Goal: Information Seeking & Learning: Find specific fact

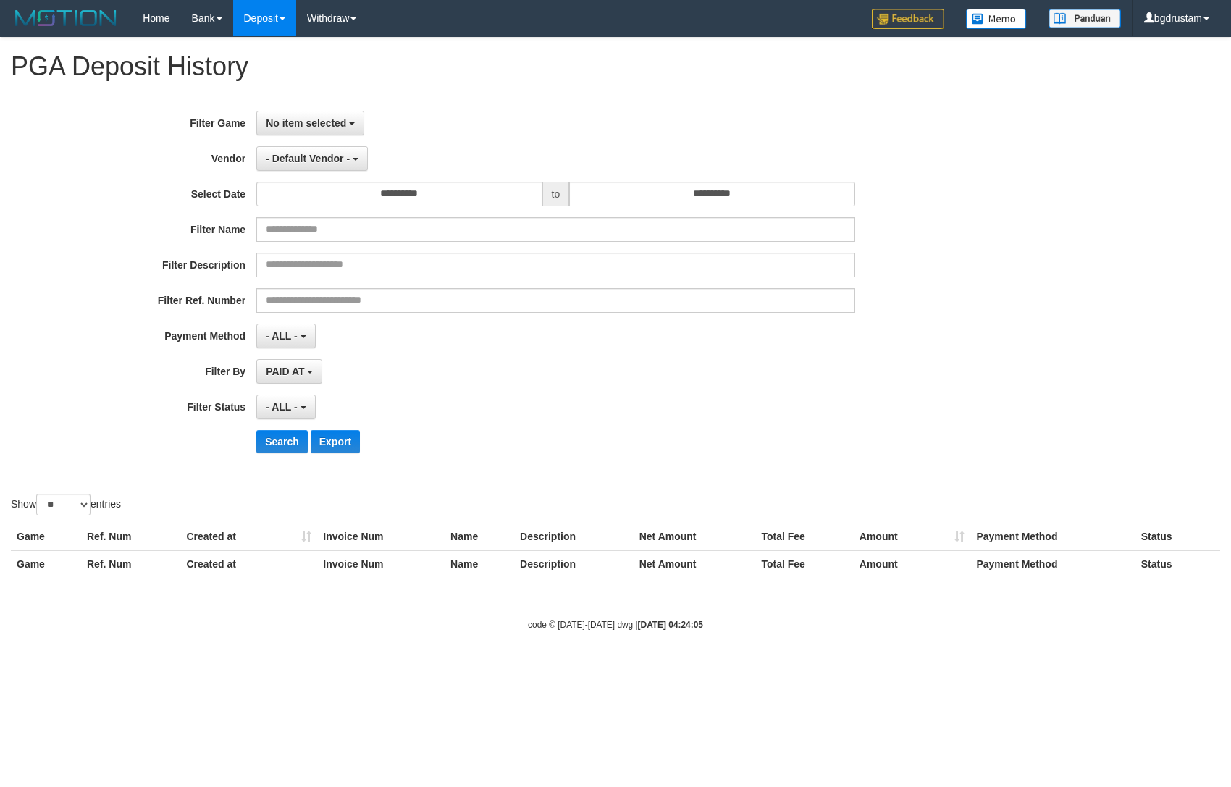
select select "**********"
select select "**"
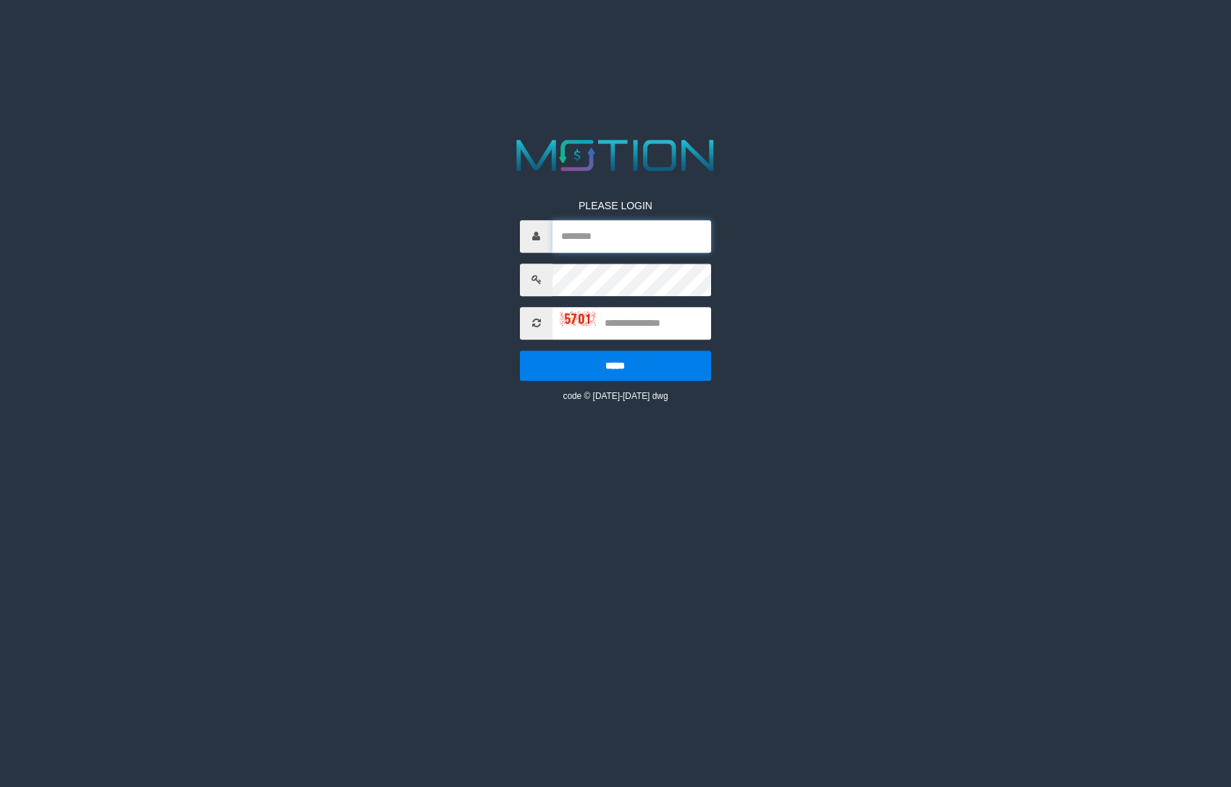
click at [611, 248] on input "text" at bounding box center [632, 236] width 158 height 33
type input "*********"
type input "****"
click at [520, 351] on input "*****" at bounding box center [615, 366] width 191 height 30
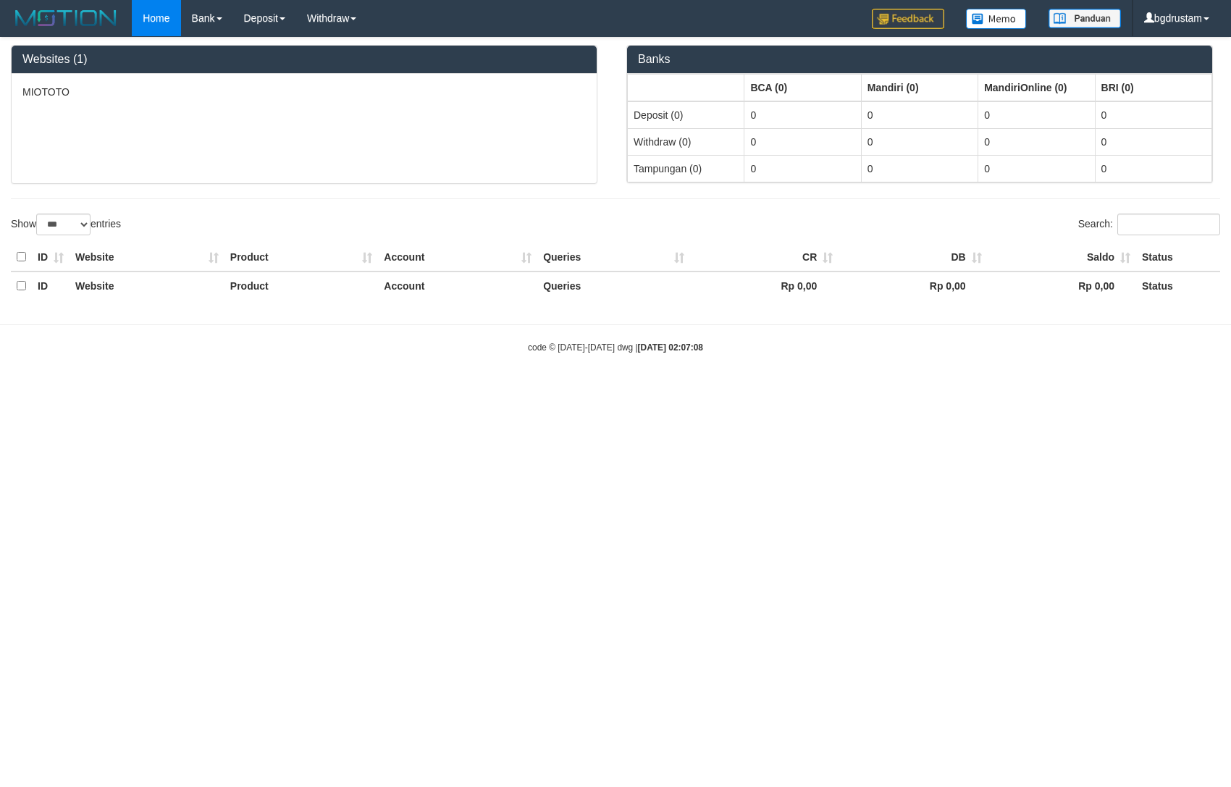
select select "***"
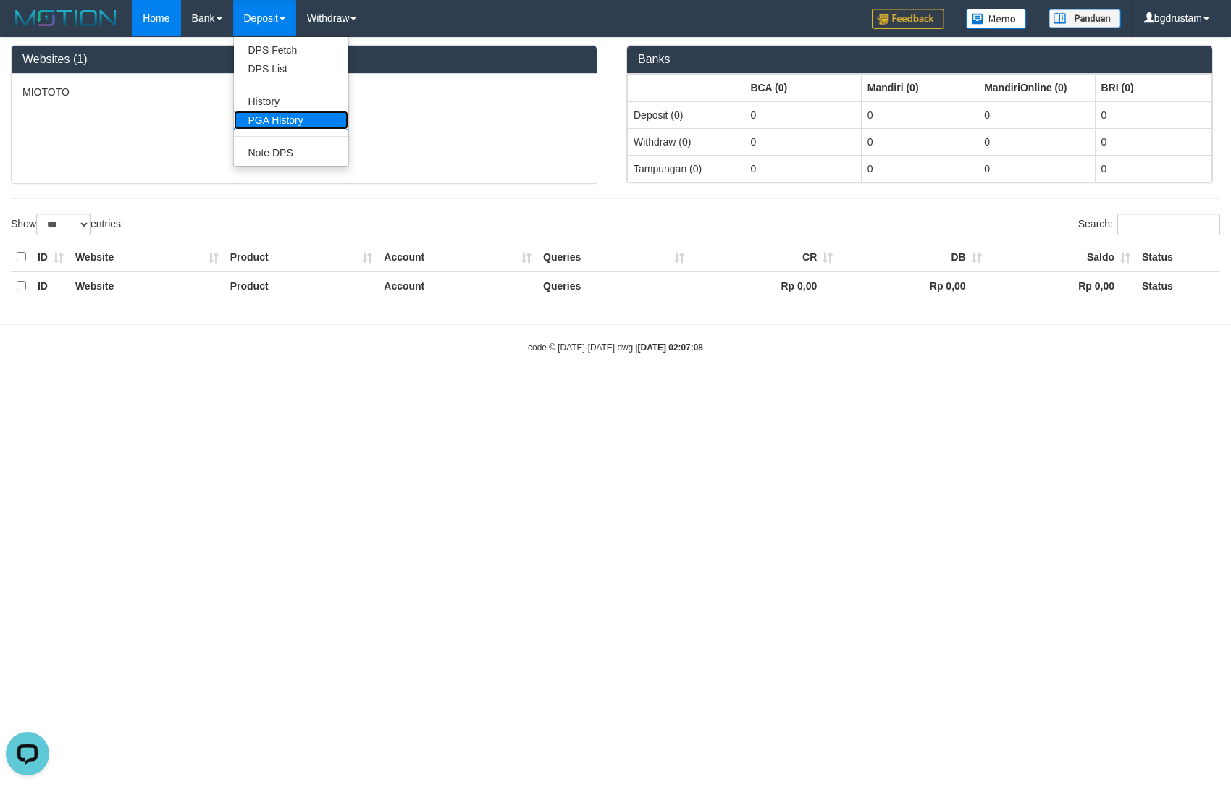
drag, startPoint x: 264, startPoint y: 120, endPoint x: 284, endPoint y: 143, distance: 30.8
click at [264, 122] on link "PGA History" at bounding box center [291, 120] width 114 height 19
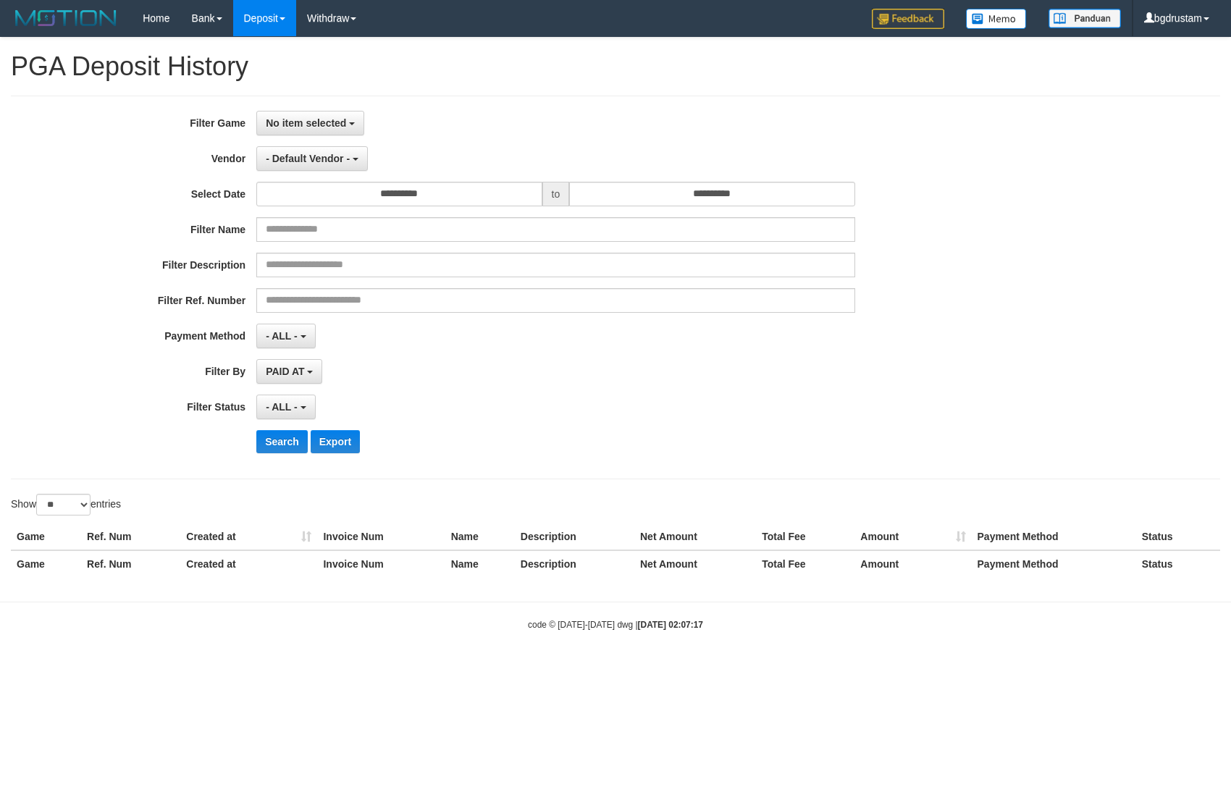
select select
select select "**"
click at [297, 120] on span "No item selected" at bounding box center [306, 123] width 80 height 12
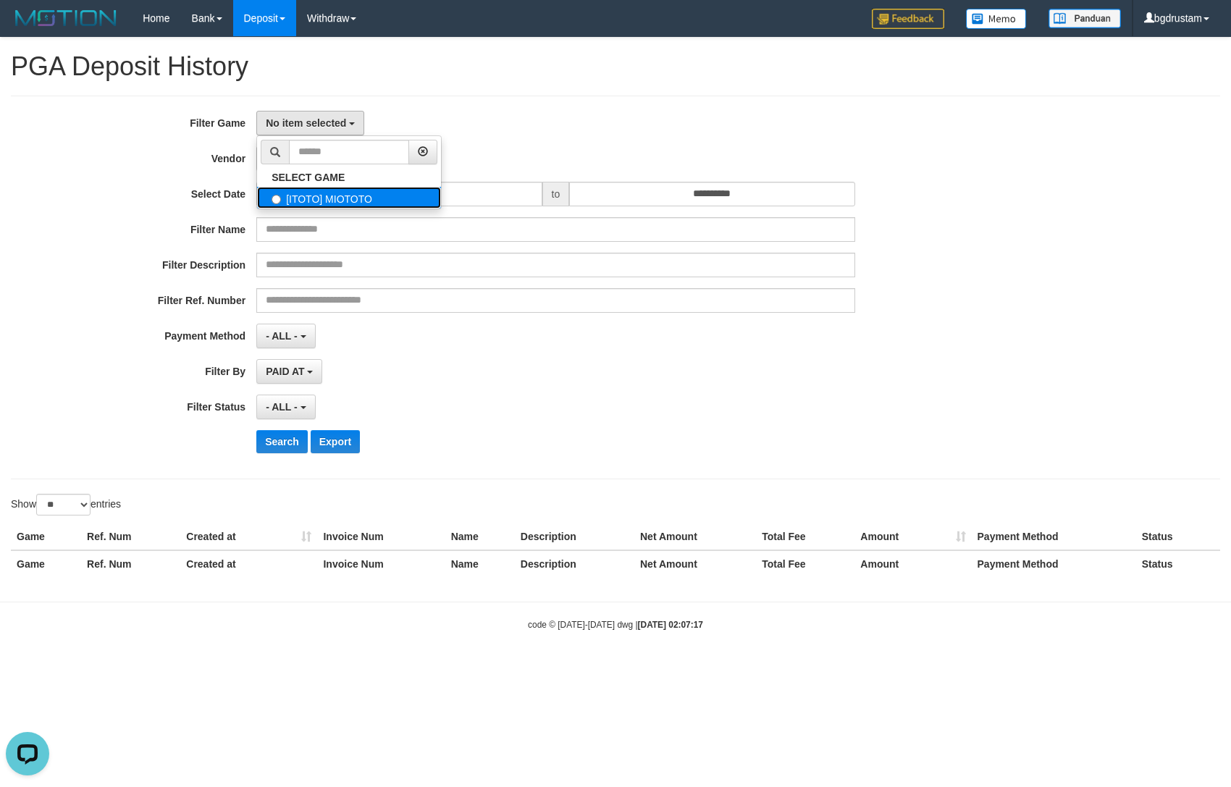
click at [306, 201] on label "[ITOTO] MIOTOTO" at bounding box center [349, 198] width 184 height 22
select select "****"
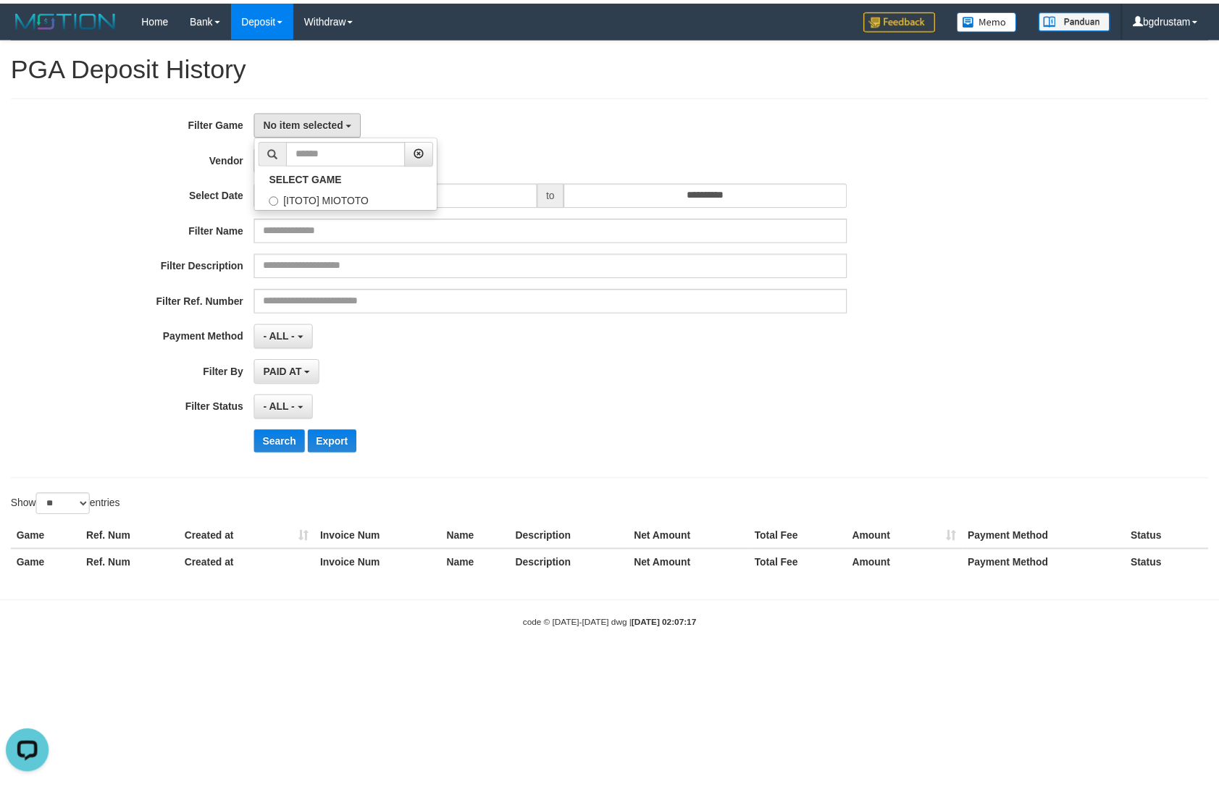
scroll to position [12, 0]
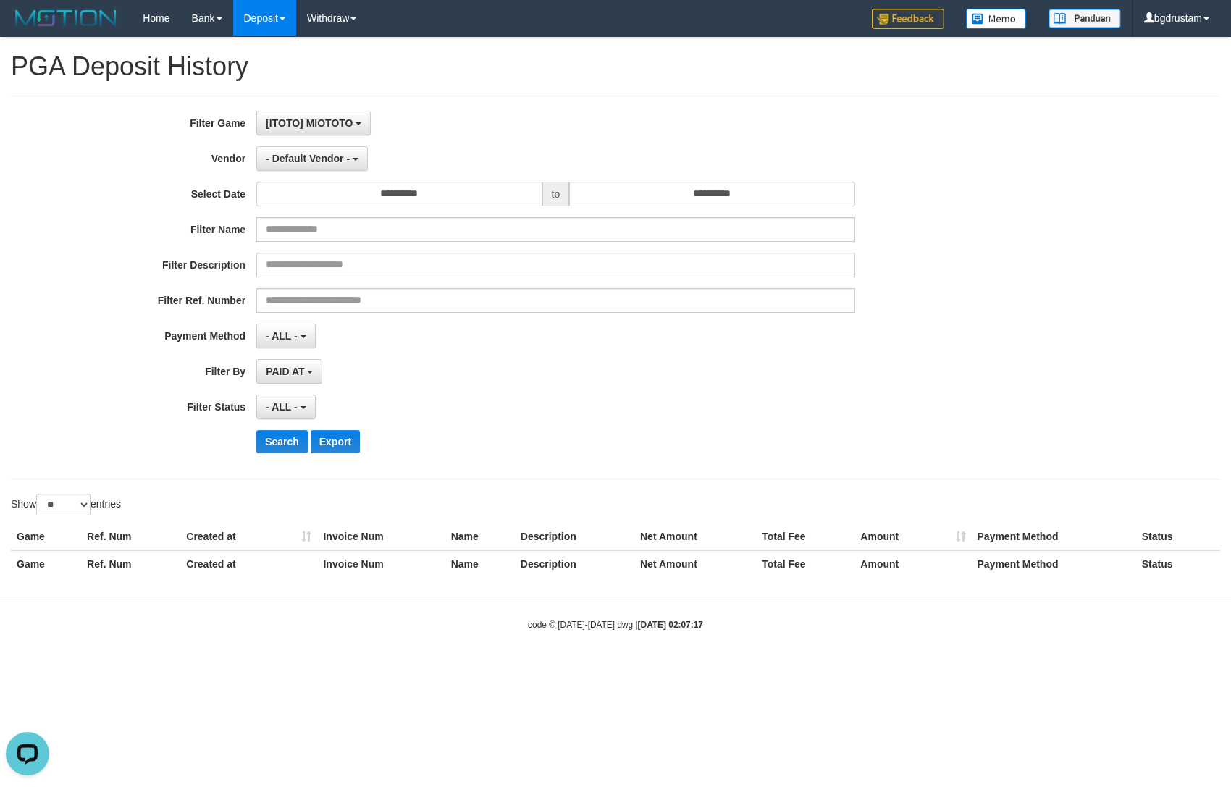
click at [311, 145] on div "**********" at bounding box center [513, 287] width 1026 height 353
drag, startPoint x: 306, startPoint y: 164, endPoint x: 322, endPoint y: 172, distance: 17.8
click at [306, 164] on button "- Default Vendor -" at bounding box center [312, 158] width 112 height 25
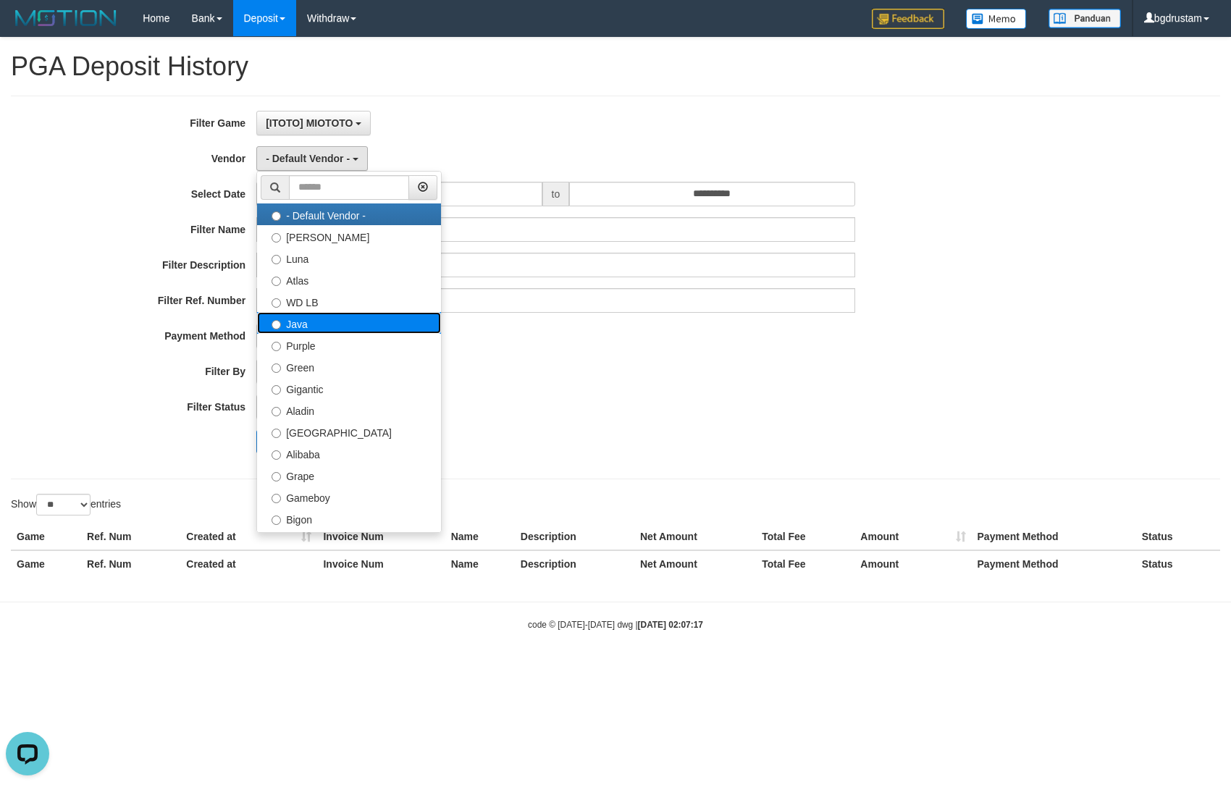
click at [287, 321] on label "Java" at bounding box center [349, 323] width 184 height 22
select select "**********"
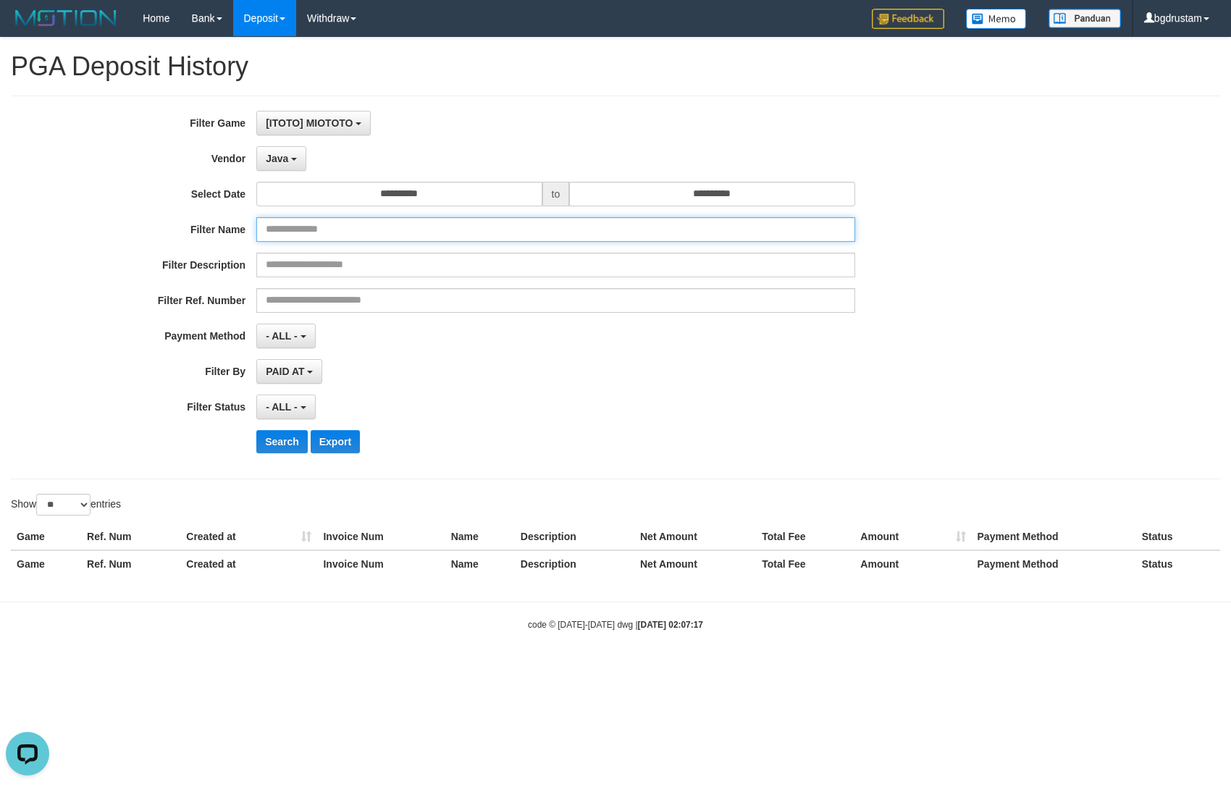
click at [381, 221] on input "text" at bounding box center [555, 229] width 598 height 25
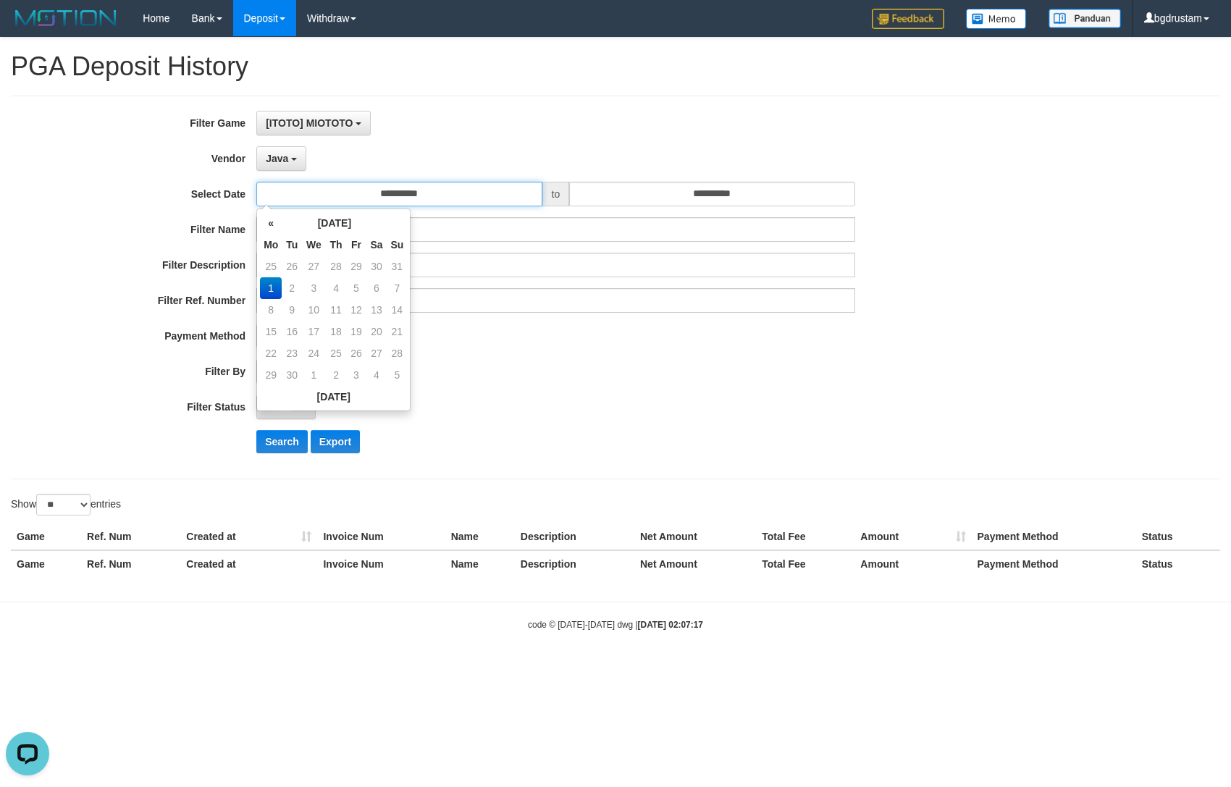
click at [385, 198] on input "**********" at bounding box center [398, 194] width 285 height 25
click at [391, 261] on td "31" at bounding box center [397, 267] width 20 height 22
type input "**********"
click at [620, 186] on div "**********" at bounding box center [513, 287] width 1026 height 353
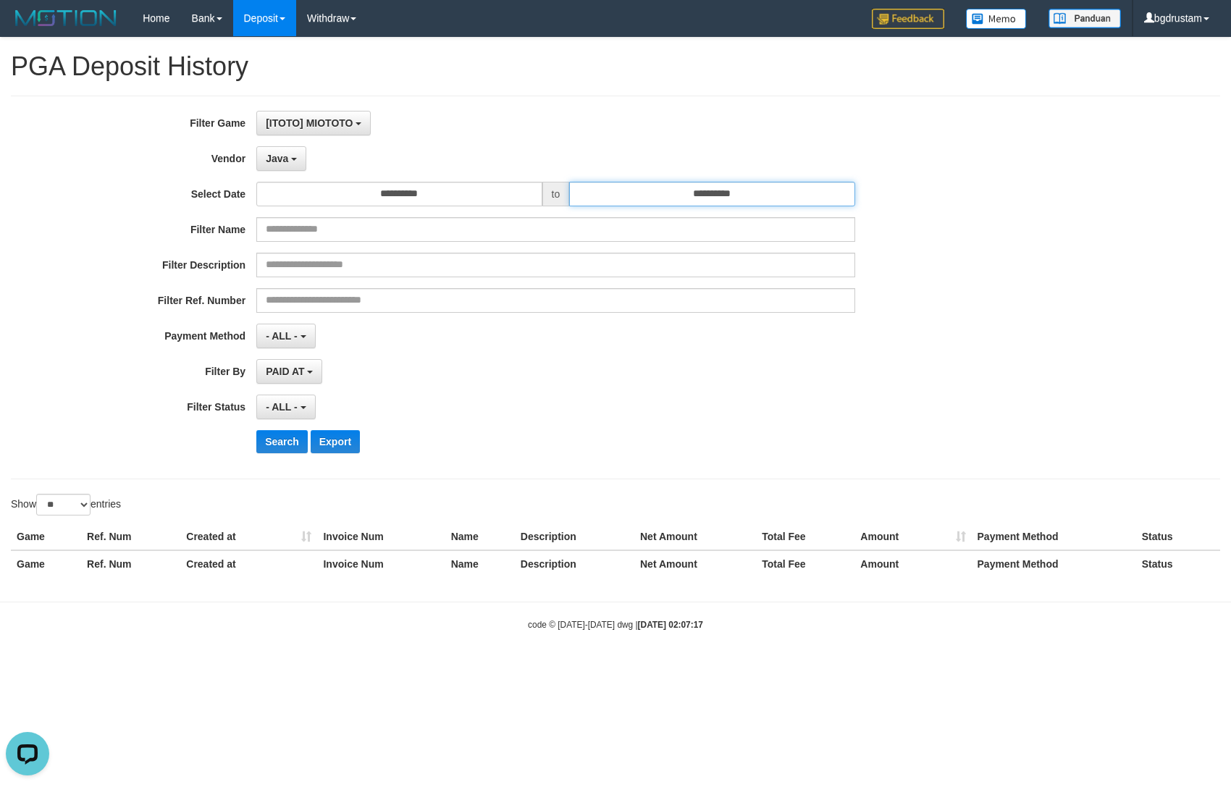
click at [700, 196] on input "**********" at bounding box center [711, 194] width 285 height 25
click at [703, 270] on td "31" at bounding box center [710, 267] width 20 height 22
type input "**********"
click at [619, 112] on div "[ITOTO] MIOTOTO SELECT GAME [ITOTO] MIOTOTO" at bounding box center [555, 123] width 598 height 25
click at [274, 440] on button "Search" at bounding box center [281, 441] width 51 height 23
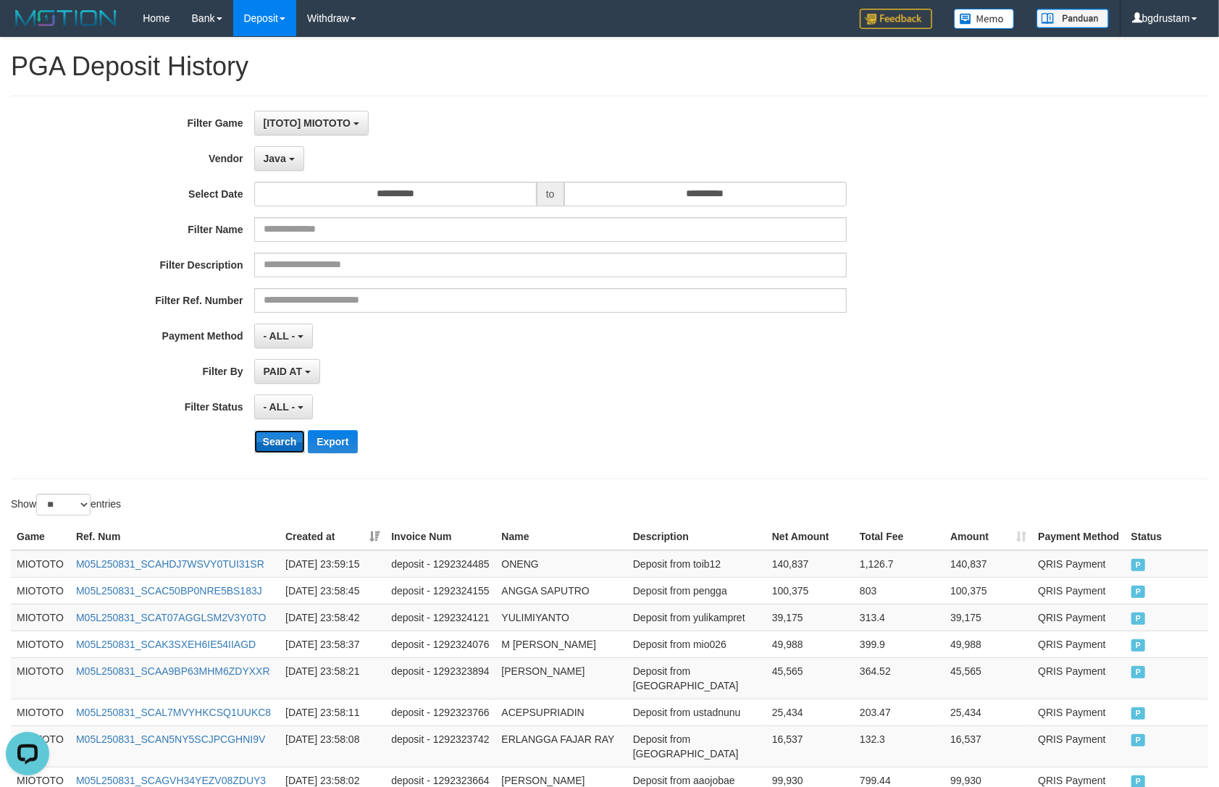
click at [277, 442] on button "Search" at bounding box center [279, 441] width 51 height 23
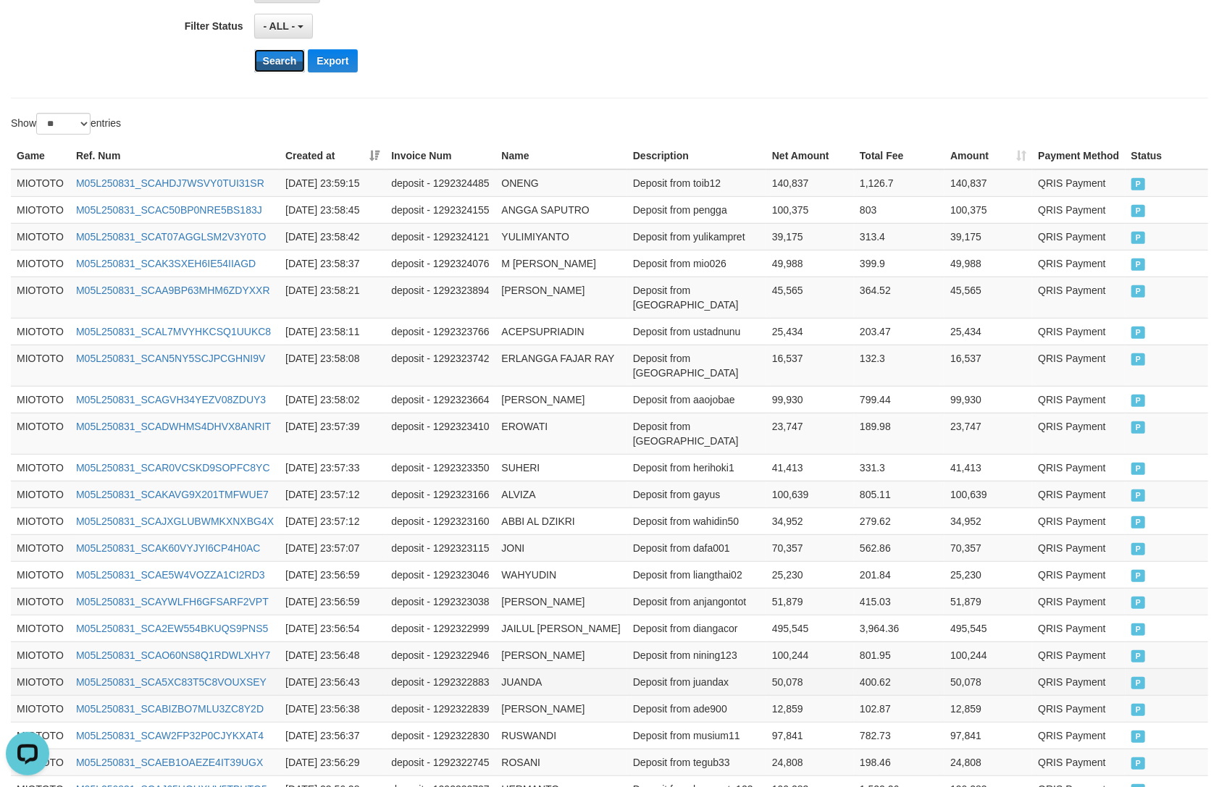
scroll to position [577, 0]
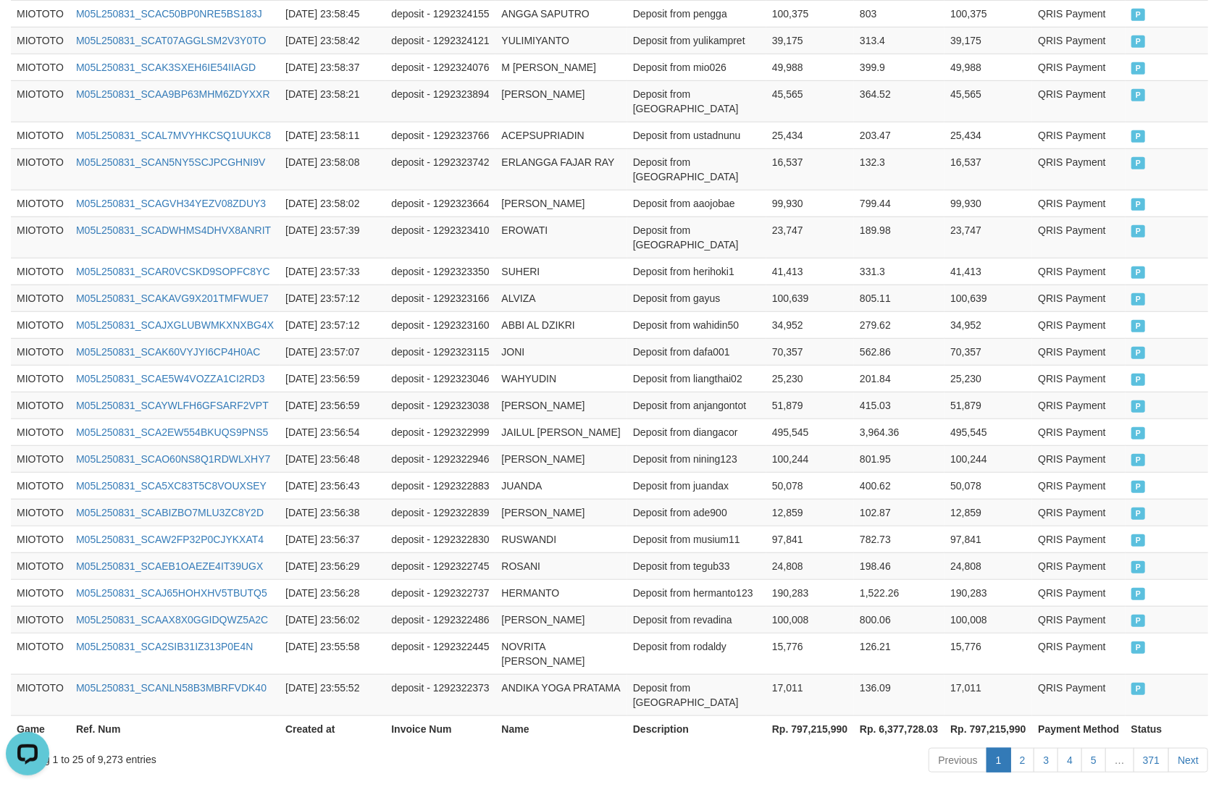
click at [1015, 716] on th "Rp. 797,215,990" at bounding box center [989, 729] width 88 height 27
copy th "797,215,990"
click at [105, 747] on div "Showing 1 to 25 of 9,273 entries" at bounding box center [254, 757] width 486 height 20
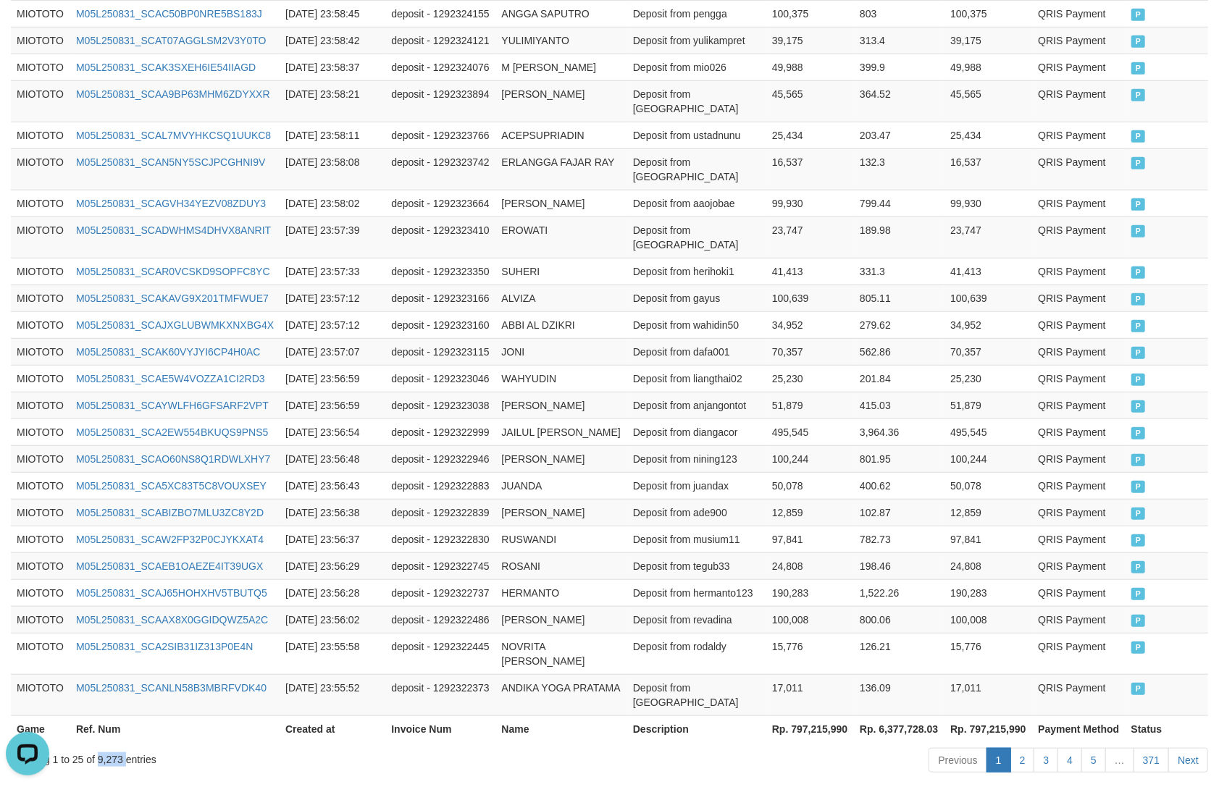
copy div "9,273"
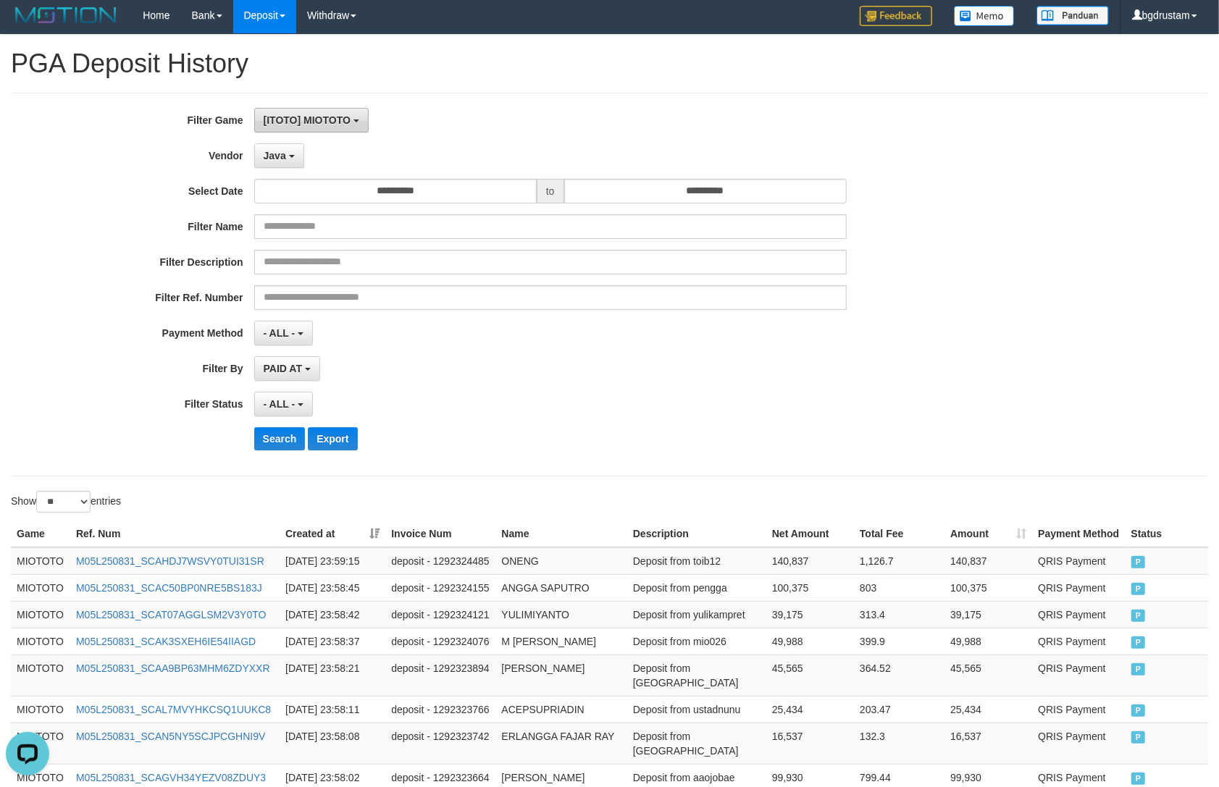
scroll to position [0, 0]
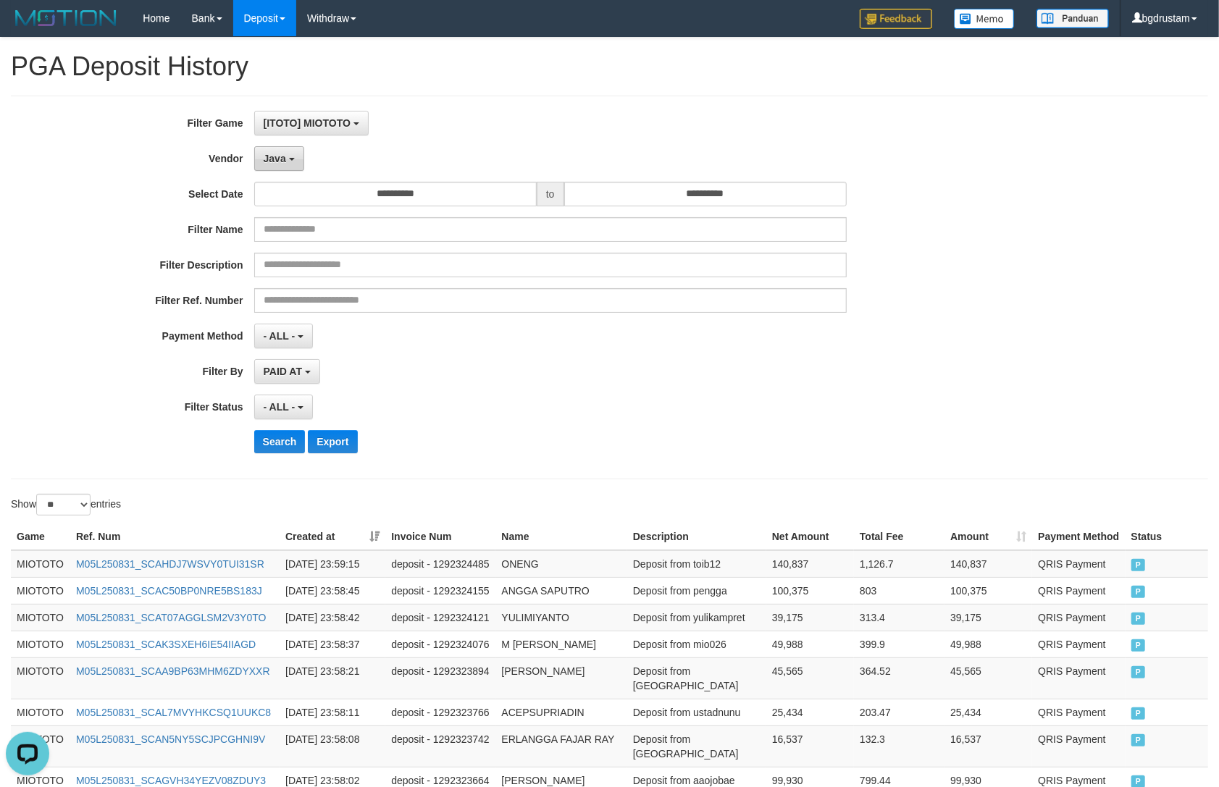
click at [281, 162] on span "Java" at bounding box center [275, 159] width 22 height 12
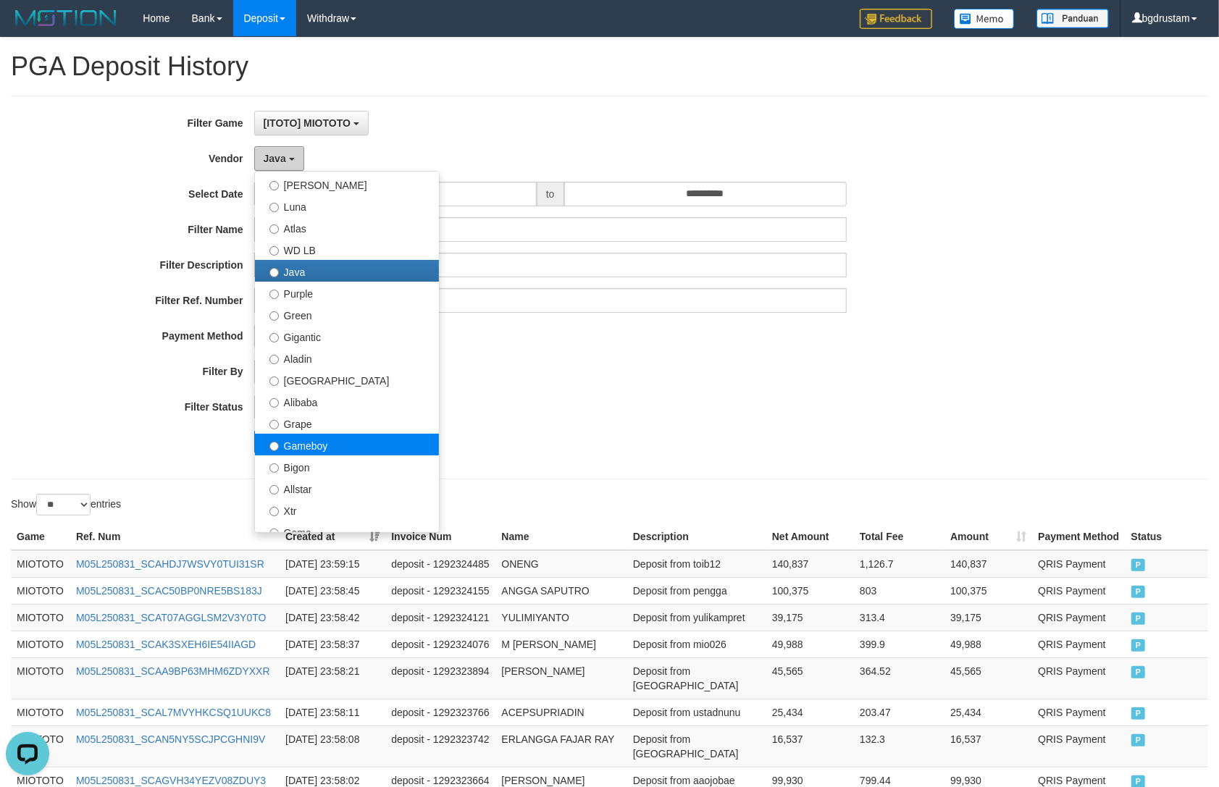
scroll to position [80, 0]
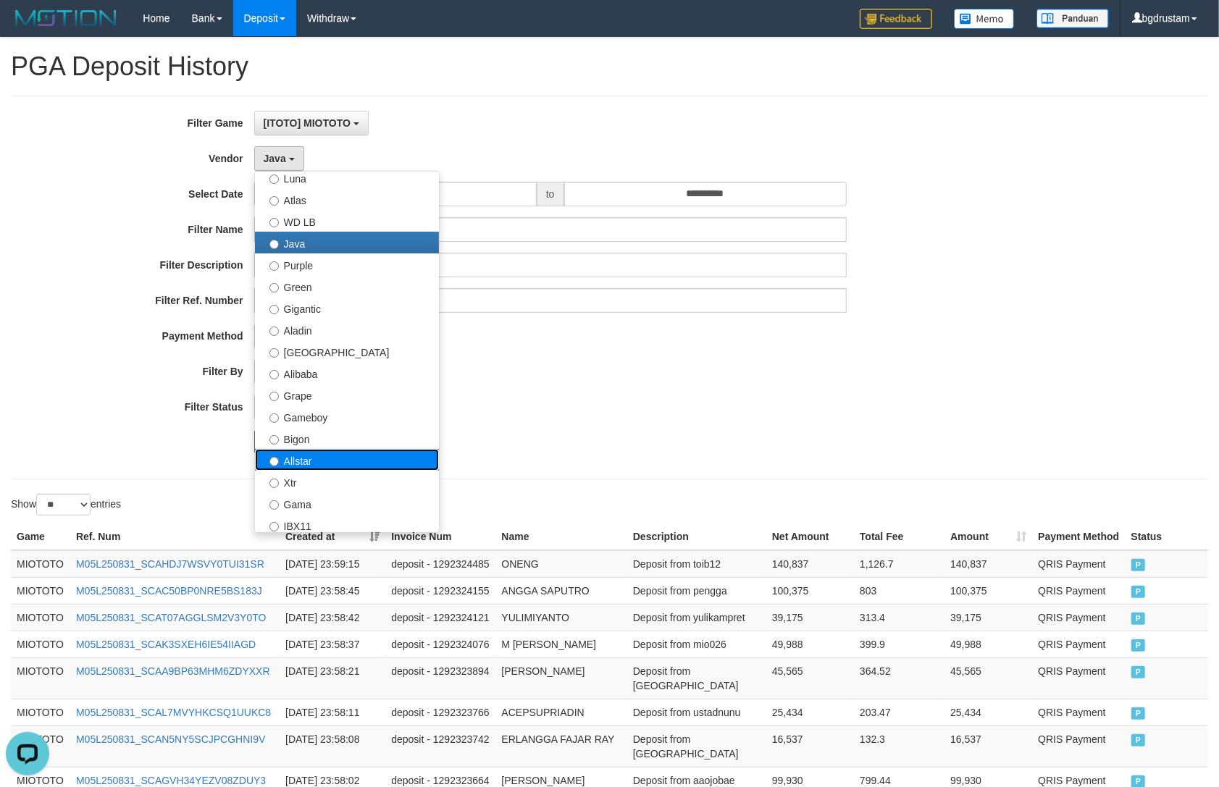
click at [302, 459] on label "Allstar" at bounding box center [347, 460] width 184 height 22
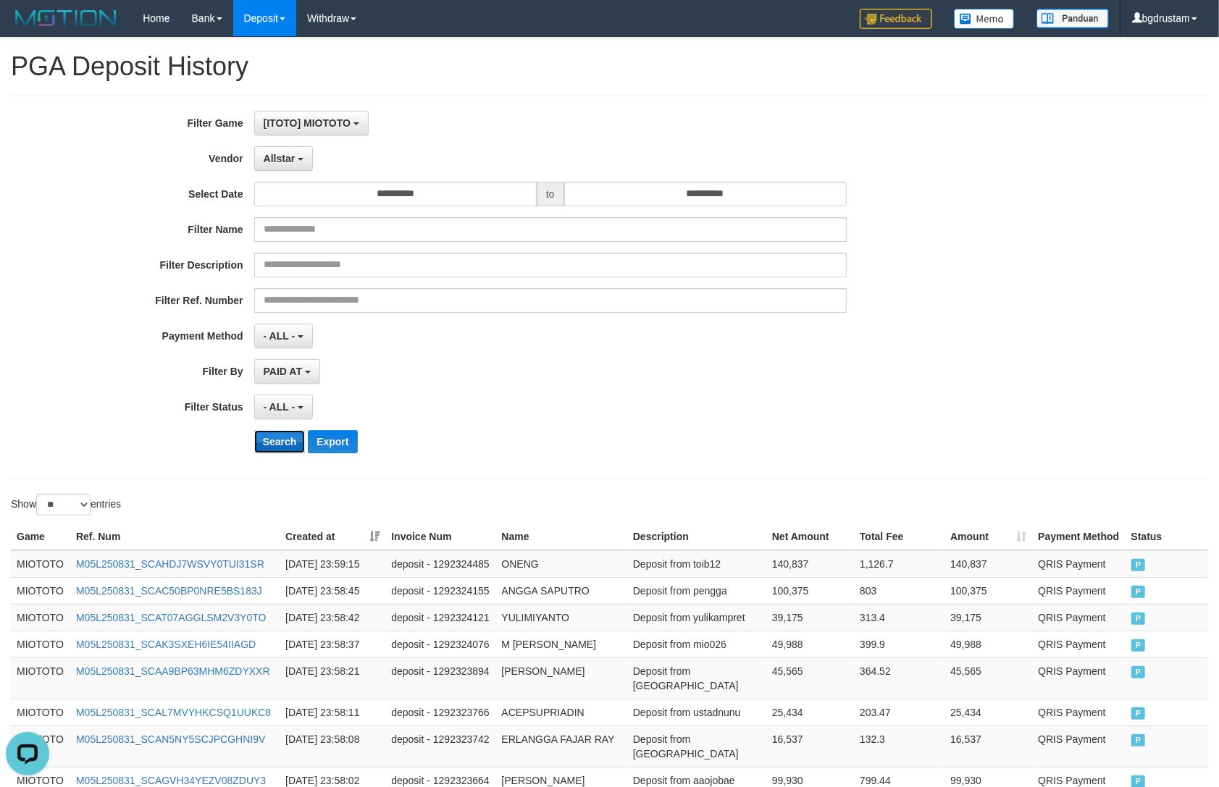
click at [264, 445] on button "Search" at bounding box center [279, 441] width 51 height 23
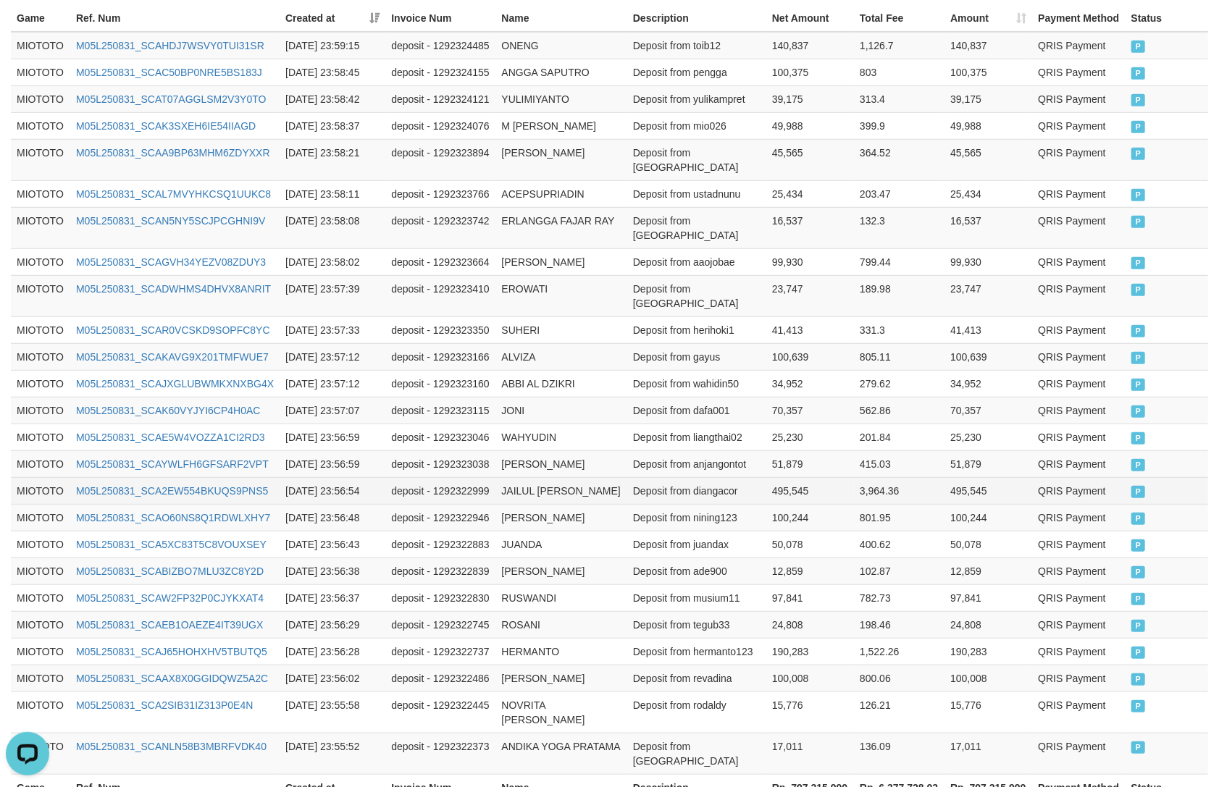
scroll to position [577, 0]
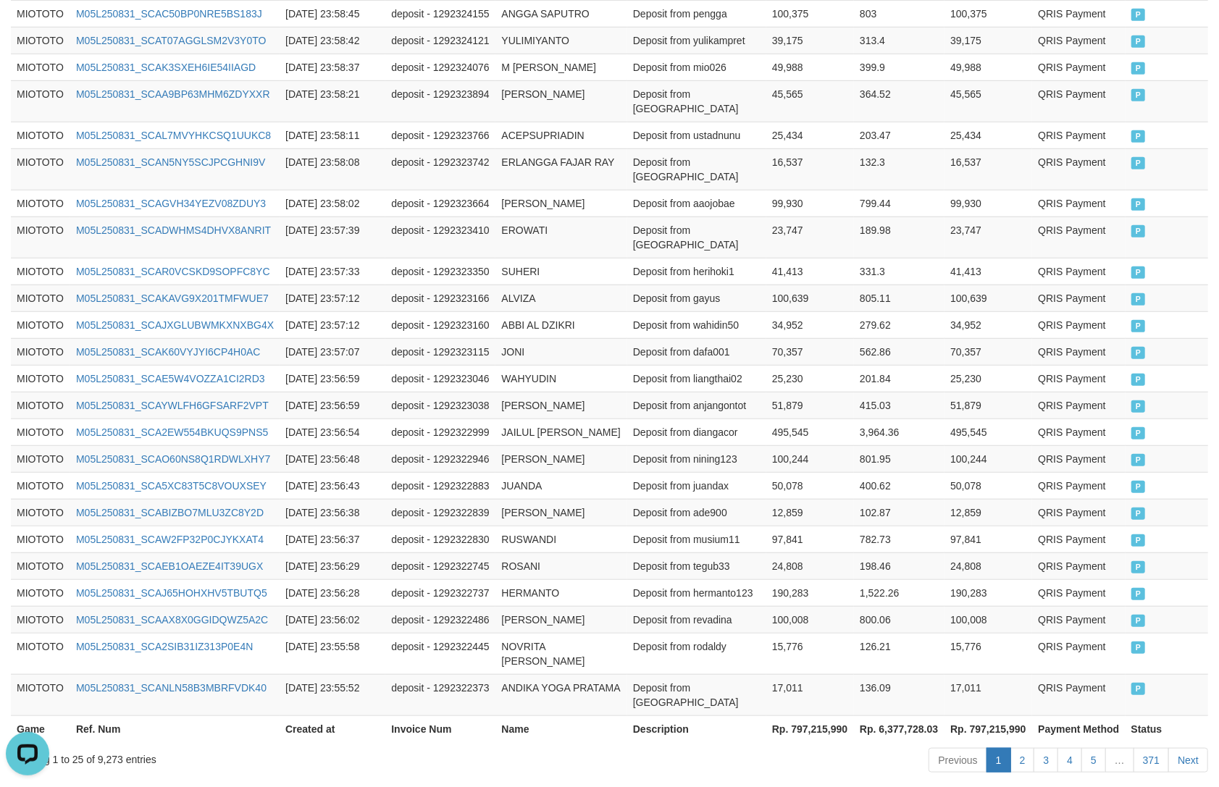
click at [1003, 716] on th "Rp. 797,215,990" at bounding box center [989, 729] width 88 height 27
copy th "797,215,990"
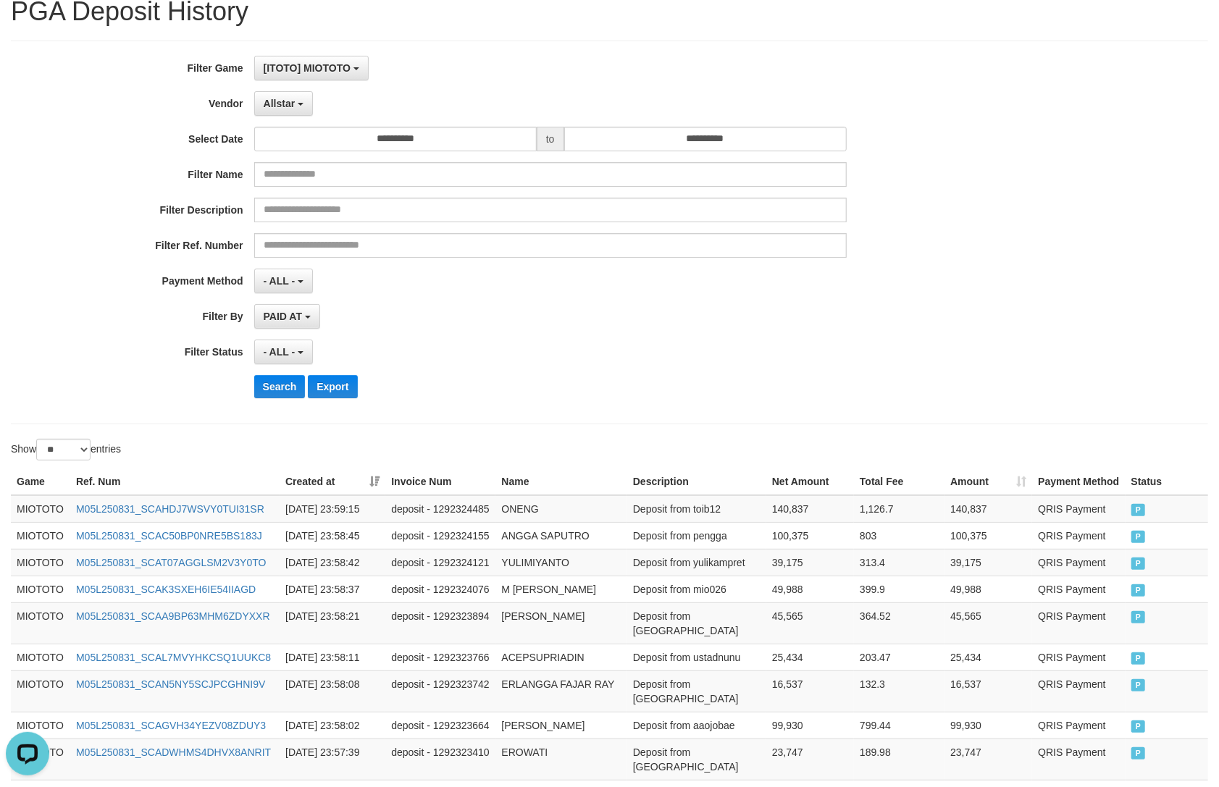
scroll to position [0, 0]
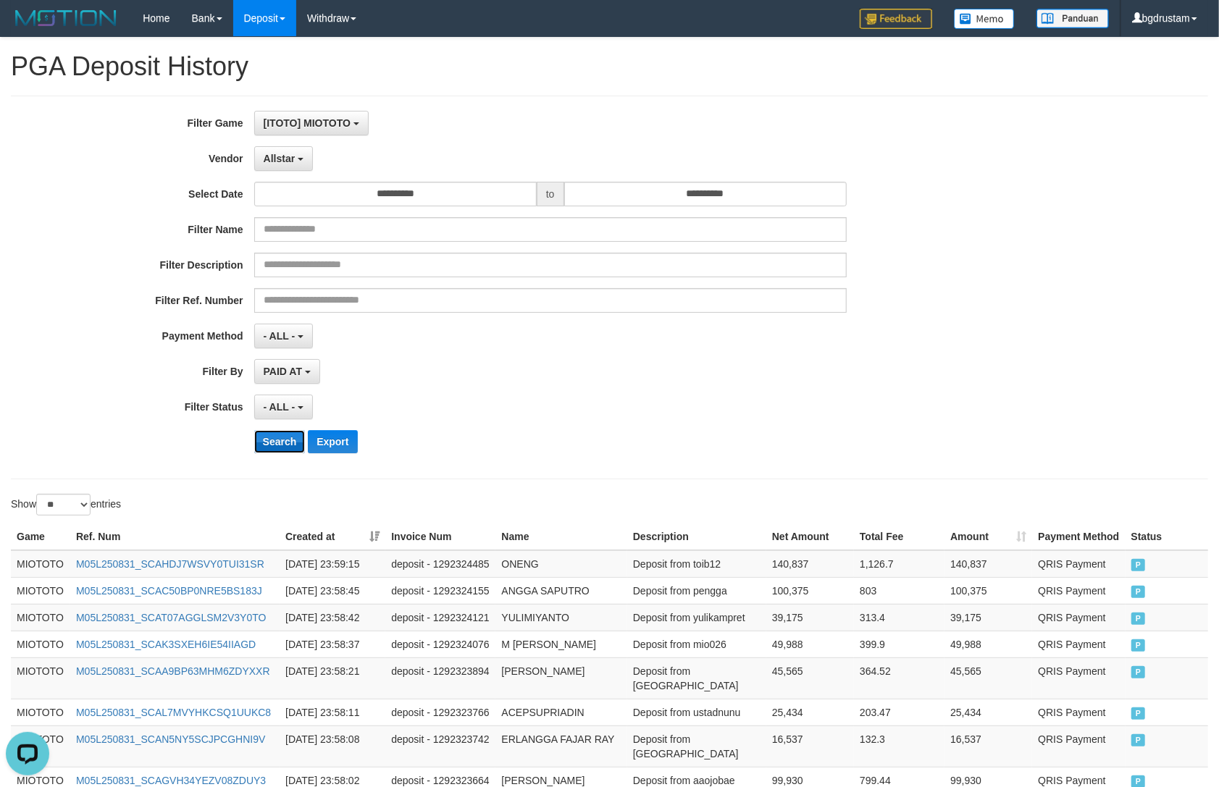
click at [277, 443] on button "Search" at bounding box center [279, 441] width 51 height 23
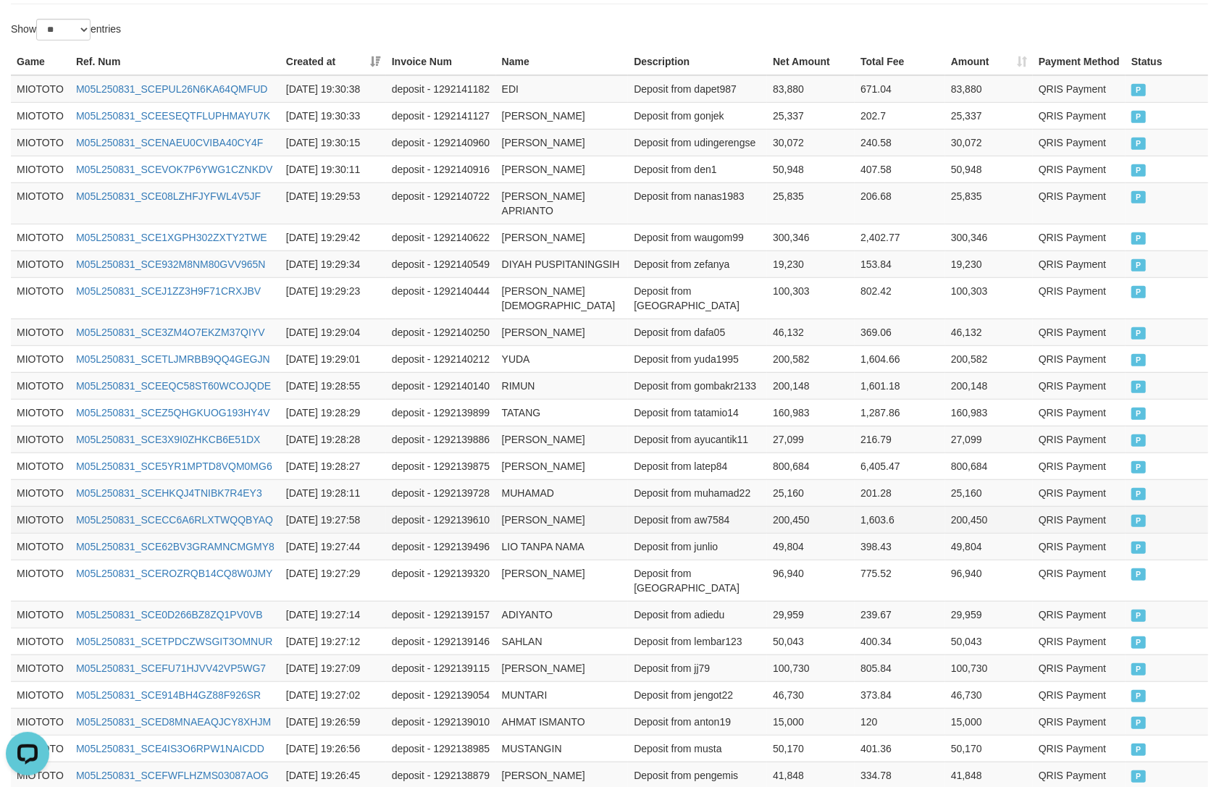
scroll to position [577, 0]
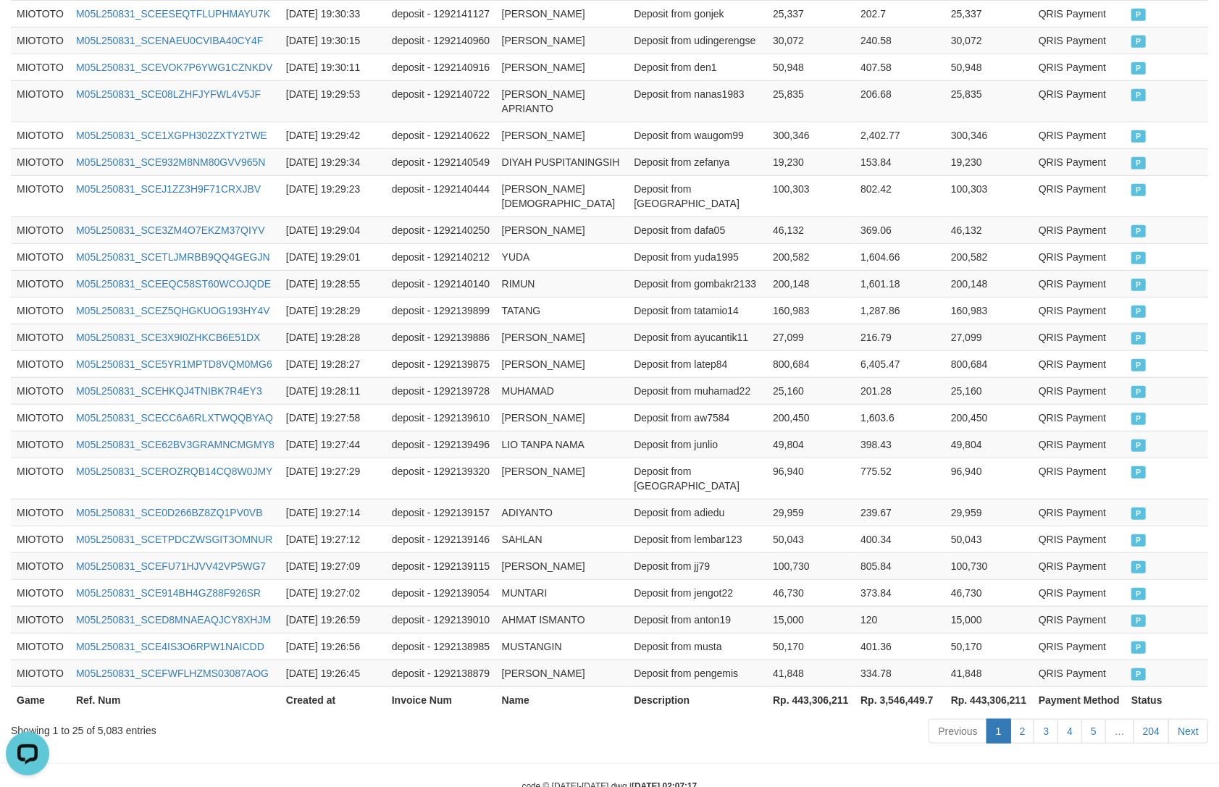
click at [997, 687] on th "Rp. 443,306,211" at bounding box center [989, 700] width 88 height 27
copy th "443,306,211"
click at [111, 718] on div "Showing 1 to 25 of 5,083 entries" at bounding box center [254, 728] width 486 height 20
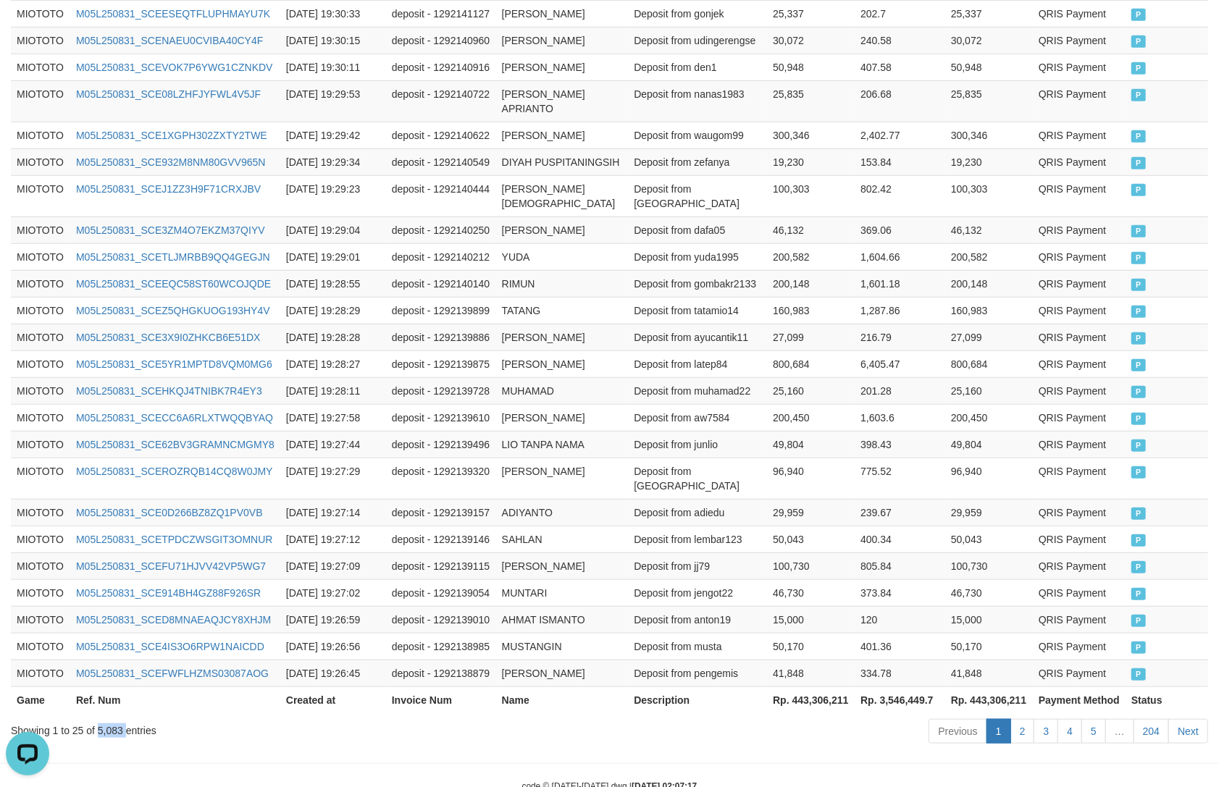
copy div "5,083"
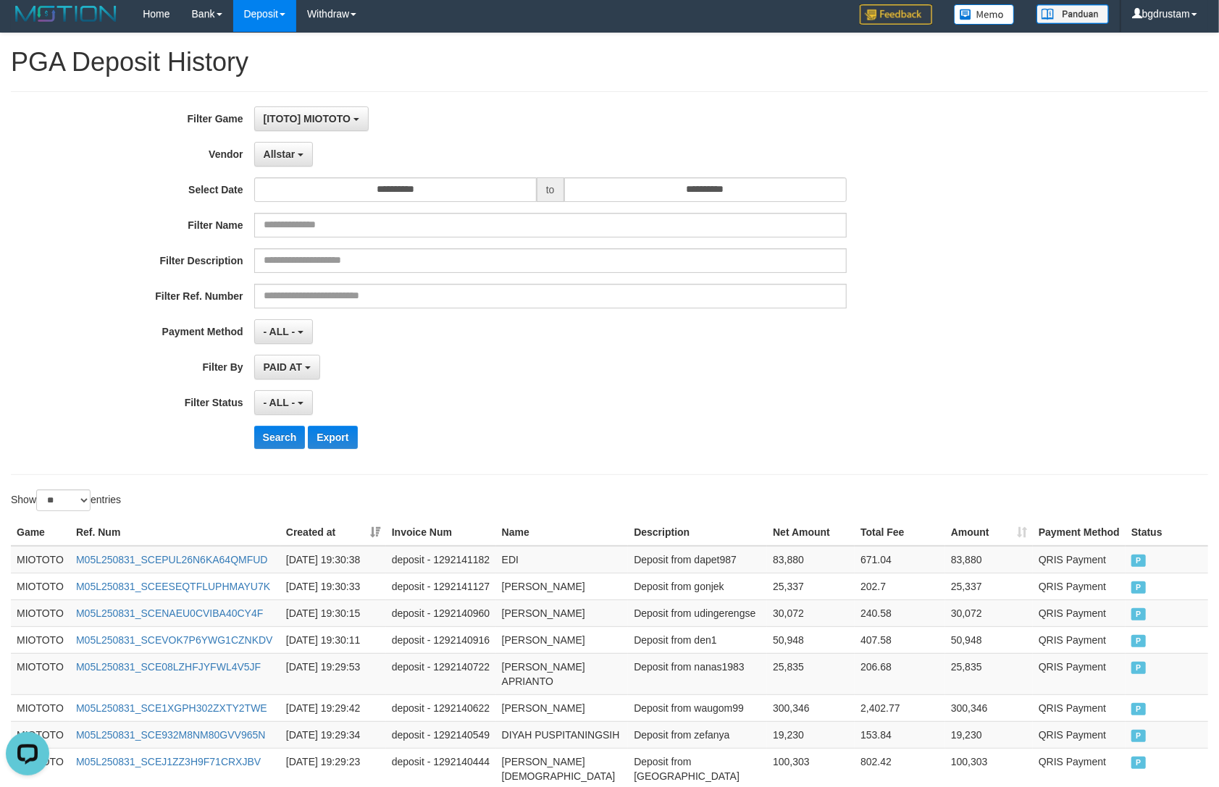
scroll to position [0, 0]
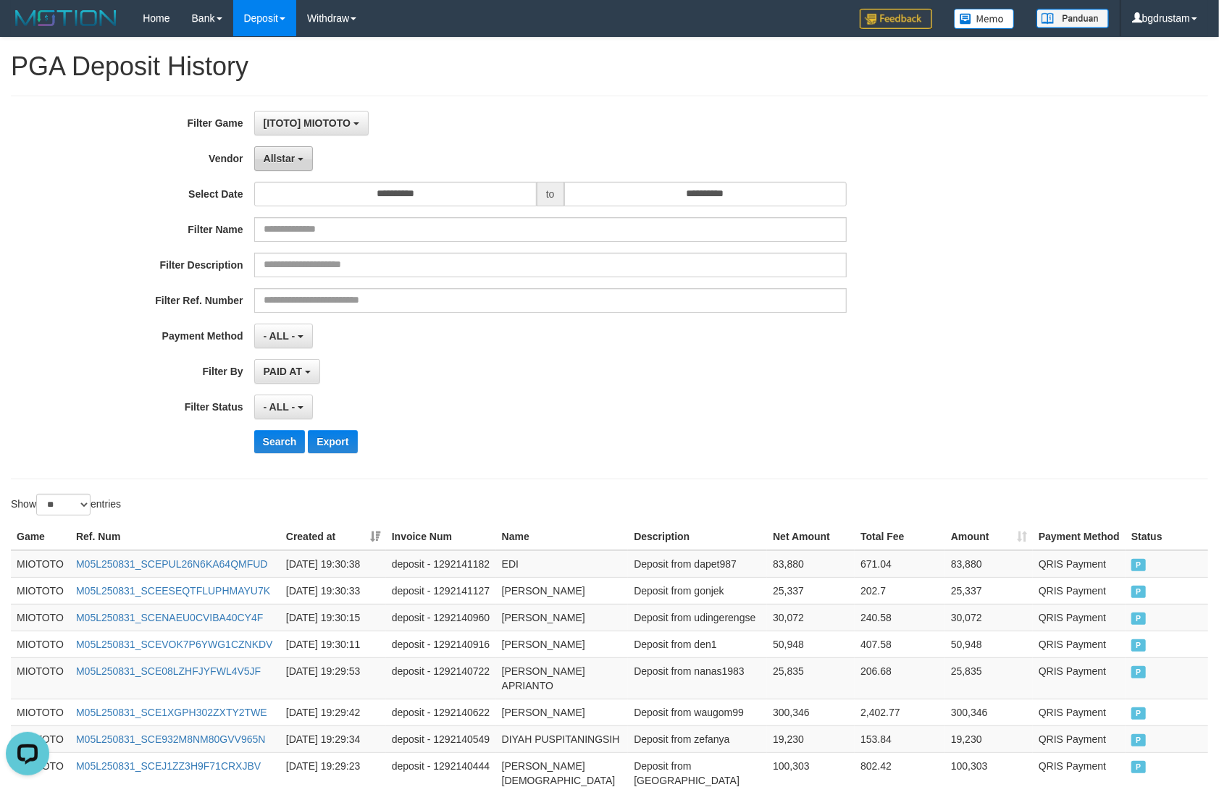
click at [284, 163] on span "Allstar" at bounding box center [280, 159] width 32 height 12
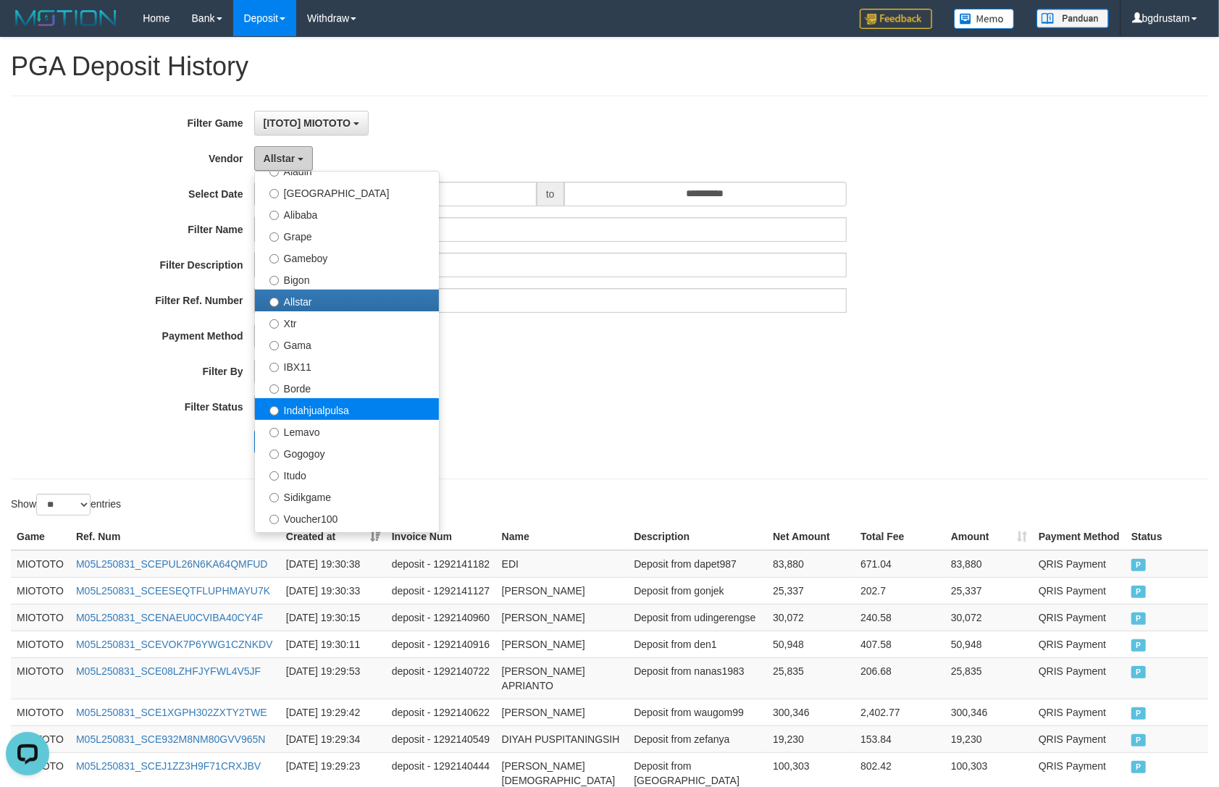
scroll to position [241, 0]
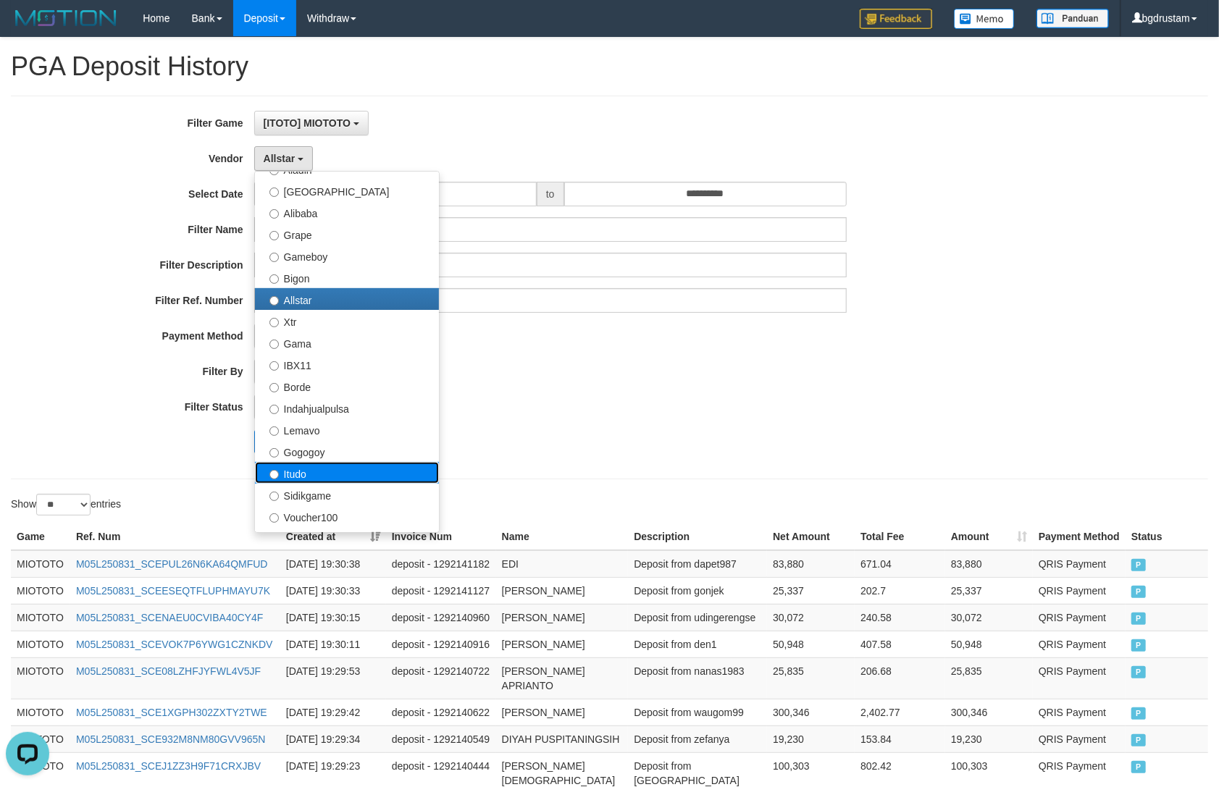
click at [297, 462] on label "Itudo" at bounding box center [347, 473] width 184 height 22
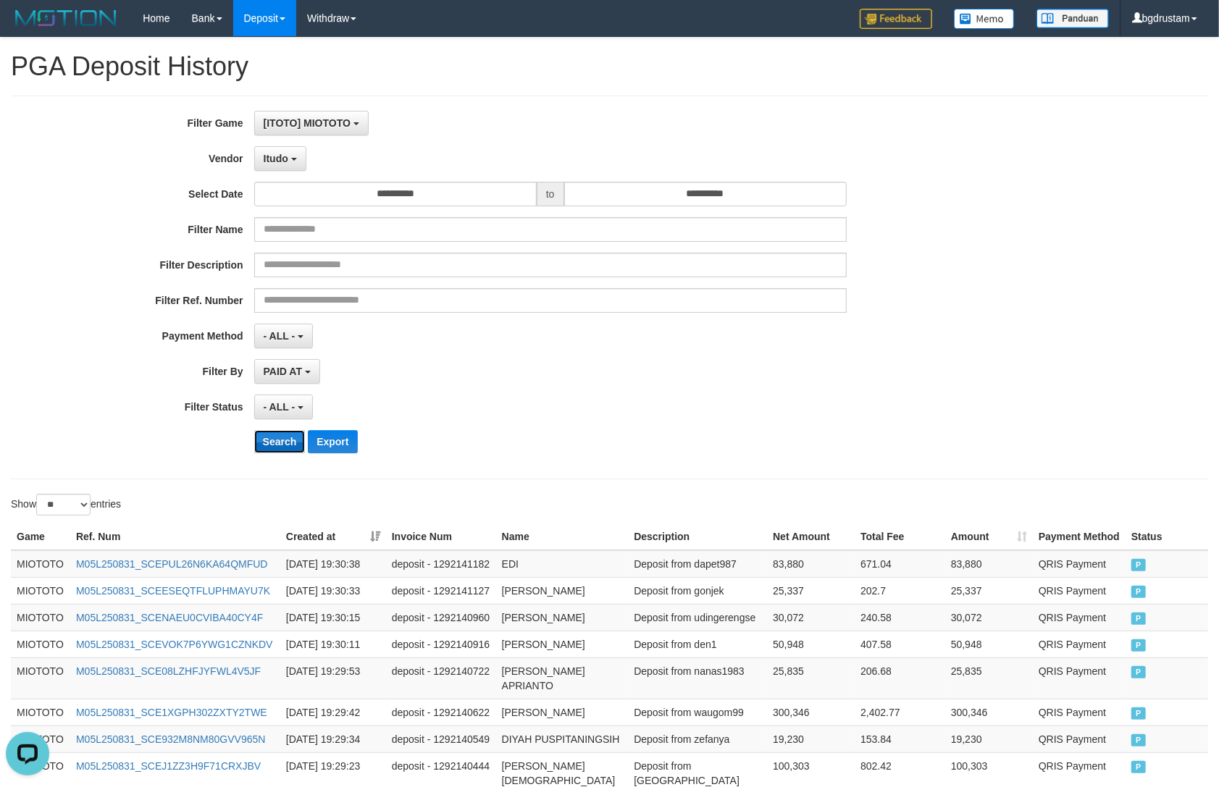
click at [290, 447] on button "Search" at bounding box center [279, 441] width 51 height 23
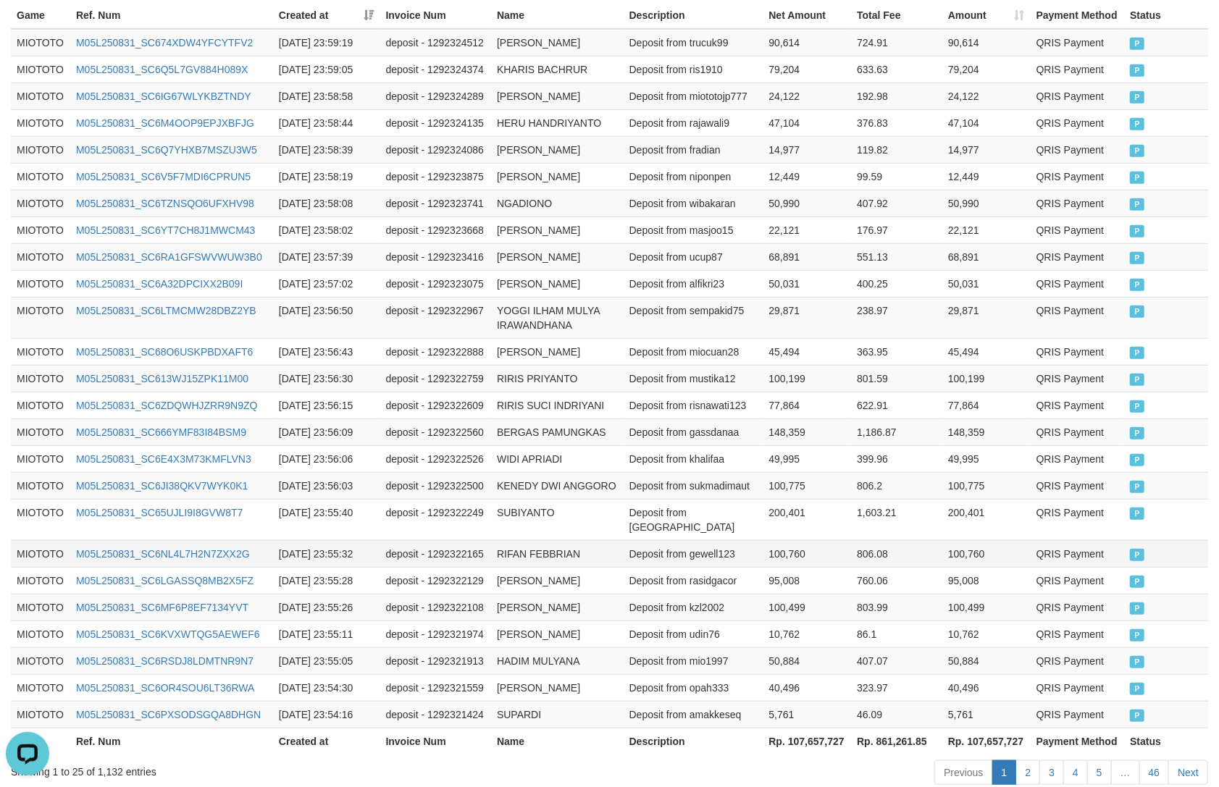
scroll to position [592, 0]
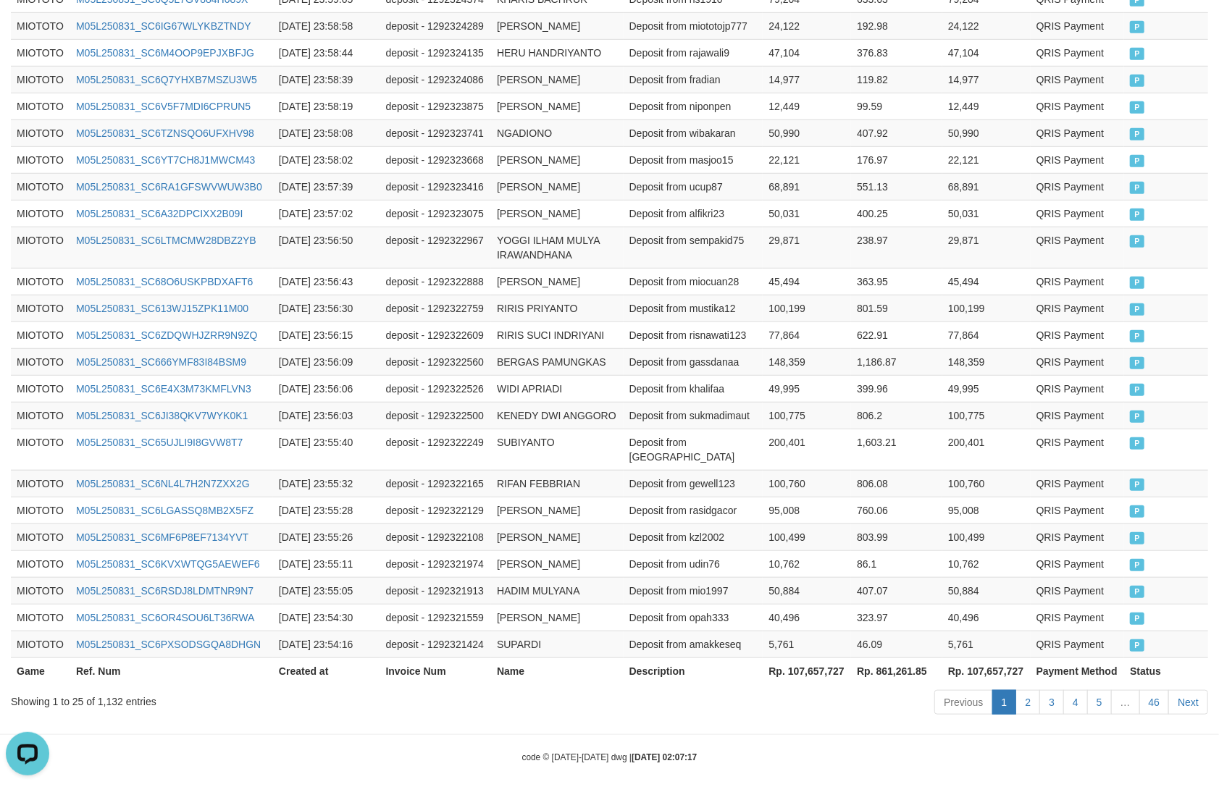
click at [975, 658] on th "Rp. 107,657,727" at bounding box center [986, 671] width 88 height 27
copy th "107,657,727"
click at [110, 689] on div "Showing 1 to 25 of 1,132 entries" at bounding box center [254, 699] width 486 height 20
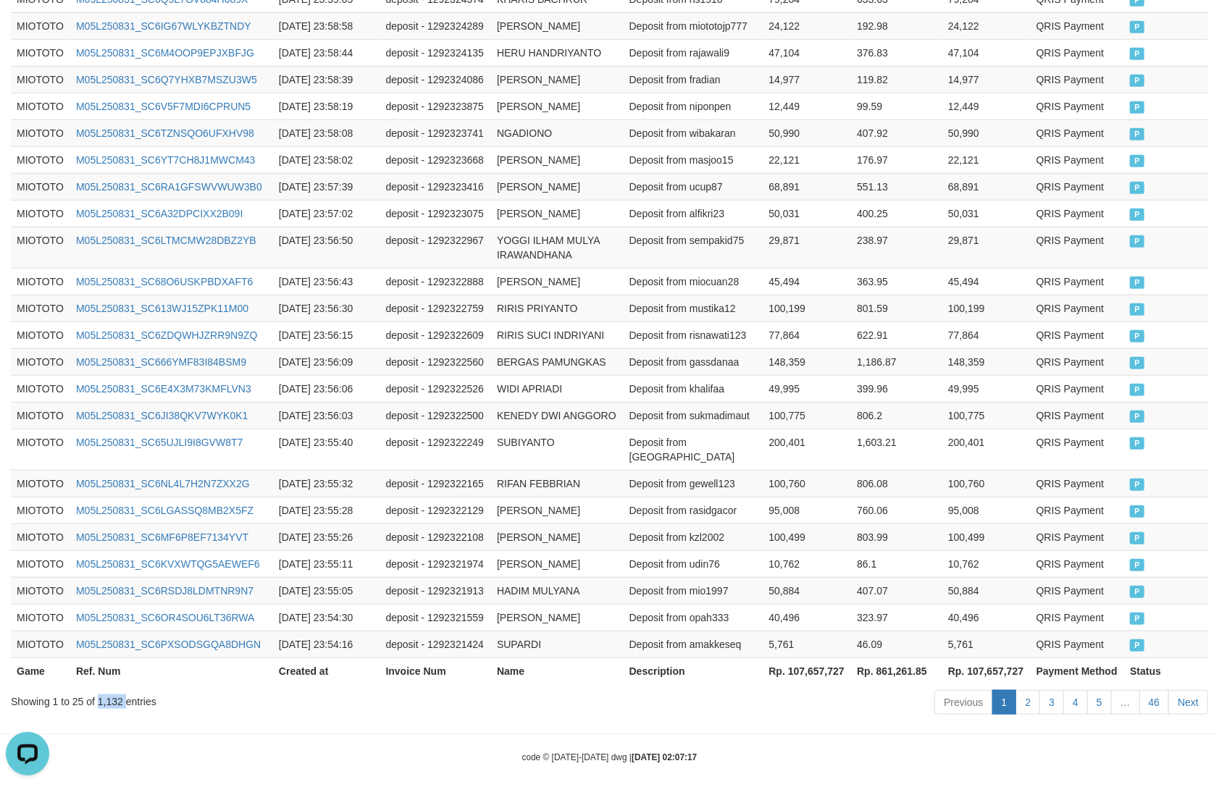
copy div "1,132"
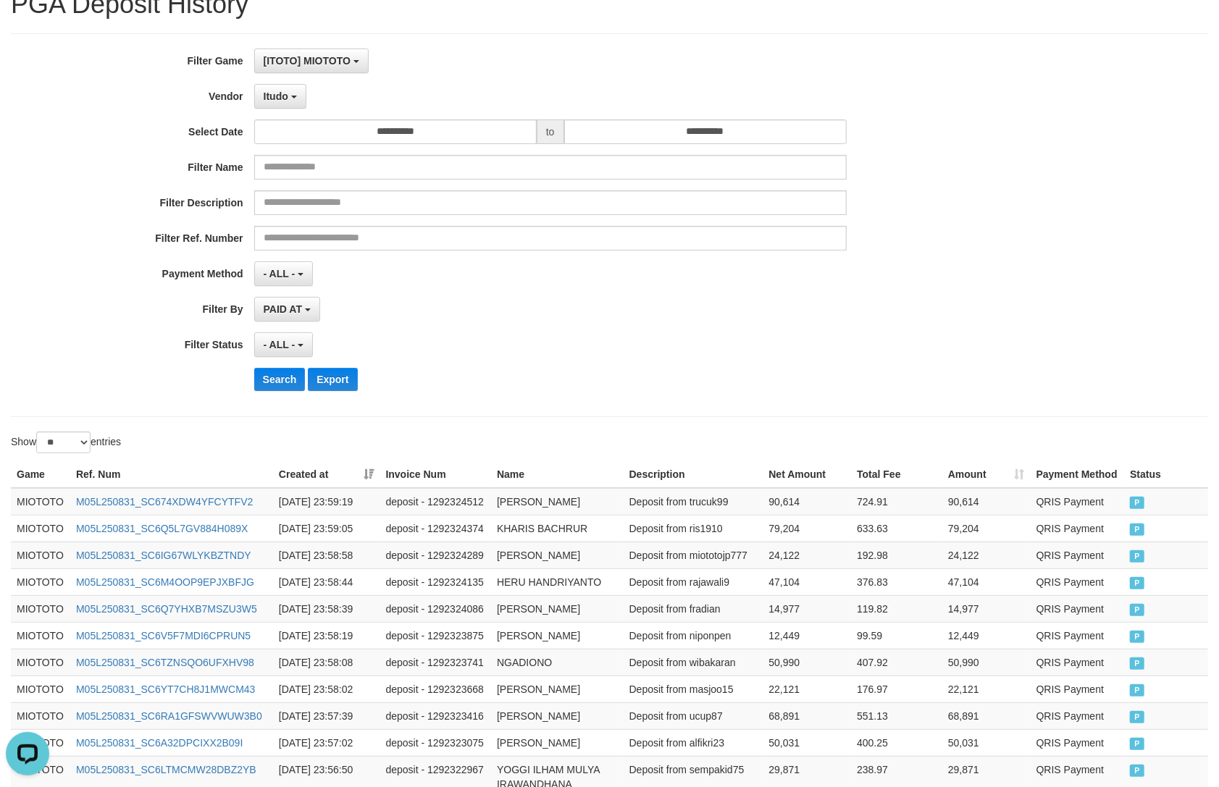
scroll to position [0, 0]
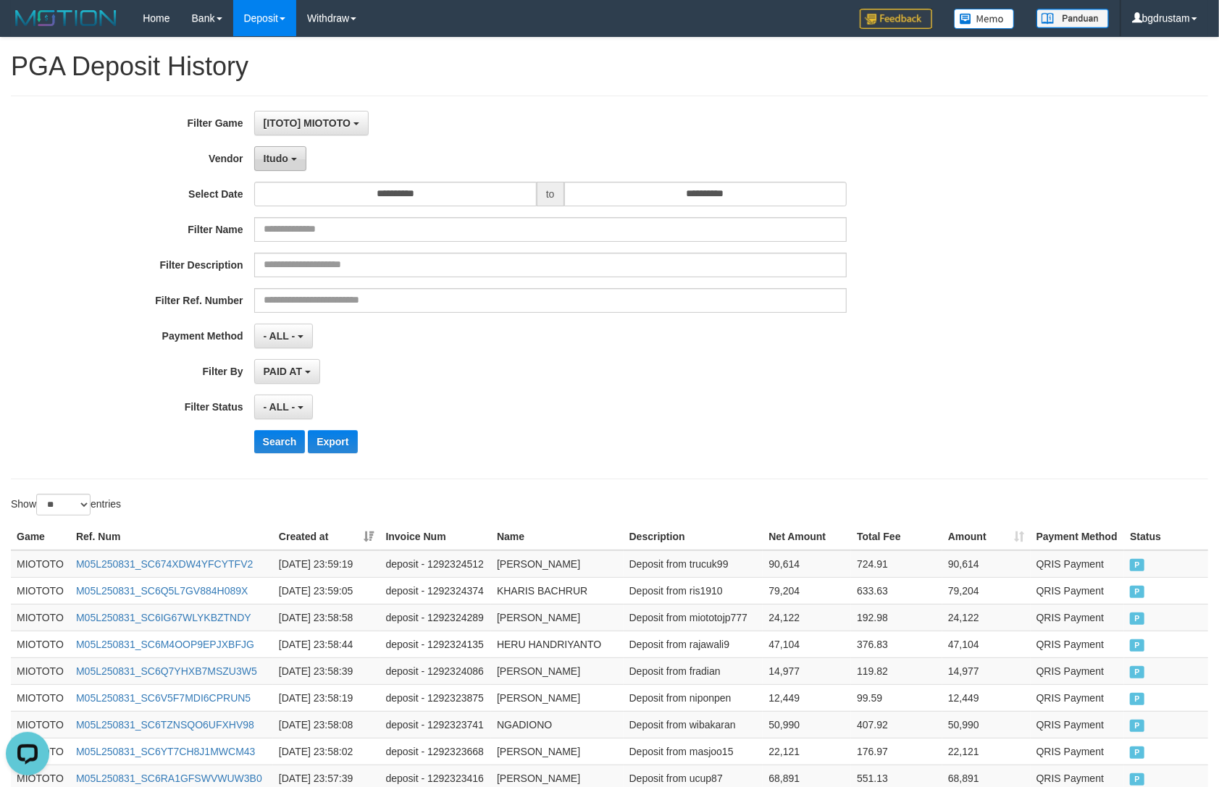
click at [284, 154] on span "Itudo" at bounding box center [276, 159] width 25 height 12
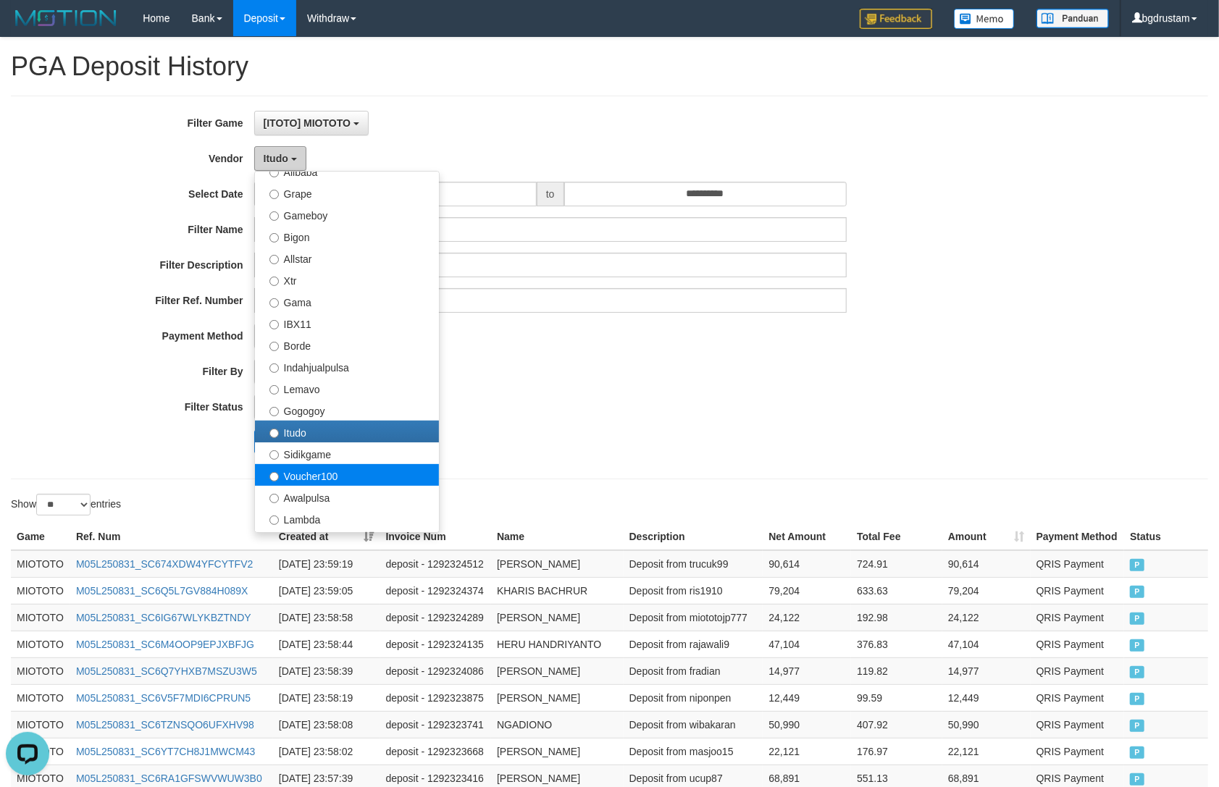
scroll to position [322, 0]
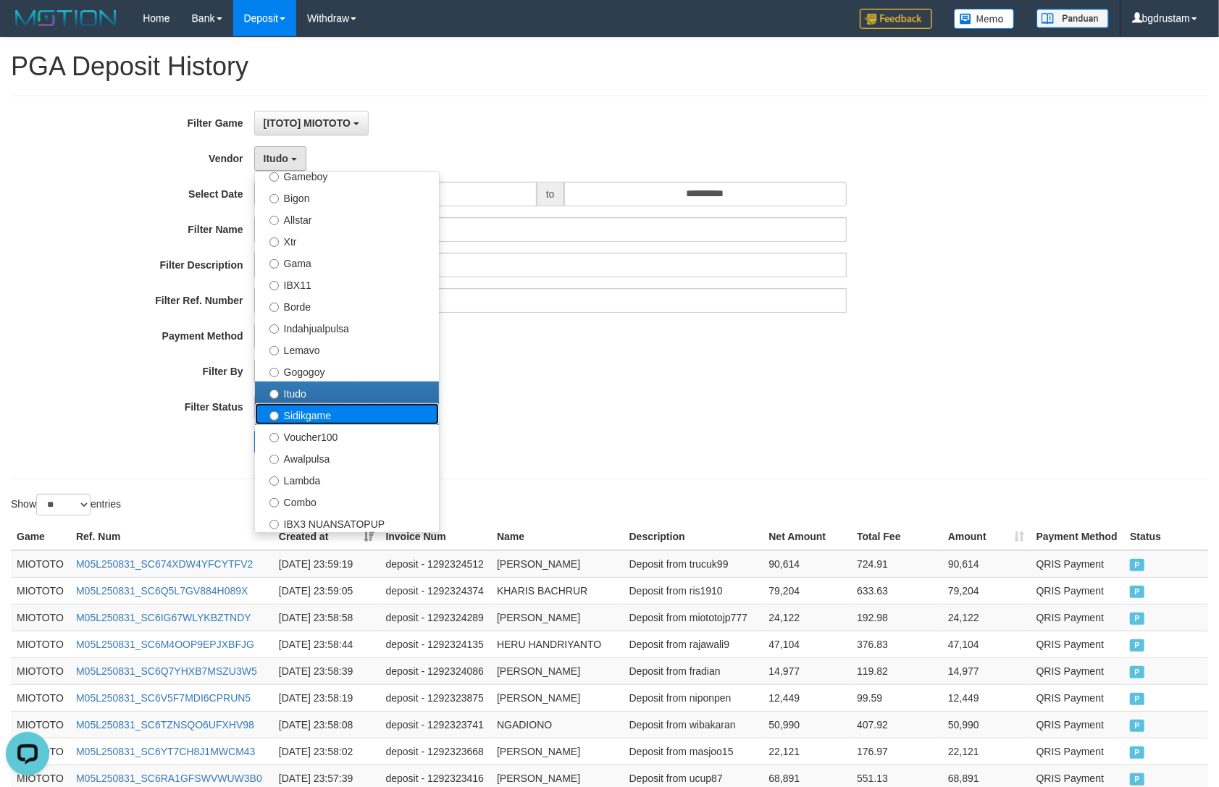
click at [298, 411] on label "Sidikgame" at bounding box center [347, 414] width 184 height 22
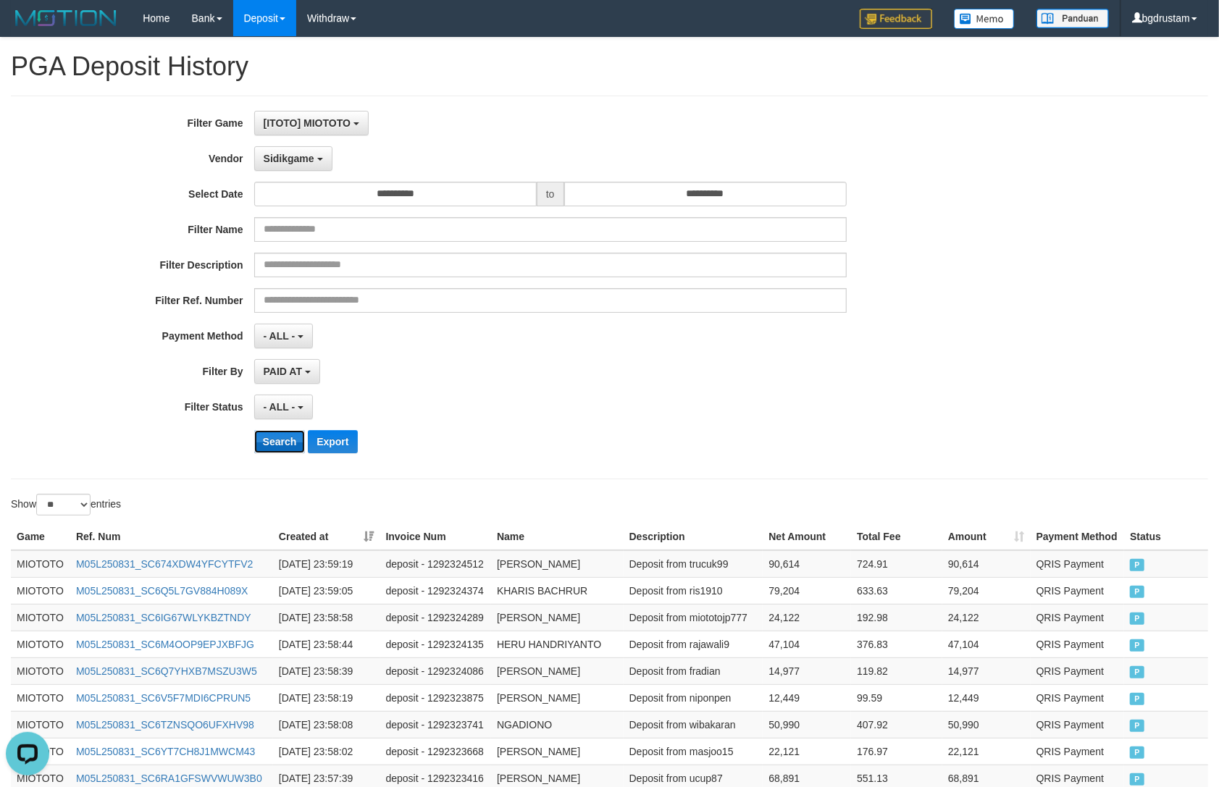
click at [292, 445] on button "Search" at bounding box center [279, 441] width 51 height 23
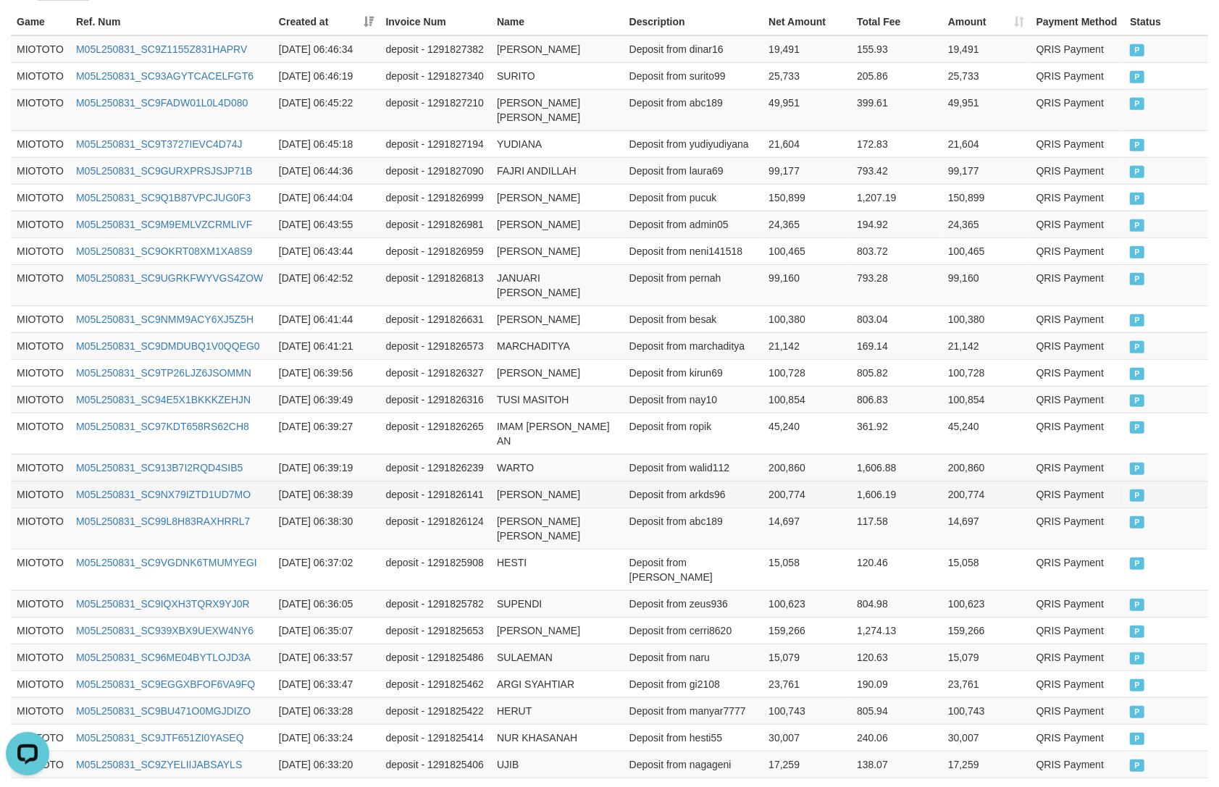
scroll to position [621, 0]
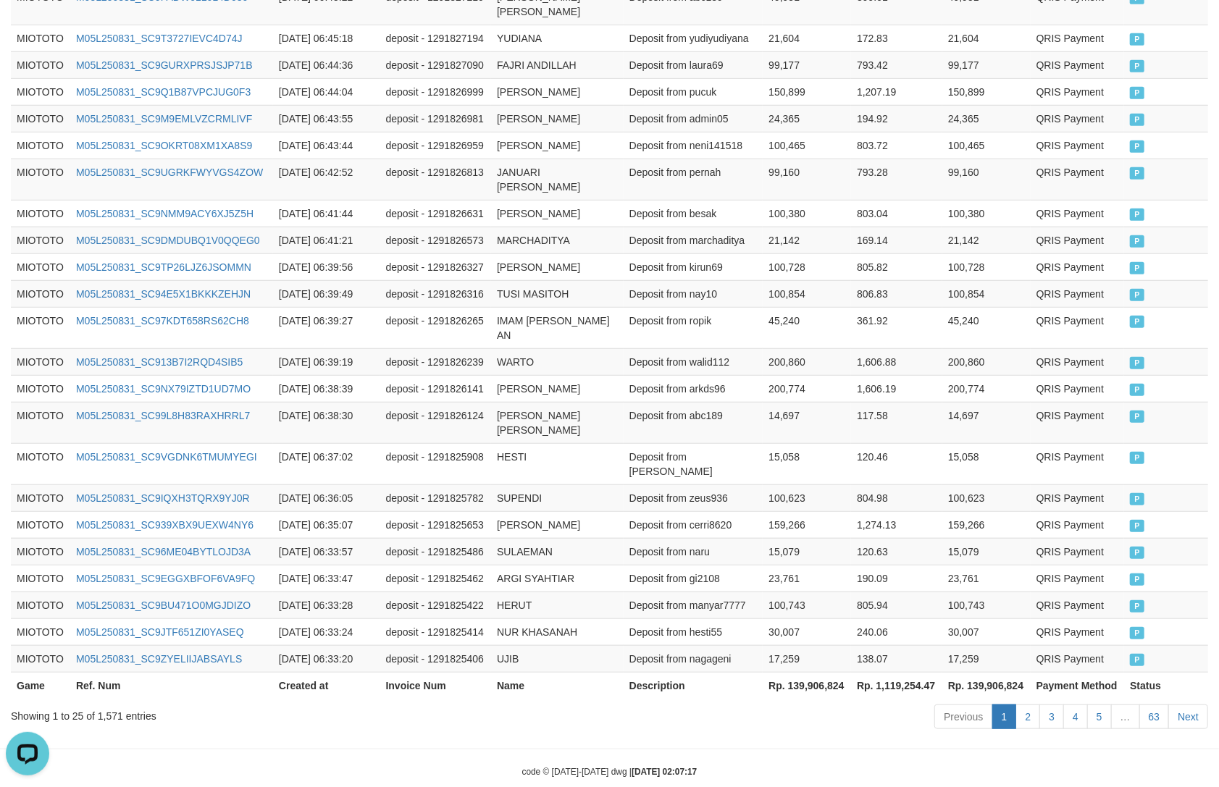
click at [1001, 672] on th "Rp. 139,906,824" at bounding box center [986, 685] width 88 height 27
copy th "139,906,824"
click at [107, 703] on div "Showing 1 to 25 of 1,571 entries" at bounding box center [254, 713] width 486 height 20
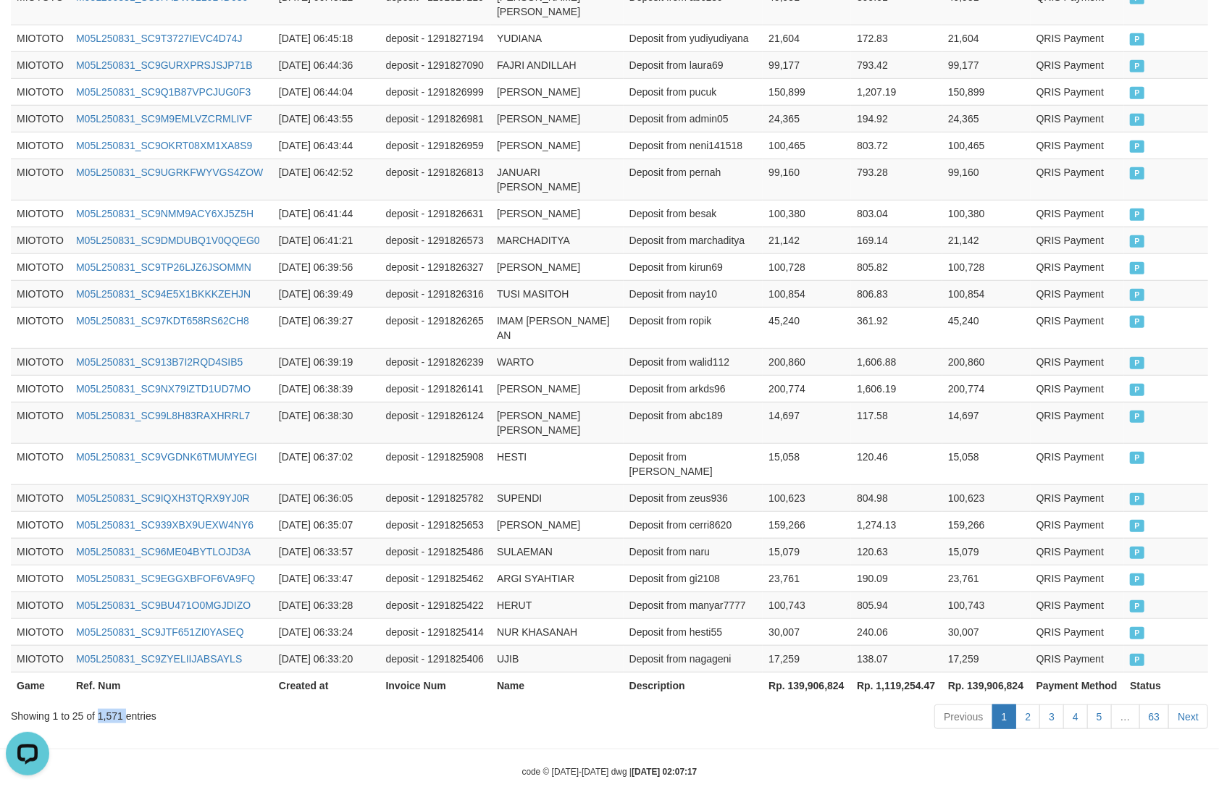
copy div "1,571"
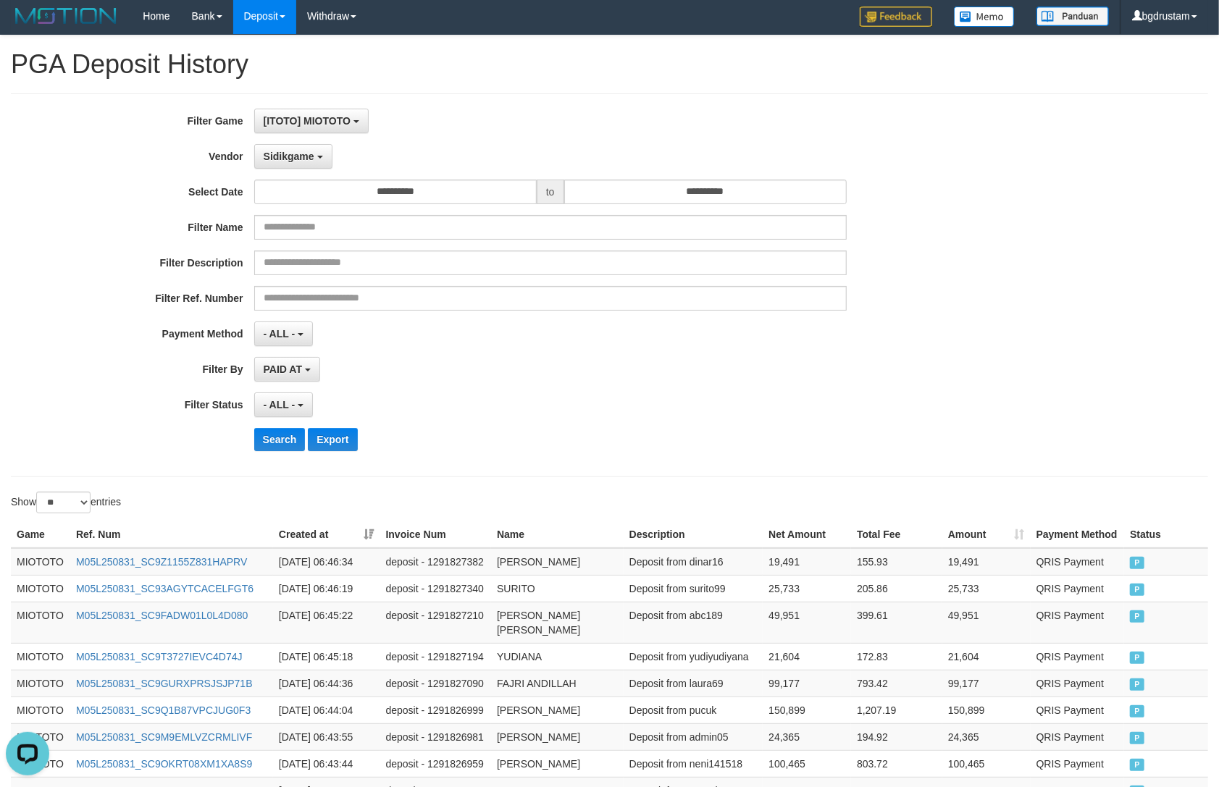
scroll to position [0, 0]
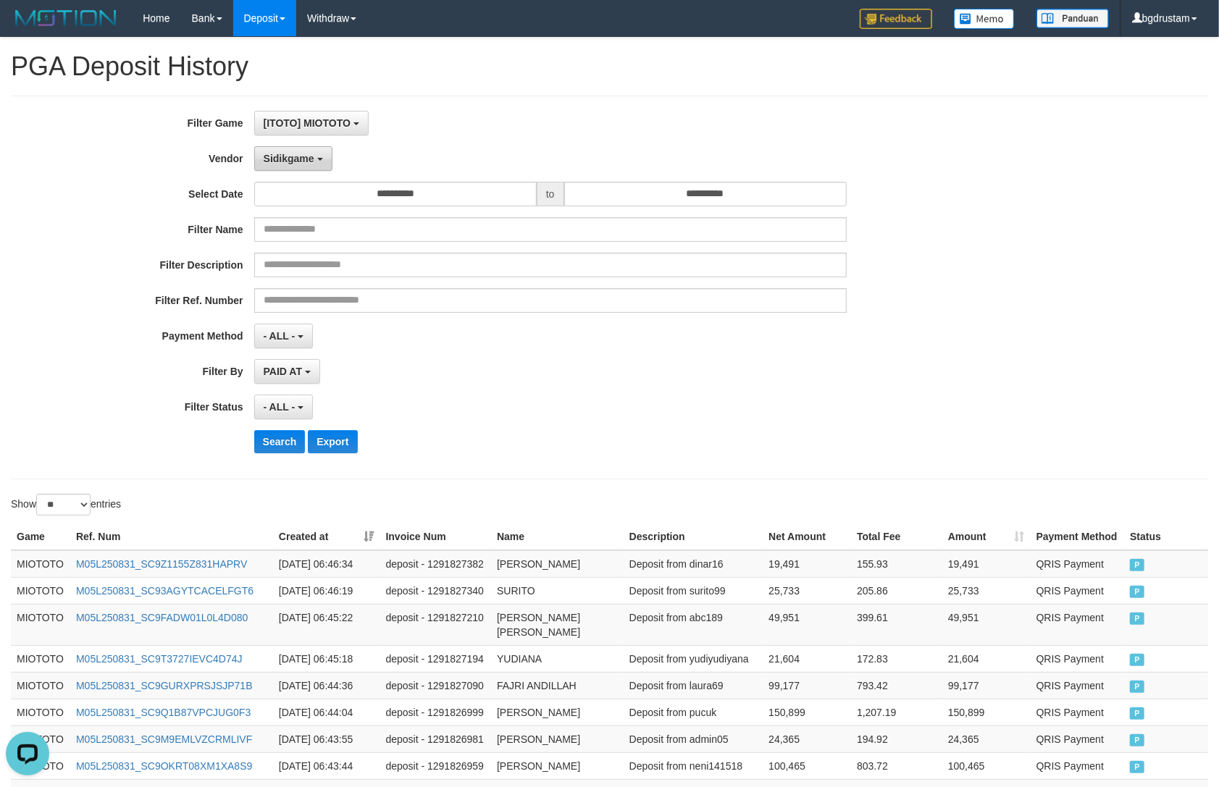
click at [293, 155] on span "Sidikgame" at bounding box center [289, 159] width 51 height 12
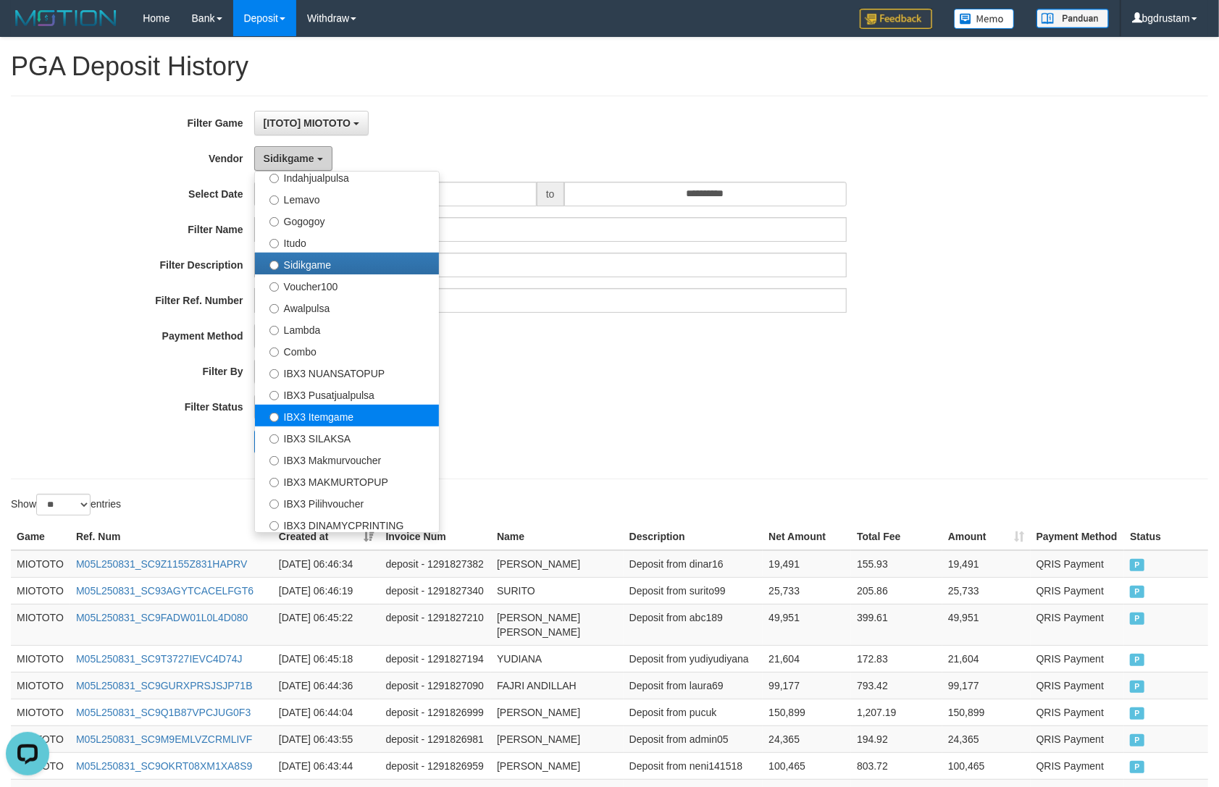
scroll to position [474, 0]
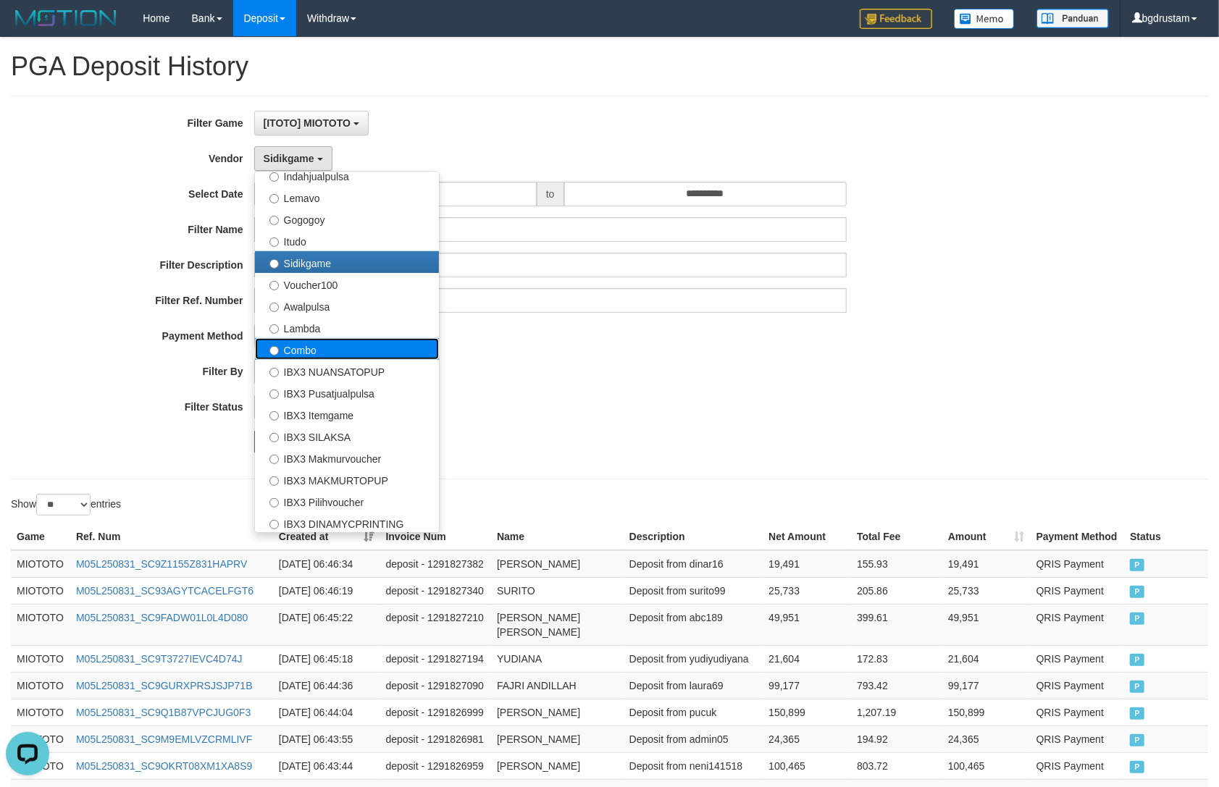
click at [300, 346] on label "Combo" at bounding box center [347, 349] width 184 height 22
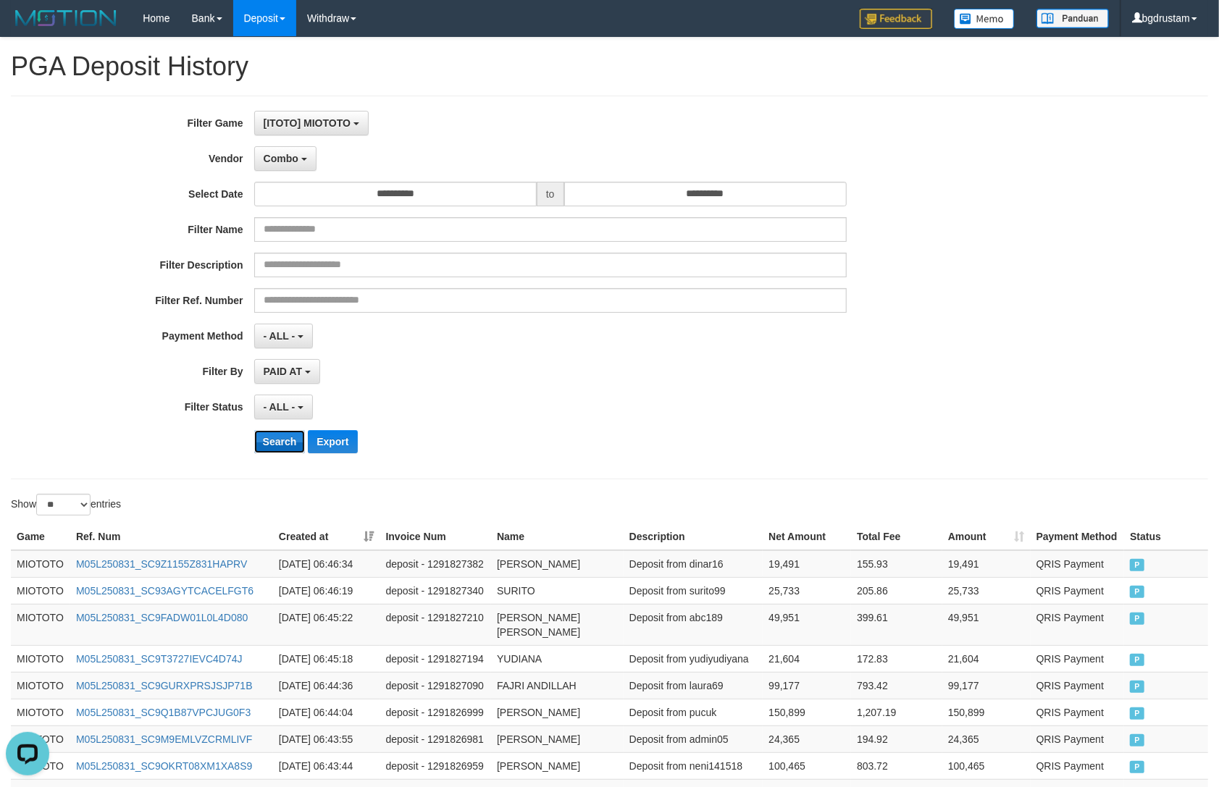
click at [271, 432] on button "Search" at bounding box center [279, 441] width 51 height 23
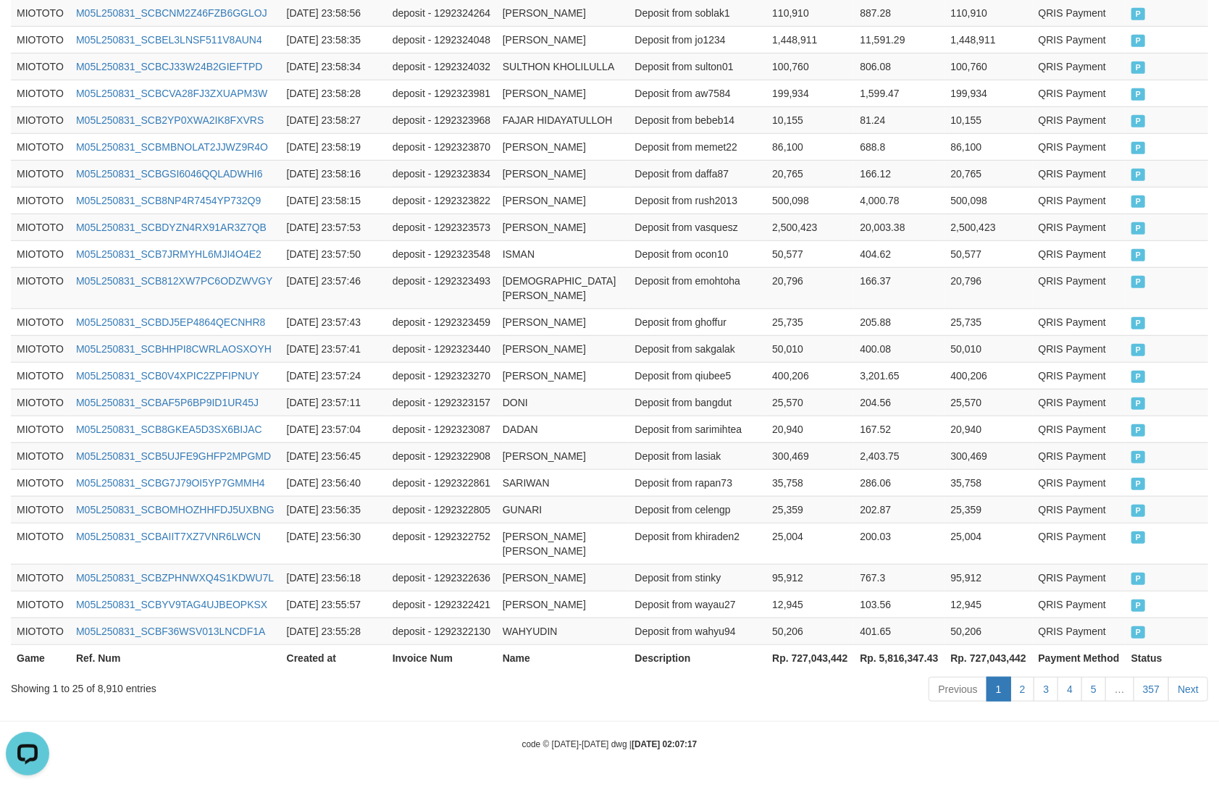
scroll to position [635, 0]
click at [997, 657] on th "Rp. 727,043,442" at bounding box center [989, 658] width 88 height 27
copy th "727,043,442"
click at [107, 686] on div "Showing 1 to 25 of 8,910 entries" at bounding box center [254, 686] width 486 height 20
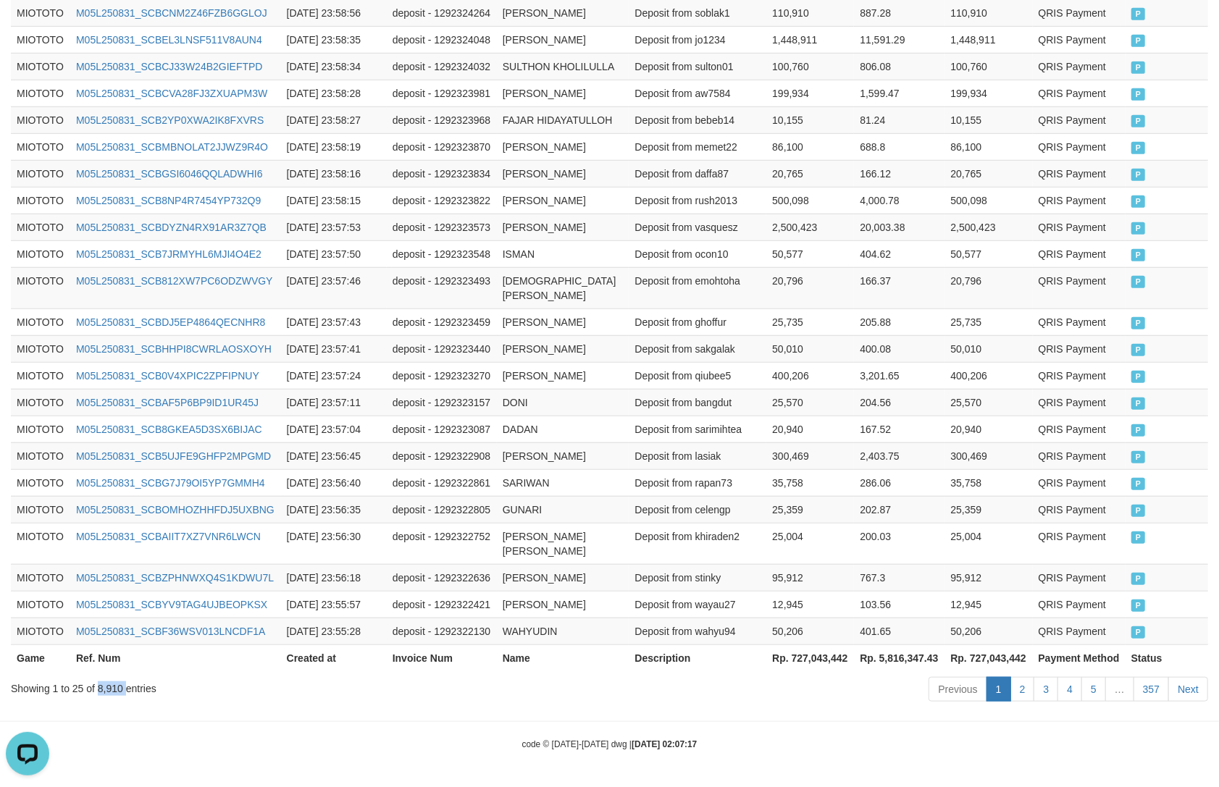
click at [107, 686] on div "Showing 1 to 25 of 8,910 entries" at bounding box center [254, 686] width 486 height 20
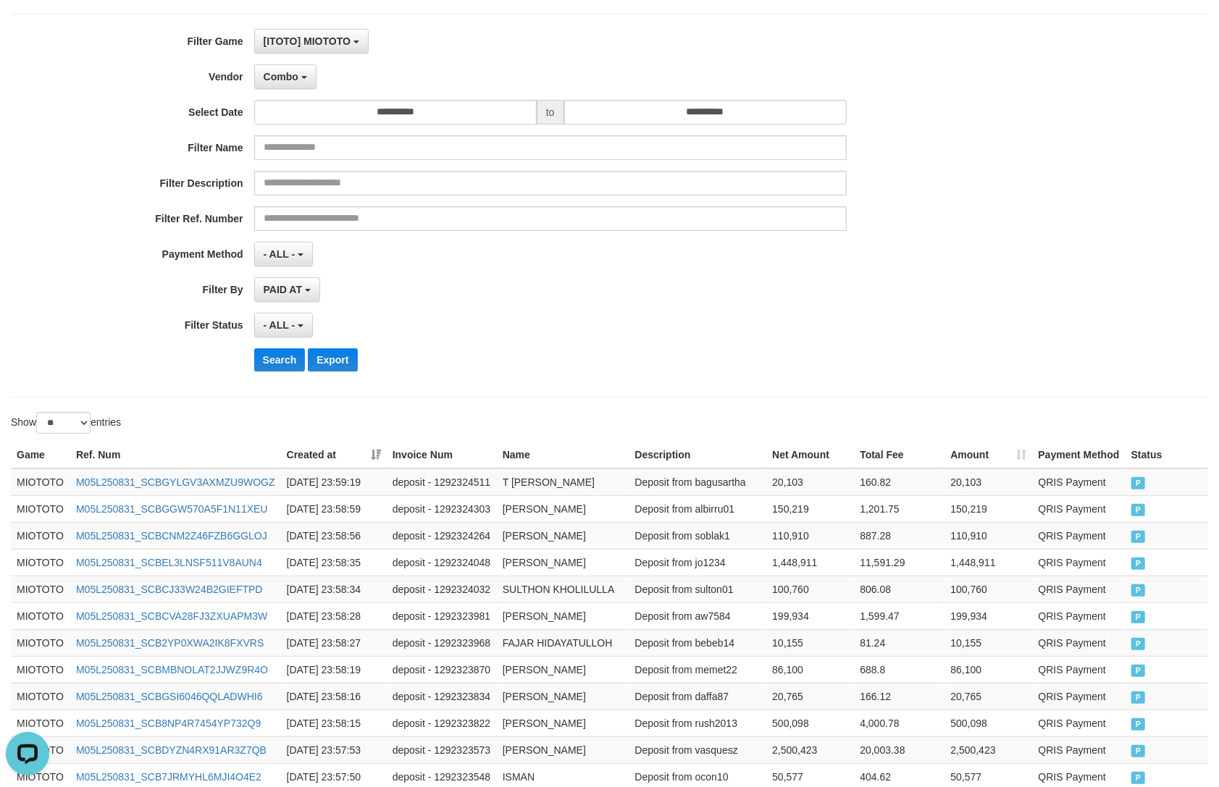
scroll to position [0, 0]
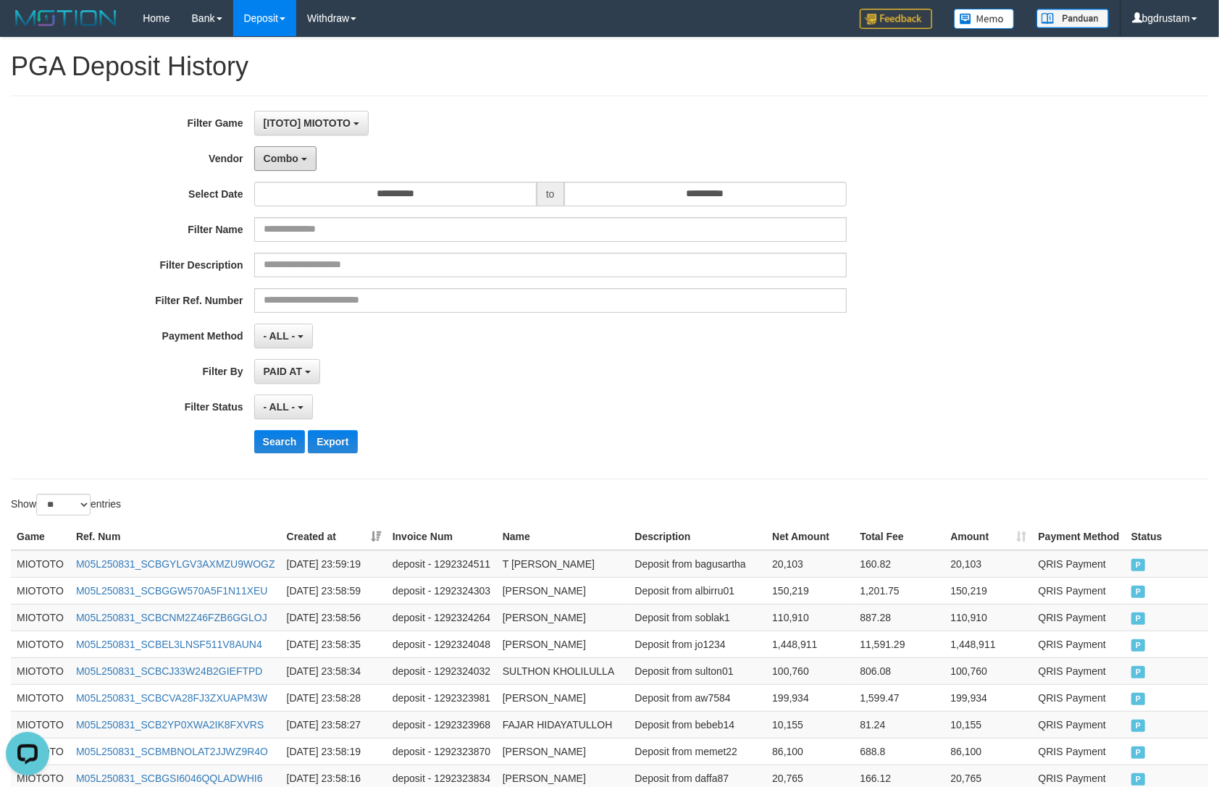
drag, startPoint x: 284, startPoint y: 156, endPoint x: 294, endPoint y: 206, distance: 51.0
click at [284, 156] on span "Combo" at bounding box center [281, 159] width 35 height 12
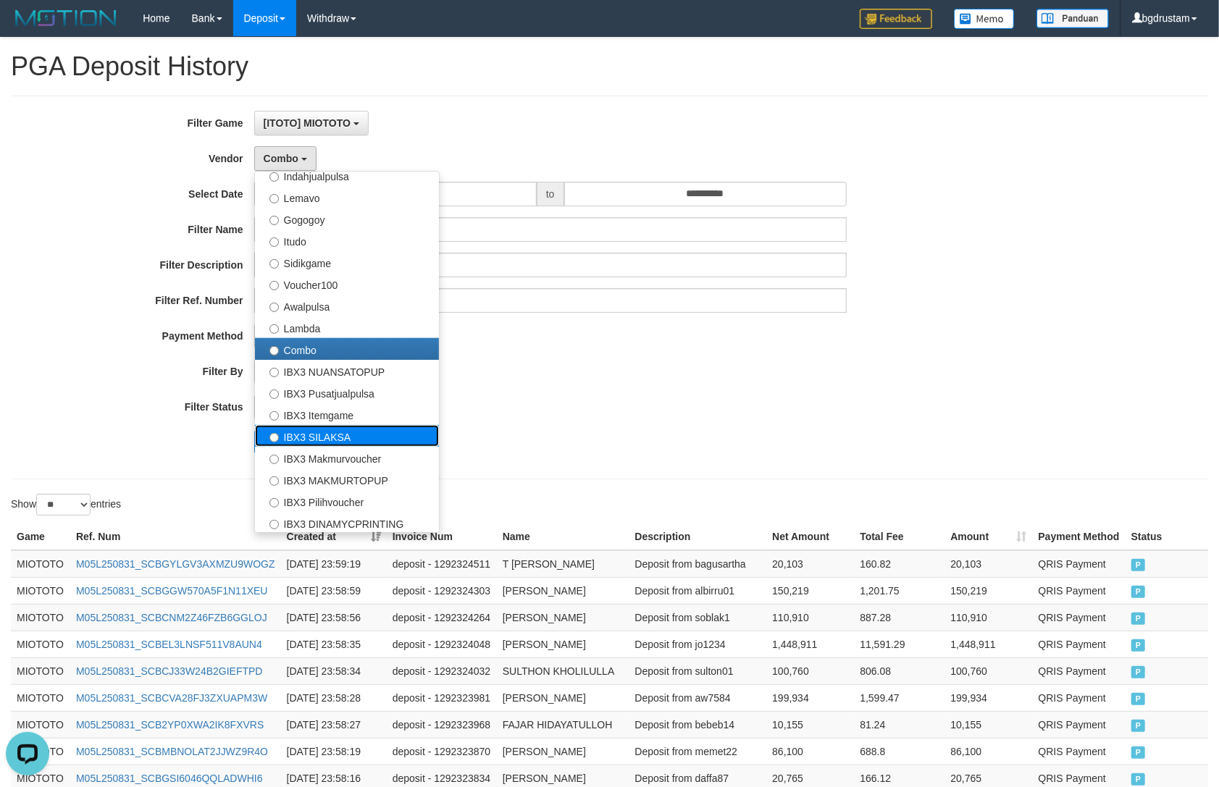
click at [319, 436] on label "IBX3 SILAKSA" at bounding box center [347, 436] width 184 height 22
select select "**********"
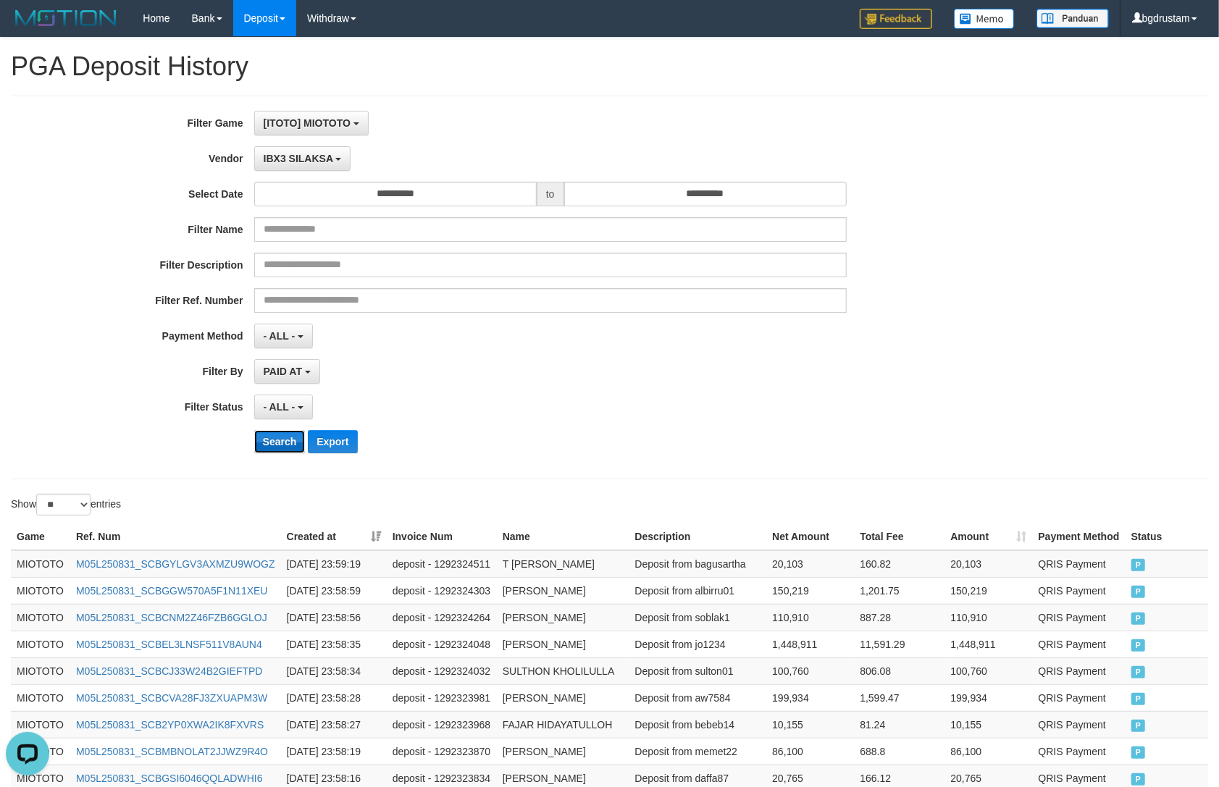
click at [280, 438] on button "Search" at bounding box center [279, 441] width 51 height 23
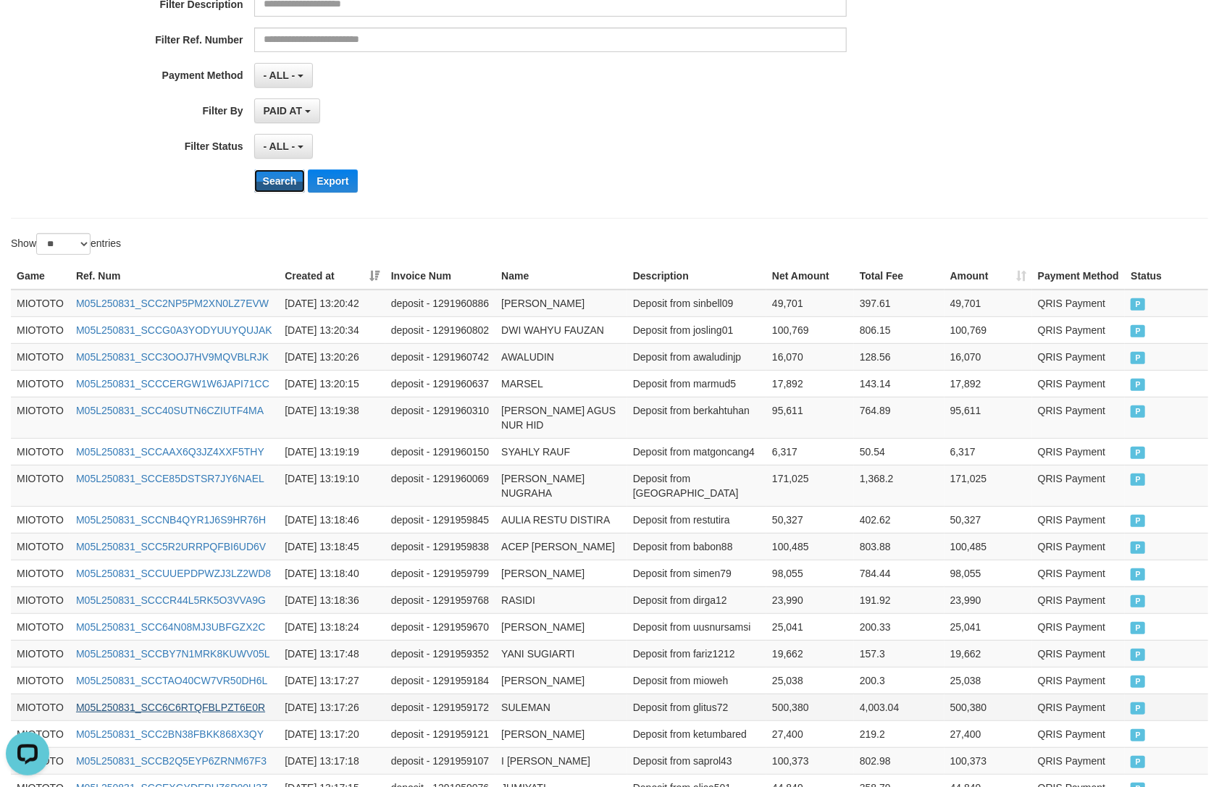
scroll to position [606, 0]
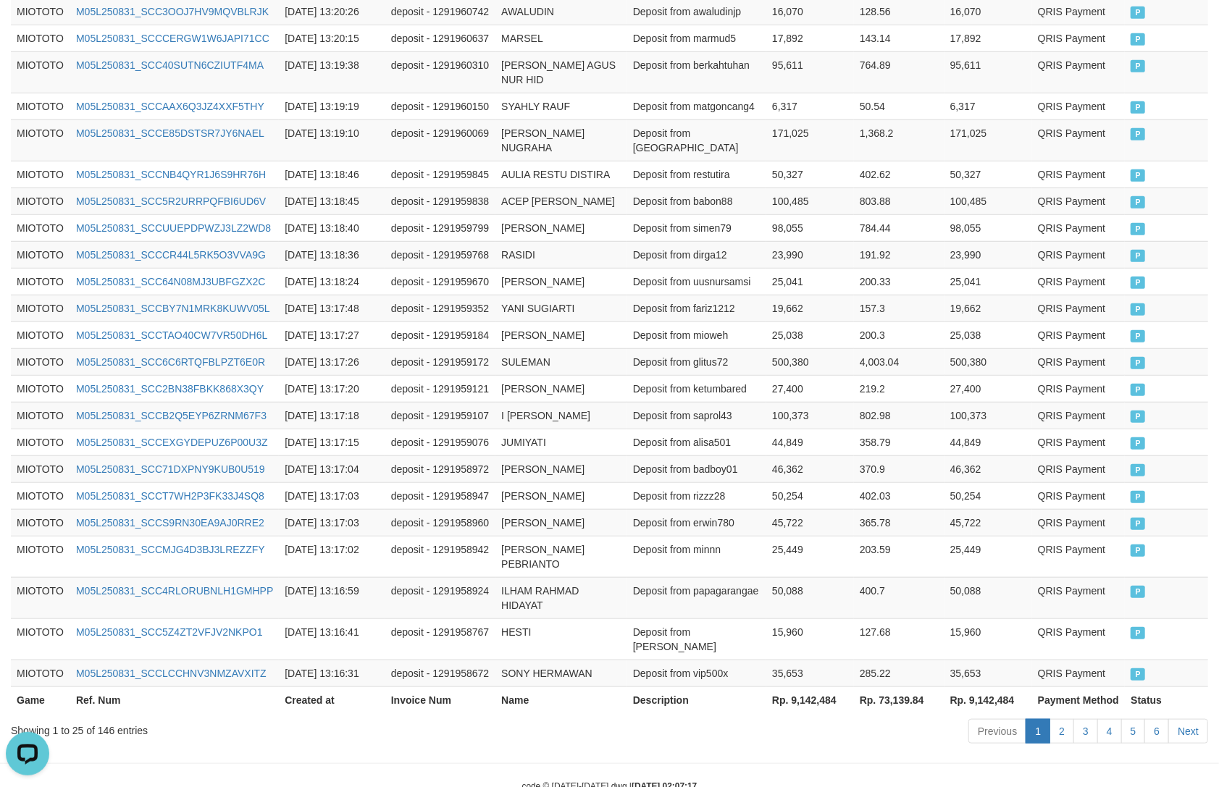
click at [983, 687] on th "Rp. 9,142,484" at bounding box center [989, 700] width 88 height 27
click at [106, 718] on div "Showing 1 to 25 of 146 entries" at bounding box center [254, 728] width 486 height 20
click at [515, 763] on hr at bounding box center [609, 763] width 1219 height 1
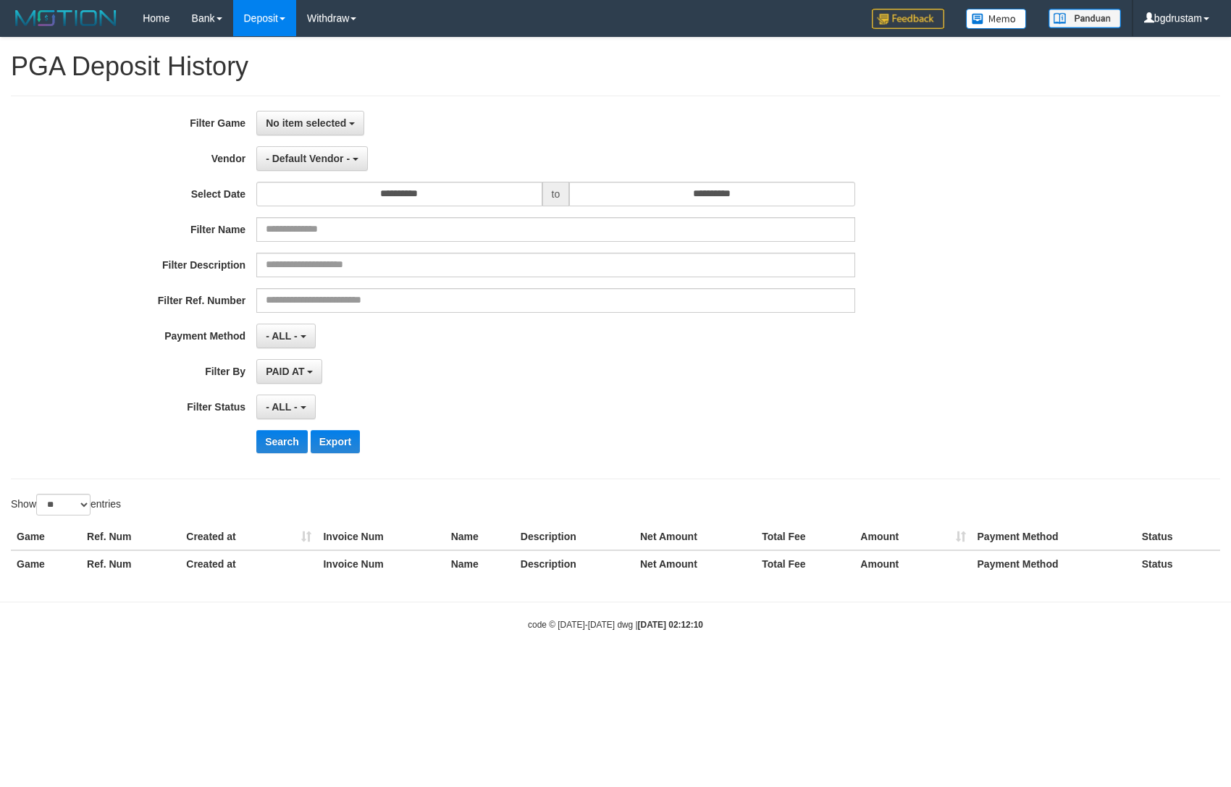
select select
select select "**"
click at [291, 127] on span "No item selected" at bounding box center [306, 123] width 80 height 12
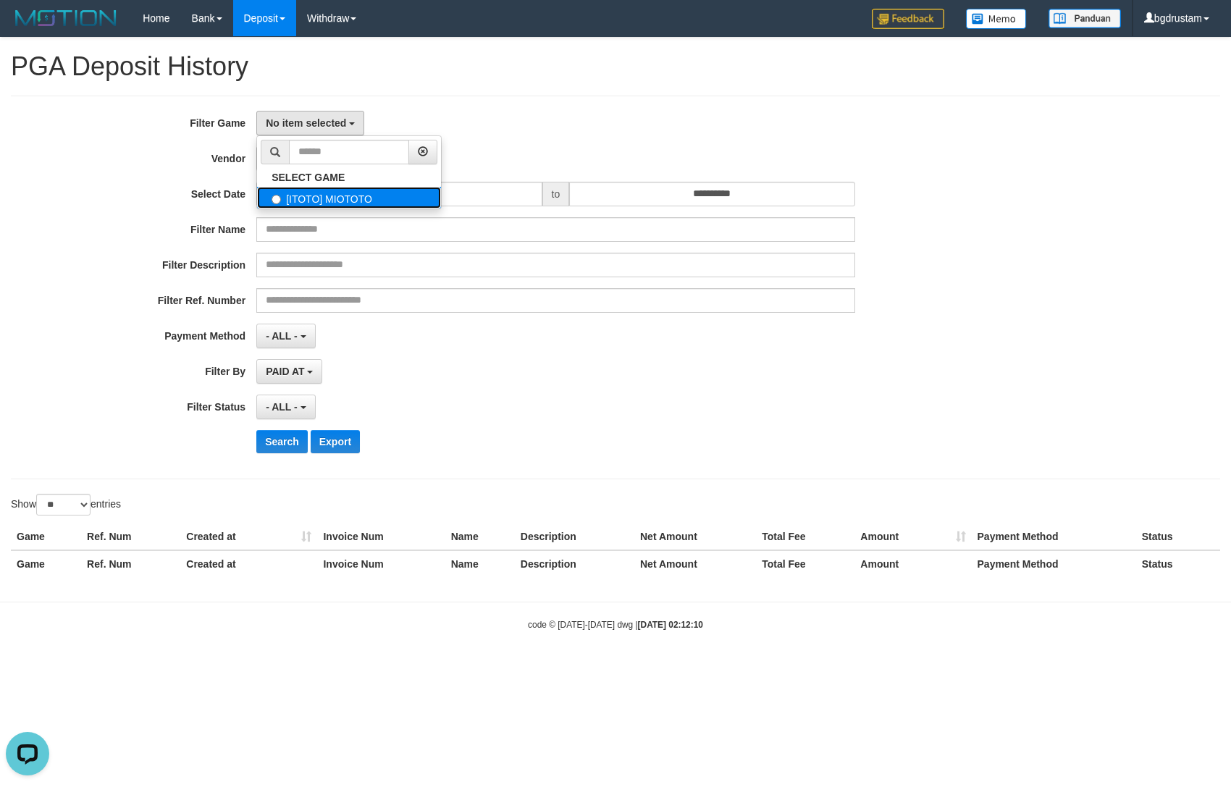
click at [319, 190] on label "[ITOTO] MIOTOTO" at bounding box center [349, 198] width 184 height 22
select select "****"
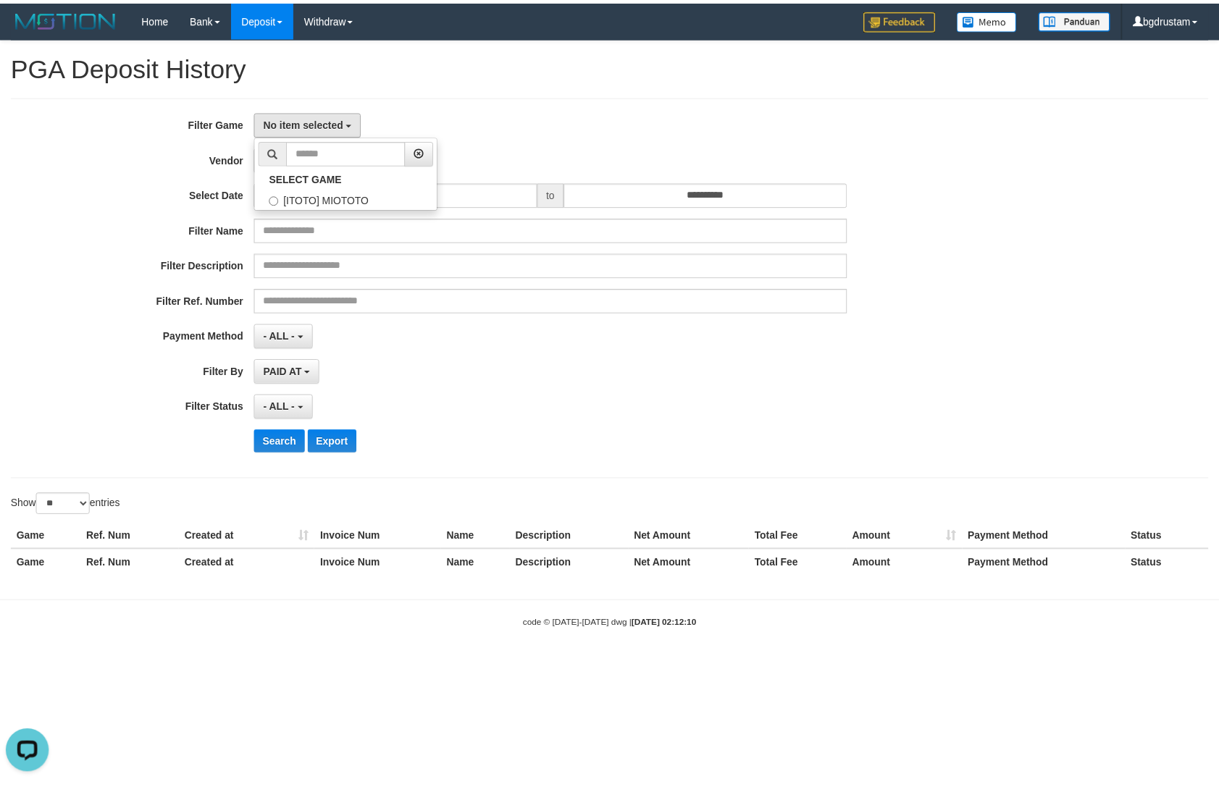
scroll to position [12, 0]
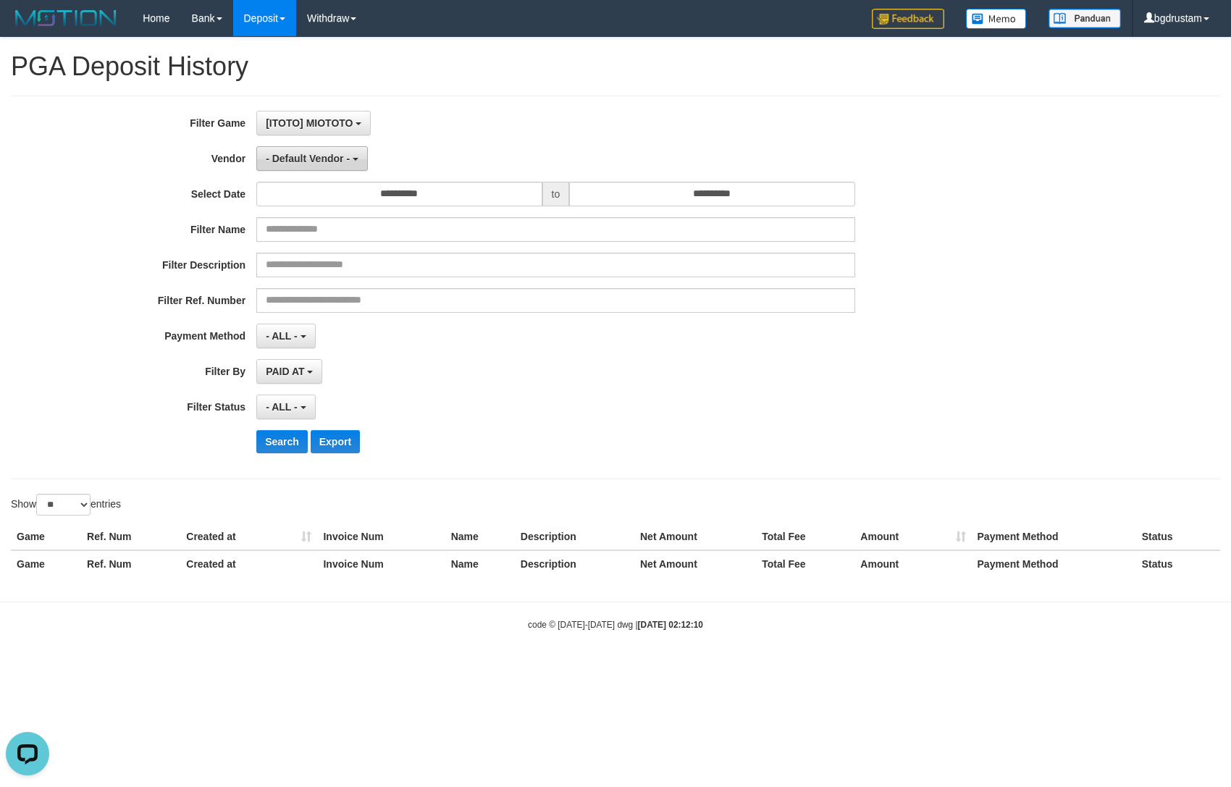
click at [314, 161] on span "- Default Vendor -" at bounding box center [308, 159] width 84 height 12
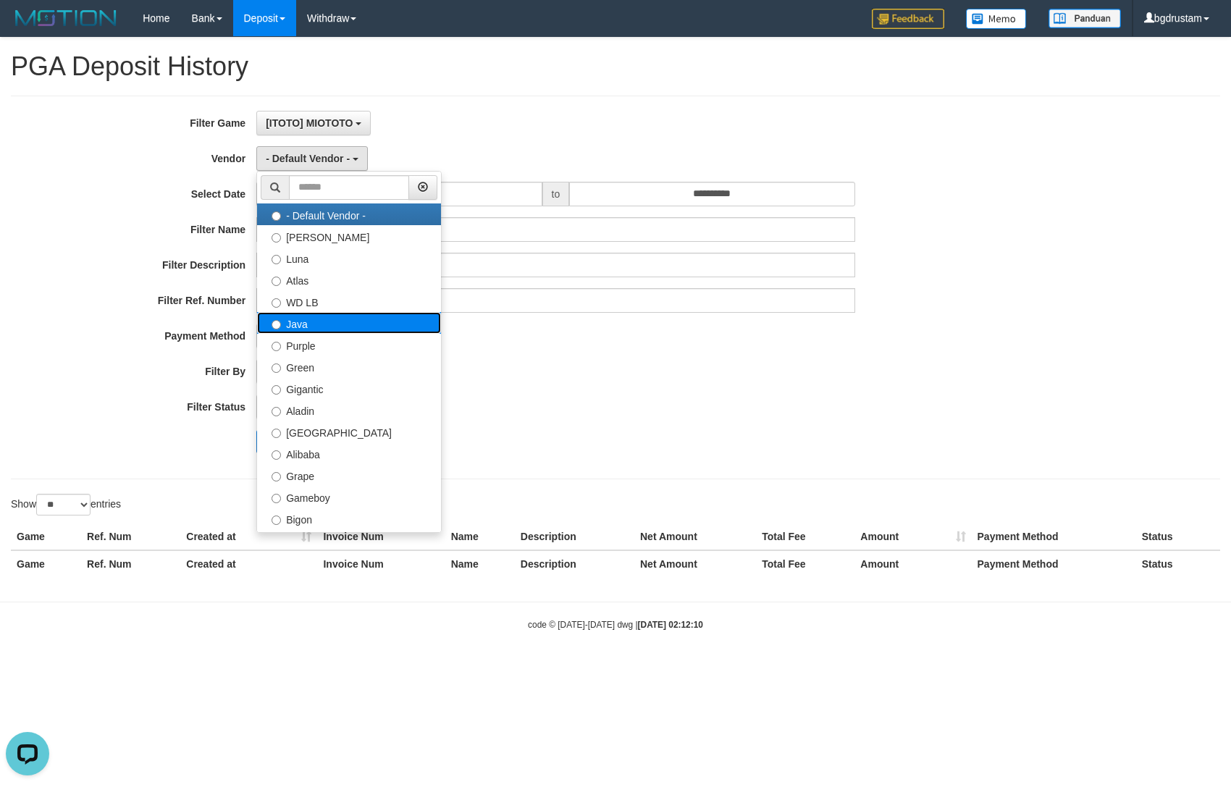
click at [299, 314] on label "Java" at bounding box center [349, 323] width 184 height 22
select select "**********"
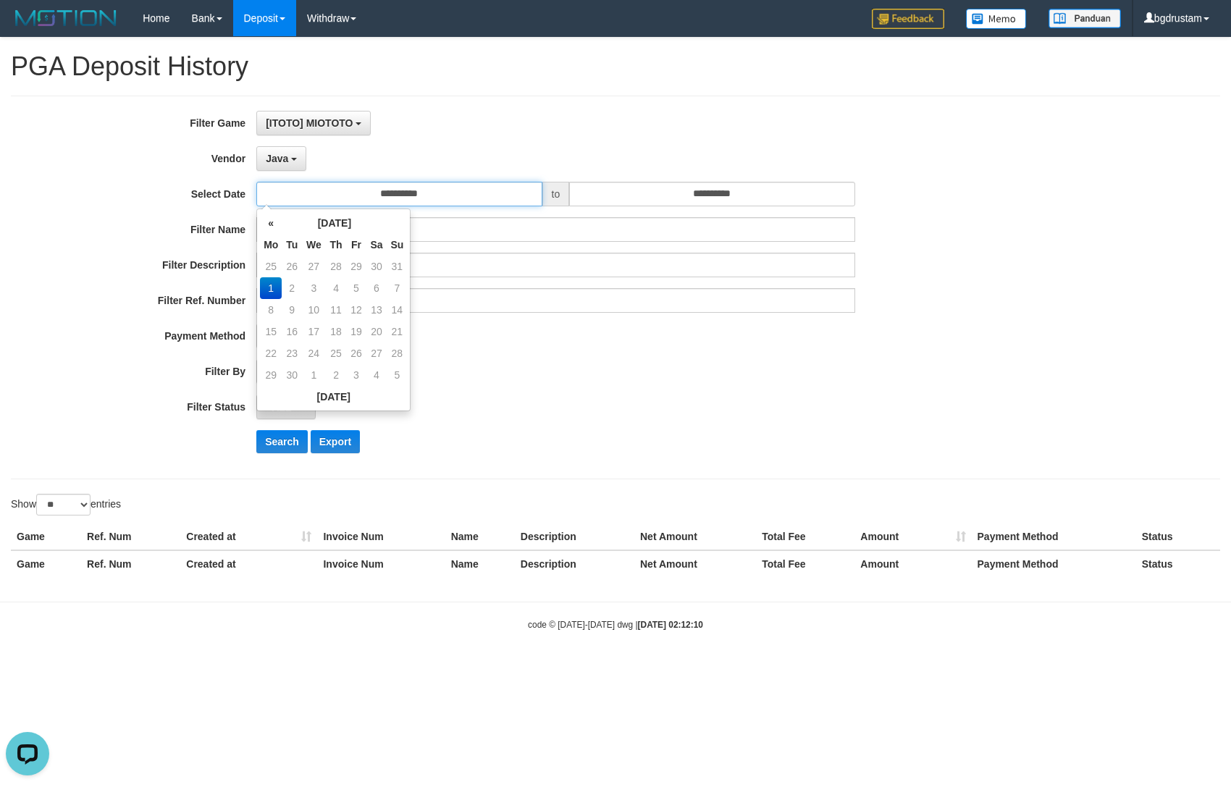
click at [430, 194] on input "**********" at bounding box center [398, 194] width 285 height 25
click at [393, 263] on td "31" at bounding box center [397, 267] width 20 height 22
click at [690, 191] on input "**********" at bounding box center [711, 194] width 285 height 25
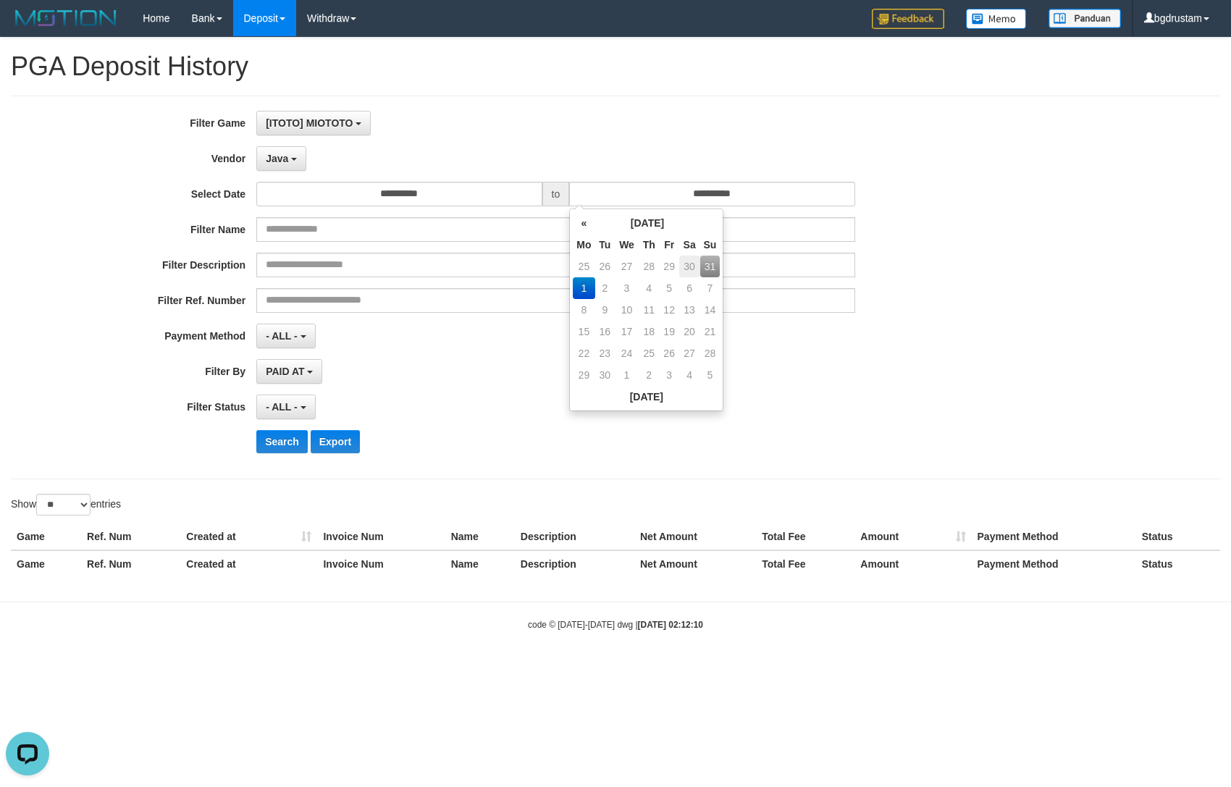
click at [696, 265] on td "30" at bounding box center [689, 267] width 21 height 22
type input "**********"
click at [706, 345] on td "31" at bounding box center [710, 354] width 20 height 22
type input "**********"
click at [1022, 294] on div "Filter Ref. Number" at bounding box center [513, 300] width 1026 height 25
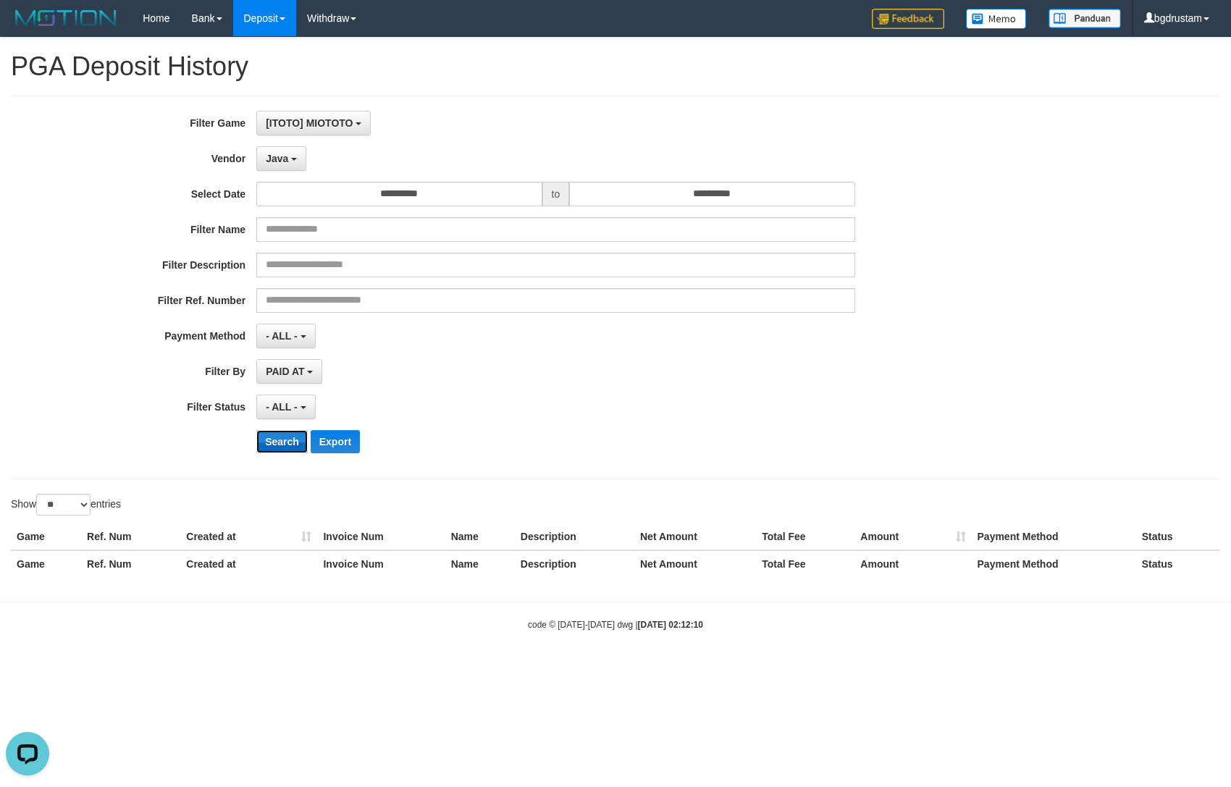
click at [292, 443] on button "Search" at bounding box center [281, 441] width 51 height 23
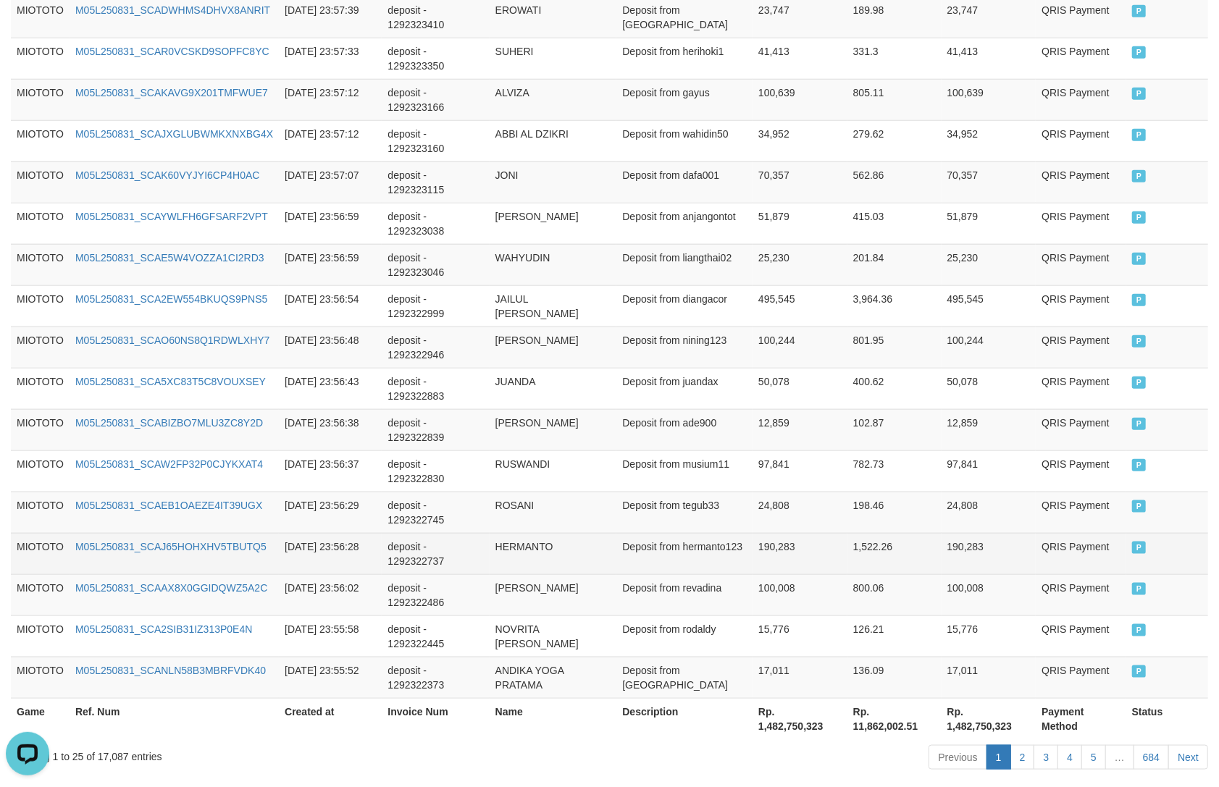
scroll to position [968, 0]
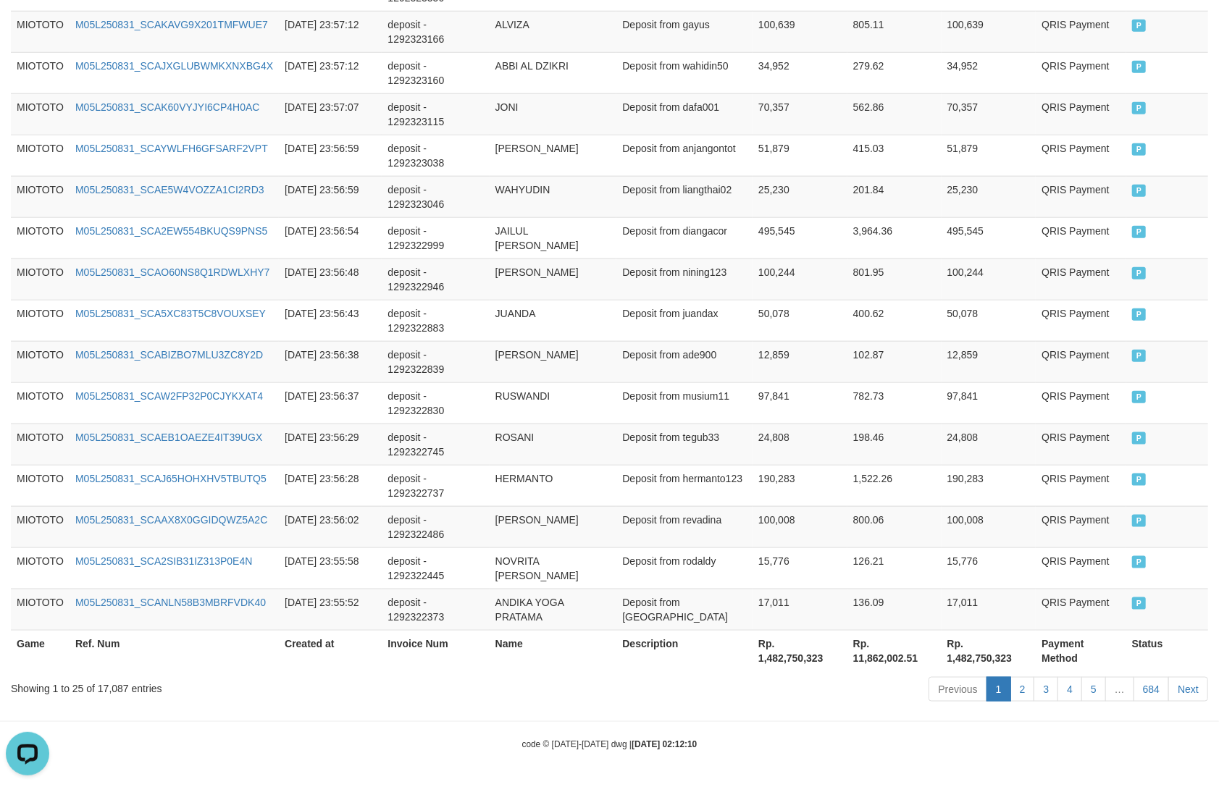
click at [982, 656] on th "Rp. 1,482,750,323" at bounding box center [989, 650] width 95 height 41
click at [983, 656] on th "Rp. 1,482,750,323" at bounding box center [989, 650] width 95 height 41
copy th "1,482,750,323"
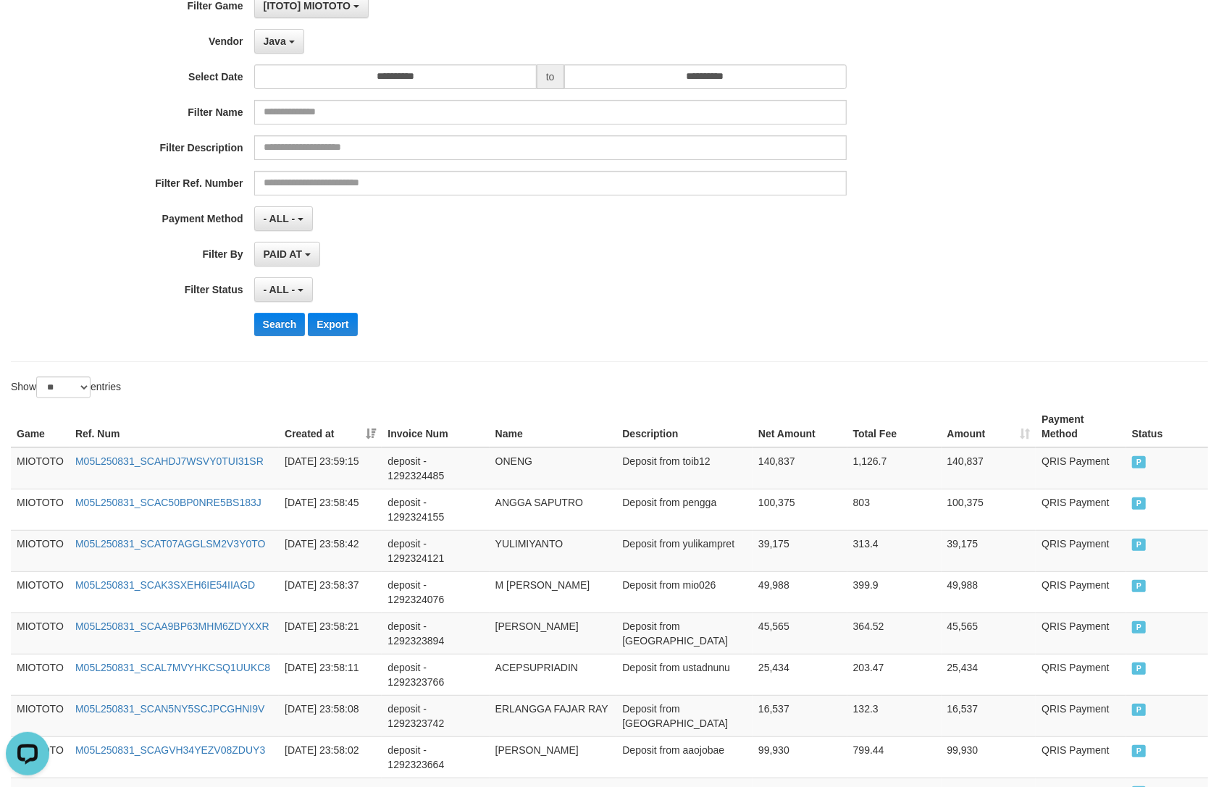
scroll to position [0, 0]
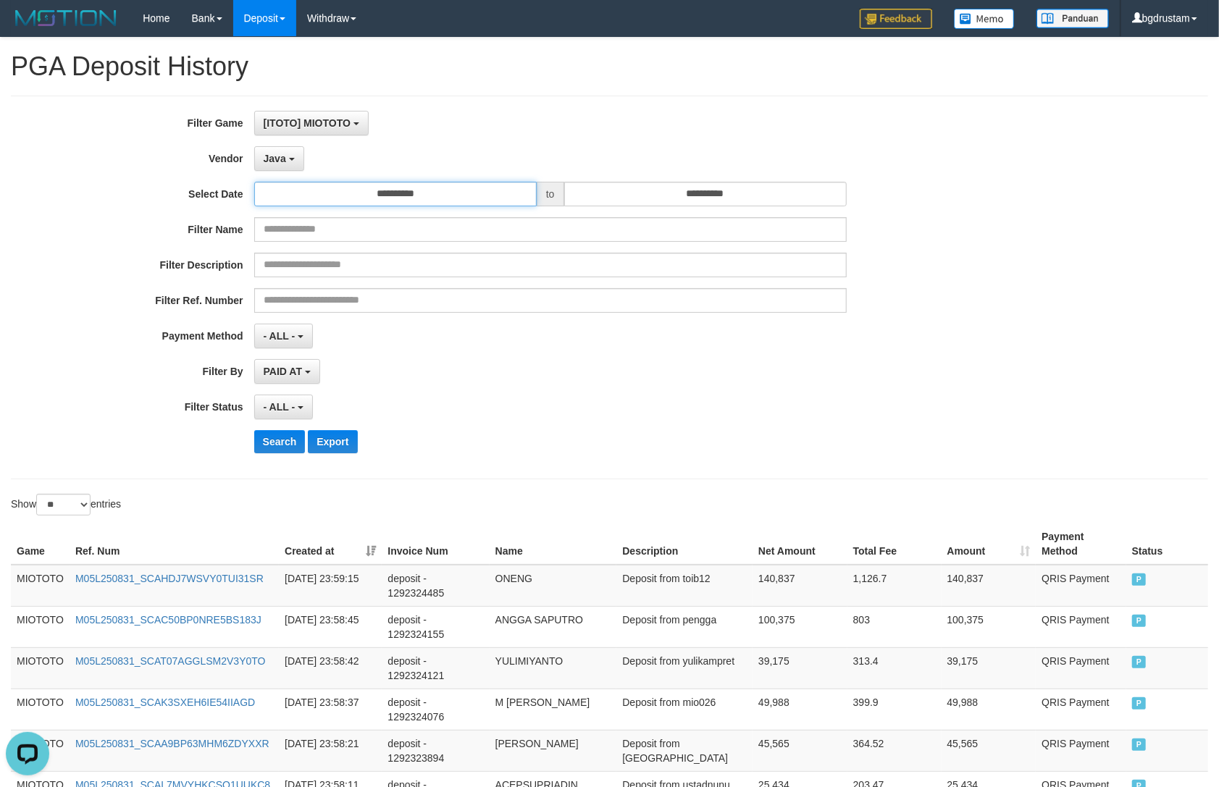
drag, startPoint x: 486, startPoint y: 196, endPoint x: 485, endPoint y: 222, distance: 26.1
click at [486, 196] on input "**********" at bounding box center [395, 194] width 283 height 25
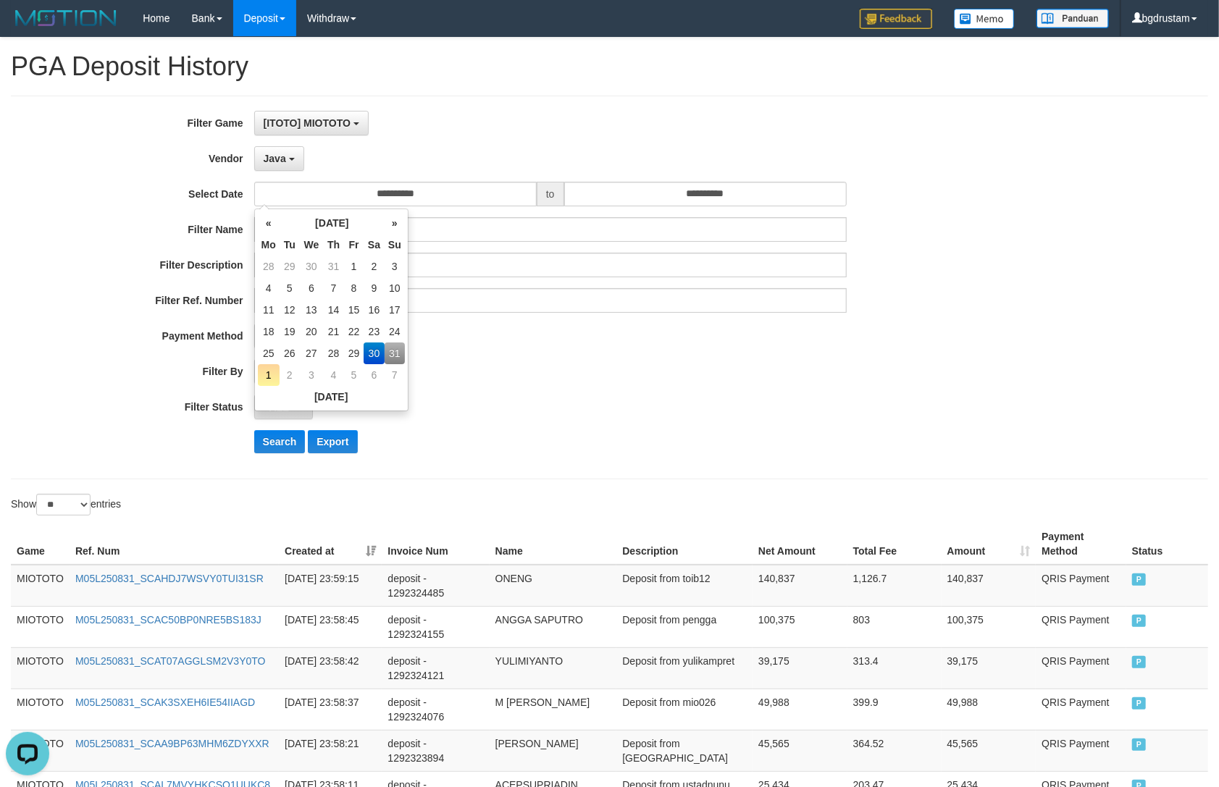
click at [393, 351] on td "31" at bounding box center [395, 354] width 20 height 22
type input "**********"
click at [477, 356] on div "**********" at bounding box center [508, 287] width 1016 height 353
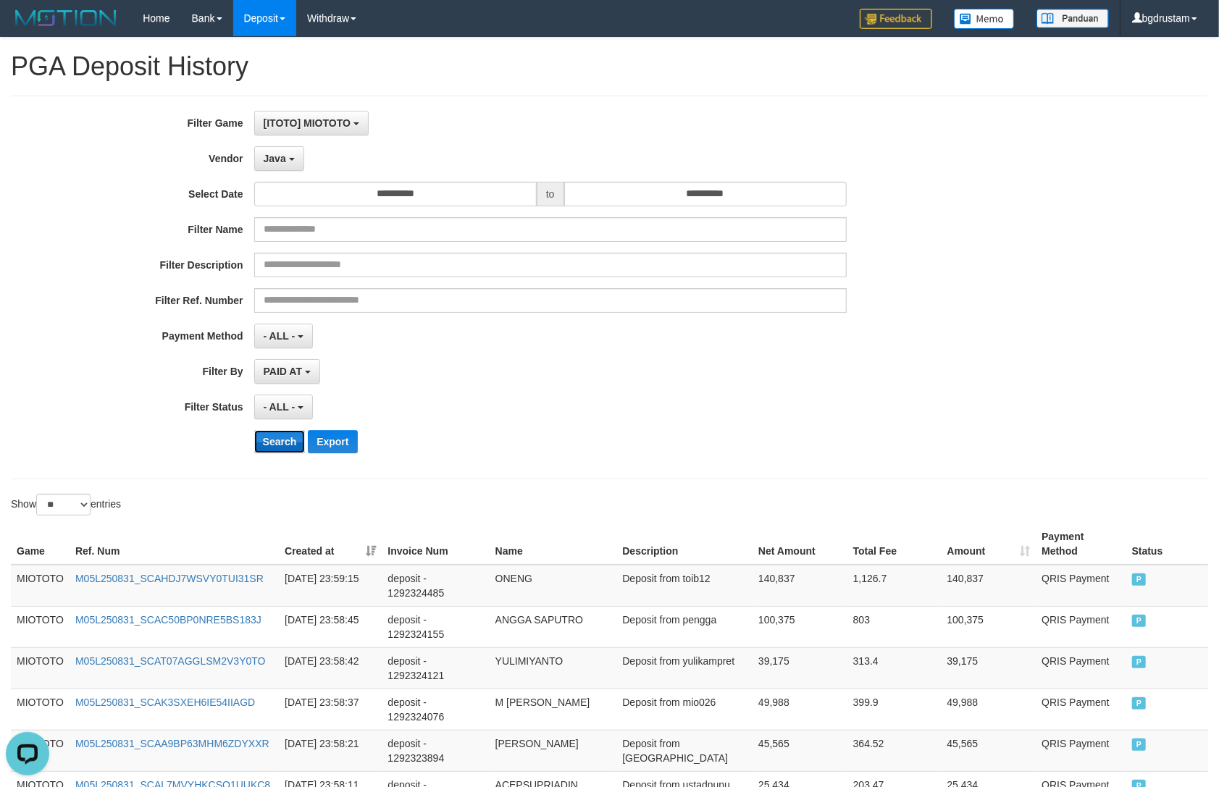
click at [287, 440] on button "Search" at bounding box center [279, 441] width 51 height 23
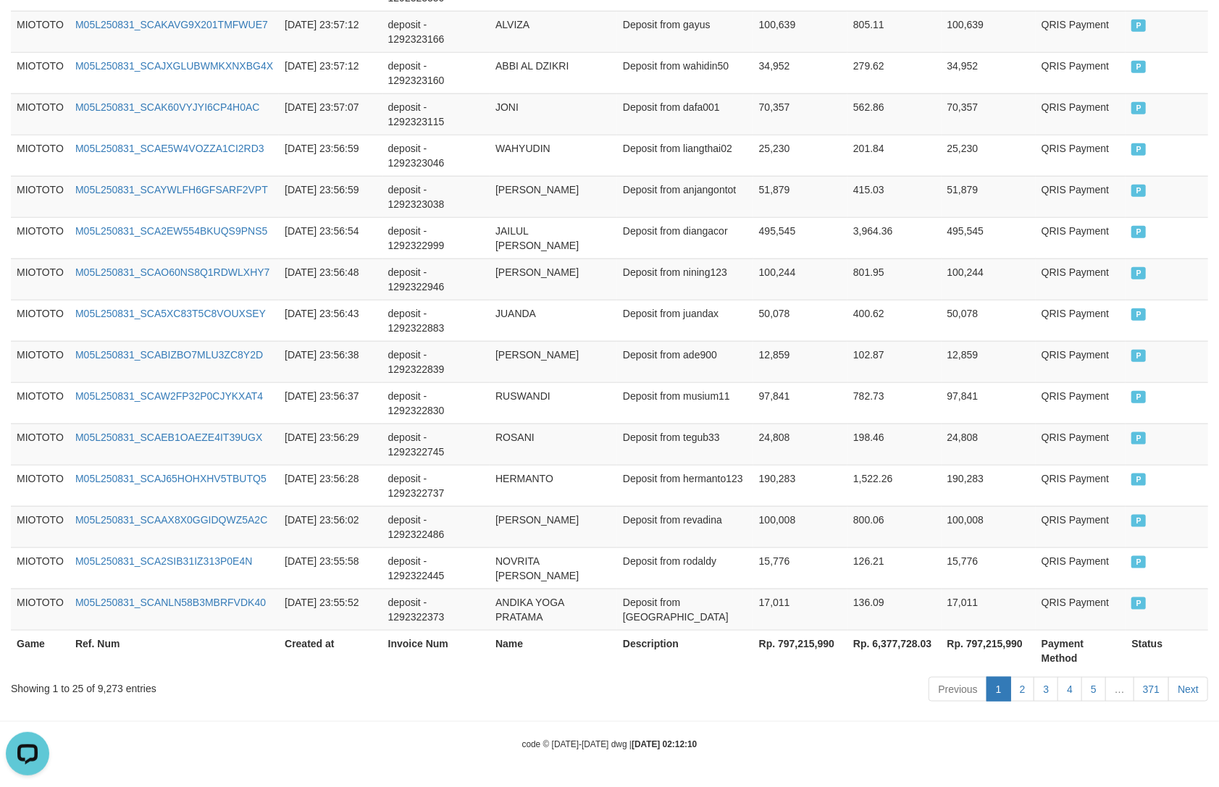
scroll to position [968, 0]
click at [1004, 645] on th "Rp. 797,215,990" at bounding box center [989, 650] width 94 height 41
copy th "797,215,990"
click at [110, 687] on div "Showing 1 to 25 of 9,273 entries" at bounding box center [254, 686] width 486 height 20
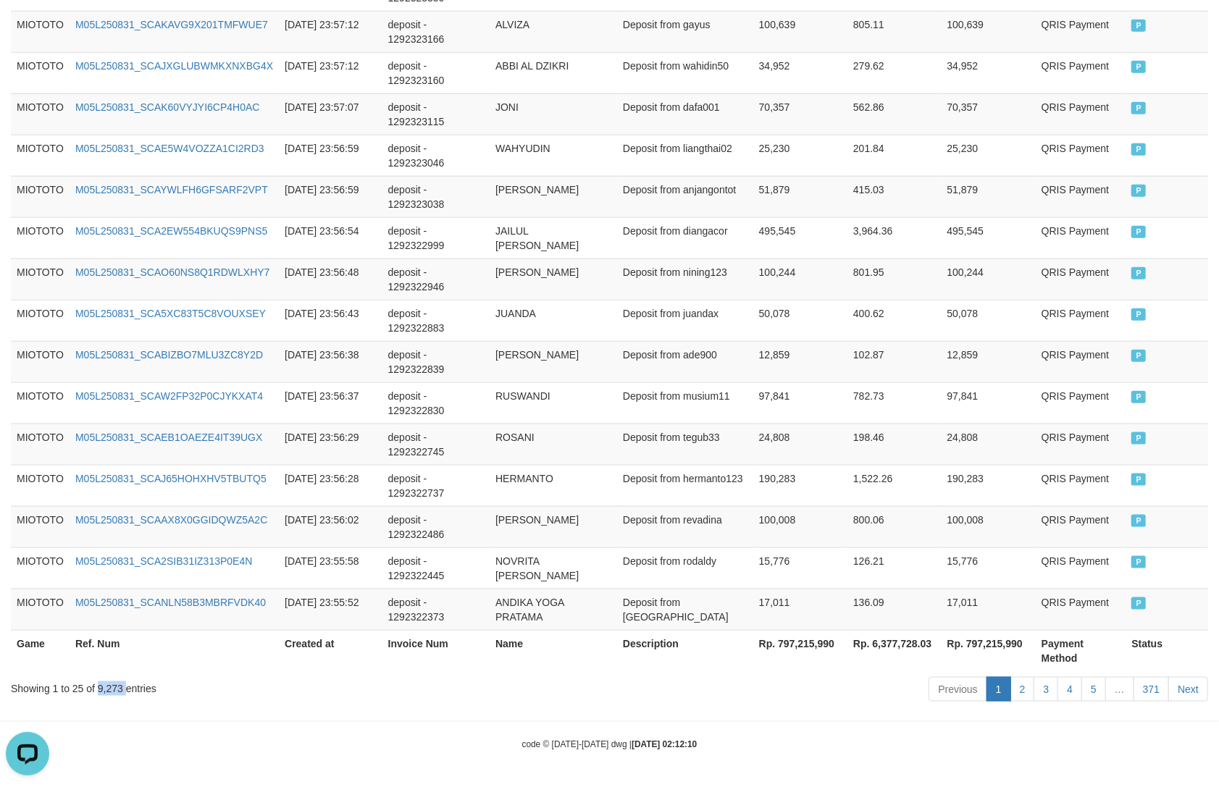
click at [110, 687] on div "Showing 1 to 25 of 9,273 entries" at bounding box center [254, 686] width 486 height 20
copy div "9,273"
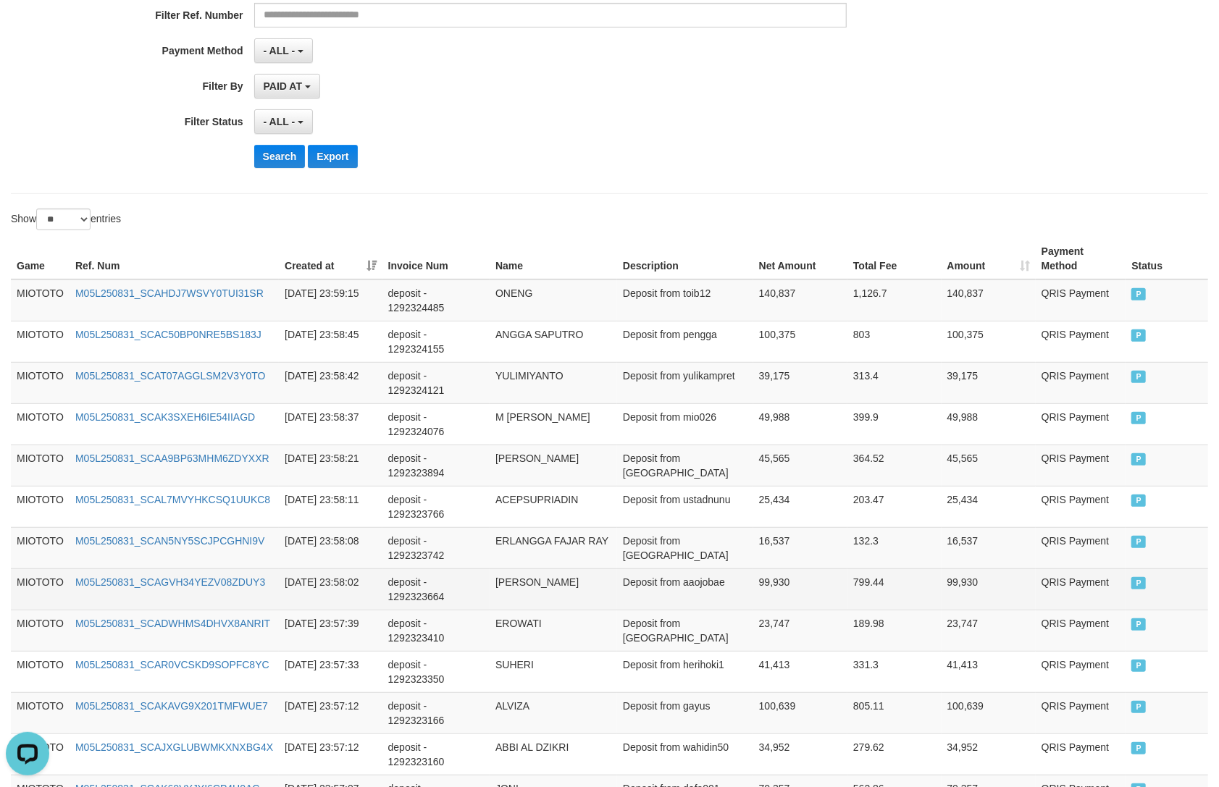
scroll to position [0, 0]
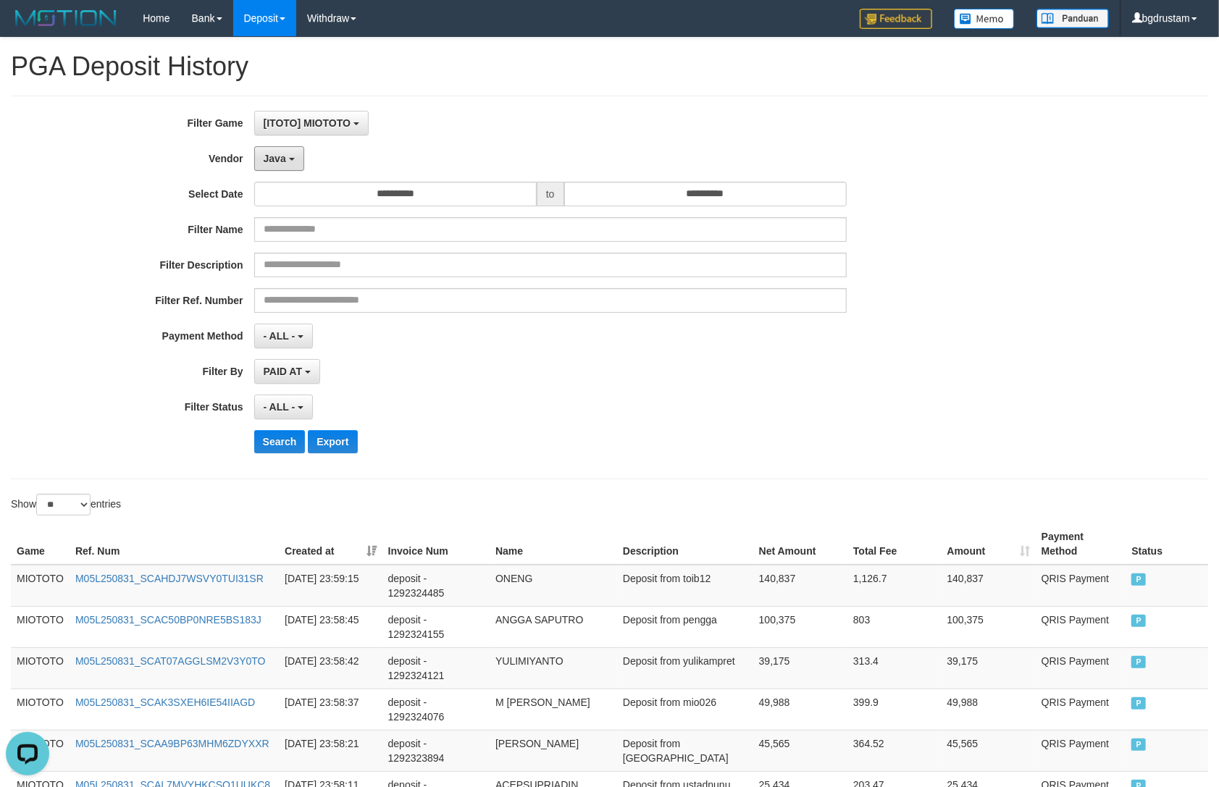
drag, startPoint x: 296, startPoint y: 157, endPoint x: 300, endPoint y: 175, distance: 17.9
click at [296, 157] on button "Java" at bounding box center [279, 158] width 50 height 25
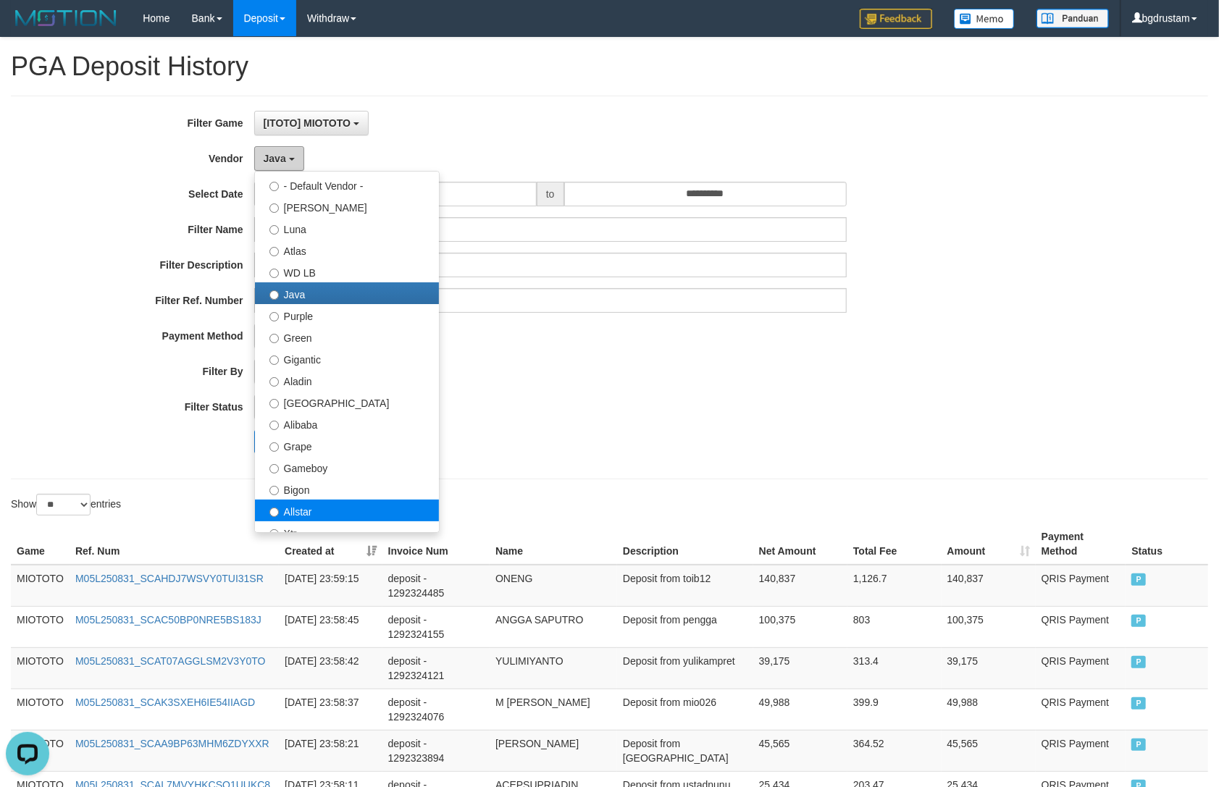
scroll to position [80, 0]
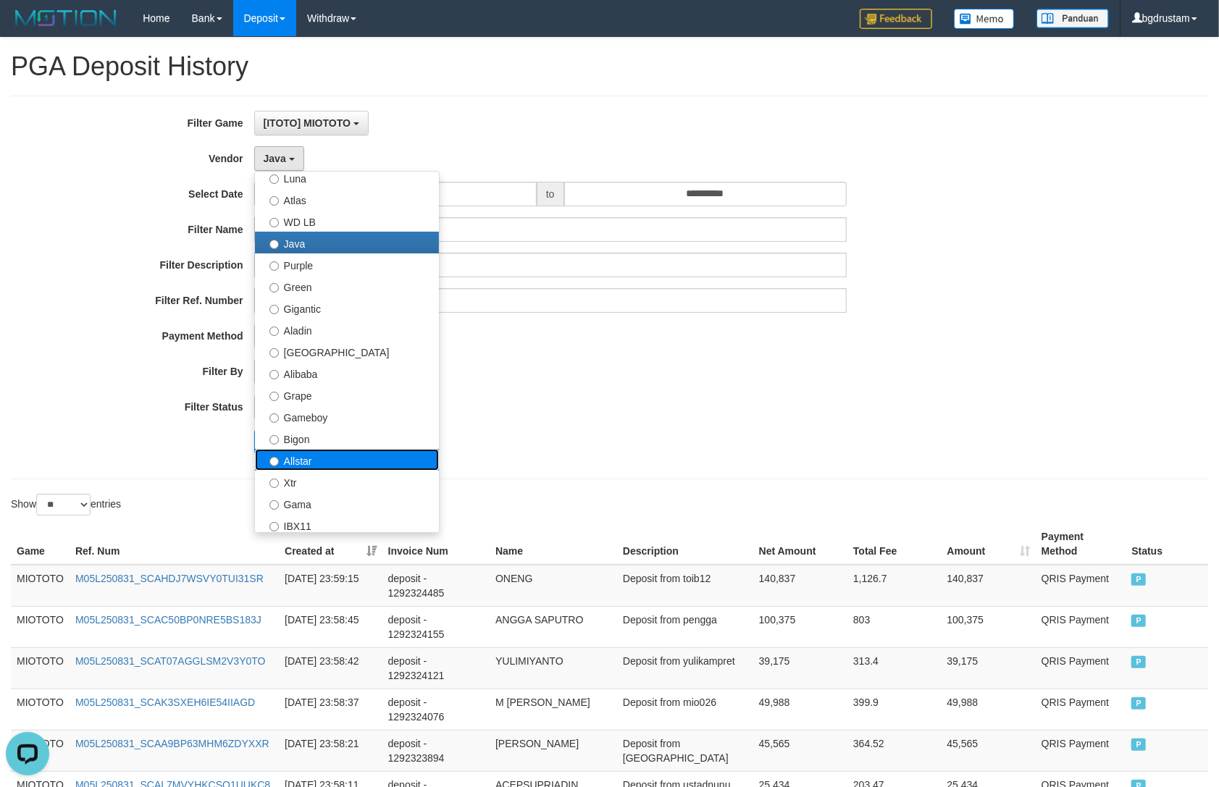
click at [293, 464] on label "Allstar" at bounding box center [347, 460] width 184 height 22
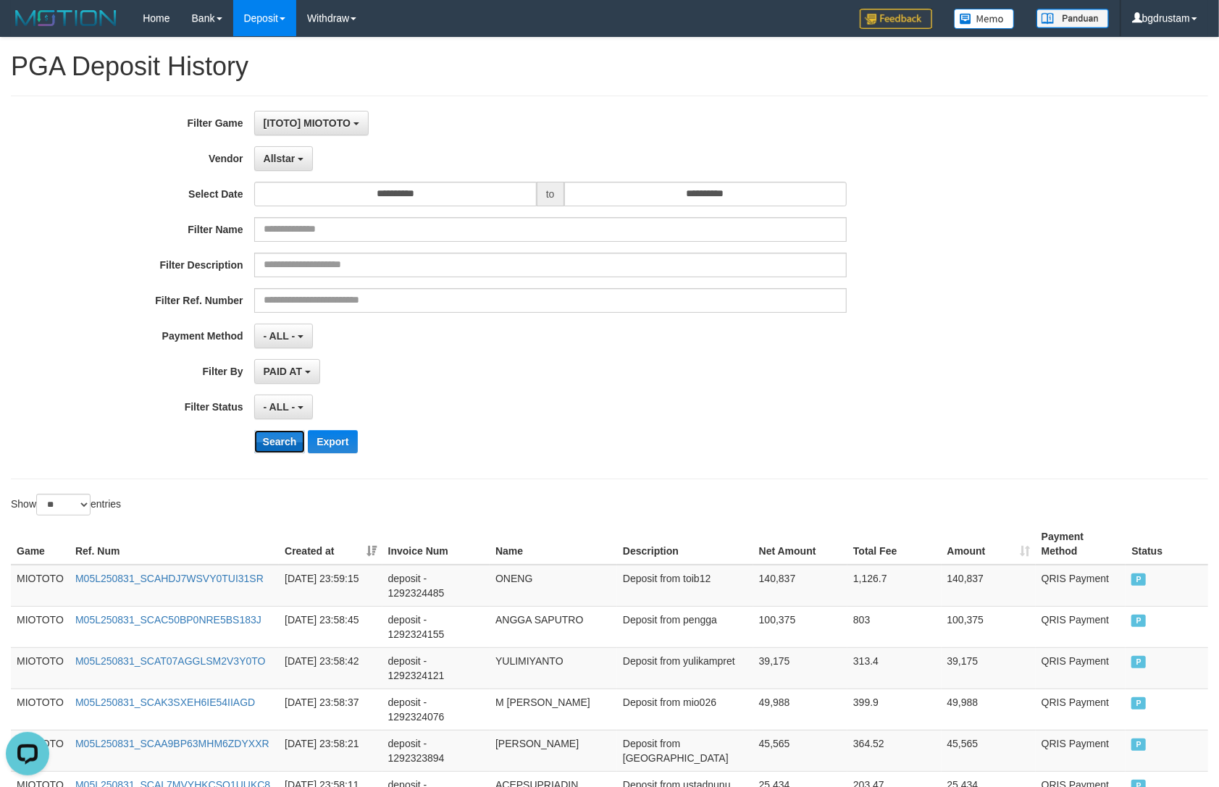
click at [284, 440] on button "Search" at bounding box center [279, 441] width 51 height 23
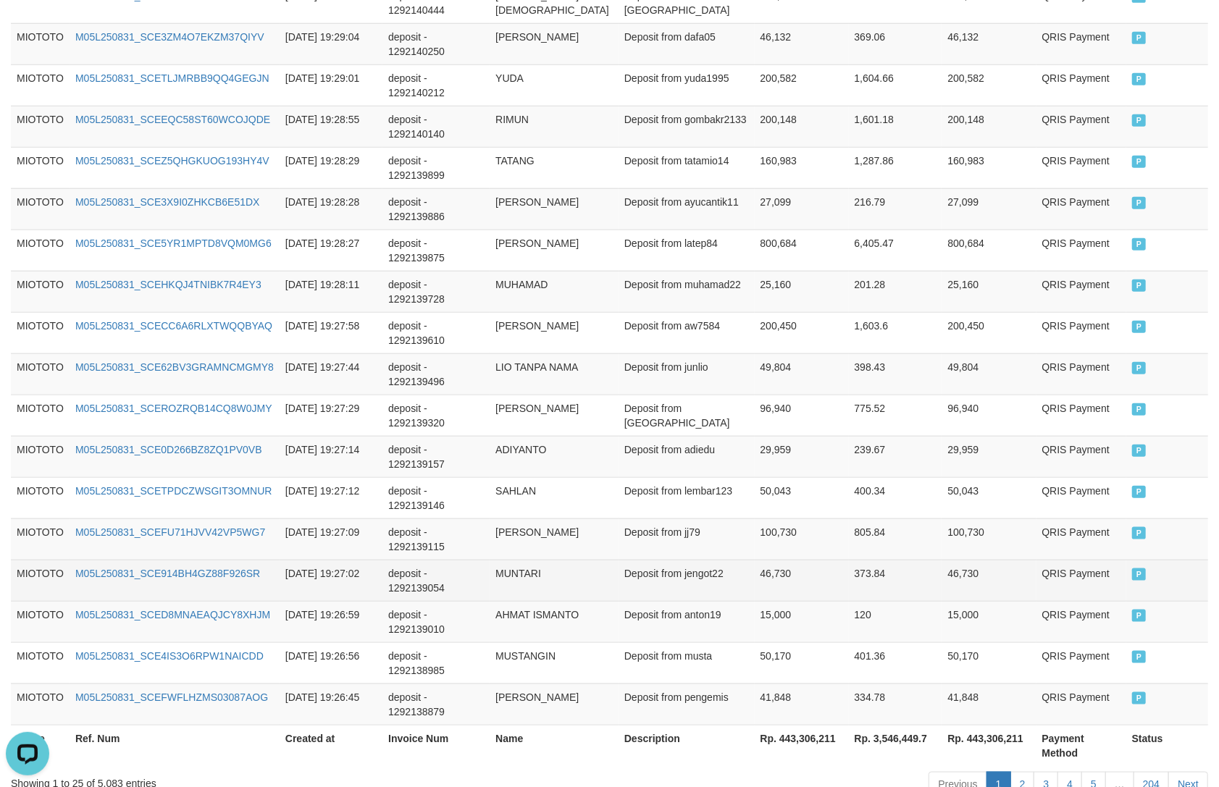
scroll to position [968, 0]
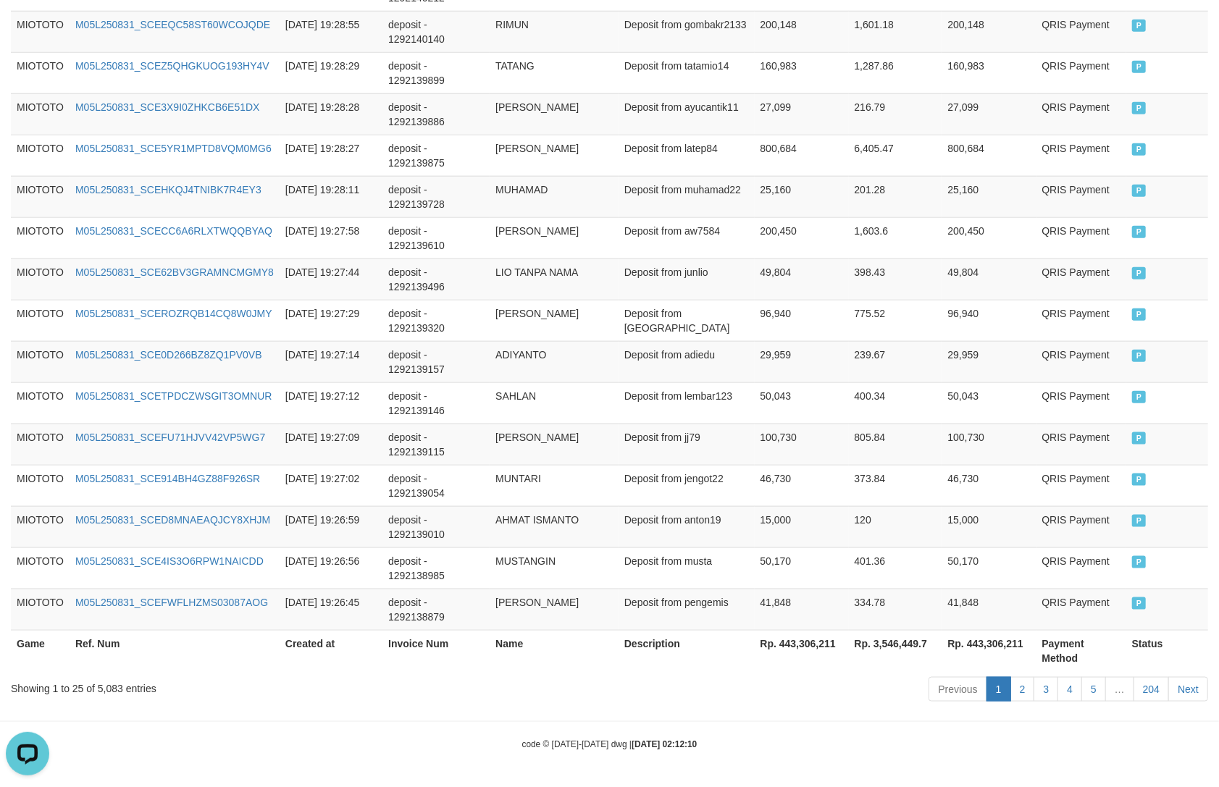
click at [987, 643] on th "Rp. 443,306,211" at bounding box center [989, 650] width 94 height 41
click at [987, 642] on th "Rp. 443,306,211" at bounding box center [989, 650] width 94 height 41
copy th "443,306,211"
click at [113, 689] on div "Showing 1 to 25 of 5,083 entries" at bounding box center [254, 686] width 486 height 20
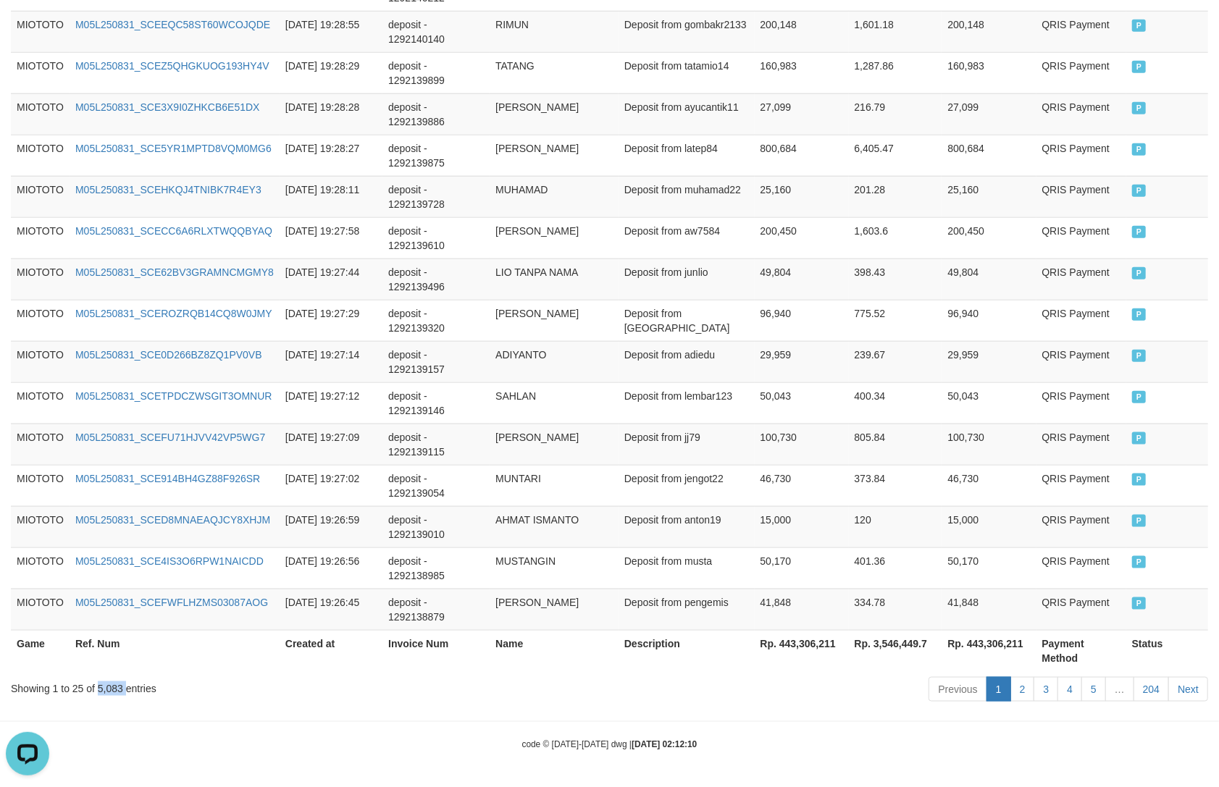
copy div "5,083"
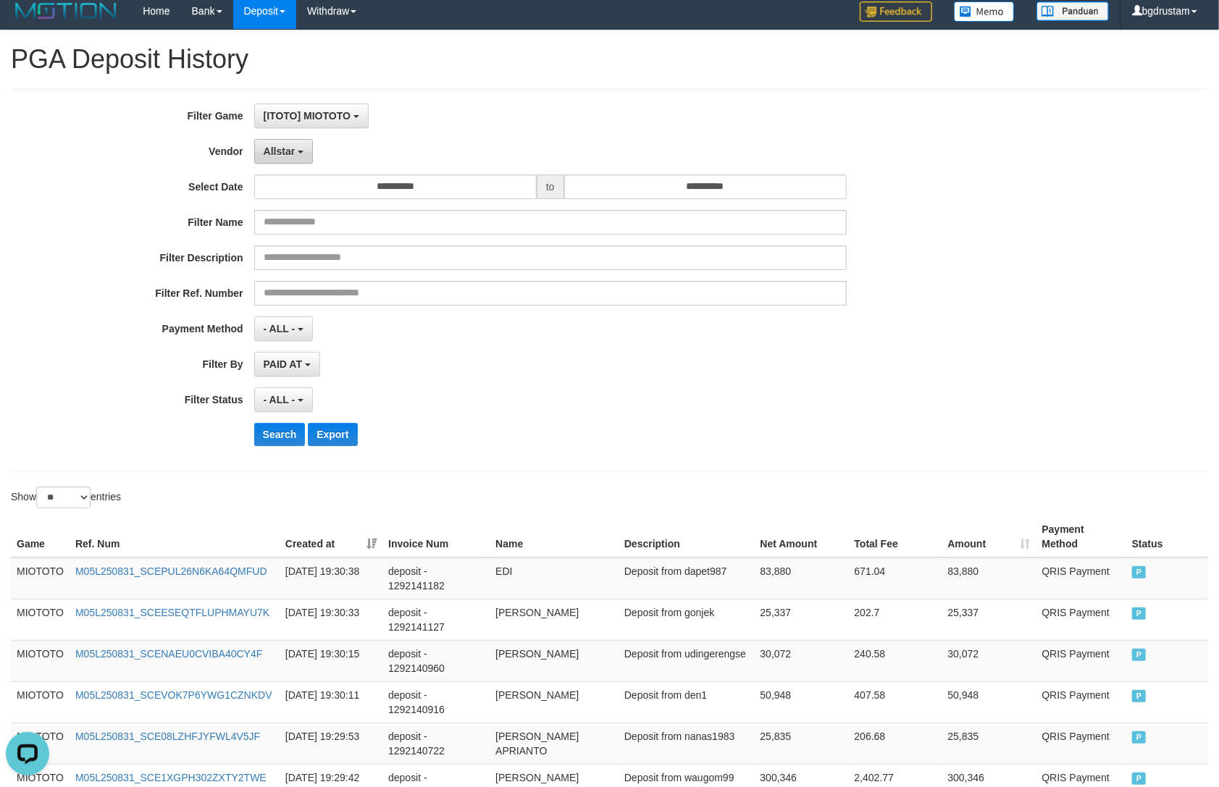
scroll to position [0, 0]
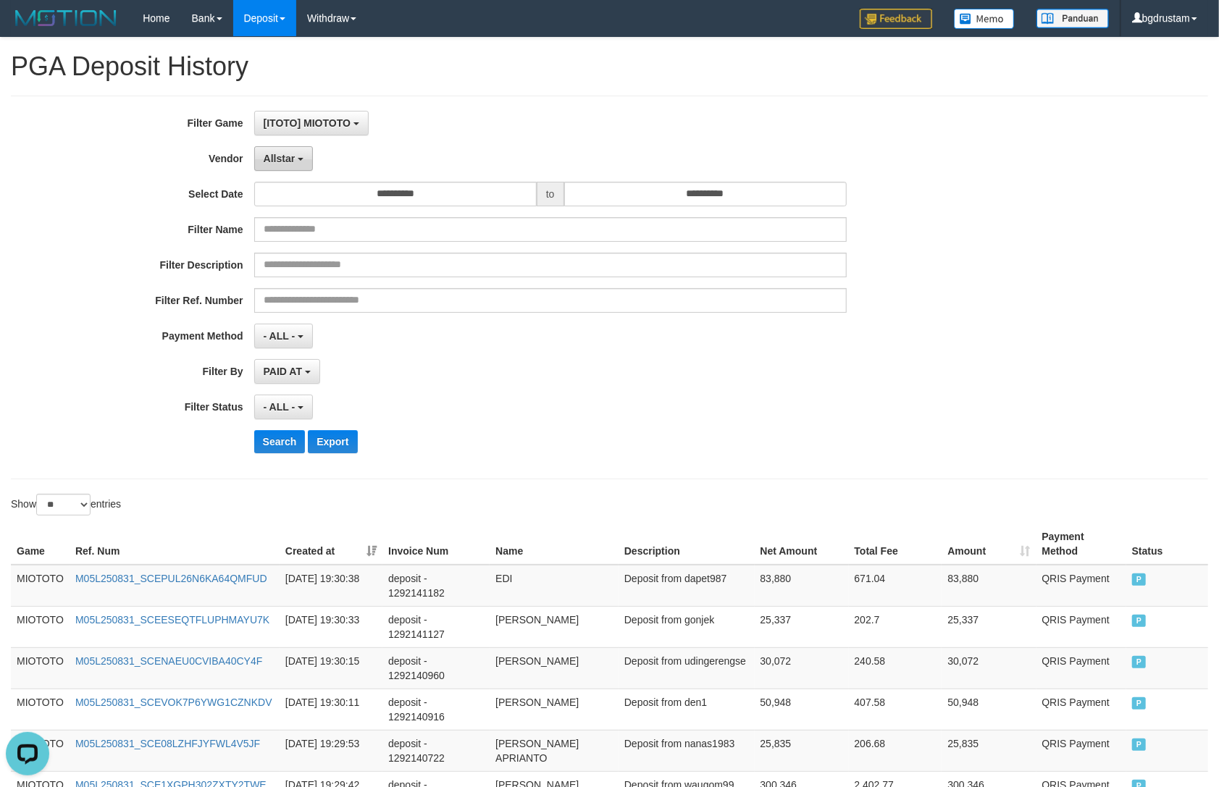
click at [297, 156] on button "Allstar" at bounding box center [283, 158] width 59 height 25
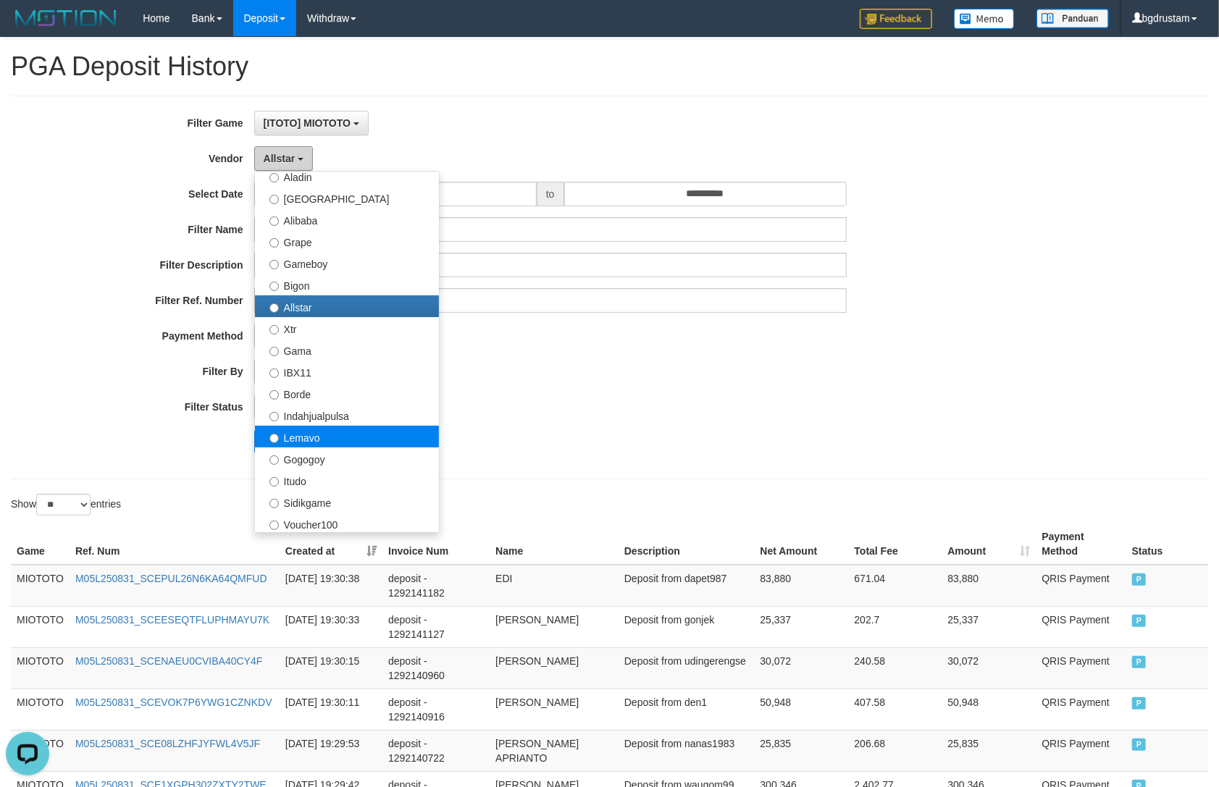
scroll to position [241, 0]
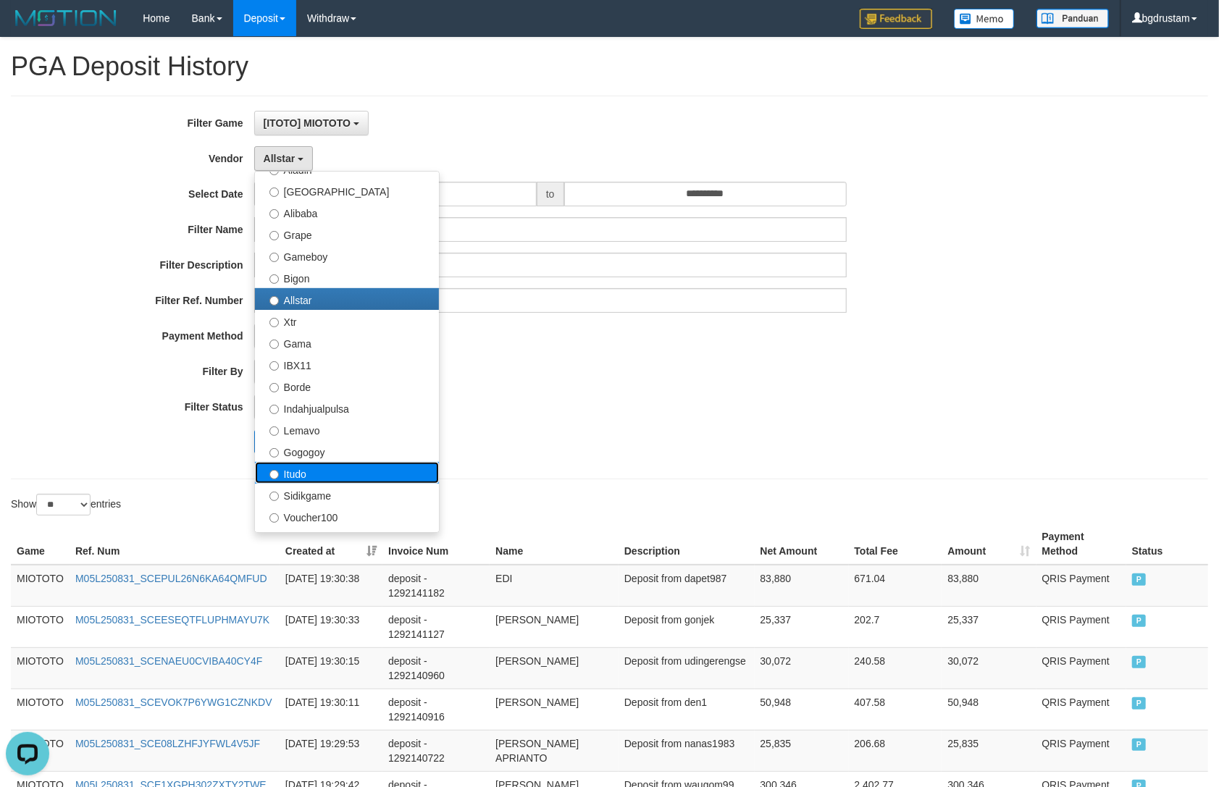
click at [301, 476] on label "Itudo" at bounding box center [347, 473] width 184 height 22
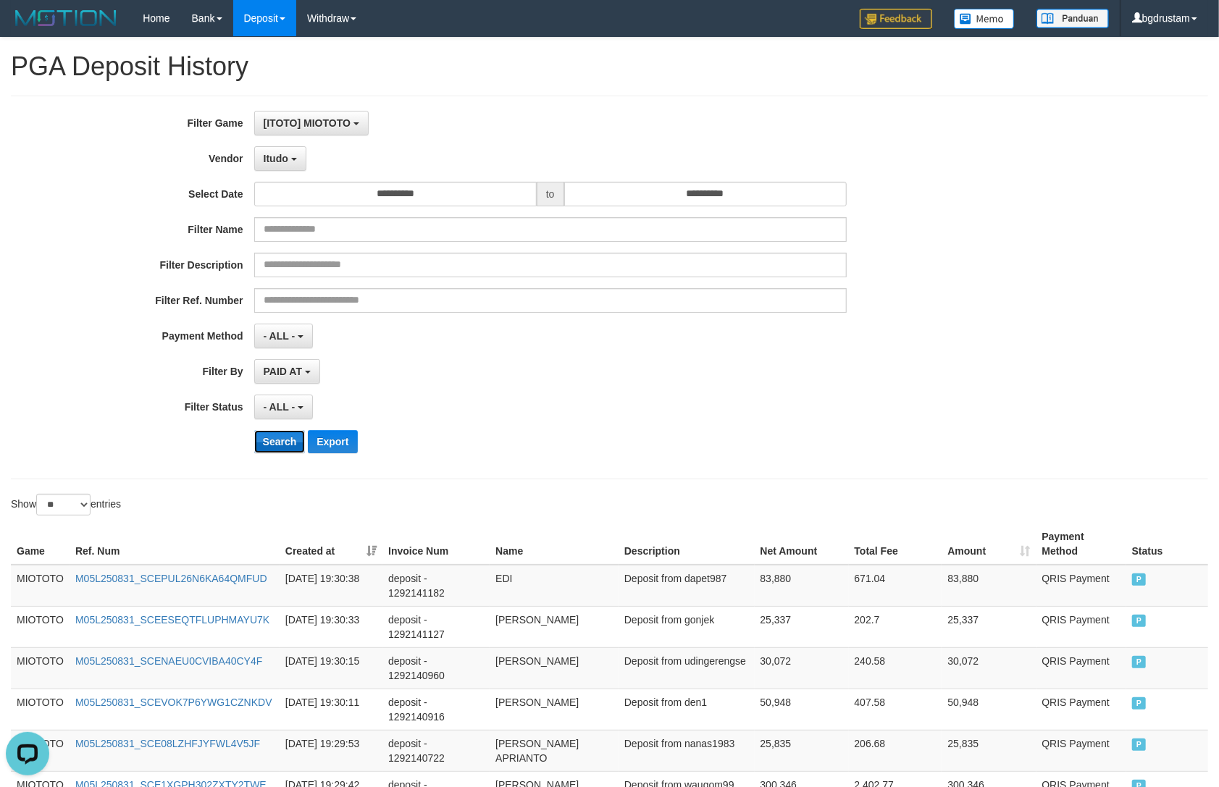
click at [273, 433] on button "Search" at bounding box center [279, 441] width 51 height 23
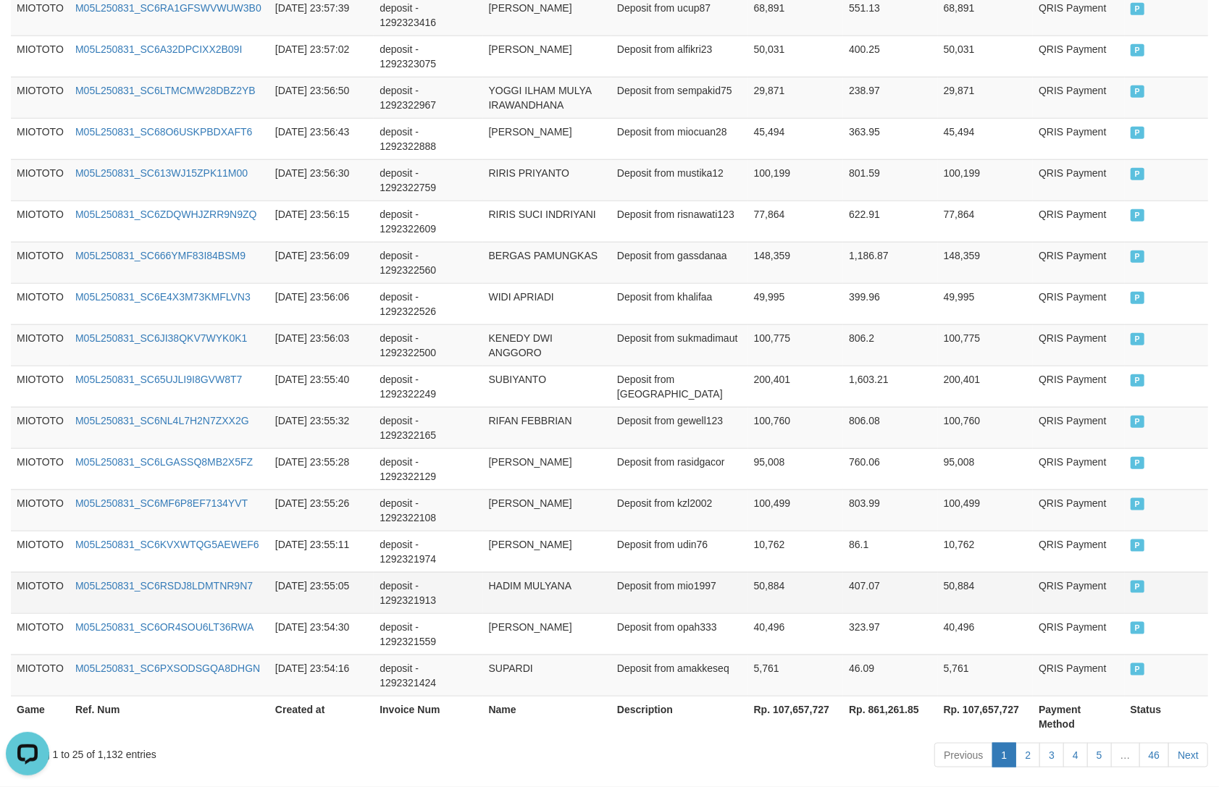
scroll to position [968, 0]
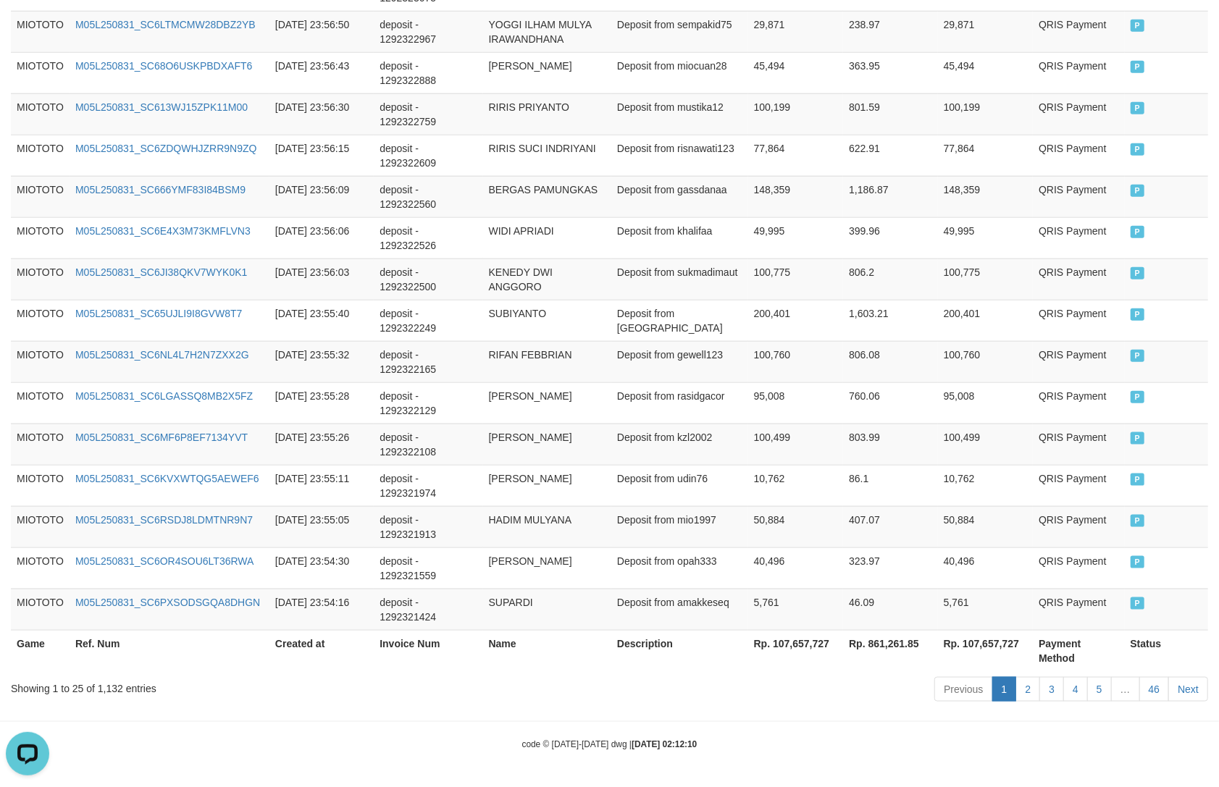
click at [1003, 639] on th "Rp. 107,657,727" at bounding box center [986, 650] width 96 height 41
copy th "107,657,727"
click at [112, 687] on div "Showing 1 to 25 of 1,132 entries" at bounding box center [254, 686] width 486 height 20
click at [111, 687] on div "Showing 1 to 25 of 1,132 entries" at bounding box center [254, 686] width 486 height 20
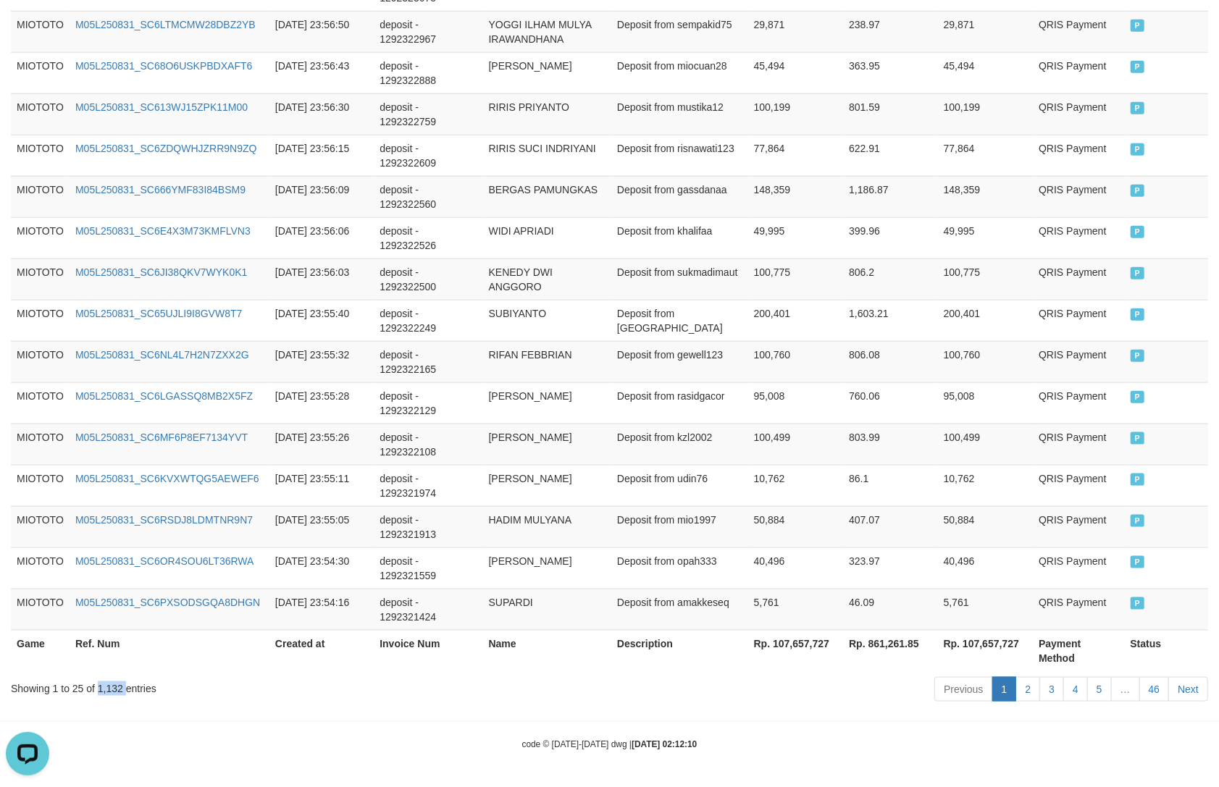
copy div "1,132"
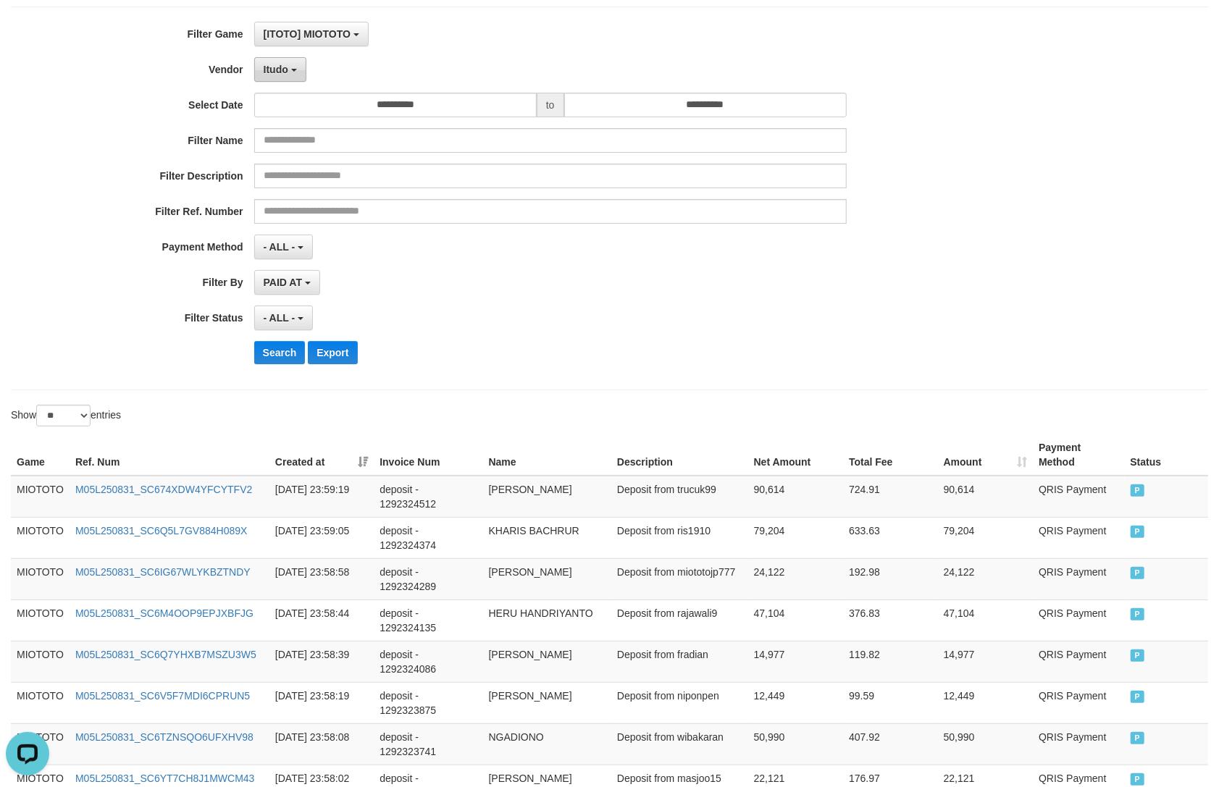
scroll to position [3, 0]
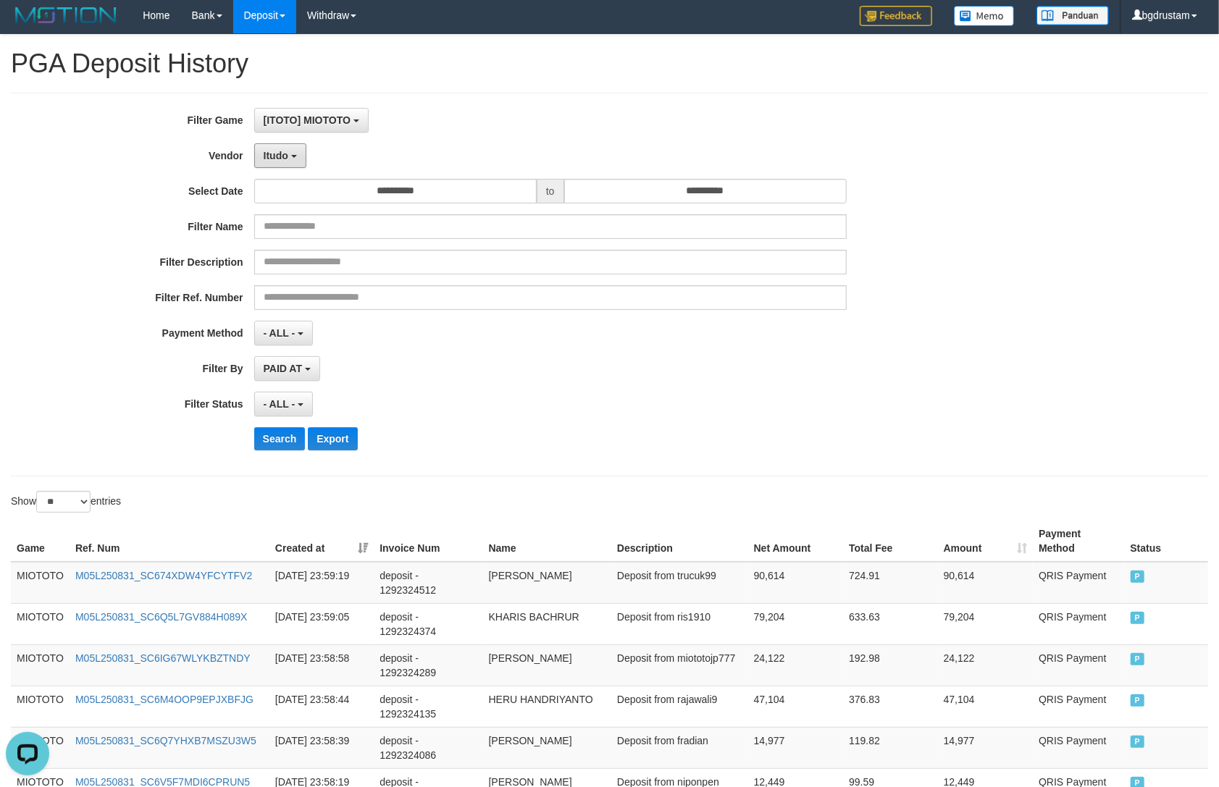
drag, startPoint x: 288, startPoint y: 159, endPoint x: 332, endPoint y: 204, distance: 63.0
click at [288, 159] on button "Itudo" at bounding box center [280, 155] width 52 height 25
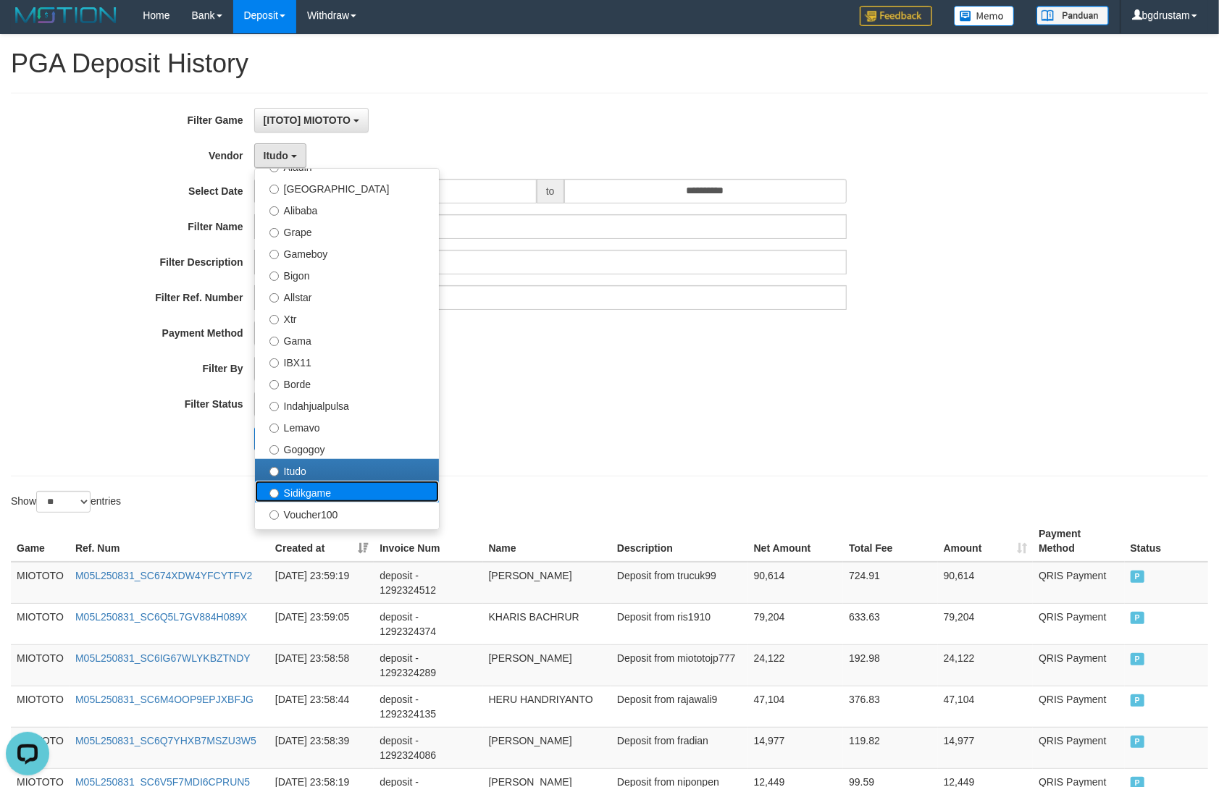
click at [293, 482] on label "Sidikgame" at bounding box center [347, 492] width 184 height 22
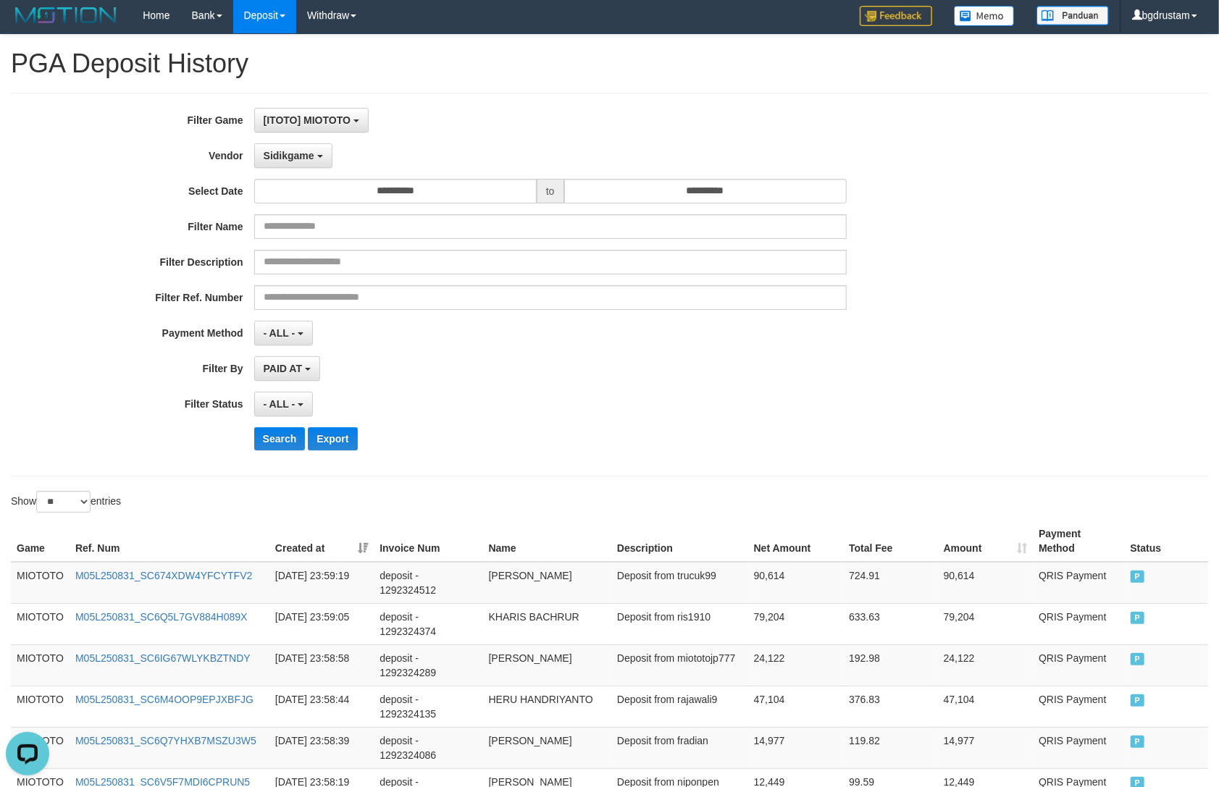
click at [279, 426] on div "**********" at bounding box center [508, 284] width 1016 height 353
click at [278, 438] on button "Search" at bounding box center [279, 438] width 51 height 23
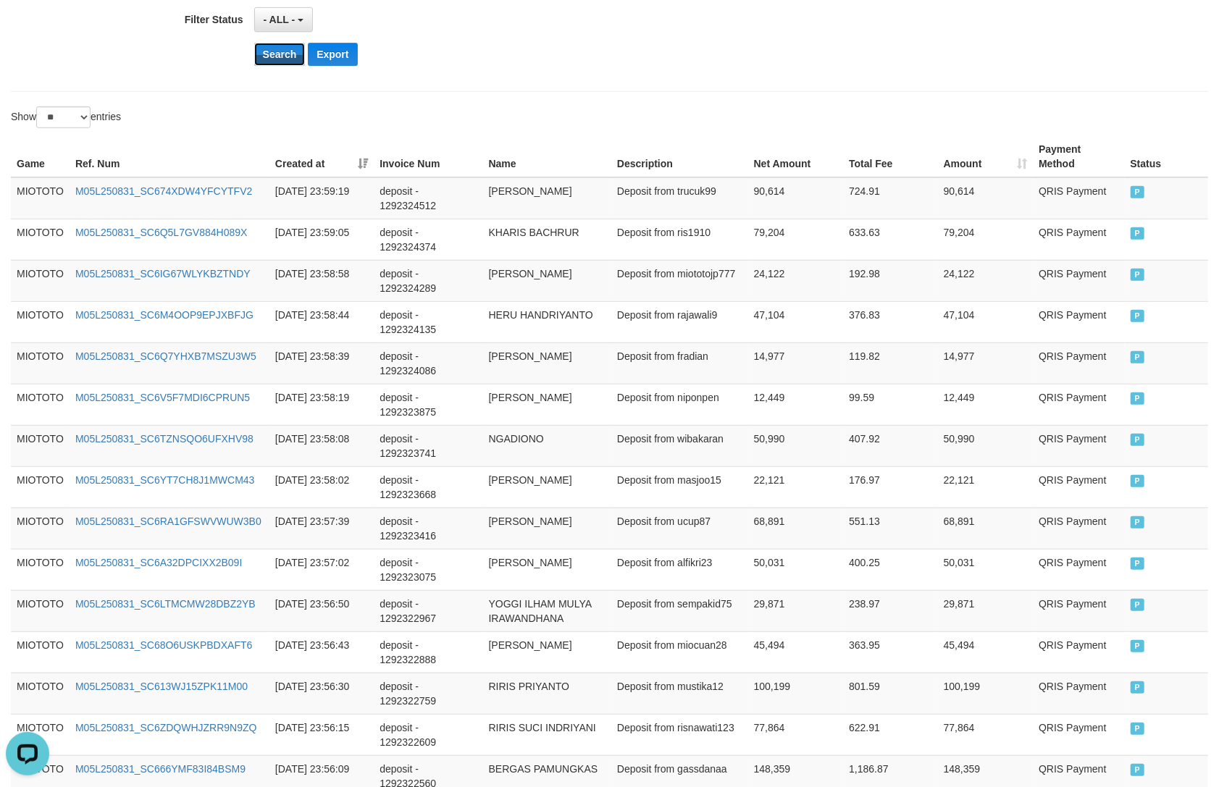
scroll to position [164, 0]
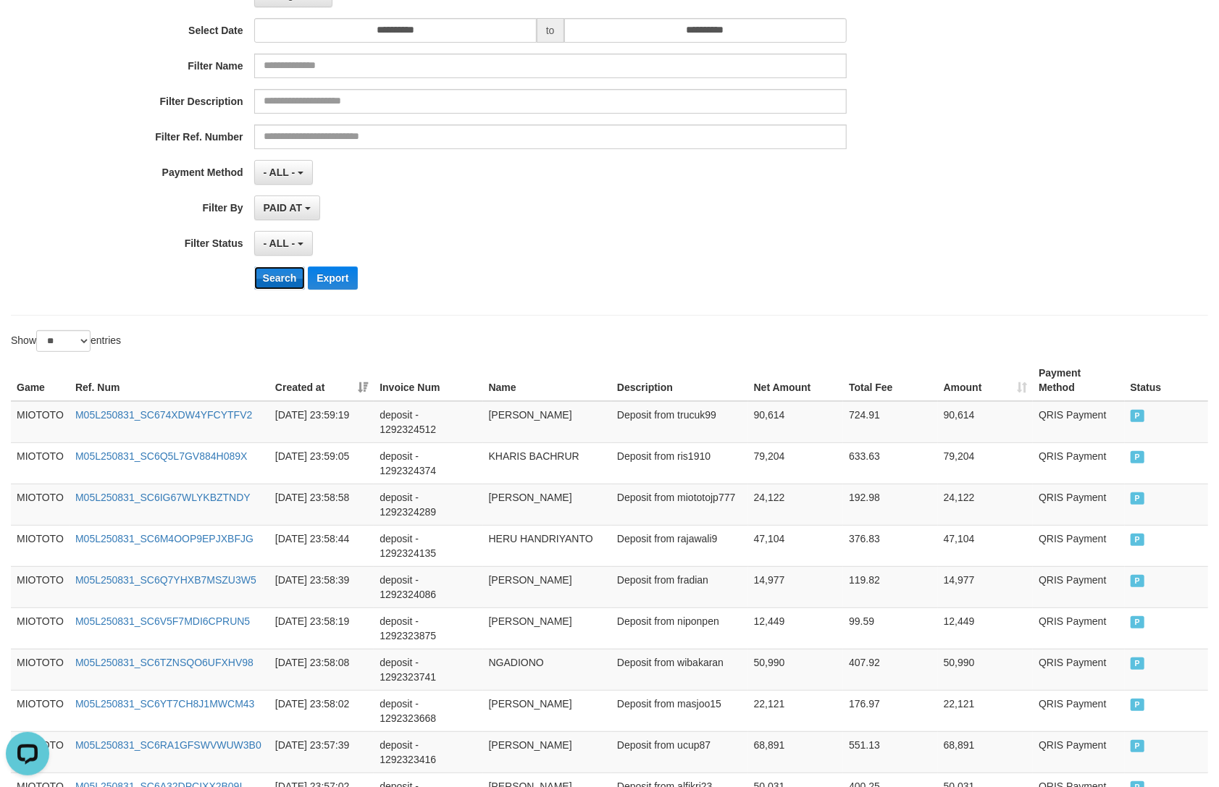
click at [275, 279] on button "Search" at bounding box center [279, 278] width 51 height 23
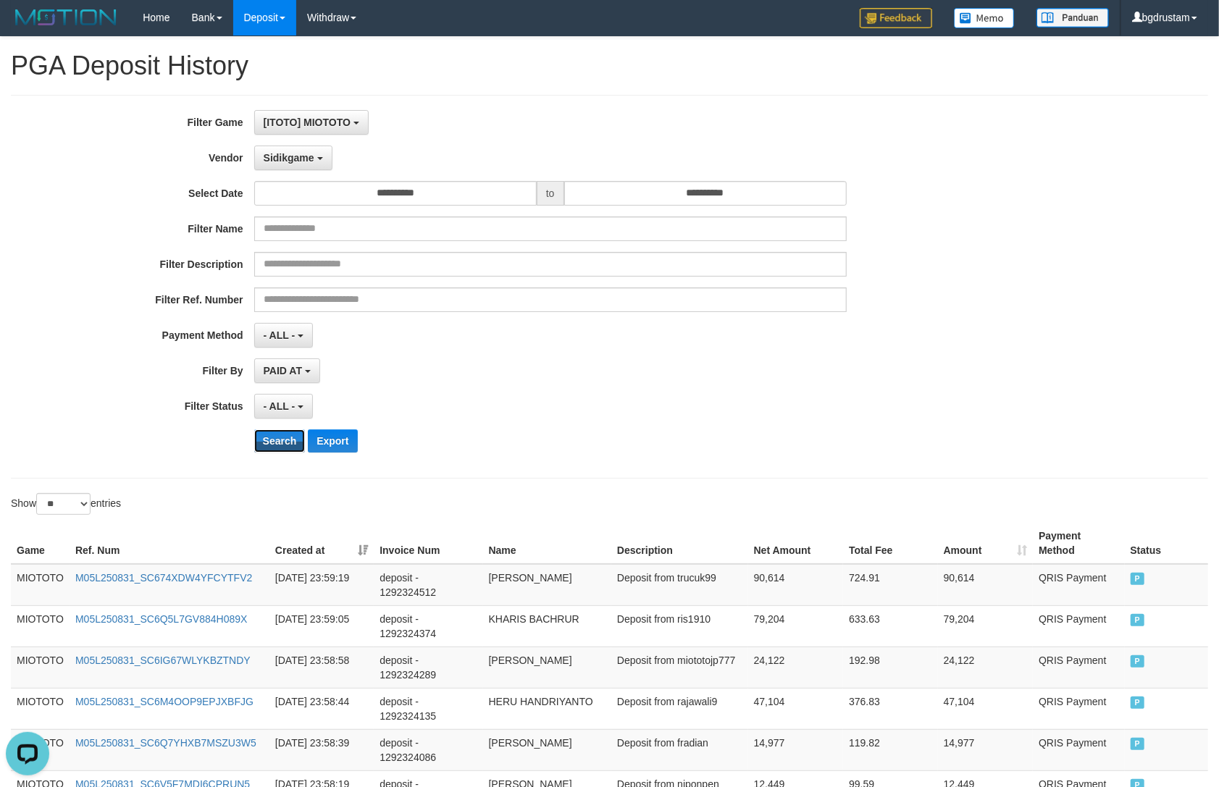
scroll to position [0, 0]
click at [294, 162] on span "Sidikgame" at bounding box center [289, 159] width 51 height 12
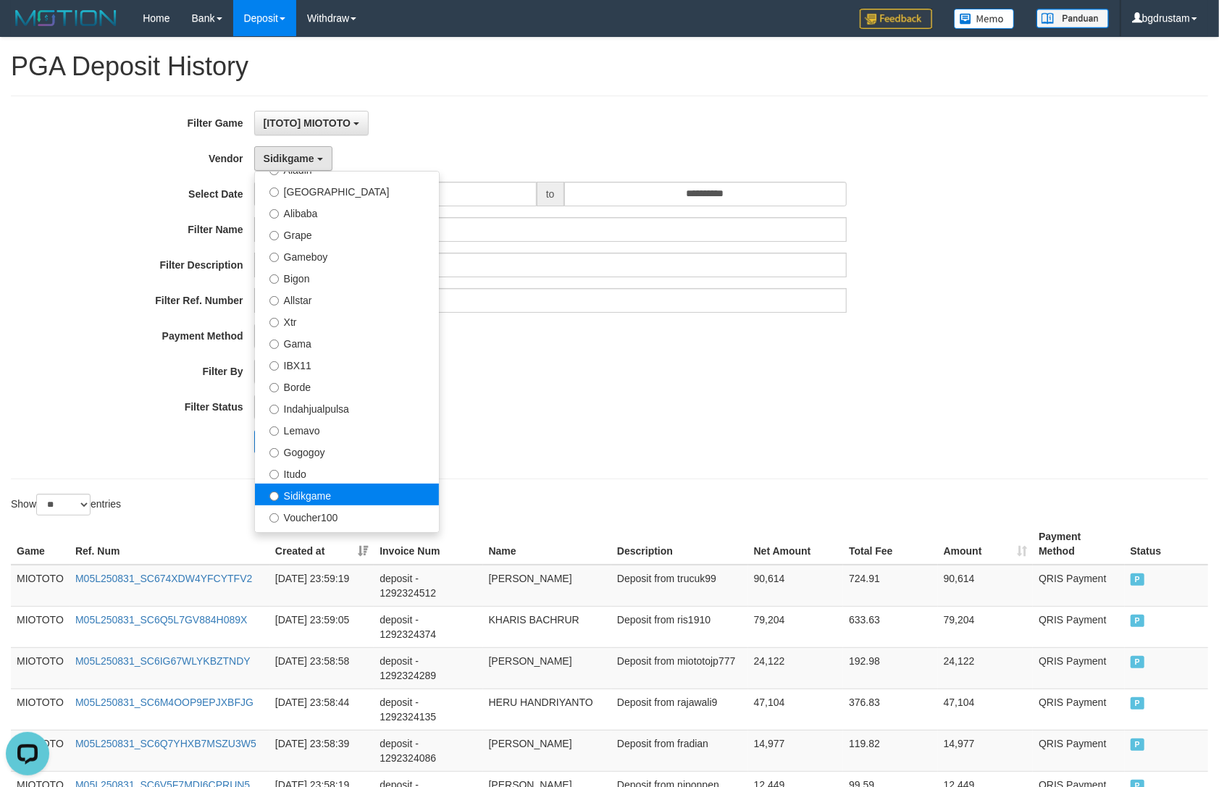
click at [293, 493] on label "Sidikgame" at bounding box center [347, 495] width 184 height 22
click at [409, 447] on label "Gogogoy" at bounding box center [347, 451] width 184 height 22
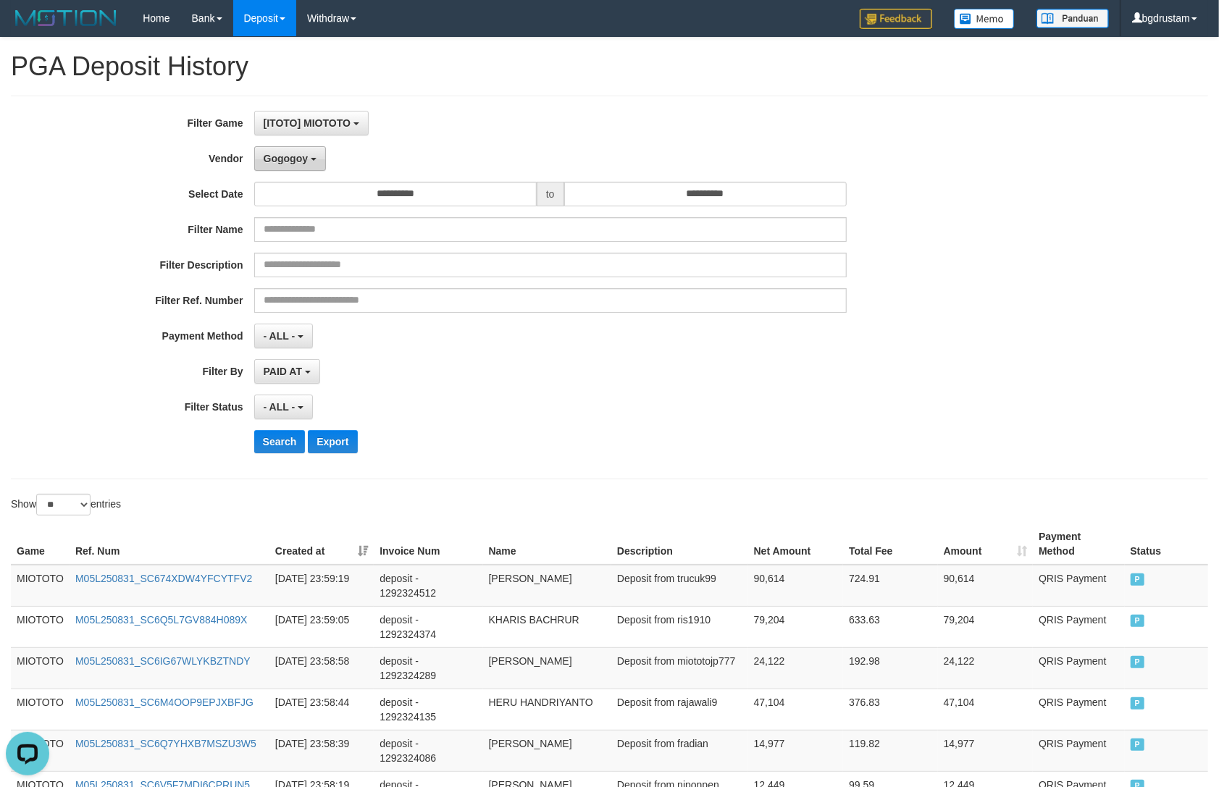
click at [278, 155] on span "Gogogoy" at bounding box center [286, 159] width 44 height 12
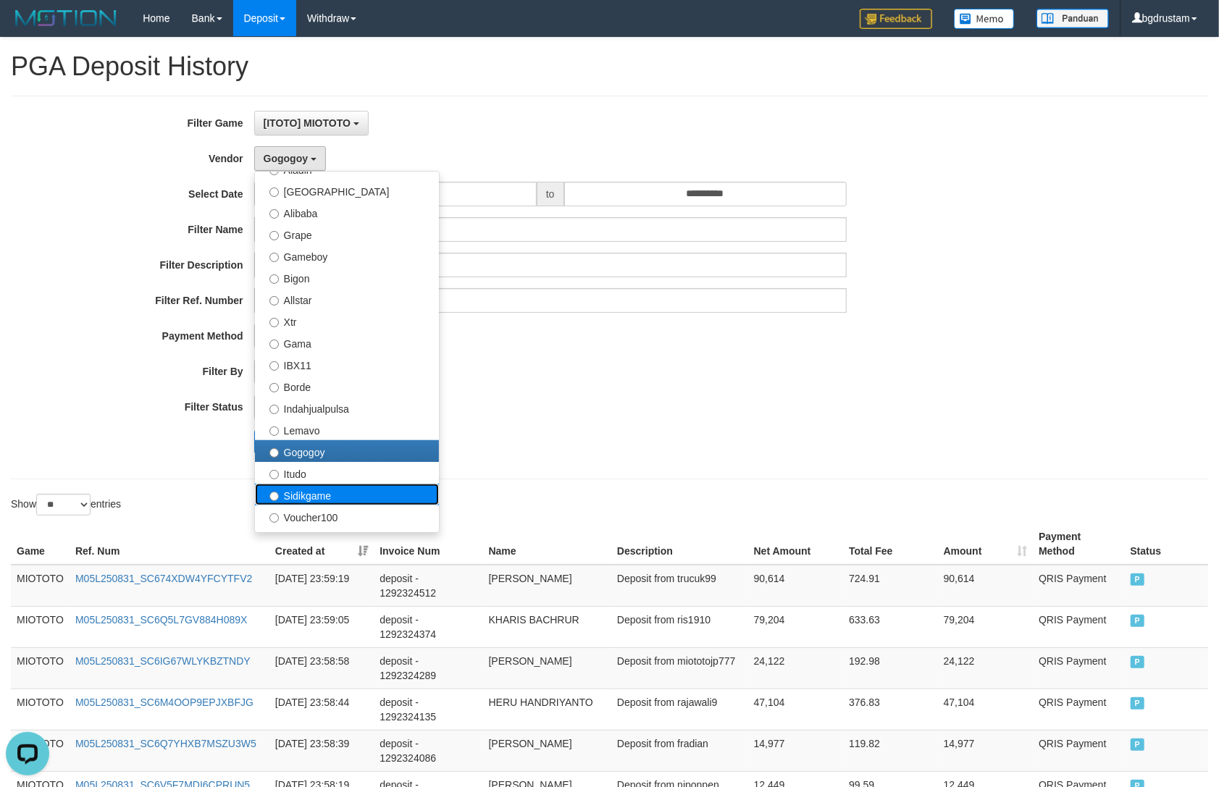
click at [291, 497] on label "Sidikgame" at bounding box center [347, 495] width 184 height 22
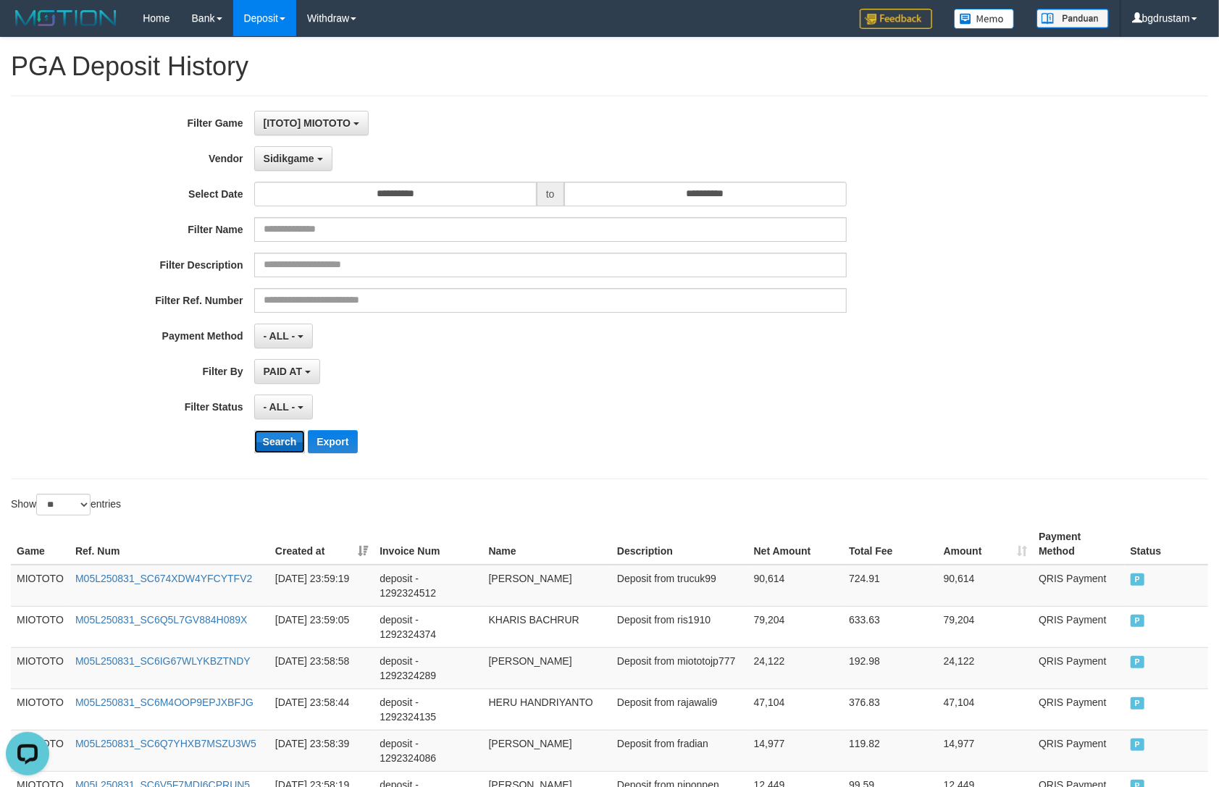
click at [269, 443] on button "Search" at bounding box center [279, 441] width 51 height 23
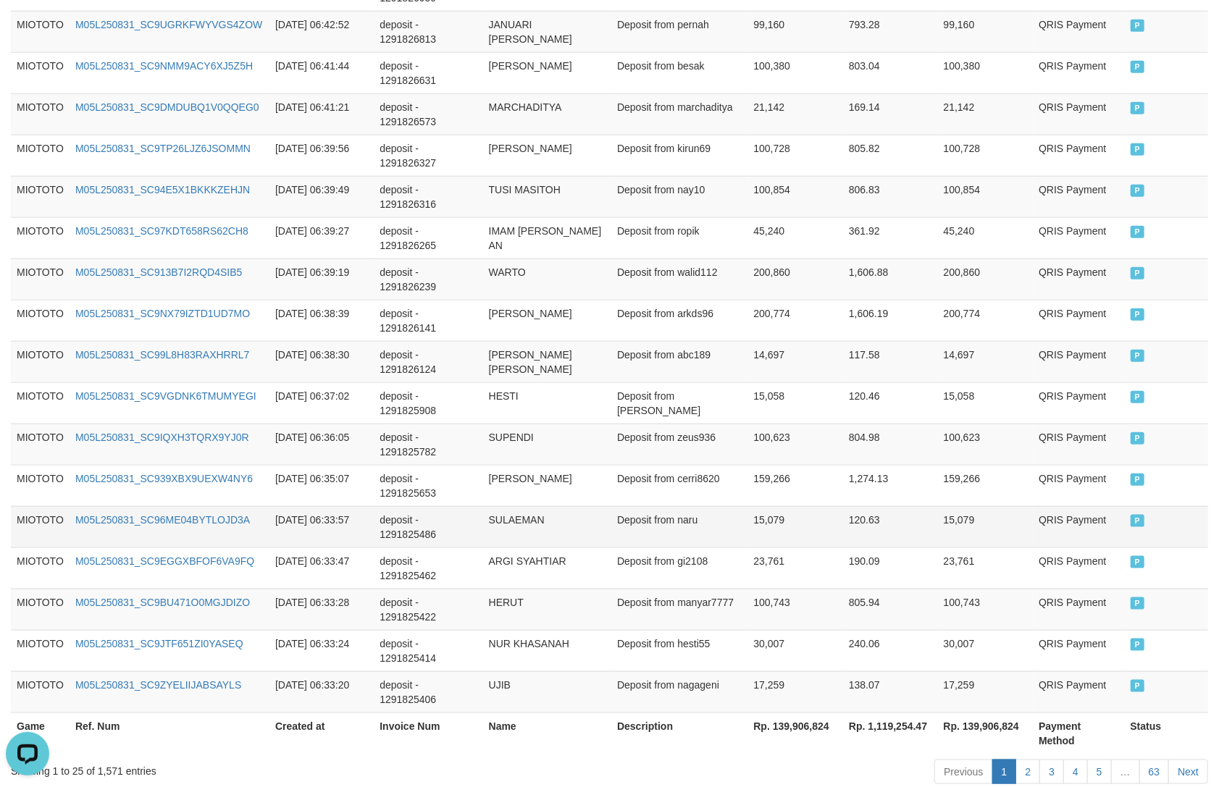
scroll to position [968, 0]
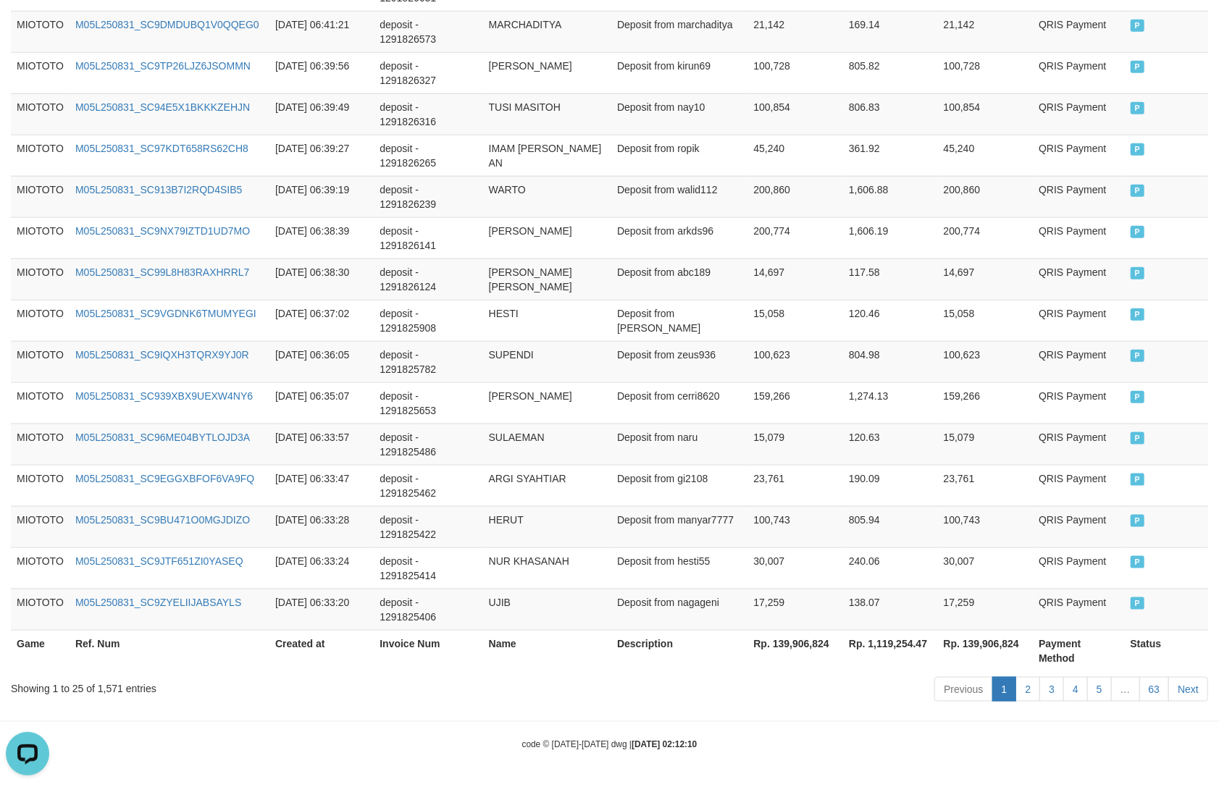
click at [998, 634] on th "Rp. 139,906,824" at bounding box center [986, 650] width 96 height 41
copy th "139,906,824"
click at [106, 692] on div "Showing 1 to 25 of 1,571 entries" at bounding box center [254, 686] width 486 height 20
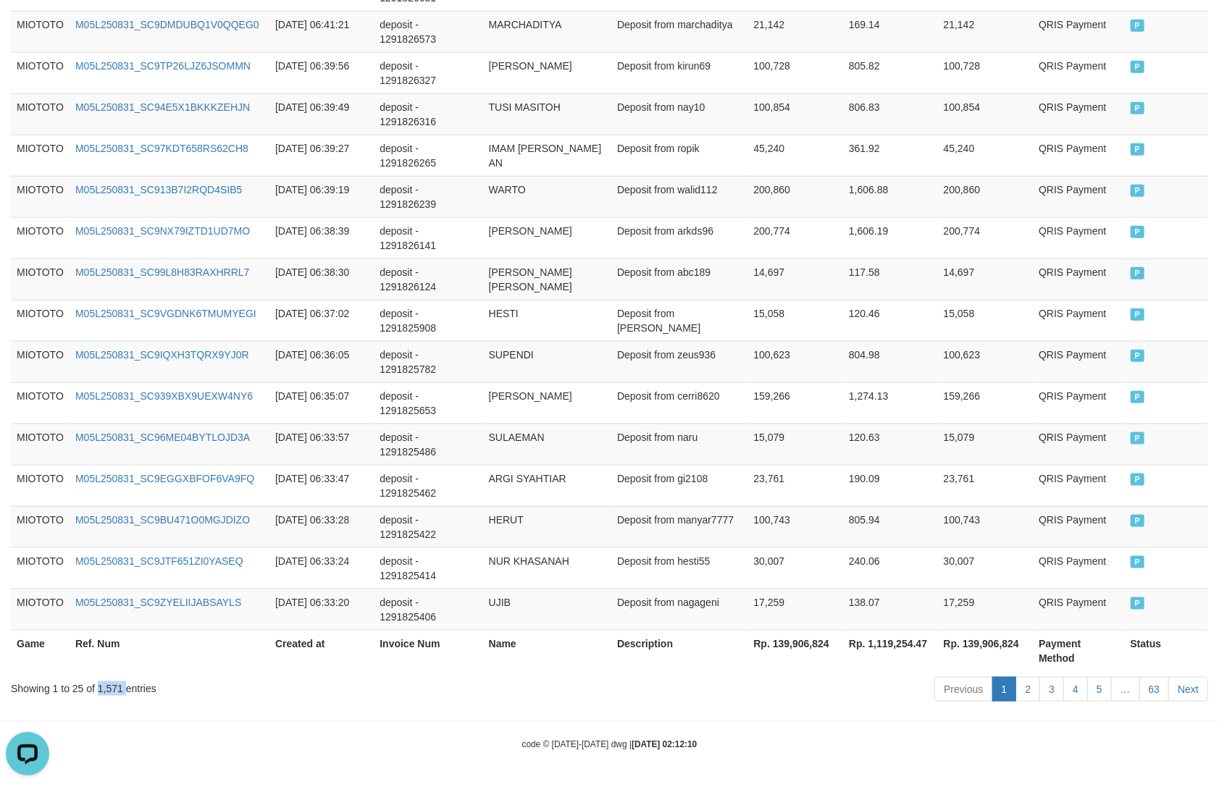
copy div "1,571"
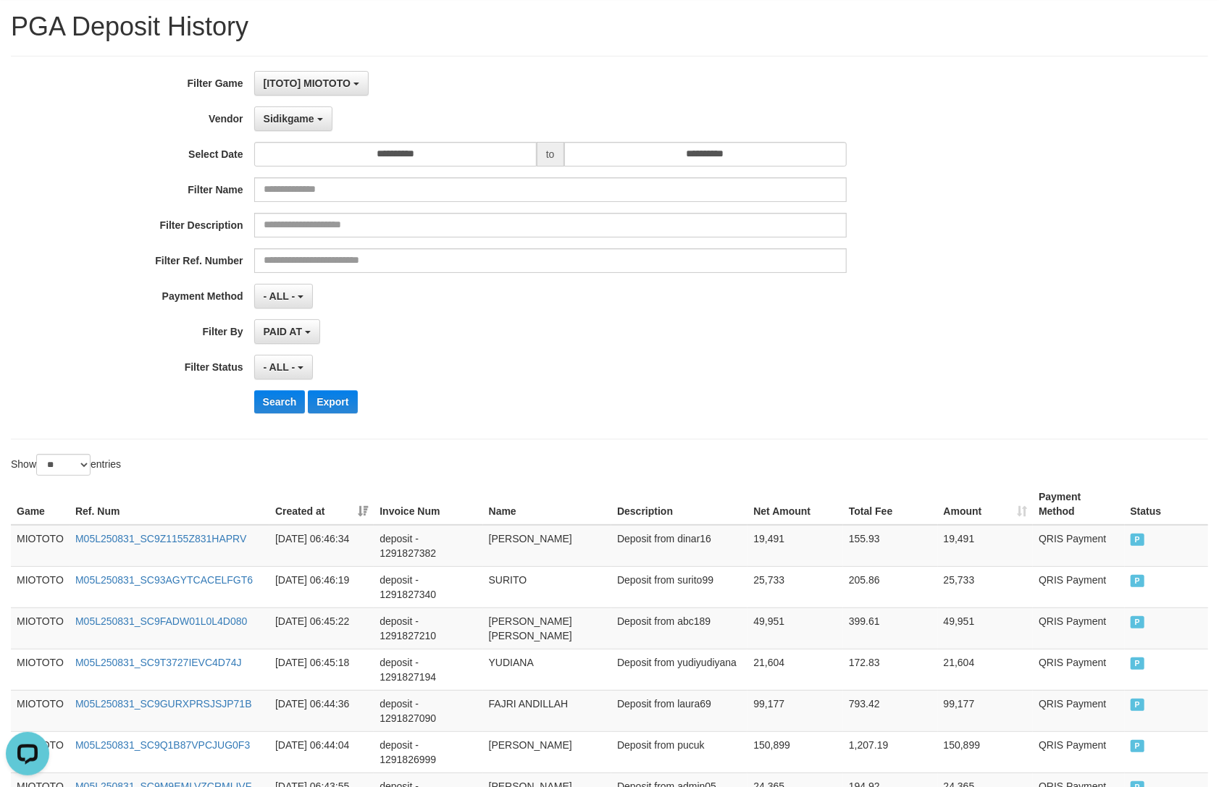
scroll to position [0, 0]
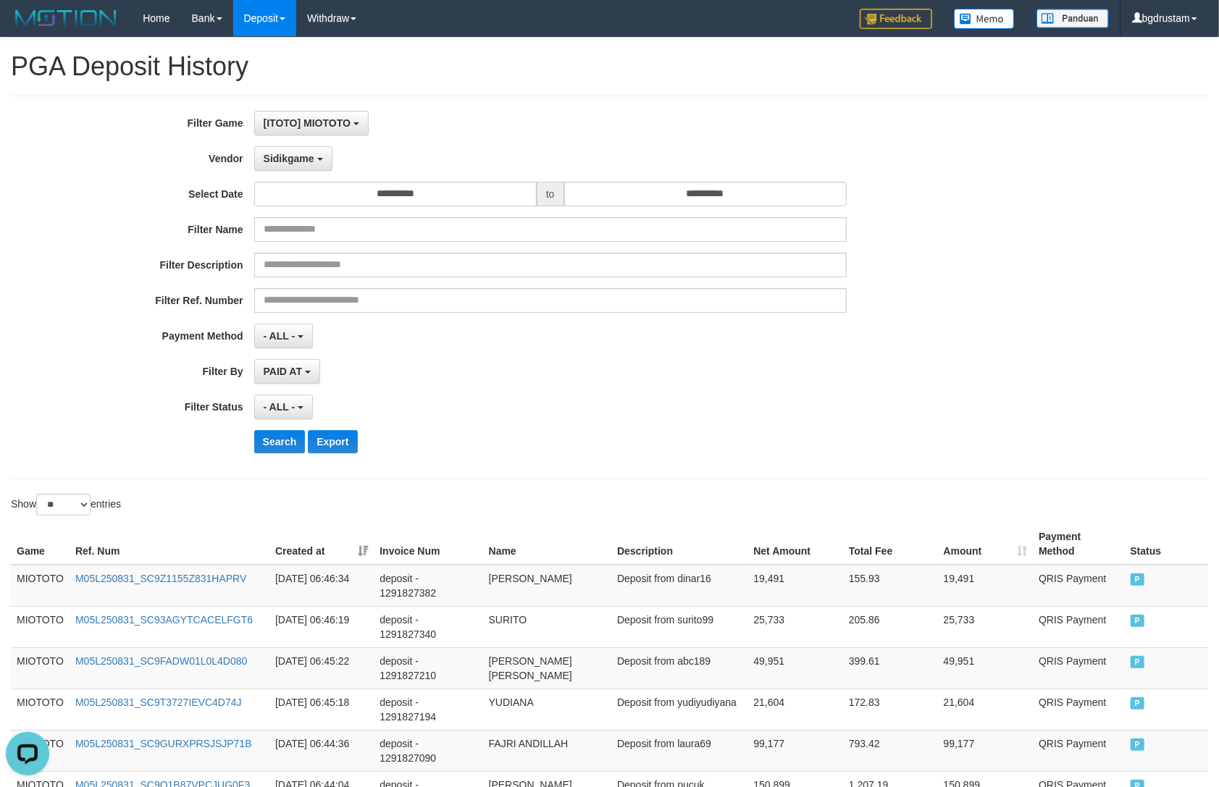
click at [310, 179] on div "**********" at bounding box center [508, 287] width 1016 height 353
click at [309, 167] on button "Sidikgame" at bounding box center [293, 158] width 78 height 25
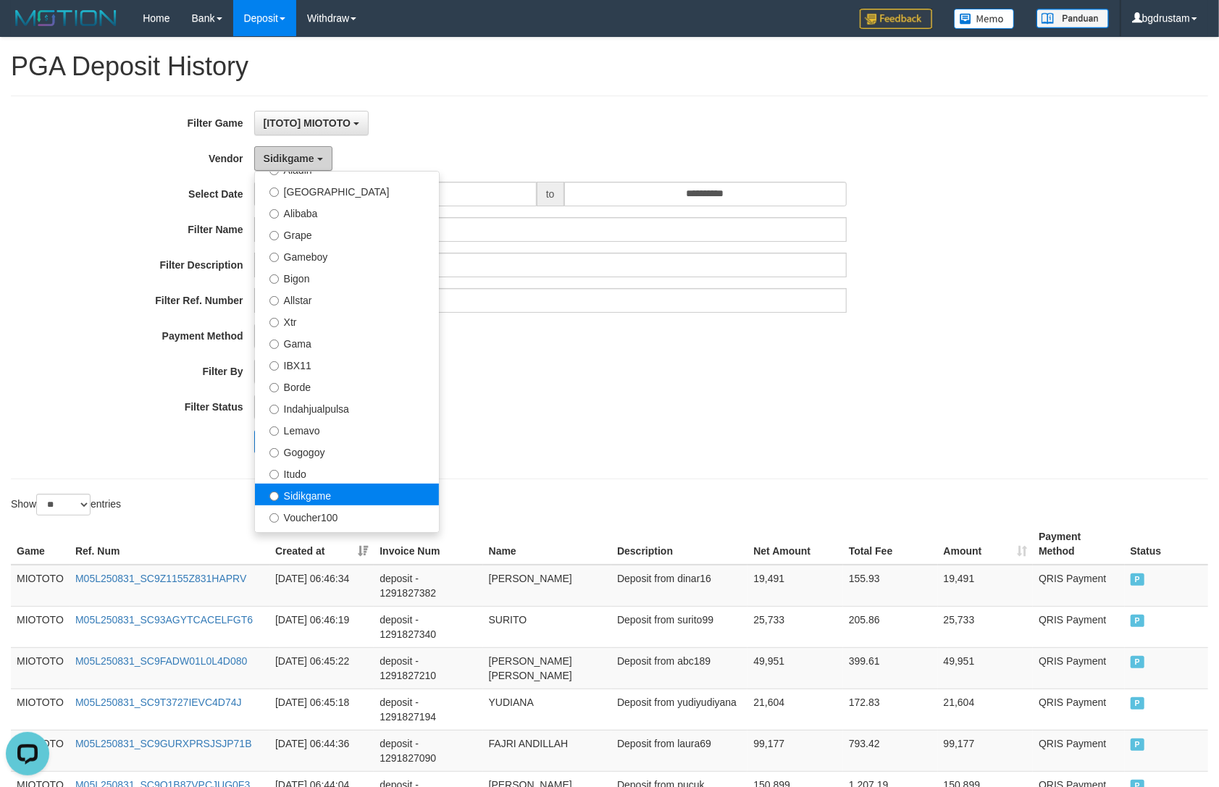
scroll to position [402, 0]
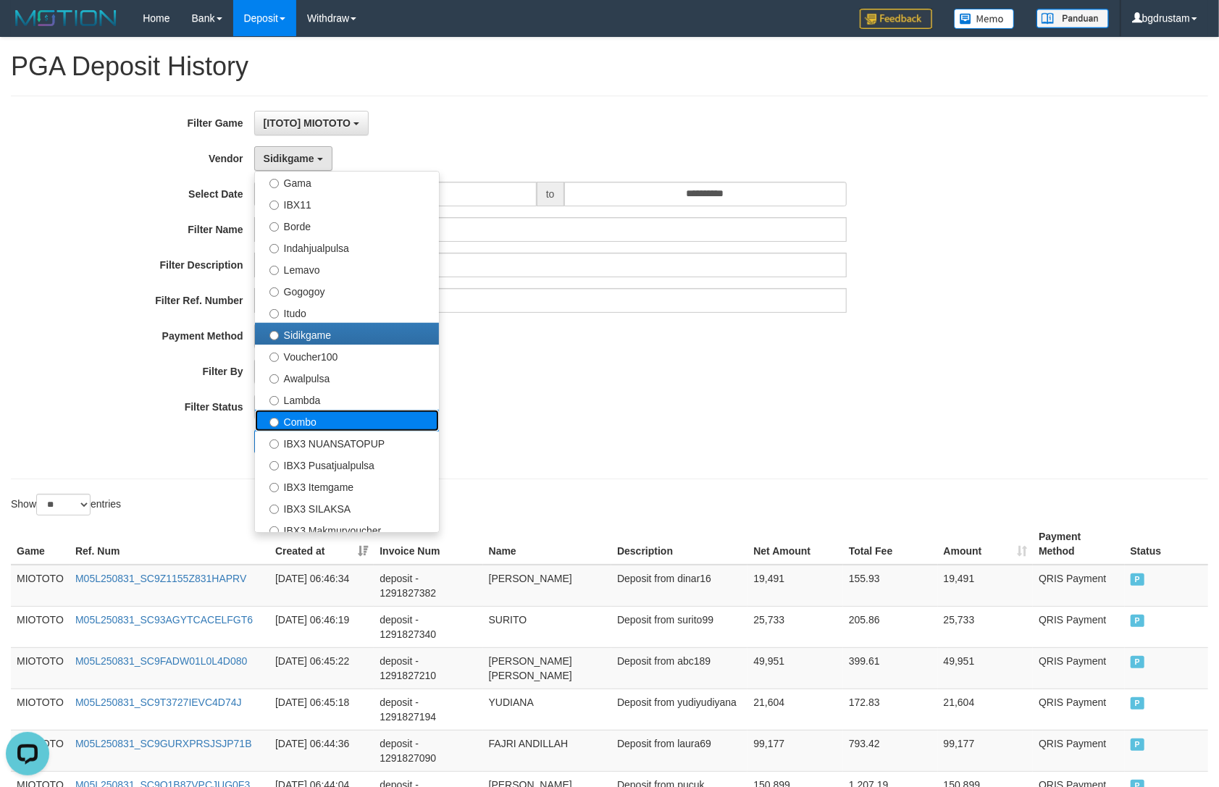
click at [296, 417] on label "Combo" at bounding box center [347, 421] width 184 height 22
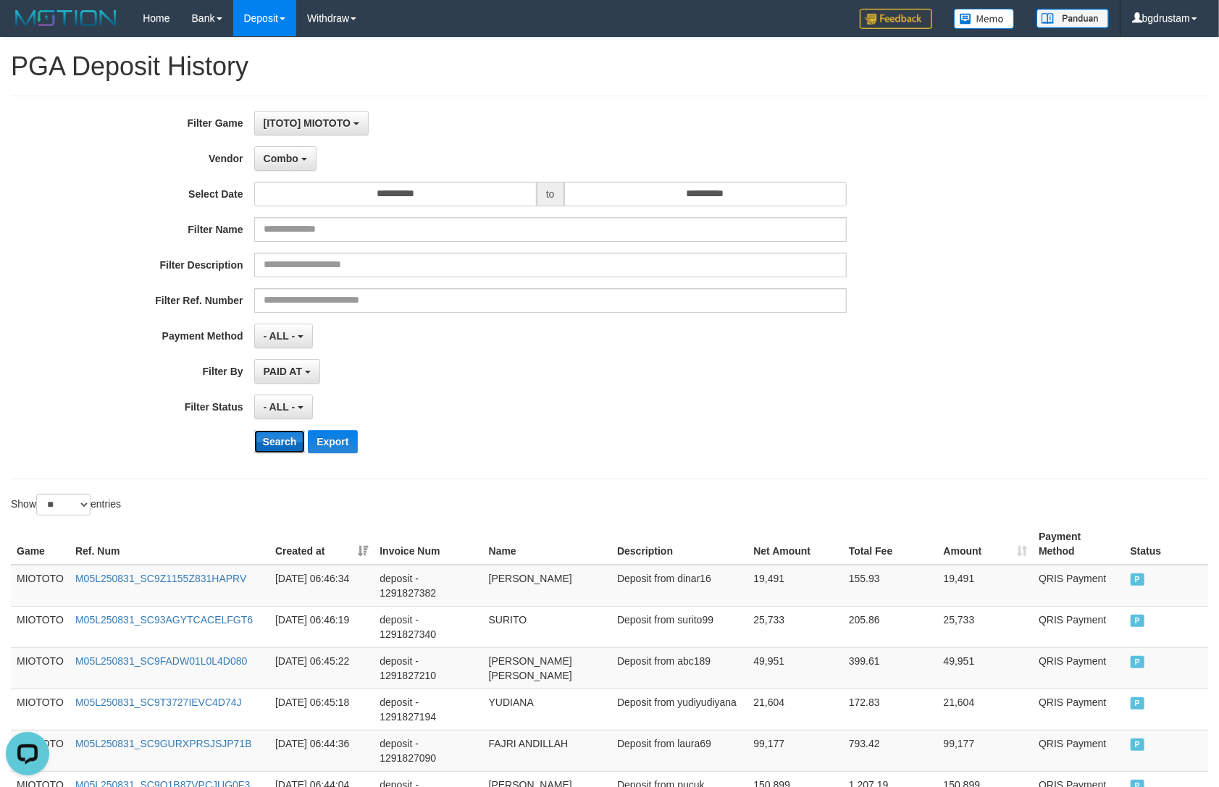
click at [279, 440] on button "Search" at bounding box center [279, 441] width 51 height 23
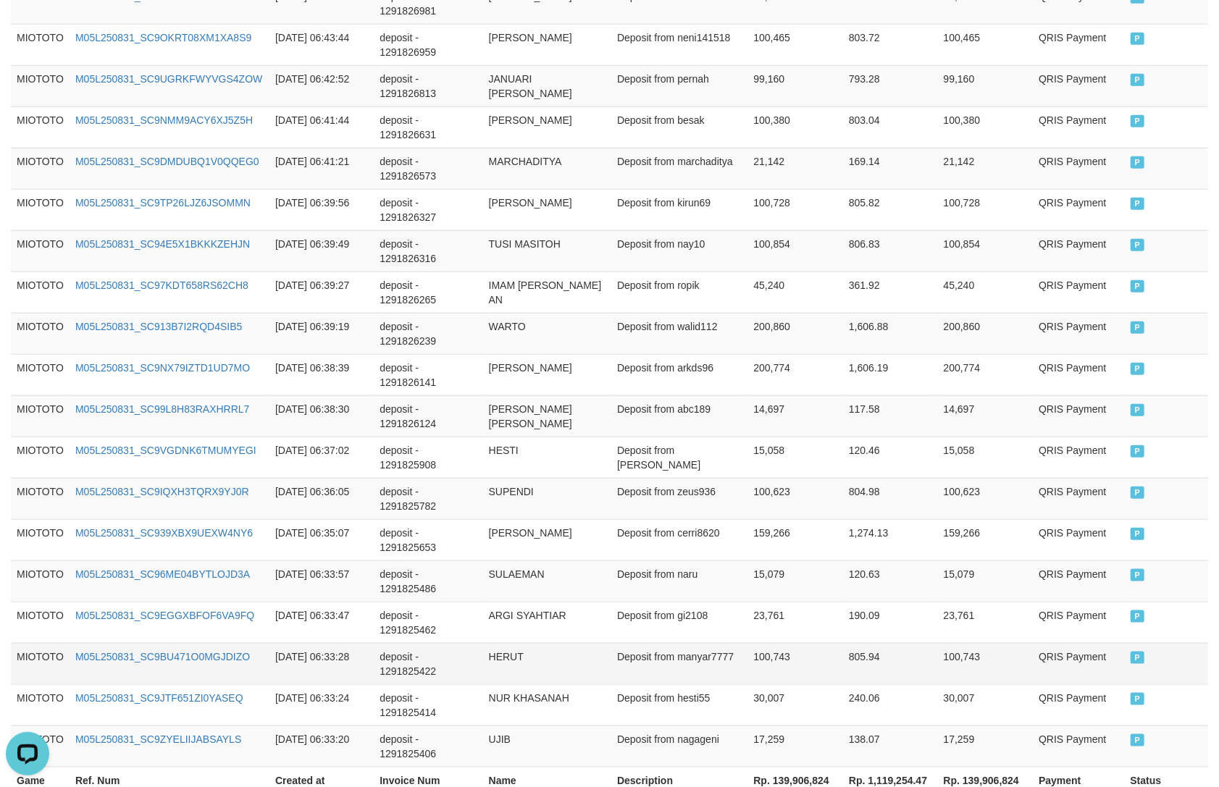
scroll to position [968, 0]
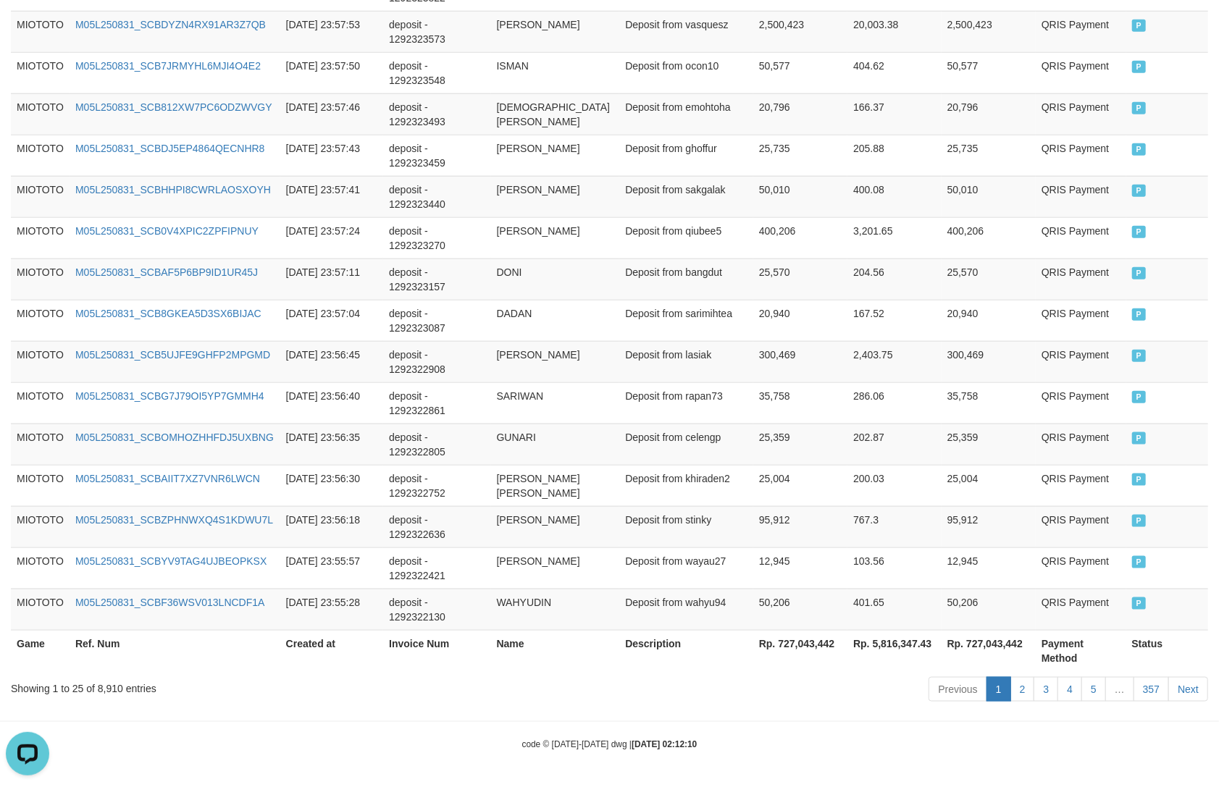
click at [987, 643] on th "Rp. 727,043,442" at bounding box center [989, 650] width 94 height 41
copy th "727,043,442"
click at [109, 684] on div "Showing 1 to 25 of 8,910 entries" at bounding box center [254, 686] width 486 height 20
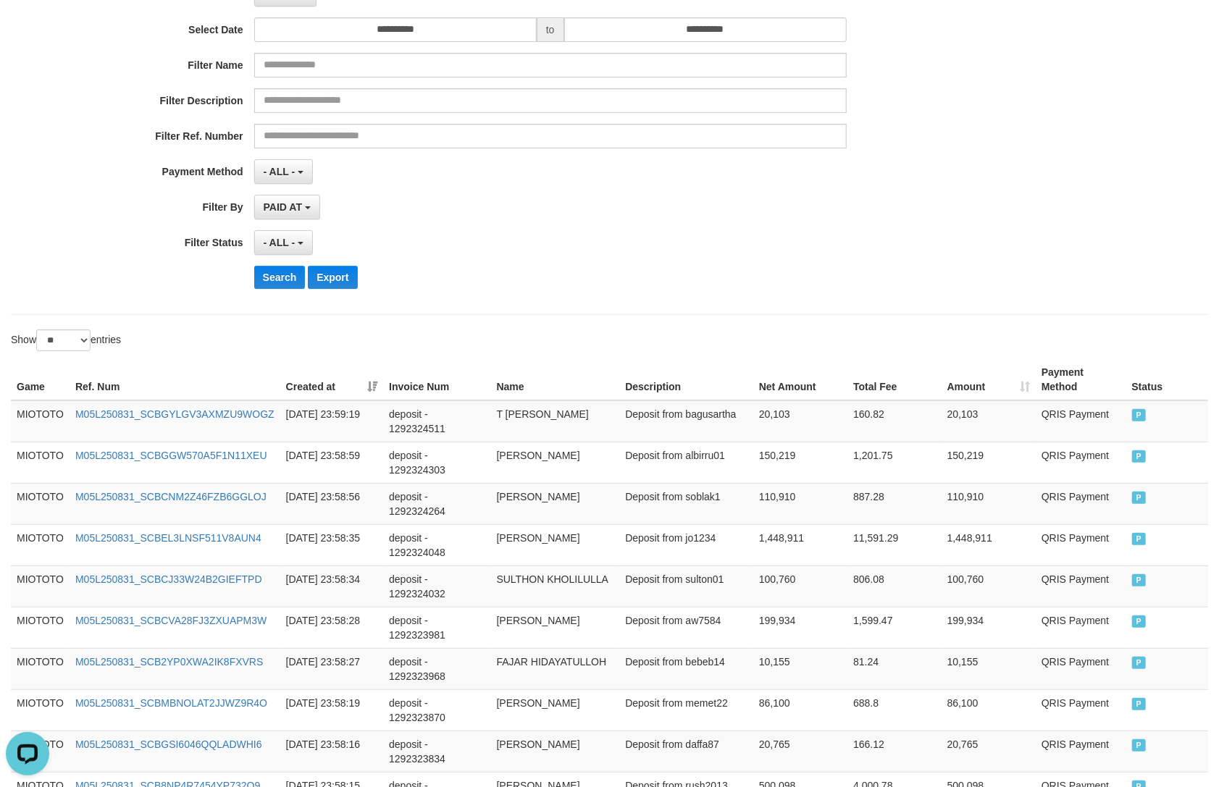
scroll to position [3, 0]
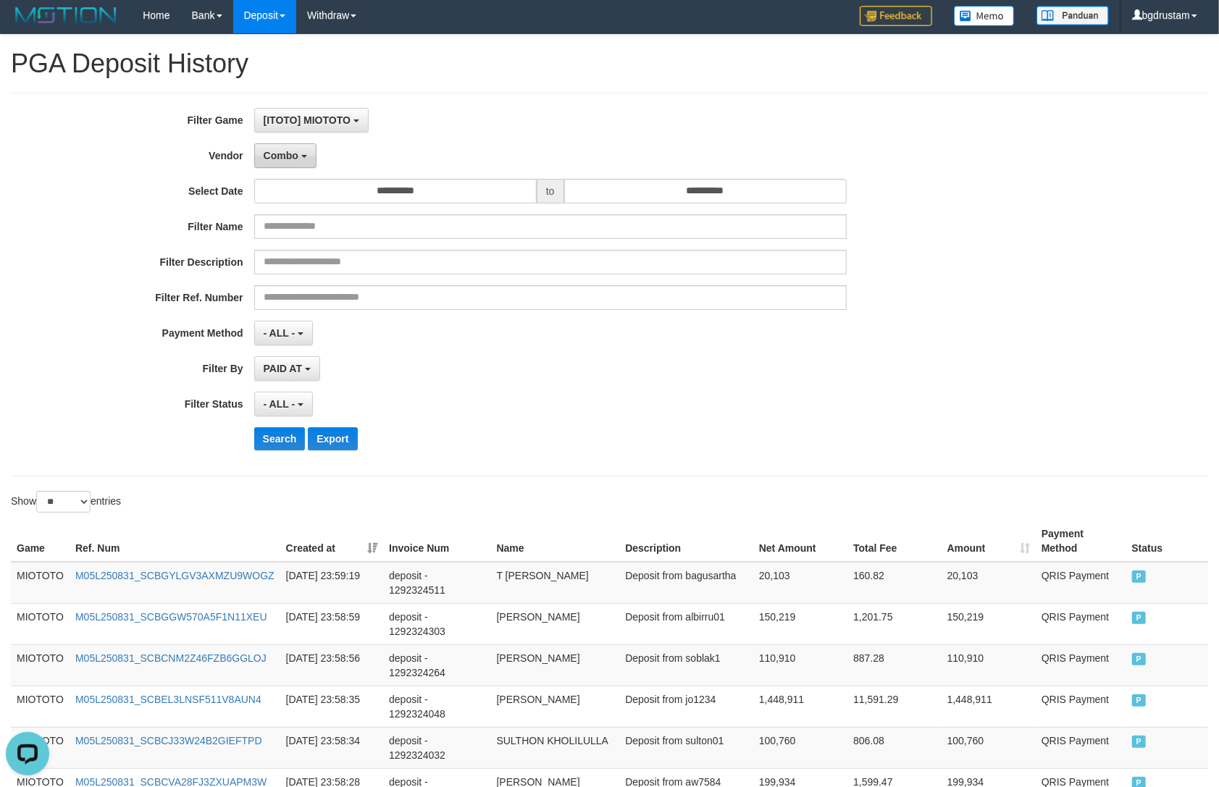
click at [275, 154] on span "Combo" at bounding box center [281, 156] width 35 height 12
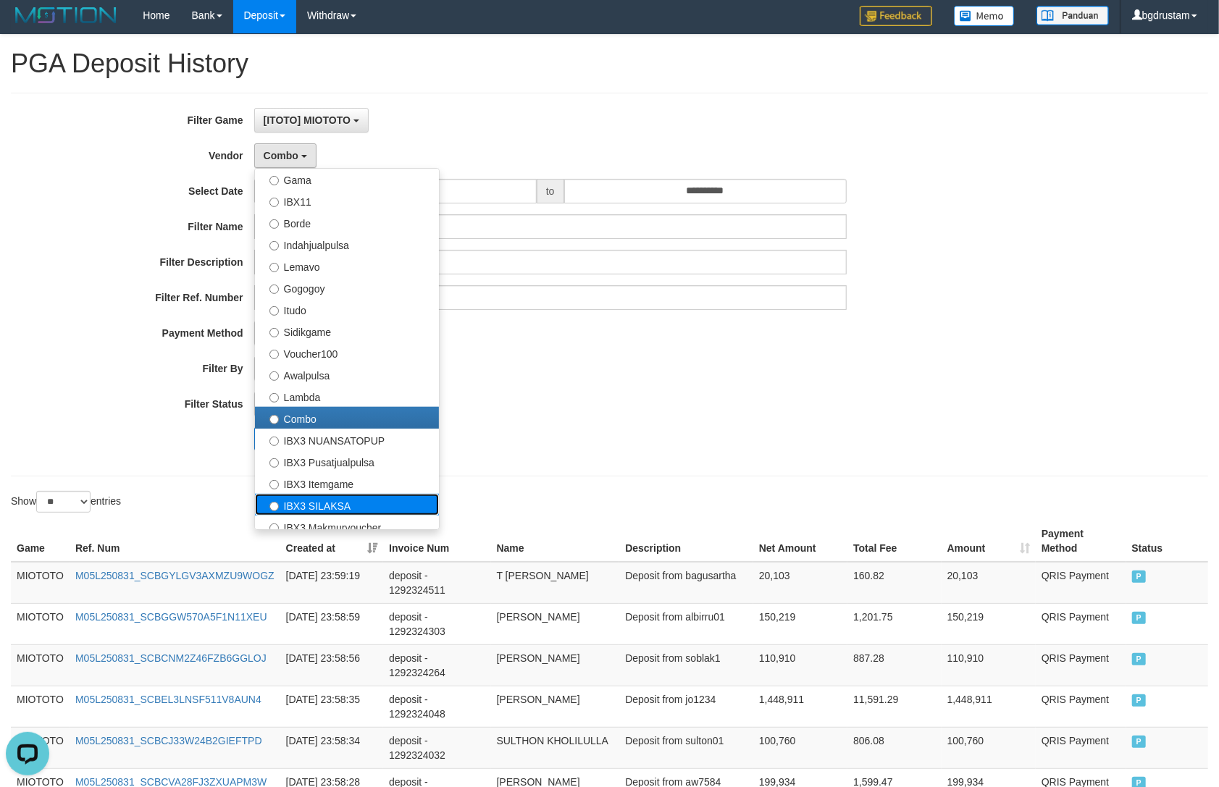
click at [306, 500] on label "IBX3 SILAKSA" at bounding box center [347, 505] width 184 height 22
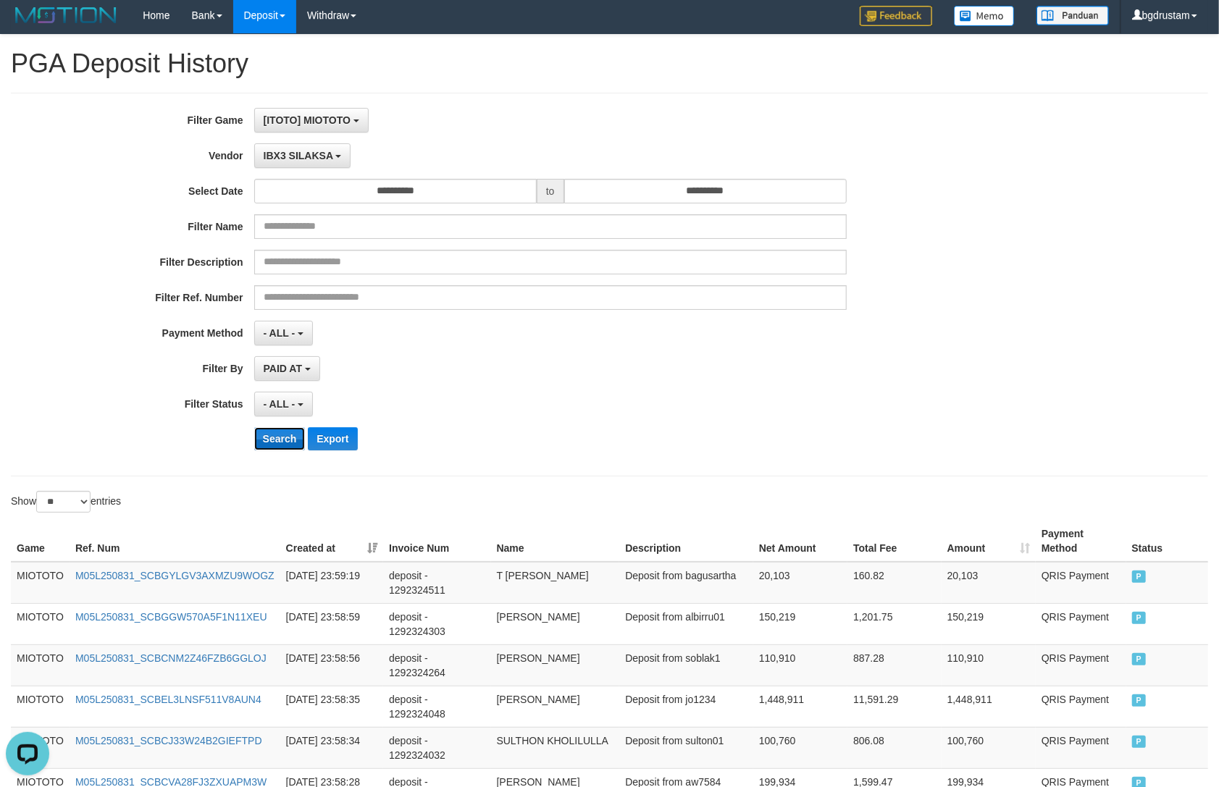
click at [285, 432] on button "Search" at bounding box center [279, 438] width 51 height 23
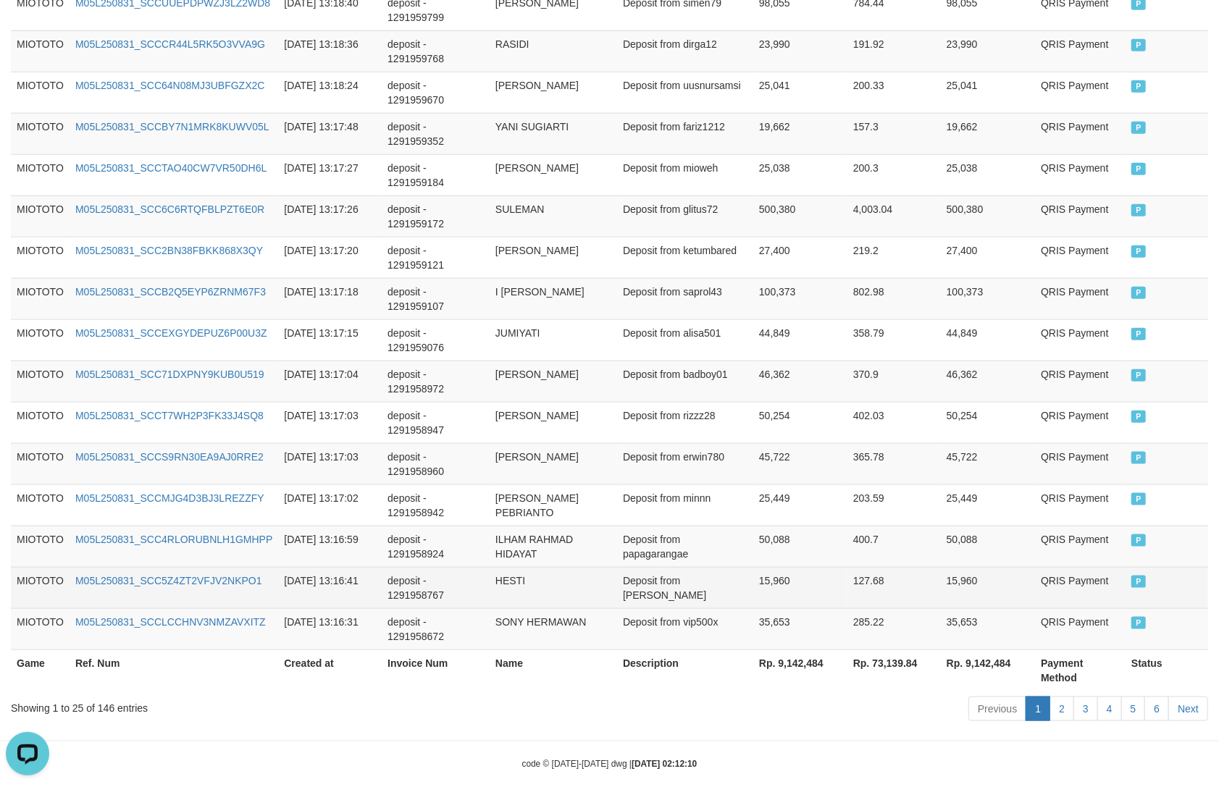
scroll to position [968, 0]
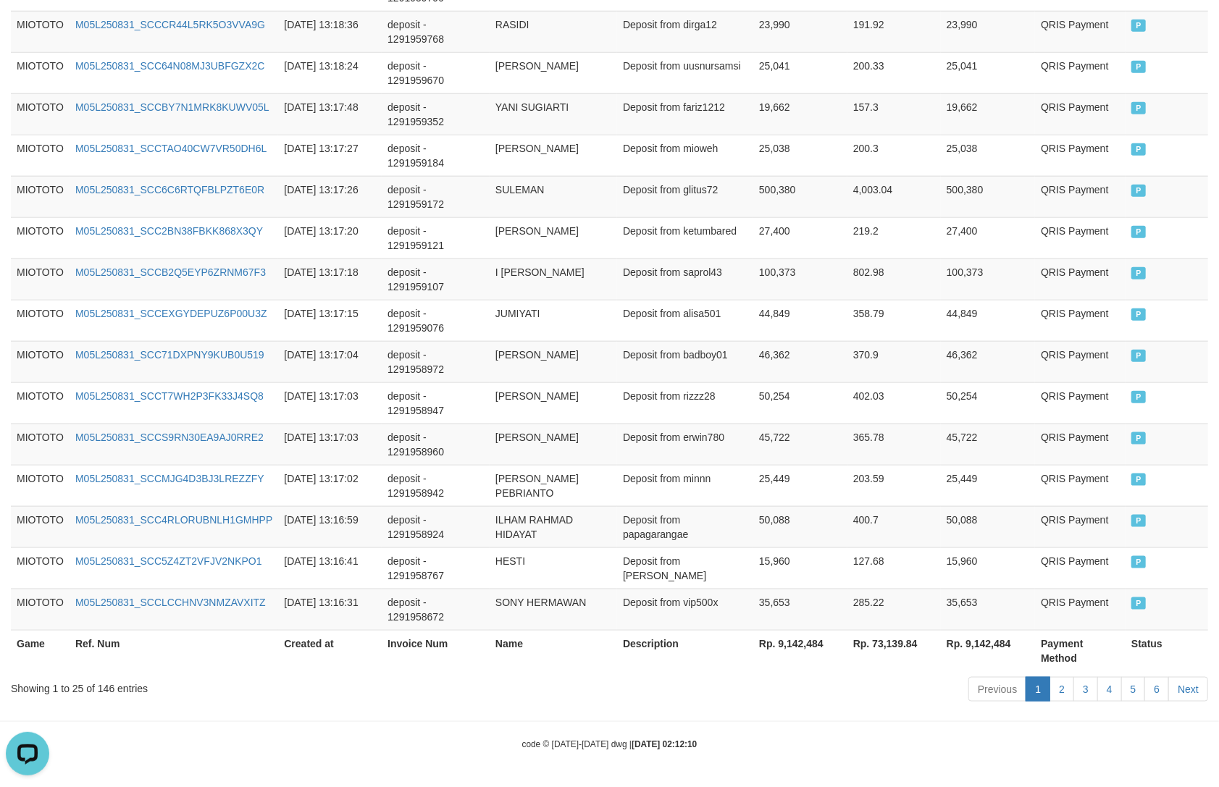
click at [991, 638] on th "Rp. 9,142,484" at bounding box center [988, 650] width 94 height 41
click at [96, 687] on div "Showing 1 to 25 of 146 entries" at bounding box center [254, 686] width 486 height 20
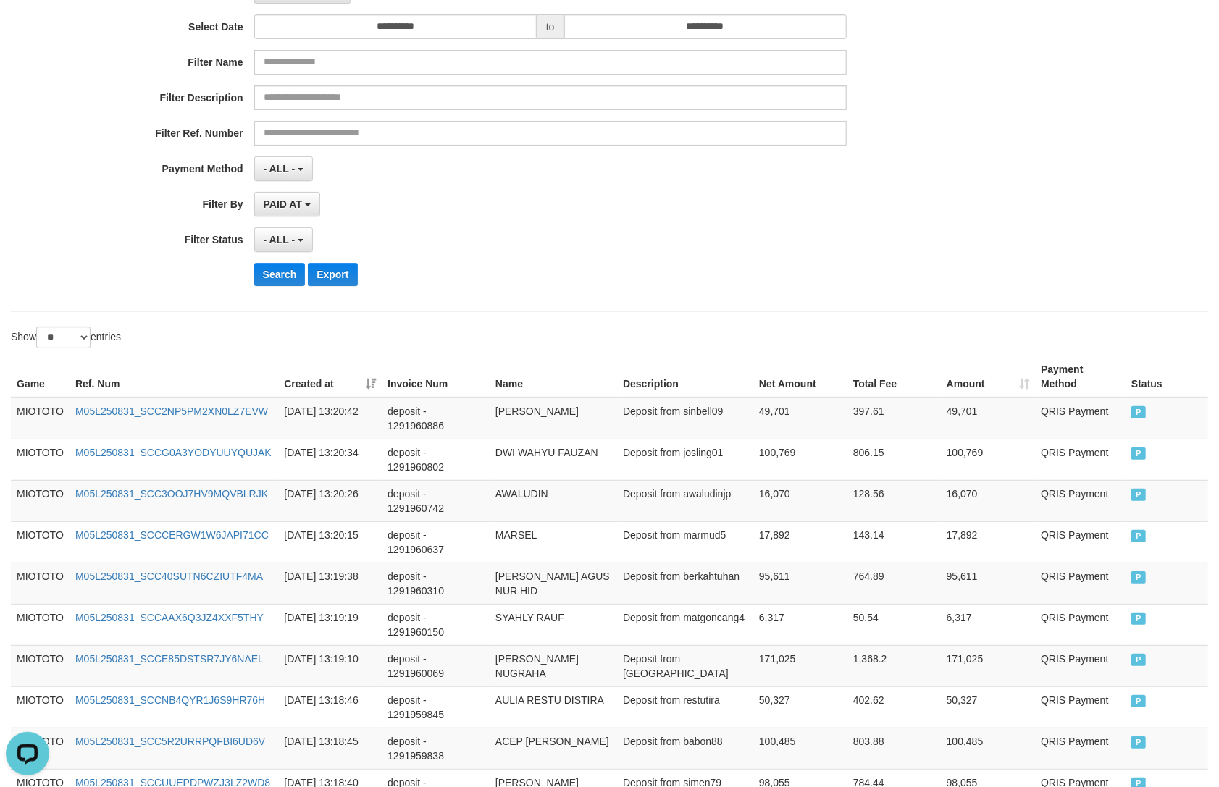
scroll to position [0, 0]
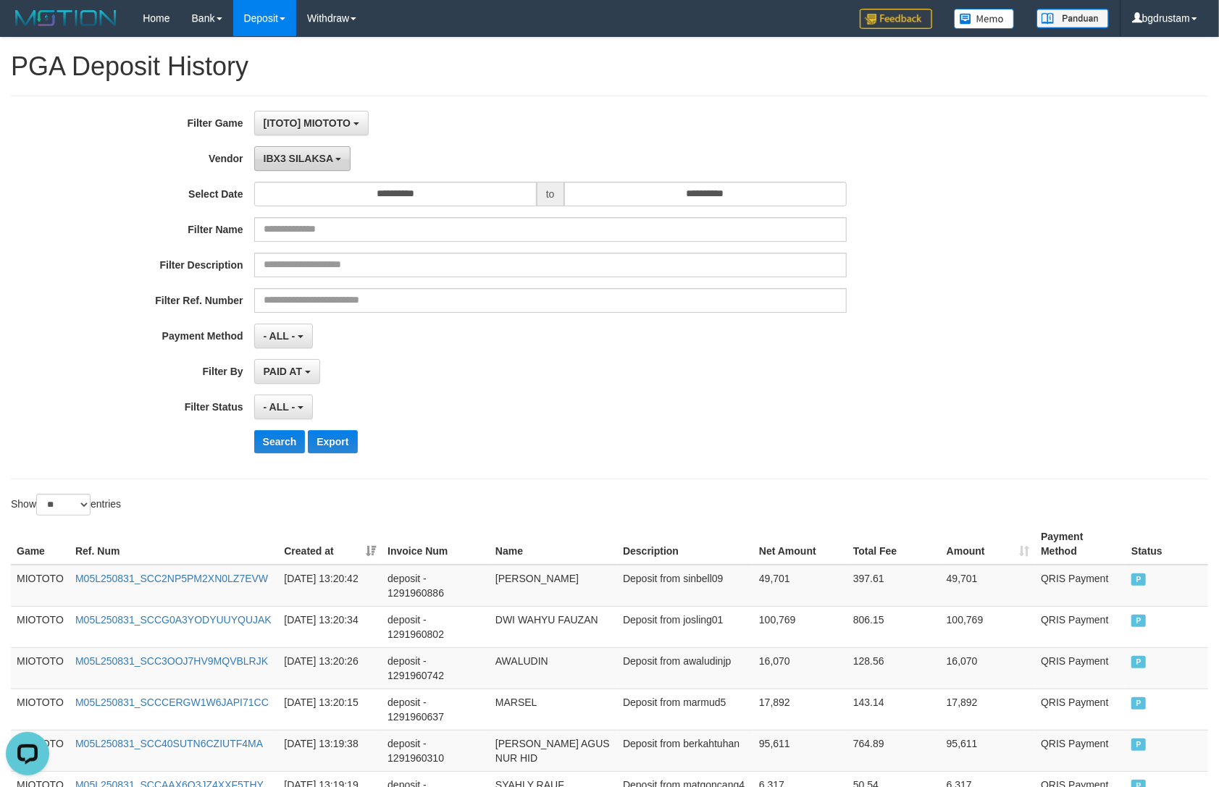
click at [288, 151] on button "IBX3 SILAKSA" at bounding box center [302, 158] width 97 height 25
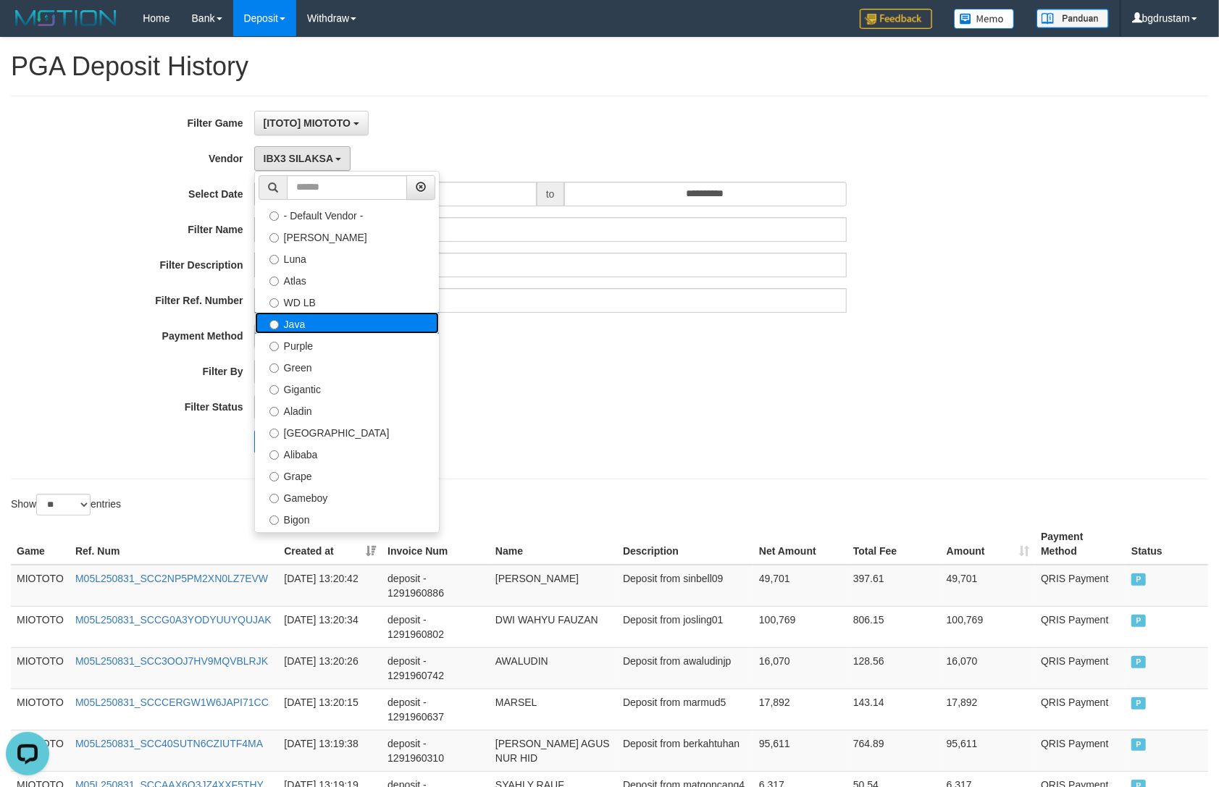
click at [303, 319] on label "Java" at bounding box center [347, 323] width 184 height 22
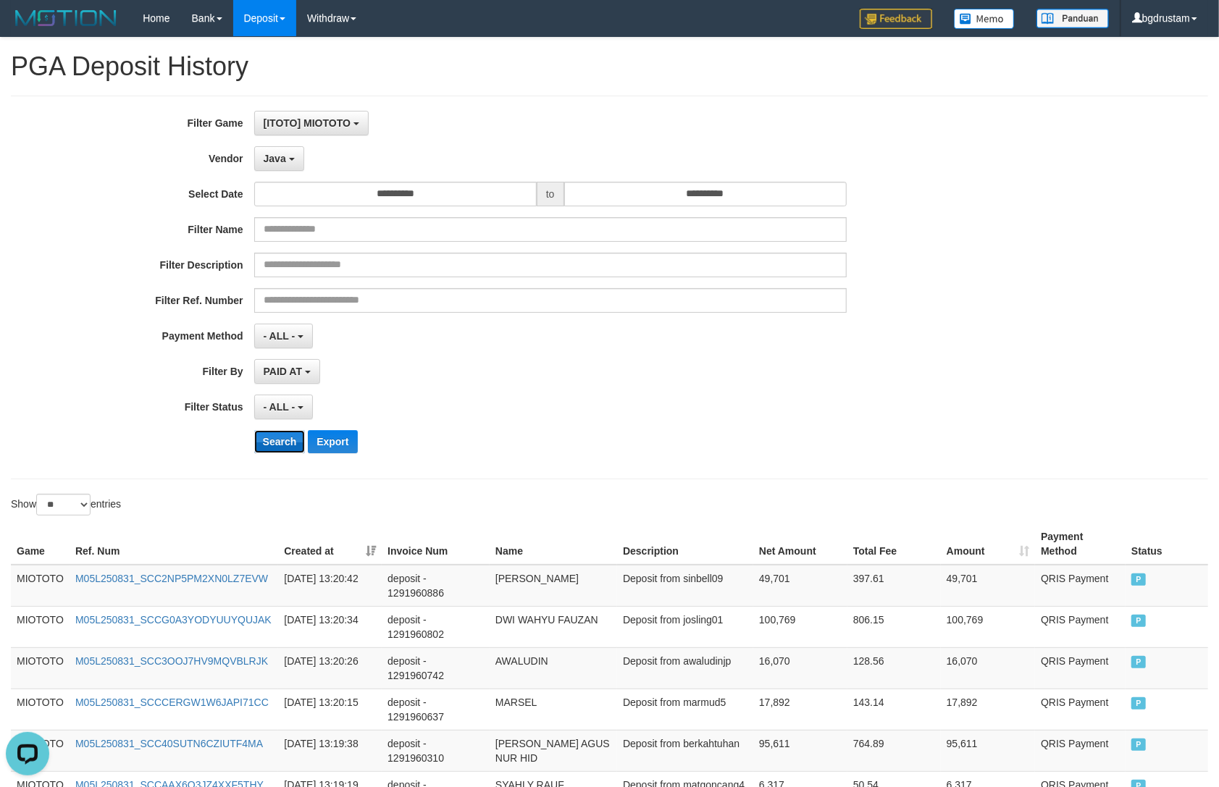
click at [273, 439] on button "Search" at bounding box center [279, 441] width 51 height 23
click at [326, 439] on button "Export" at bounding box center [332, 441] width 49 height 23
drag, startPoint x: 291, startPoint y: 164, endPoint x: 286, endPoint y: 170, distance: 7.7
click at [291, 164] on button "Java" at bounding box center [279, 158] width 50 height 25
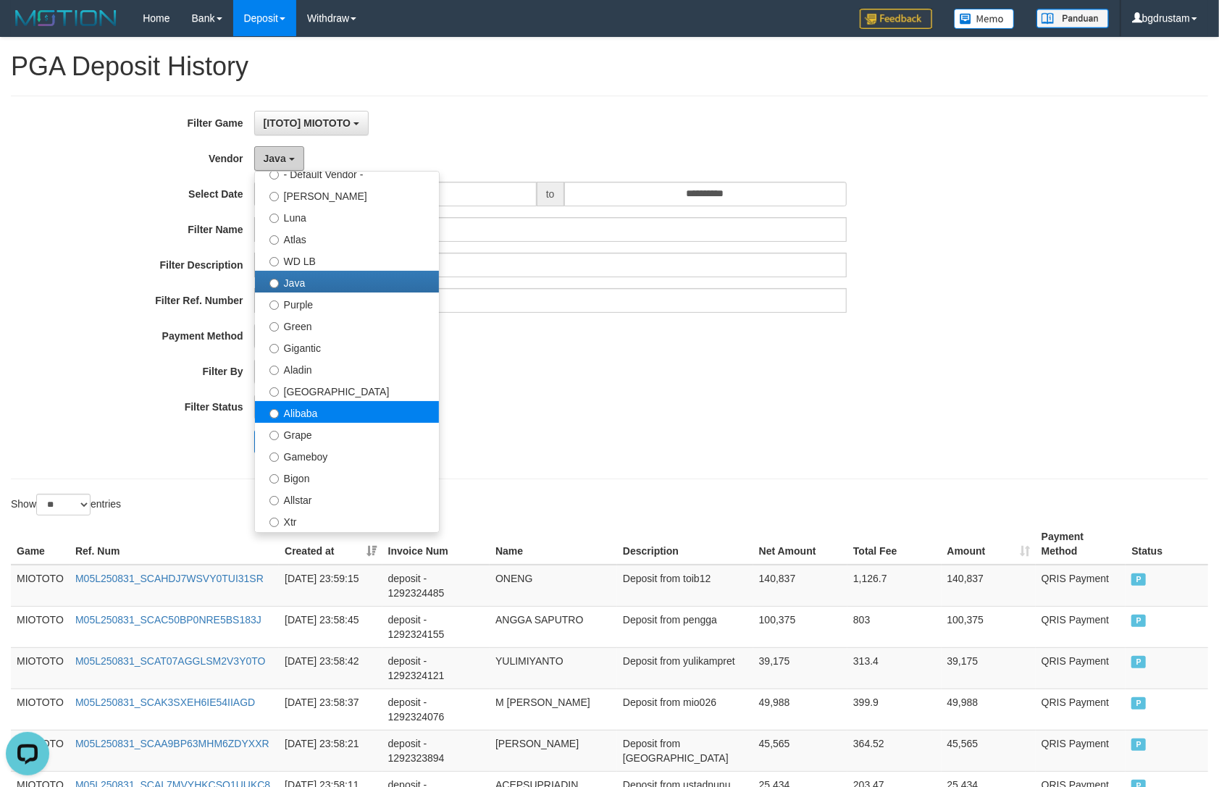
scroll to position [80, 0]
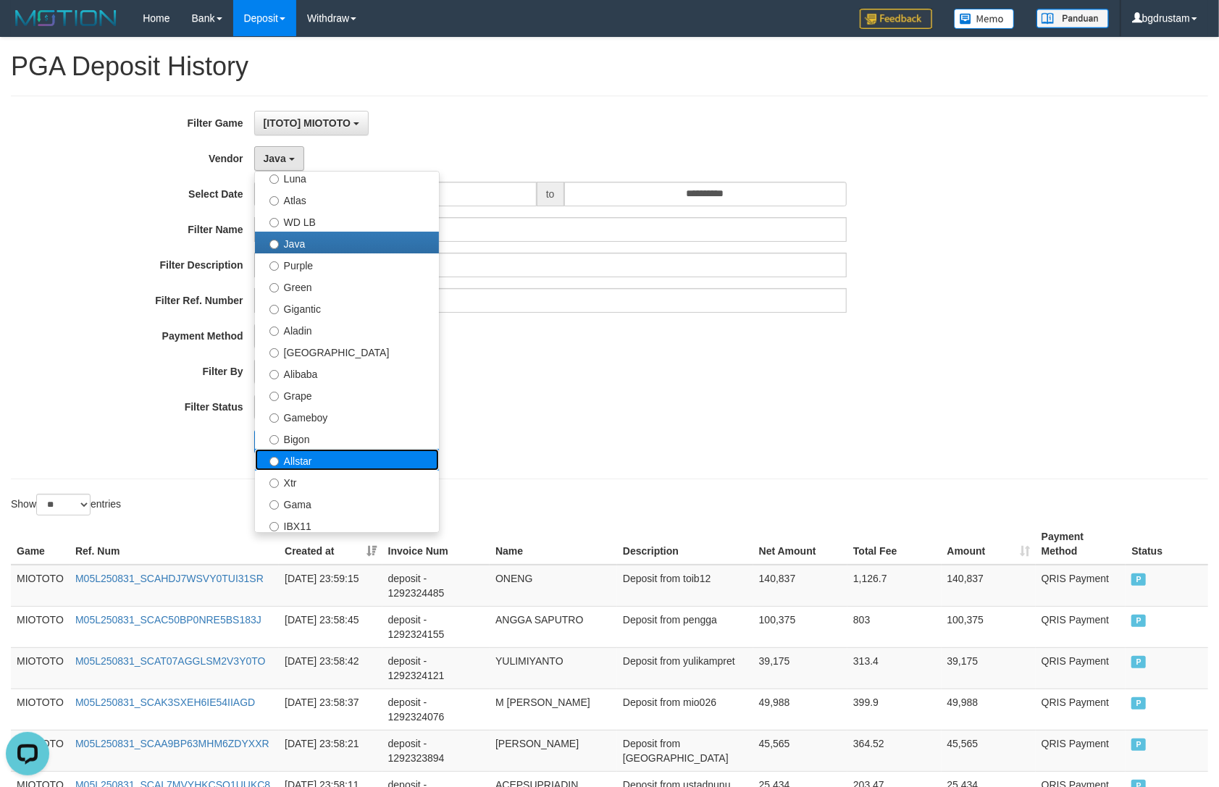
click at [298, 455] on label "Allstar" at bounding box center [347, 460] width 184 height 22
select select "**********"
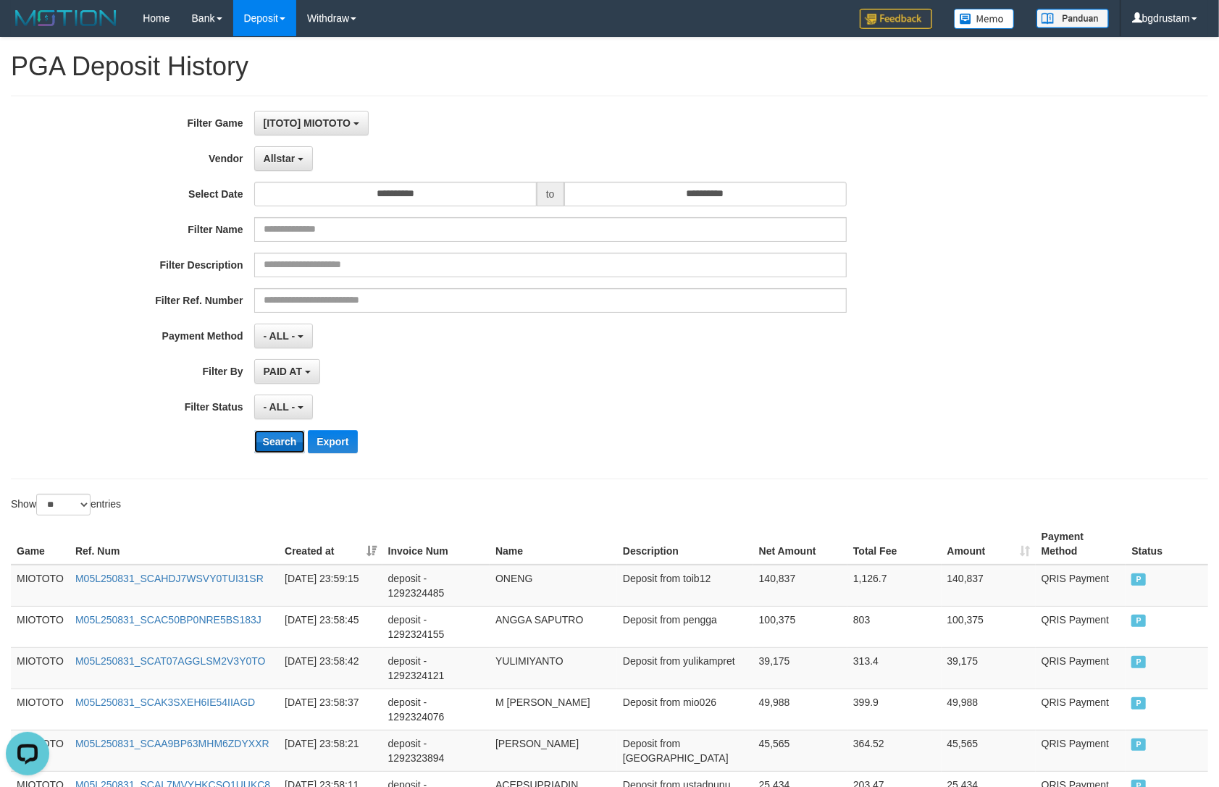
click at [277, 444] on button "Search" at bounding box center [279, 441] width 51 height 23
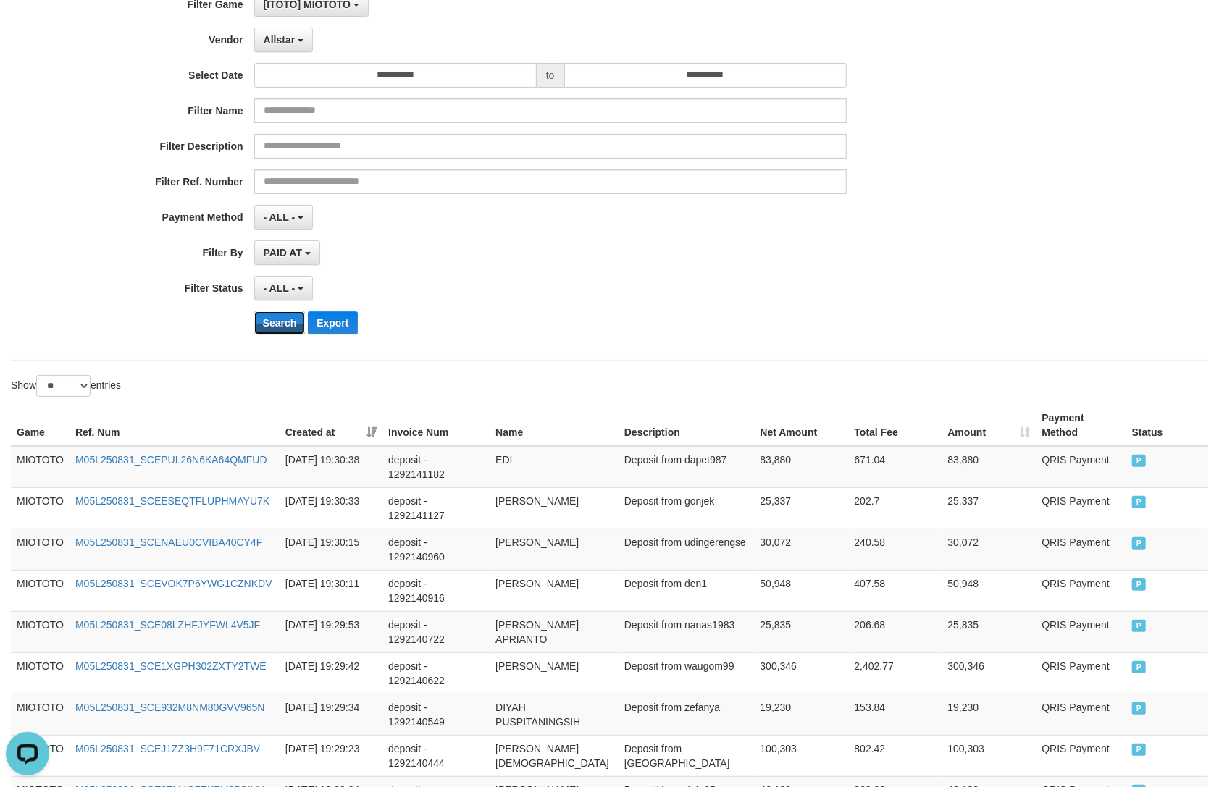
scroll to position [0, 0]
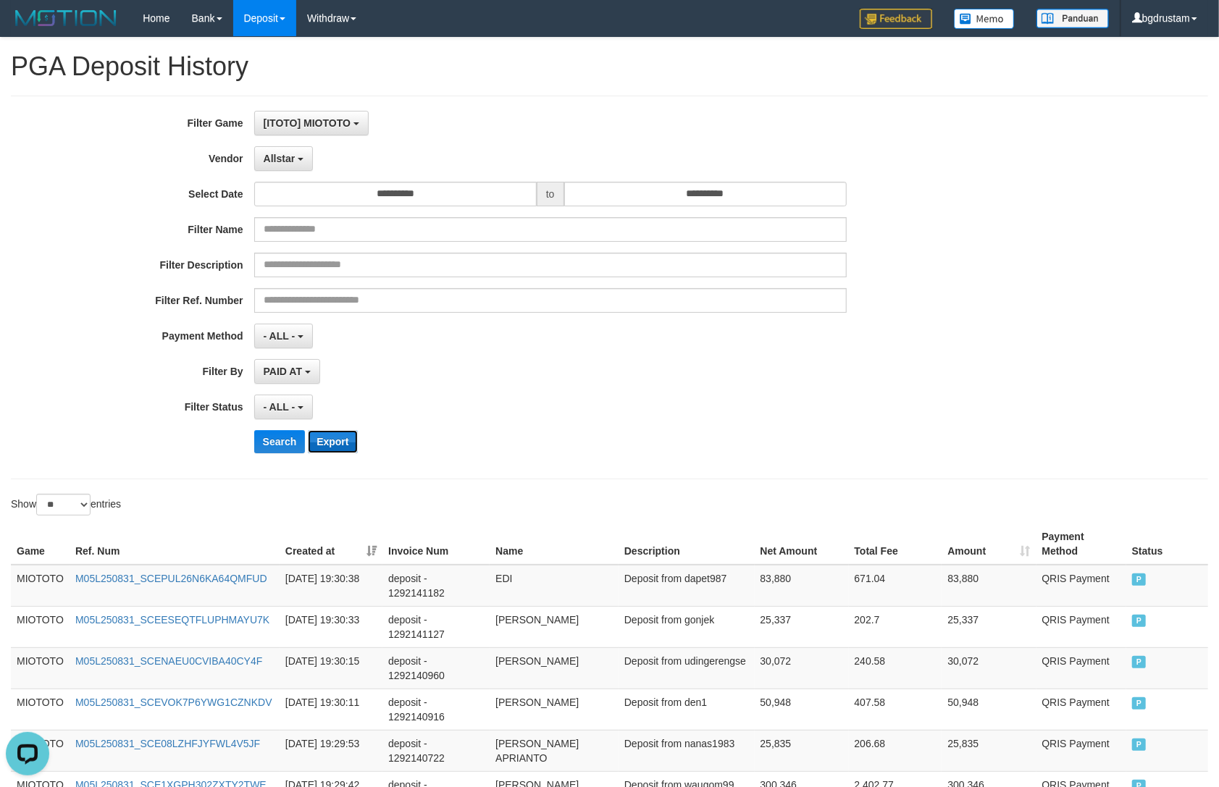
click at [320, 443] on button "Export" at bounding box center [332, 441] width 49 height 23
click at [331, 435] on button "Export" at bounding box center [332, 441] width 49 height 23
click at [433, 398] on div "- ALL - SELECT ALL - ALL - SELECT STATUS PENDING/UNPAID PAID CANCELED EXPIRED" at bounding box center [550, 407] width 593 height 25
click at [277, 443] on button "Search" at bounding box center [279, 441] width 51 height 23
click at [334, 445] on button "Export" at bounding box center [332, 441] width 49 height 23
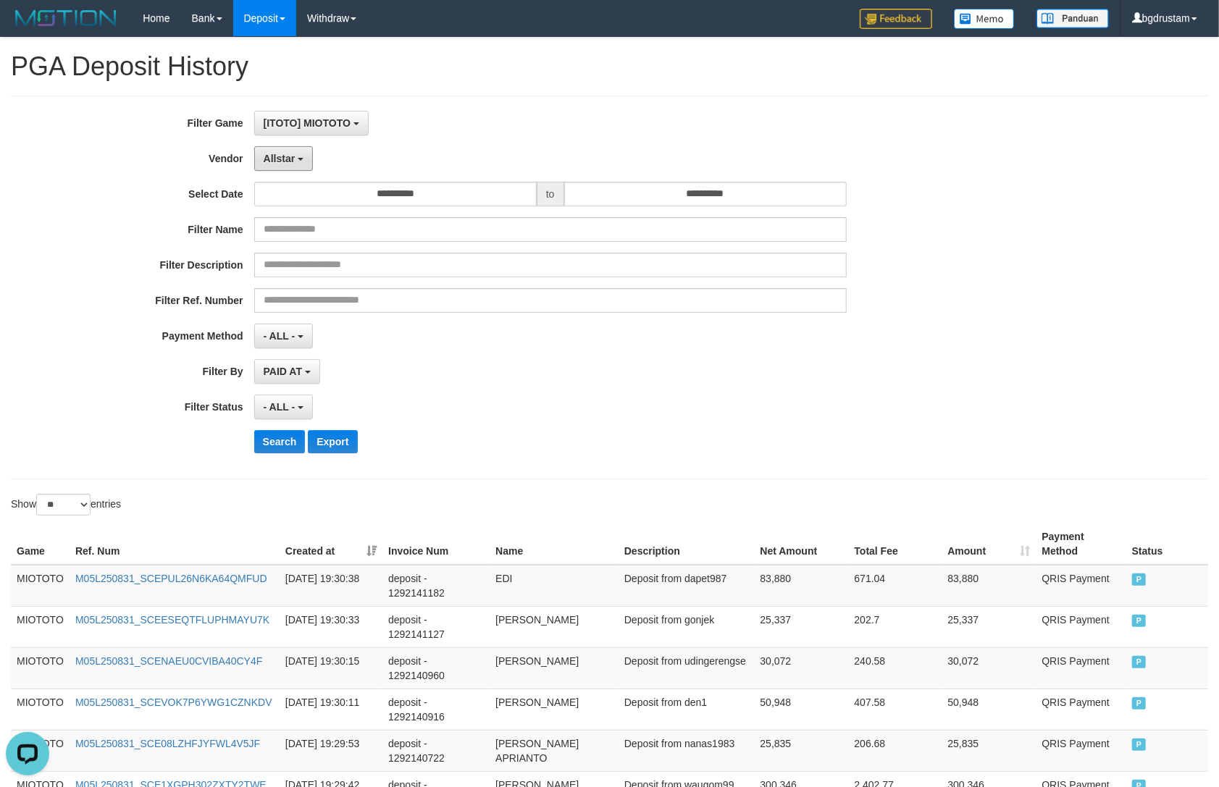
drag, startPoint x: 283, startPoint y: 154, endPoint x: 301, endPoint y: 239, distance: 87.4
click at [283, 154] on span "Allstar" at bounding box center [280, 159] width 32 height 12
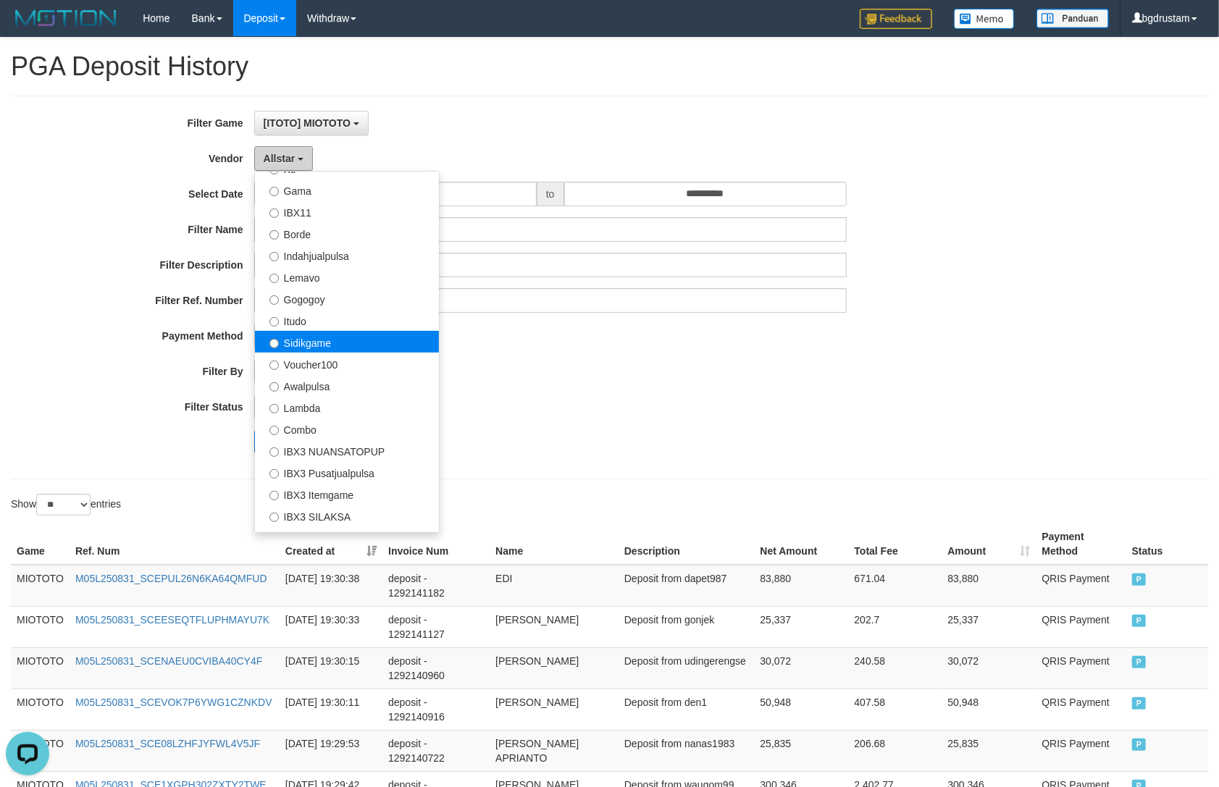
scroll to position [402, 0]
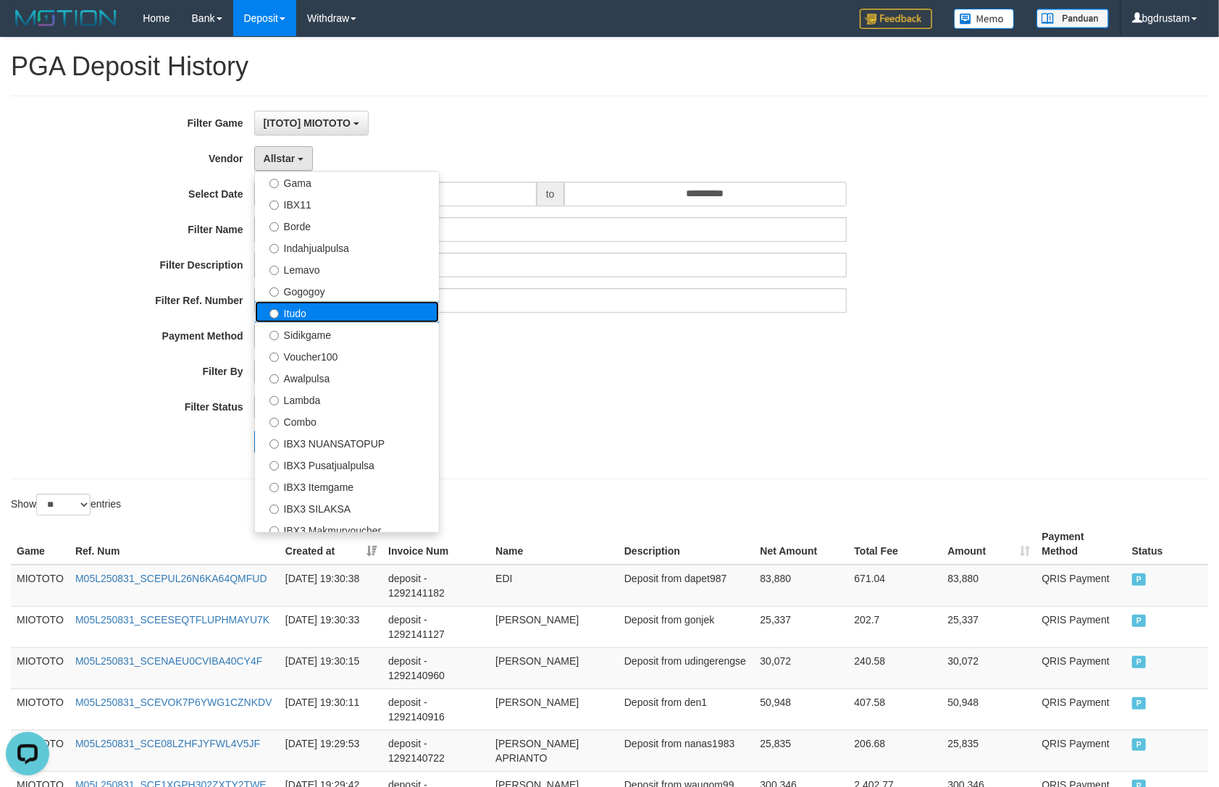
click at [299, 308] on label "Itudo" at bounding box center [347, 312] width 184 height 22
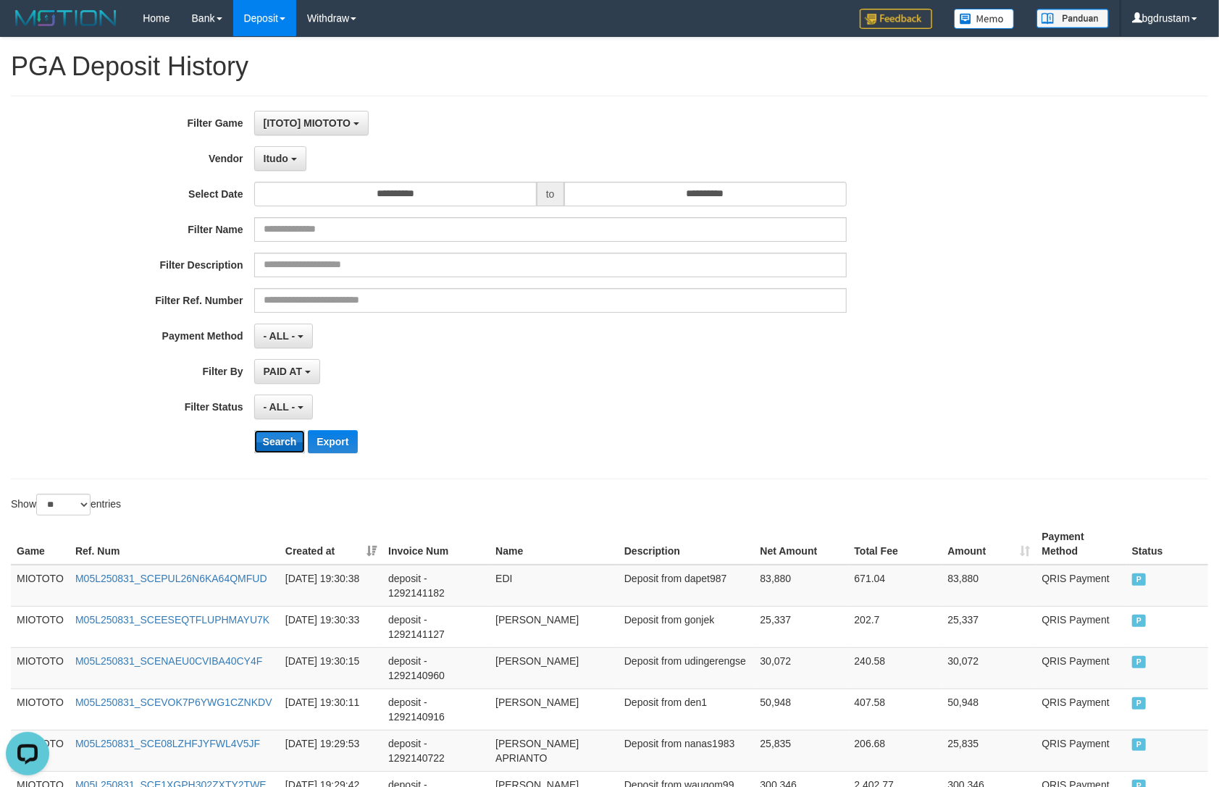
click at [272, 435] on button "Search" at bounding box center [279, 441] width 51 height 23
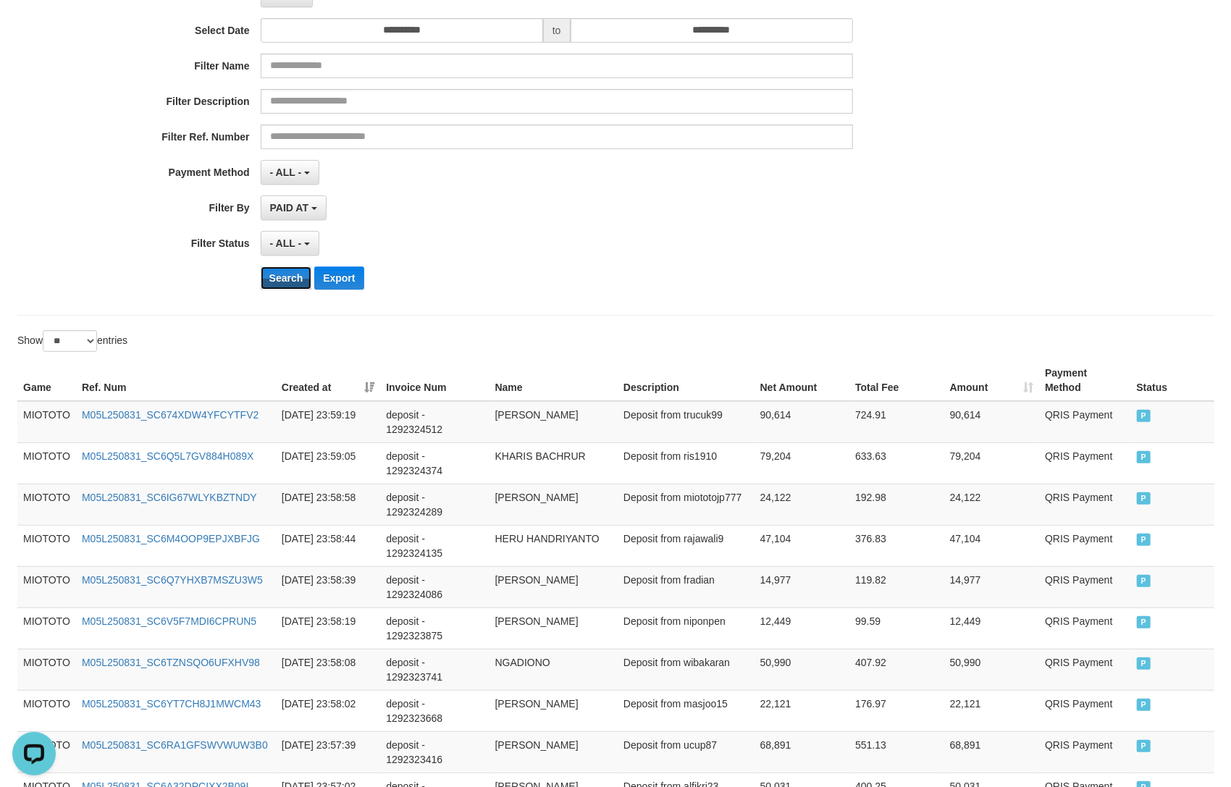
scroll to position [0, 0]
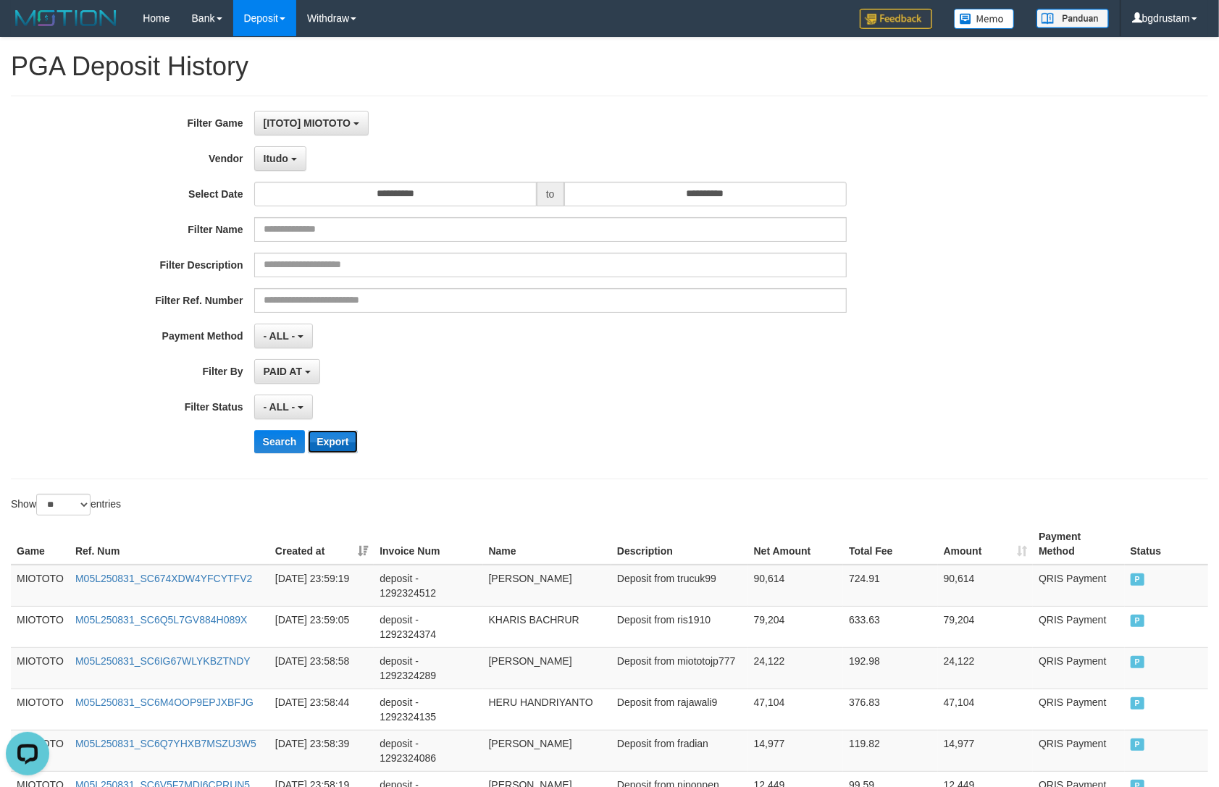
click at [341, 442] on button "Export" at bounding box center [332, 441] width 49 height 23
drag, startPoint x: 291, startPoint y: 162, endPoint x: 345, endPoint y: 235, distance: 90.7
click at [291, 163] on button "Itudo" at bounding box center [280, 158] width 52 height 25
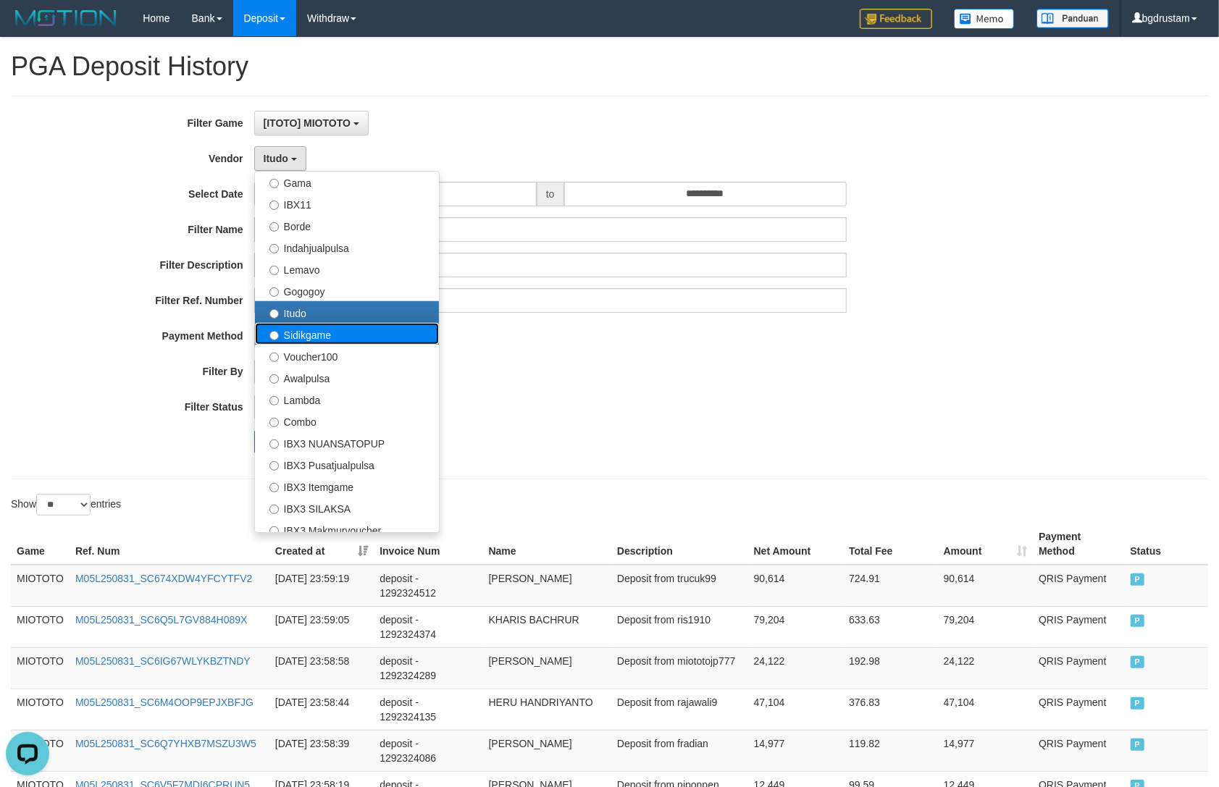
click at [291, 339] on label "Sidikgame" at bounding box center [347, 334] width 184 height 22
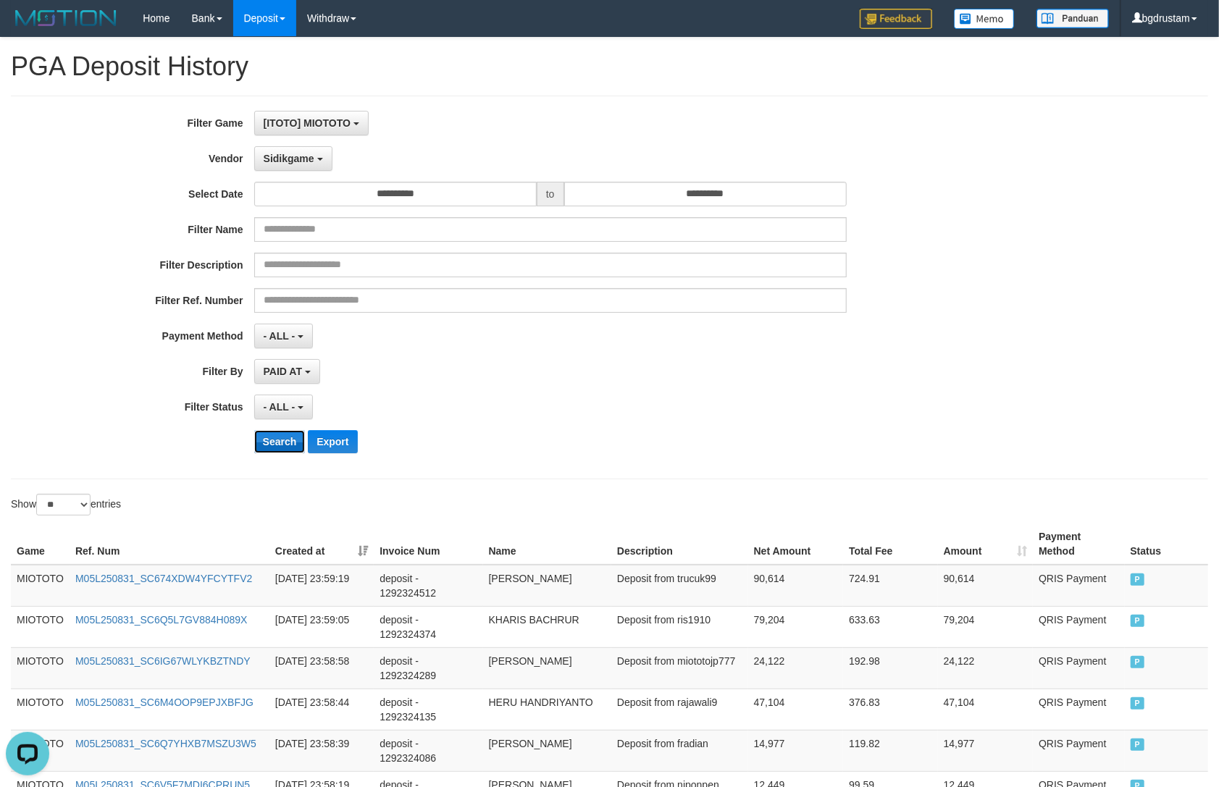
click at [270, 437] on button "Search" at bounding box center [279, 441] width 51 height 23
drag, startPoint x: 331, startPoint y: 437, endPoint x: 332, endPoint y: 450, distance: 13.1
click at [332, 443] on button "Export" at bounding box center [332, 441] width 49 height 23
click at [285, 154] on span "Sidikgame" at bounding box center [289, 159] width 51 height 12
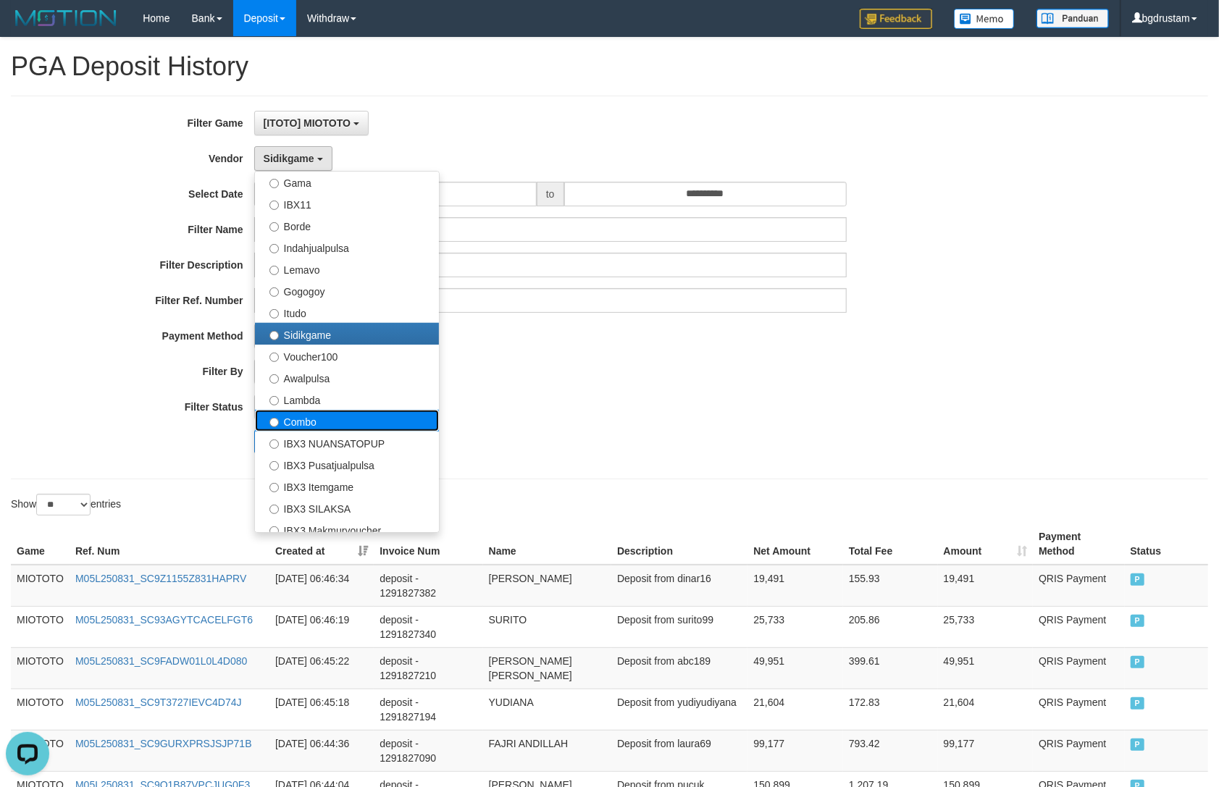
click at [297, 419] on label "Combo" at bounding box center [347, 421] width 184 height 22
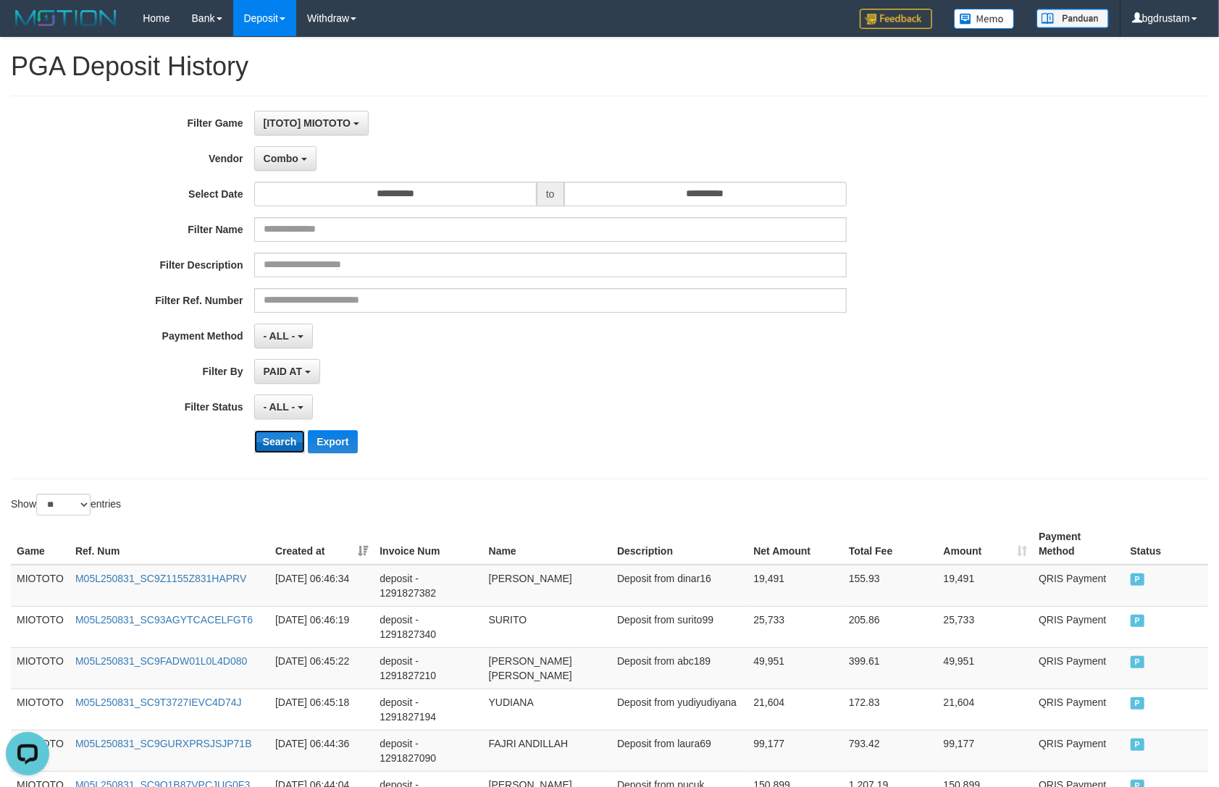
click at [274, 443] on button "Search" at bounding box center [279, 441] width 51 height 23
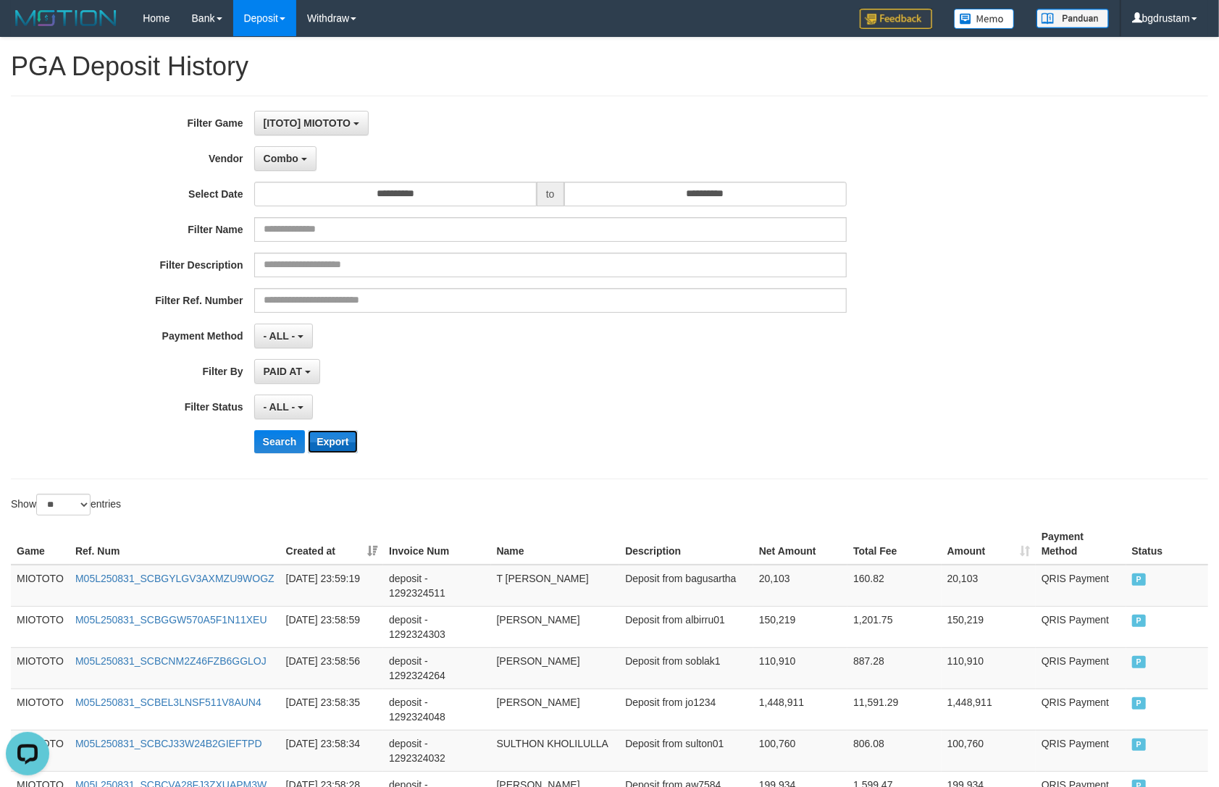
click at [323, 438] on button "Export" at bounding box center [332, 441] width 49 height 23
drag, startPoint x: 308, startPoint y: 161, endPoint x: 321, endPoint y: 176, distance: 20.0
click at [307, 162] on button "Combo" at bounding box center [285, 158] width 62 height 25
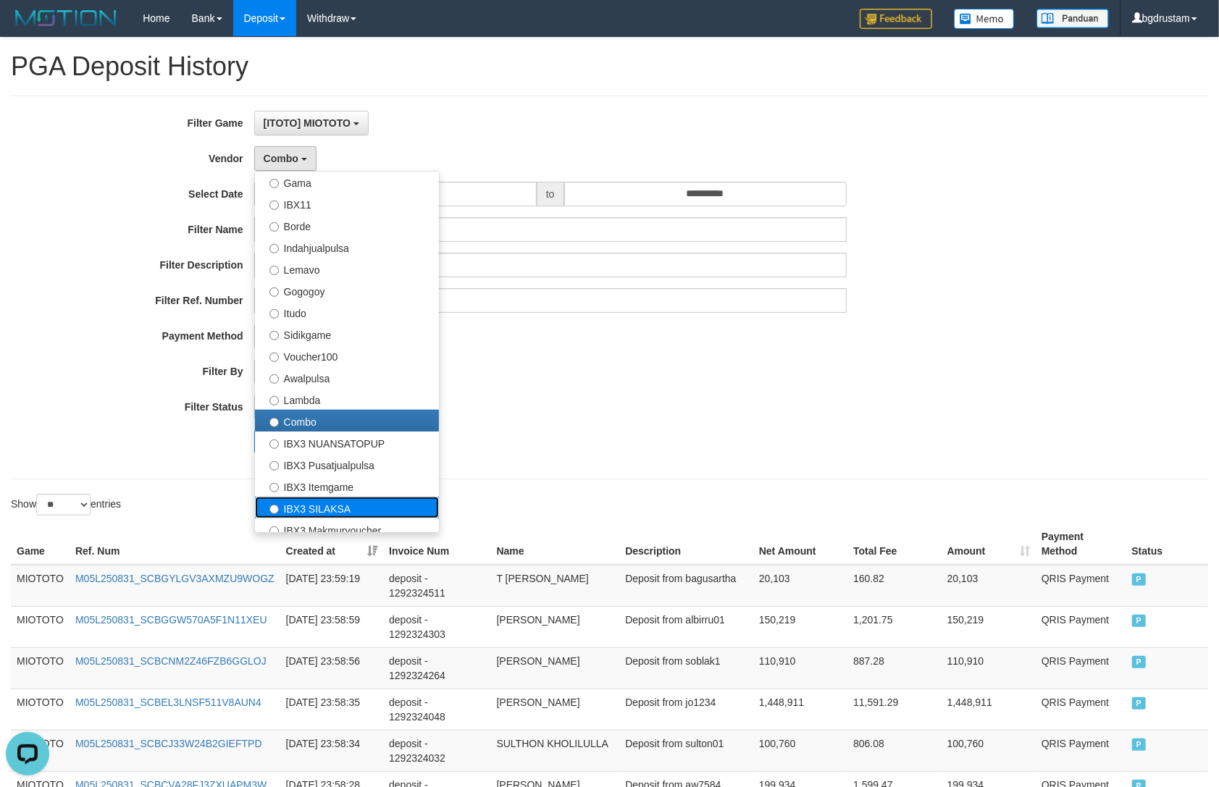
click at [296, 500] on label "IBX3 SILAKSA" at bounding box center [347, 508] width 184 height 22
select select "**********"
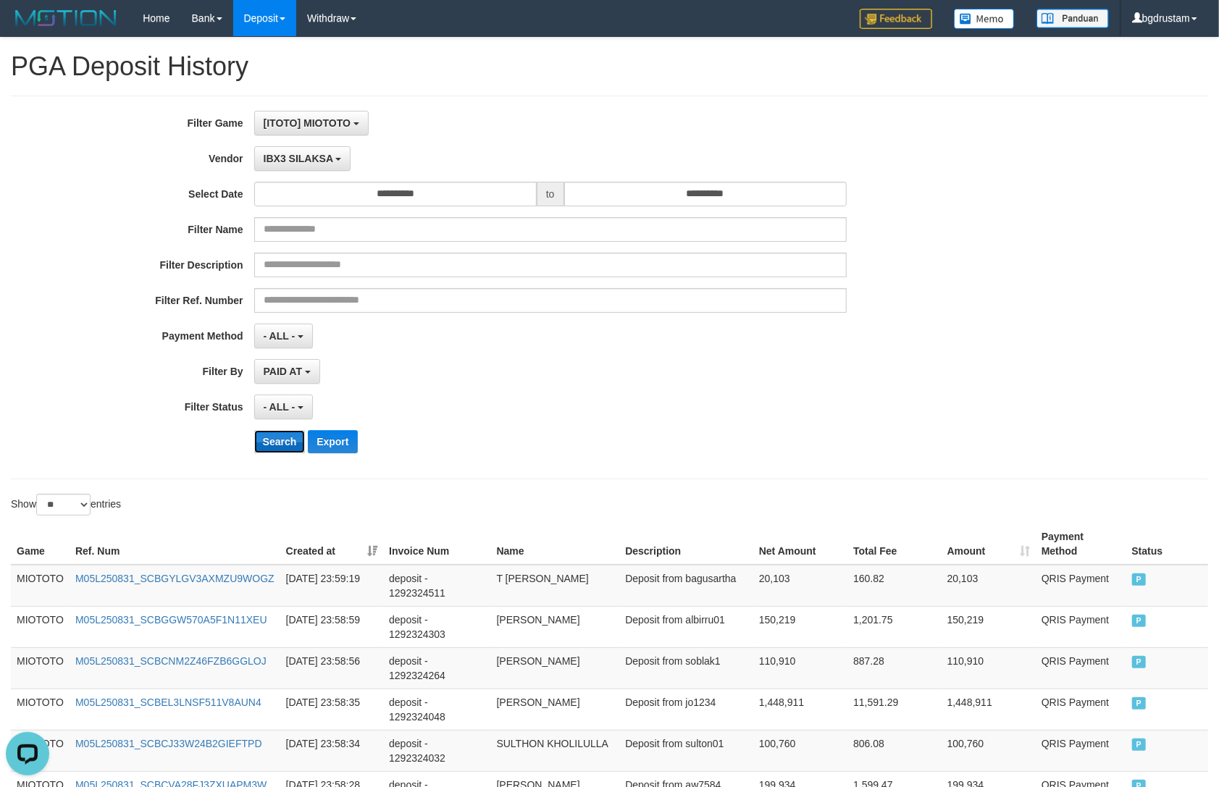
click at [280, 445] on button "Search" at bounding box center [279, 441] width 51 height 23
click at [281, 445] on button "Search" at bounding box center [279, 441] width 51 height 23
click at [333, 445] on button "Export" at bounding box center [332, 441] width 49 height 23
click at [276, 367] on span "PAID AT" at bounding box center [283, 372] width 38 height 12
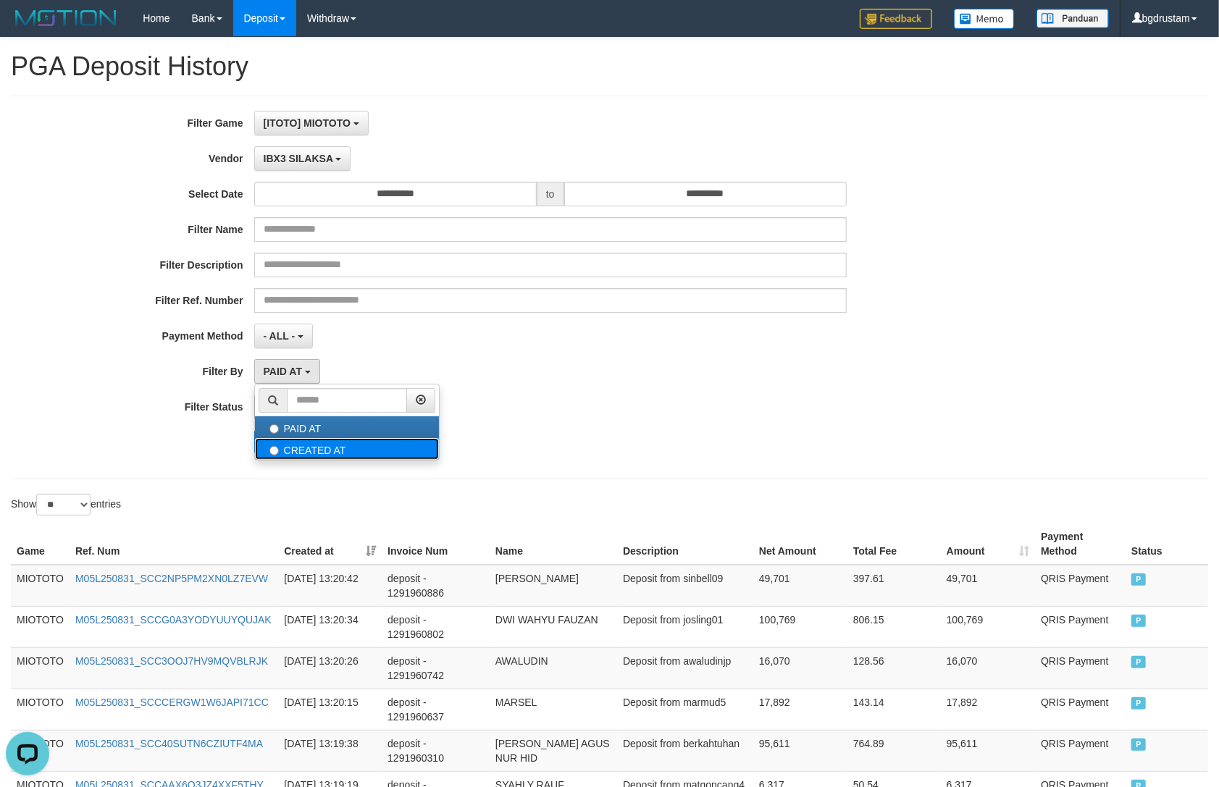
click at [297, 440] on label "CREATED AT" at bounding box center [347, 449] width 184 height 22
select select "*"
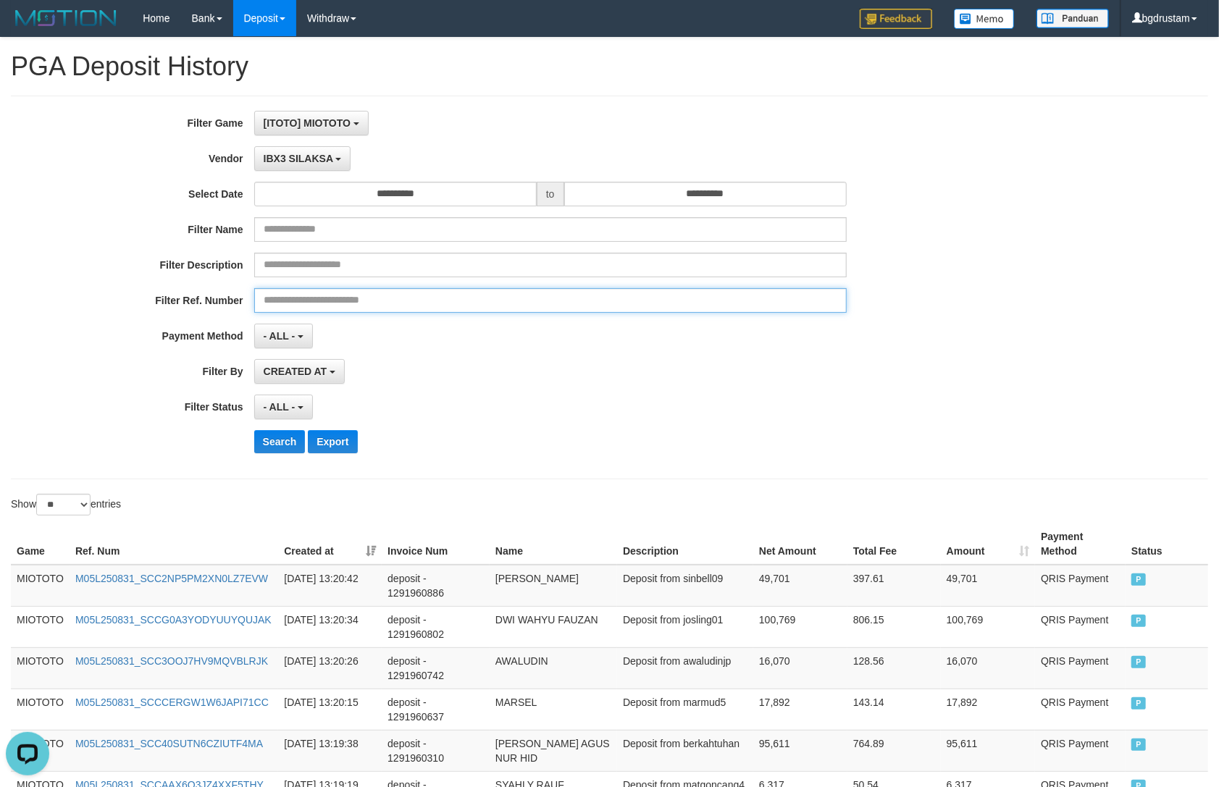
click at [325, 309] on input "text" at bounding box center [550, 300] width 593 height 25
paste input "**********"
type input "**********"
click at [254, 430] on button "Search" at bounding box center [279, 441] width 51 height 23
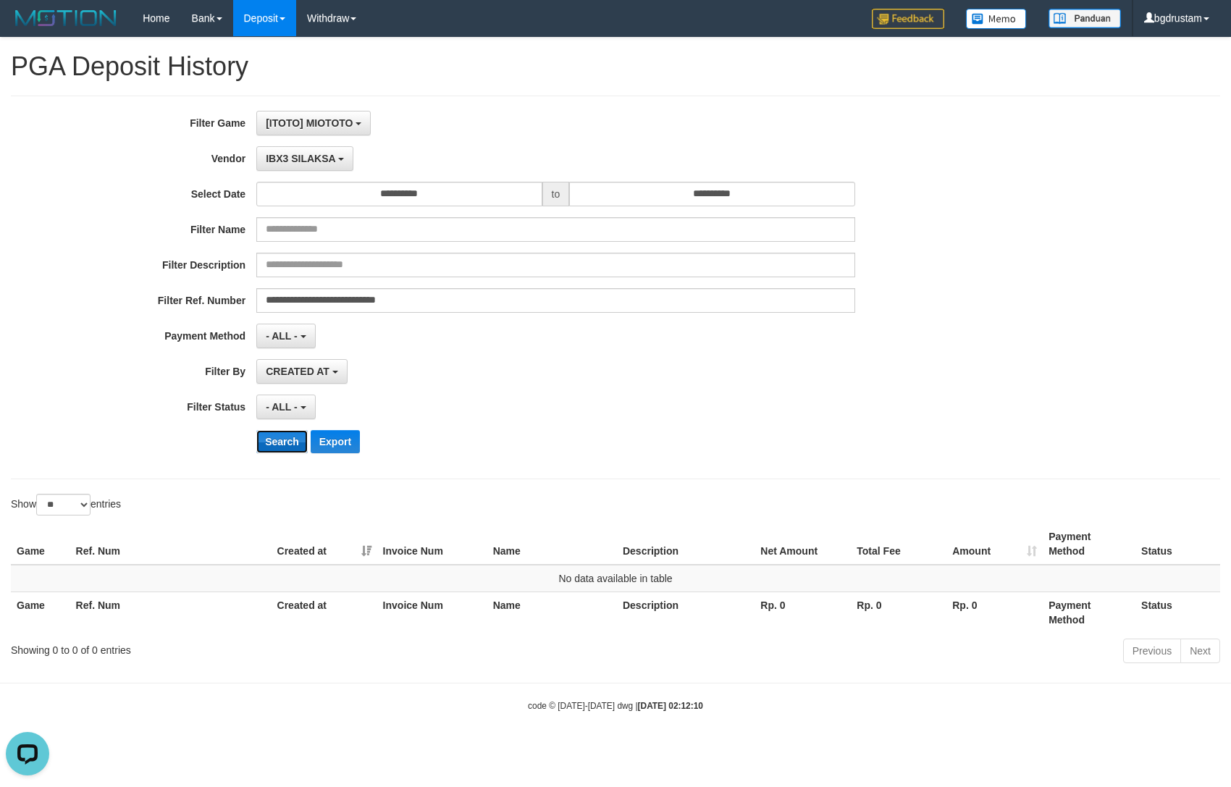
click at [283, 436] on button "Search" at bounding box center [281, 441] width 51 height 23
click at [292, 154] on span "IBX3 SILAKSA" at bounding box center [301, 159] width 70 height 12
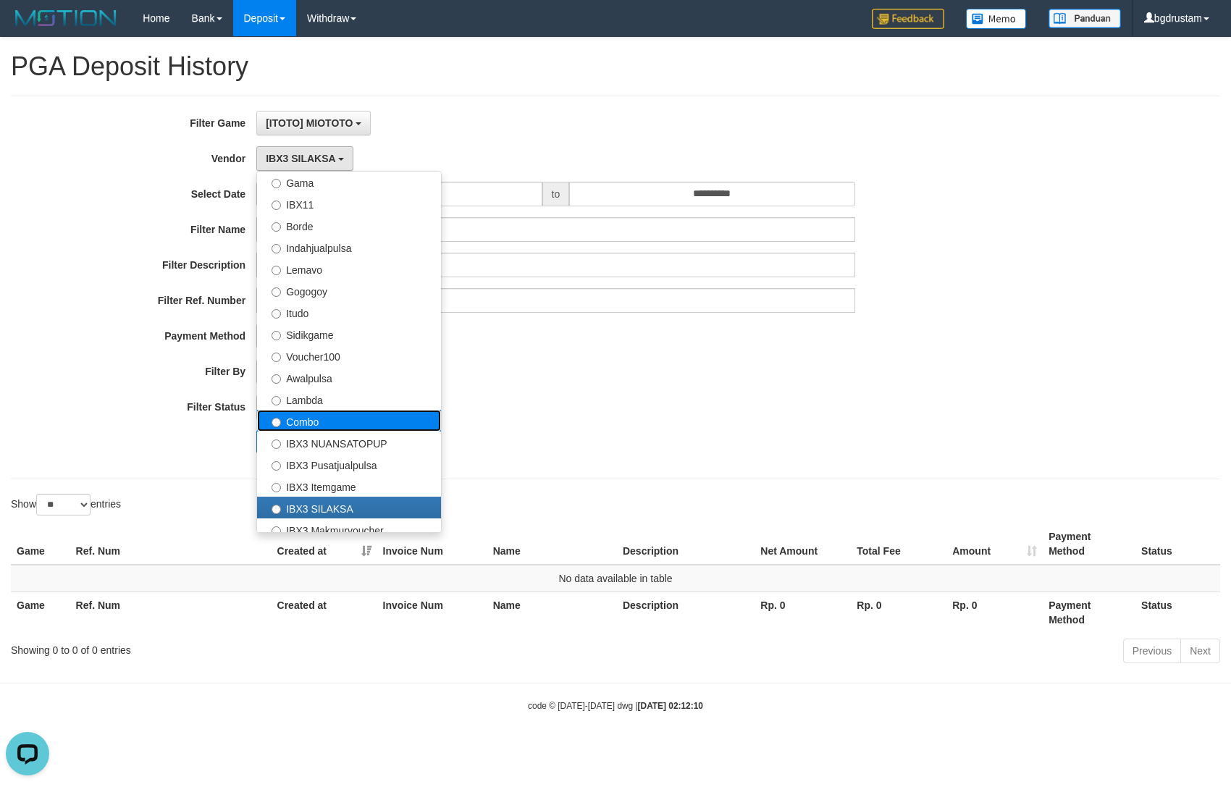
click at [302, 423] on label "Combo" at bounding box center [349, 421] width 184 height 22
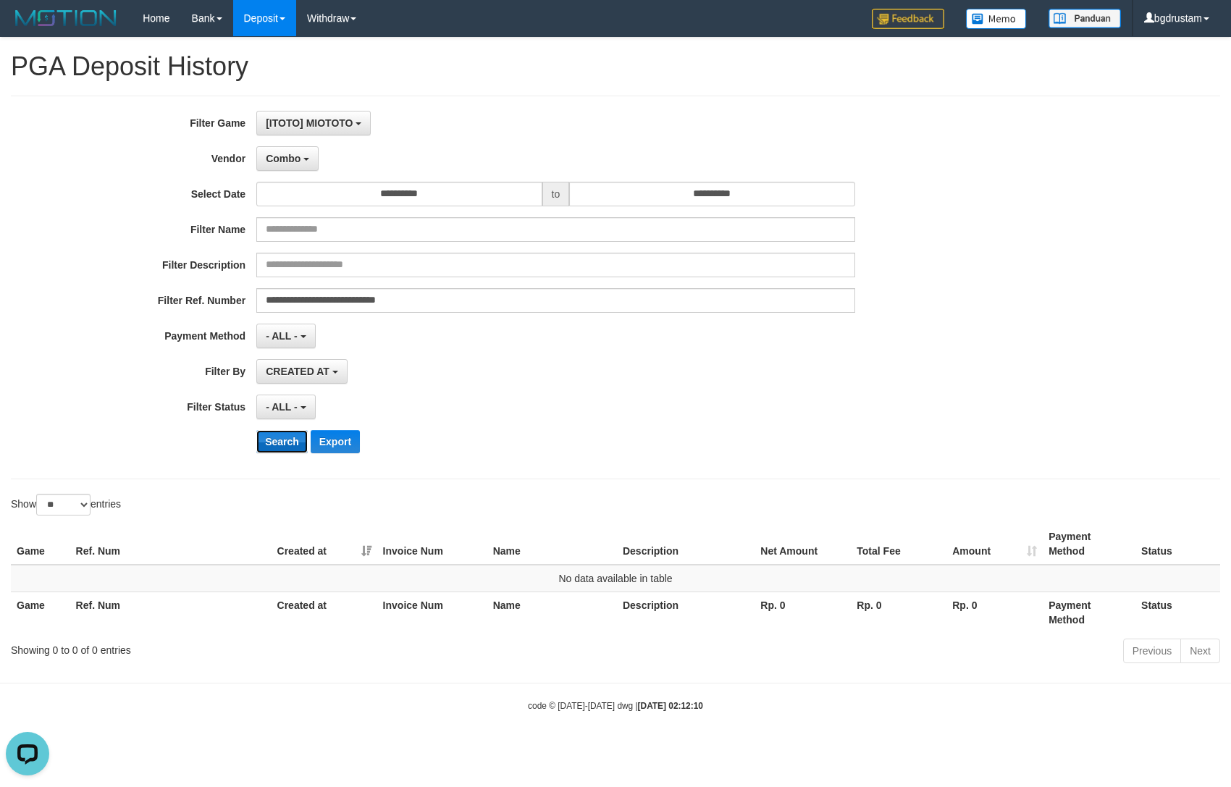
click at [283, 453] on button "Search" at bounding box center [281, 441] width 51 height 23
click at [287, 161] on span "Combo" at bounding box center [283, 159] width 35 height 12
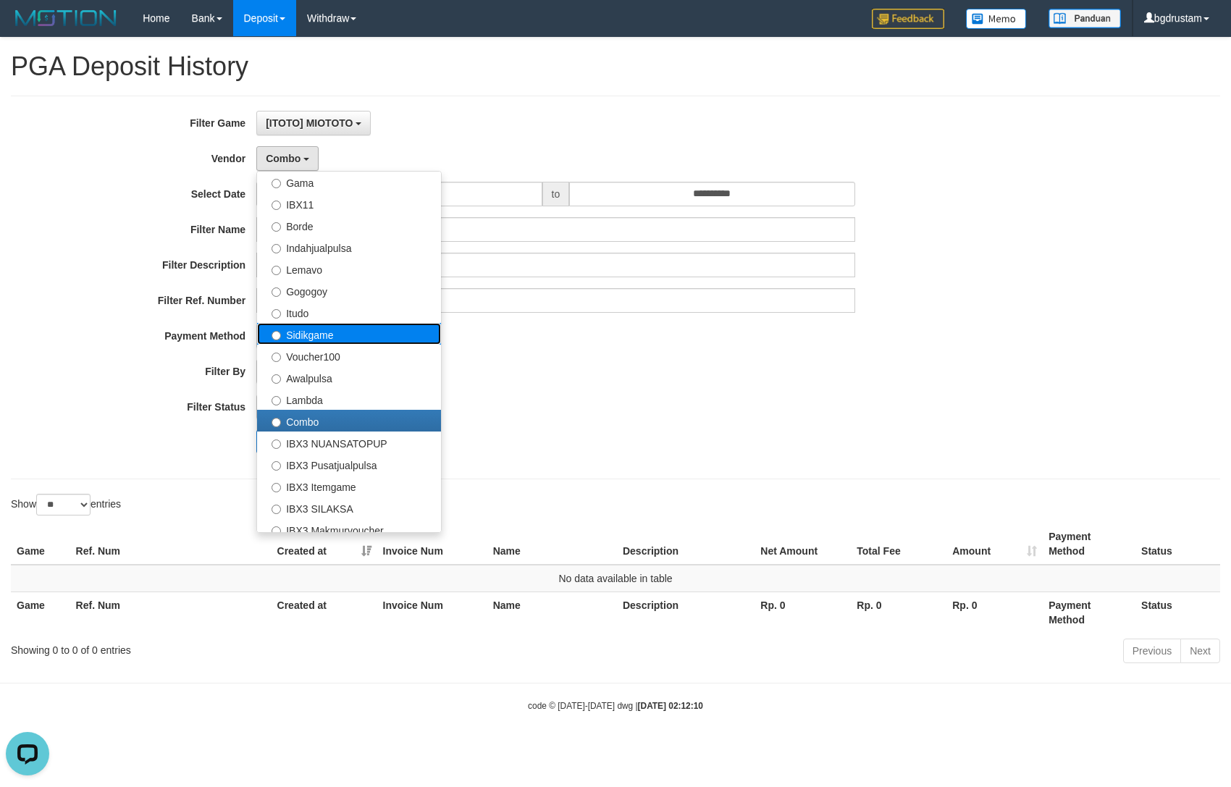
click at [309, 324] on label "Sidikgame" at bounding box center [349, 334] width 184 height 22
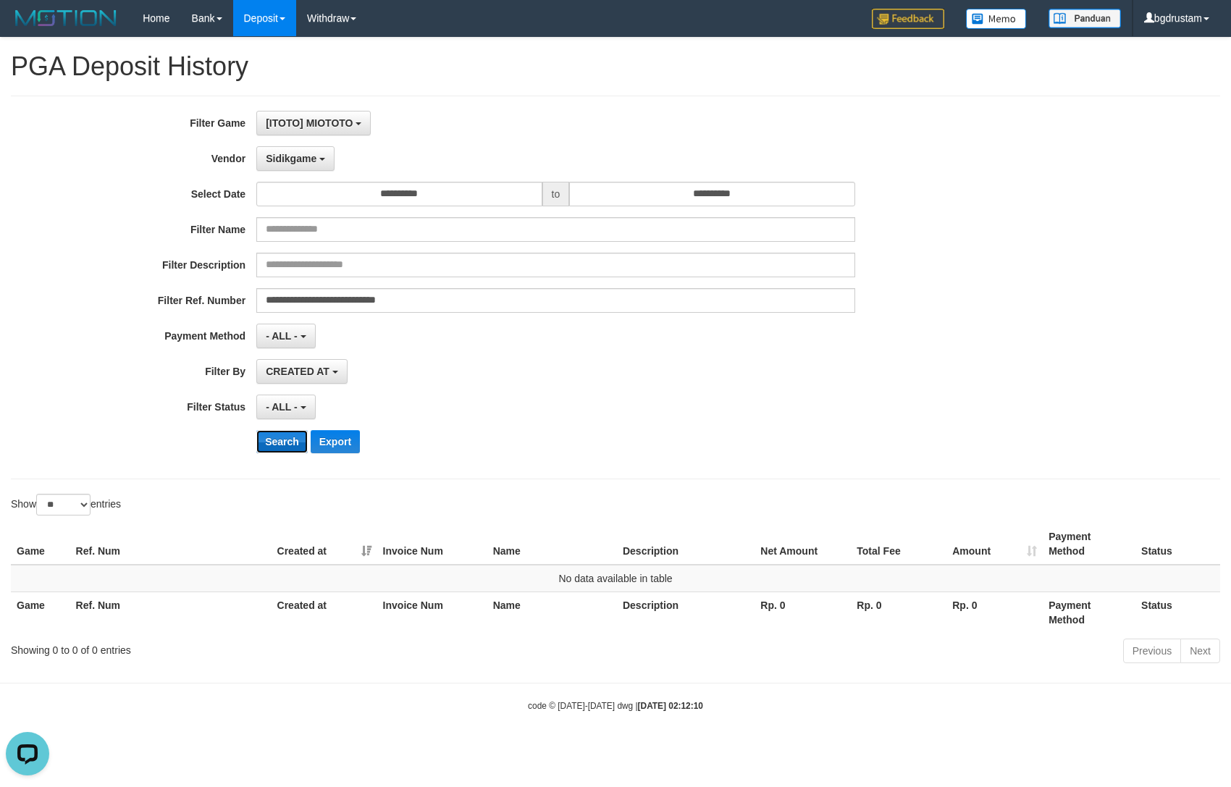
click at [283, 450] on button "Search" at bounding box center [281, 441] width 51 height 23
click at [276, 159] on span "Sidikgame" at bounding box center [291, 159] width 51 height 12
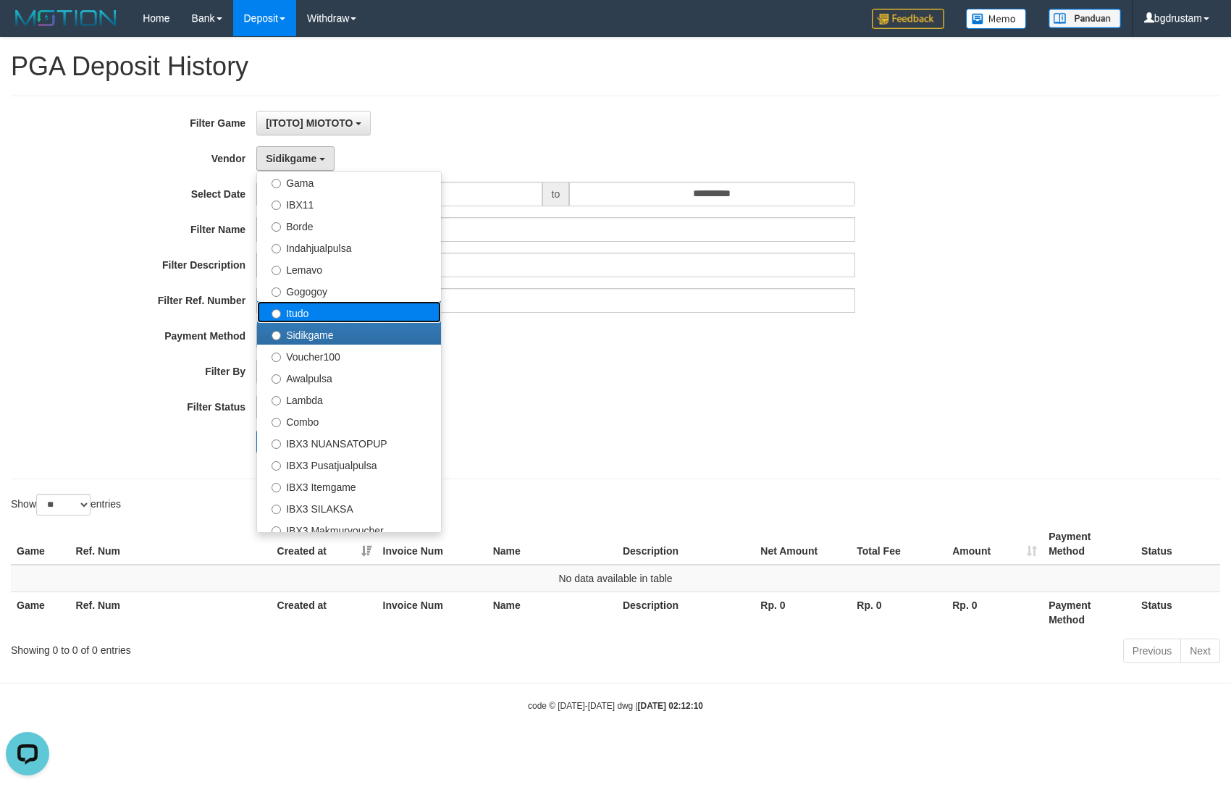
click at [292, 312] on label "Itudo" at bounding box center [349, 312] width 184 height 22
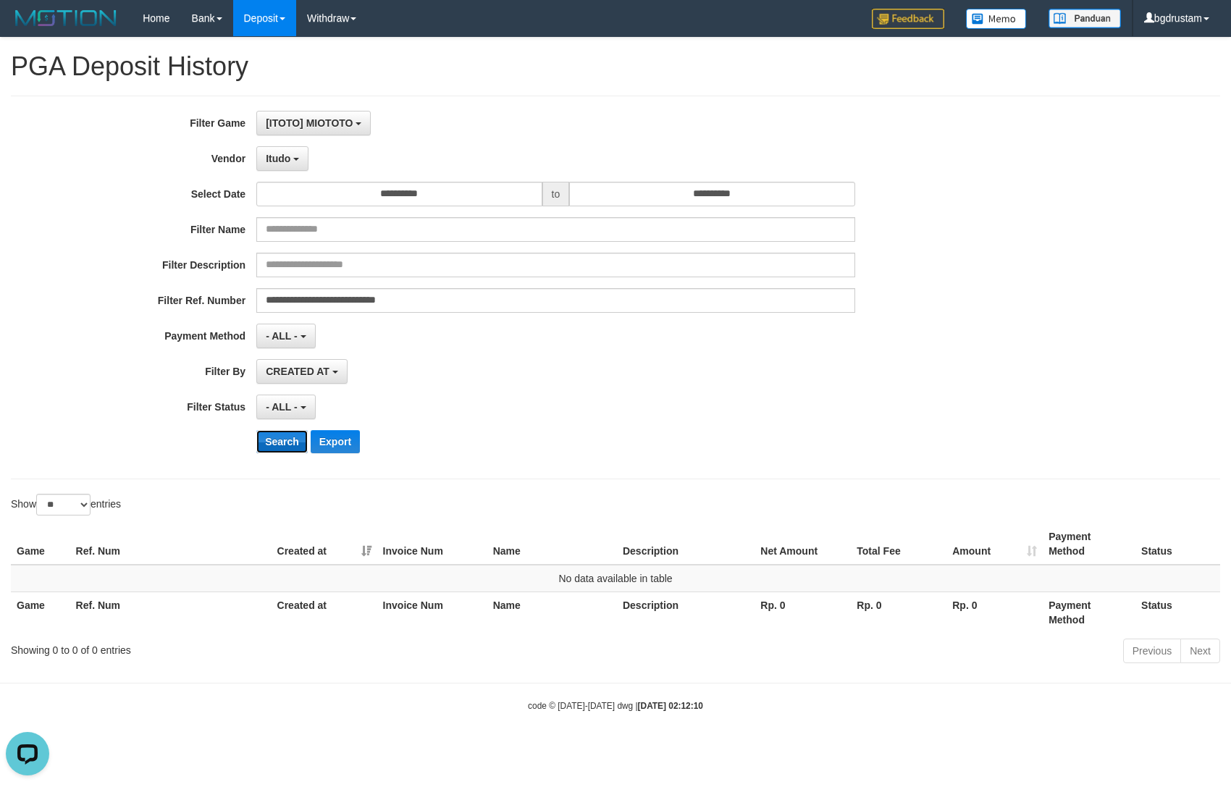
click at [278, 435] on button "Search" at bounding box center [281, 441] width 51 height 23
click at [285, 148] on button "Itudo" at bounding box center [282, 158] width 52 height 25
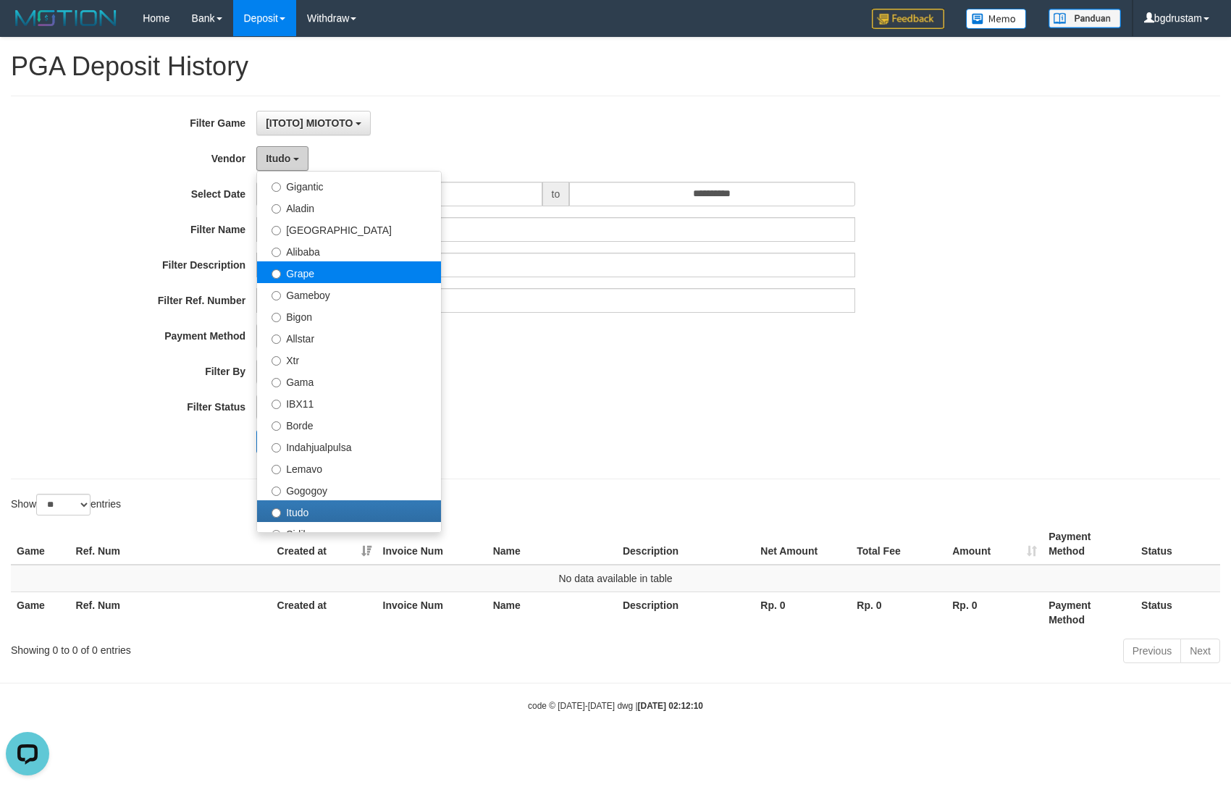
scroll to position [161, 0]
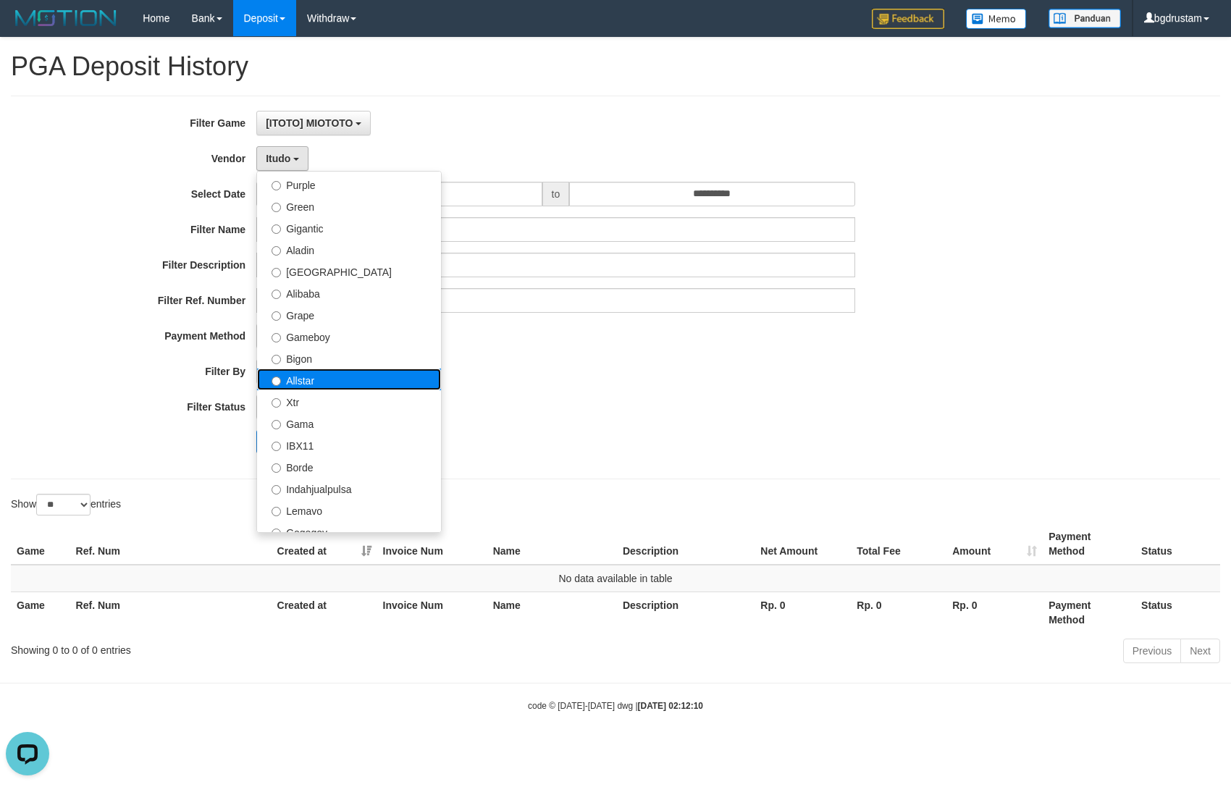
click at [300, 384] on label "Allstar" at bounding box center [349, 380] width 184 height 22
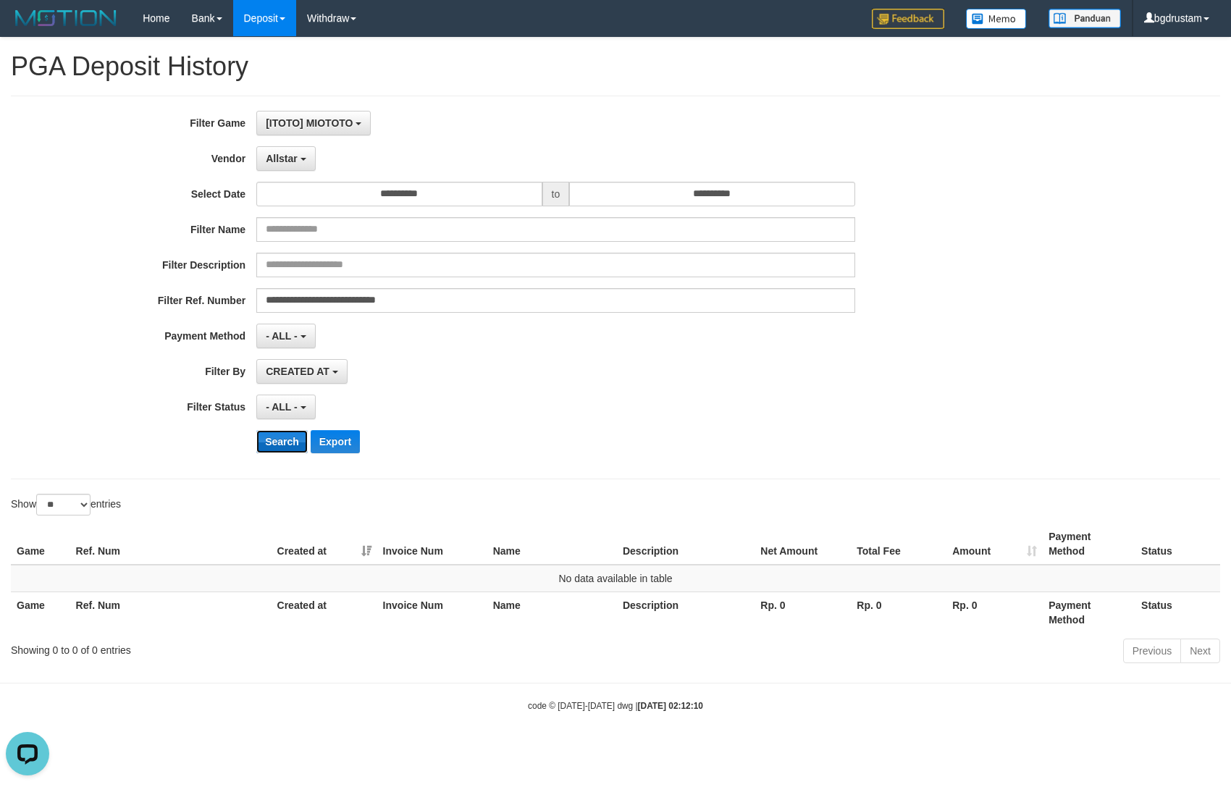
click at [283, 443] on button "Search" at bounding box center [281, 441] width 51 height 23
click at [277, 158] on span "Allstar" at bounding box center [282, 159] width 32 height 12
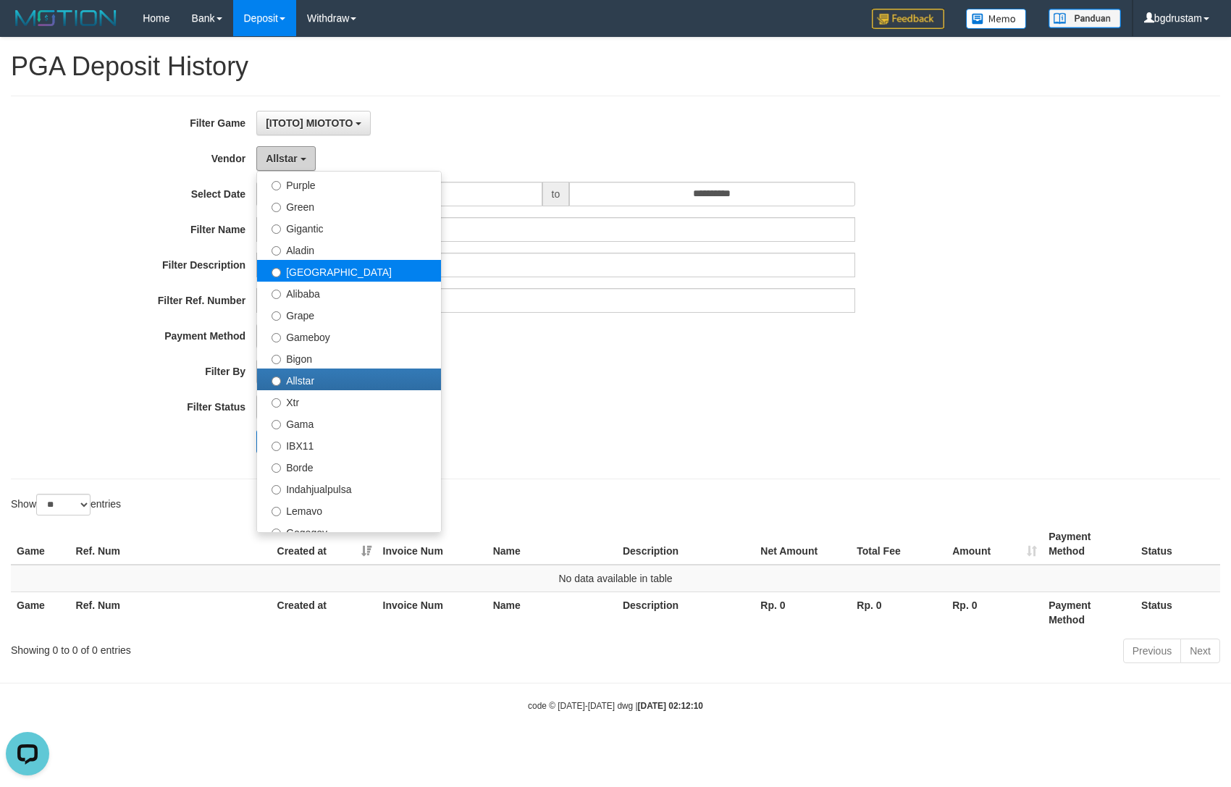
scroll to position [0, 0]
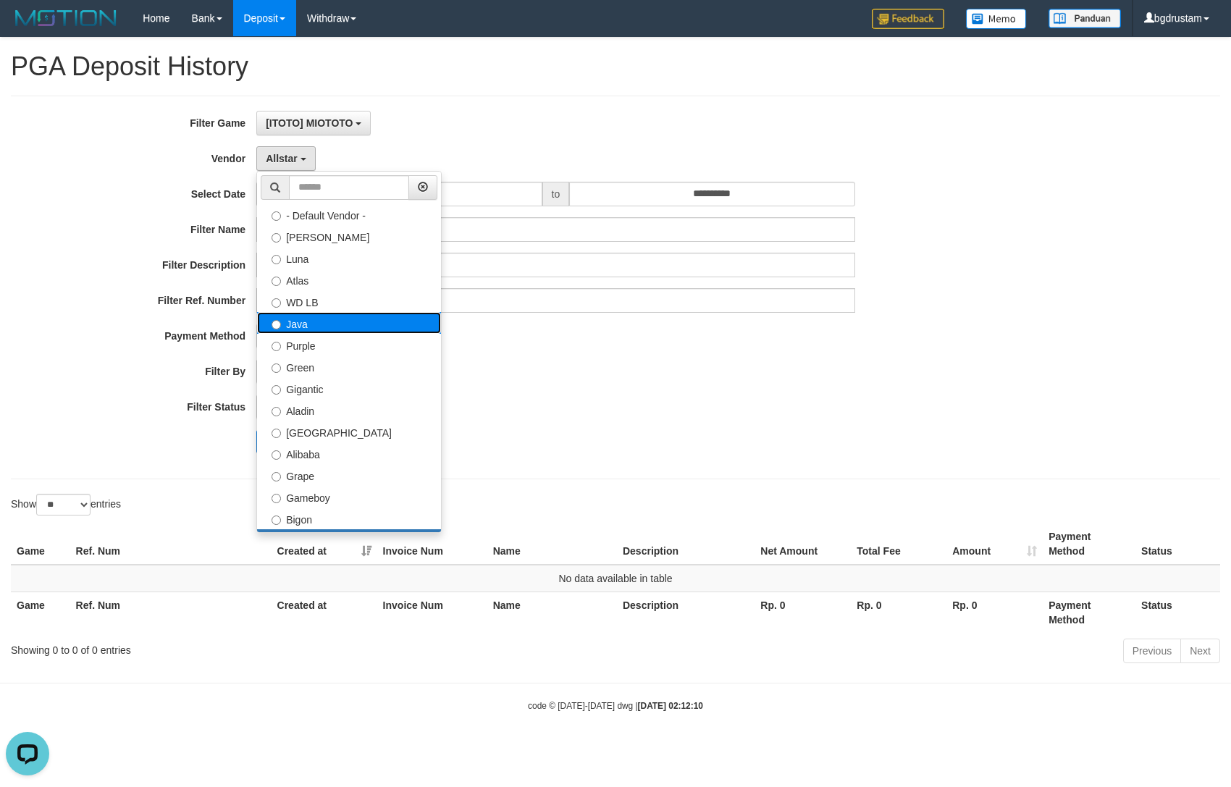
click at [298, 327] on label "Java" at bounding box center [349, 323] width 184 height 22
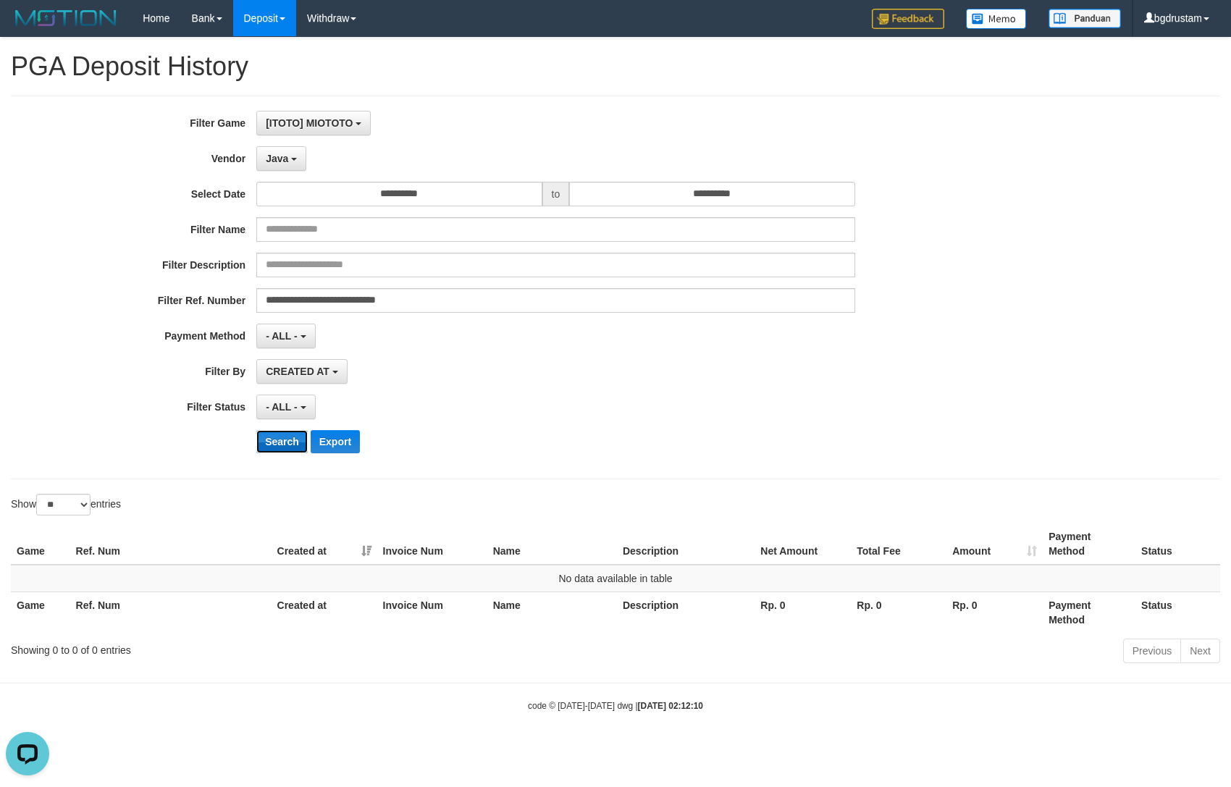
click at [280, 433] on button "Search" at bounding box center [281, 441] width 51 height 23
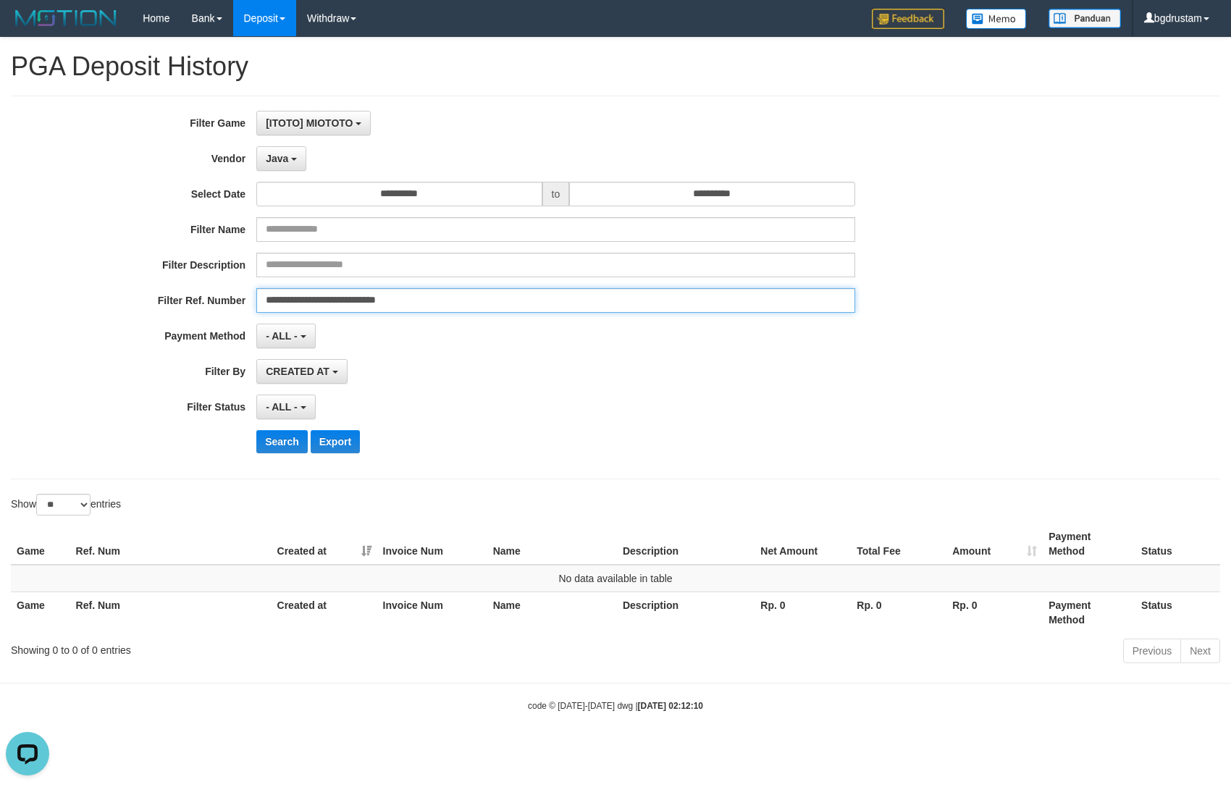
click at [494, 307] on input "**********" at bounding box center [555, 300] width 598 height 25
click at [256, 430] on button "Search" at bounding box center [281, 441] width 51 height 23
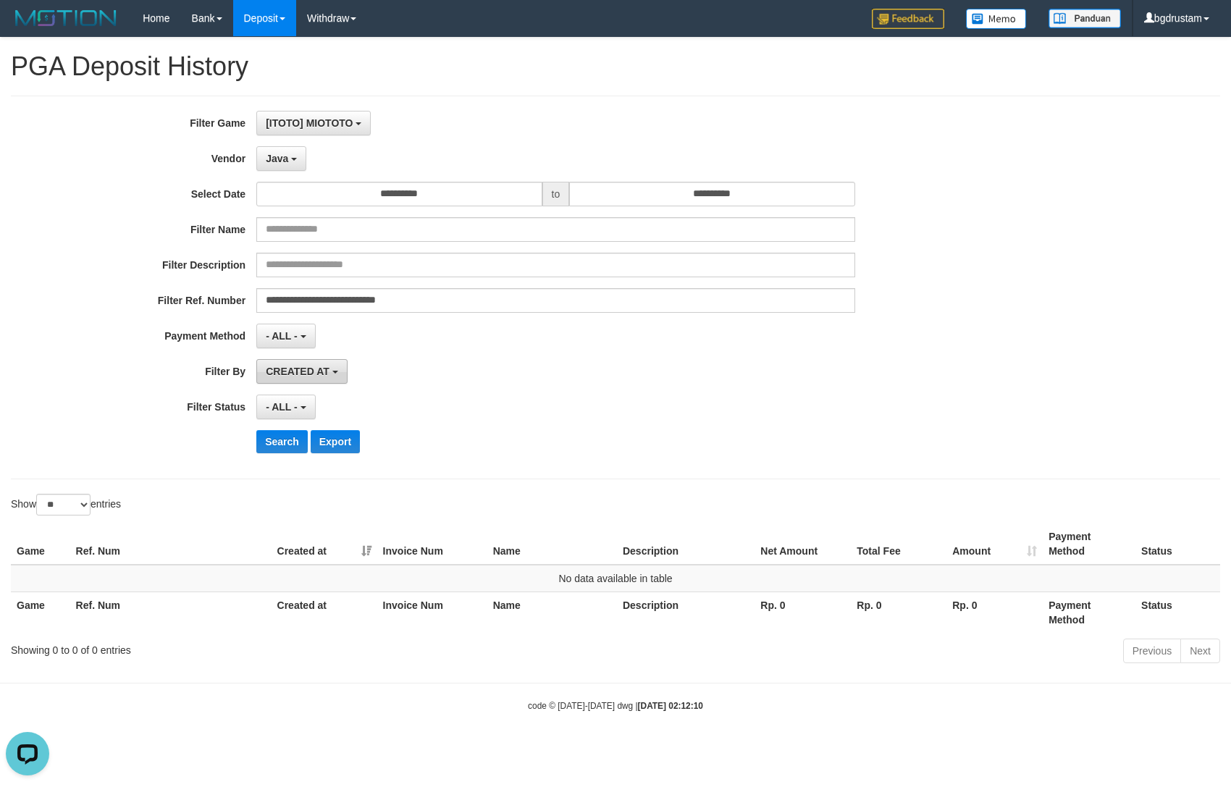
click at [309, 377] on span "CREATED AT" at bounding box center [298, 372] width 64 height 12
click at [313, 453] on label "CREATED AT" at bounding box center [349, 449] width 184 height 22
click at [439, 351] on div "**********" at bounding box center [513, 287] width 1026 height 353
click at [272, 443] on button "Search" at bounding box center [281, 441] width 51 height 23
click at [271, 161] on span "Java" at bounding box center [277, 159] width 22 height 12
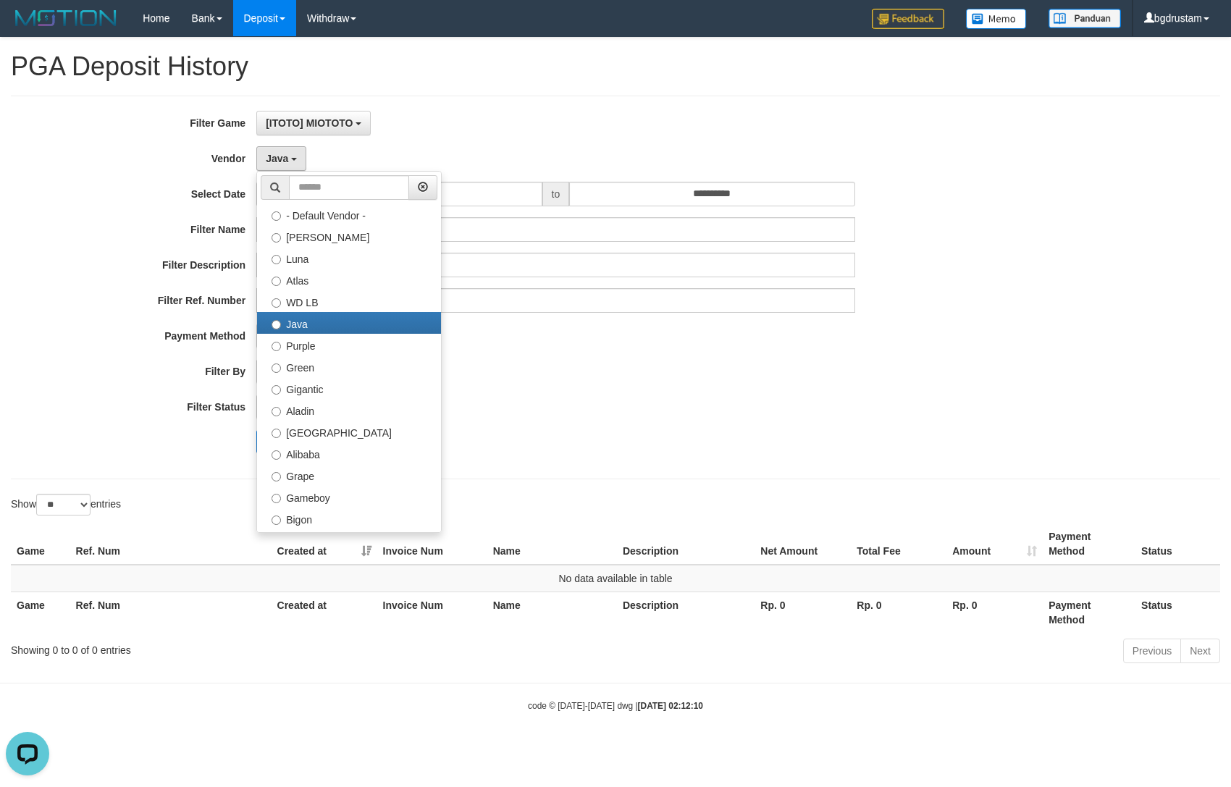
click at [672, 364] on div "CREATED AT PAID AT CREATED AT" at bounding box center [555, 371] width 598 height 25
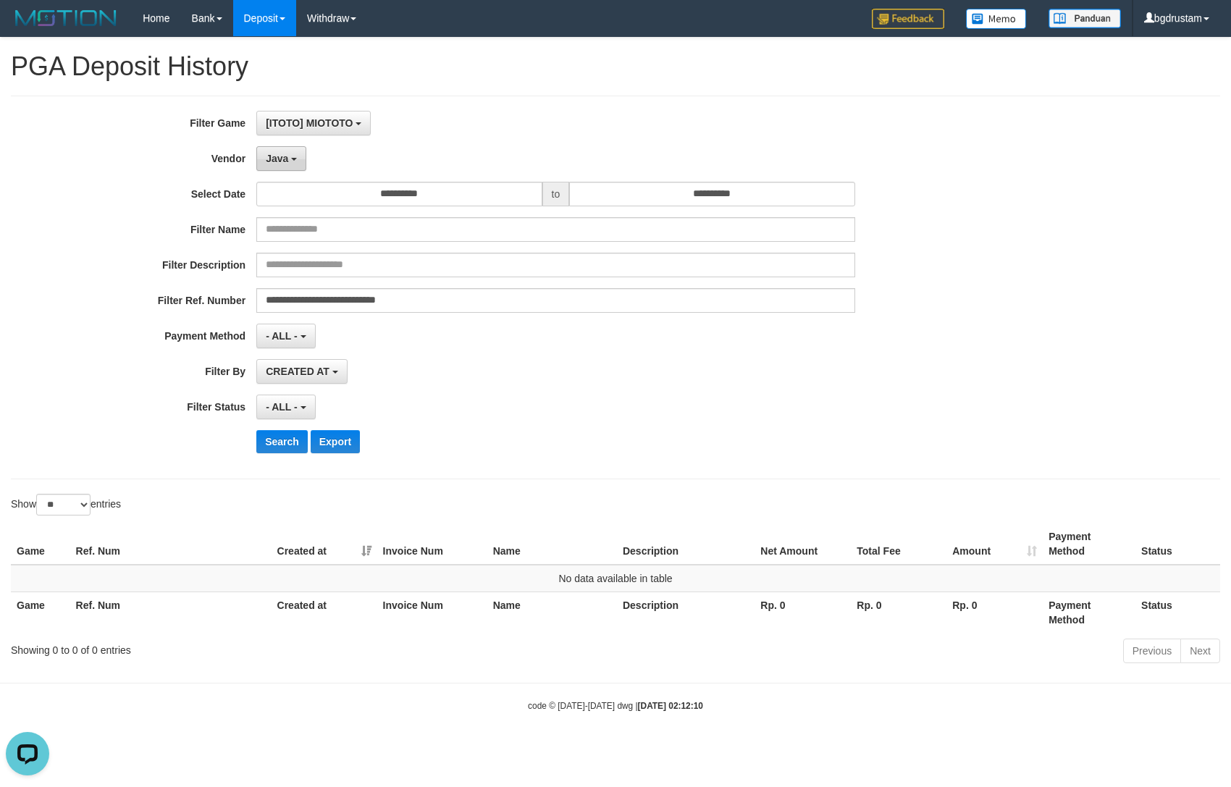
click at [280, 167] on button "Java" at bounding box center [281, 158] width 50 height 25
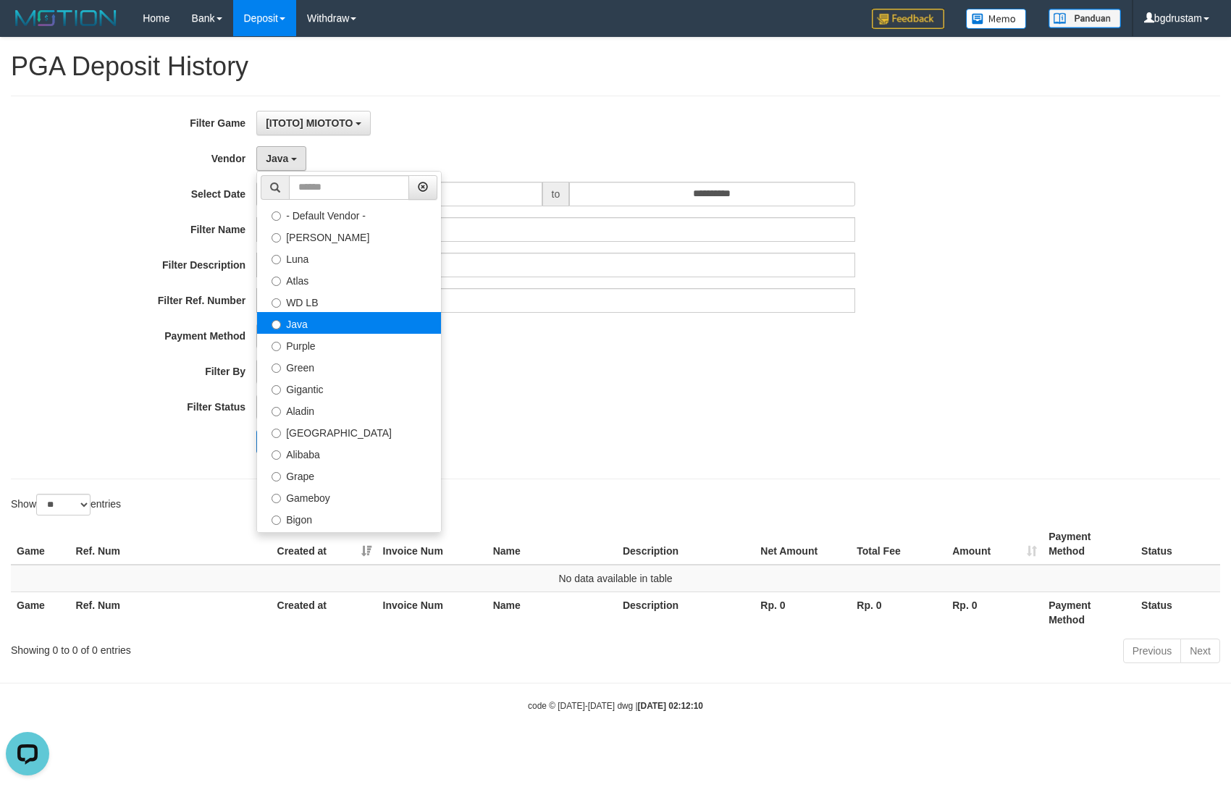
click at [300, 326] on label "Java" at bounding box center [349, 323] width 184 height 22
click at [291, 325] on label "Java" at bounding box center [349, 323] width 184 height 22
drag, startPoint x: 555, startPoint y: 350, endPoint x: 399, endPoint y: 377, distance: 158.0
click at [556, 350] on div "**********" at bounding box center [513, 287] width 1026 height 353
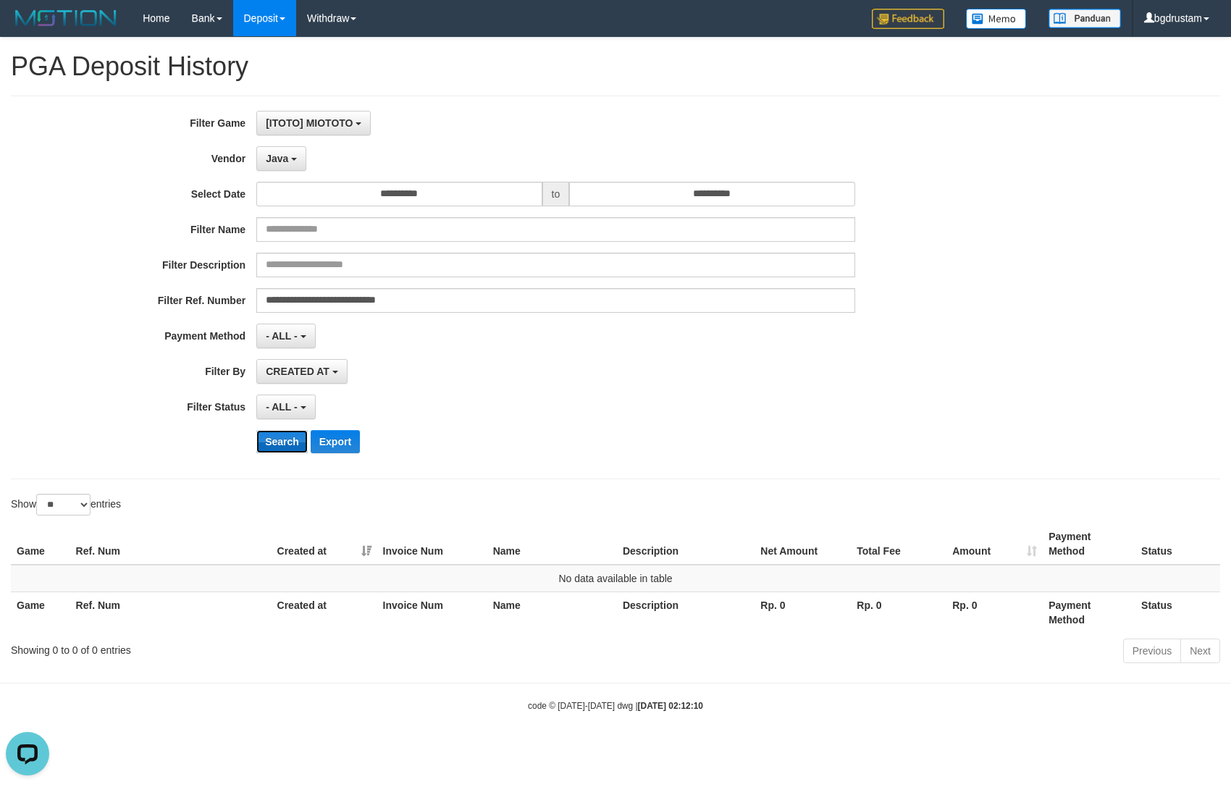
click at [272, 444] on button "Search" at bounding box center [281, 441] width 51 height 23
click at [279, 435] on button "Search" at bounding box center [281, 441] width 51 height 23
click at [272, 161] on span "Java" at bounding box center [277, 159] width 22 height 12
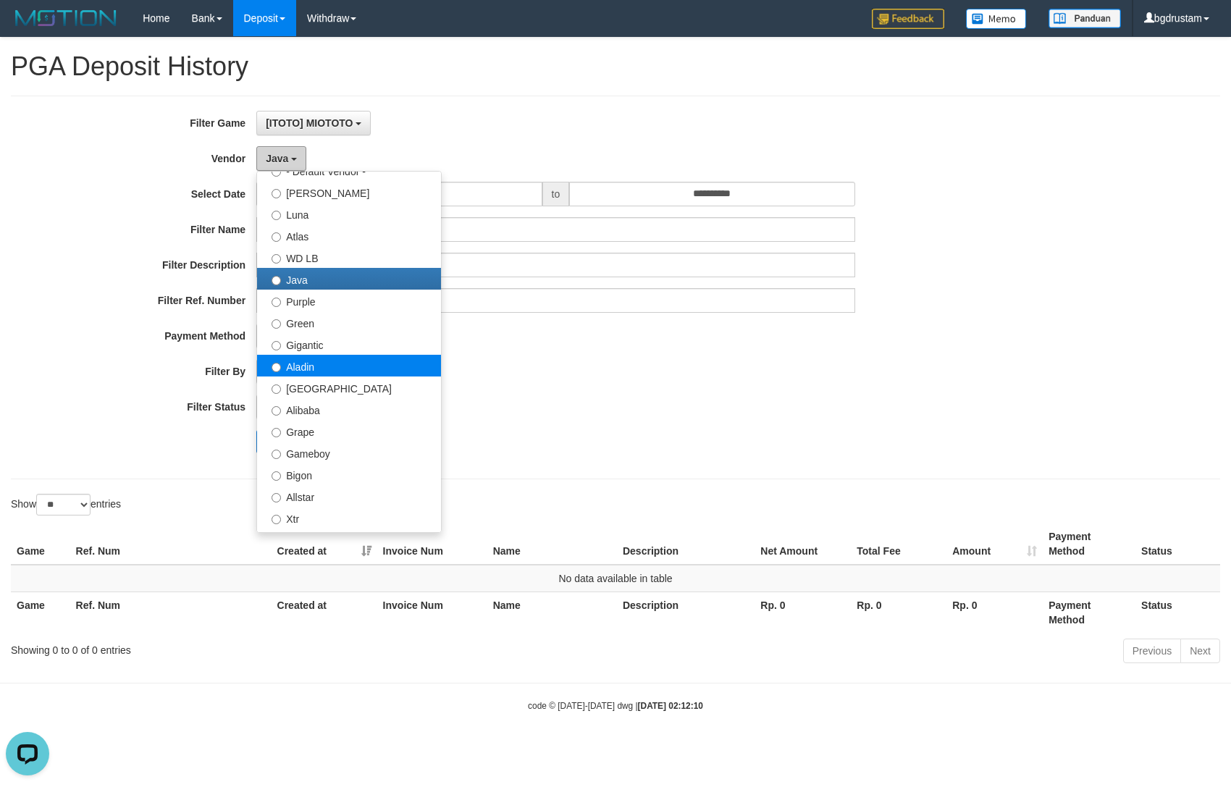
scroll to position [80, 0]
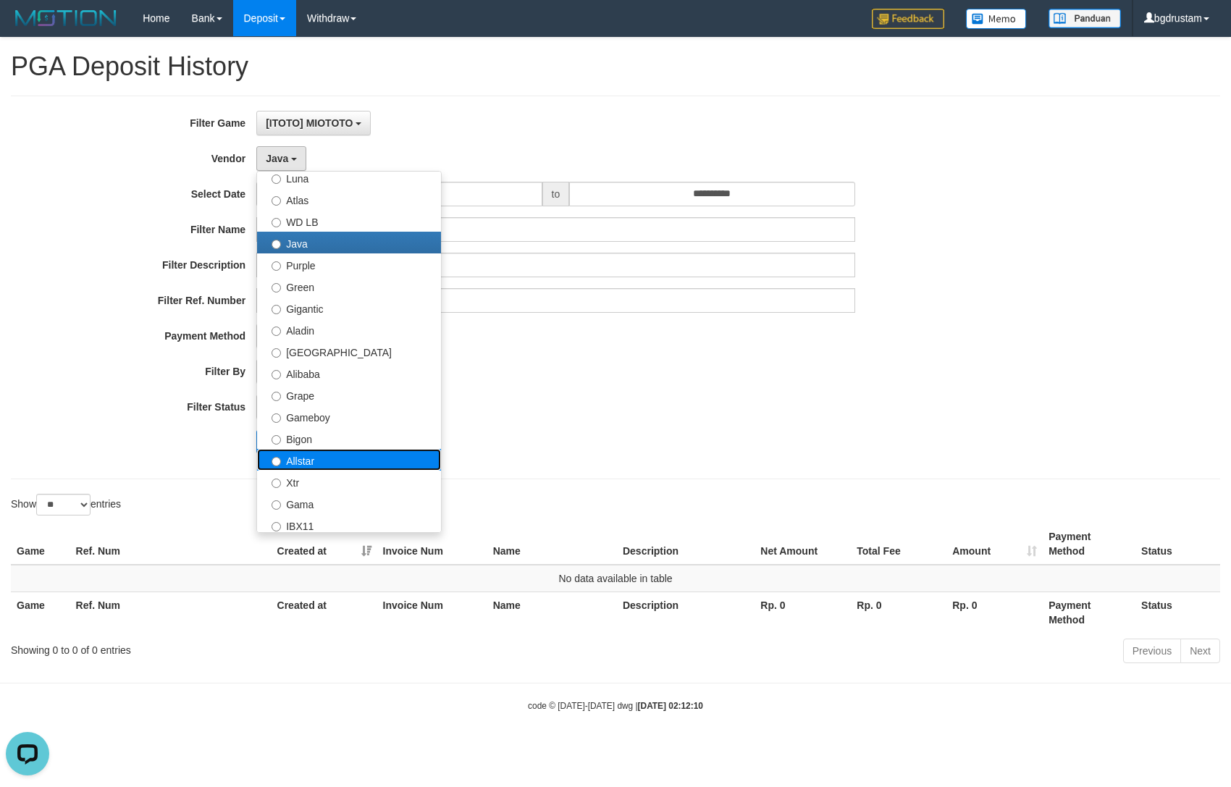
click at [321, 461] on label "Allstar" at bounding box center [349, 460] width 184 height 22
select select "**********"
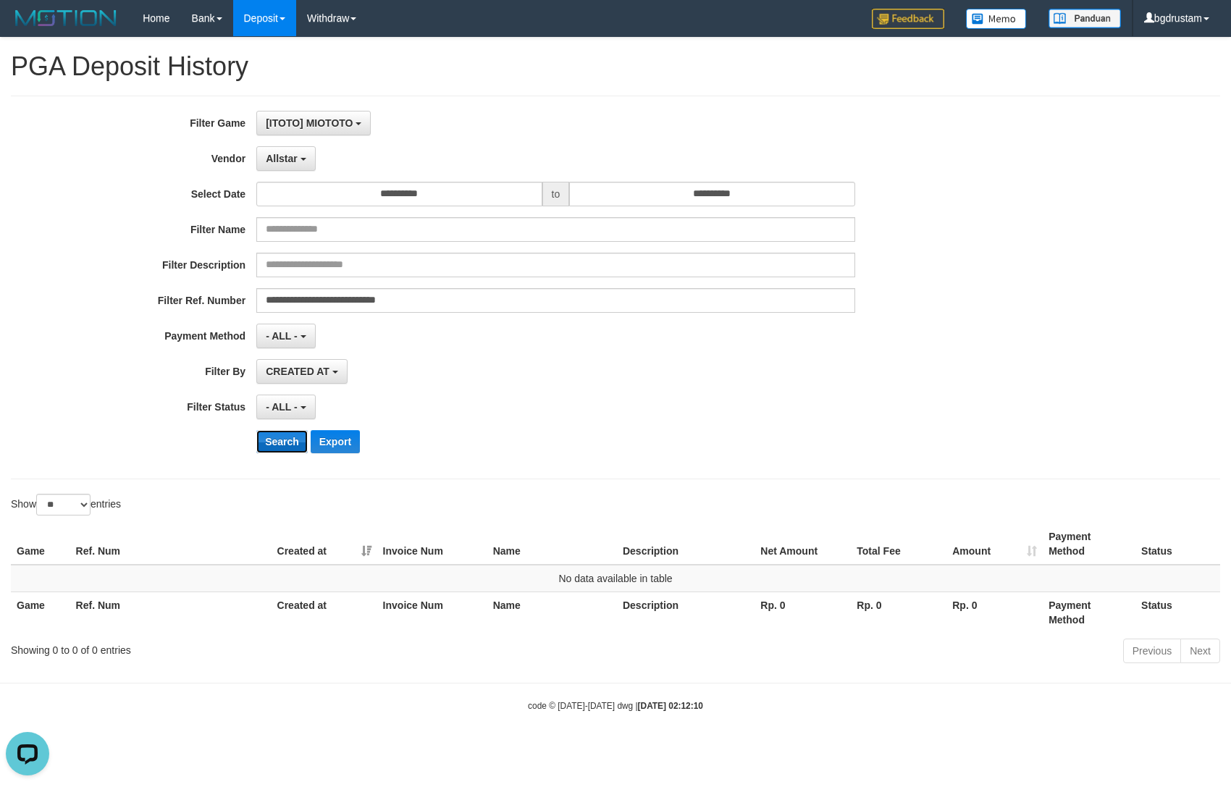
click at [285, 445] on button "Search" at bounding box center [281, 441] width 51 height 23
click at [256, 430] on button "Search" at bounding box center [281, 441] width 51 height 23
click at [276, 170] on button "Allstar" at bounding box center [285, 158] width 59 height 25
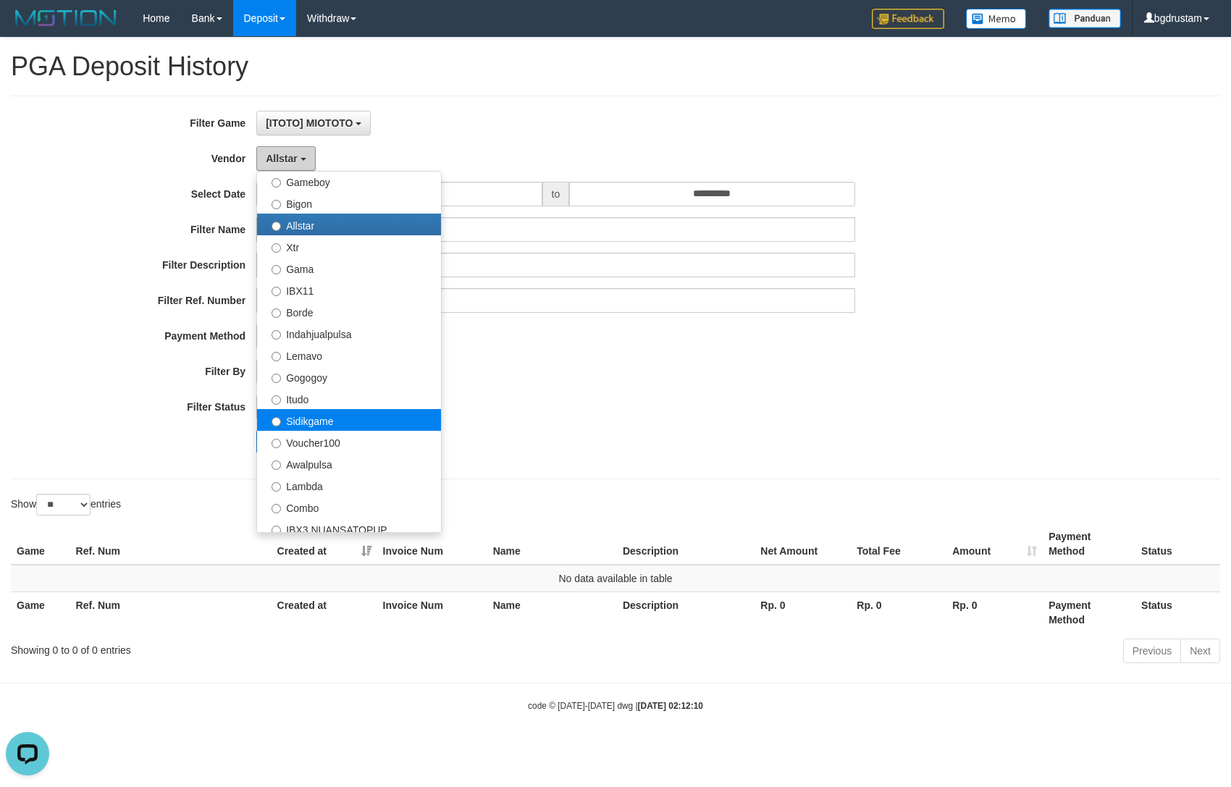
scroll to position [322, 0]
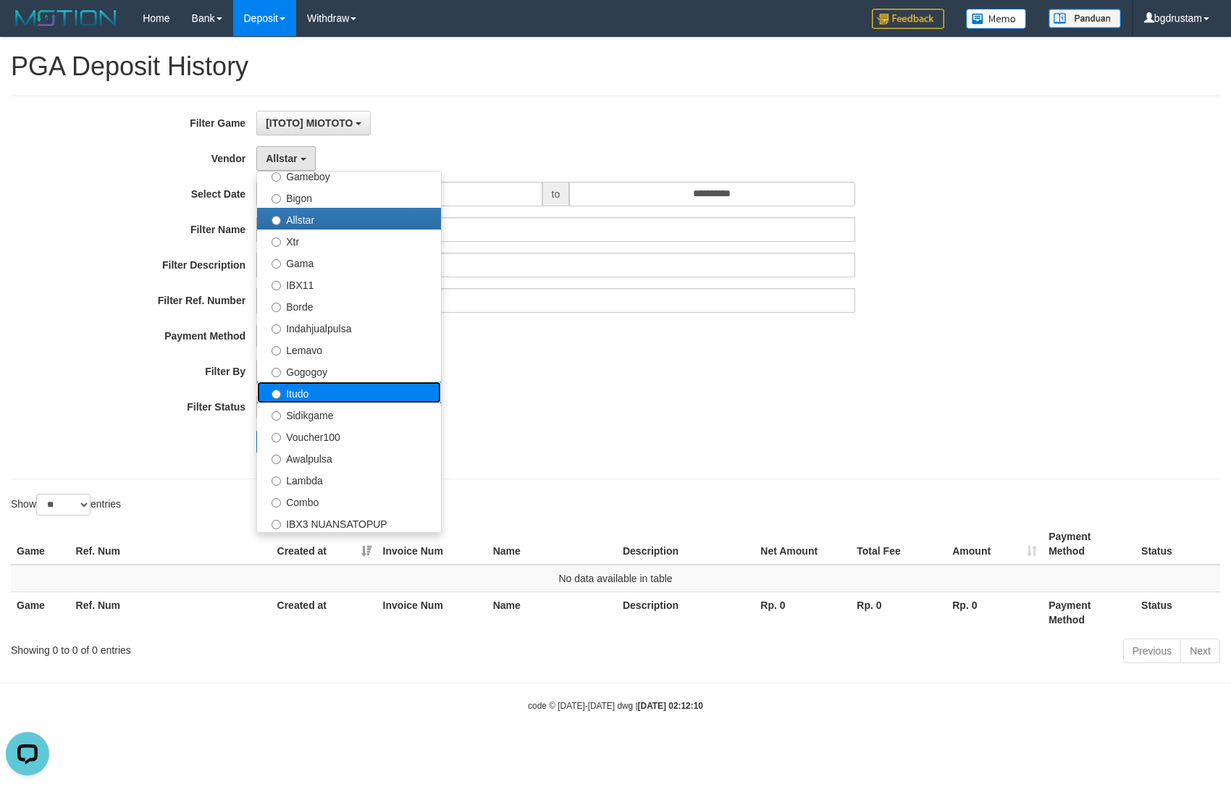
click at [306, 399] on label "Itudo" at bounding box center [349, 393] width 184 height 22
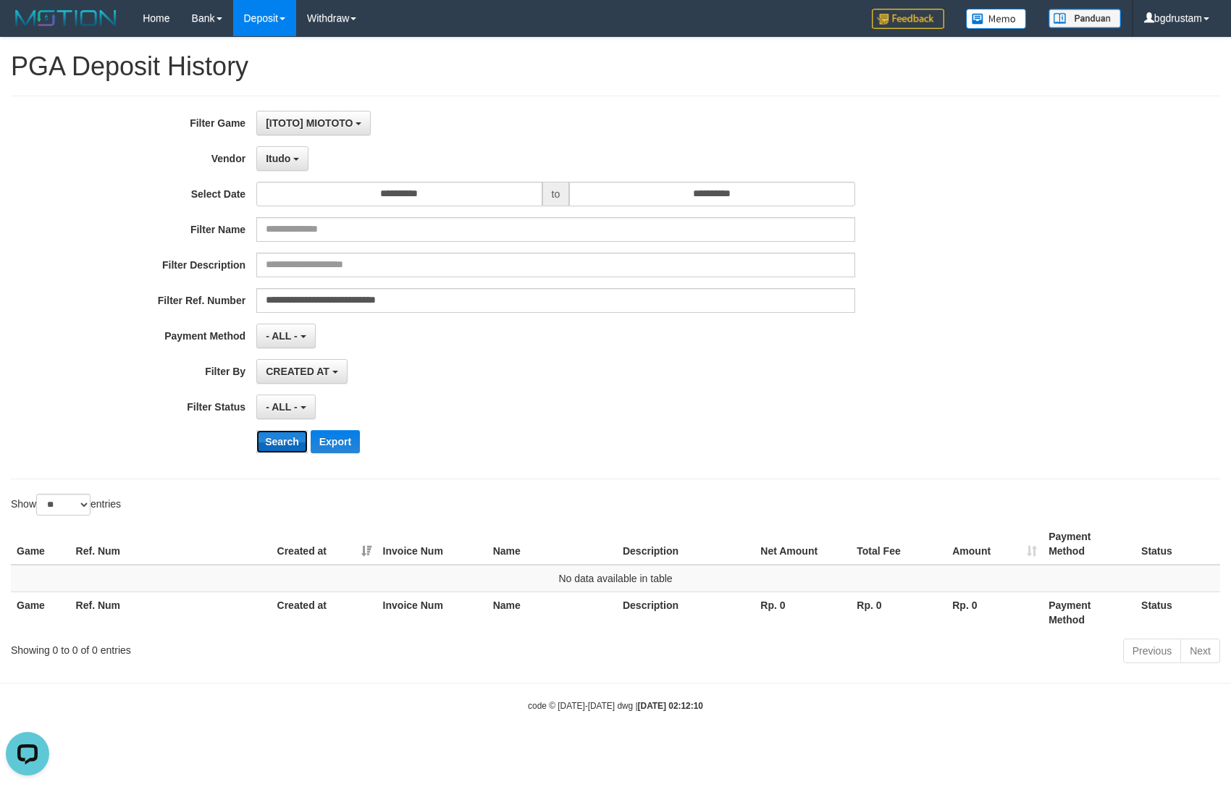
click at [279, 444] on button "Search" at bounding box center [281, 441] width 51 height 23
click at [256, 430] on button "Search" at bounding box center [281, 441] width 51 height 23
drag, startPoint x: 272, startPoint y: 162, endPoint x: 285, endPoint y: 179, distance: 22.2
click at [277, 164] on button "Itudo" at bounding box center [282, 158] width 52 height 25
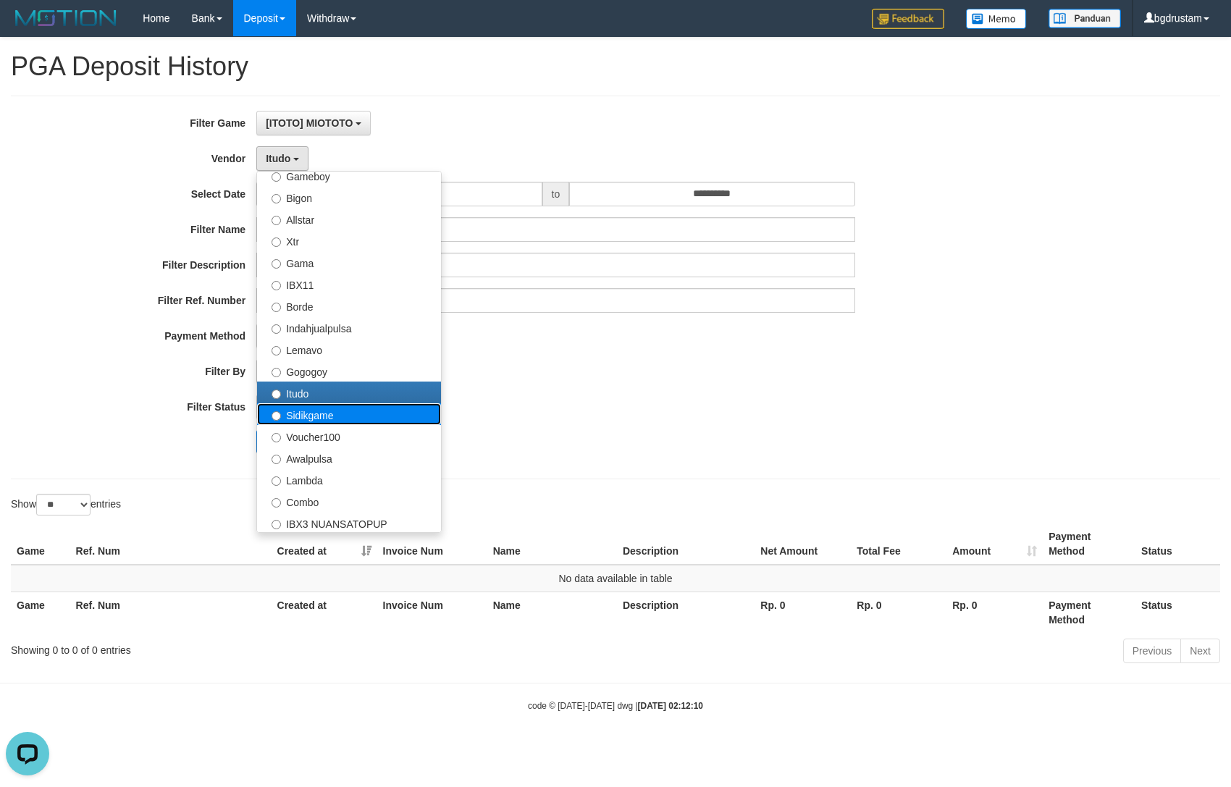
click at [310, 422] on label "Sidikgame" at bounding box center [349, 414] width 184 height 22
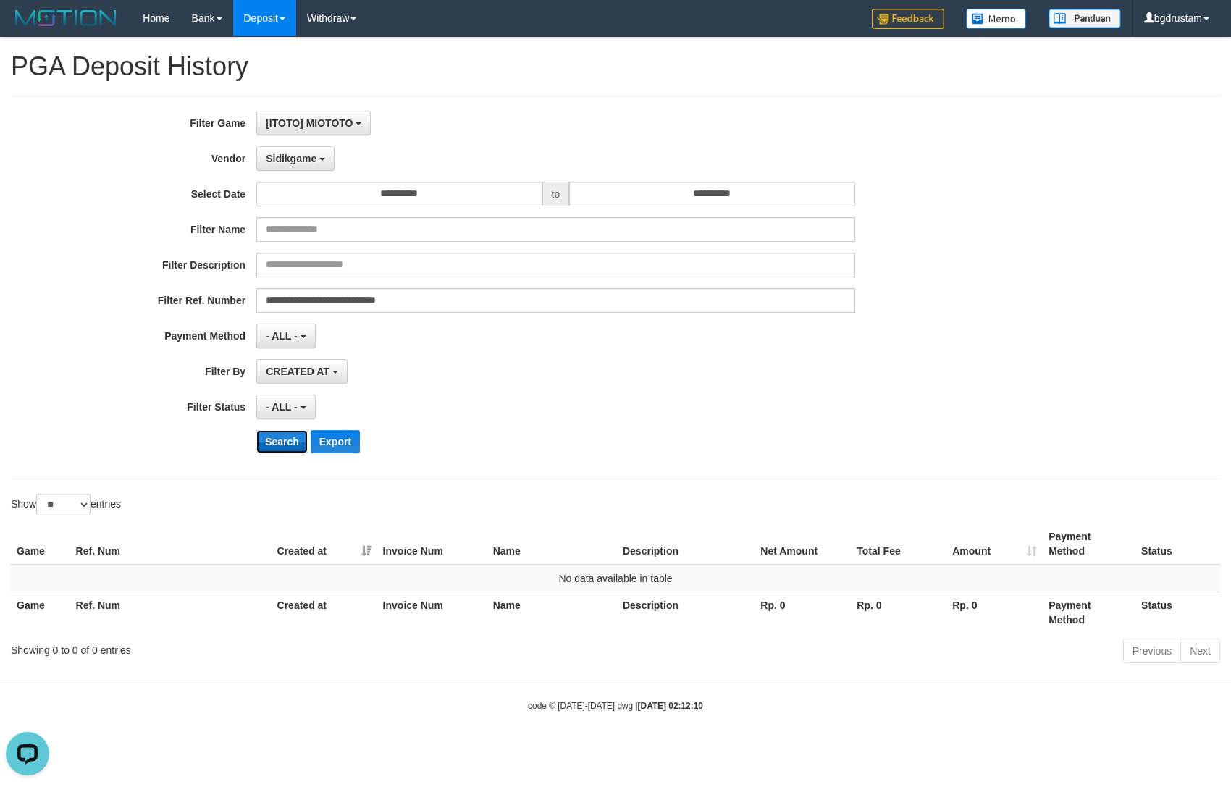
click at [288, 440] on button "Search" at bounding box center [281, 441] width 51 height 23
click at [256, 430] on button "Search" at bounding box center [281, 441] width 51 height 23
click at [280, 161] on span "Sidikgame" at bounding box center [291, 159] width 51 height 12
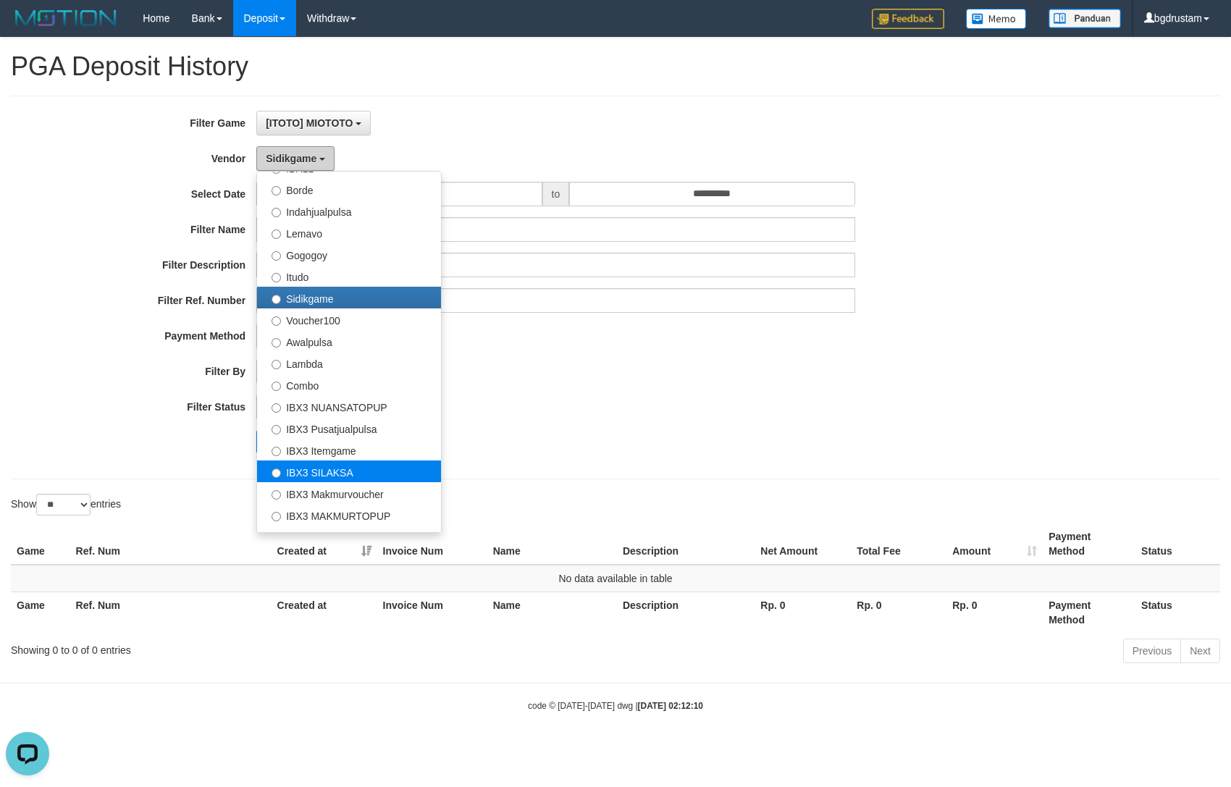
scroll to position [474, 0]
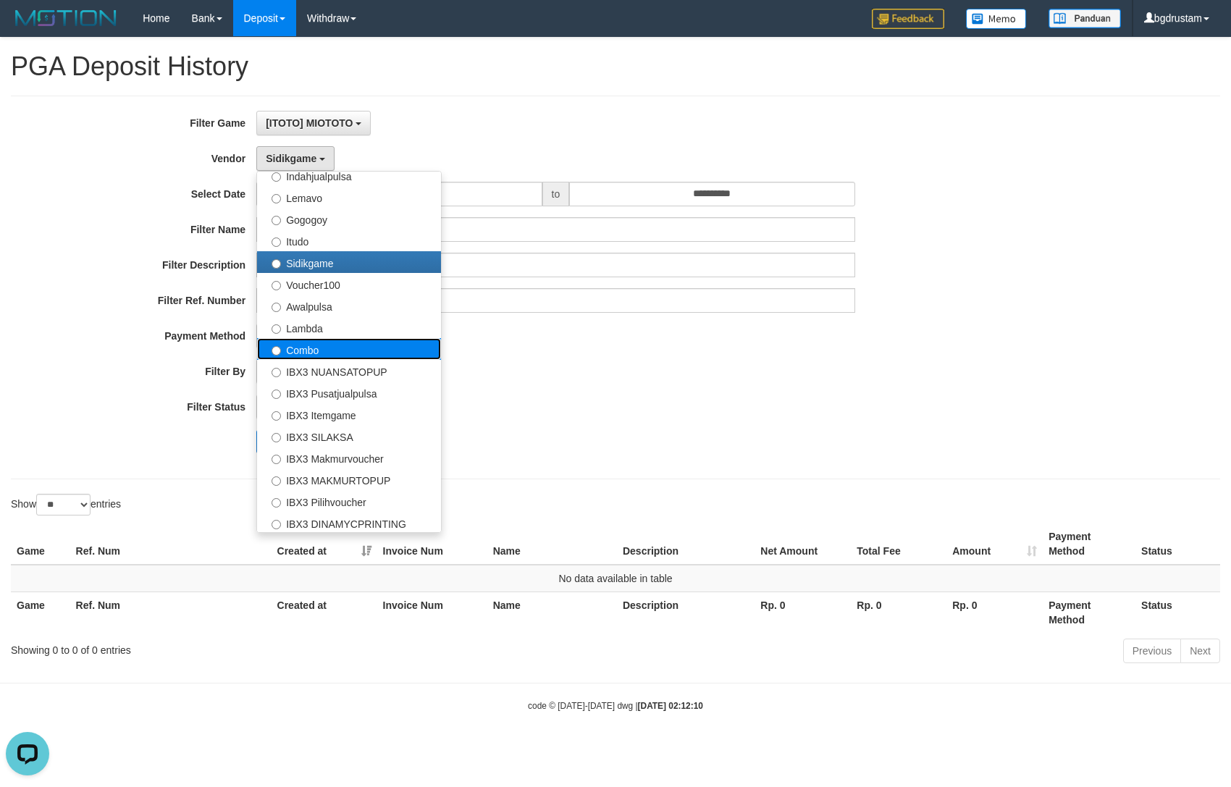
click at [302, 349] on label "Combo" at bounding box center [349, 349] width 184 height 22
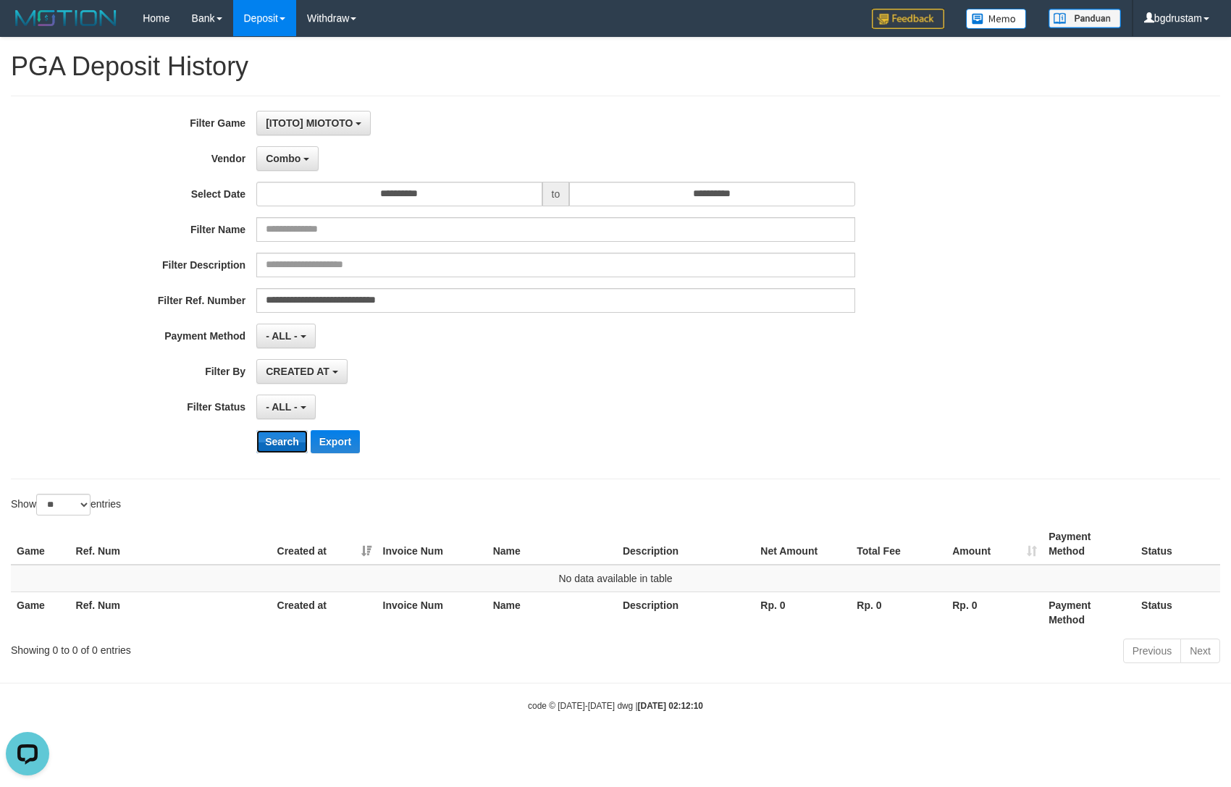
click at [283, 435] on button "Search" at bounding box center [281, 441] width 51 height 23
click at [283, 436] on button "Search" at bounding box center [281, 441] width 51 height 23
click at [280, 169] on button "Combo" at bounding box center [287, 158] width 62 height 25
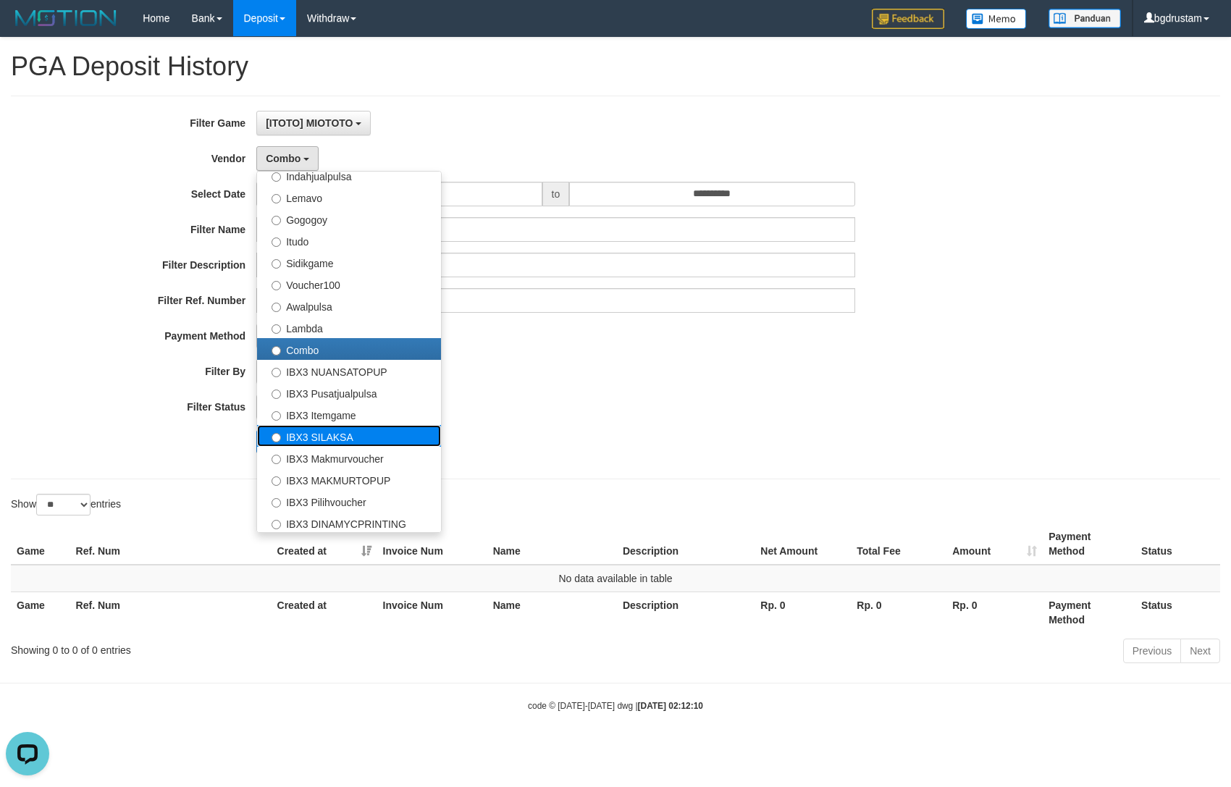
click at [301, 432] on label "IBX3 SILAKSA" at bounding box center [349, 436] width 184 height 22
select select "**********"
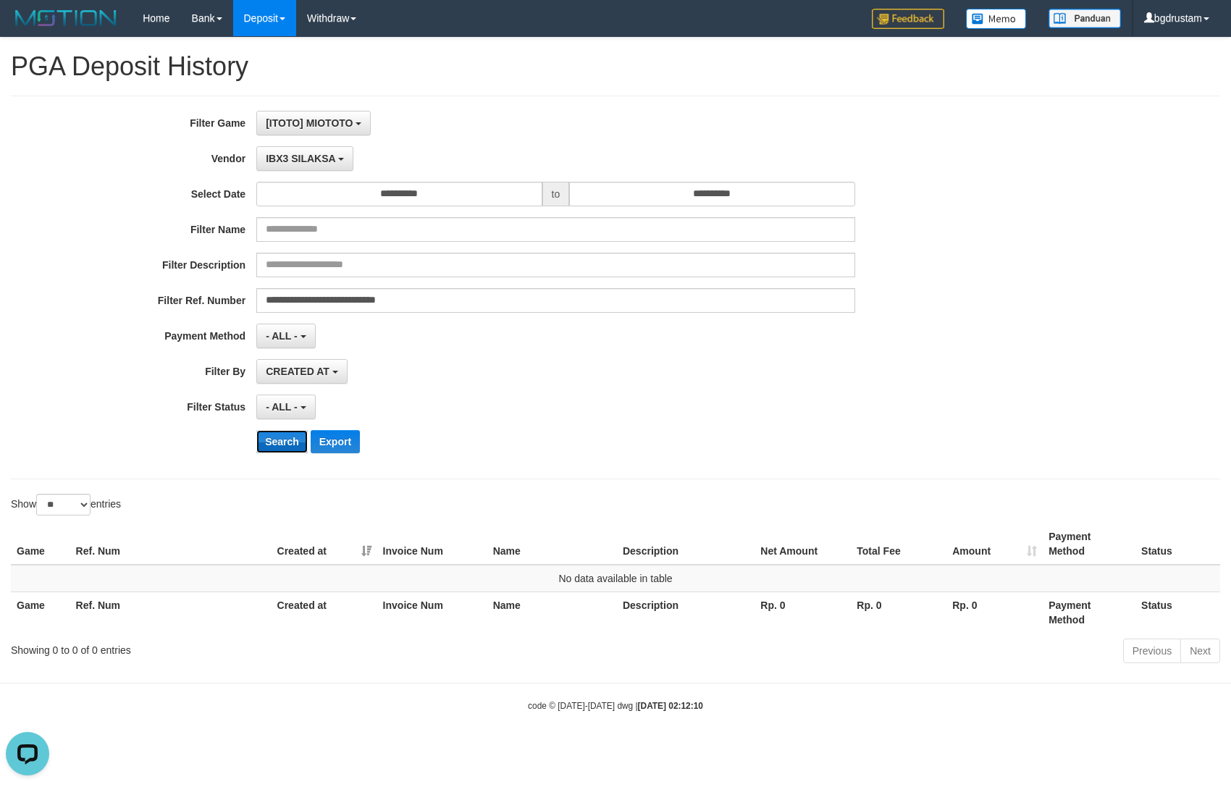
click at [285, 438] on button "Search" at bounding box center [281, 441] width 51 height 23
click at [256, 430] on button "Search" at bounding box center [281, 441] width 51 height 23
click at [849, 365] on div "CREATED AT PAID AT CREATED AT" at bounding box center [555, 371] width 598 height 25
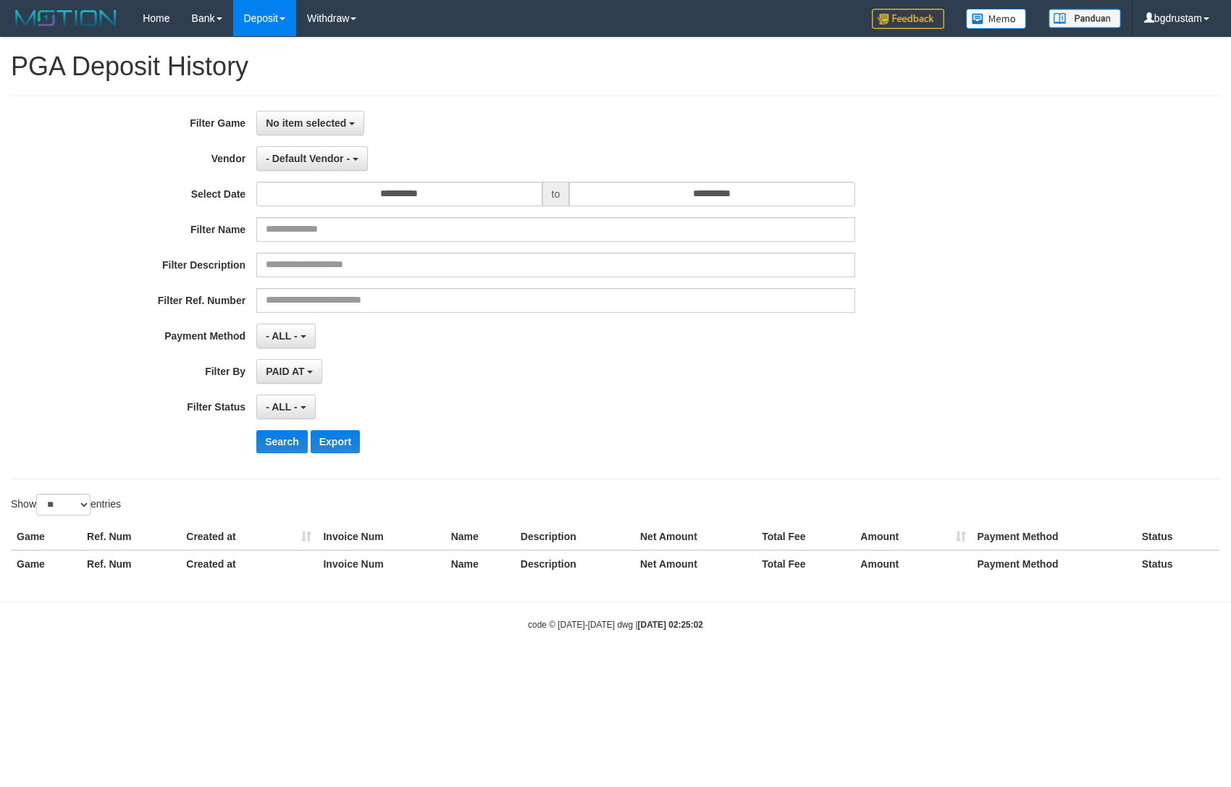
select select
select select "**"
drag, startPoint x: 308, startPoint y: 122, endPoint x: 310, endPoint y: 129, distance: 7.6
click at [309, 125] on span "No item selected" at bounding box center [306, 123] width 80 height 12
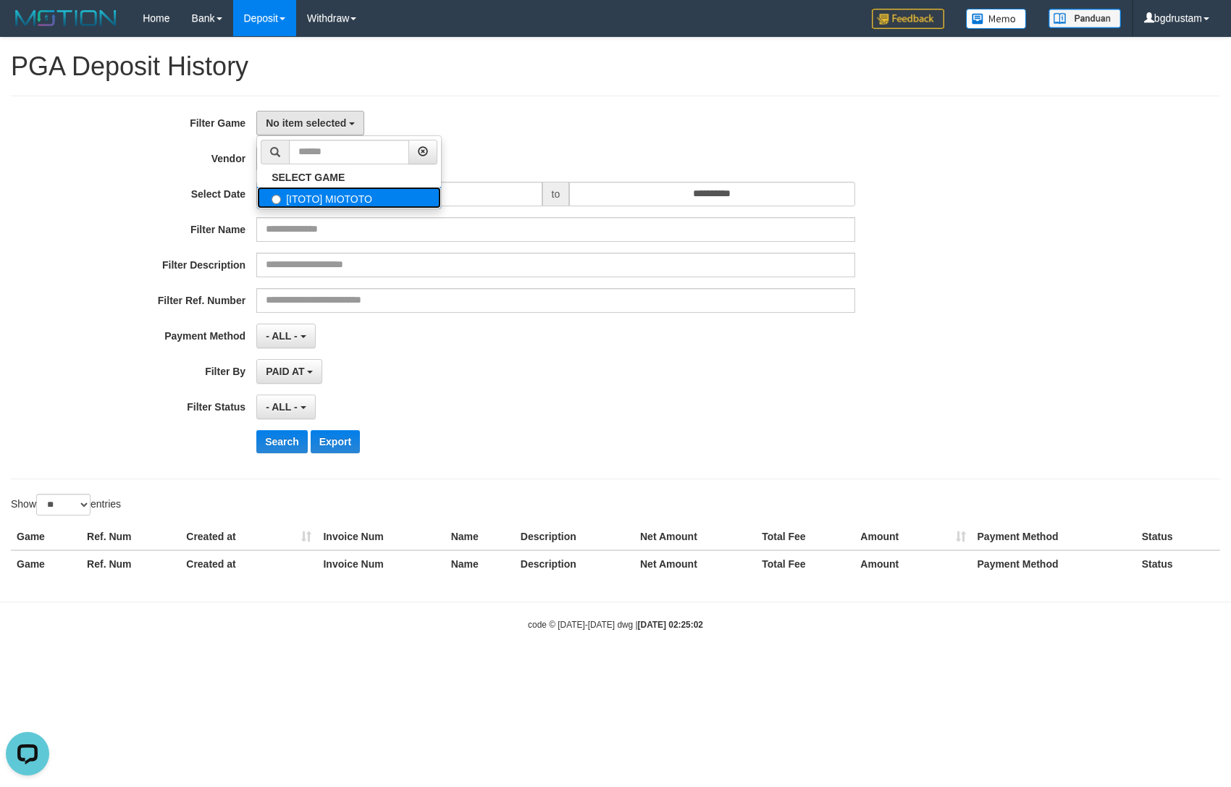
click at [317, 205] on label "[ITOTO] MIOTOTO" at bounding box center [349, 198] width 184 height 22
select select "****"
click at [314, 162] on span "- Default Vendor -" at bounding box center [308, 159] width 84 height 12
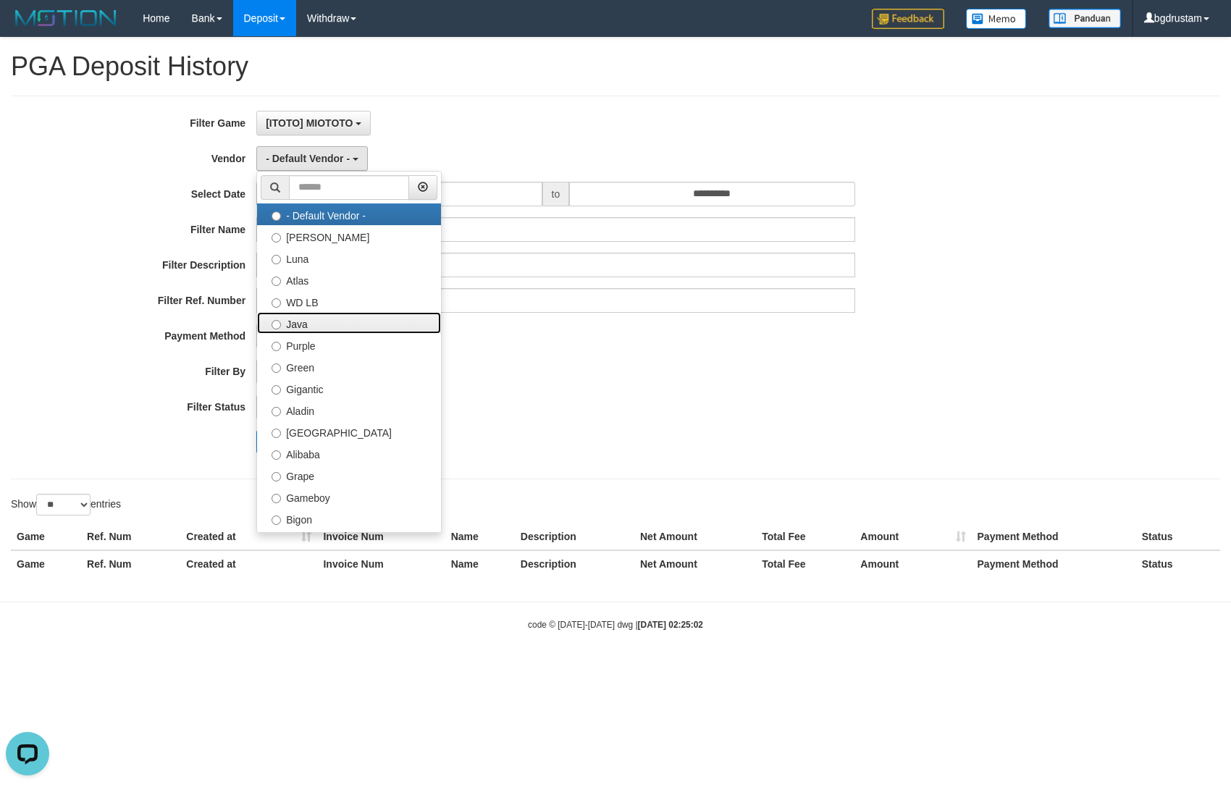
drag, startPoint x: 300, startPoint y: 326, endPoint x: 345, endPoint y: 290, distance: 57.7
click at [302, 322] on label "Java" at bounding box center [349, 323] width 184 height 22
select select "**********"
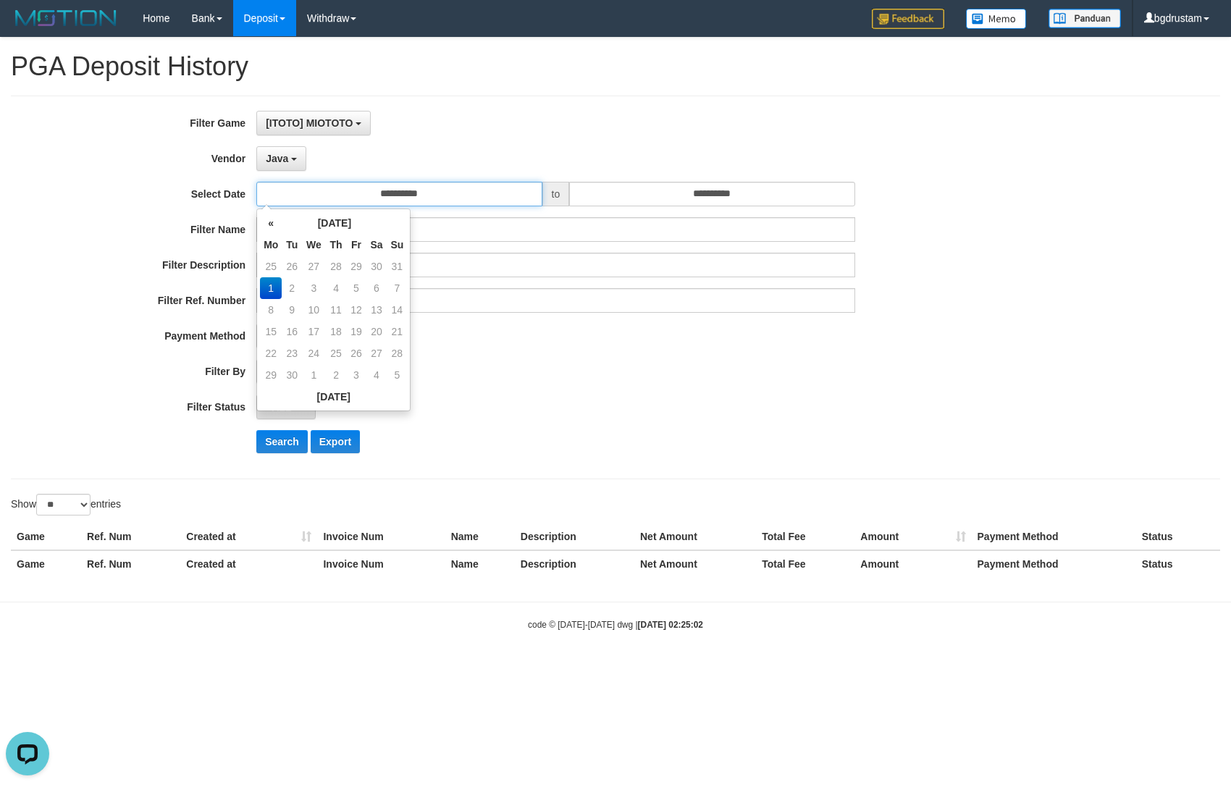
click at [450, 193] on input "**********" at bounding box center [398, 194] width 285 height 25
click at [399, 267] on td "31" at bounding box center [397, 267] width 20 height 22
type input "**********"
click at [666, 184] on input "**********" at bounding box center [711, 194] width 285 height 25
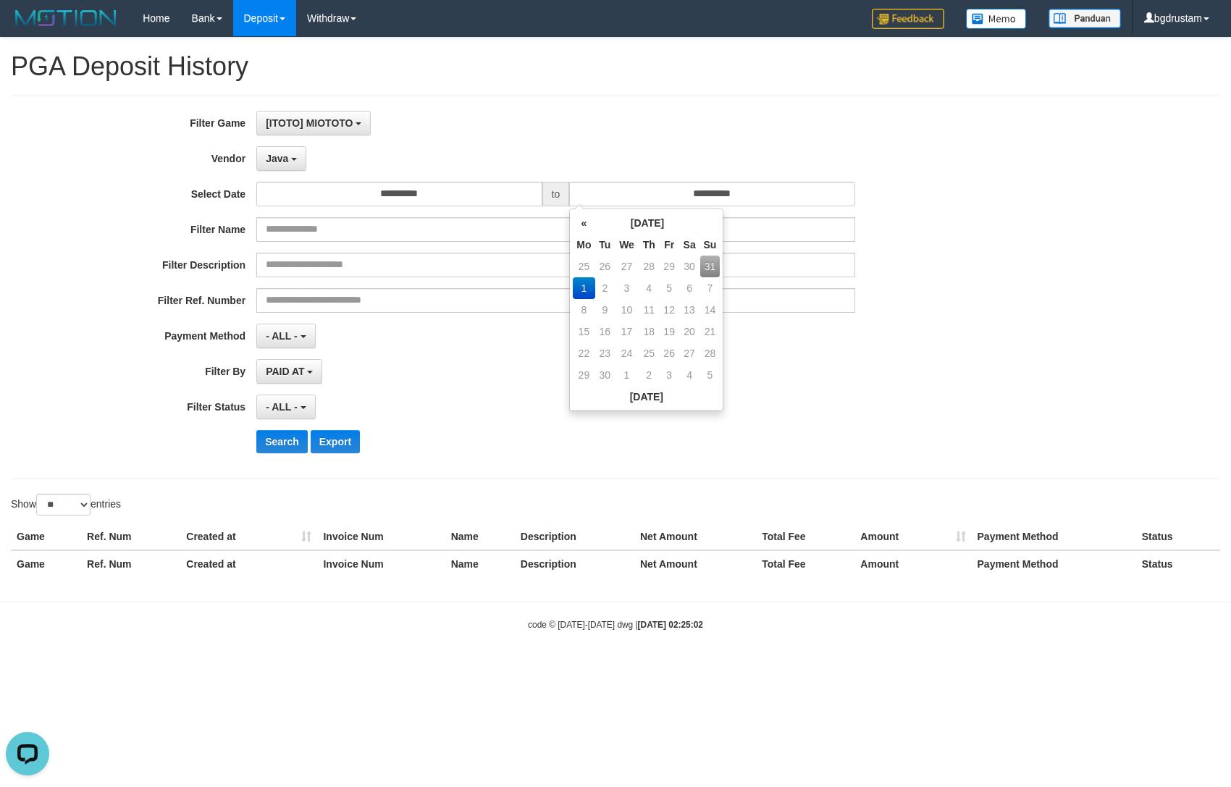
click at [713, 259] on td "31" at bounding box center [710, 267] width 20 height 22
type input "**********"
click at [711, 119] on div "[ITOTO] MIOTOTO SELECT GAME [ITOTO] MIOTOTO" at bounding box center [555, 123] width 598 height 25
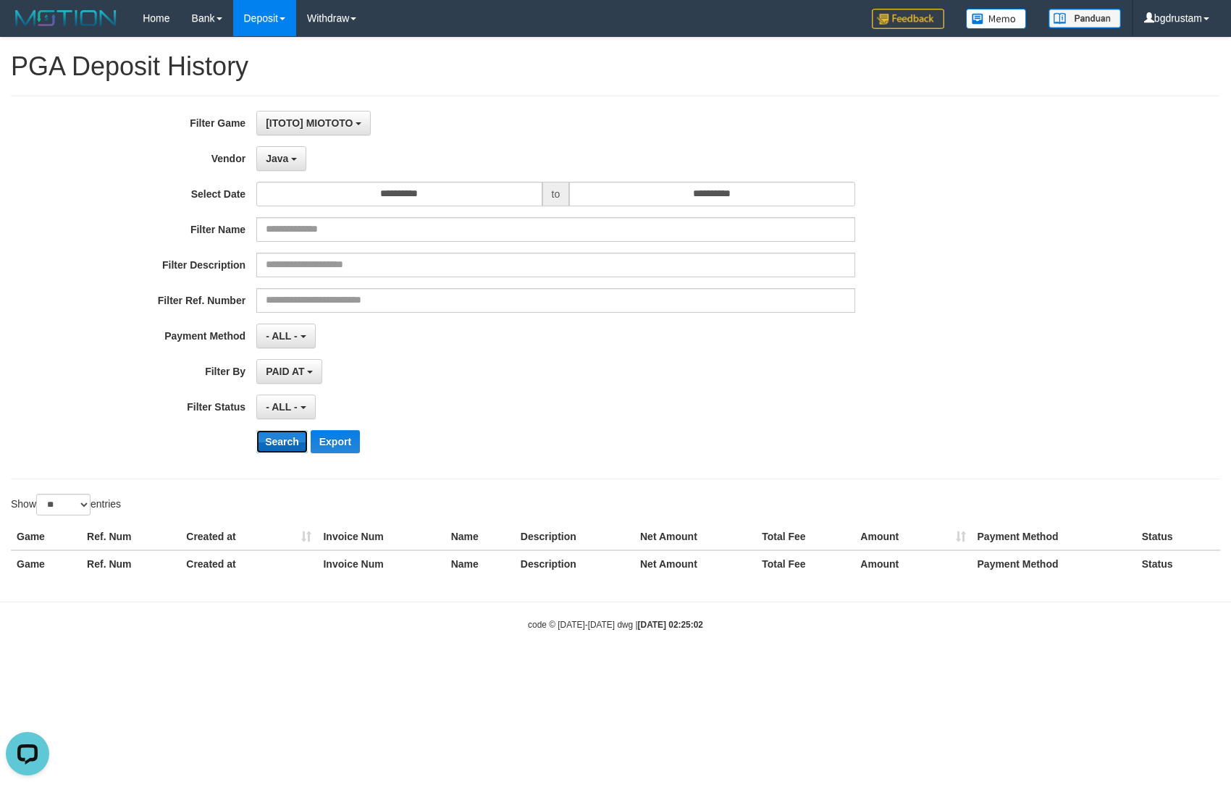
click at [277, 443] on button "Search" at bounding box center [281, 441] width 51 height 23
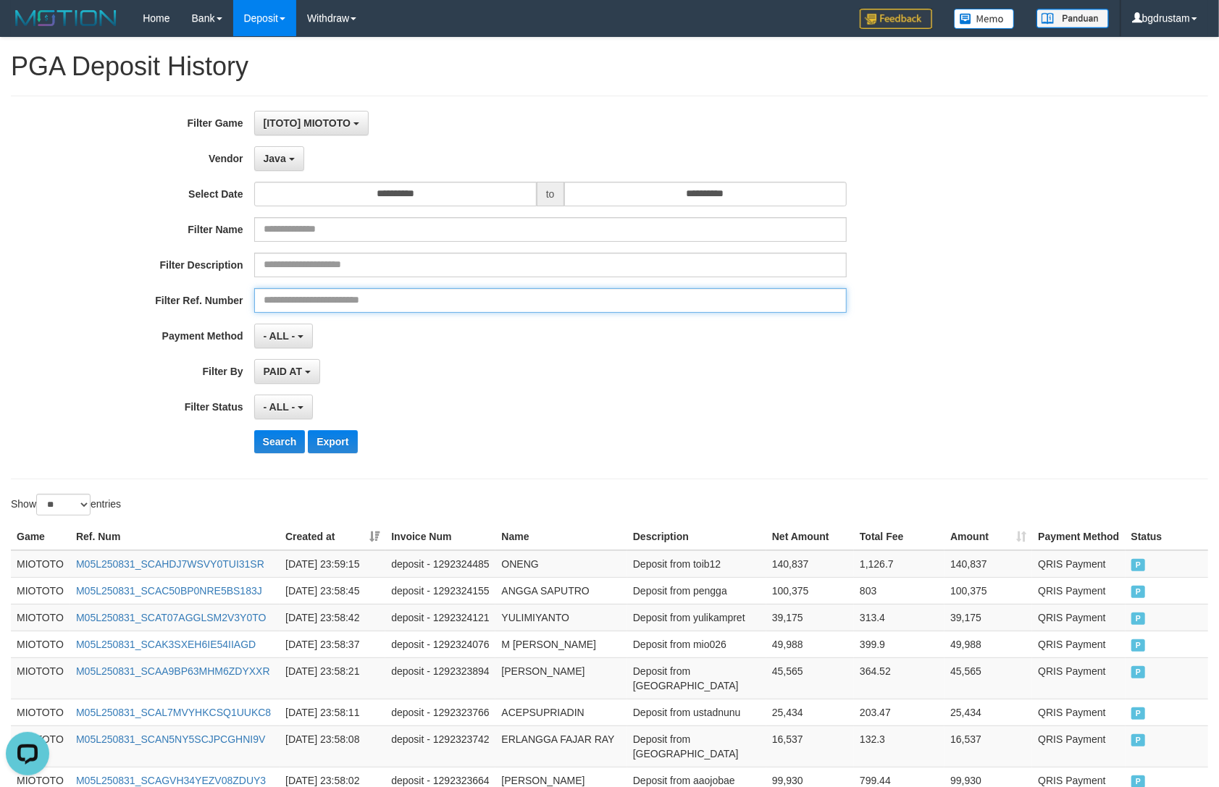
click at [390, 305] on input "text" at bounding box center [550, 300] width 593 height 25
paste input "**********"
type input "**********"
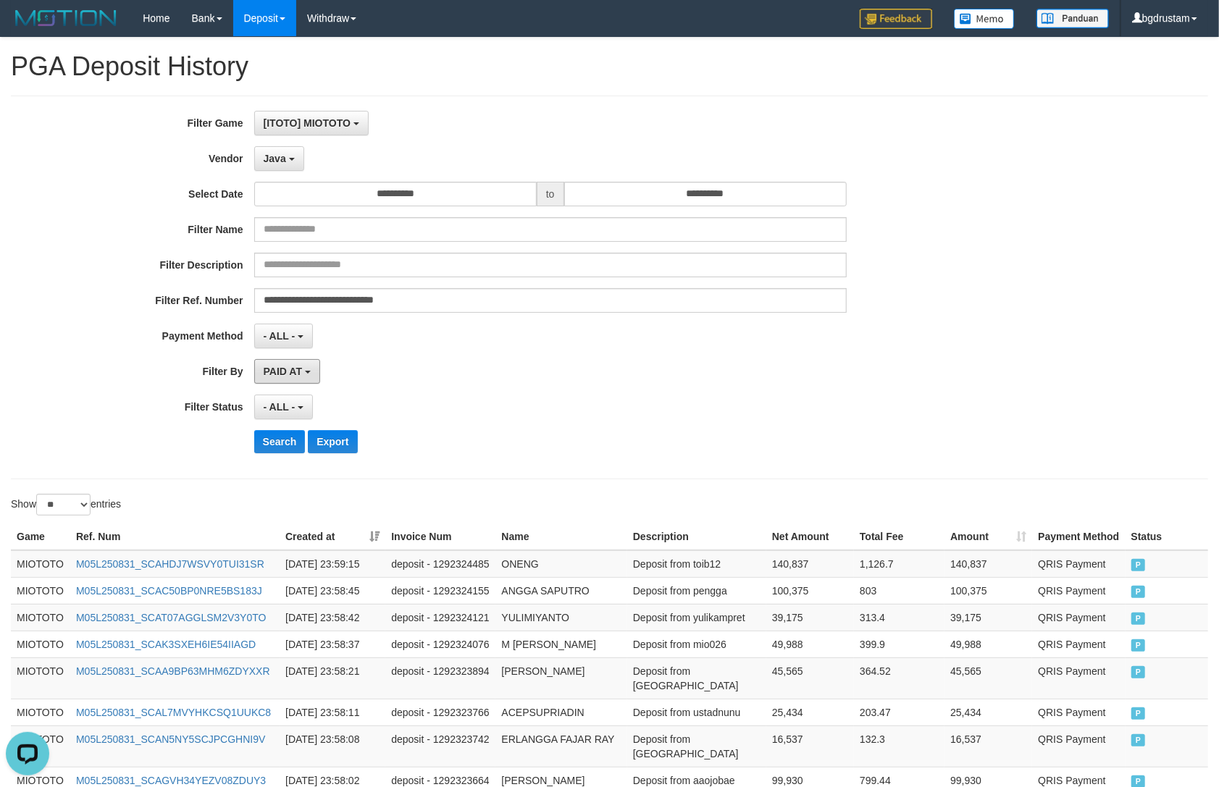
drag, startPoint x: 286, startPoint y: 374, endPoint x: 288, endPoint y: 395, distance: 20.3
click at [287, 374] on span "PAID AT" at bounding box center [283, 372] width 38 height 12
click at [296, 450] on label "CREATED AT" at bounding box center [347, 449] width 184 height 22
select select "*"
click at [290, 443] on button "Search" at bounding box center [279, 441] width 51 height 23
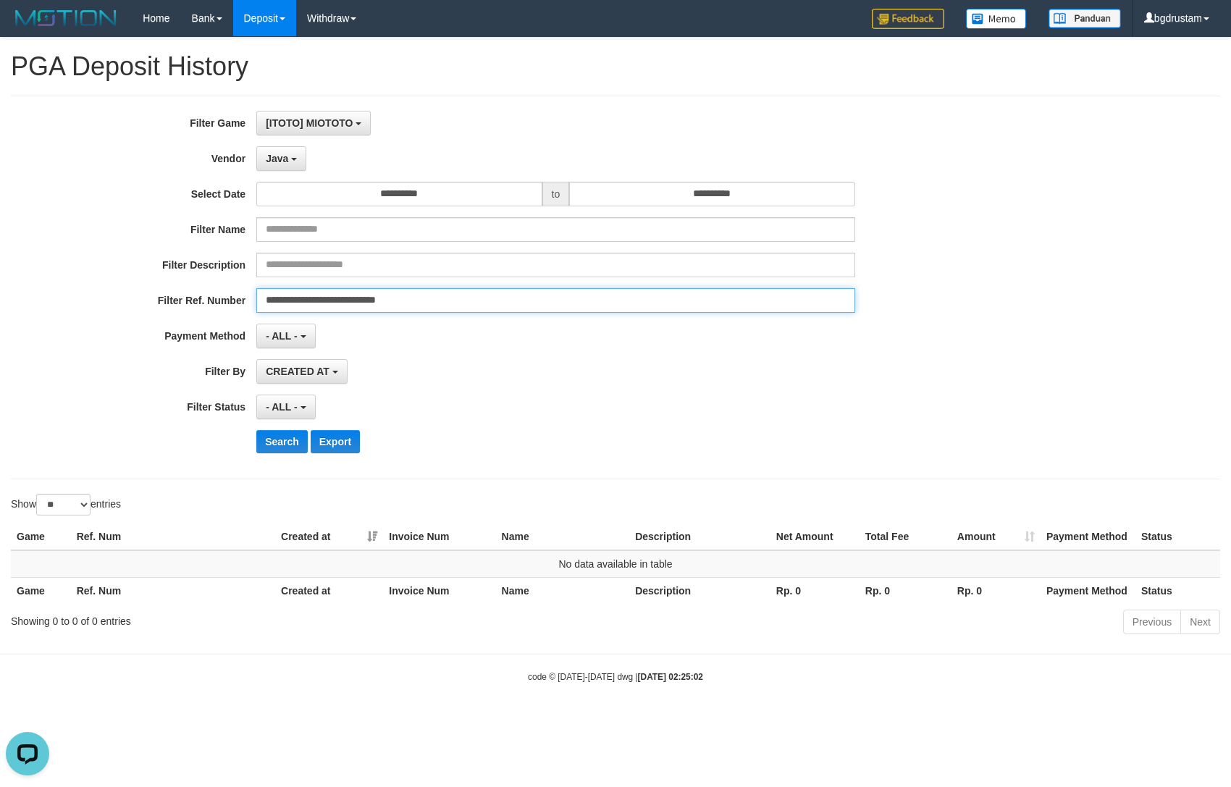
click at [356, 301] on input "**********" at bounding box center [555, 300] width 598 height 25
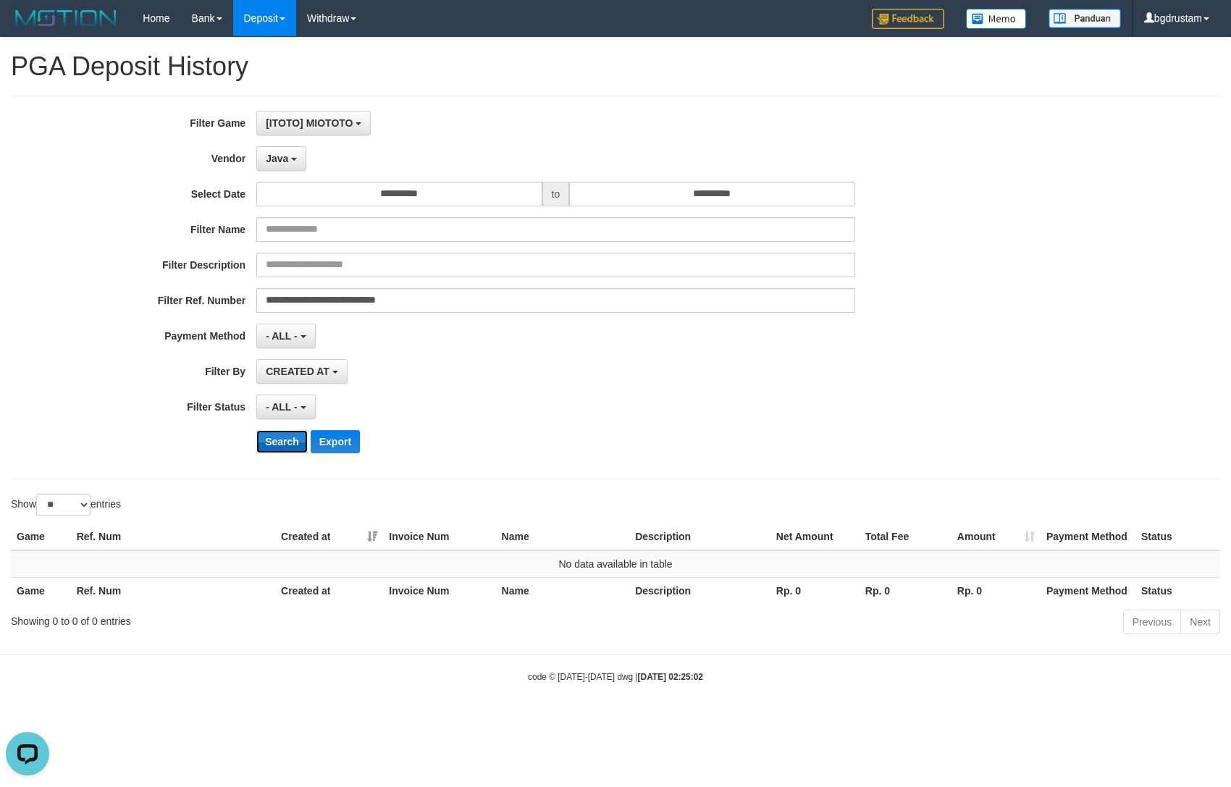
click at [268, 445] on button "Search" at bounding box center [281, 441] width 51 height 23
click at [269, 164] on button "Java" at bounding box center [281, 158] width 50 height 25
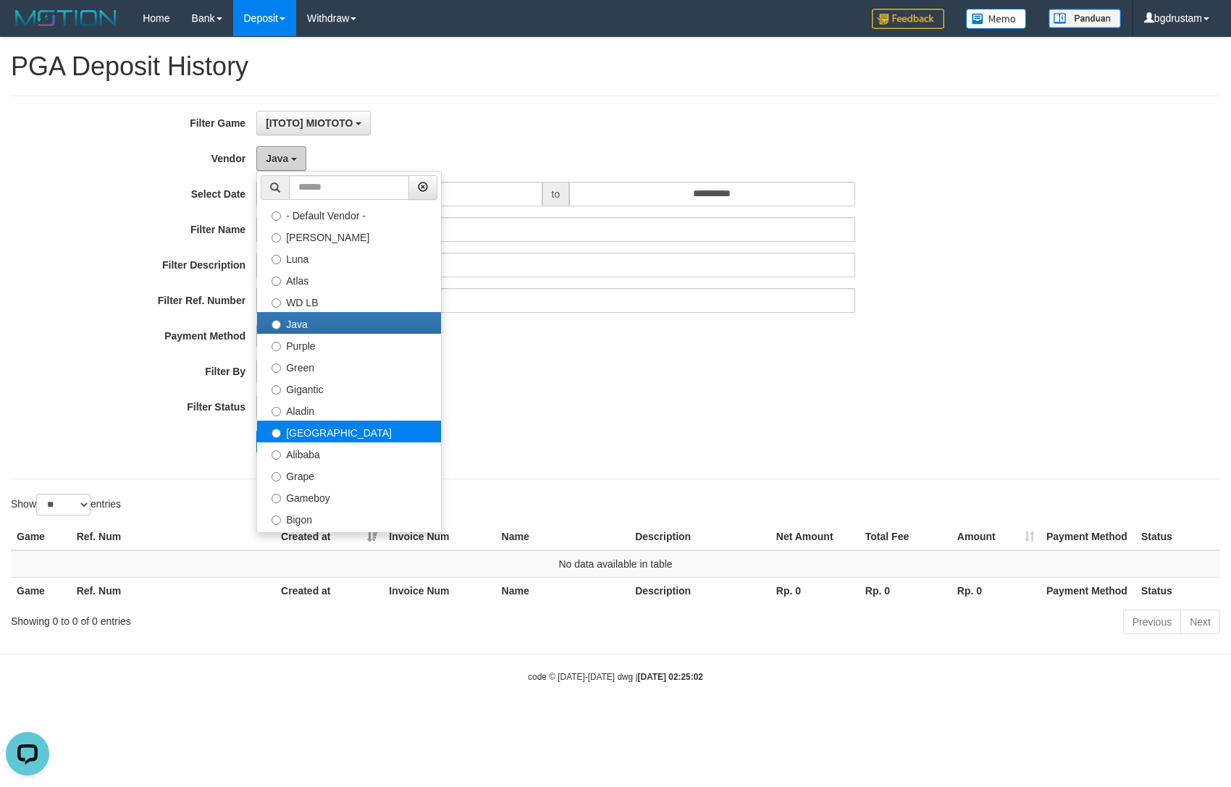
scroll to position [80, 0]
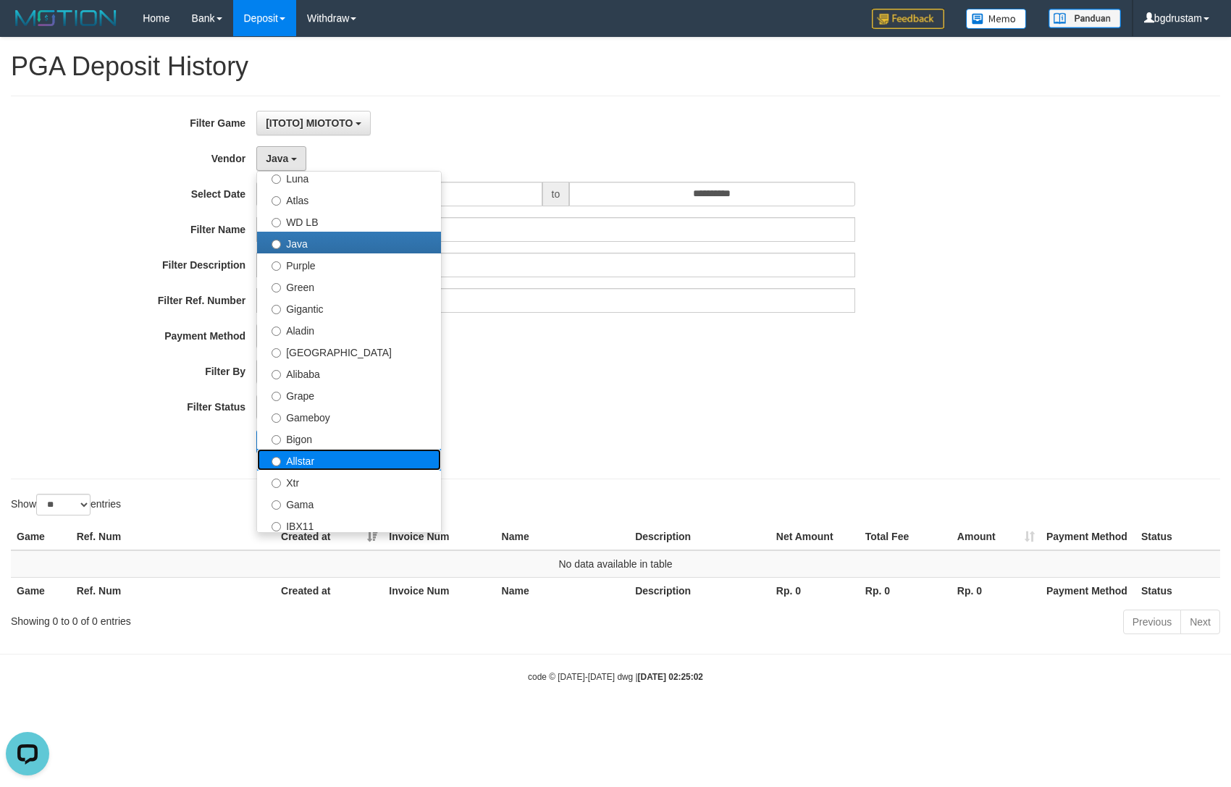
click at [296, 460] on label "Allstar" at bounding box center [349, 460] width 184 height 22
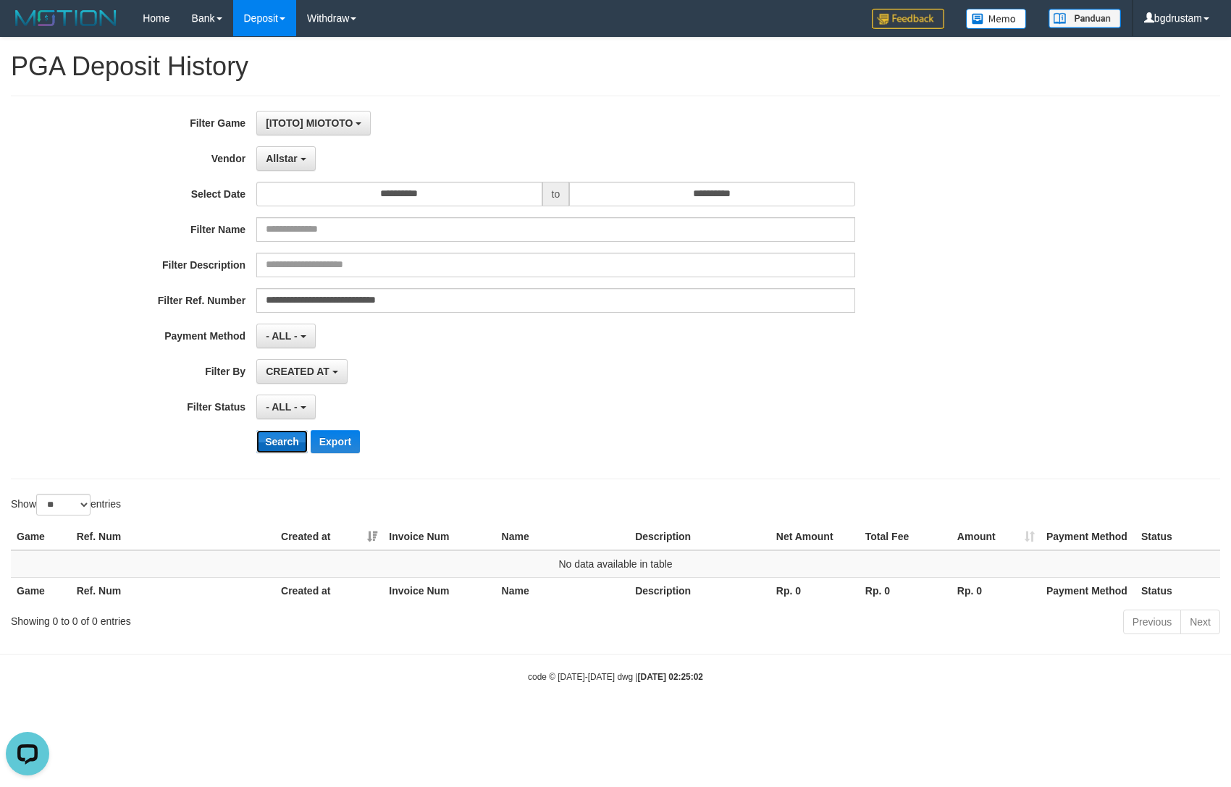
click at [280, 450] on button "Search" at bounding box center [281, 441] width 51 height 23
click at [280, 445] on button "Search" at bounding box center [281, 441] width 51 height 23
drag, startPoint x: 283, startPoint y: 161, endPoint x: 308, endPoint y: 392, distance: 232.5
click at [283, 164] on button "Allstar" at bounding box center [285, 158] width 59 height 25
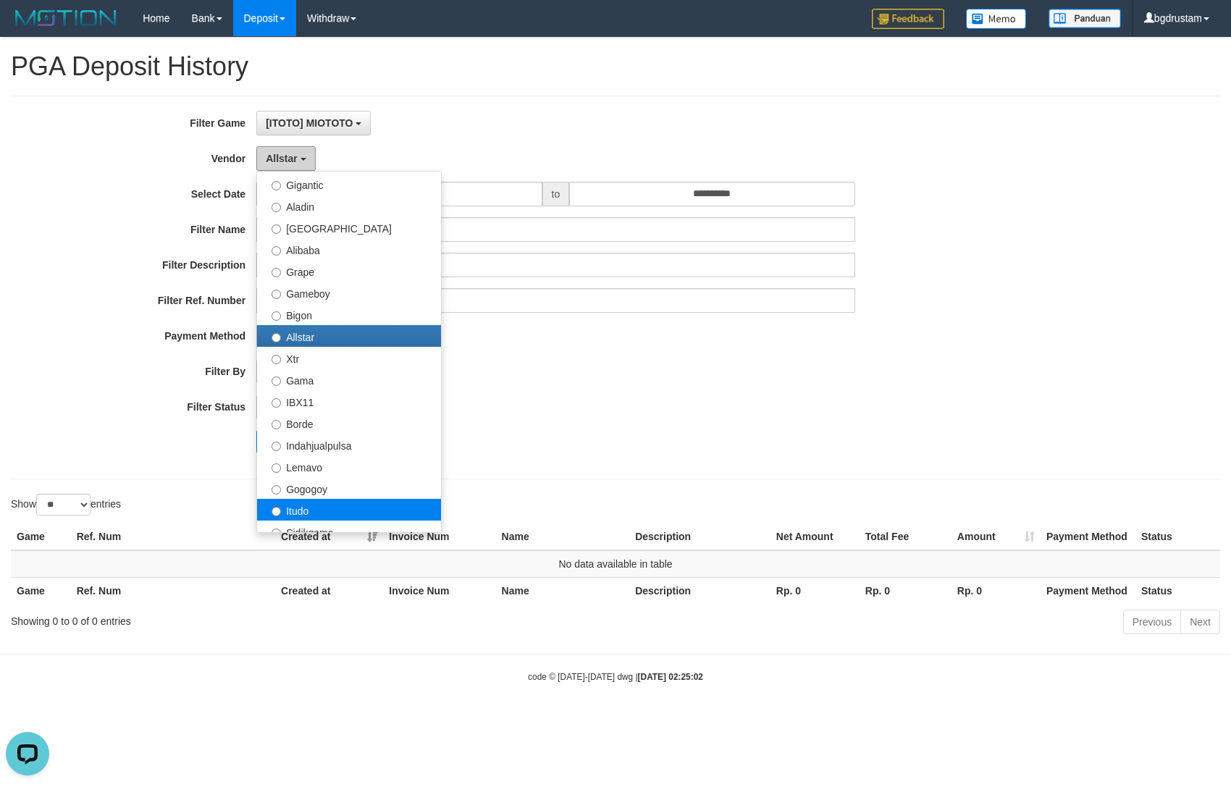
scroll to position [241, 0]
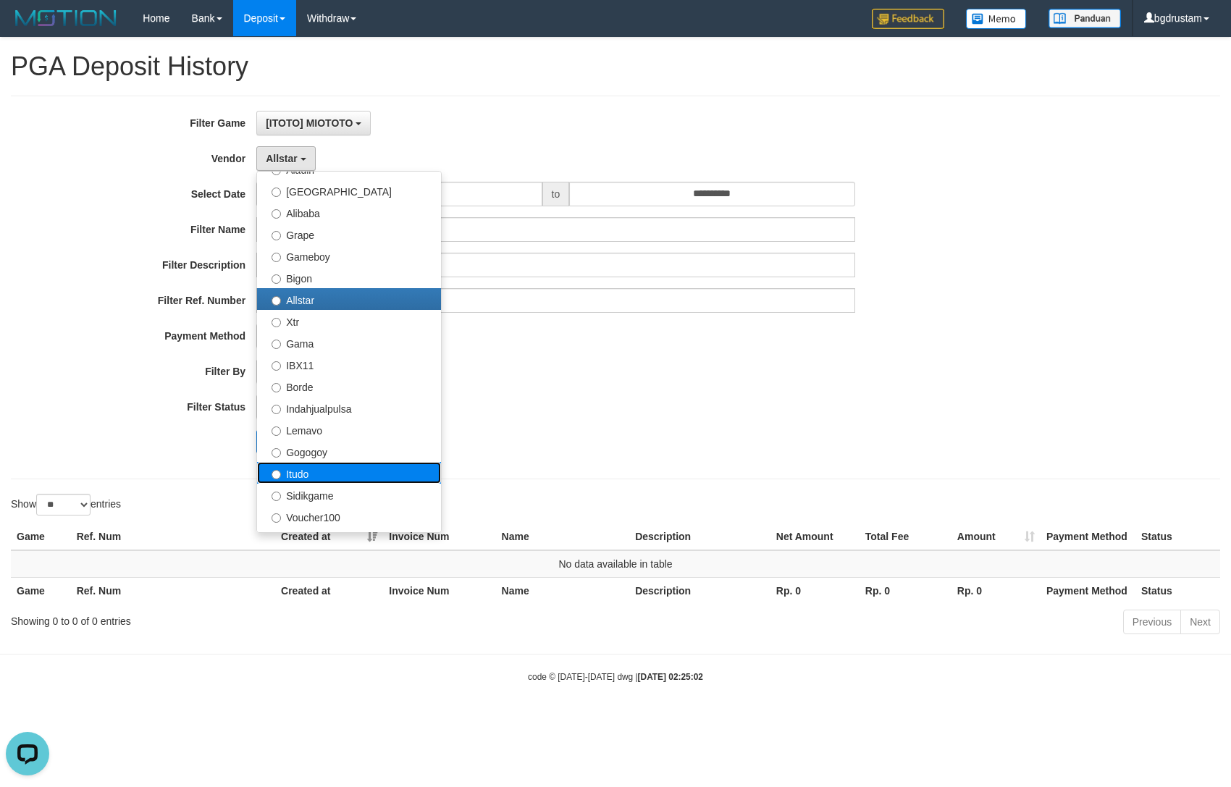
click at [312, 472] on label "Itudo" at bounding box center [349, 473] width 184 height 22
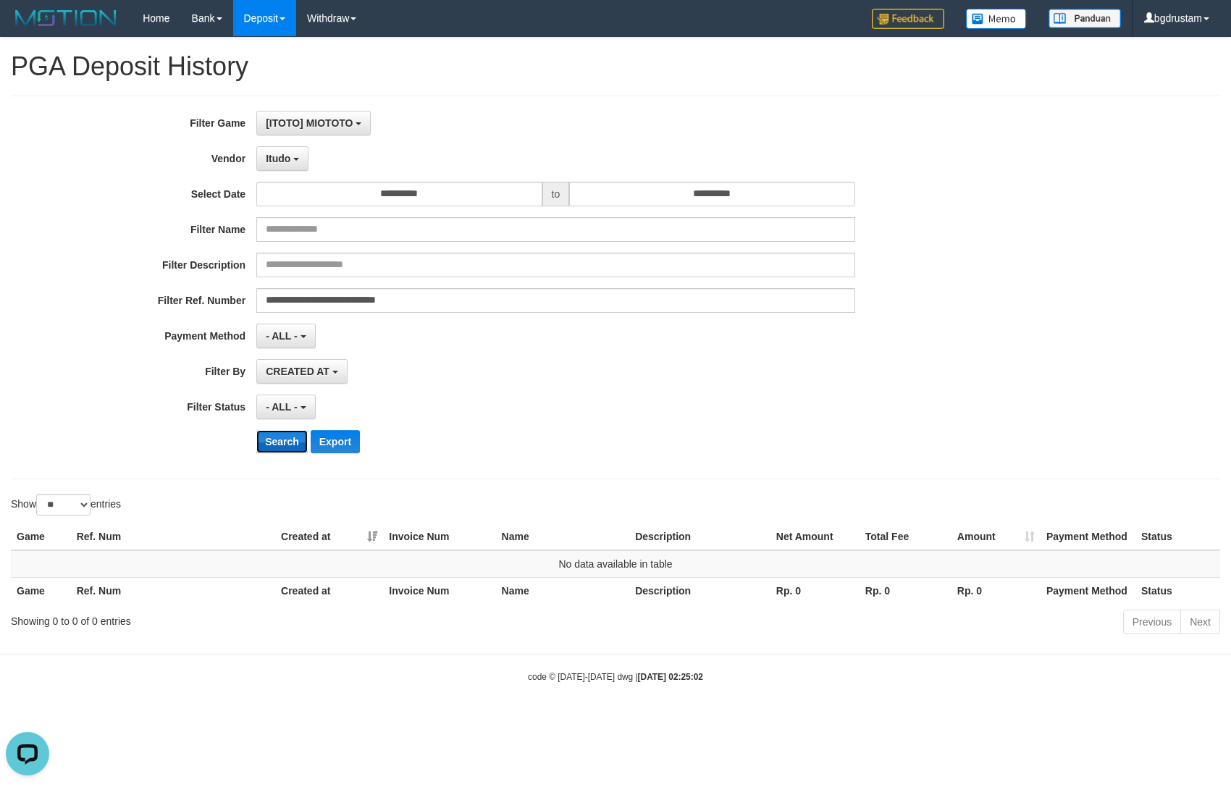
click at [283, 445] on button "Search" at bounding box center [281, 441] width 51 height 23
click at [280, 440] on button "Search" at bounding box center [281, 441] width 51 height 23
click at [277, 168] on button "Itudo" at bounding box center [282, 158] width 52 height 25
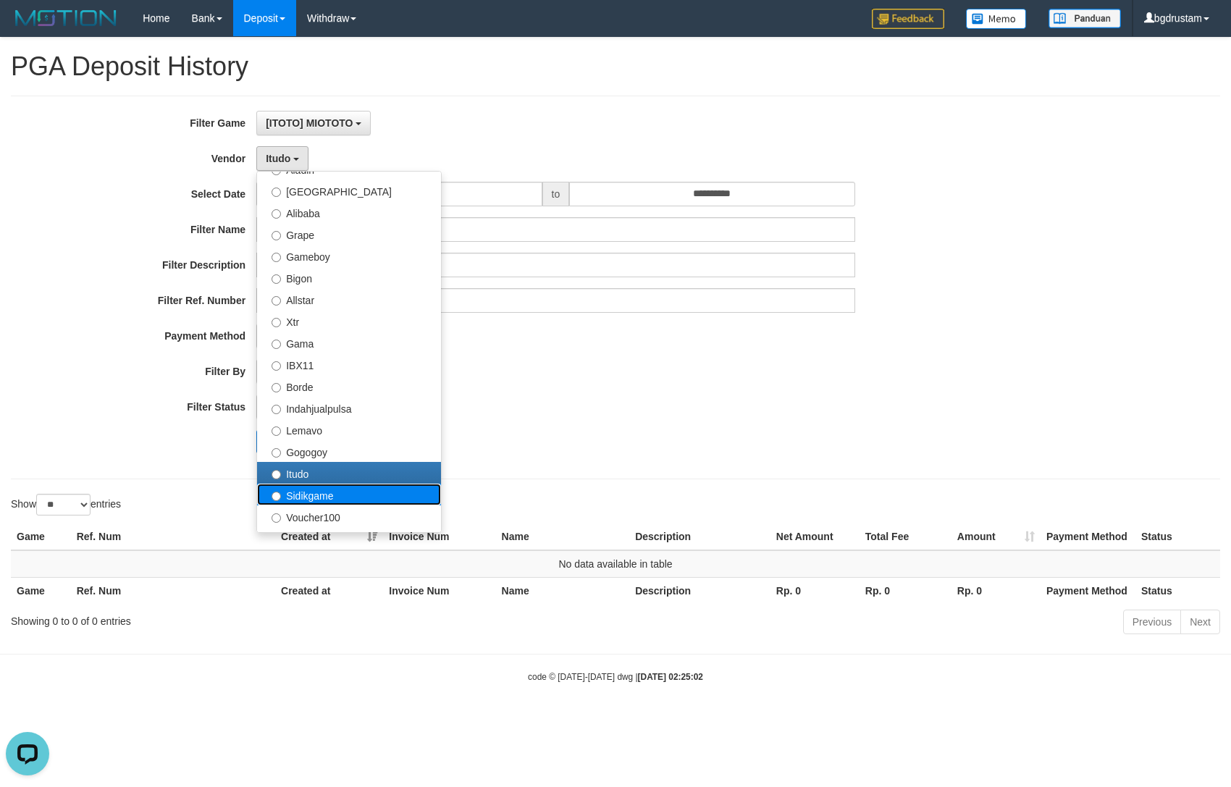
click at [283, 490] on label "Sidikgame" at bounding box center [349, 495] width 184 height 22
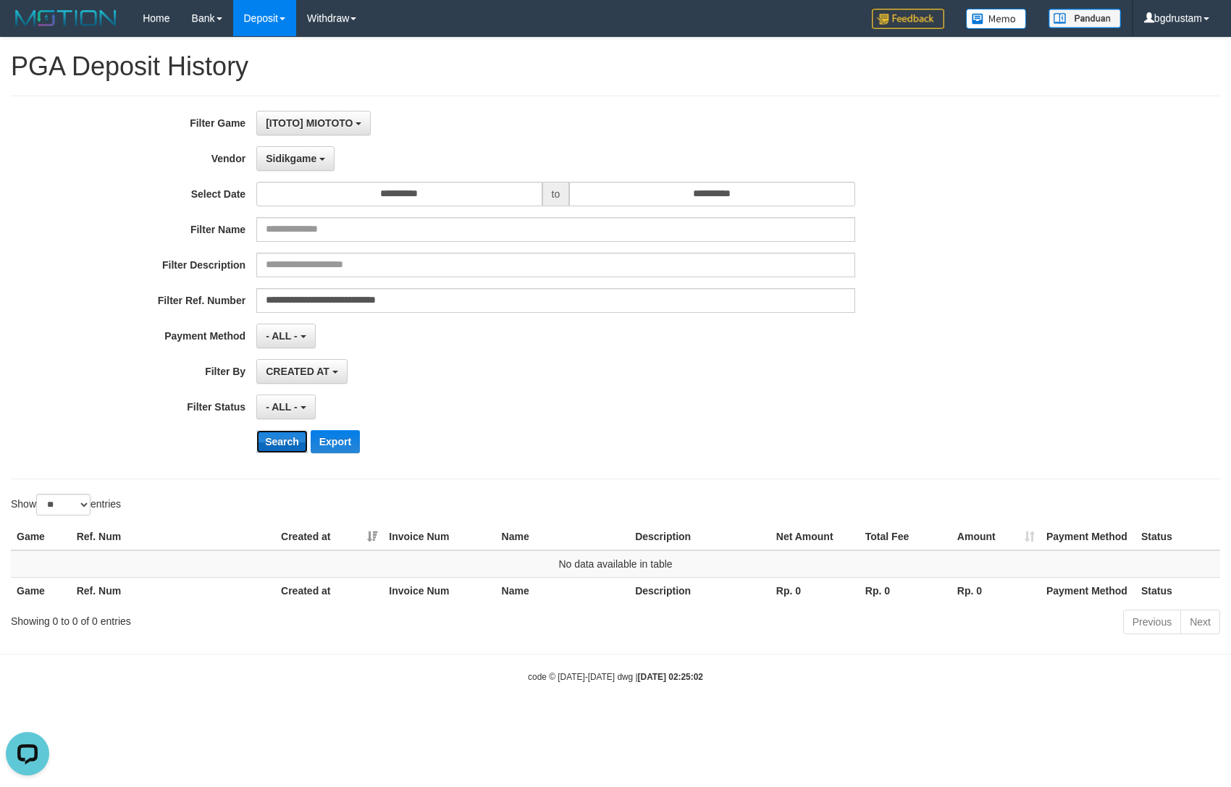
click at [287, 443] on button "Search" at bounding box center [281, 441] width 51 height 23
click at [293, 162] on span "Sidikgame" at bounding box center [291, 159] width 51 height 12
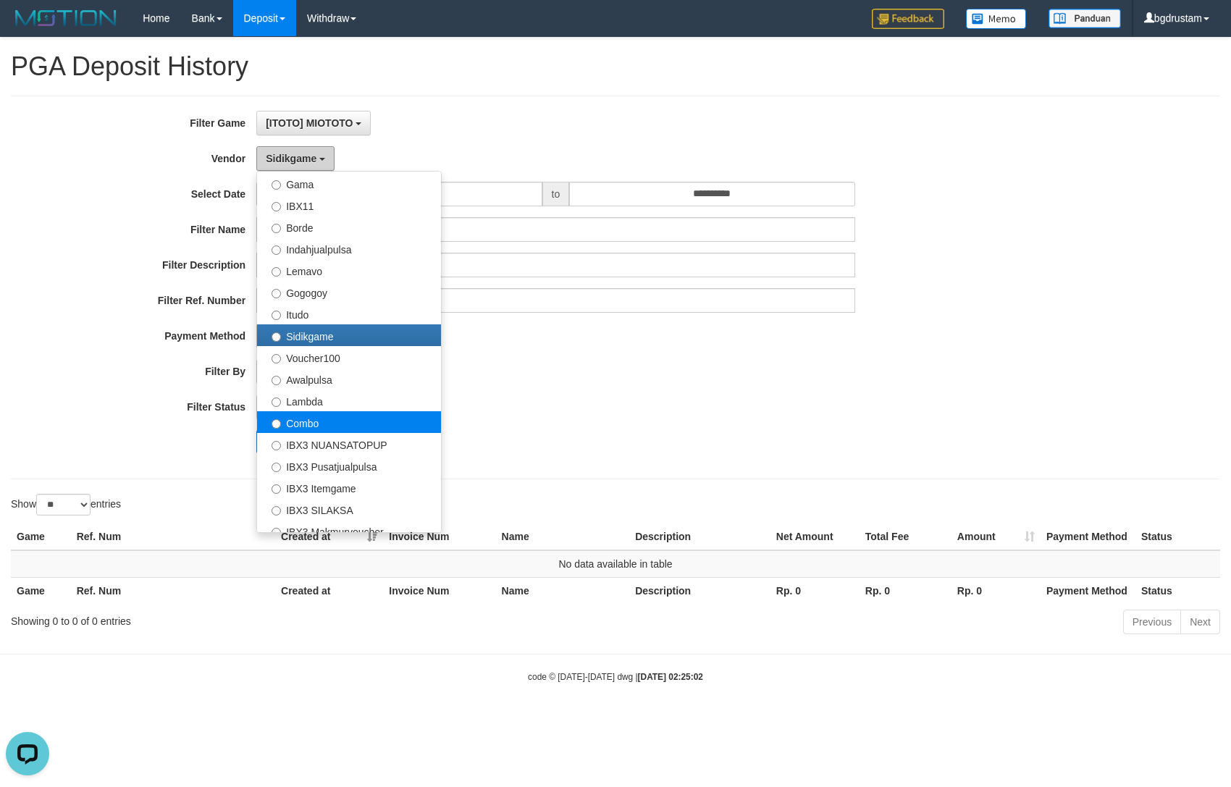
scroll to position [402, 0]
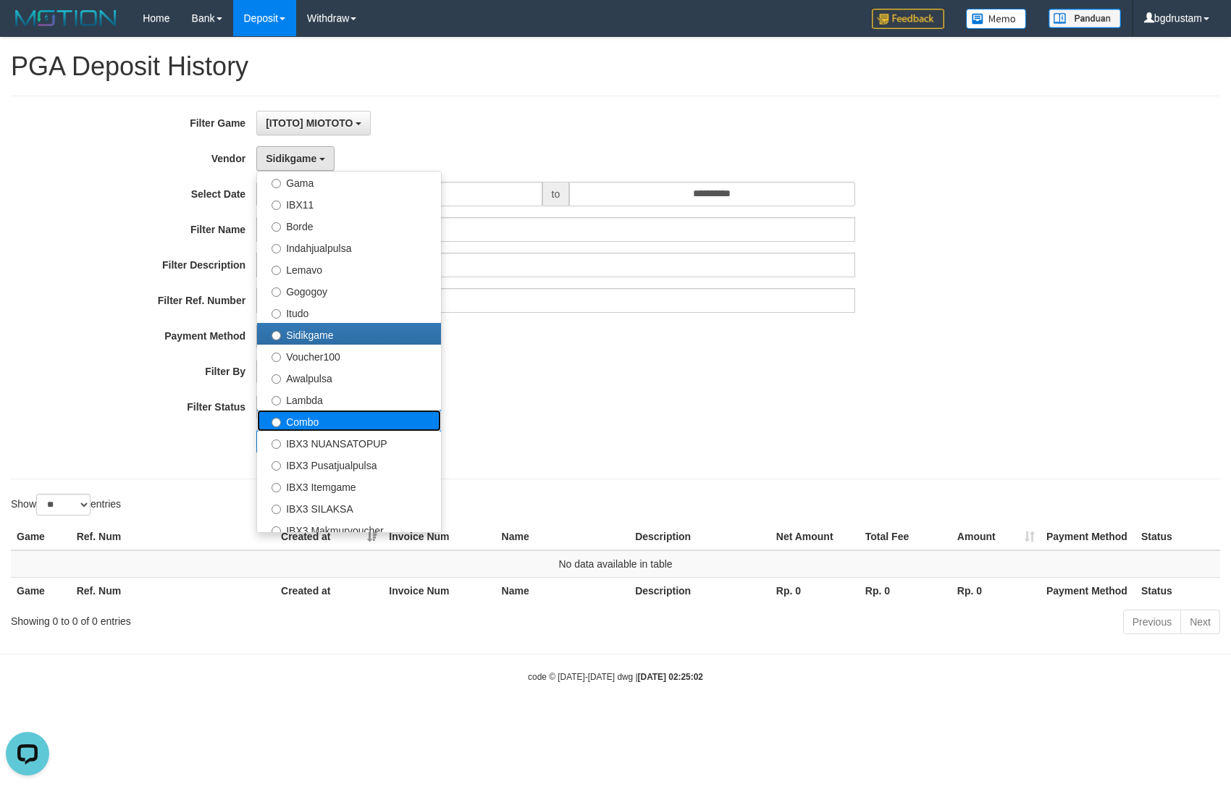
click at [298, 425] on label "Combo" at bounding box center [349, 421] width 184 height 22
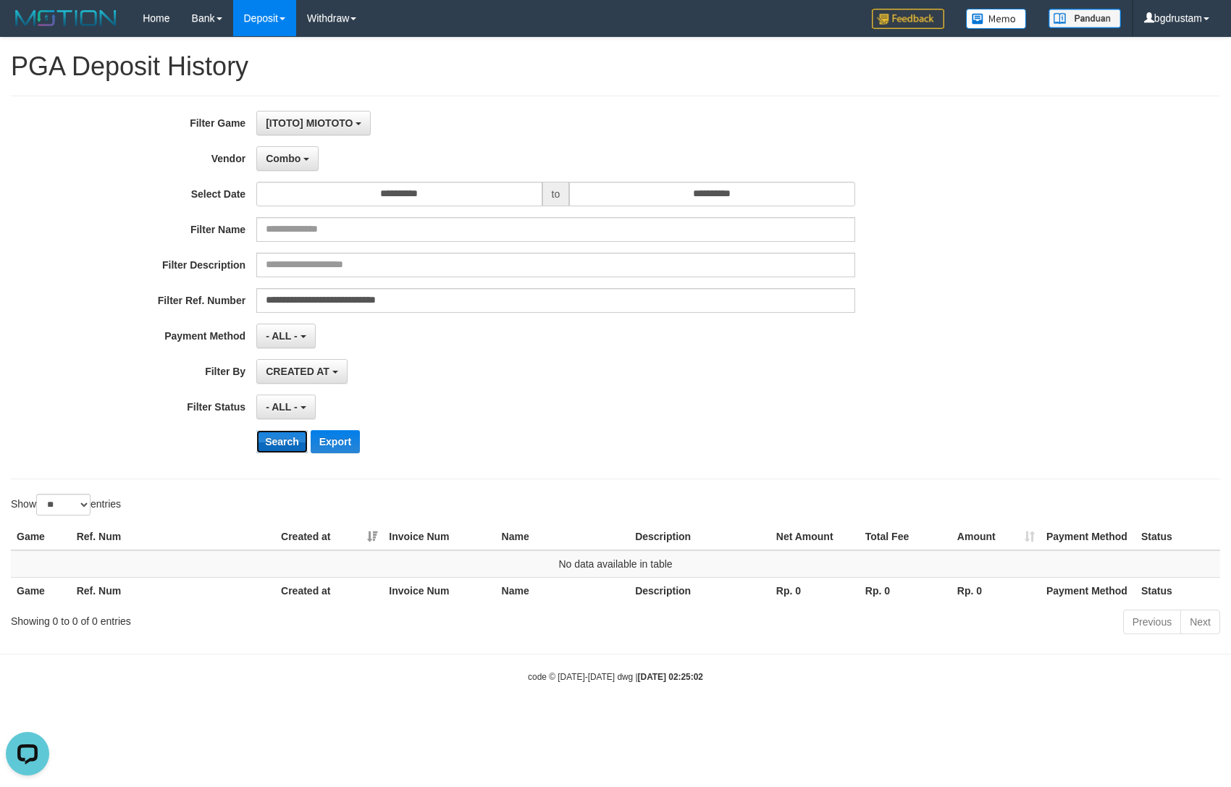
click at [283, 445] on button "Search" at bounding box center [281, 441] width 51 height 23
click at [283, 446] on button "Search" at bounding box center [281, 441] width 51 height 23
click at [271, 156] on span "Combo" at bounding box center [283, 159] width 35 height 12
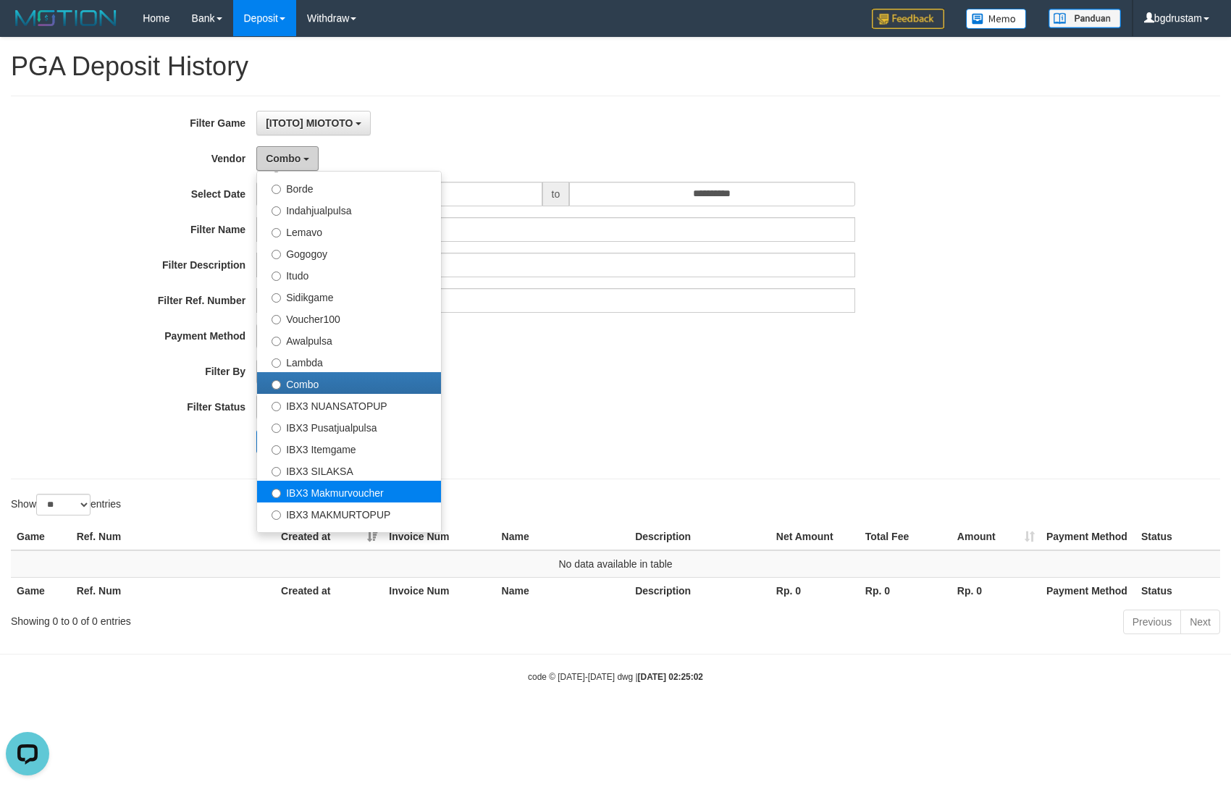
scroll to position [474, 0]
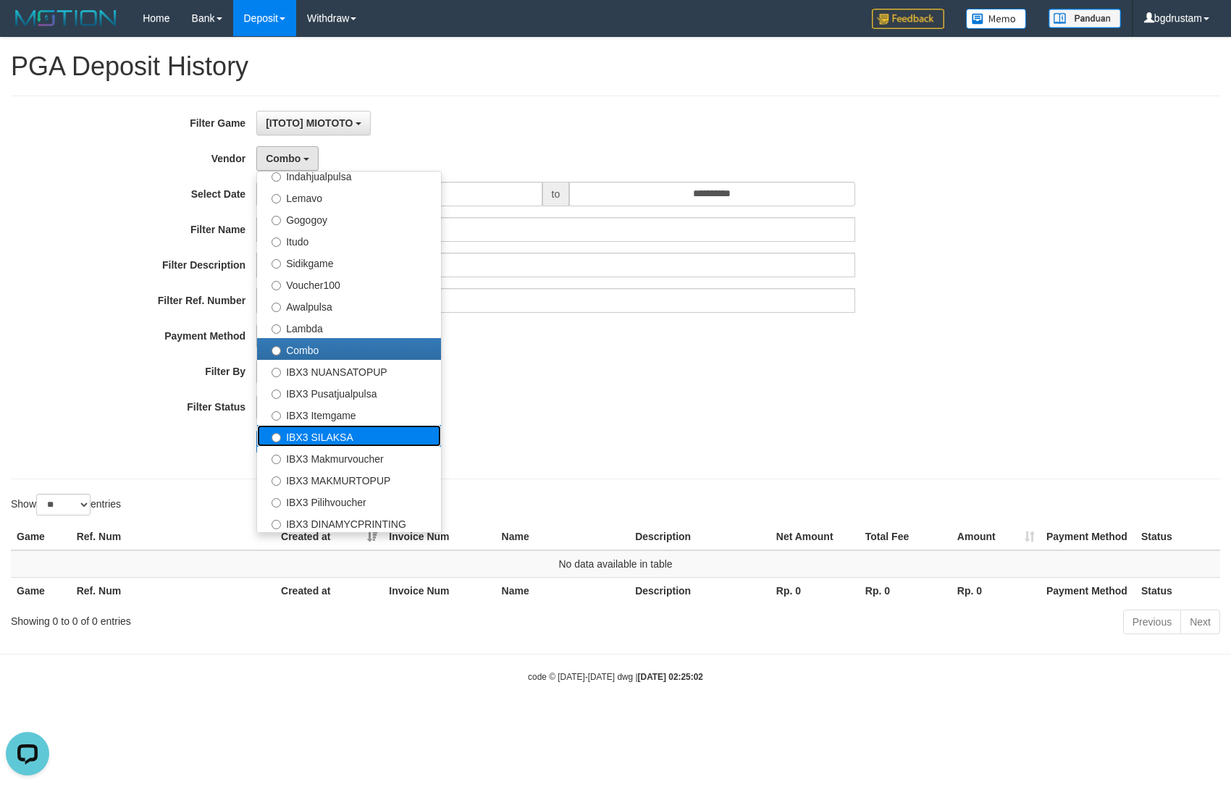
click at [314, 437] on label "IBX3 SILAKSA" at bounding box center [349, 436] width 184 height 22
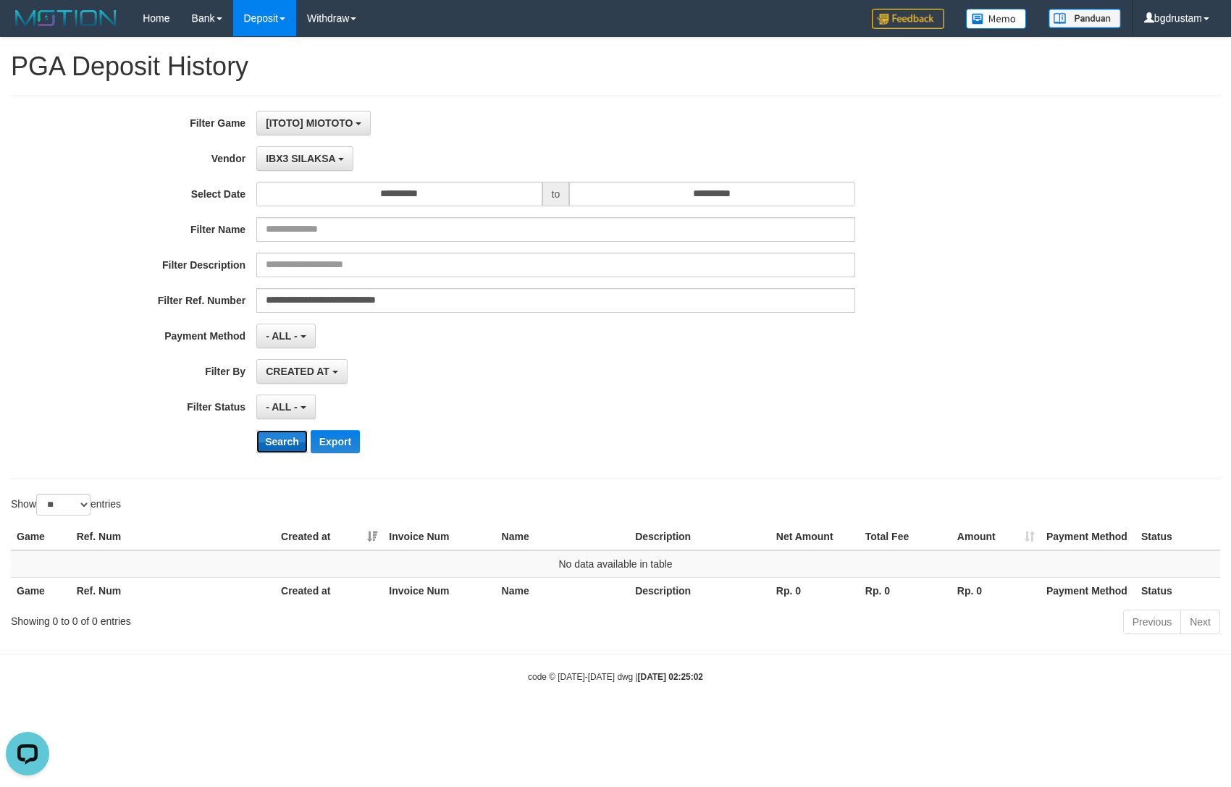
click at [286, 438] on button "Search" at bounding box center [281, 441] width 51 height 23
drag, startPoint x: 387, startPoint y: 132, endPoint x: 339, endPoint y: 170, distance: 61.3
click at [387, 132] on div "[ITOTO] MIOTOTO SELECT GAME [ITOTO] MIOTOTO" at bounding box center [555, 123] width 598 height 25
drag, startPoint x: 292, startPoint y: 165, endPoint x: 327, endPoint y: 216, distance: 61.5
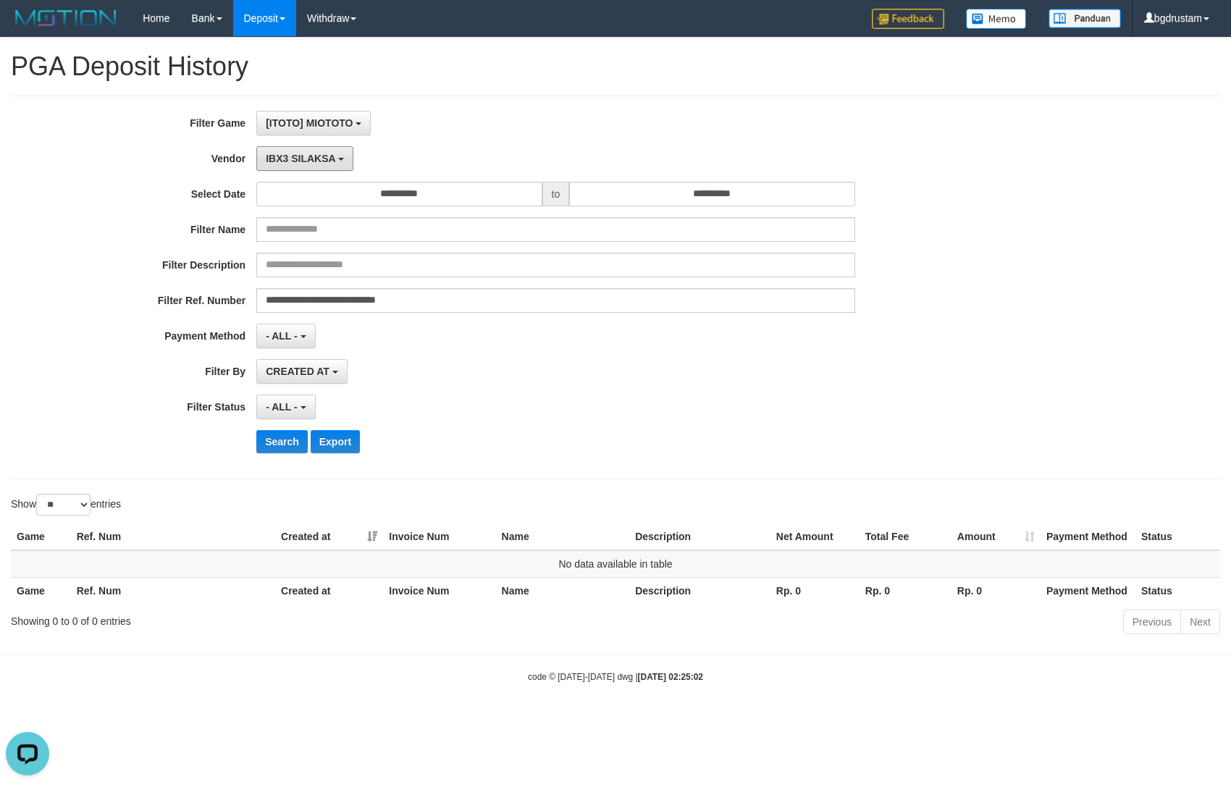
click at [293, 168] on button "IBX3 SILAKSA" at bounding box center [304, 158] width 97 height 25
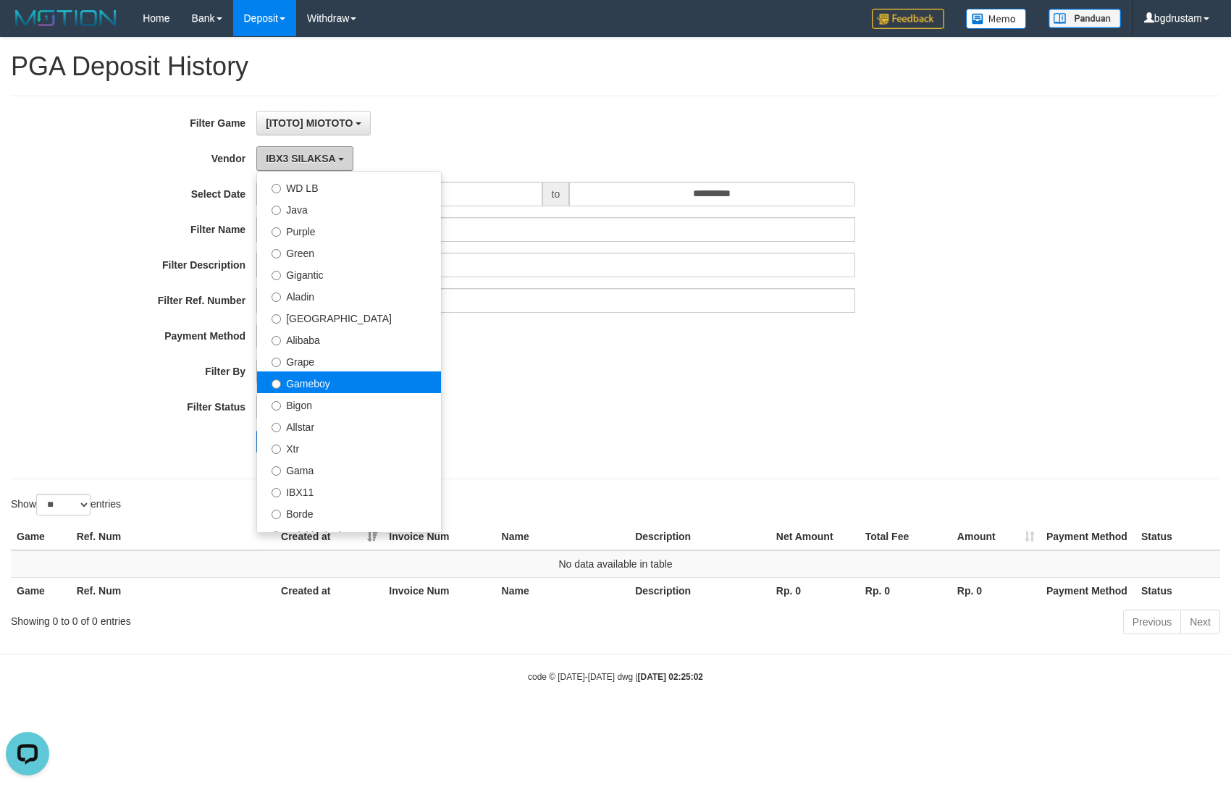
scroll to position [161, 0]
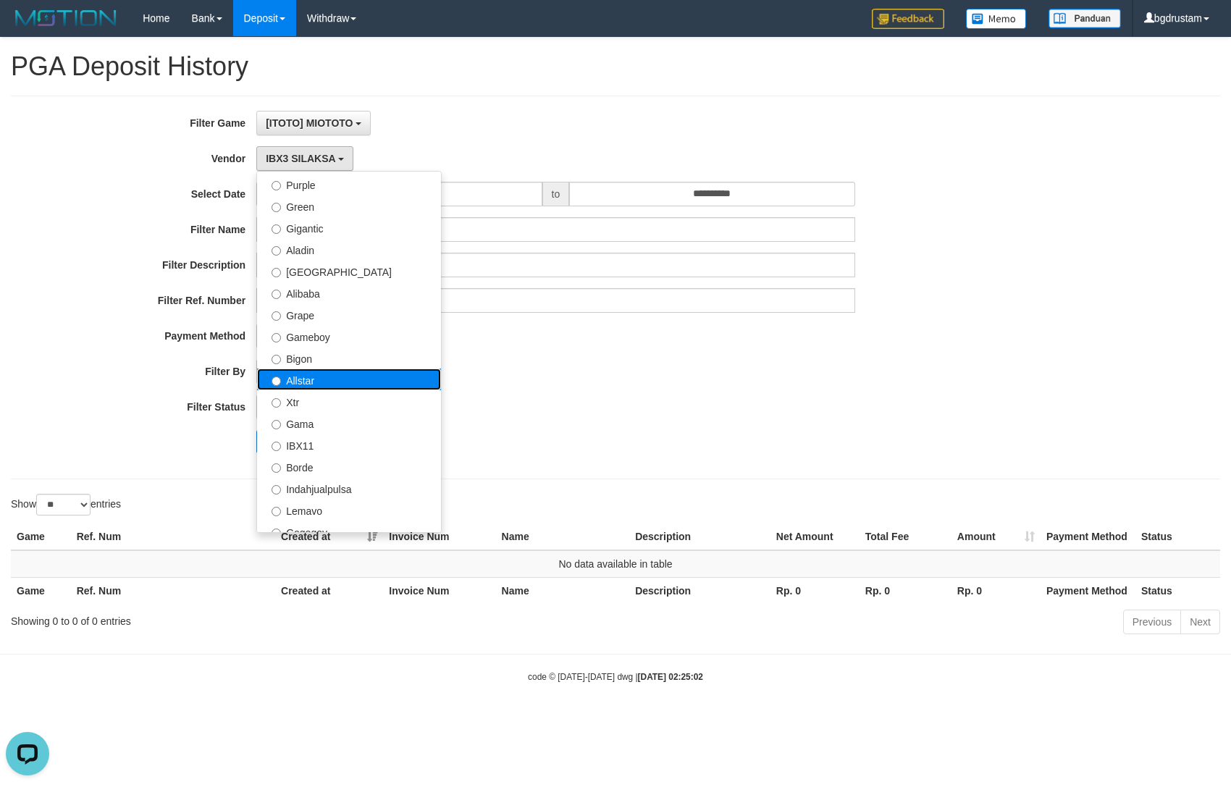
click at [304, 382] on label "Allstar" at bounding box center [349, 380] width 184 height 22
select select "**********"
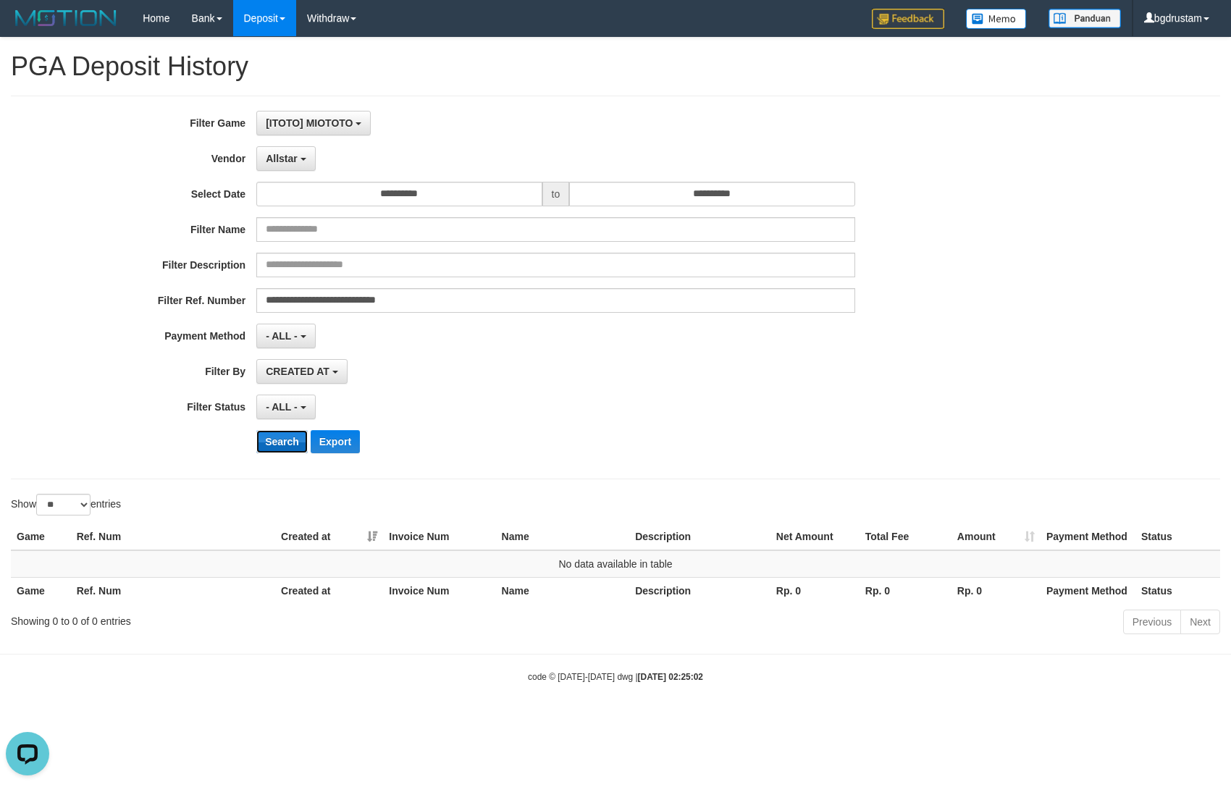
click at [271, 439] on button "Search" at bounding box center [281, 441] width 51 height 23
click at [272, 438] on button "Search" at bounding box center [281, 441] width 51 height 23
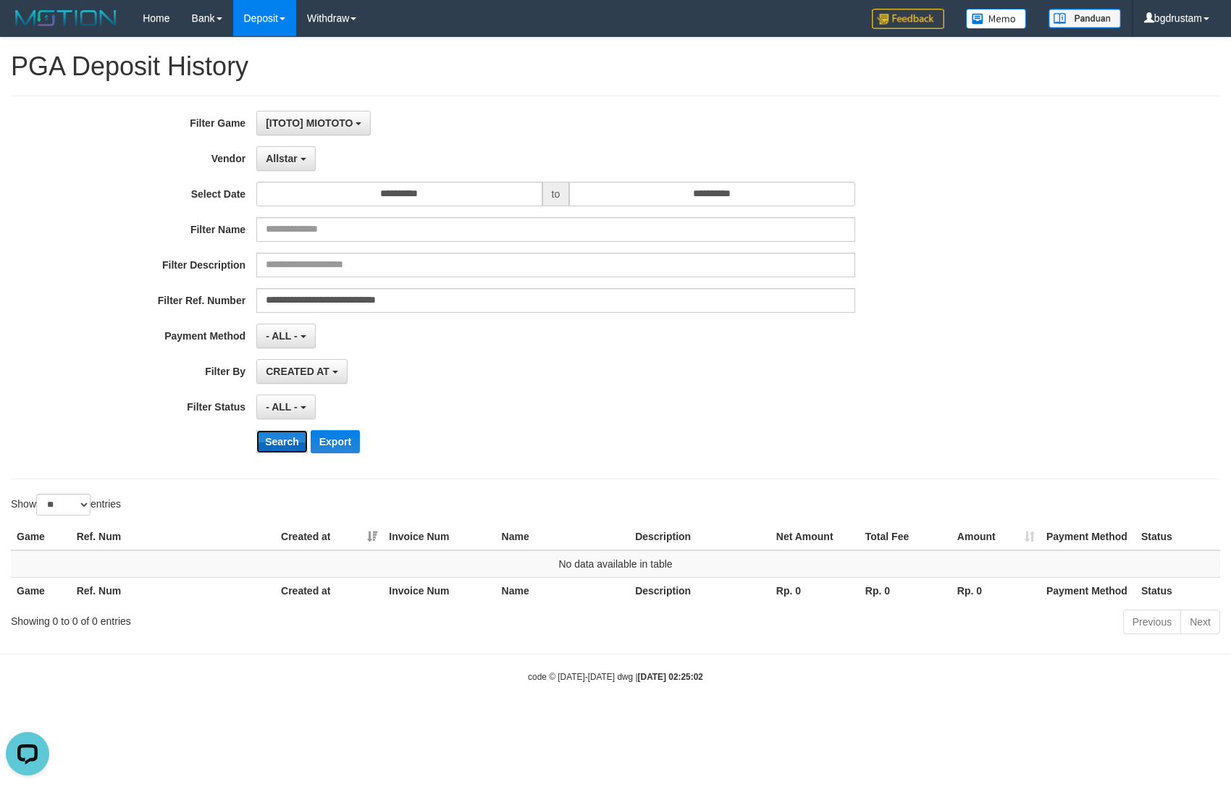
click at [272, 438] on button "Search" at bounding box center [281, 441] width 51 height 23
click at [273, 438] on button "Search" at bounding box center [281, 441] width 51 height 23
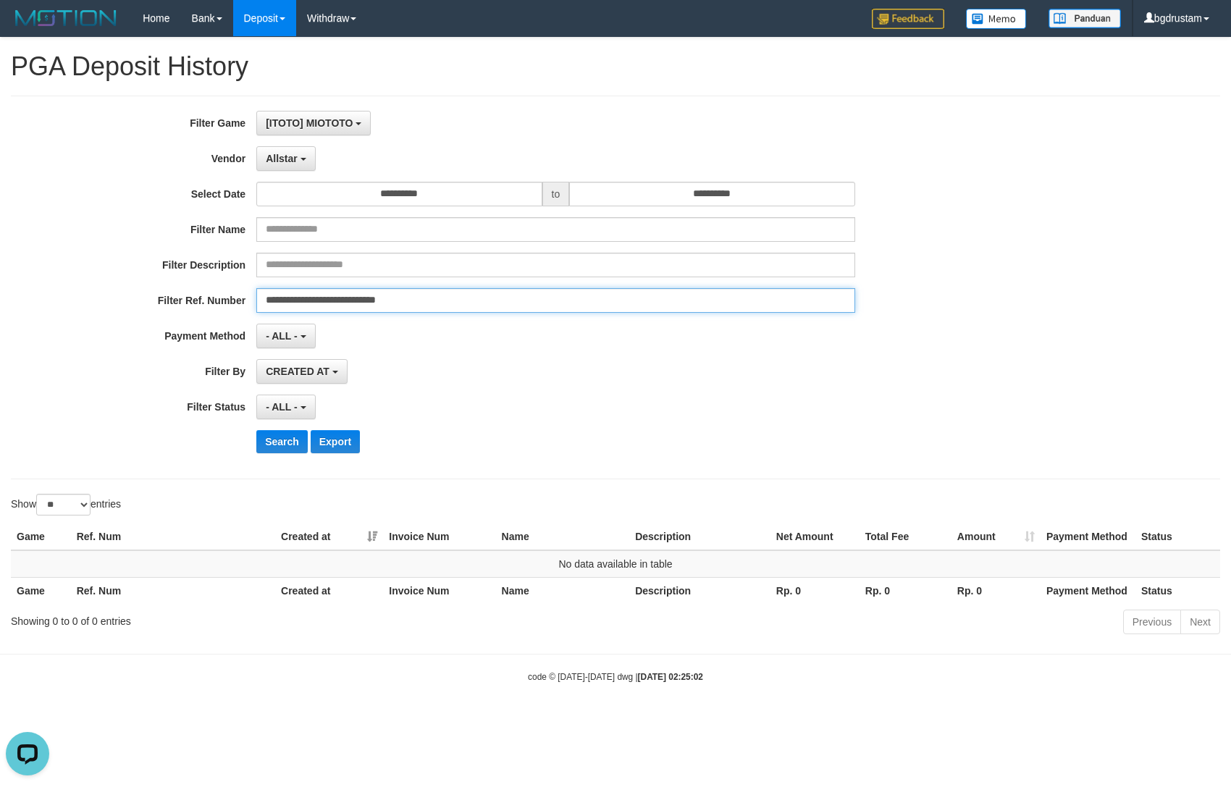
click at [578, 304] on input "**********" at bounding box center [555, 300] width 598 height 25
click at [256, 430] on button "Search" at bounding box center [281, 441] width 51 height 23
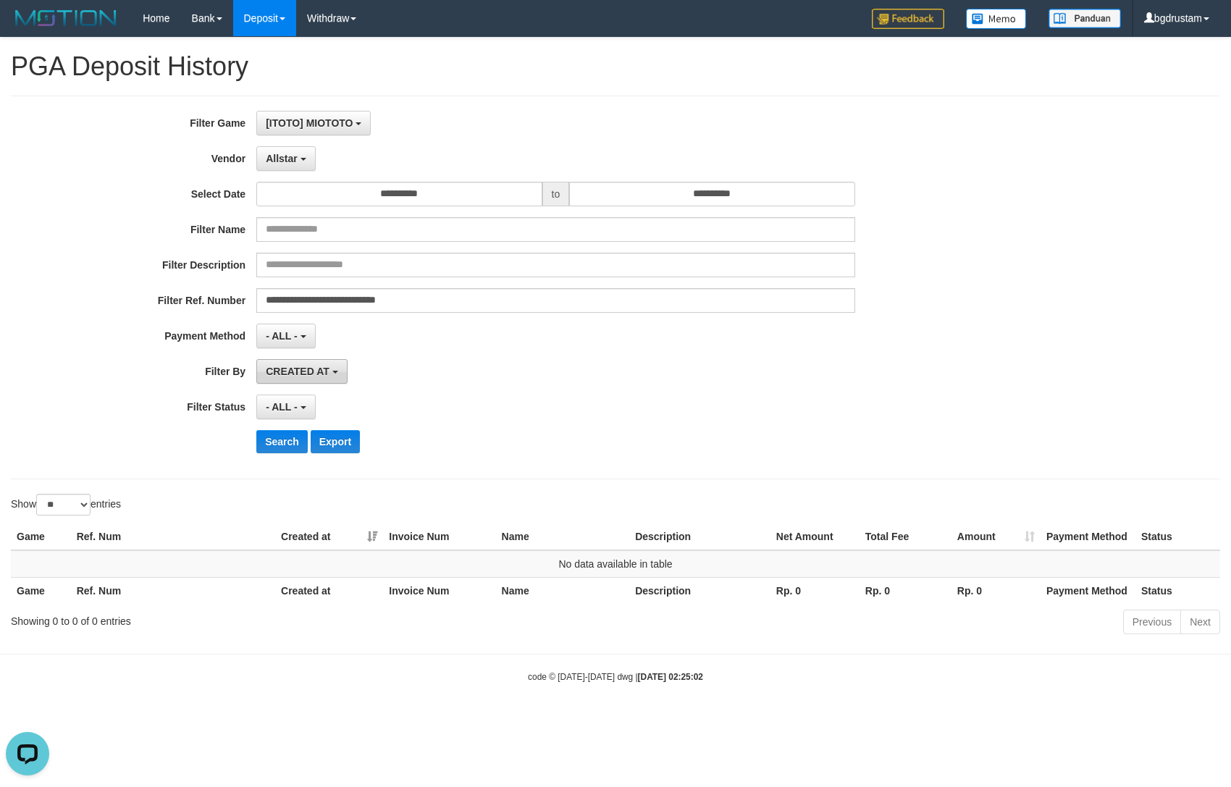
click at [293, 369] on span "CREATED AT" at bounding box center [298, 372] width 64 height 12
click at [308, 445] on label "CREATED AT" at bounding box center [349, 449] width 184 height 22
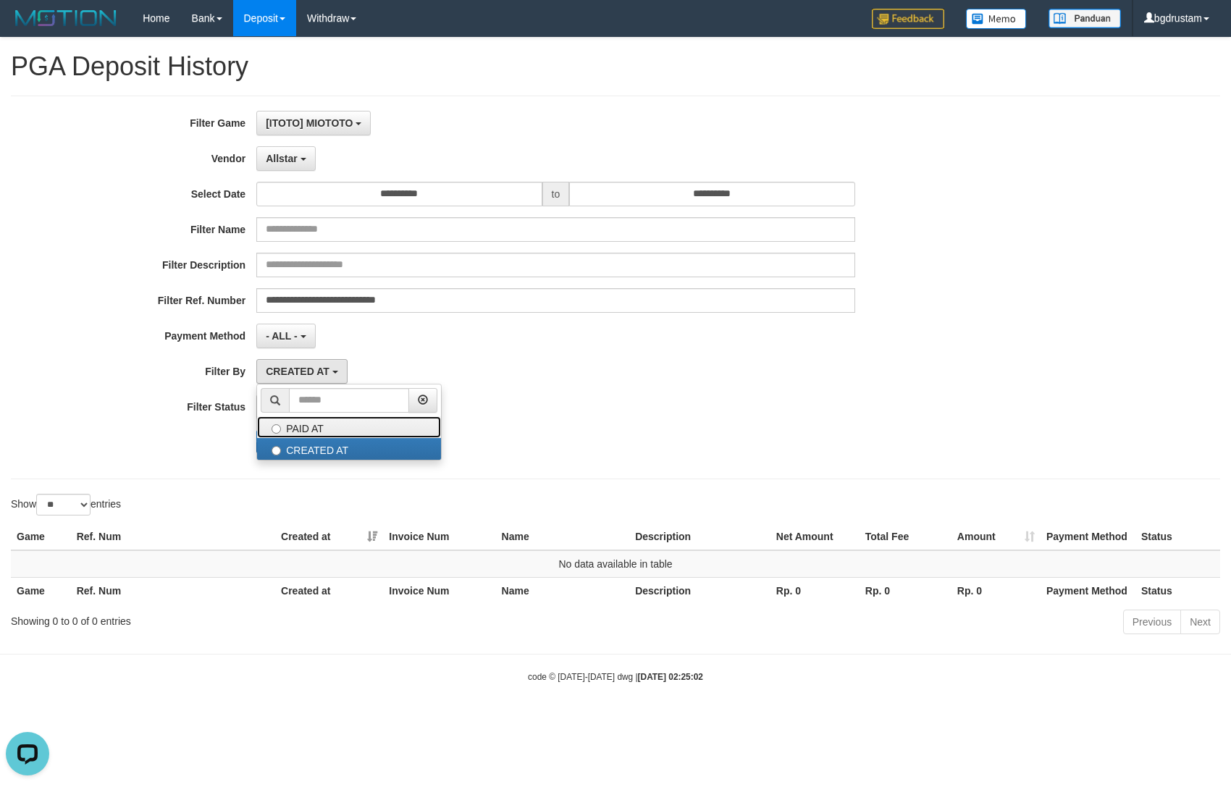
click at [286, 431] on label "PAID AT" at bounding box center [349, 428] width 184 height 22
select select "*"
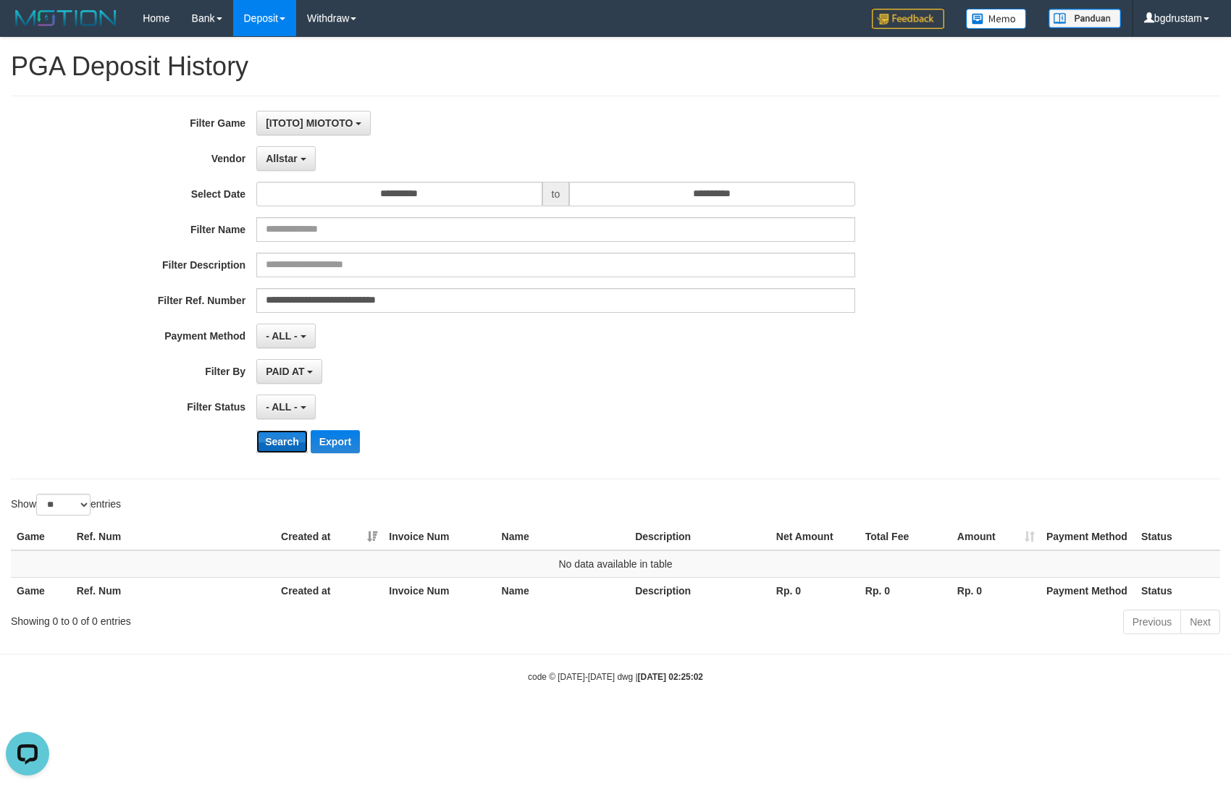
click at [280, 442] on button "Search" at bounding box center [281, 441] width 51 height 23
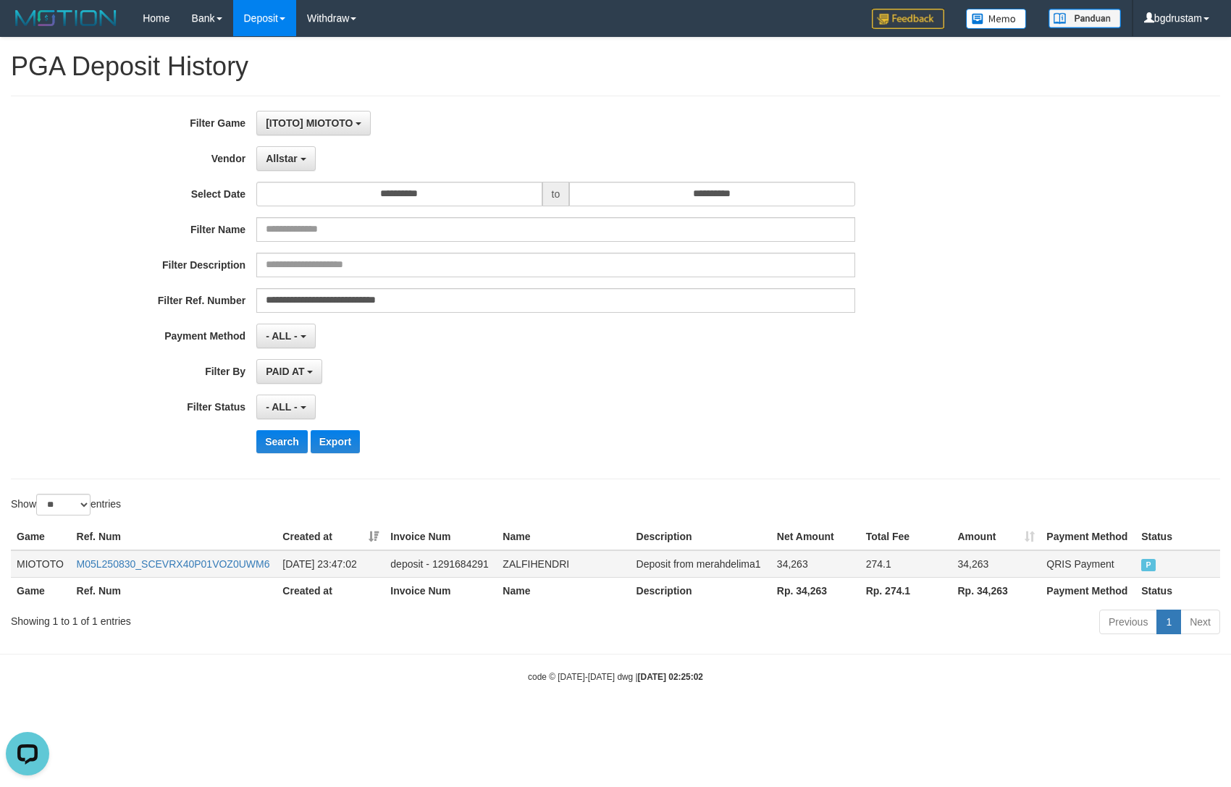
click at [526, 556] on td "ZALFIHENDRI" at bounding box center [563, 565] width 133 height 28
copy td "ZALFIHENDRI"
click at [723, 566] on td "Deposit from merahdelima1" at bounding box center [701, 565] width 141 height 28
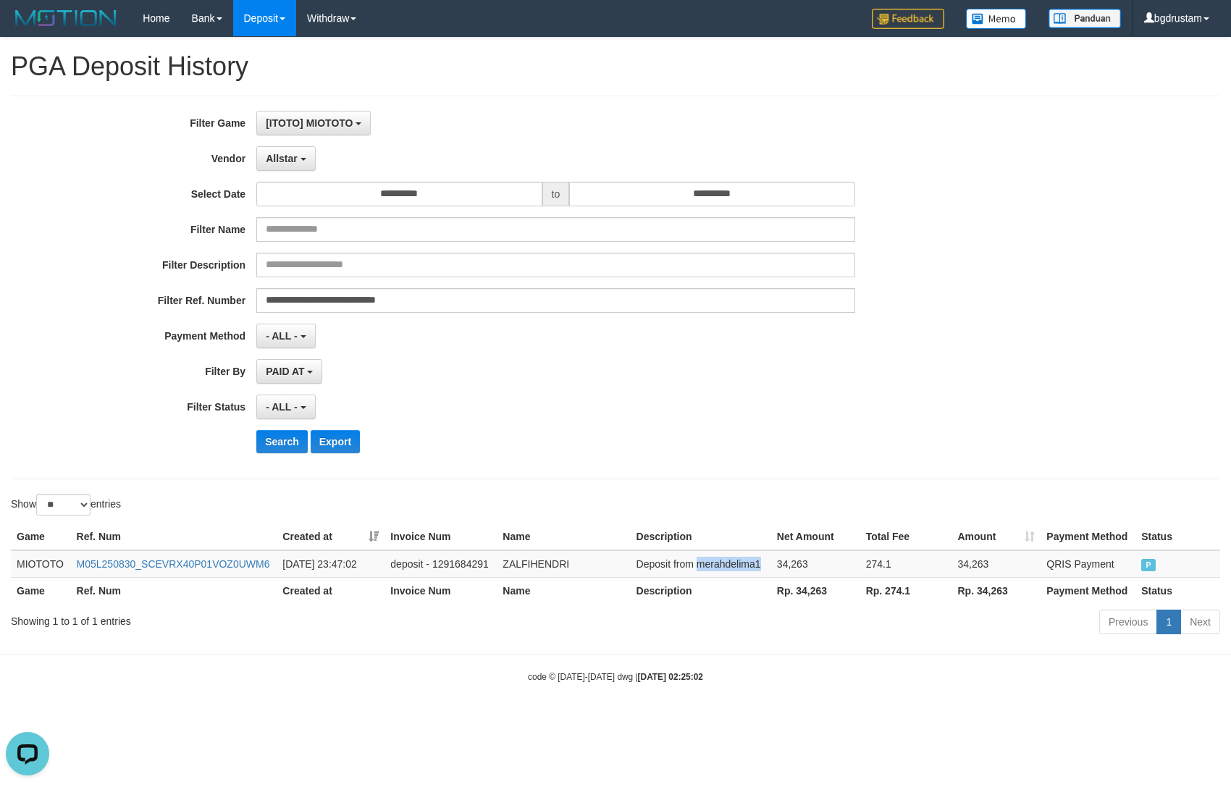
copy td "merahdelima1"
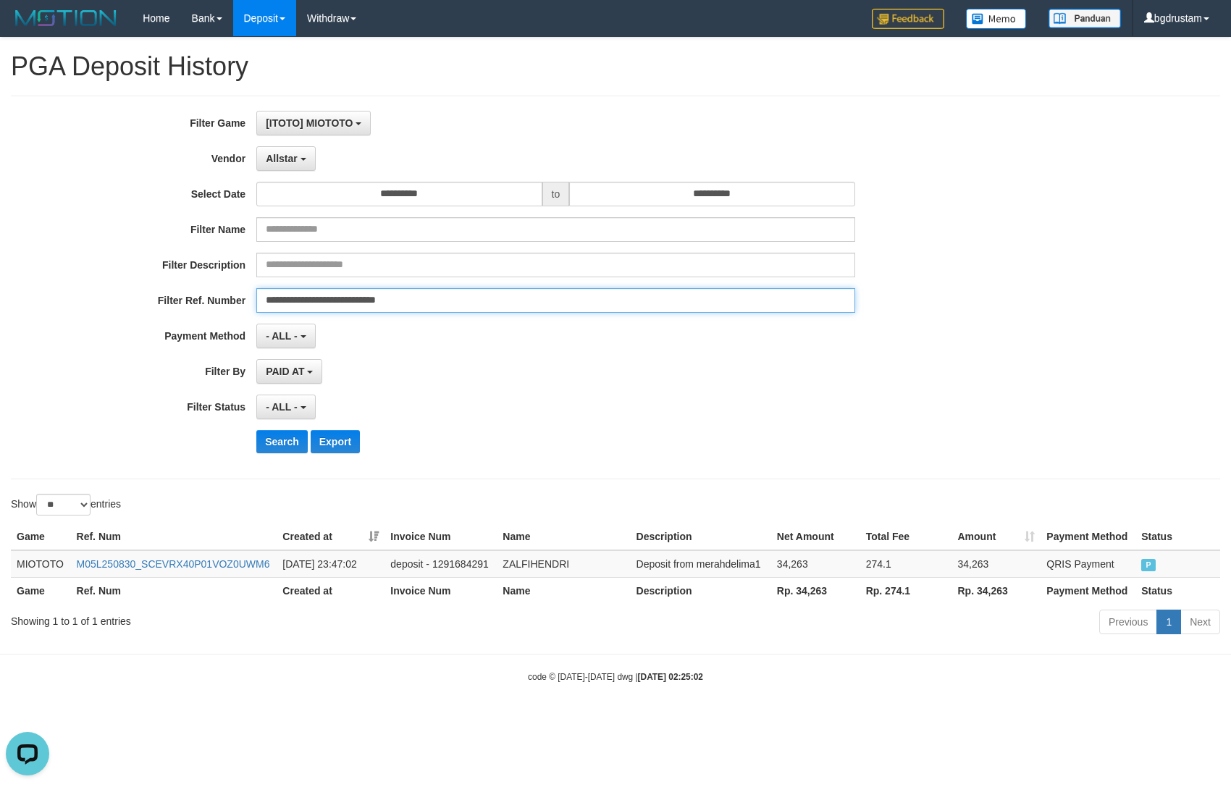
drag, startPoint x: 481, startPoint y: 300, endPoint x: 502, endPoint y: 332, distance: 38.2
click at [482, 300] on input "**********" at bounding box center [555, 300] width 598 height 25
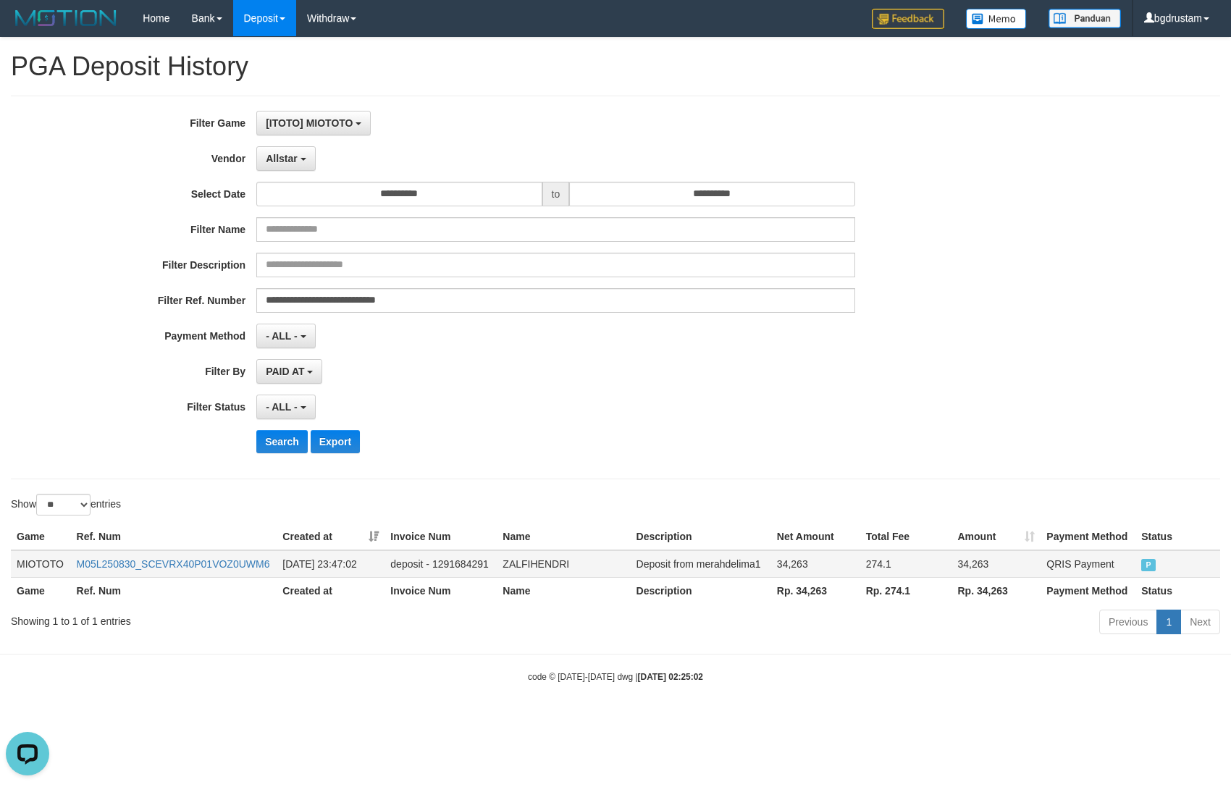
click at [722, 560] on td "Deposit from merahdelima1" at bounding box center [701, 565] width 141 height 28
copy td "merahdelima1"
click at [732, 565] on td "Deposit from merahdelima1" at bounding box center [701, 565] width 141 height 28
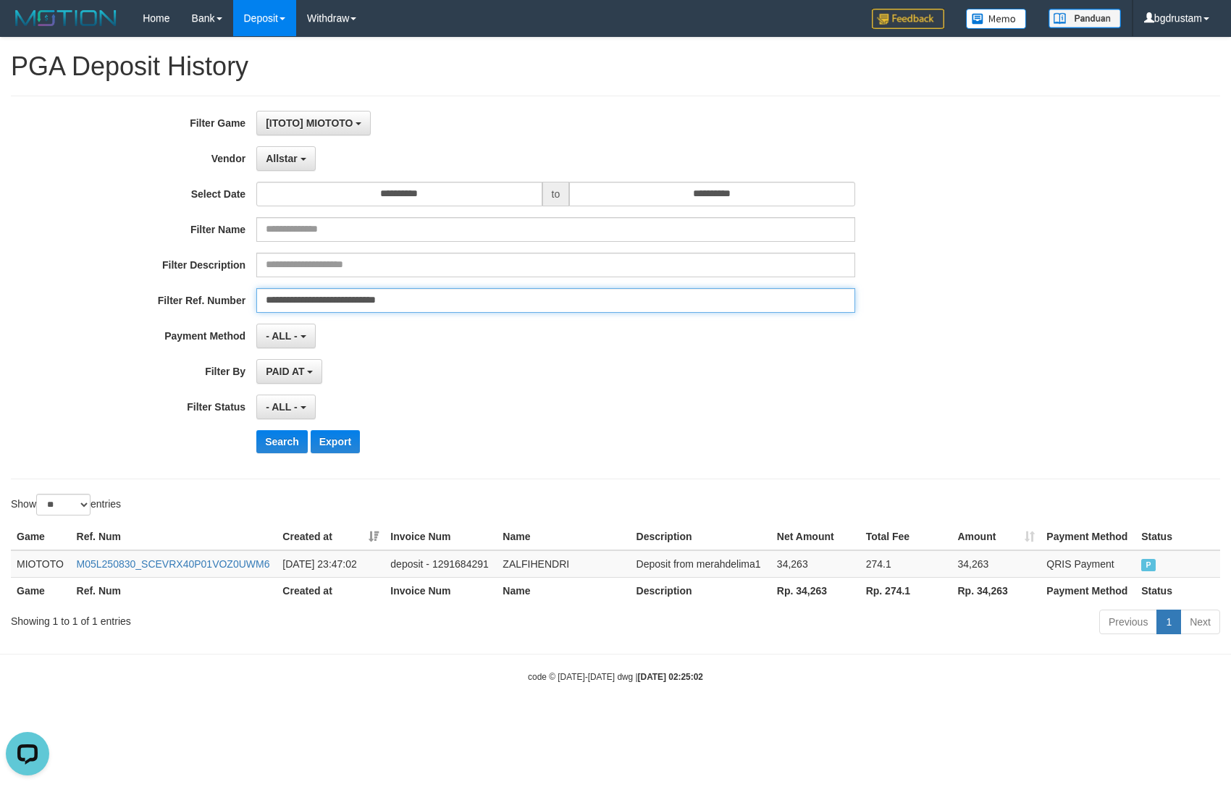
click at [493, 292] on input "**********" at bounding box center [555, 300] width 598 height 25
drag, startPoint x: 514, startPoint y: 301, endPoint x: 514, endPoint y: 327, distance: 26.1
click at [514, 301] on input "**********" at bounding box center [555, 300] width 598 height 25
click at [531, 294] on input "**********" at bounding box center [555, 300] width 598 height 25
paste input "text"
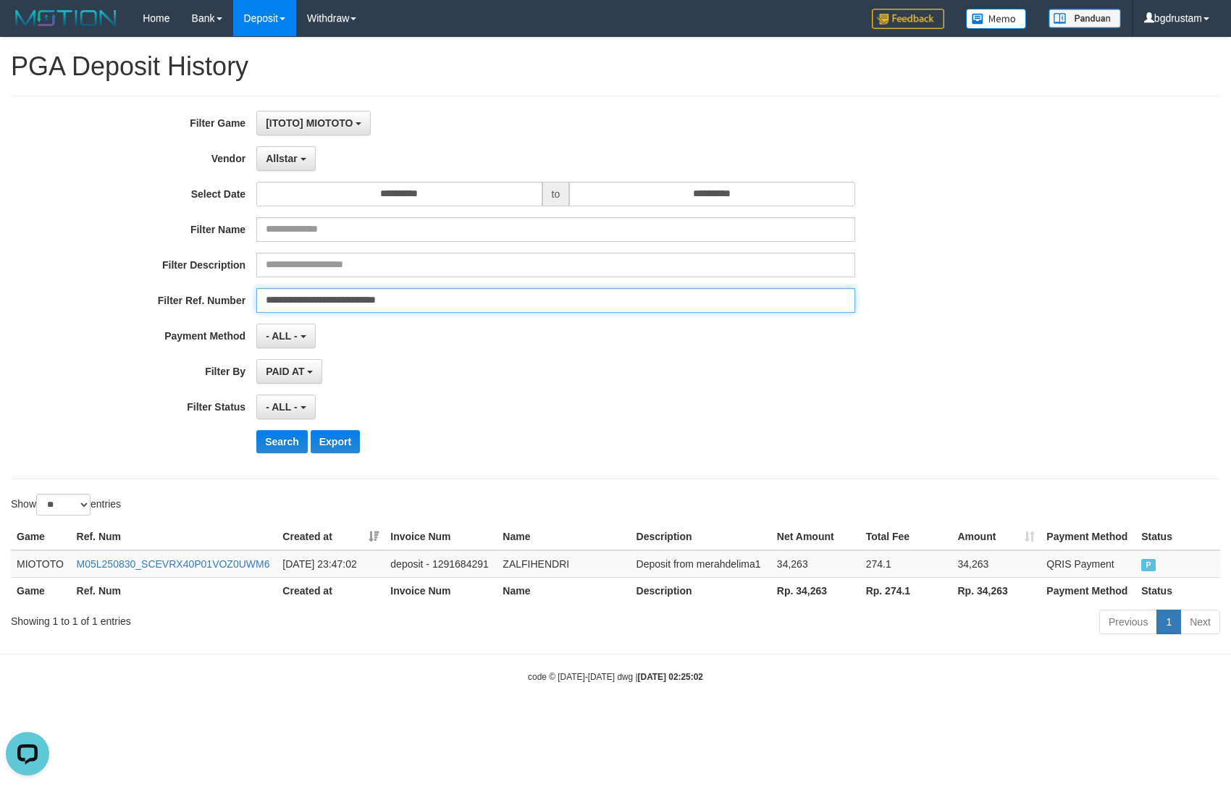
type input "**********"
click at [256, 430] on button "Search" at bounding box center [281, 441] width 51 height 23
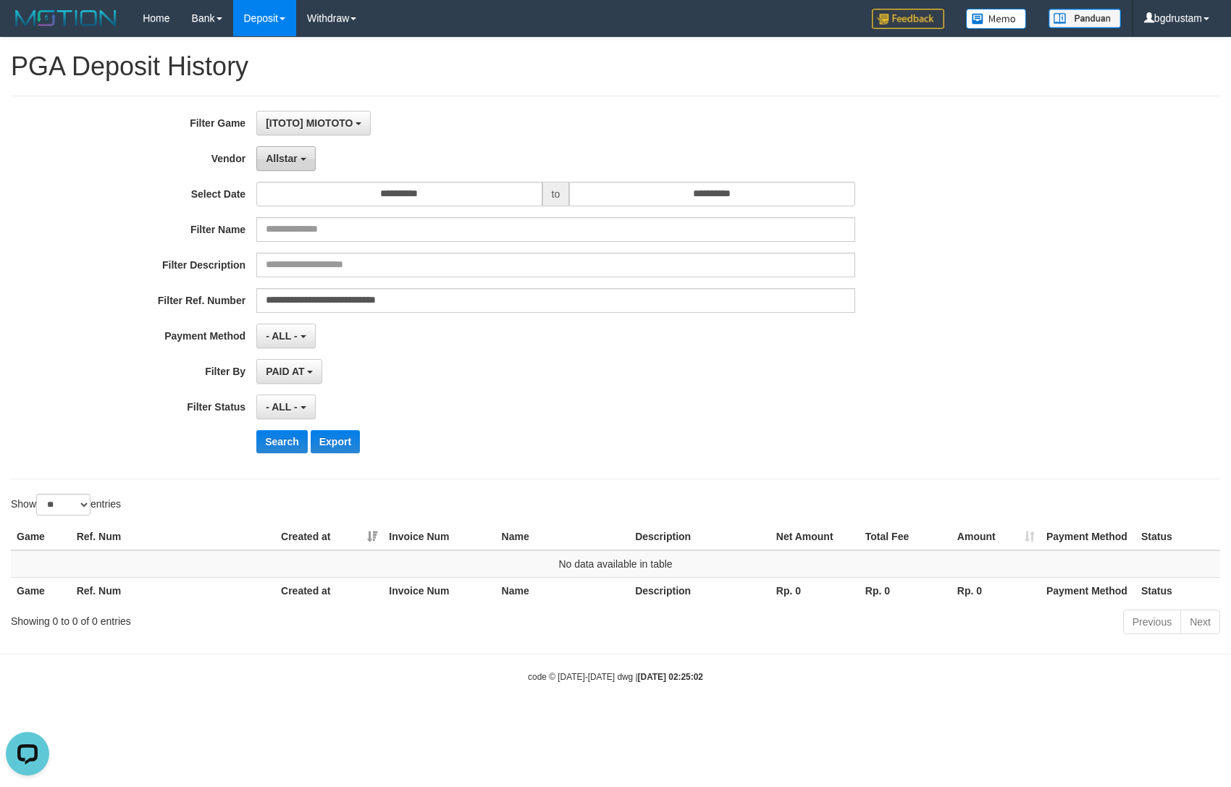
click at [278, 153] on span "Allstar" at bounding box center [282, 159] width 32 height 12
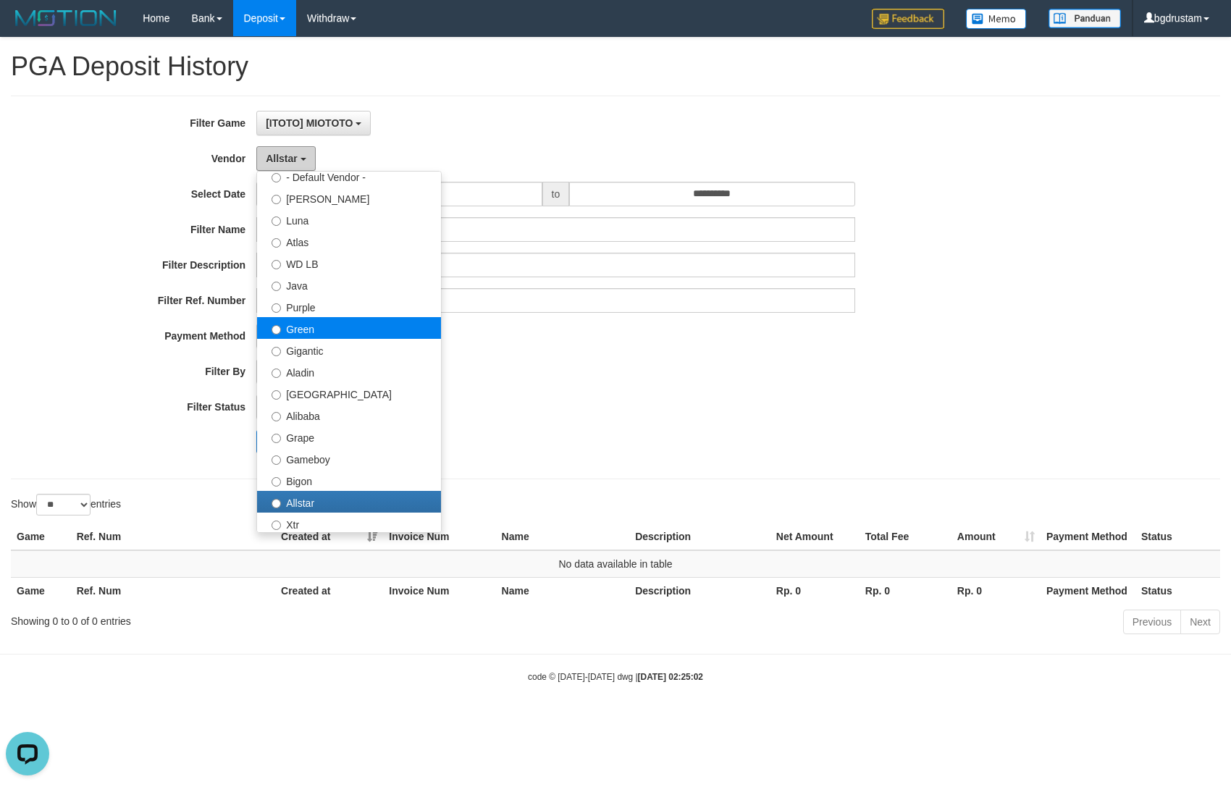
scroll to position [0, 0]
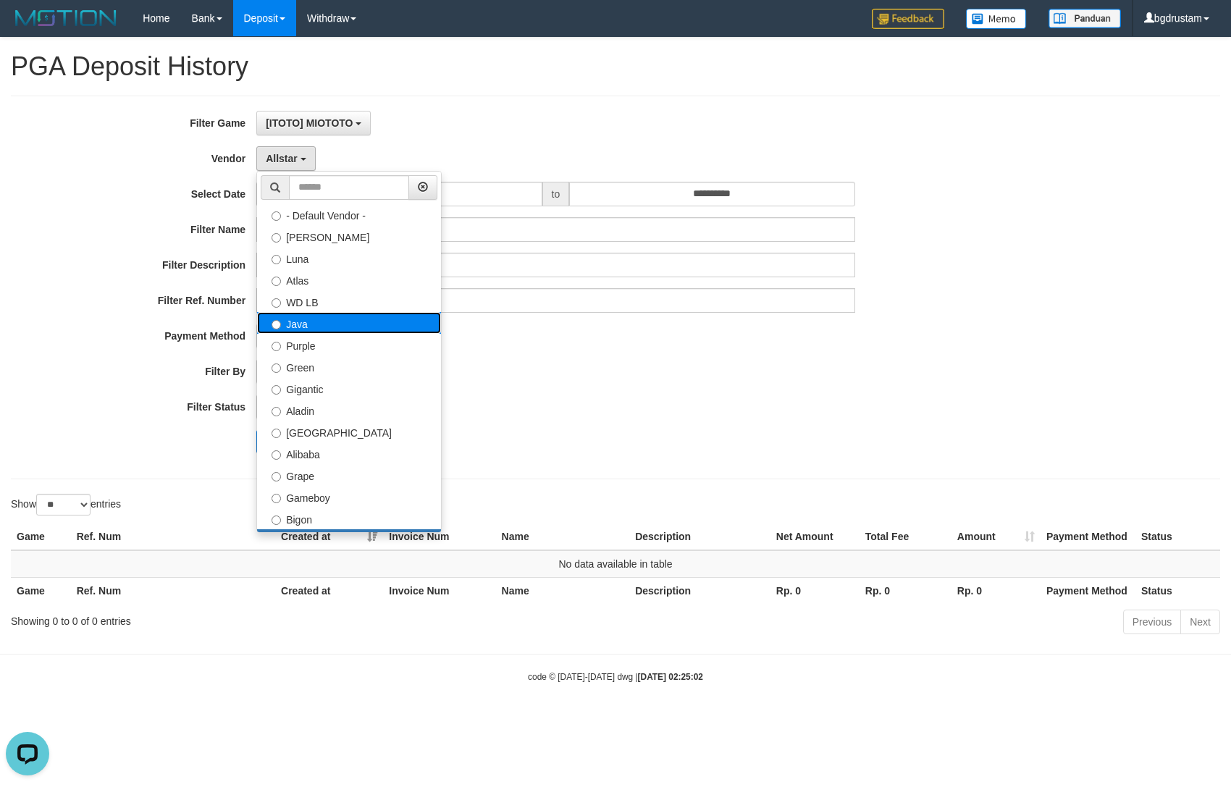
click at [297, 332] on label "Java" at bounding box center [349, 323] width 184 height 22
select select "**********"
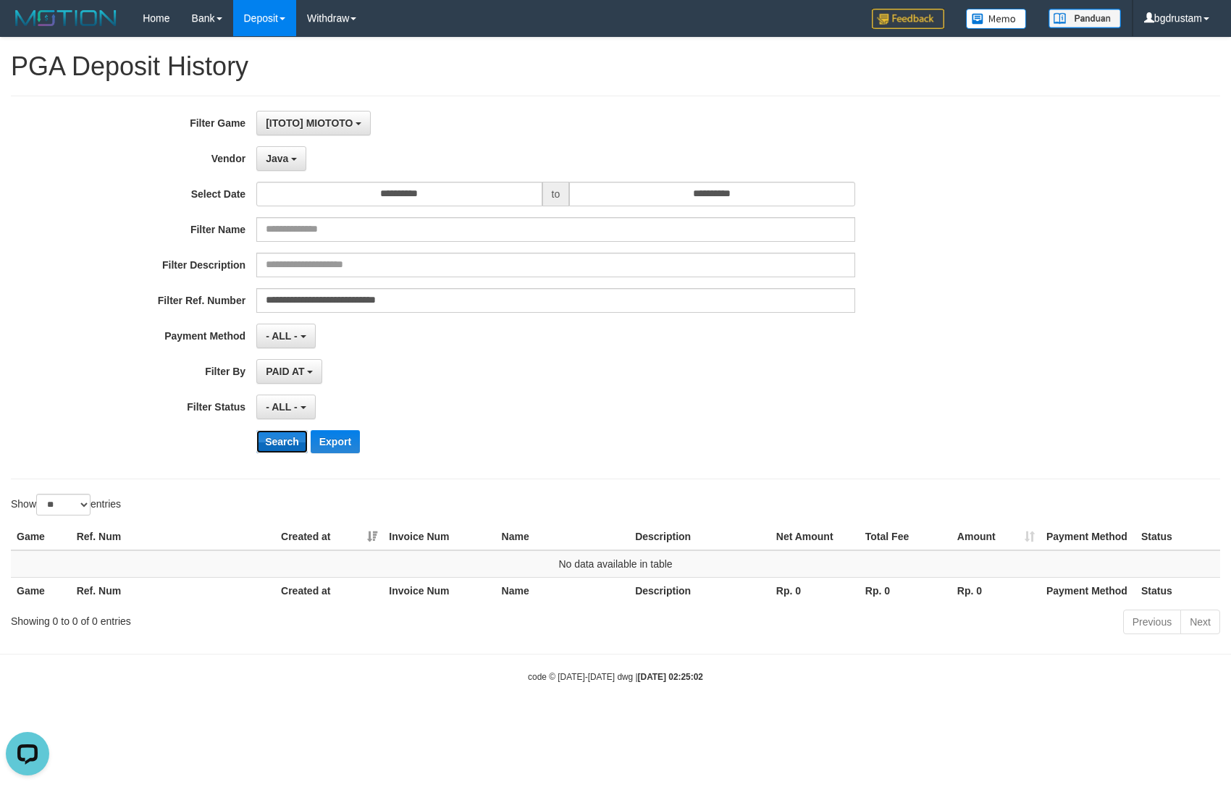
click at [276, 430] on button "Search" at bounding box center [281, 441] width 51 height 23
click at [291, 369] on span "PAID AT" at bounding box center [285, 372] width 38 height 12
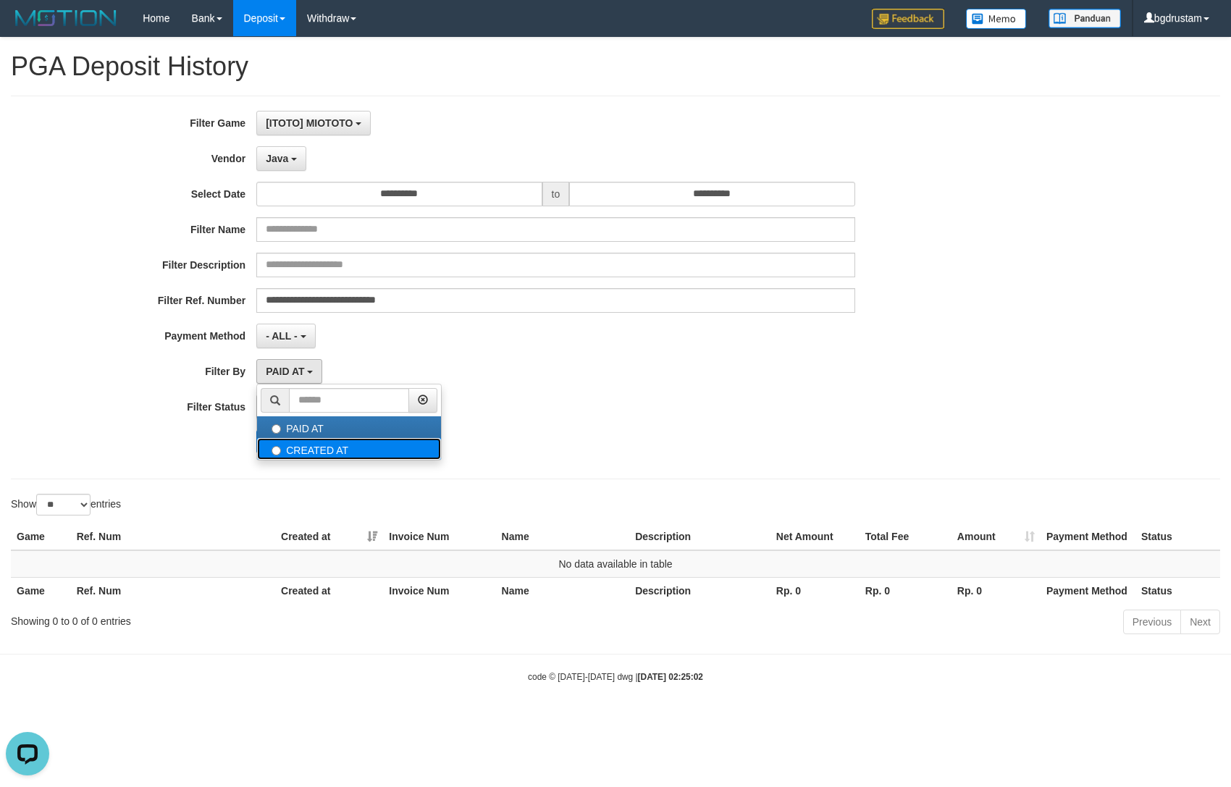
click at [291, 443] on label "CREATED AT" at bounding box center [349, 449] width 184 height 22
select select "*"
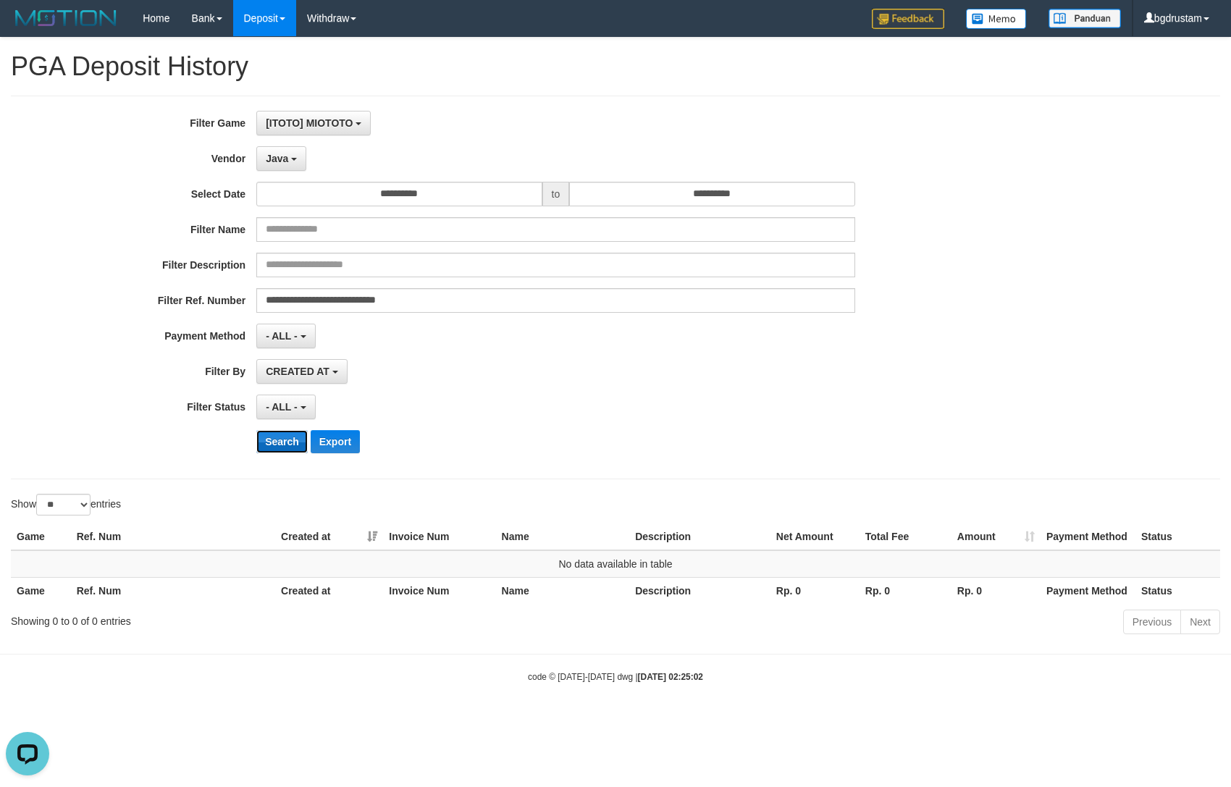
click at [277, 443] on button "Search" at bounding box center [281, 441] width 51 height 23
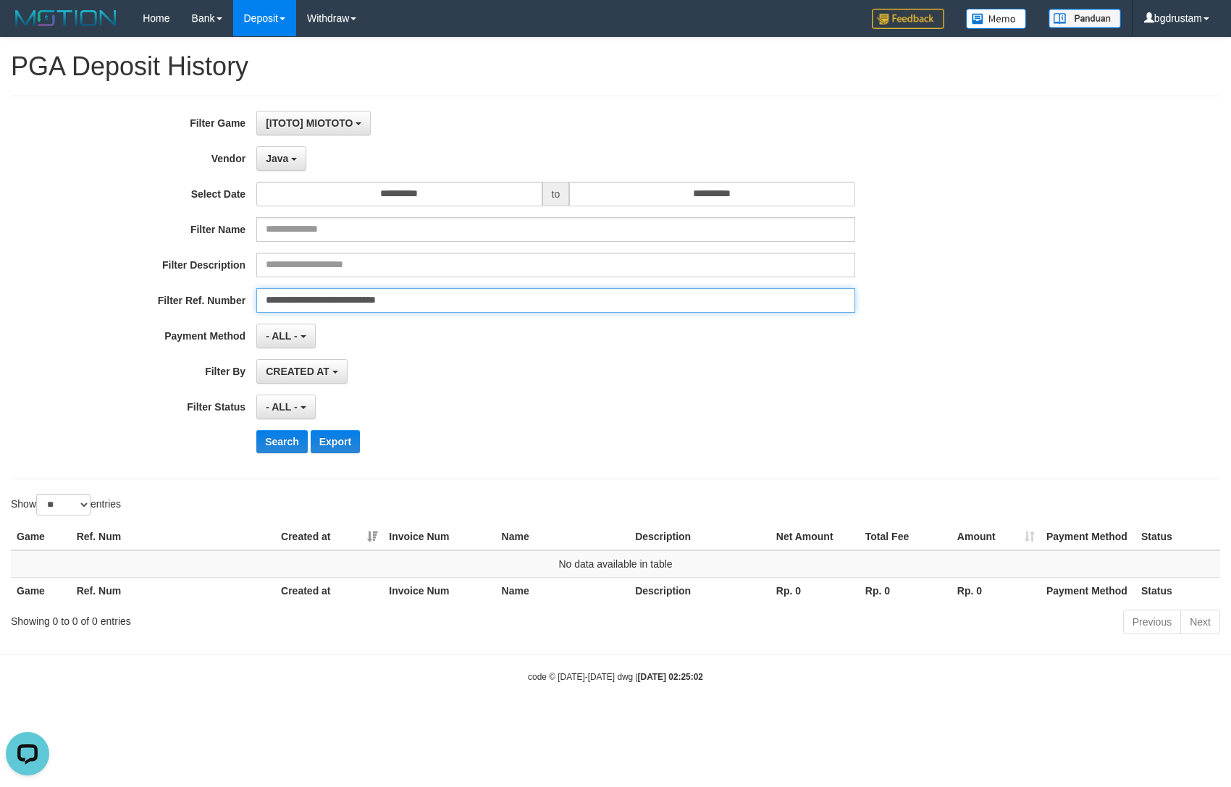
click at [401, 301] on input "**********" at bounding box center [555, 300] width 598 height 25
paste input "text"
type input "**********"
click at [256, 430] on button "Search" at bounding box center [281, 441] width 51 height 23
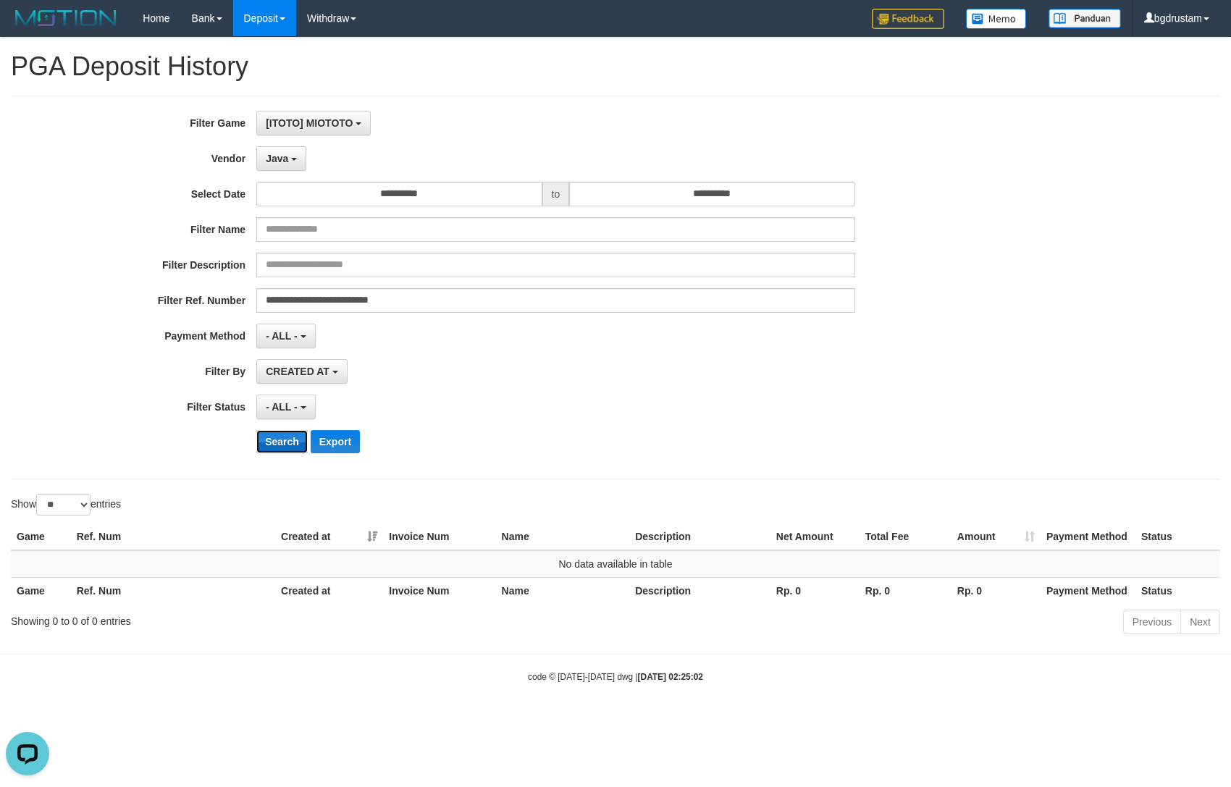
click at [272, 437] on button "Search" at bounding box center [281, 441] width 51 height 23
click at [285, 158] on span "Java" at bounding box center [277, 159] width 22 height 12
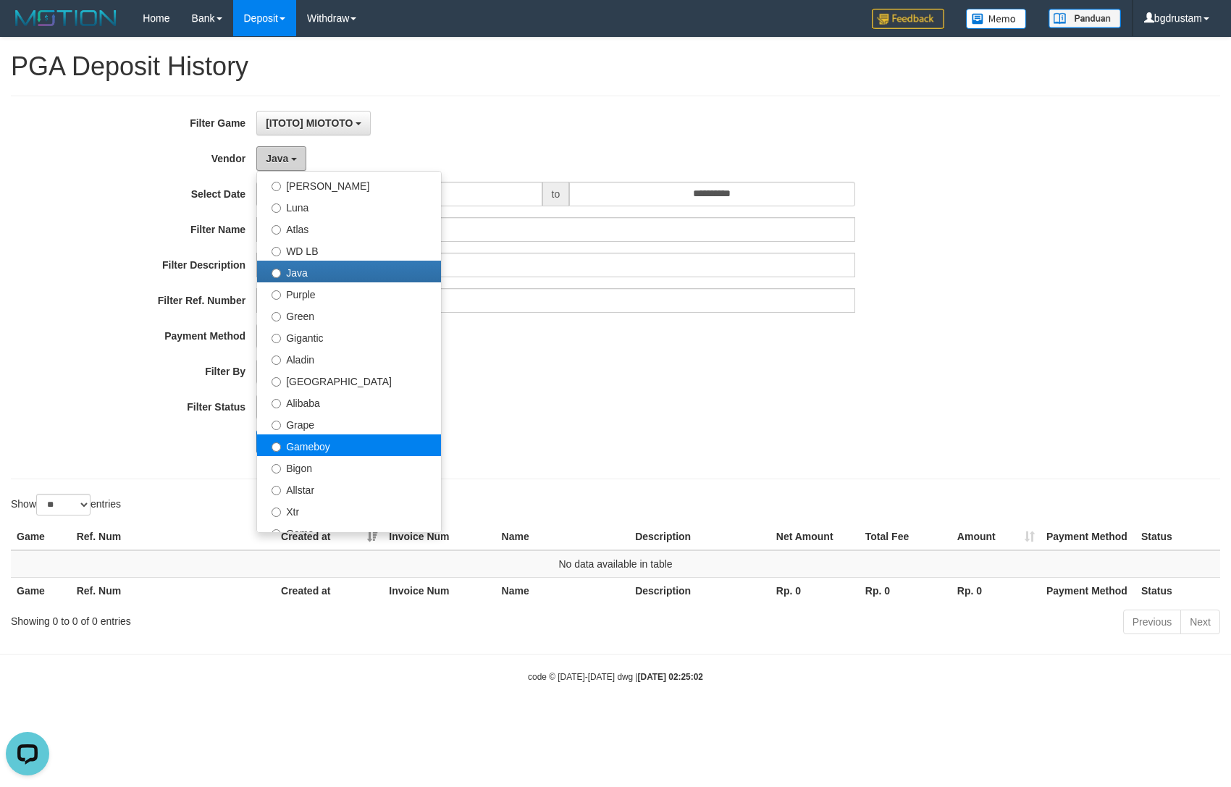
scroll to position [80, 0]
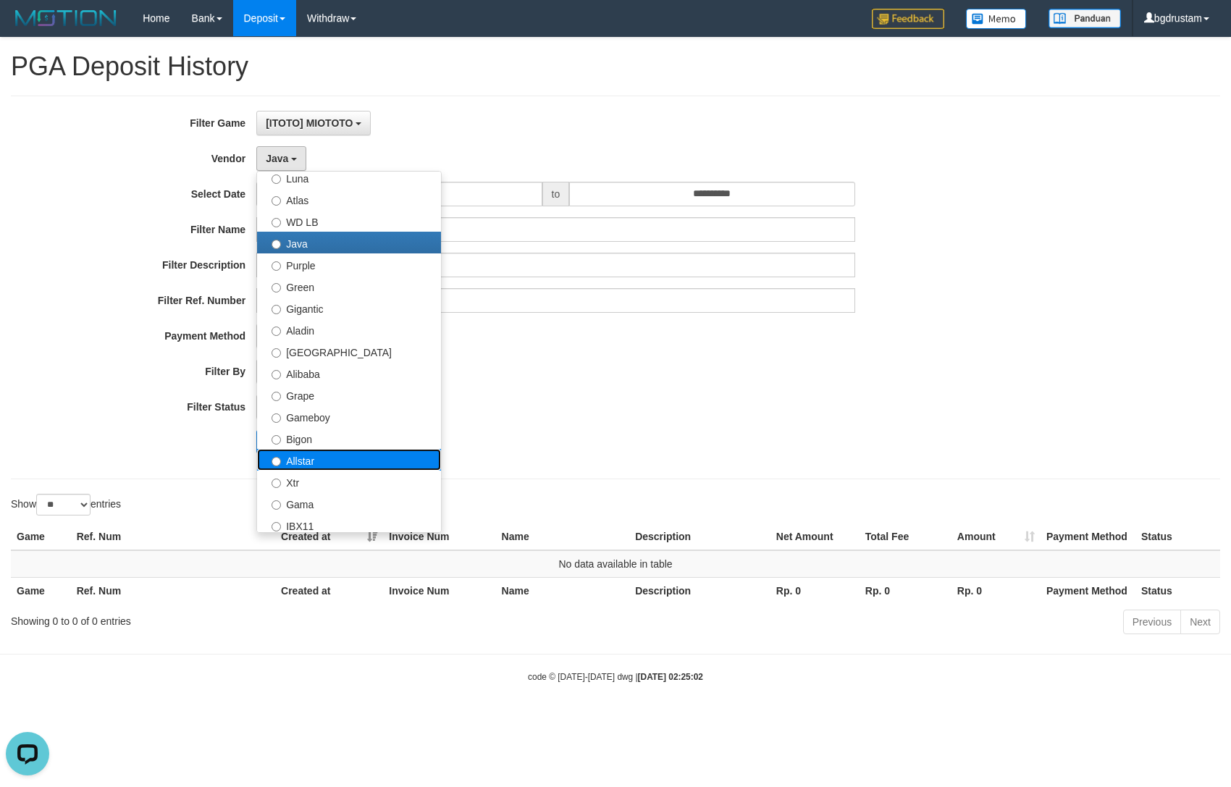
click at [300, 464] on label "Allstar" at bounding box center [349, 460] width 184 height 22
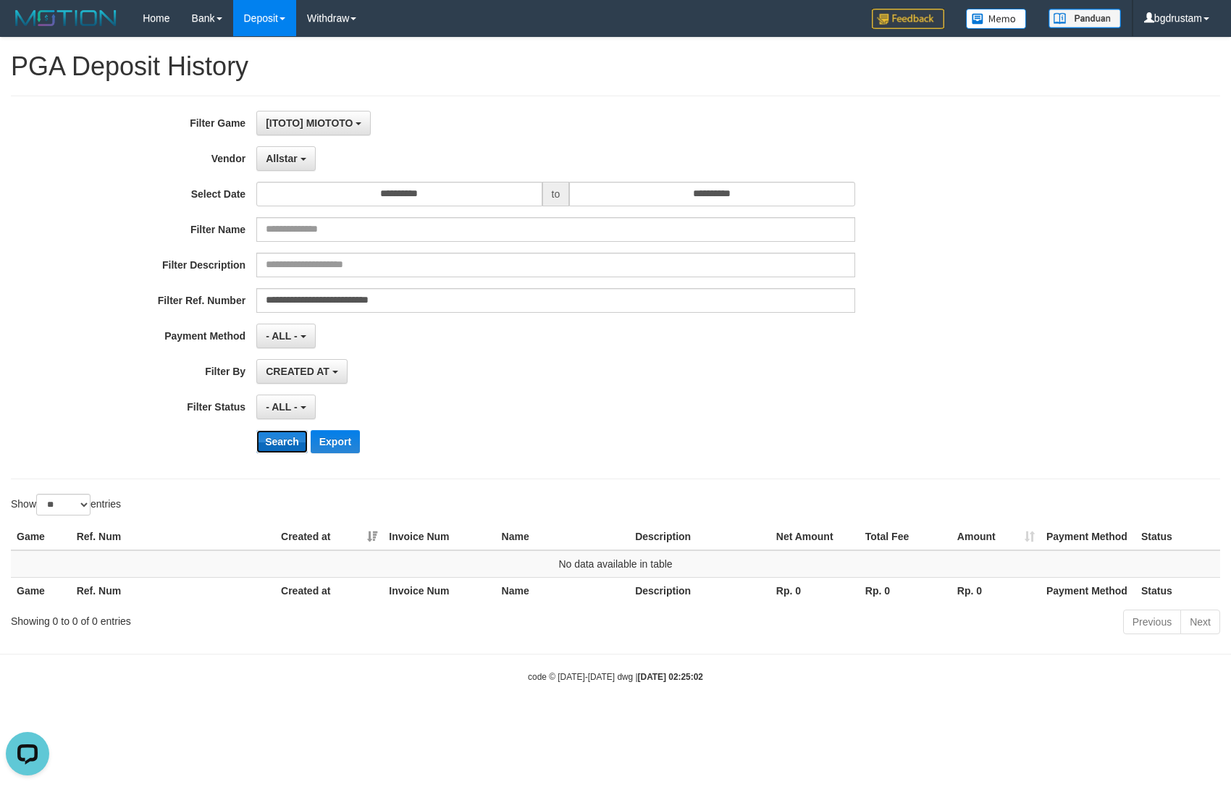
click at [276, 438] on button "Search" at bounding box center [281, 441] width 51 height 23
drag, startPoint x: 306, startPoint y: 162, endPoint x: 304, endPoint y: 174, distance: 11.8
click at [306, 162] on button "Allstar" at bounding box center [285, 158] width 59 height 25
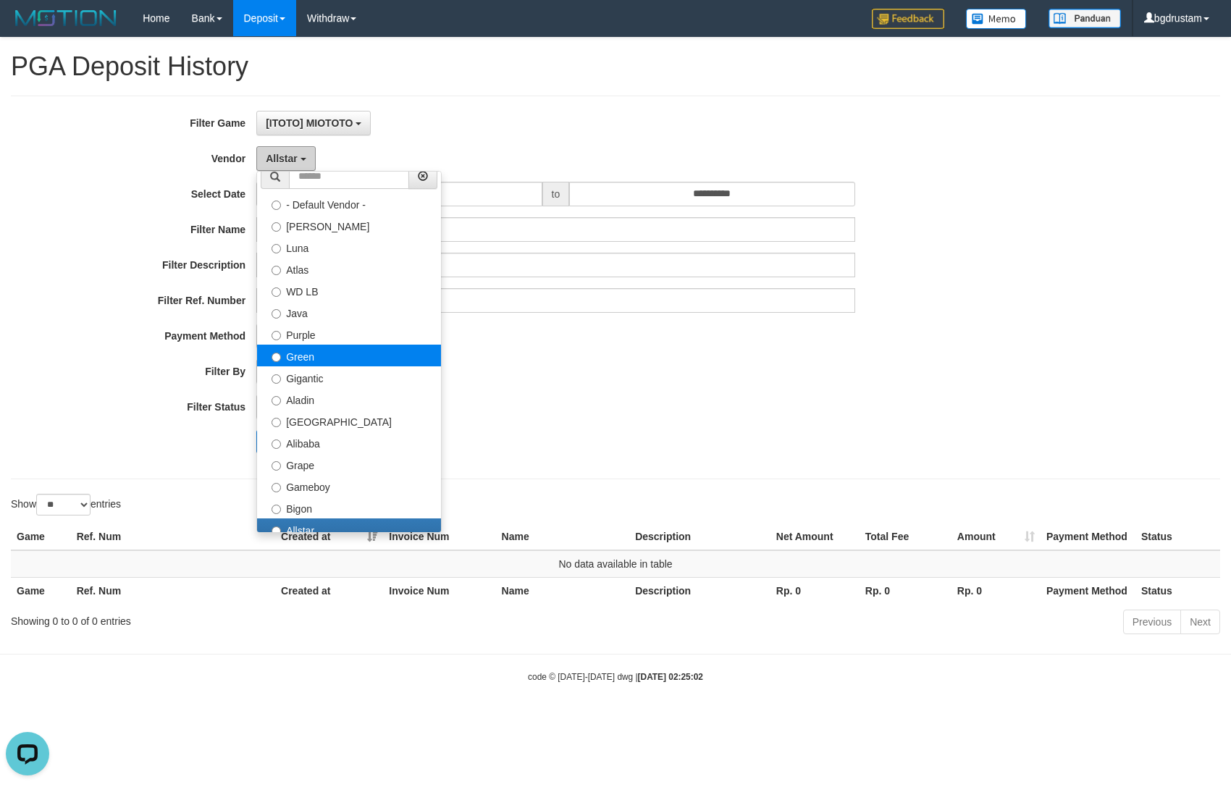
scroll to position [0, 0]
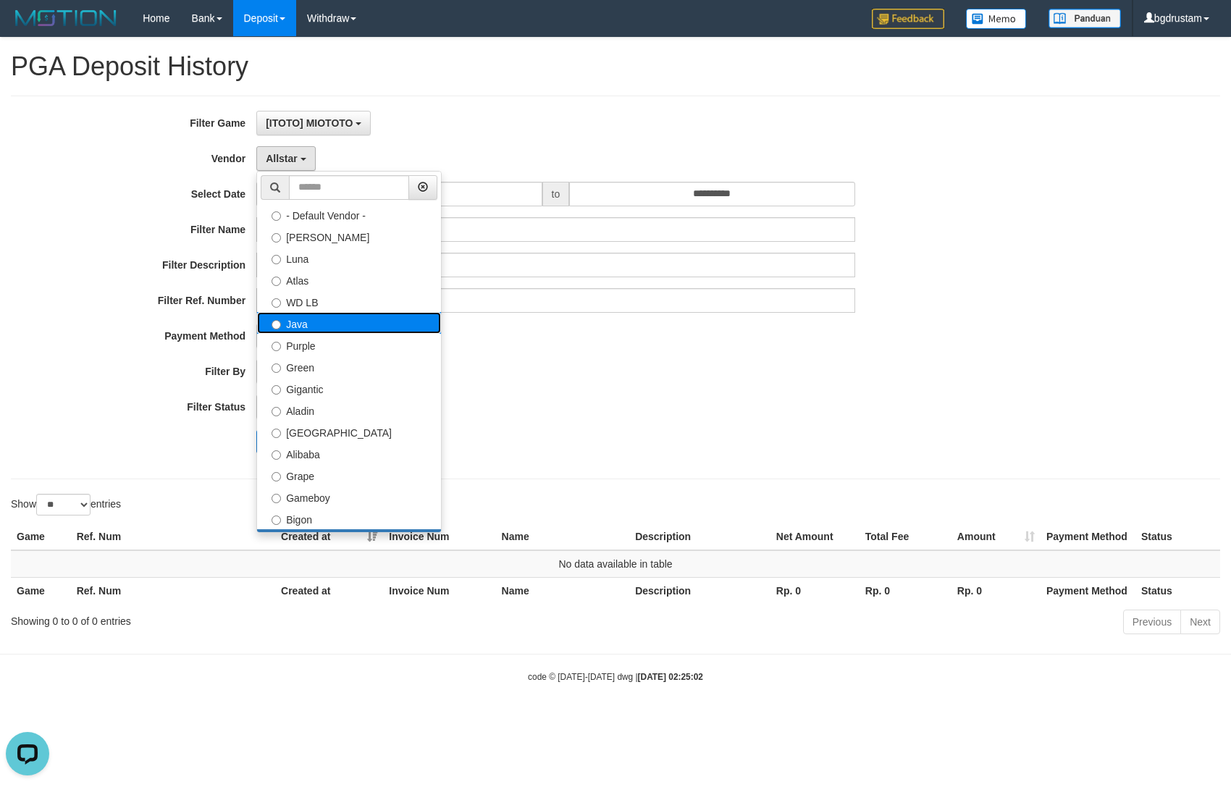
click at [286, 325] on label "Java" at bounding box center [349, 323] width 184 height 22
select select "**********"
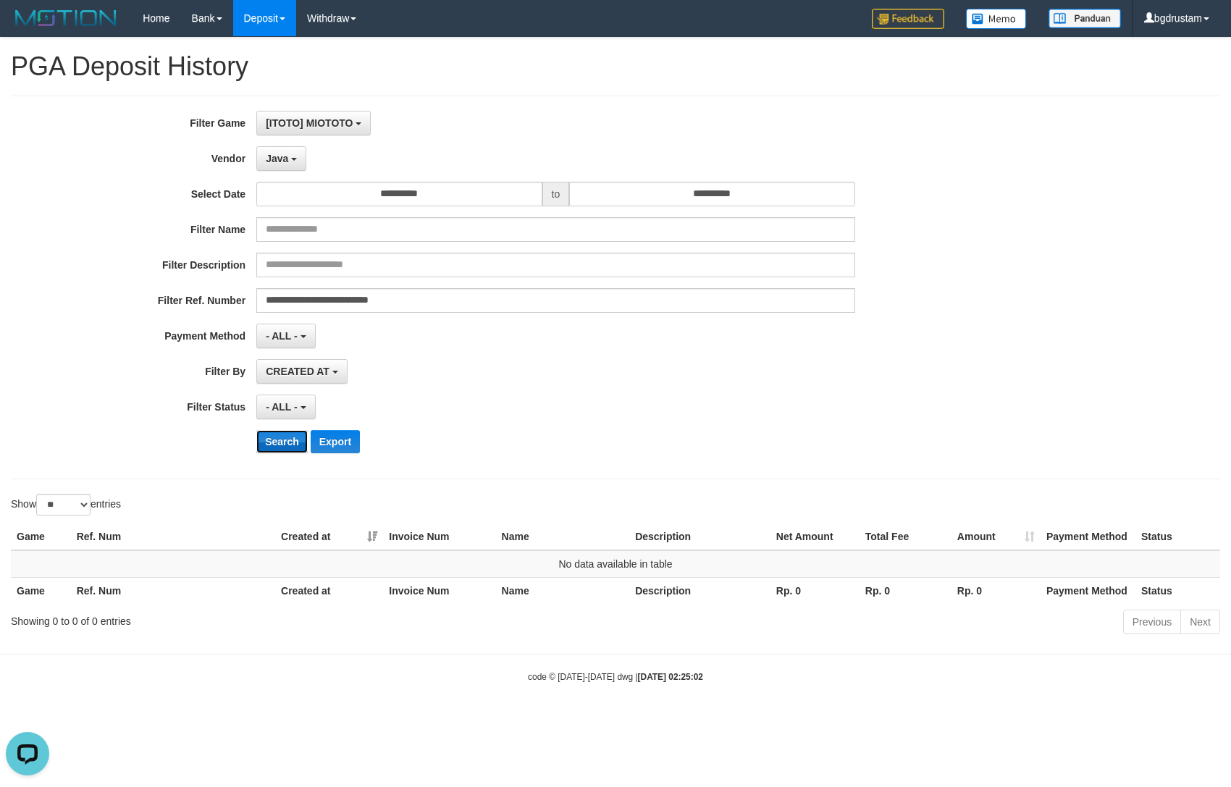
click at [270, 435] on button "Search" at bounding box center [281, 441] width 51 height 23
click at [285, 440] on button "Search" at bounding box center [281, 441] width 51 height 23
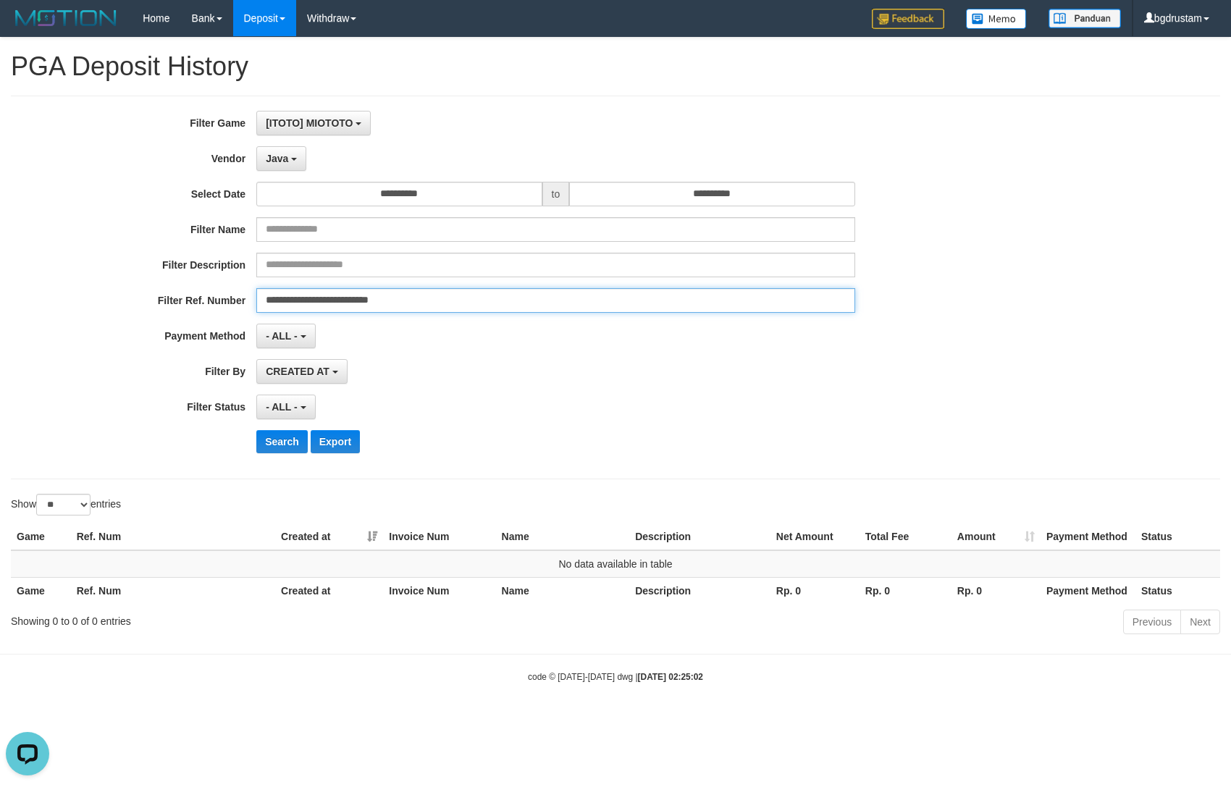
click at [485, 307] on input "**********" at bounding box center [555, 300] width 598 height 25
click at [256, 430] on button "Search" at bounding box center [281, 441] width 51 height 23
click at [459, 302] on input "**********" at bounding box center [555, 300] width 598 height 25
paste input "**"
type input "**********"
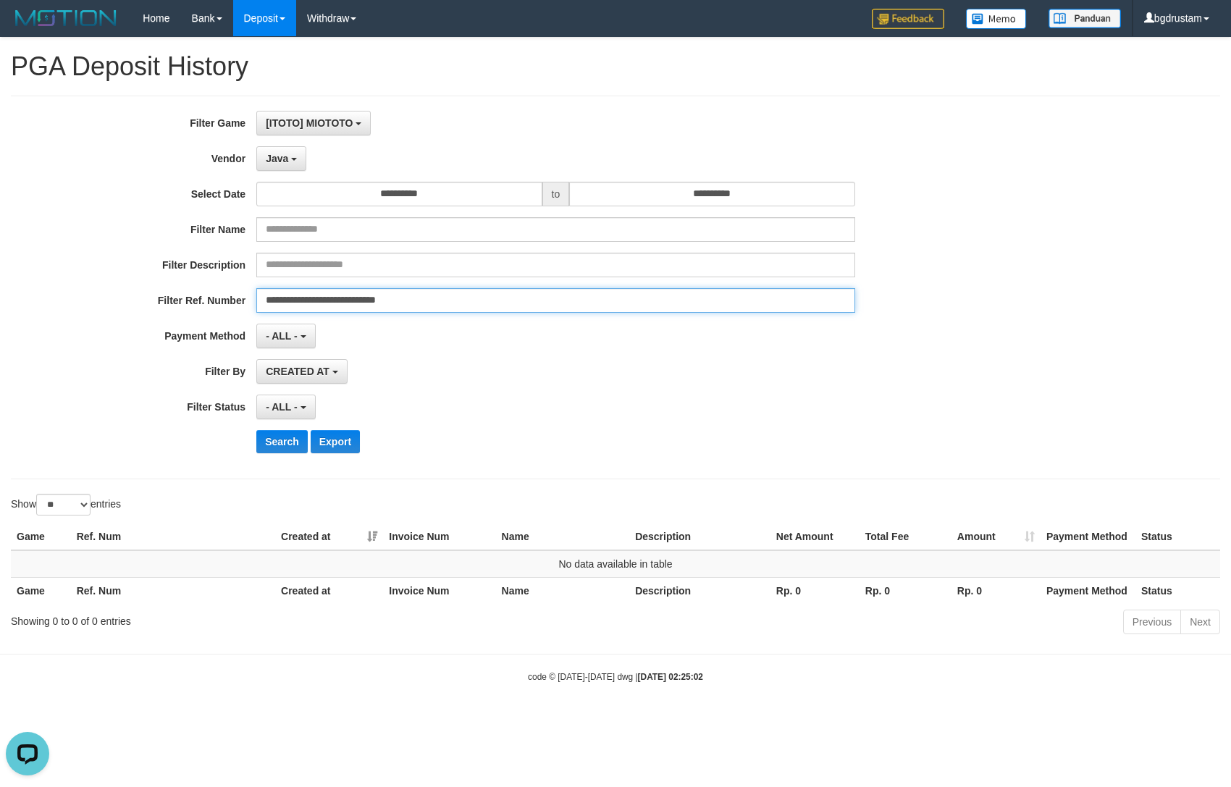
click at [256, 430] on button "Search" at bounding box center [281, 441] width 51 height 23
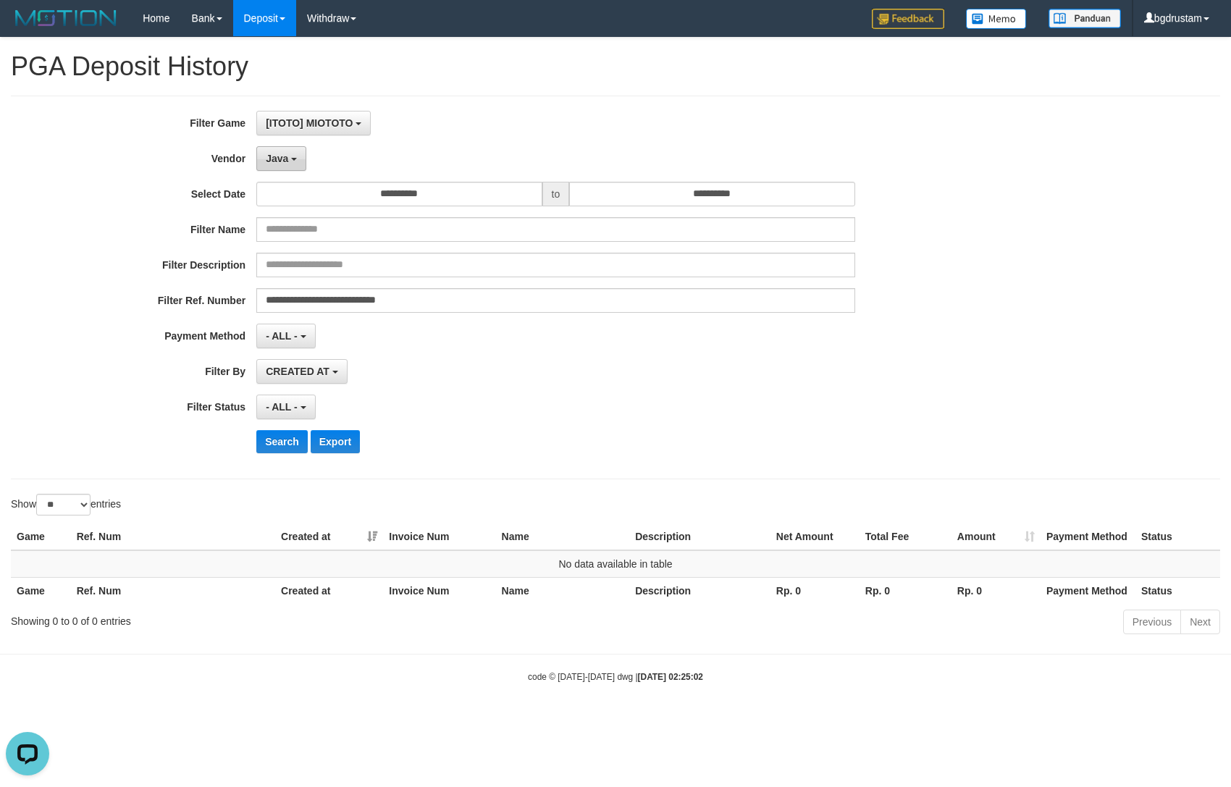
click at [266, 154] on span "Java" at bounding box center [277, 159] width 22 height 12
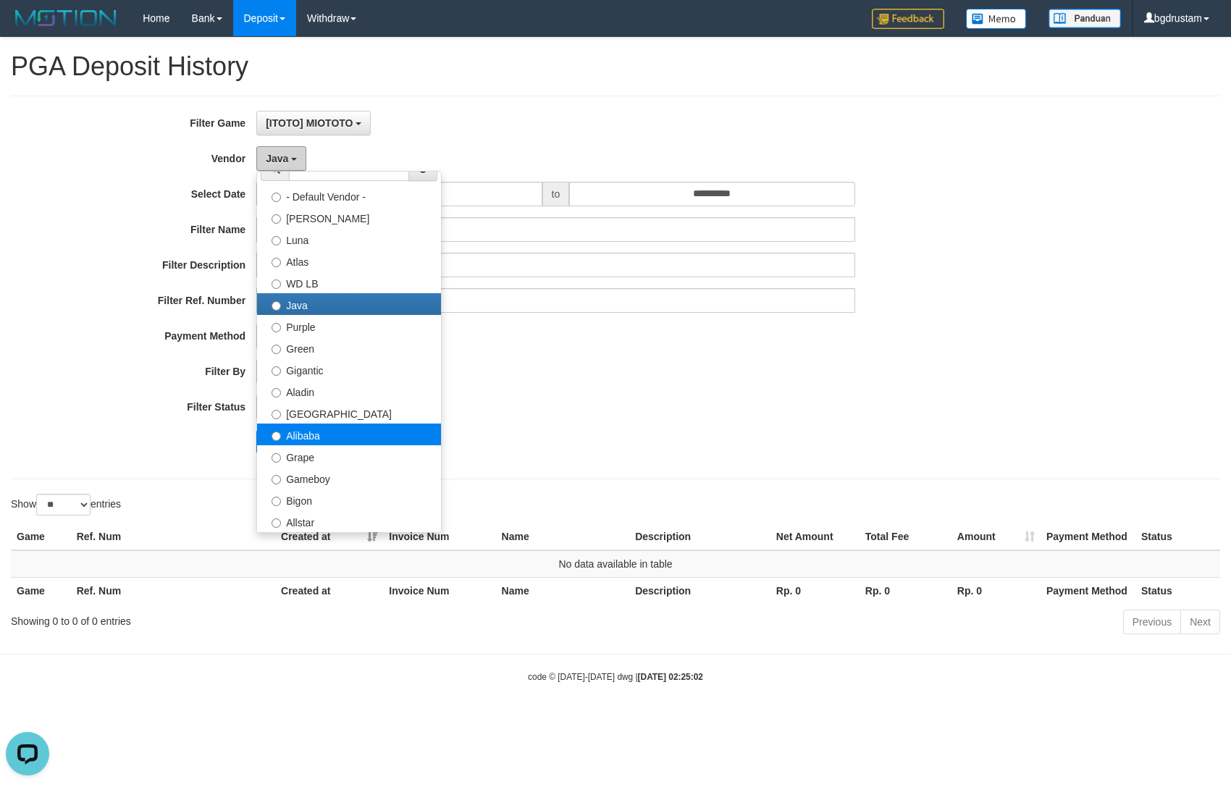
scroll to position [161, 0]
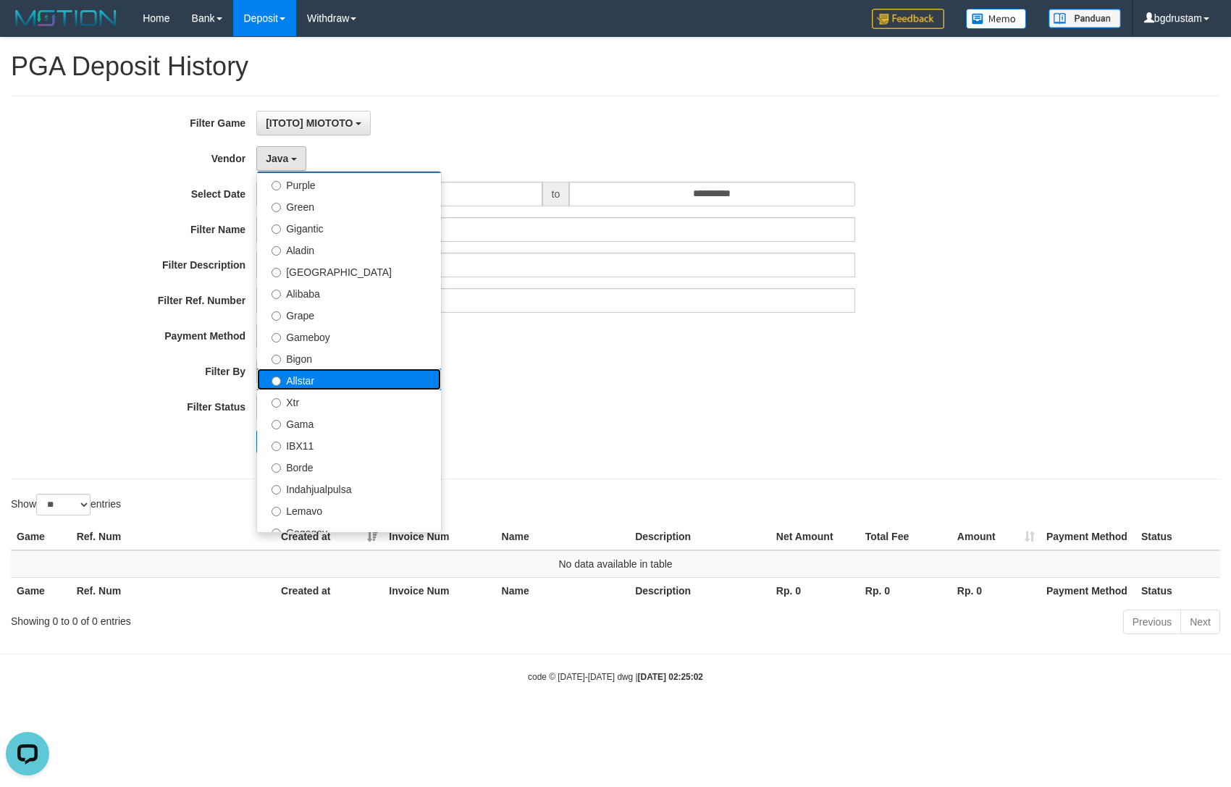
click at [301, 388] on label "Allstar" at bounding box center [349, 380] width 184 height 22
select select "**********"
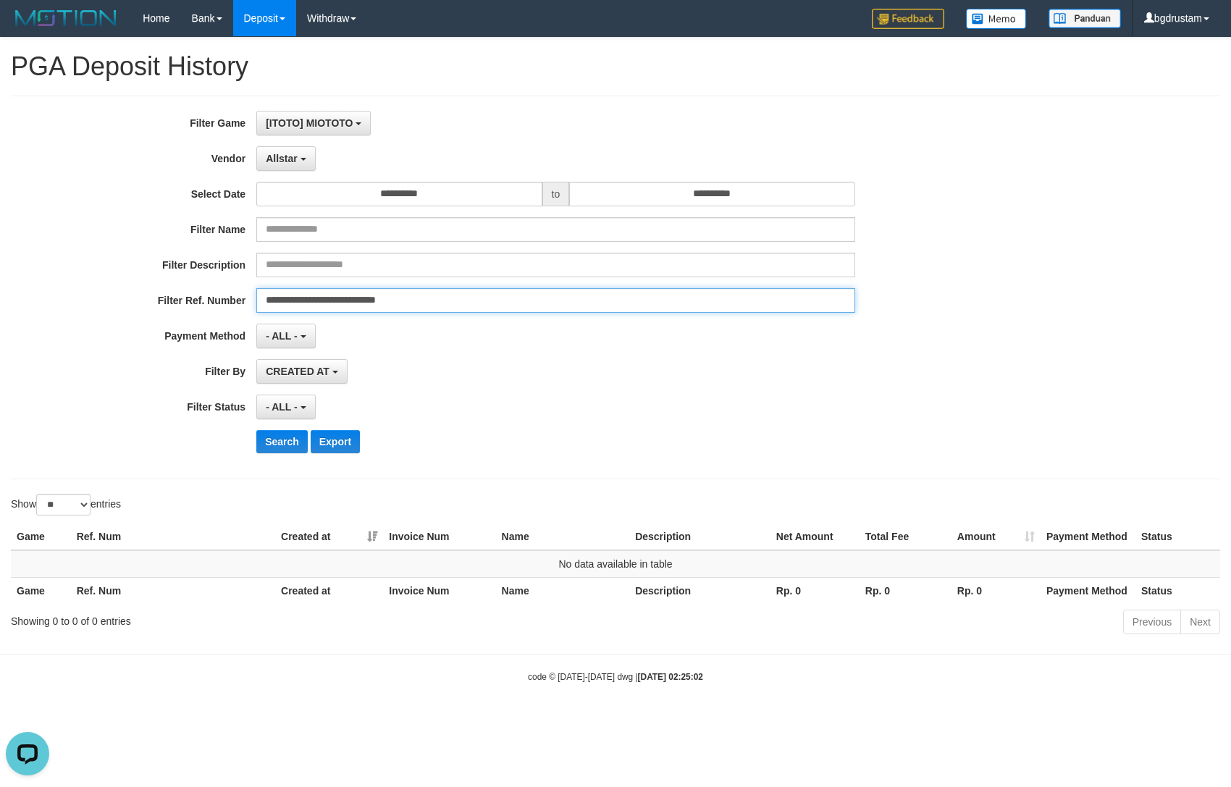
click at [374, 301] on input "**********" at bounding box center [555, 300] width 598 height 25
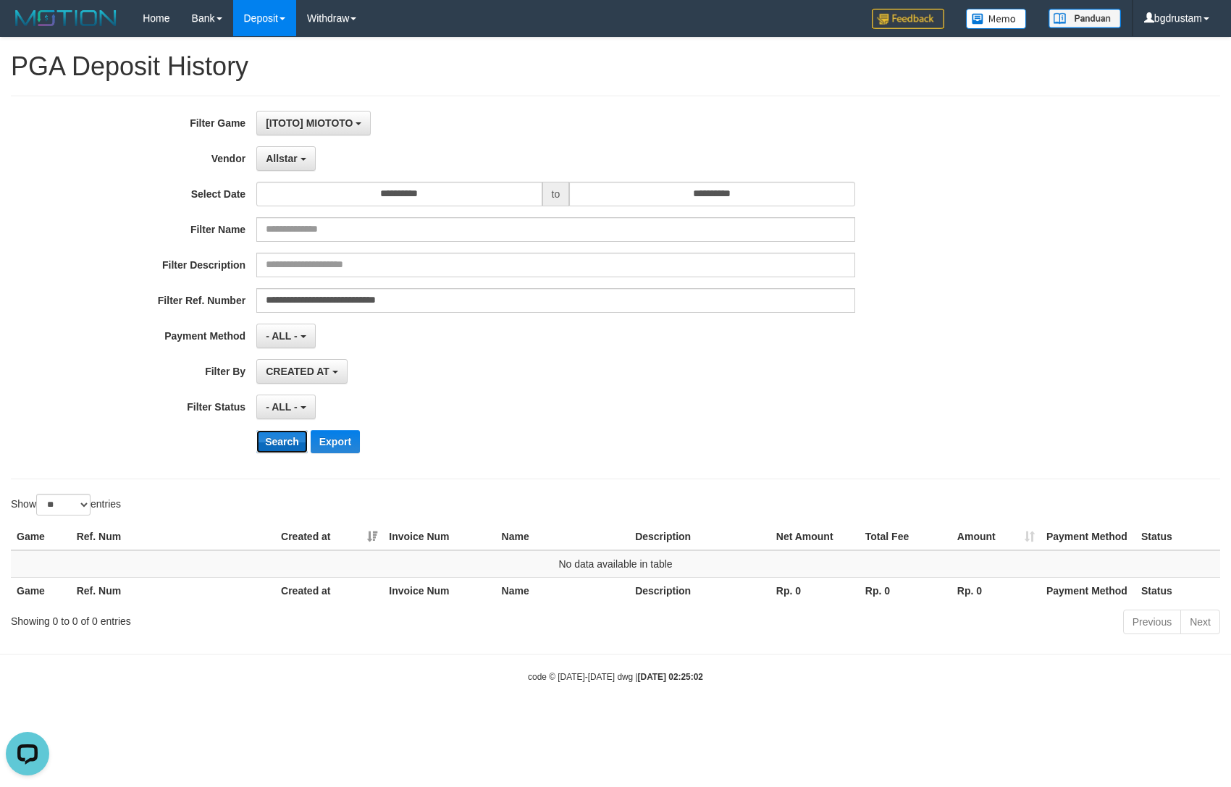
click at [281, 443] on button "Search" at bounding box center [281, 441] width 51 height 23
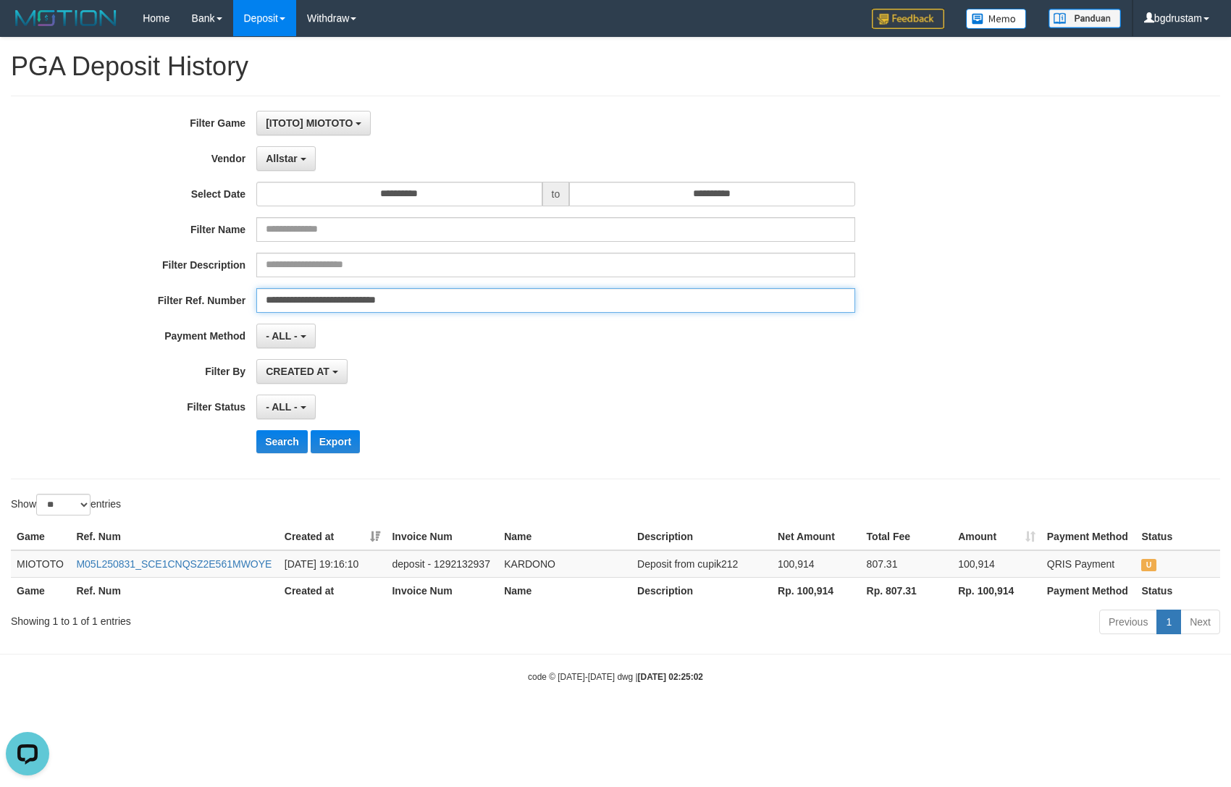
click at [473, 302] on input "**********" at bounding box center [555, 300] width 598 height 25
paste input "text"
click at [256, 430] on button "Search" at bounding box center [281, 441] width 51 height 23
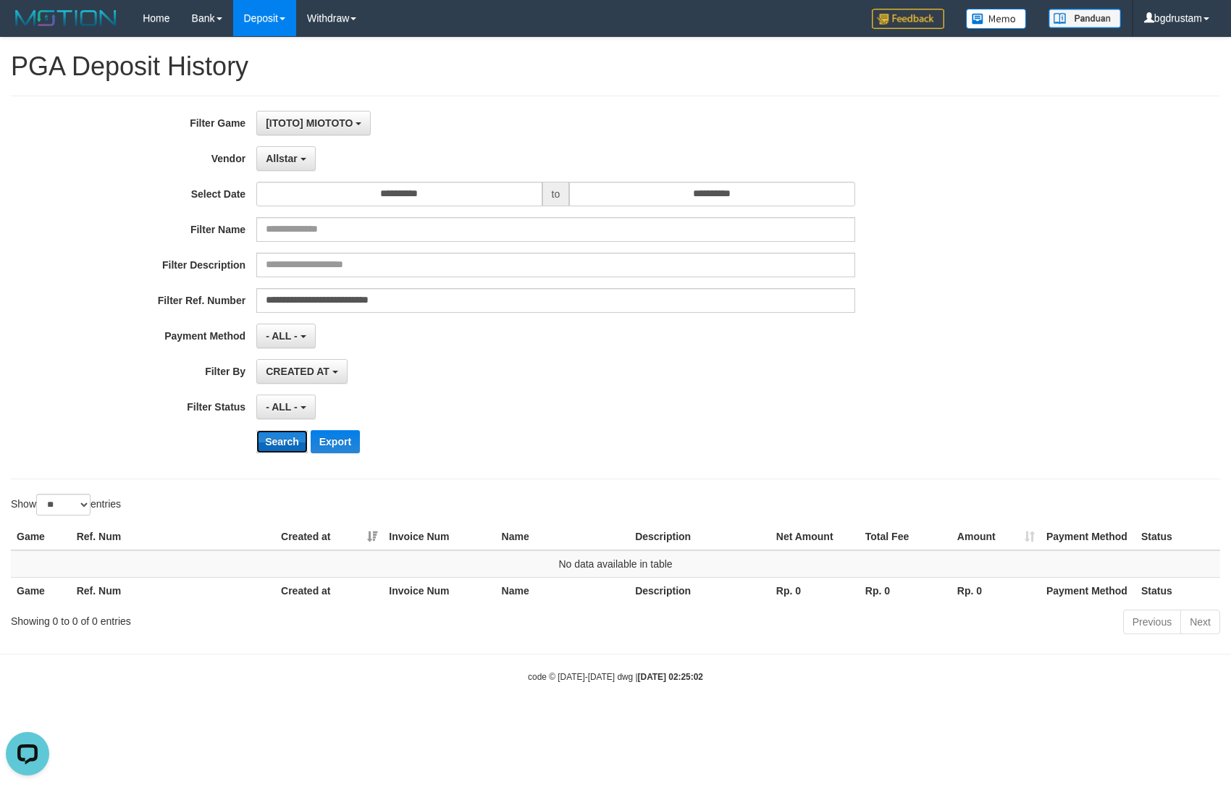
click at [273, 442] on button "Search" at bounding box center [281, 441] width 51 height 23
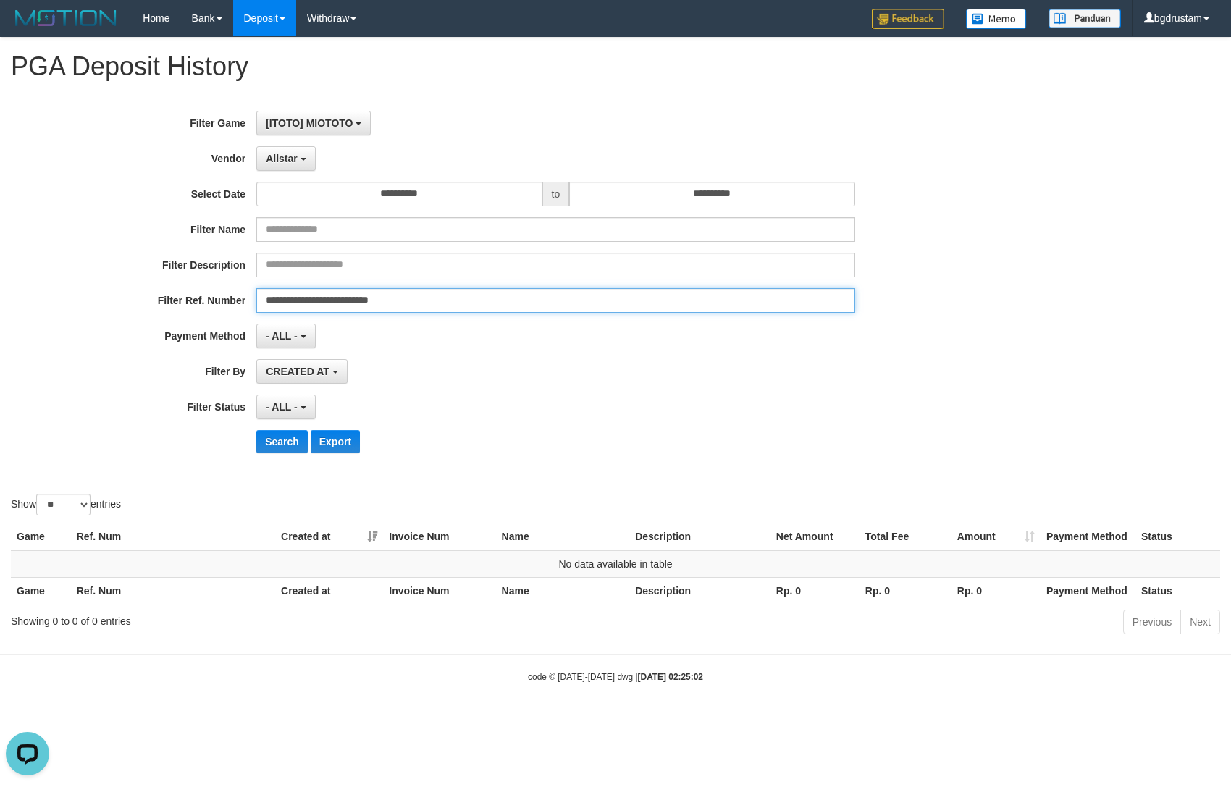
click at [503, 308] on input "**********" at bounding box center [555, 300] width 598 height 25
paste input "**"
click at [256, 430] on button "Search" at bounding box center [281, 441] width 51 height 23
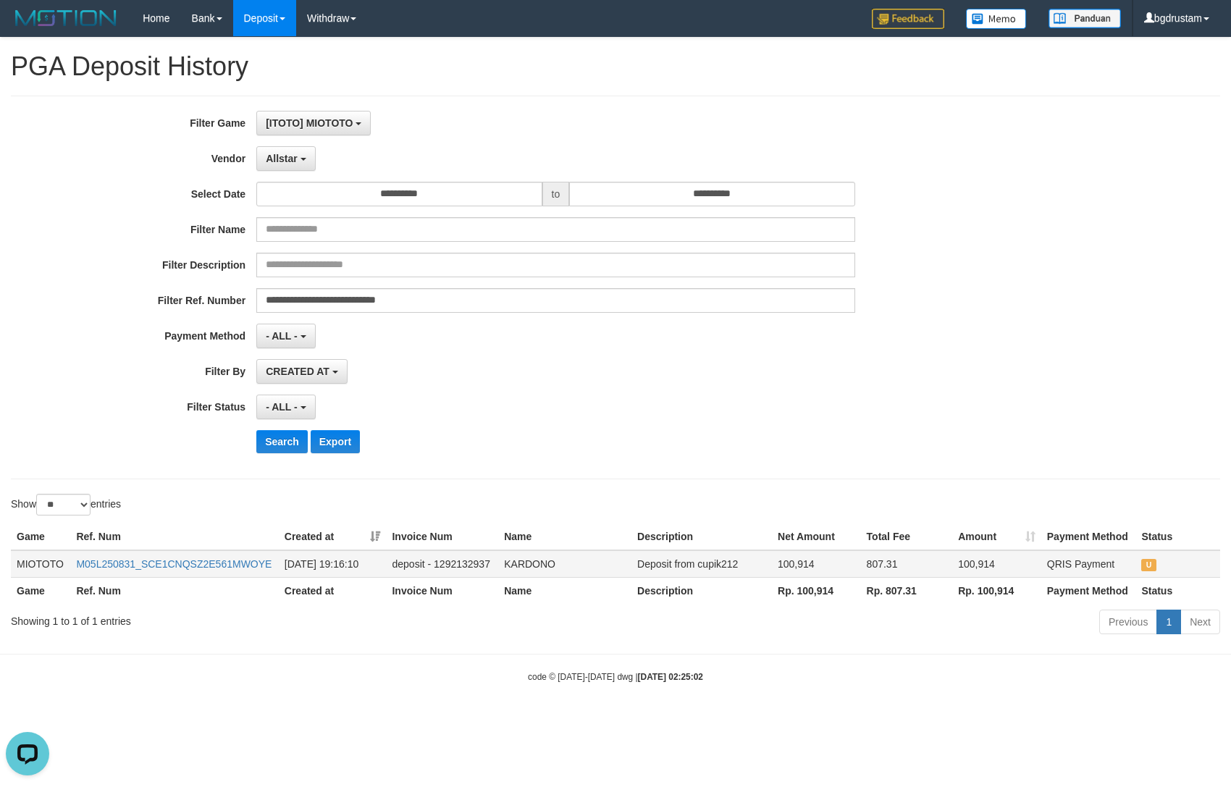
click at [710, 558] on td "Deposit from cupik212" at bounding box center [702, 565] width 141 height 28
click at [711, 560] on td "Deposit from cupik212" at bounding box center [702, 565] width 141 height 28
copy td "cupik212"
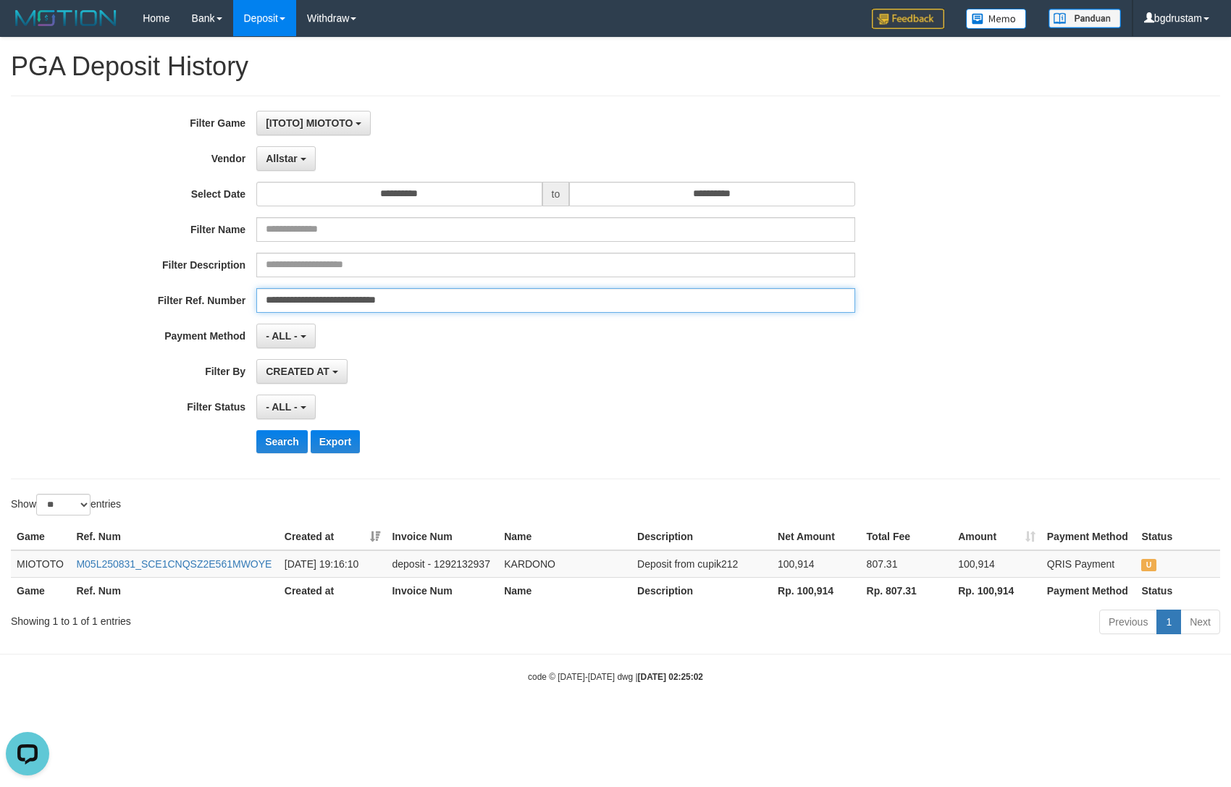
click at [513, 293] on input "**********" at bounding box center [555, 300] width 598 height 25
paste input "text"
type input "**********"
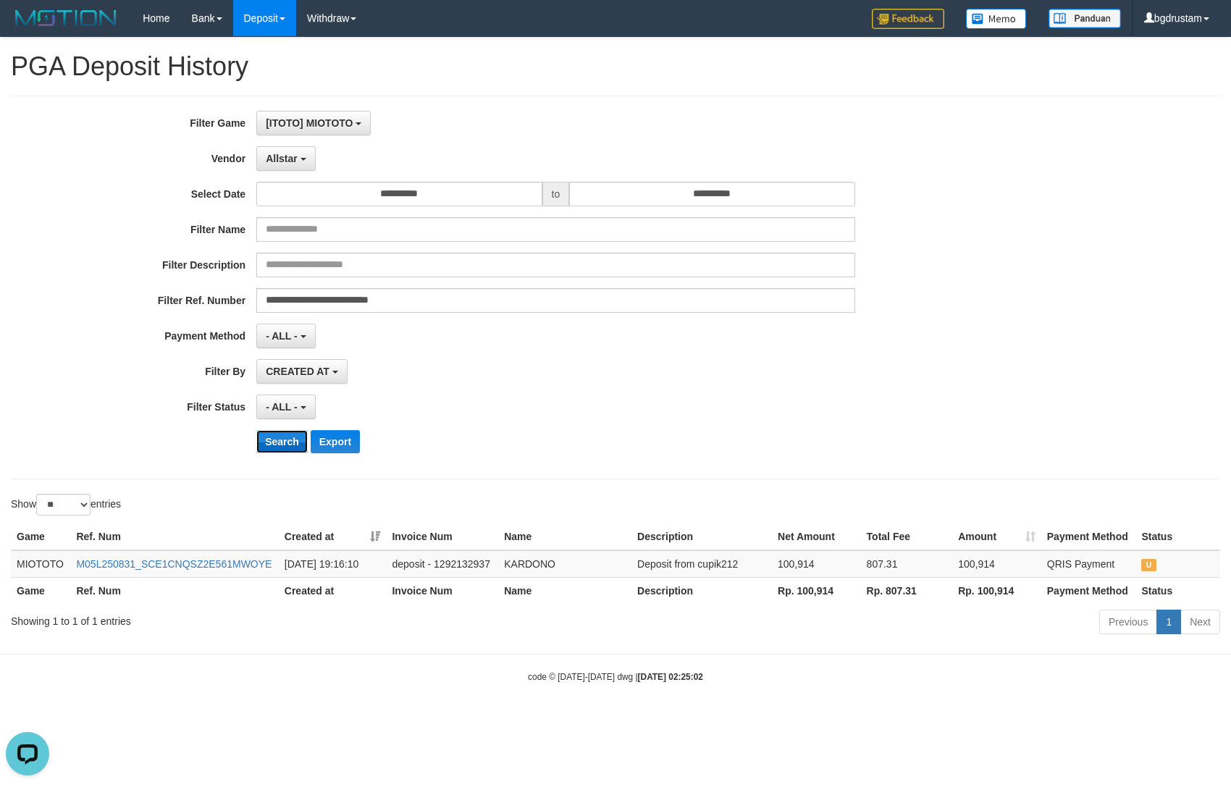
click at [277, 439] on button "Search" at bounding box center [281, 441] width 51 height 23
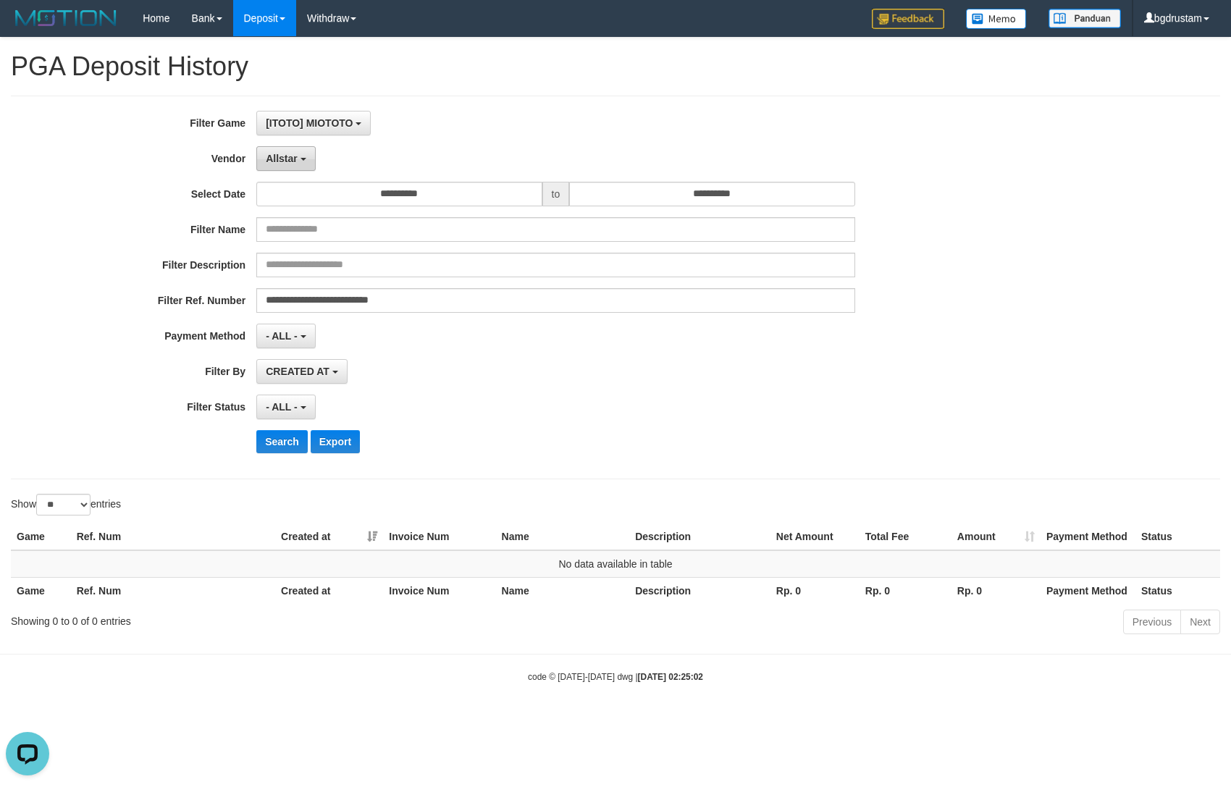
click at [270, 152] on button "Allstar" at bounding box center [285, 158] width 59 height 25
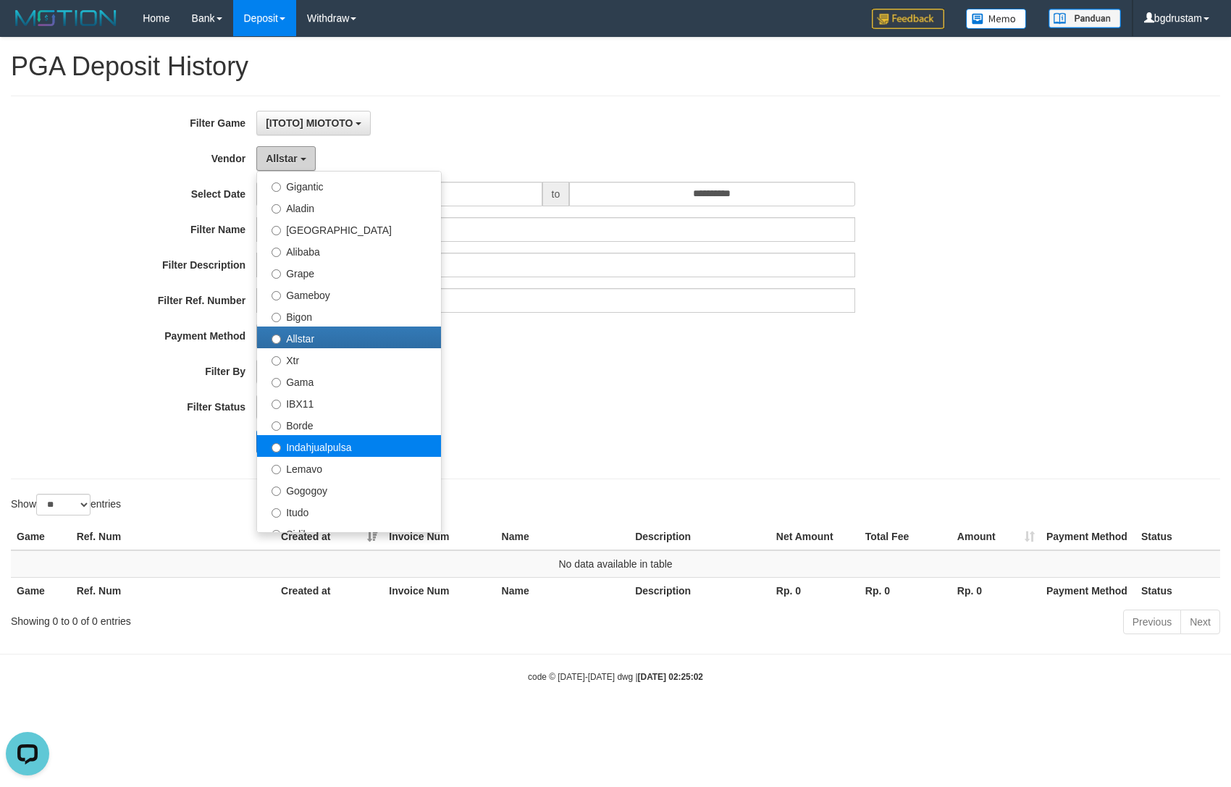
scroll to position [241, 0]
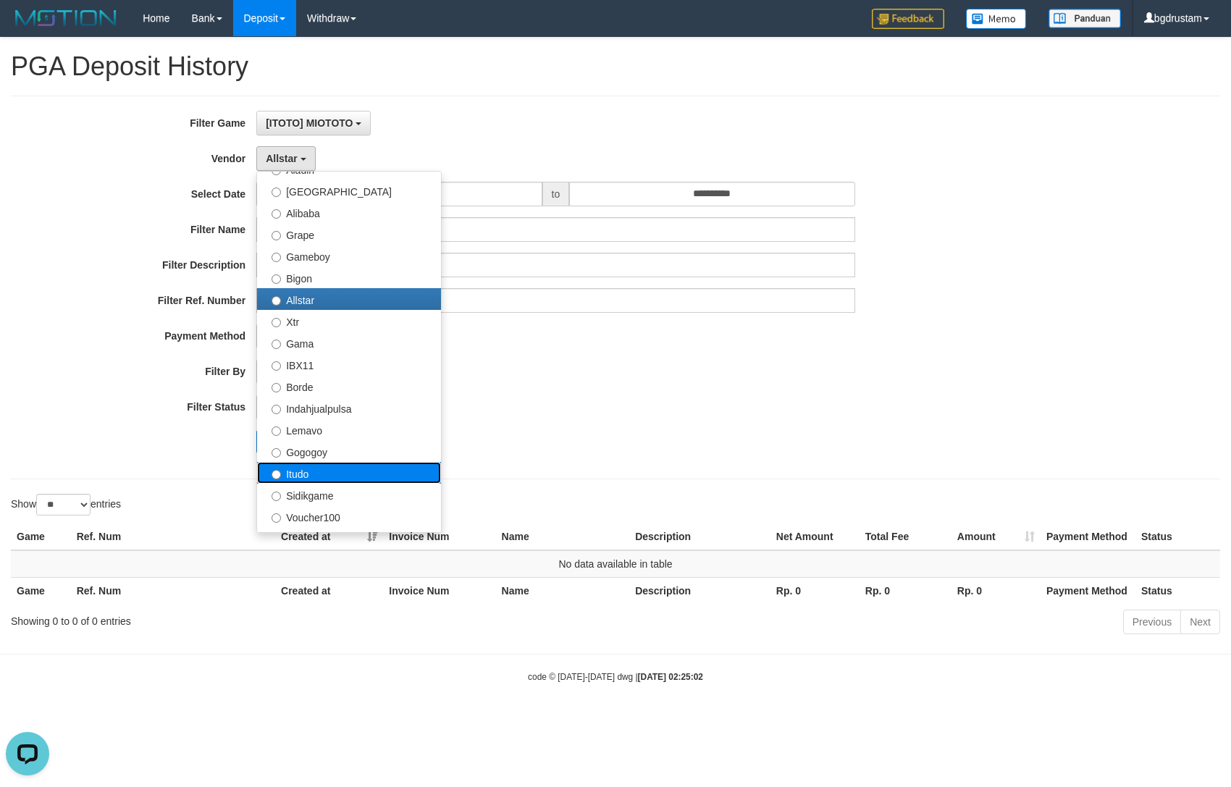
click at [297, 474] on label "Itudo" at bounding box center [349, 473] width 184 height 22
select select "**********"
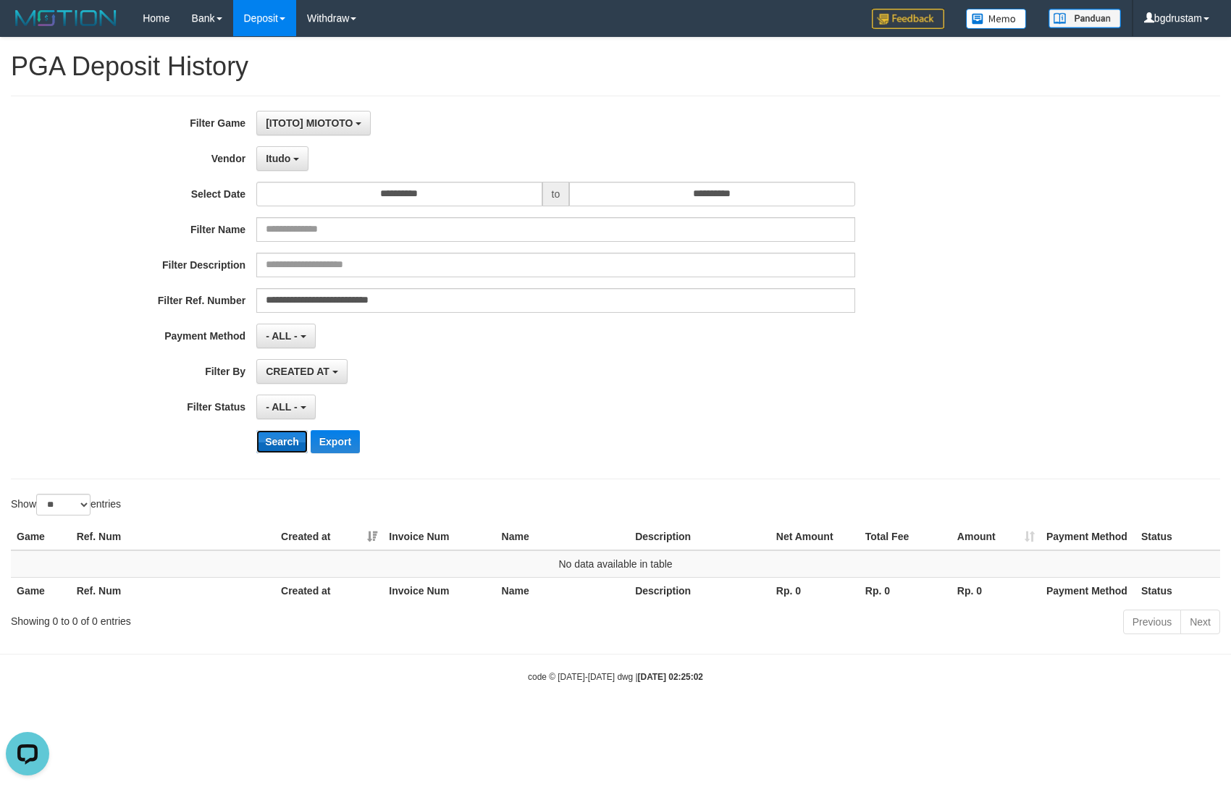
click at [277, 442] on button "Search" at bounding box center [281, 441] width 51 height 23
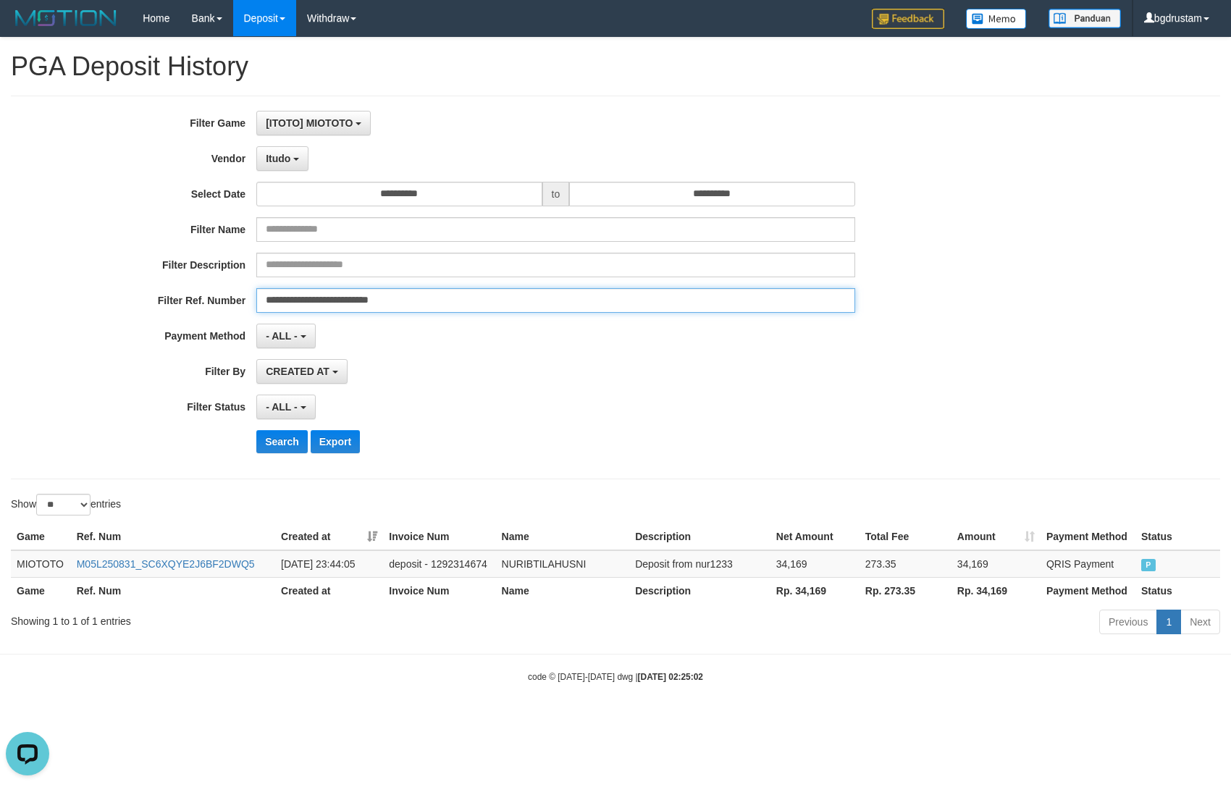
click at [456, 308] on input "**********" at bounding box center [555, 300] width 598 height 25
paste input "**"
type input "**********"
click at [256, 430] on button "Search" at bounding box center [281, 441] width 51 height 23
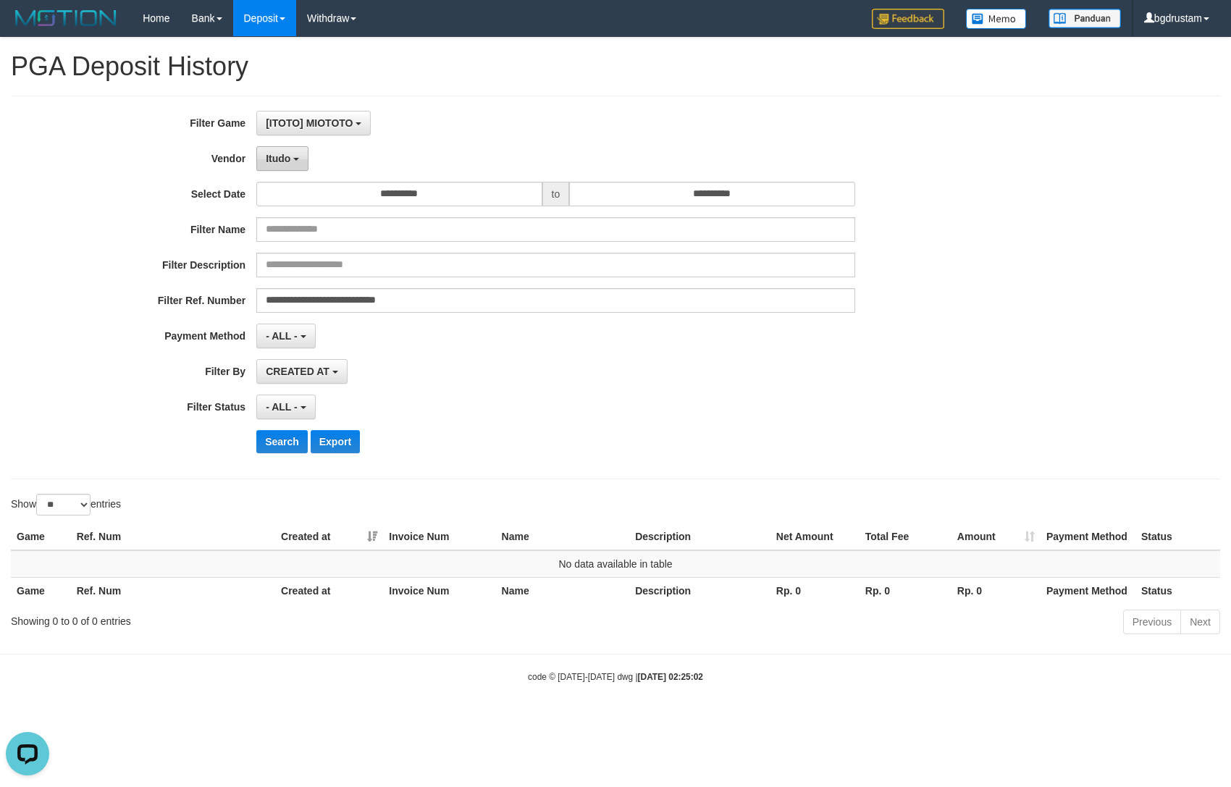
click at [287, 160] on span "Itudo" at bounding box center [278, 159] width 25 height 12
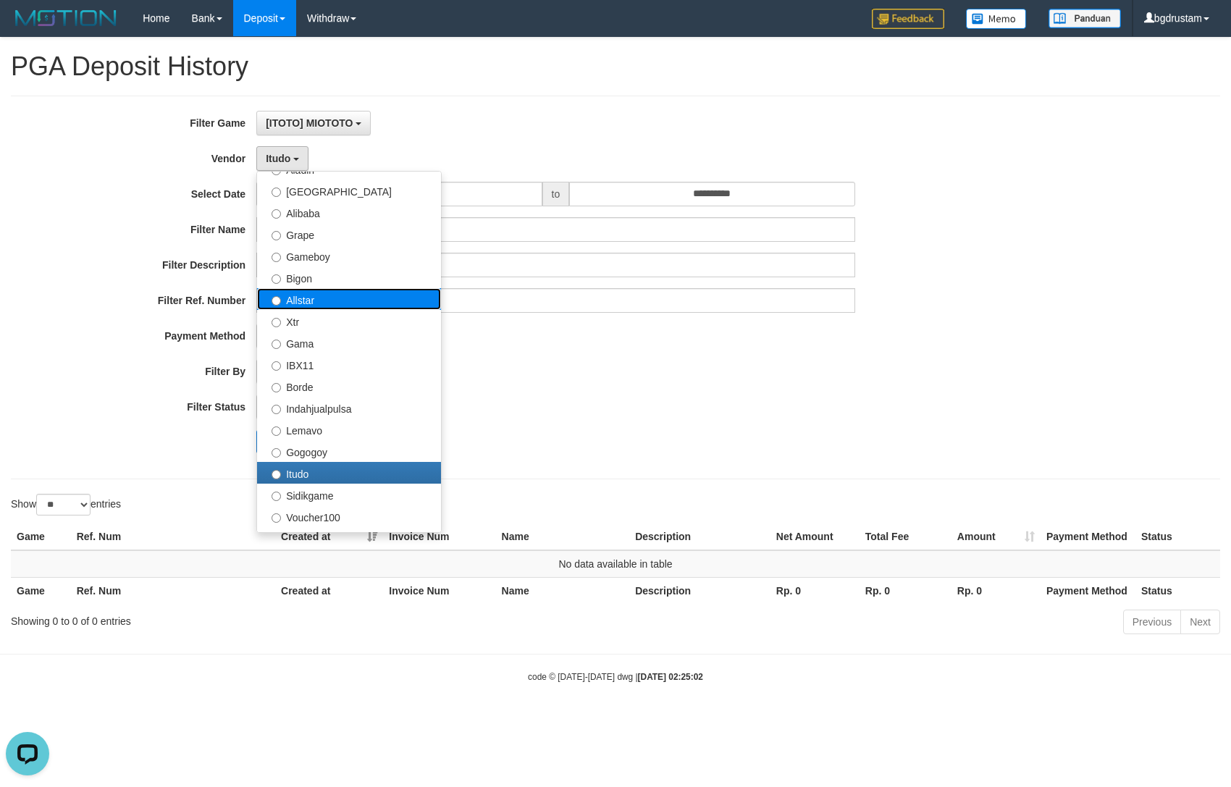
click at [308, 294] on label "Allstar" at bounding box center [349, 299] width 184 height 22
select select "**********"
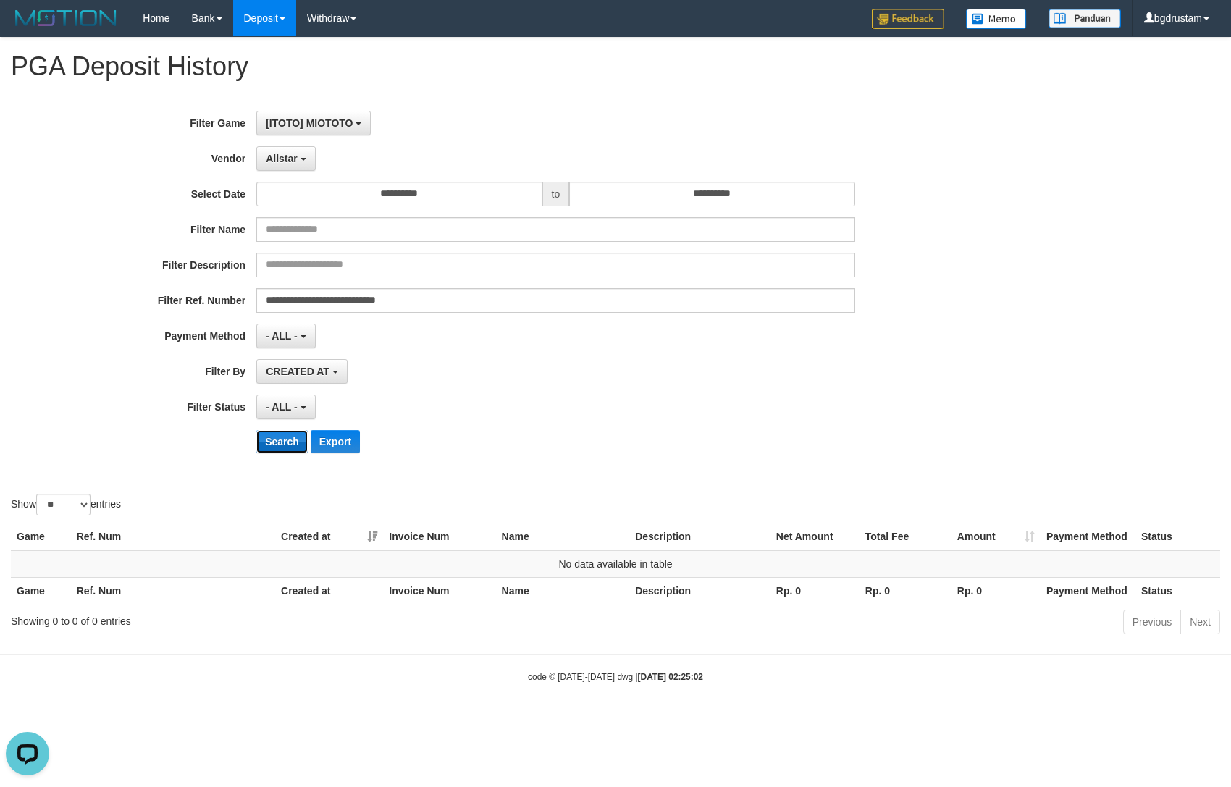
click at [284, 438] on button "Search" at bounding box center [281, 441] width 51 height 23
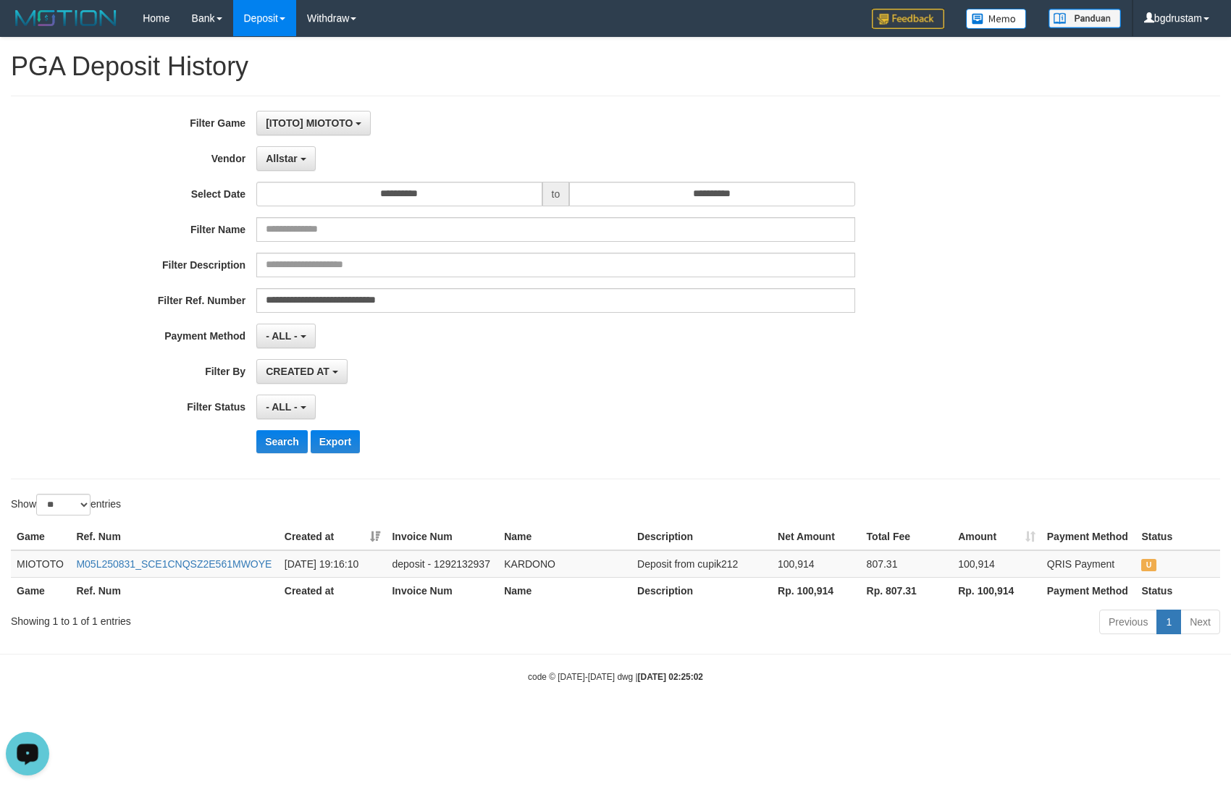
click at [23, 749] on icon "Open LiveChat chat widget" at bounding box center [28, 753] width 14 height 9
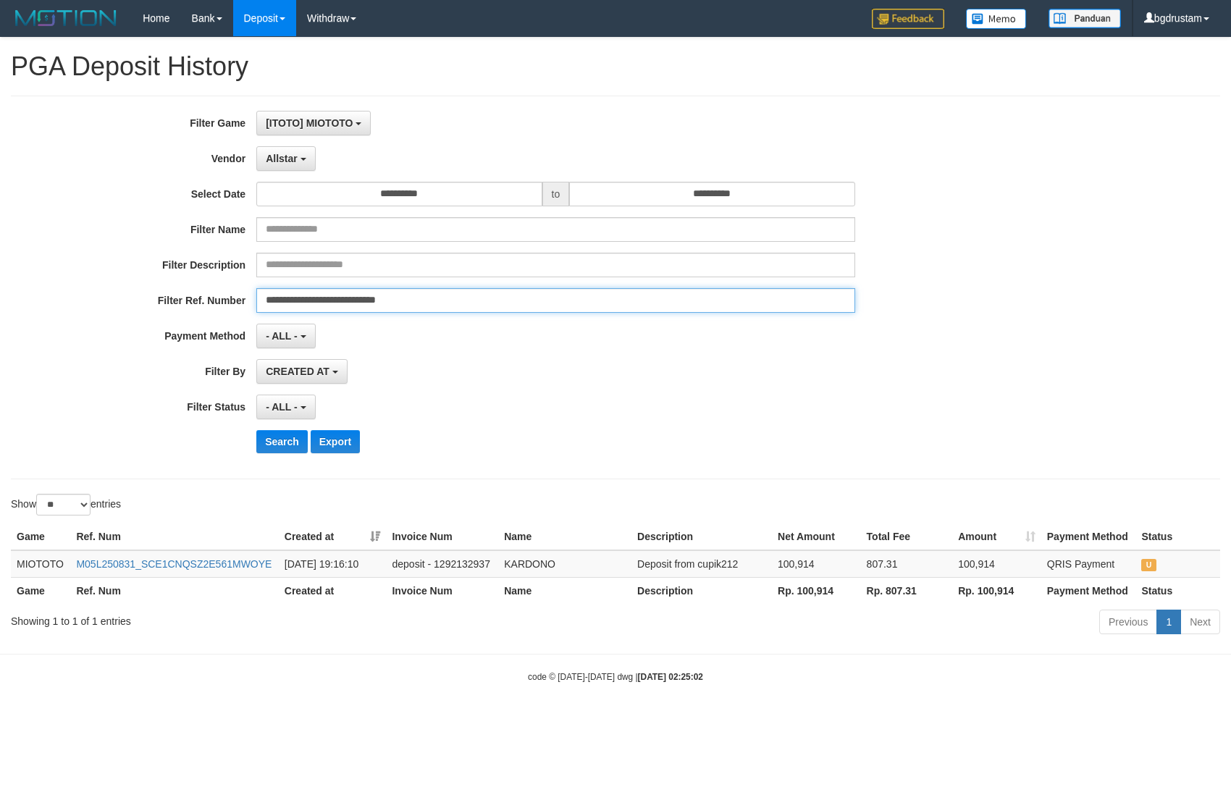
click at [468, 300] on input "**********" at bounding box center [555, 300] width 598 height 25
paste input "text"
type input "**********"
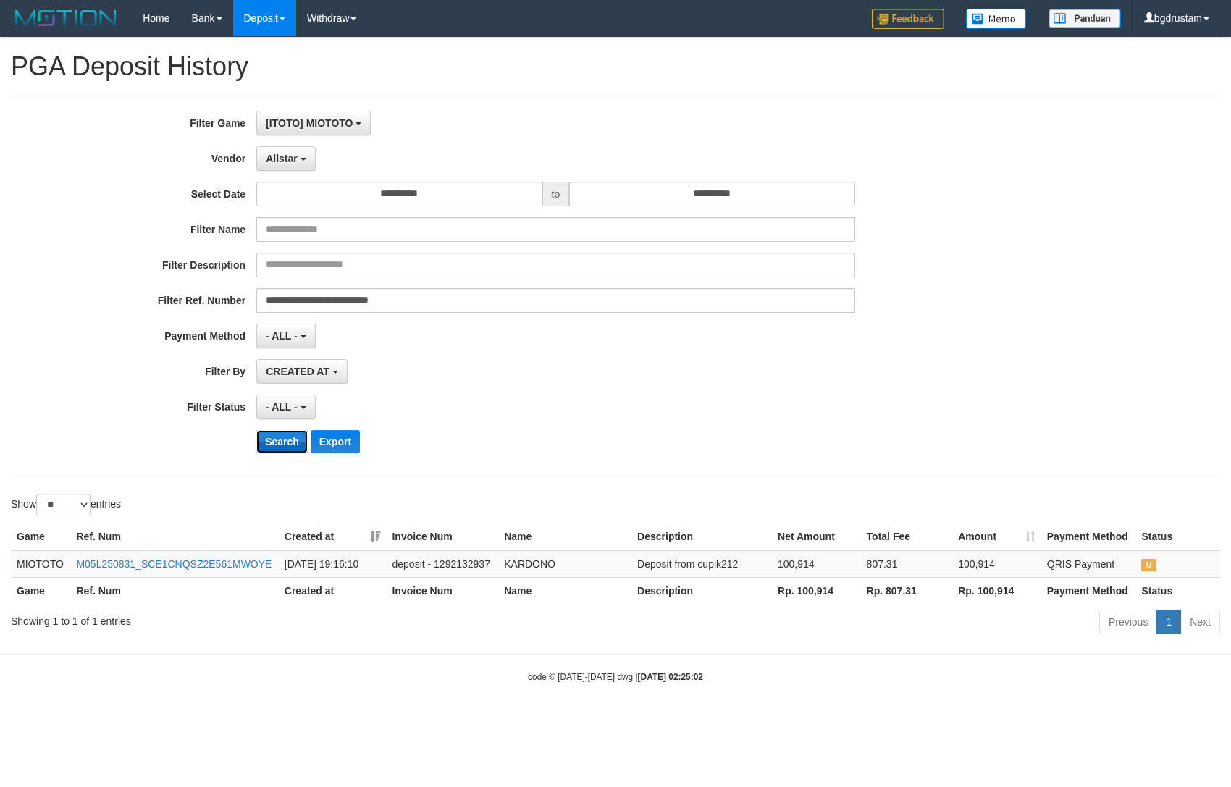
click at [287, 445] on button "Search" at bounding box center [281, 441] width 51 height 23
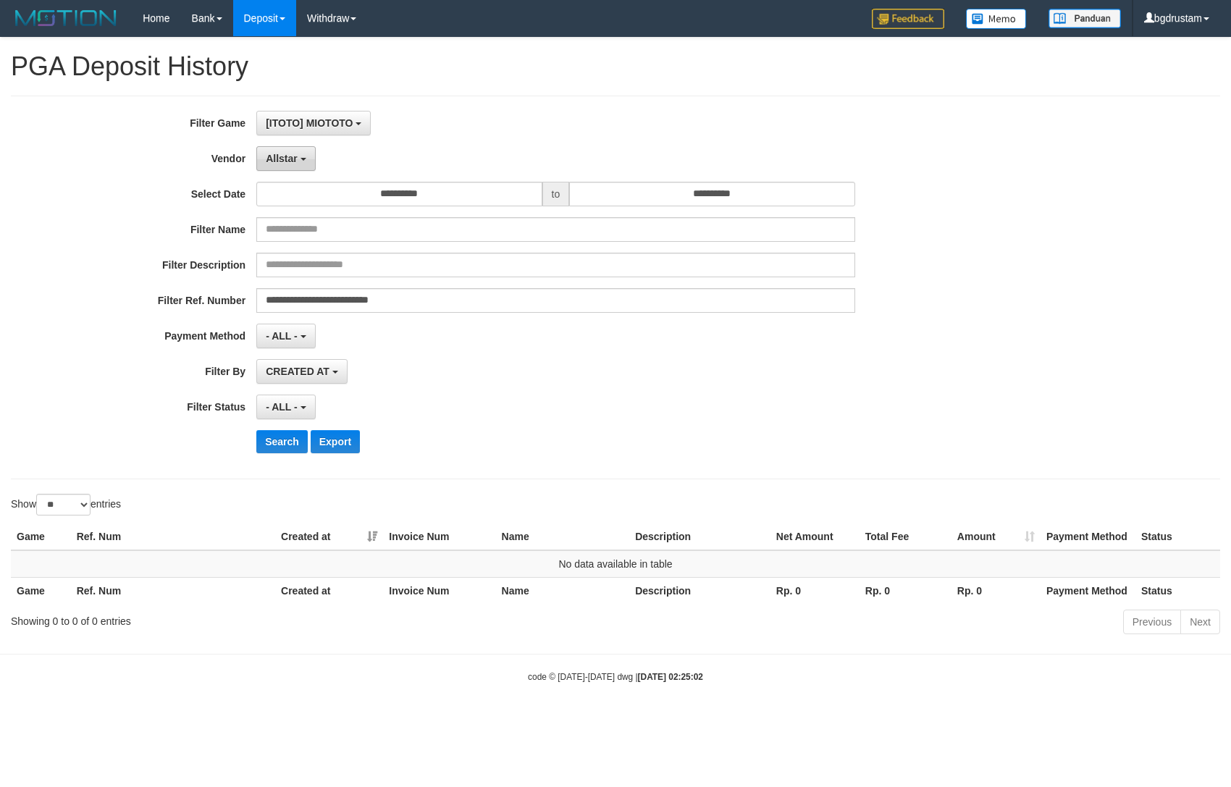
click at [285, 167] on button "Allstar" at bounding box center [285, 158] width 59 height 25
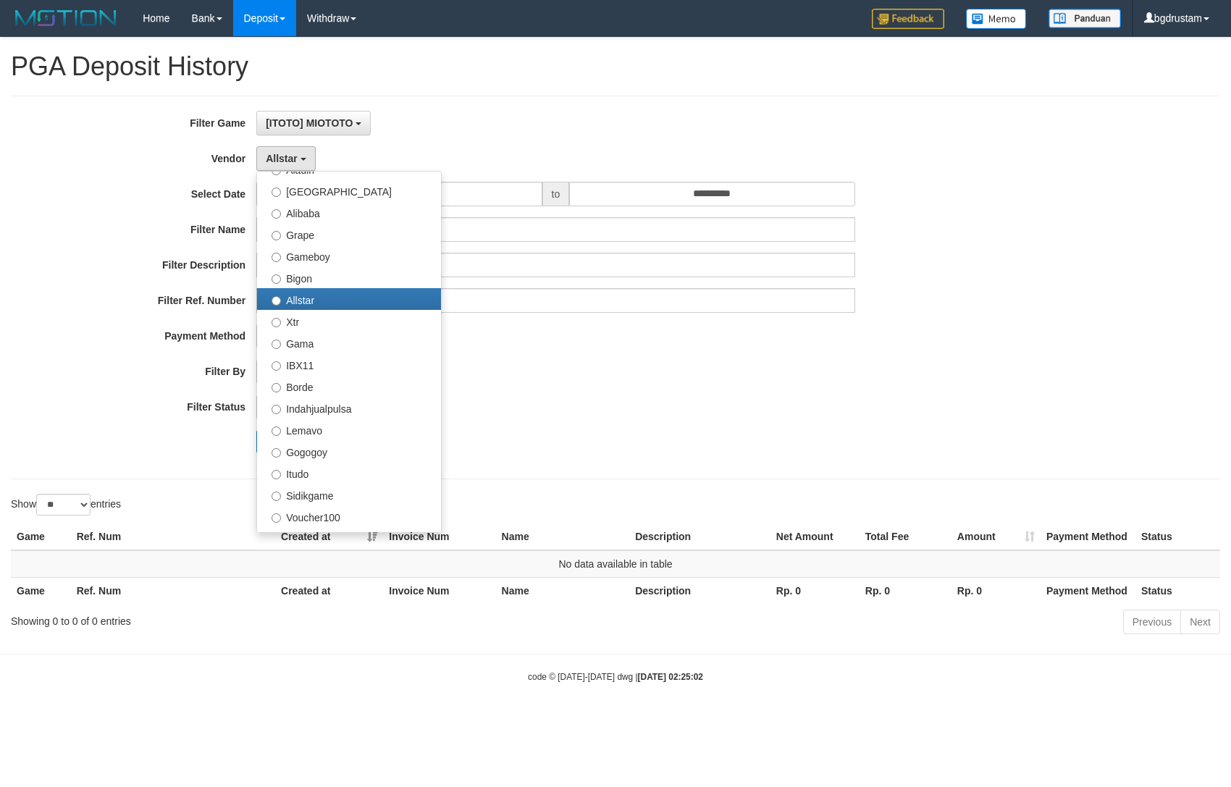
click at [529, 363] on div "CREATED AT PAID AT CREATED AT" at bounding box center [555, 371] width 598 height 25
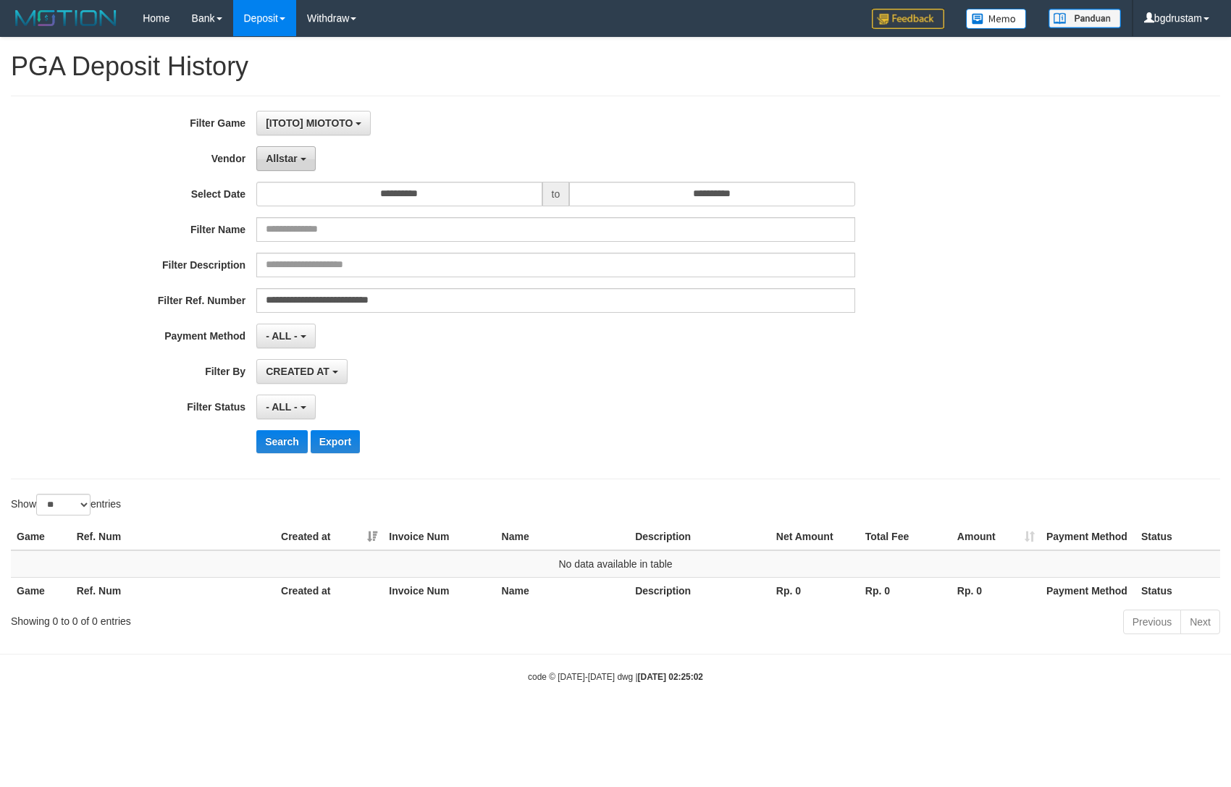
click at [293, 159] on span "Allstar" at bounding box center [282, 159] width 32 height 12
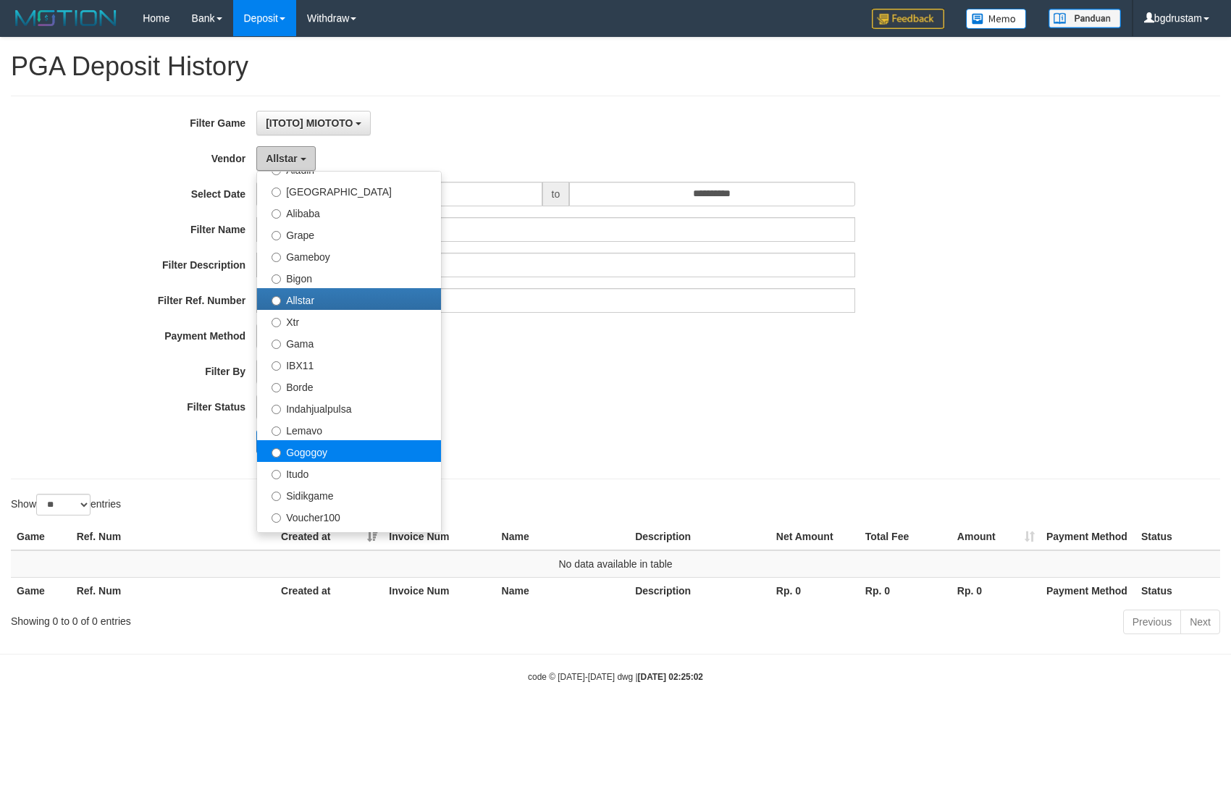
scroll to position [402, 0]
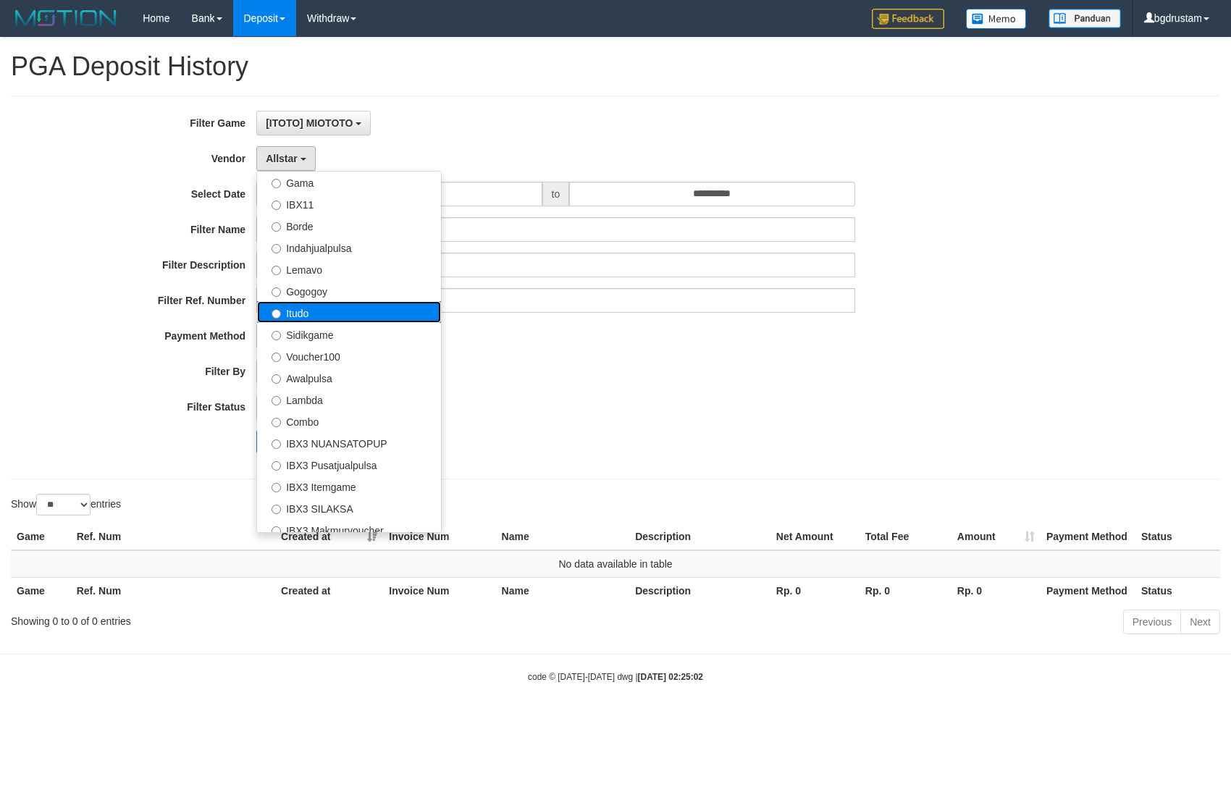
click at [309, 305] on label "Itudo" at bounding box center [349, 312] width 184 height 22
select select "**********"
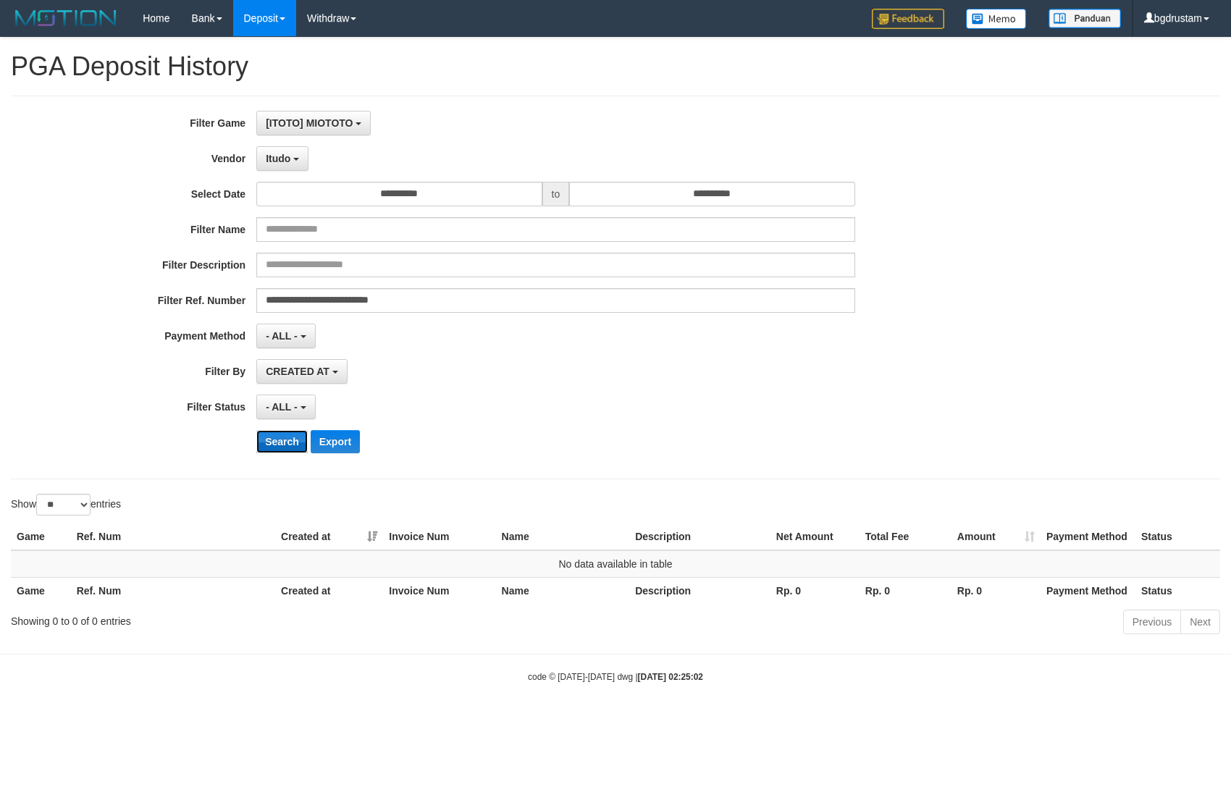
click at [291, 442] on button "Search" at bounding box center [281, 441] width 51 height 23
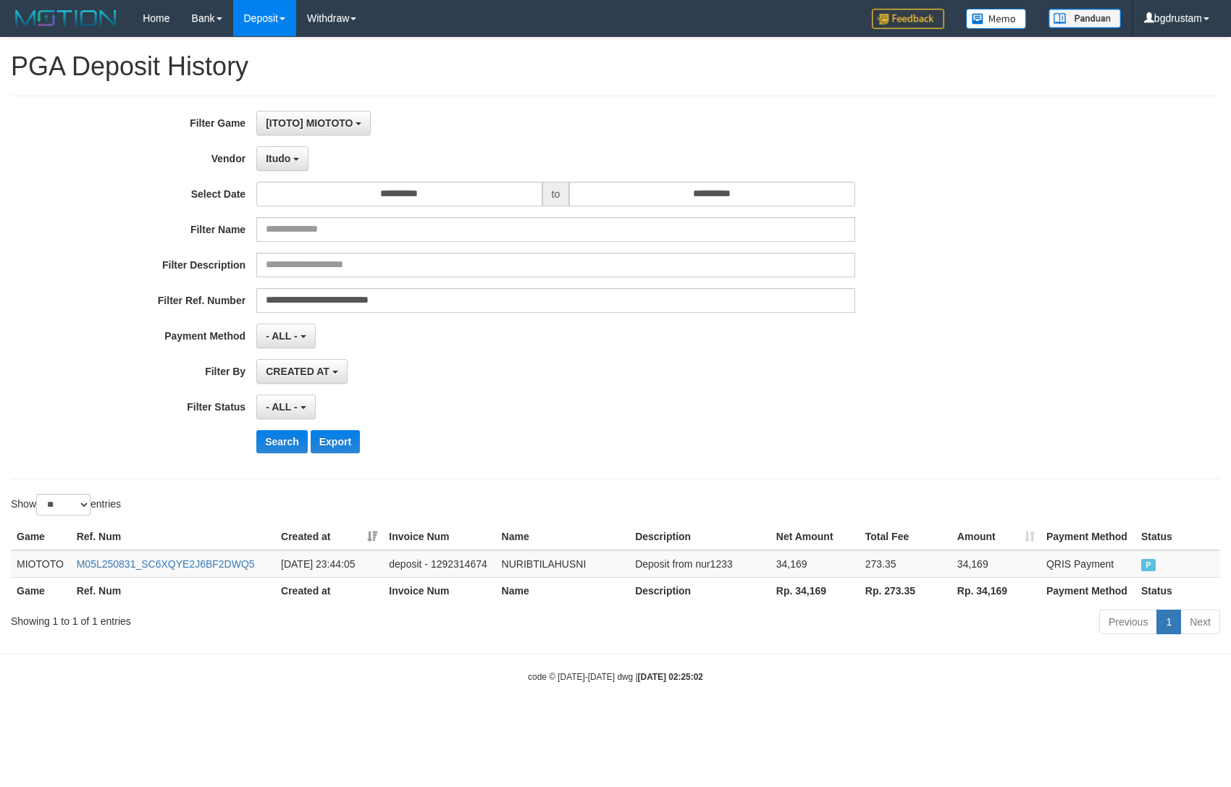
click at [519, 447] on div "Search Export" at bounding box center [641, 441] width 770 height 23
click at [291, 444] on button "Search" at bounding box center [281, 441] width 51 height 23
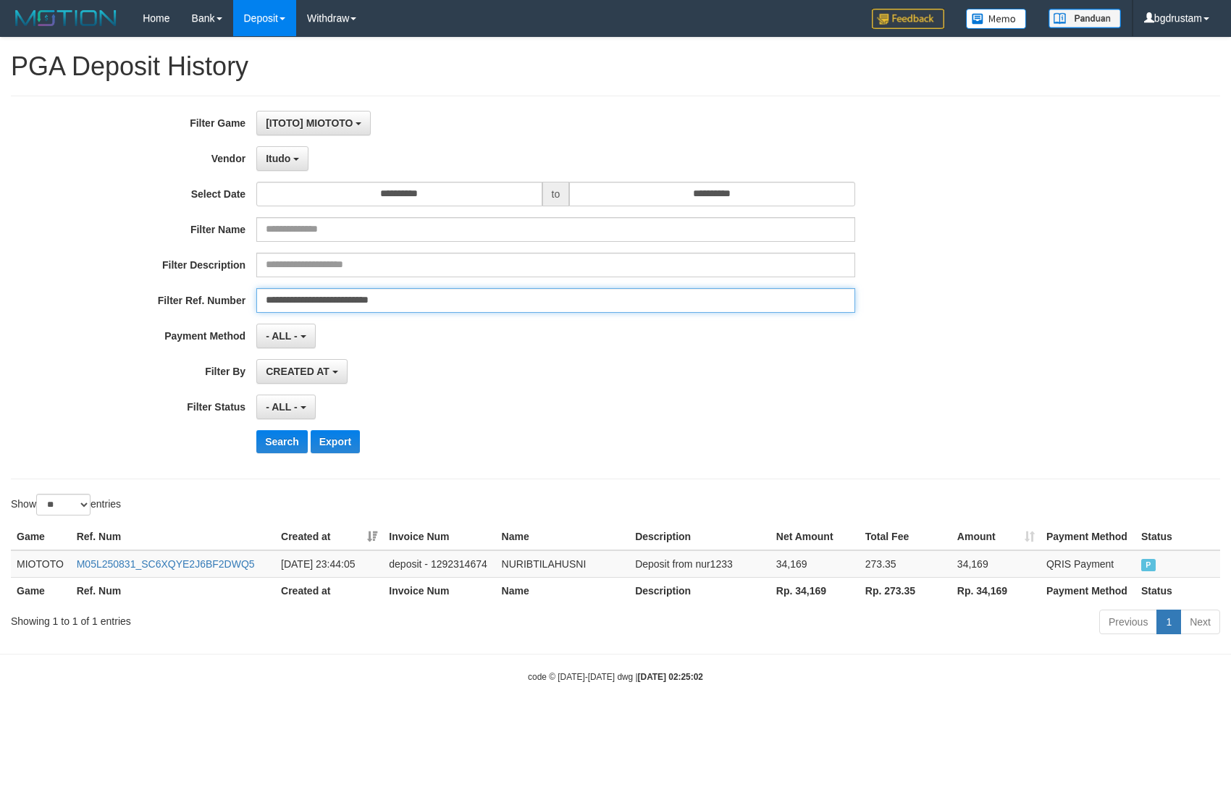
drag, startPoint x: 474, startPoint y: 297, endPoint x: 476, endPoint y: 305, distance: 8.3
click at [474, 297] on input "**********" at bounding box center [555, 300] width 598 height 25
paste input "**"
type input "**********"
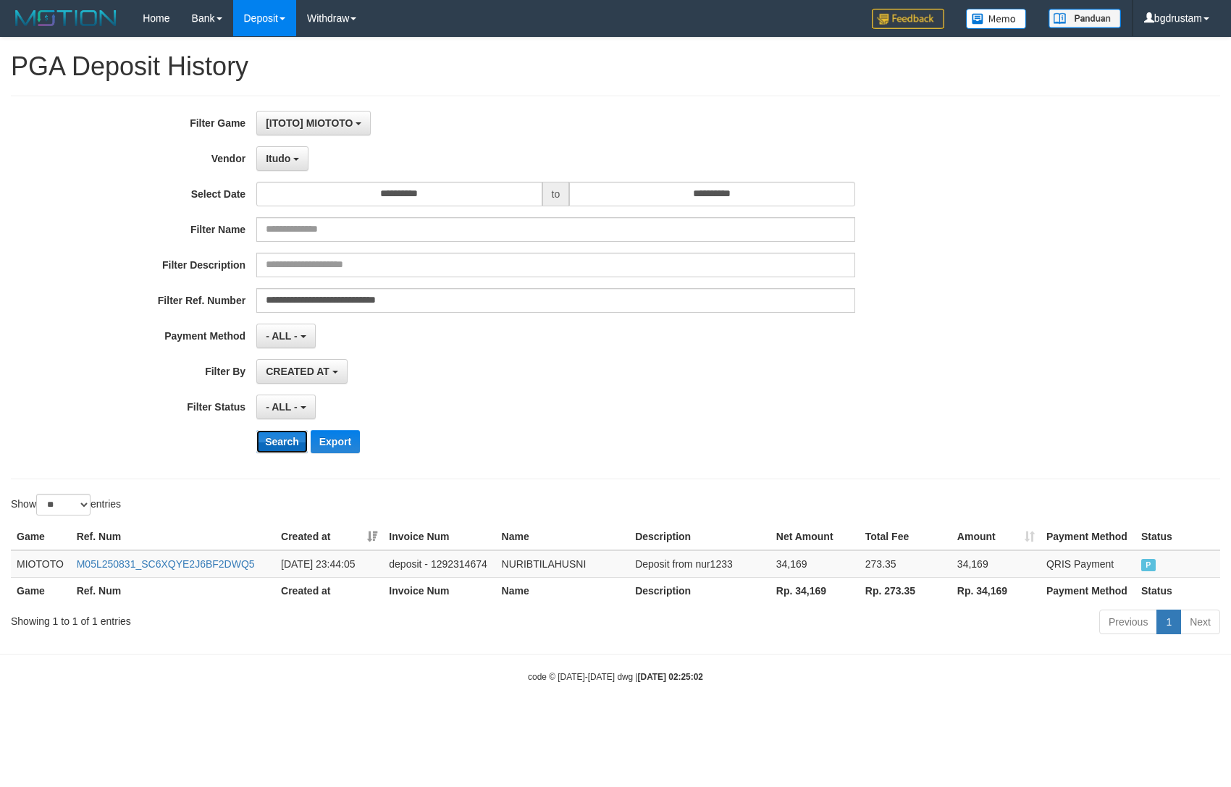
click at [285, 447] on button "Search" at bounding box center [281, 441] width 51 height 23
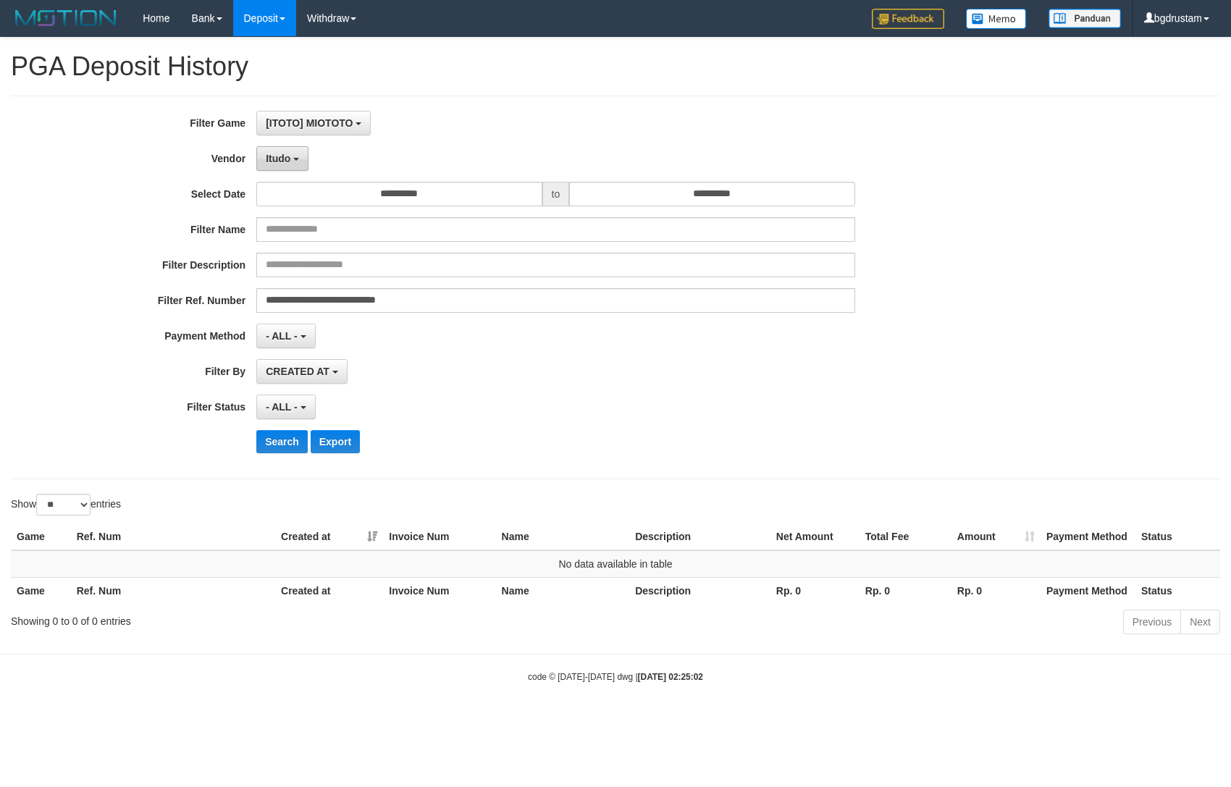
click at [278, 150] on button "Itudo" at bounding box center [282, 158] width 52 height 25
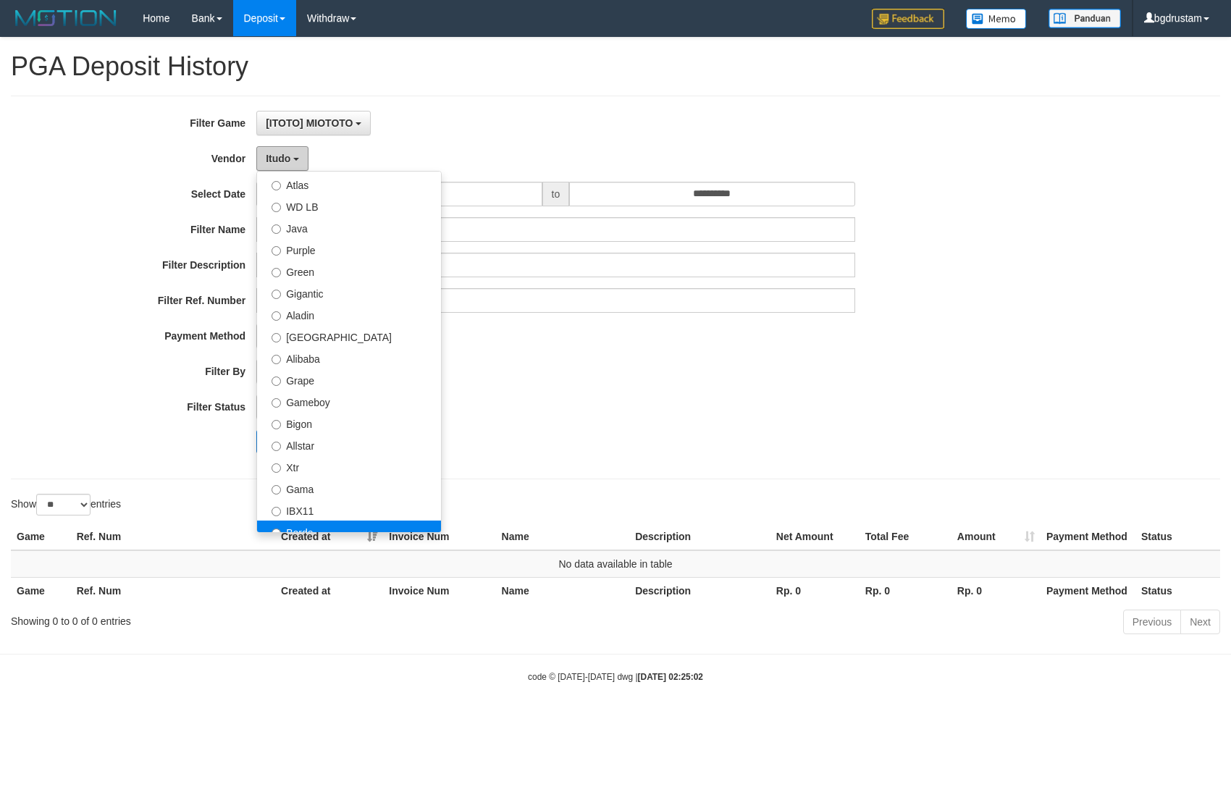
scroll to position [241, 0]
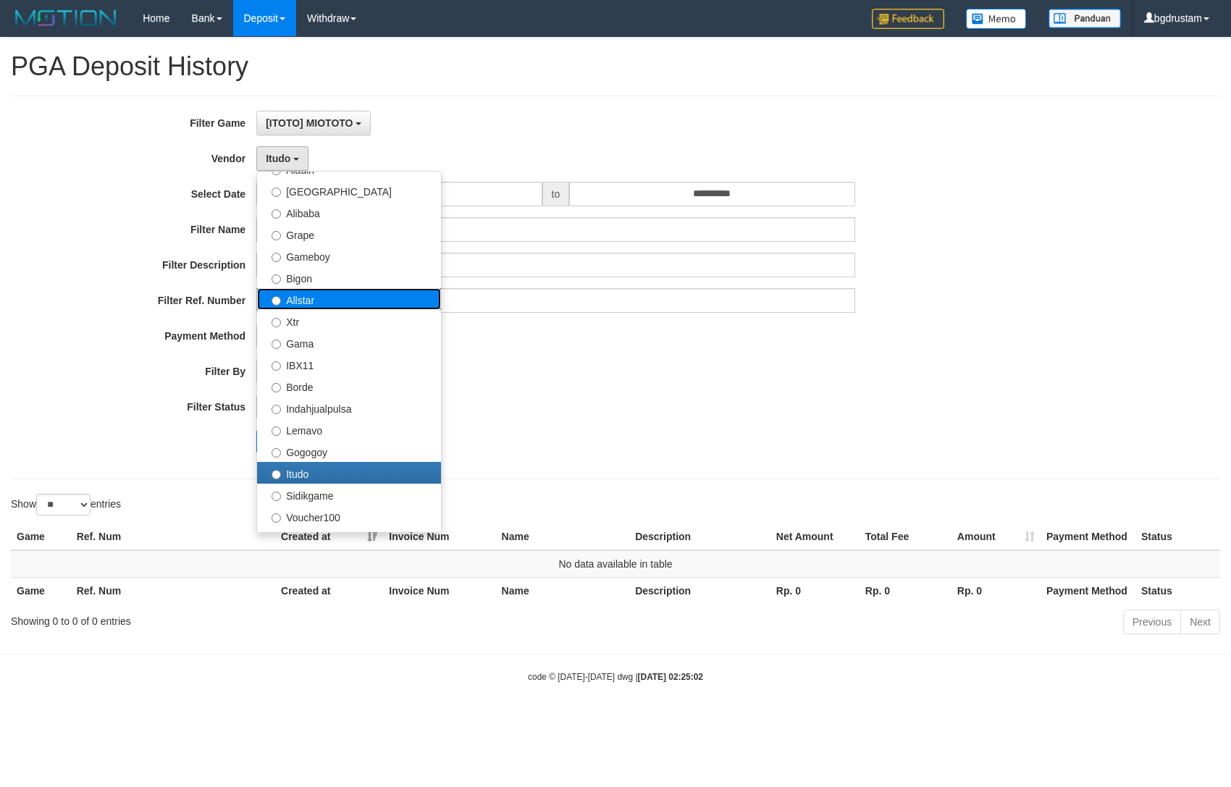
click at [307, 303] on label "Allstar" at bounding box center [349, 299] width 184 height 22
select select "**********"
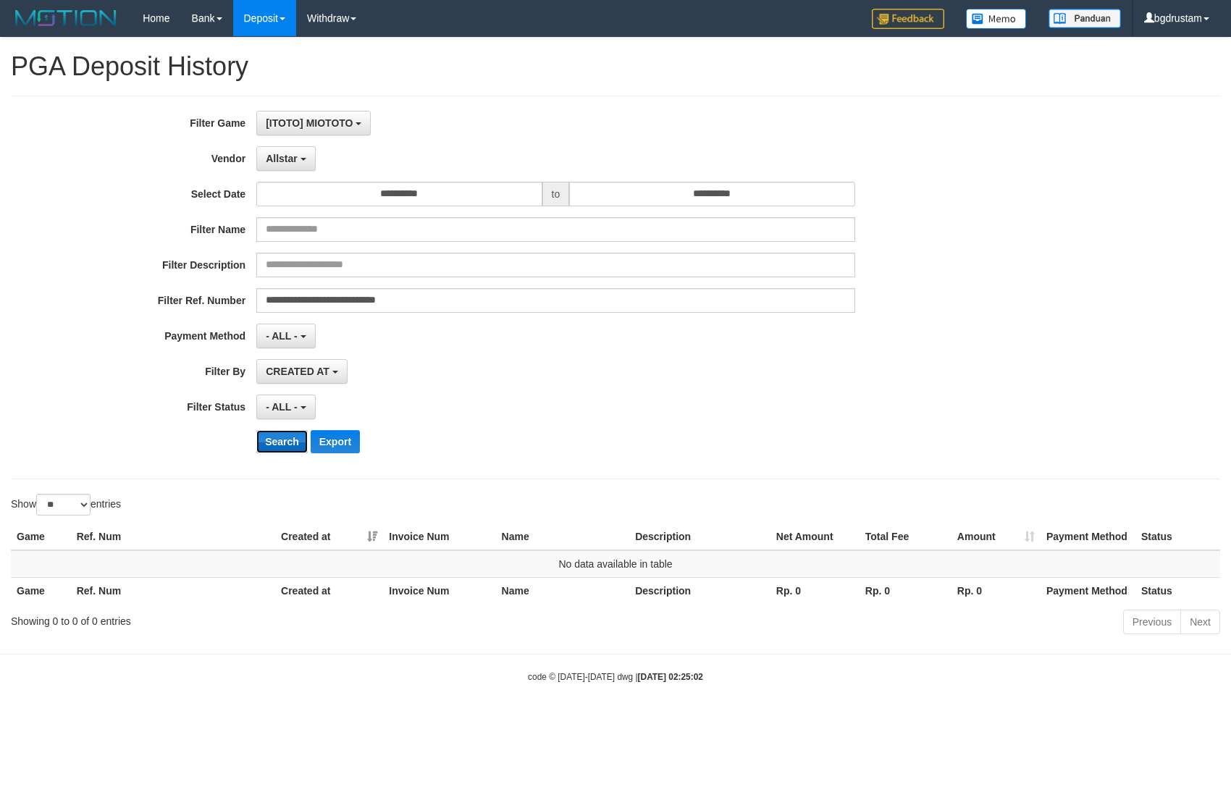
click at [292, 438] on button "Search" at bounding box center [281, 441] width 51 height 23
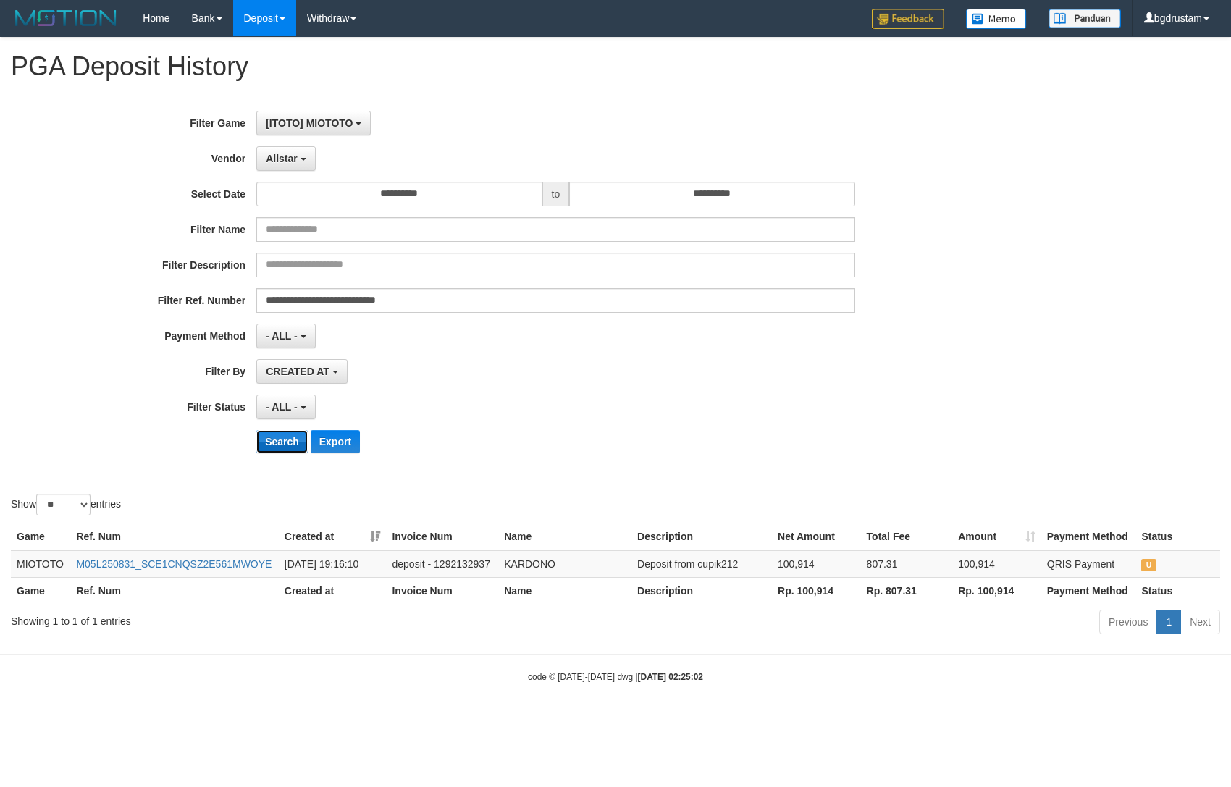
click at [292, 438] on button "Search" at bounding box center [281, 441] width 51 height 23
click at [290, 449] on button "Search" at bounding box center [281, 441] width 51 height 23
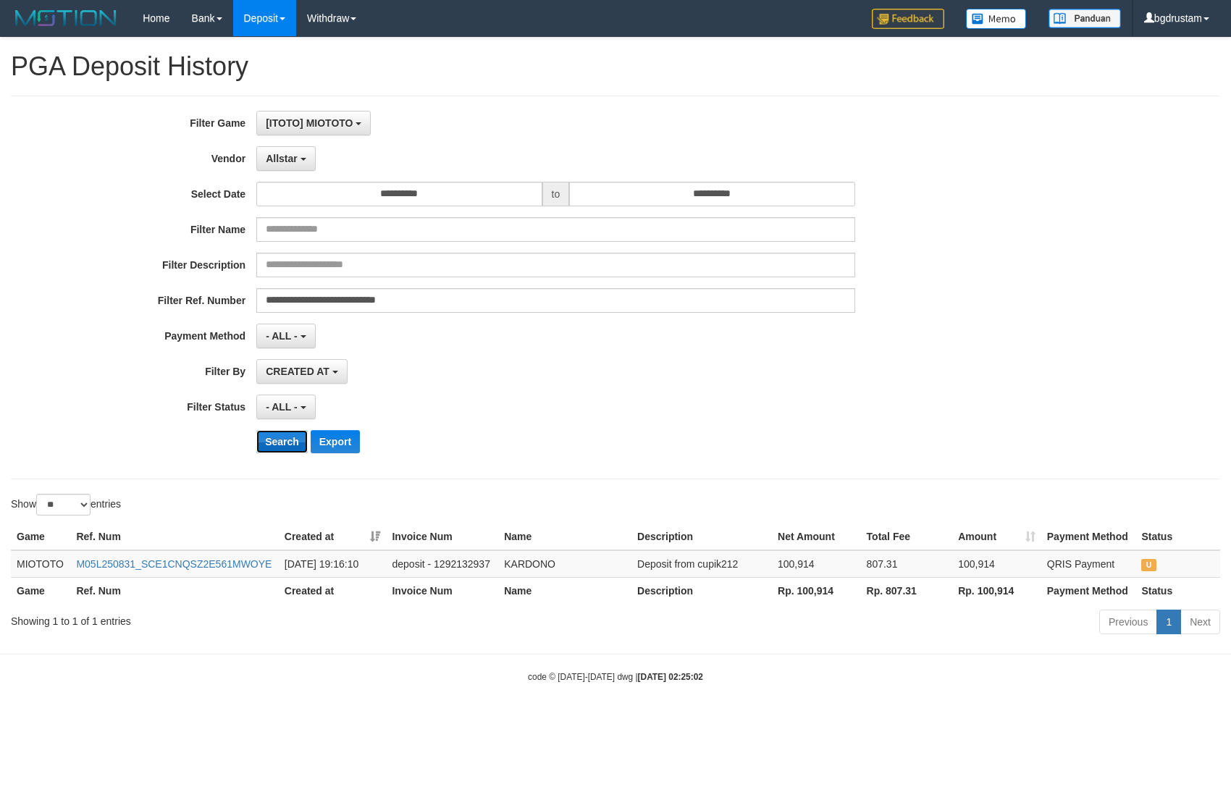
click at [290, 449] on button "Search" at bounding box center [281, 441] width 51 height 23
drag, startPoint x: 102, startPoint y: 222, endPoint x: 107, endPoint y: 230, distance: 10.1
click at [102, 221] on label "Filter Name" at bounding box center [128, 227] width 256 height 20
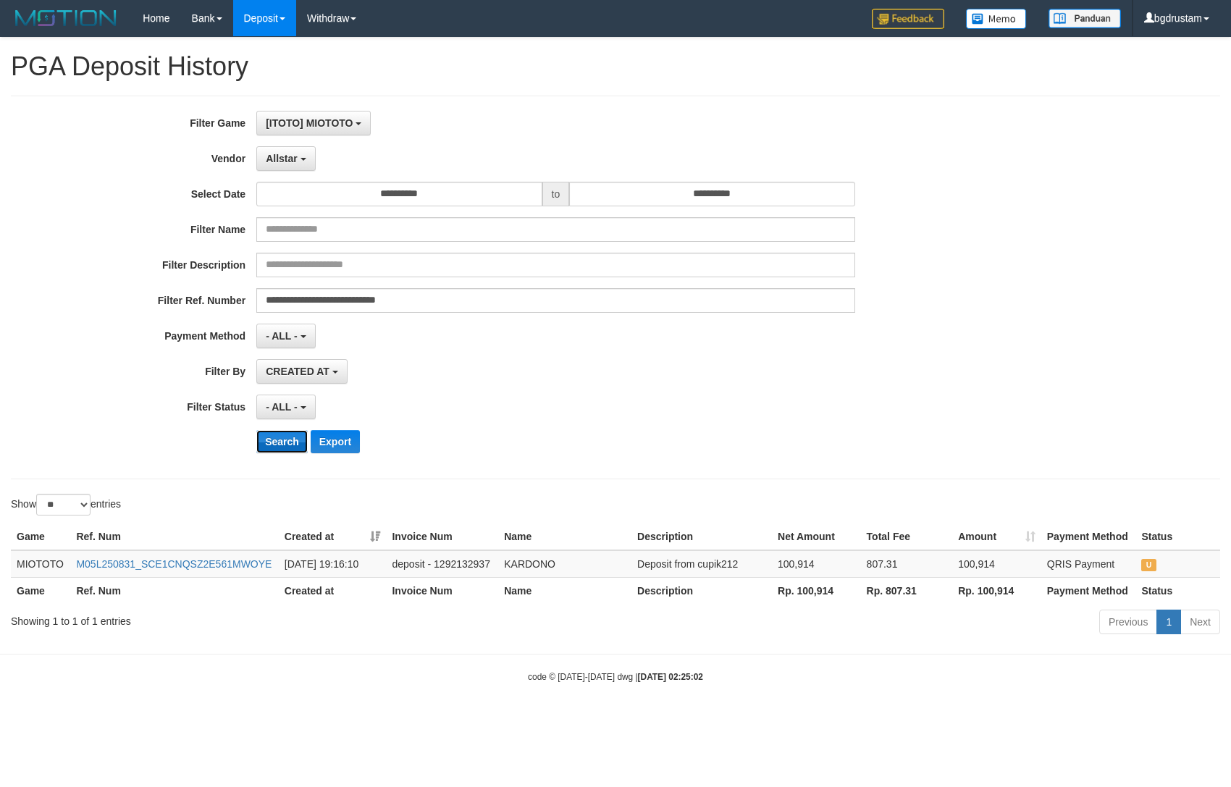
click at [293, 442] on button "Search" at bounding box center [281, 441] width 51 height 23
click at [296, 440] on button "Search" at bounding box center [281, 441] width 51 height 23
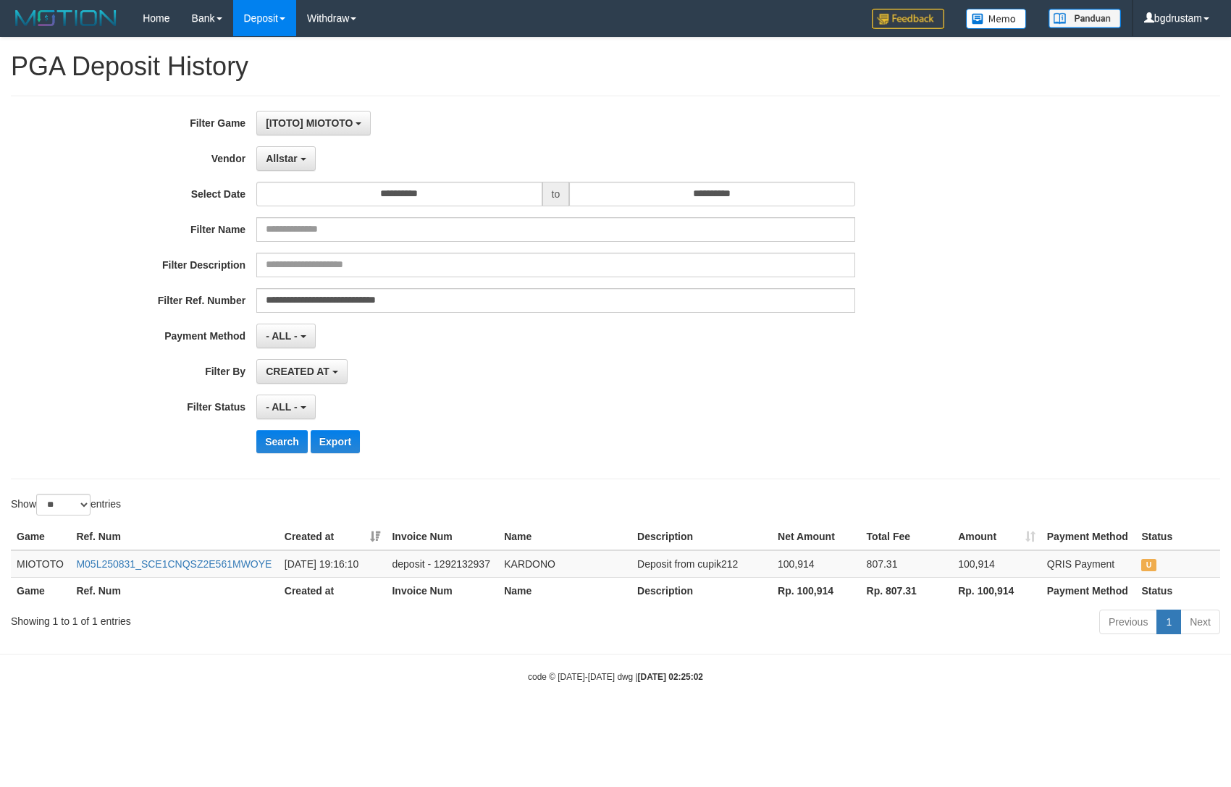
click at [397, 681] on div "code © 2012-2018 dwg | 2025/09/01 02:25:02" at bounding box center [615, 676] width 1231 height 14
drag, startPoint x: 141, startPoint y: 227, endPoint x: 184, endPoint y: 418, distance: 195.4
click at [141, 227] on label "Filter Name" at bounding box center [128, 227] width 256 height 20
drag, startPoint x: 25, startPoint y: 735, endPoint x: 46, endPoint y: 1453, distance: 718.1
click at [25, 735] on button "Open LiveChat chat widget" at bounding box center [27, 753] width 43 height 43
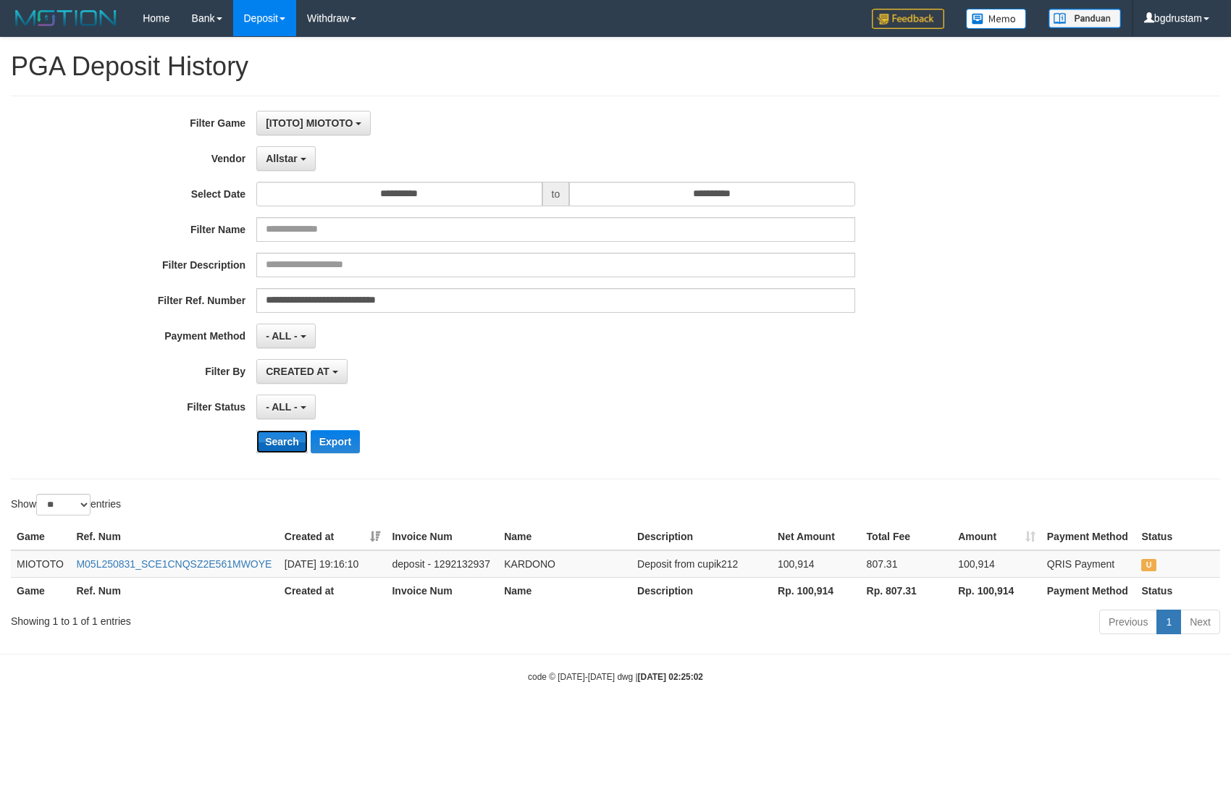
click at [293, 448] on button "Search" at bounding box center [281, 441] width 51 height 23
drag, startPoint x: 509, startPoint y: 140, endPoint x: 451, endPoint y: 171, distance: 65.8
click at [509, 140] on div "**********" at bounding box center [513, 287] width 1026 height 353
click at [575, 426] on div "**********" at bounding box center [513, 287] width 1026 height 353
click at [785, 99] on div "**********" at bounding box center [616, 288] width 1210 height 384
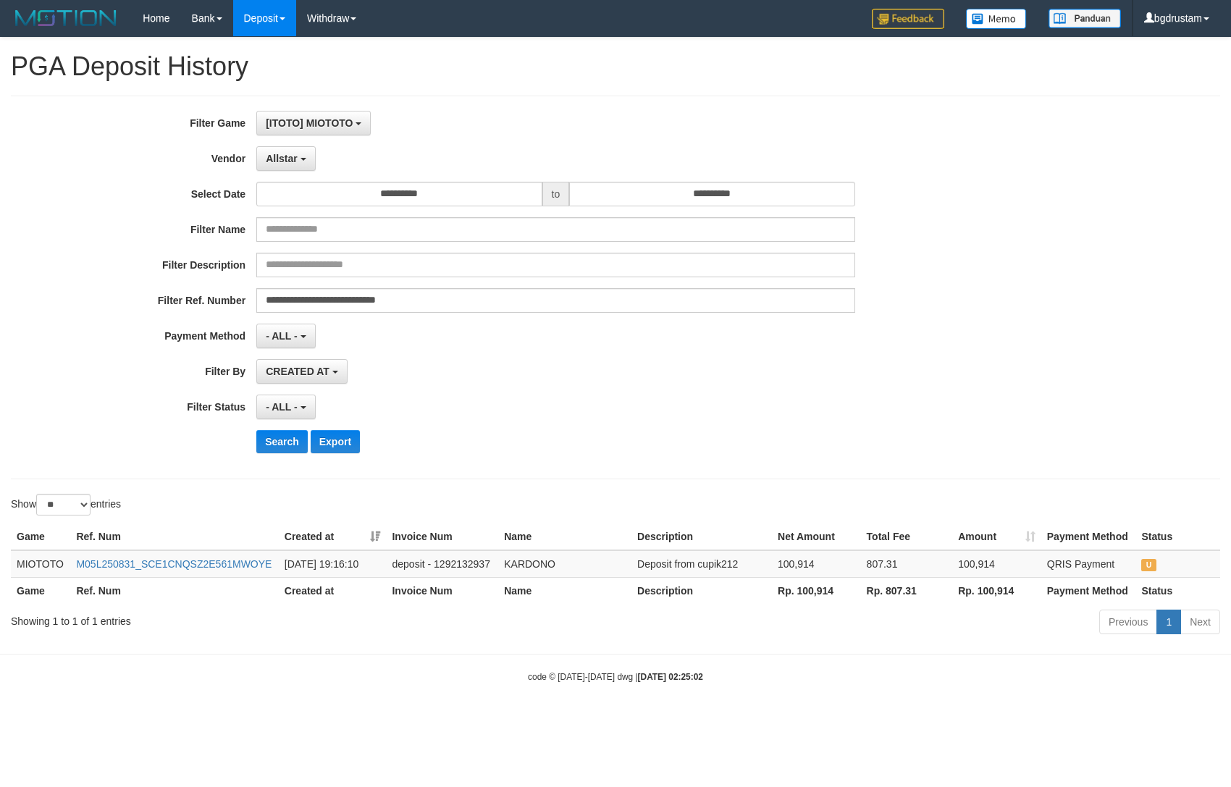
click at [969, 198] on div "**********" at bounding box center [513, 194] width 1026 height 25
click at [284, 443] on button "Search" at bounding box center [281, 441] width 51 height 23
click at [288, 451] on button "Search" at bounding box center [281, 441] width 51 height 23
drag, startPoint x: 1024, startPoint y: 245, endPoint x: 1015, endPoint y: 245, distance: 8.7
click at [1015, 245] on div "**********" at bounding box center [513, 287] width 1026 height 353
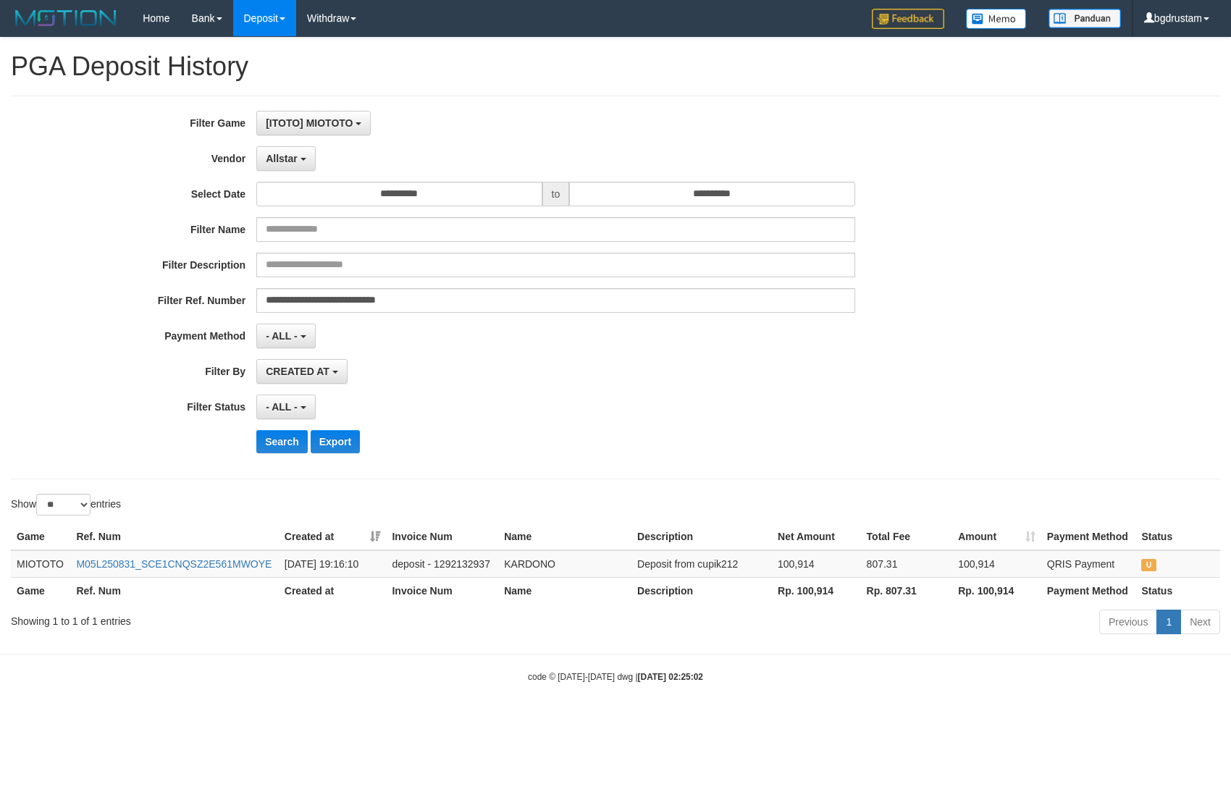
click at [932, 215] on div "**********" at bounding box center [513, 287] width 1026 height 353
click at [292, 445] on button "Search" at bounding box center [281, 441] width 51 height 23
click at [142, 255] on label "Filter Description" at bounding box center [128, 263] width 256 height 20
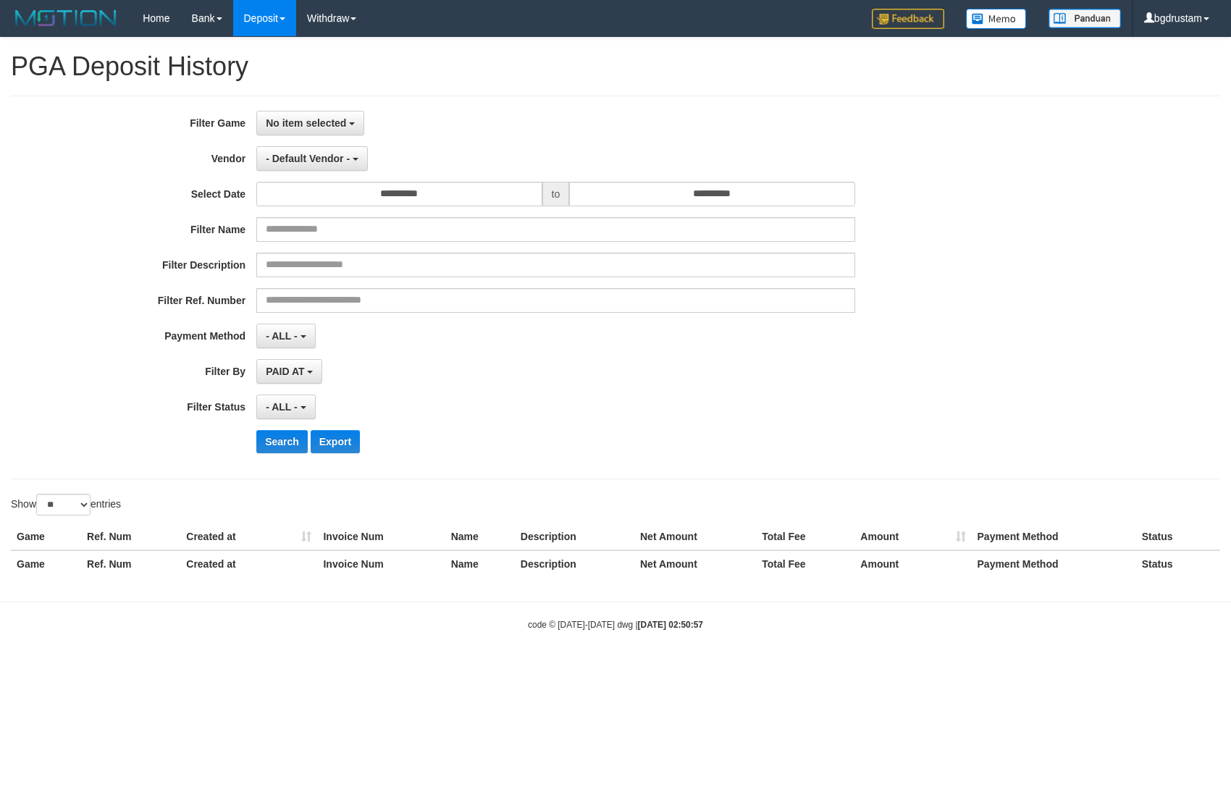
select select
select select "**"
click at [114, 226] on label "Filter Name" at bounding box center [128, 227] width 256 height 20
click at [643, 77] on h1 "PGA Deposit History" at bounding box center [616, 66] width 1210 height 29
select select
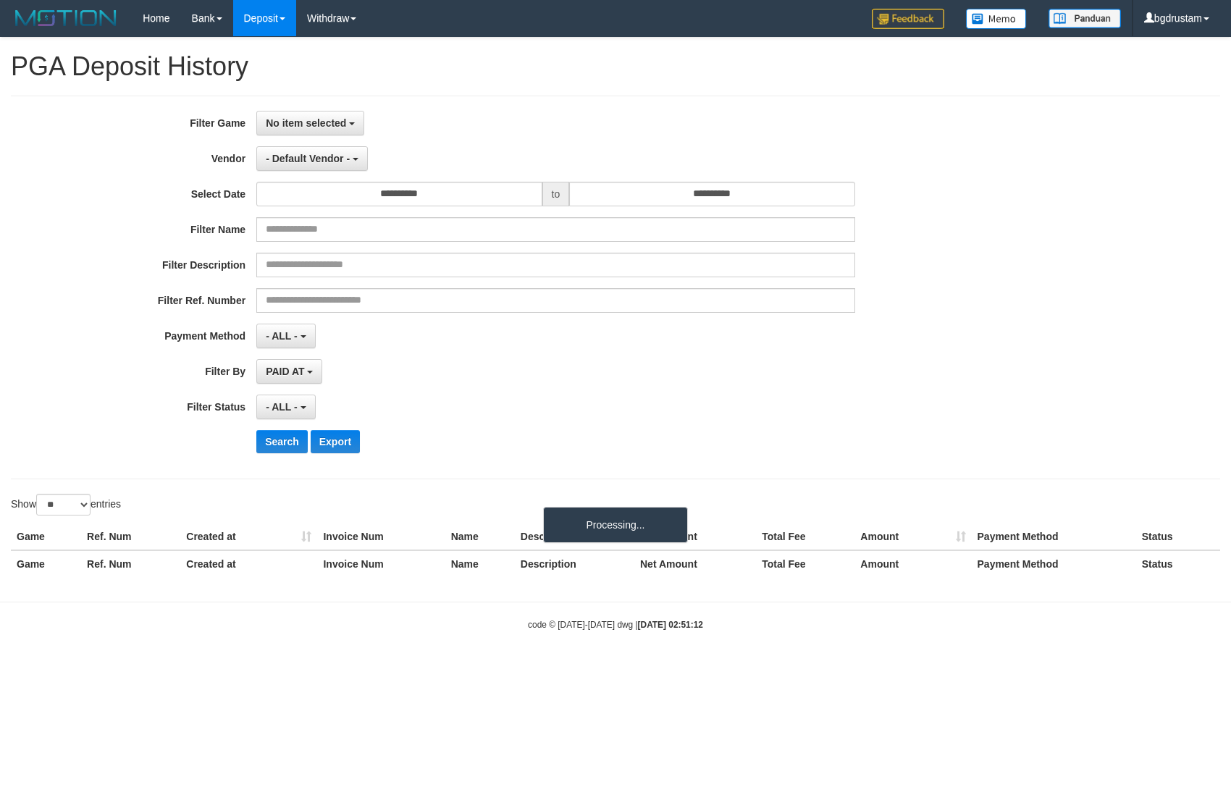
select select "**"
click at [705, 73] on h1 "PGA Deposit History" at bounding box center [616, 66] width 1210 height 29
select select
select select "**"
drag, startPoint x: 304, startPoint y: 117, endPoint x: 300, endPoint y: 143, distance: 25.7
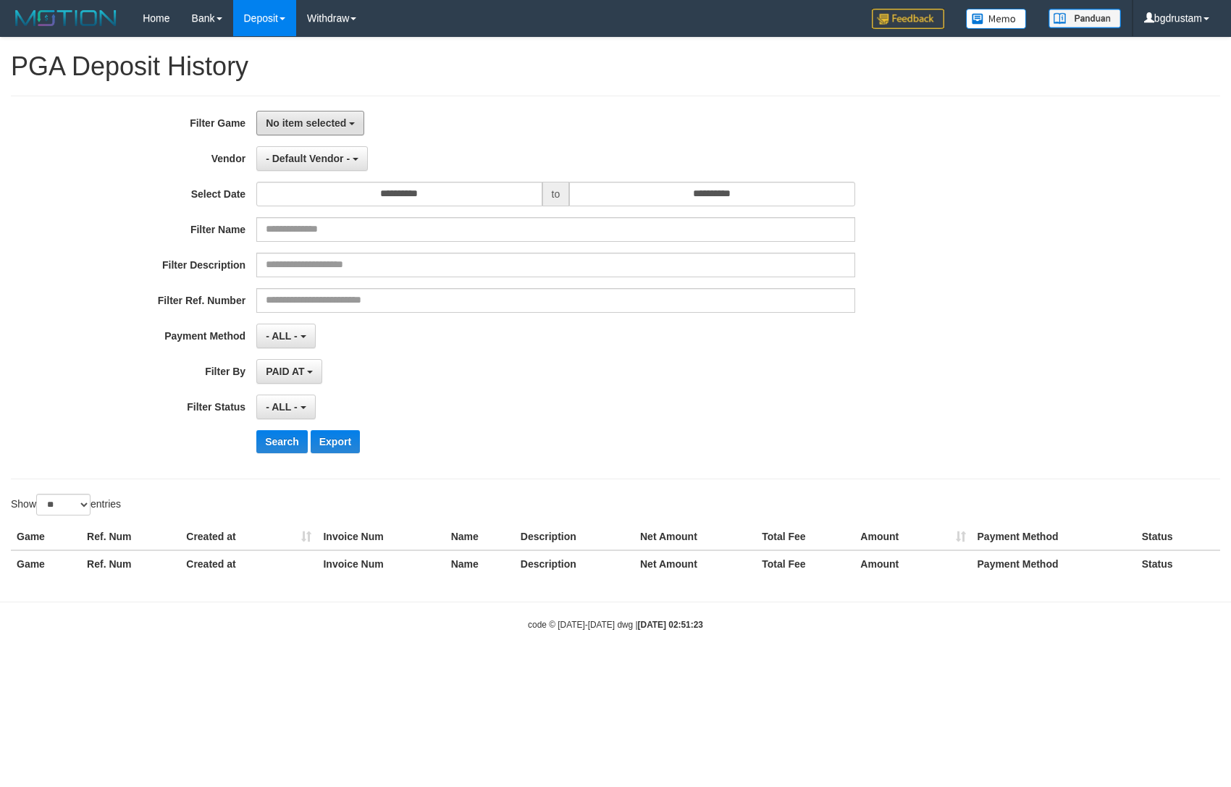
click at [306, 119] on span "No item selected" at bounding box center [306, 123] width 80 height 12
click at [285, 199] on label "[ITOTO] MIOTOTO" at bounding box center [349, 198] width 184 height 22
select select "****"
drag, startPoint x: 430, startPoint y: 185, endPoint x: 429, endPoint y: 193, distance: 8.1
click at [430, 185] on input "**********" at bounding box center [398, 194] width 285 height 25
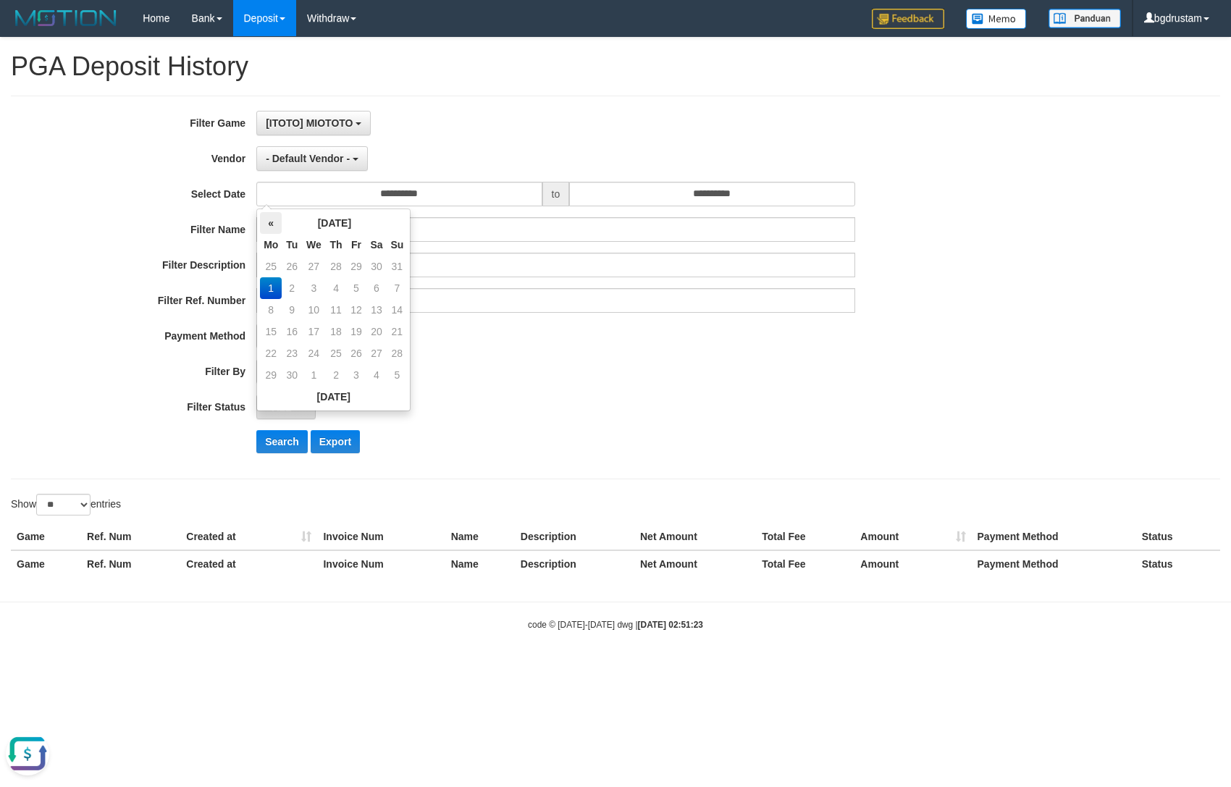
click at [276, 220] on th "«" at bounding box center [271, 223] width 22 height 22
click at [390, 219] on th "»" at bounding box center [397, 223] width 20 height 22
click at [400, 261] on td "31" at bounding box center [397, 267] width 20 height 22
type input "**********"
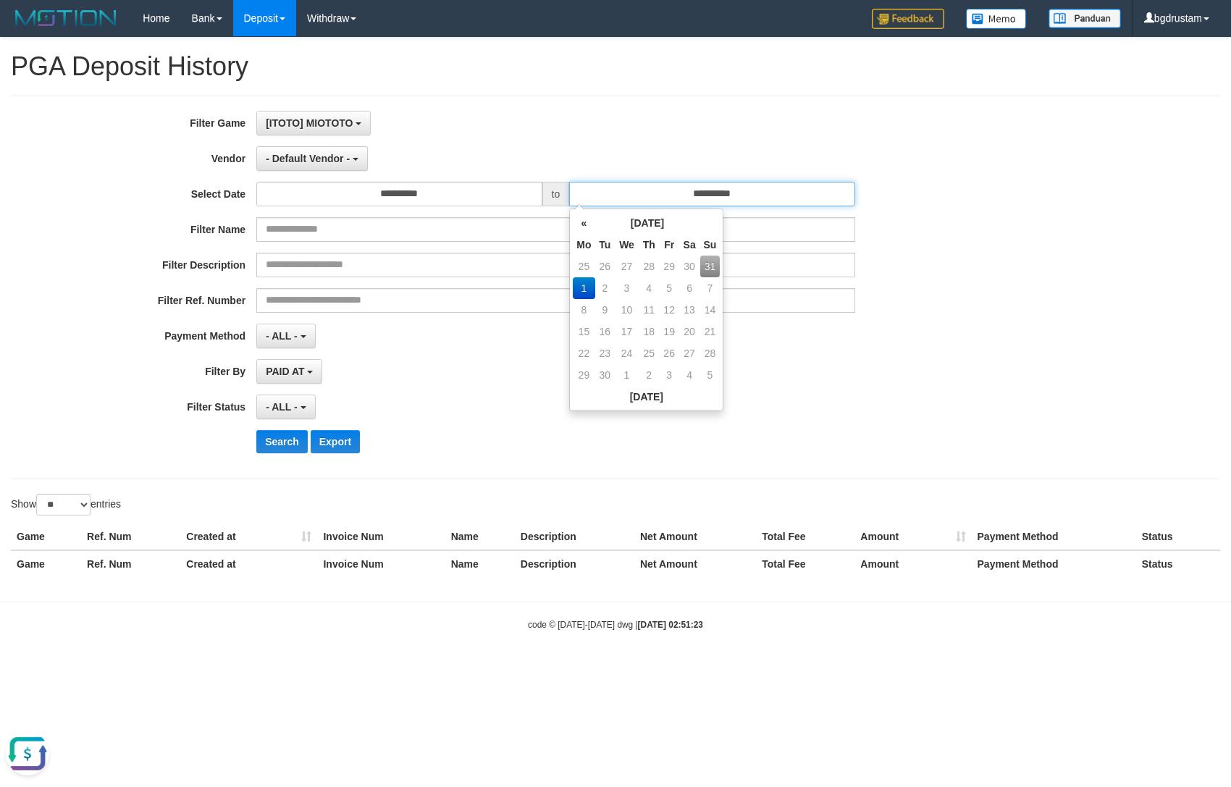
click at [626, 192] on input "**********" at bounding box center [711, 194] width 285 height 25
click at [712, 264] on td "31" at bounding box center [710, 267] width 20 height 22
type input "**********"
click at [656, 93] on div "**********" at bounding box center [615, 313] width 1231 height 550
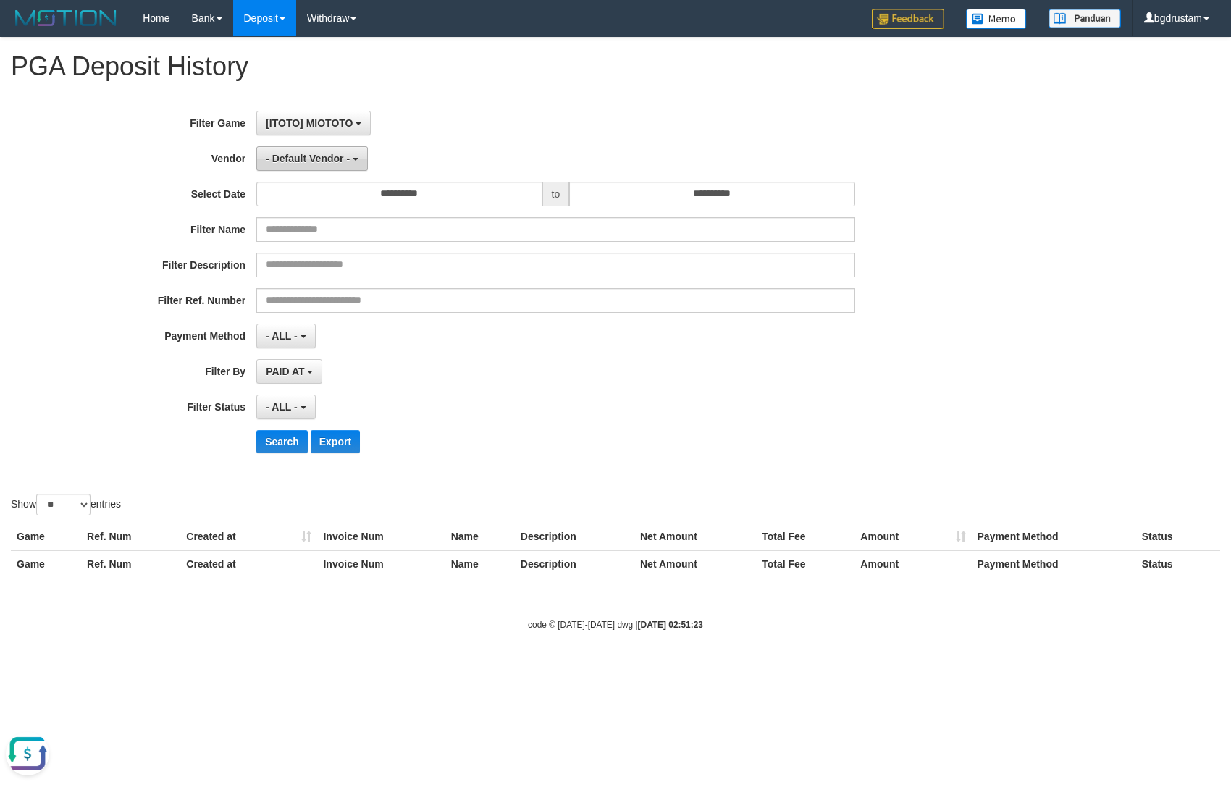
click at [305, 158] on span "- Default Vendor -" at bounding box center [308, 159] width 84 height 12
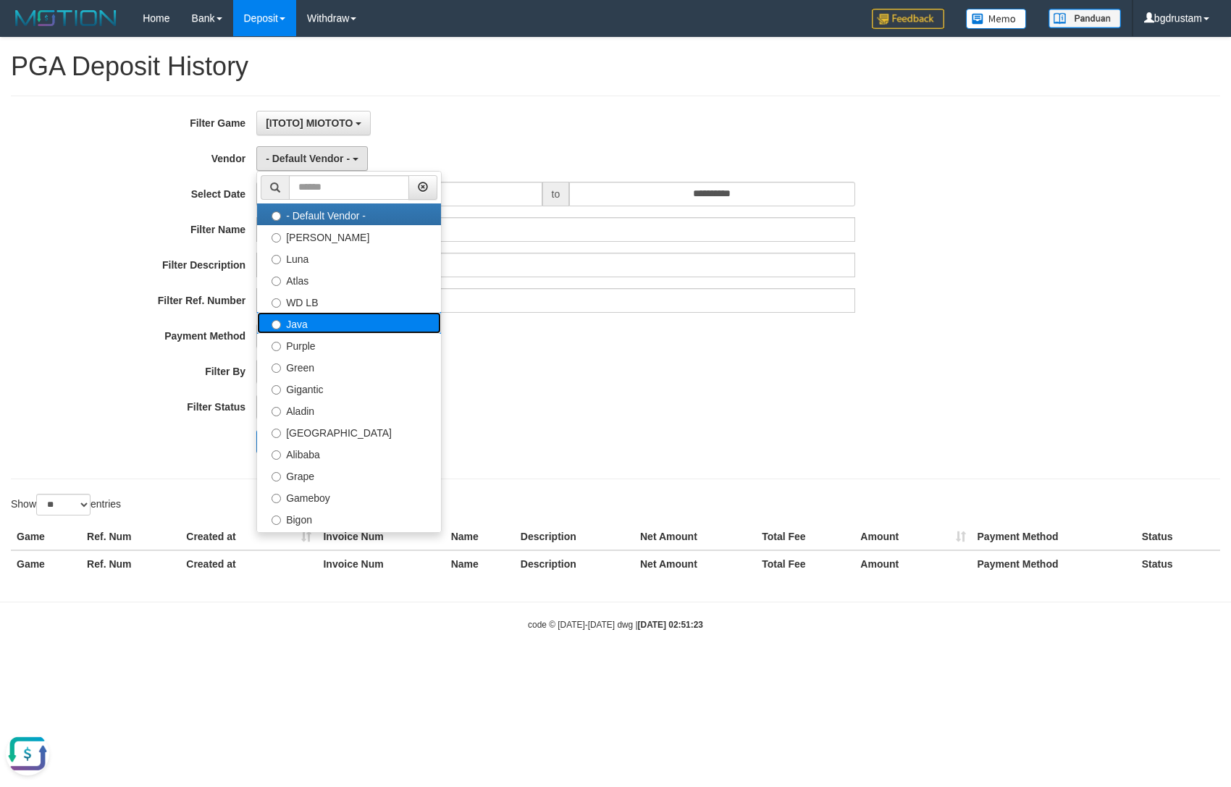
click at [296, 327] on label "Java" at bounding box center [349, 323] width 184 height 22
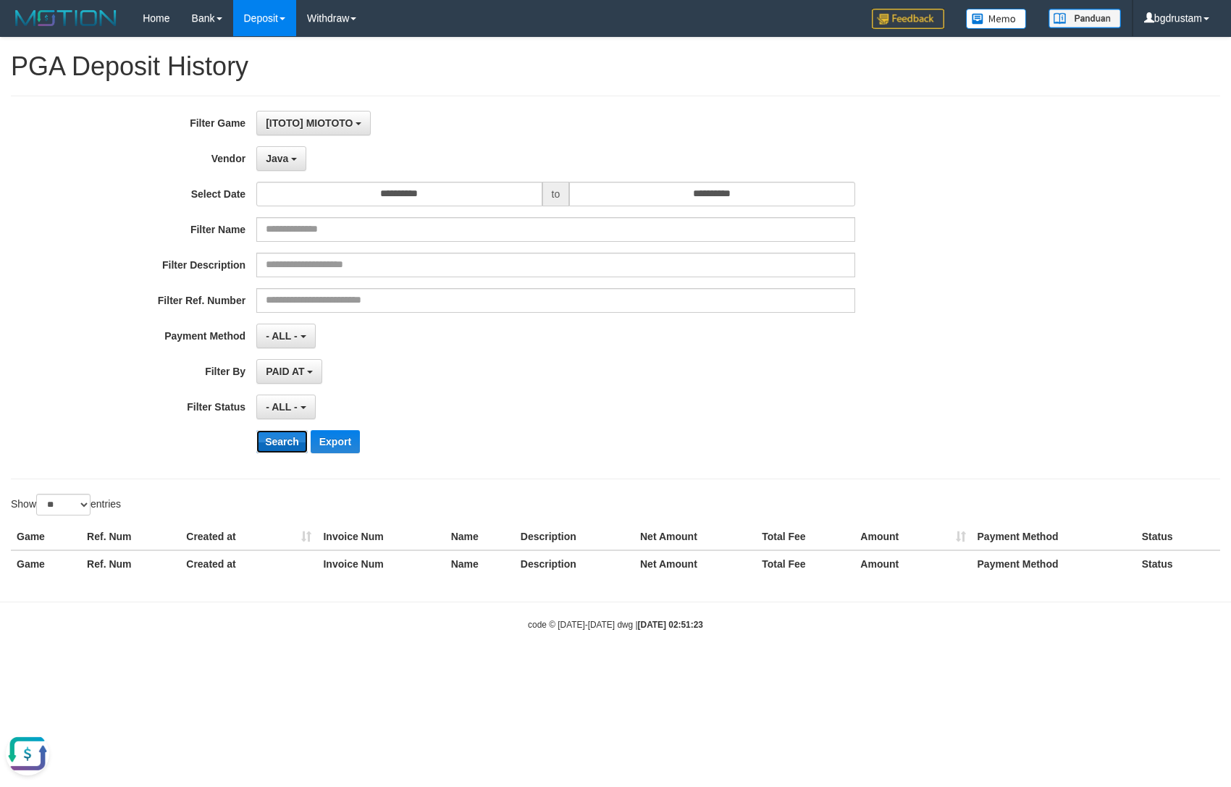
click at [274, 444] on button "Search" at bounding box center [281, 441] width 51 height 23
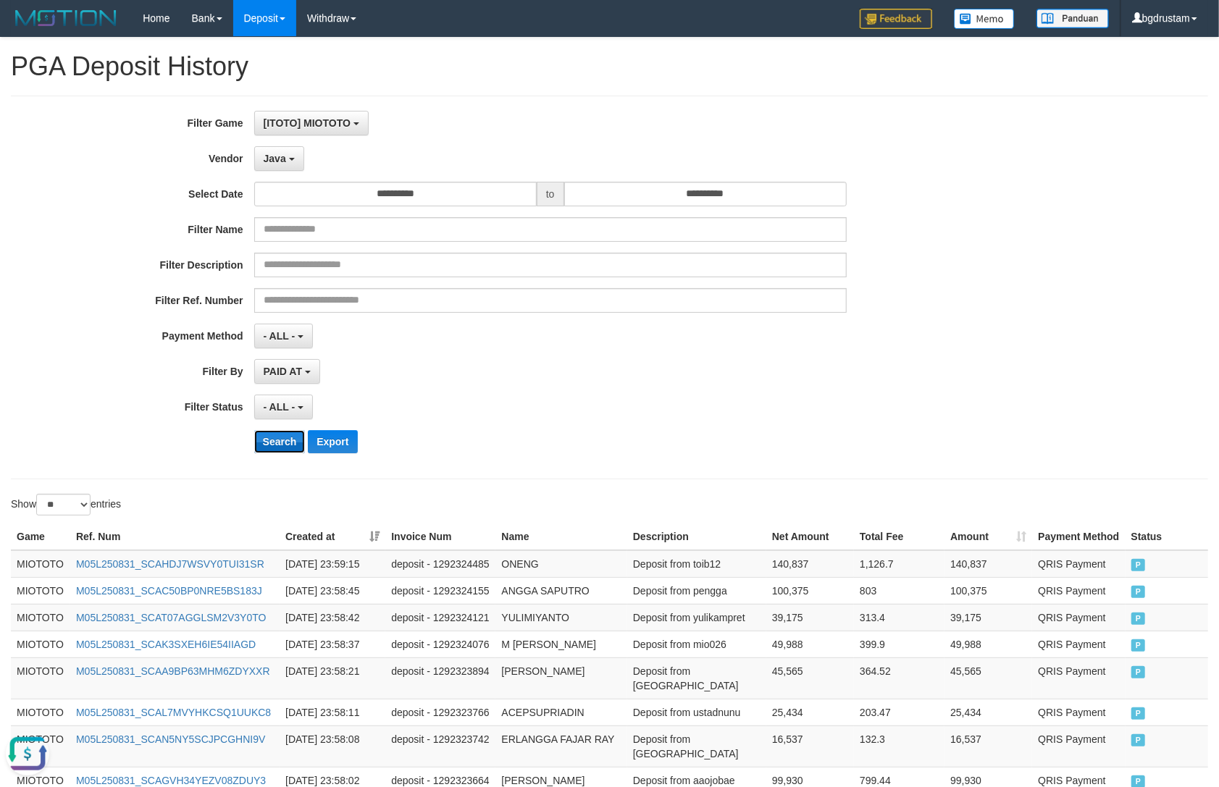
click at [276, 443] on button "Search" at bounding box center [279, 441] width 51 height 23
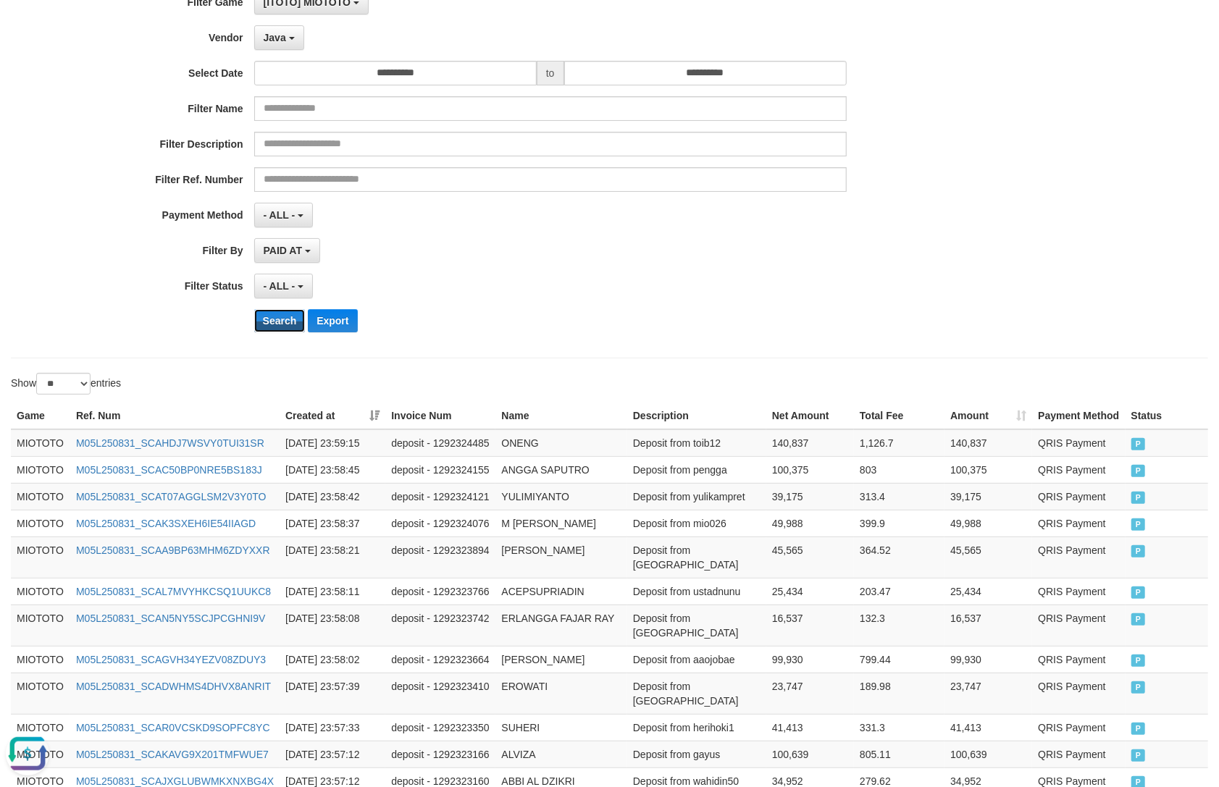
scroll to position [577, 0]
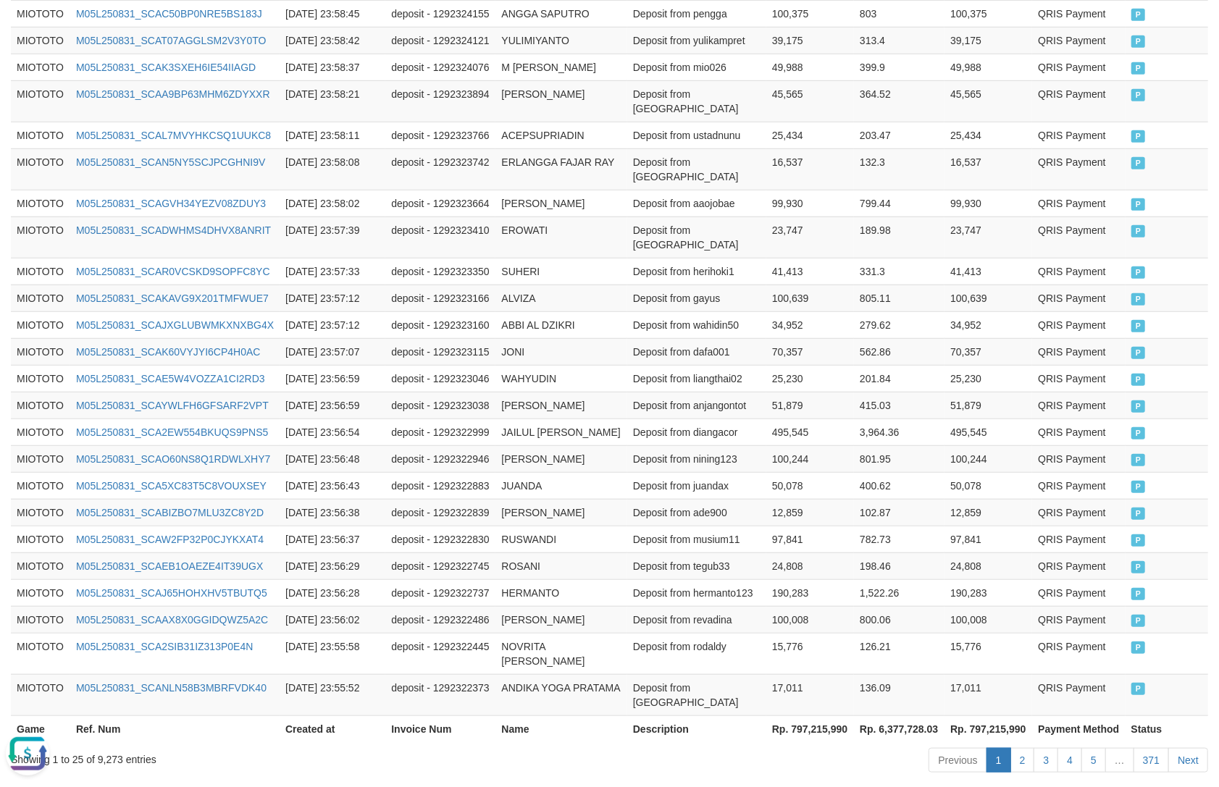
click at [987, 716] on th "Rp. 797,215,990" at bounding box center [989, 729] width 88 height 27
copy th "797,215,990"
click at [104, 747] on div "Showing 1 to 25 of 9,273 entries" at bounding box center [254, 757] width 486 height 20
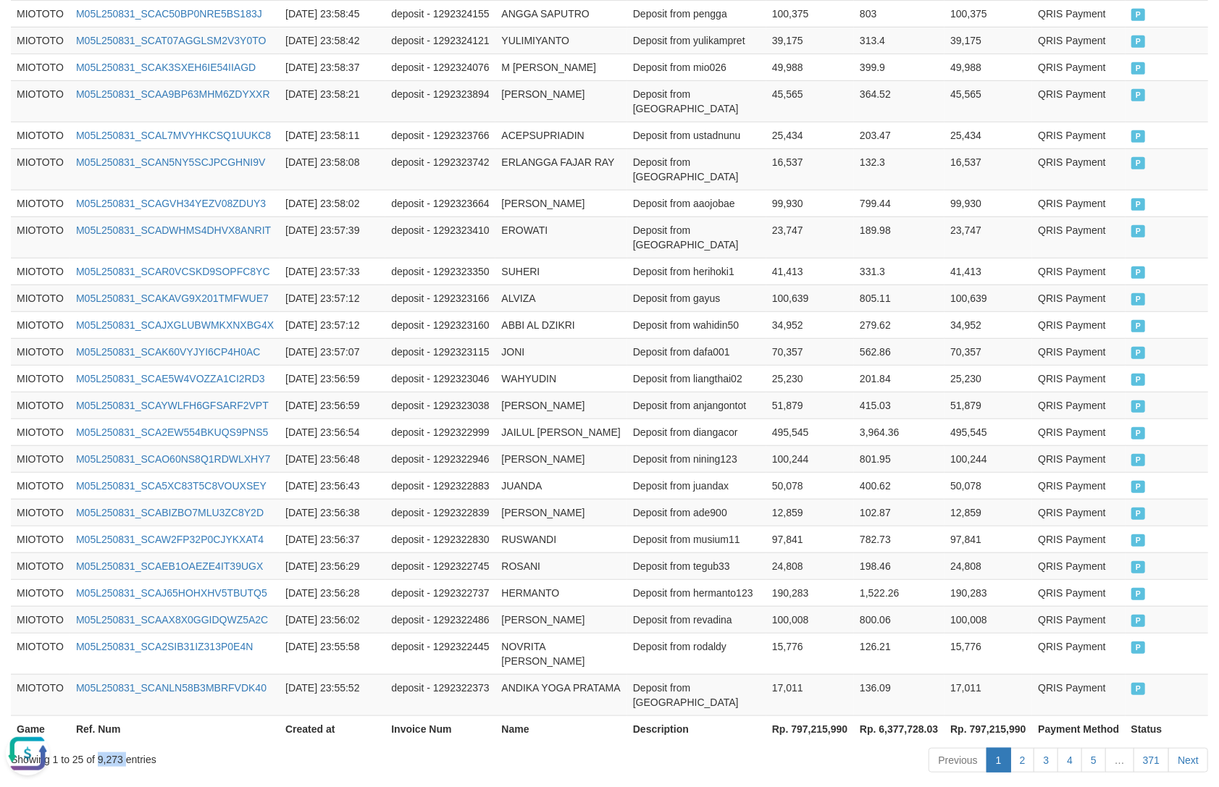
copy div "9,273"
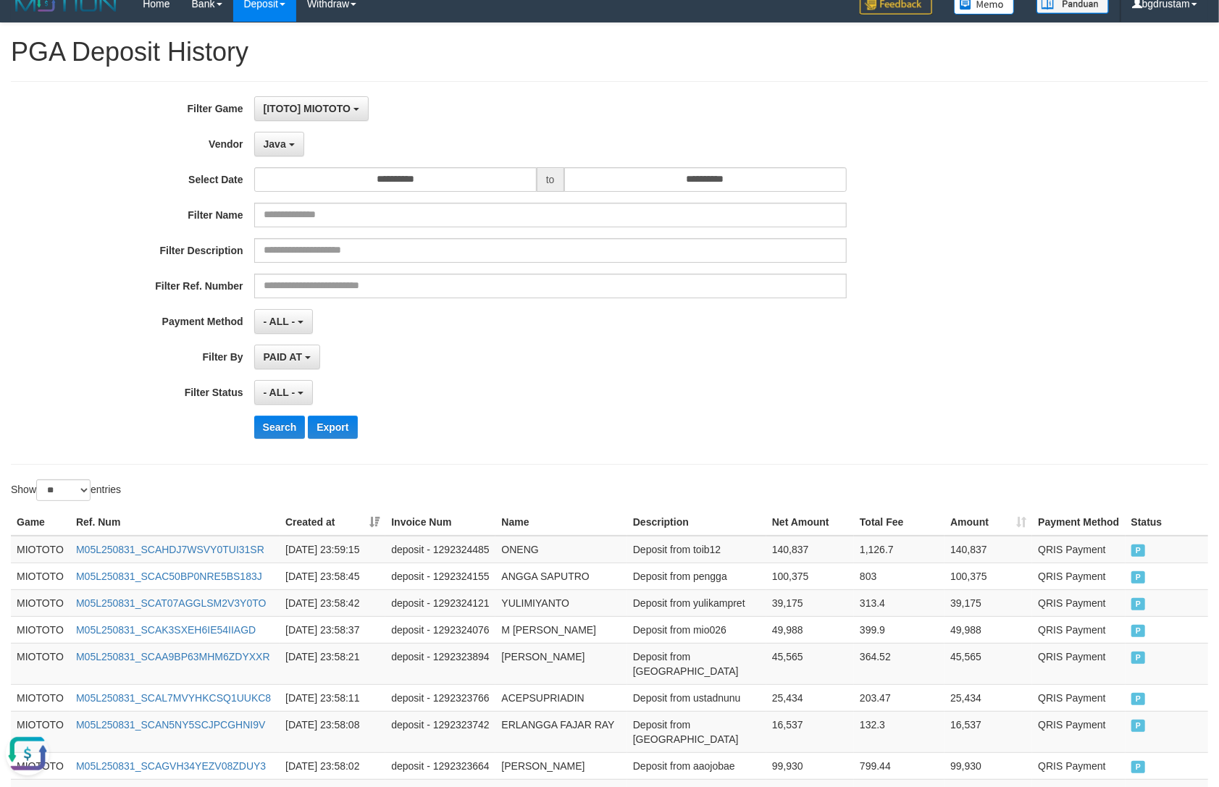
scroll to position [0, 0]
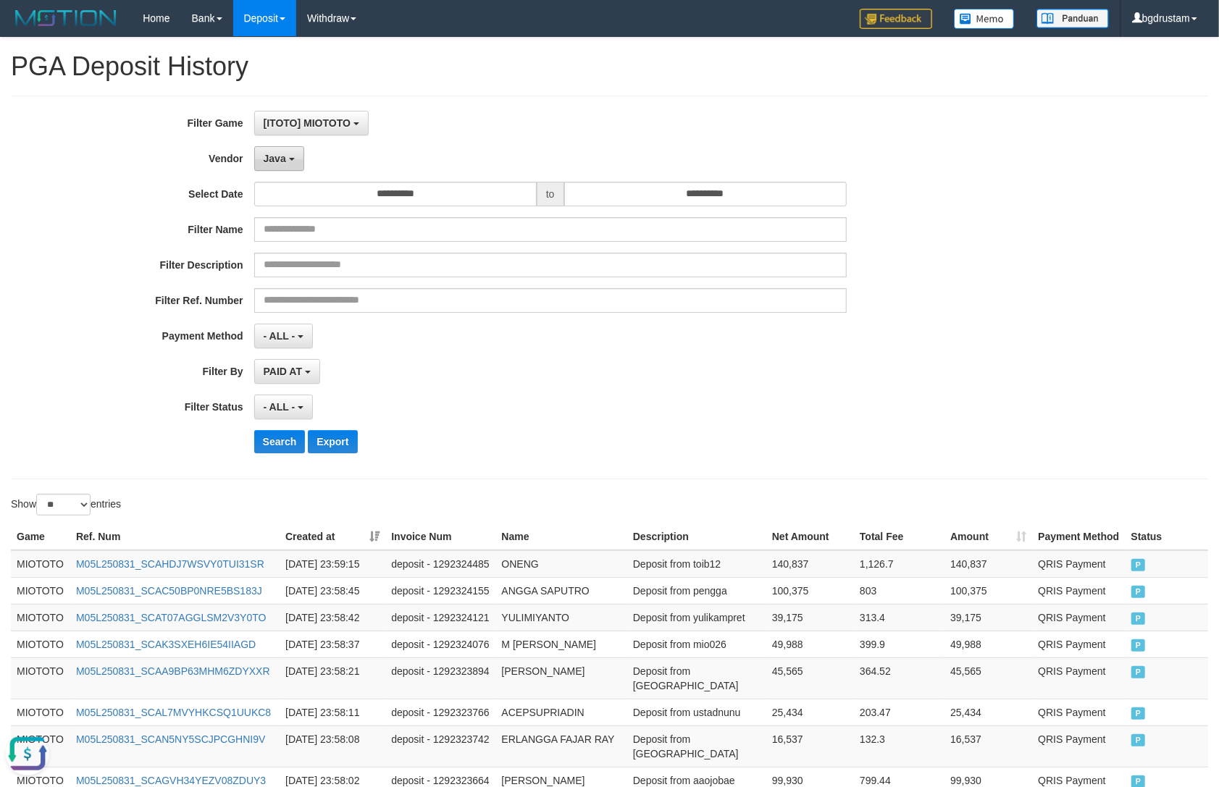
click at [286, 160] on button "Java" at bounding box center [279, 158] width 50 height 25
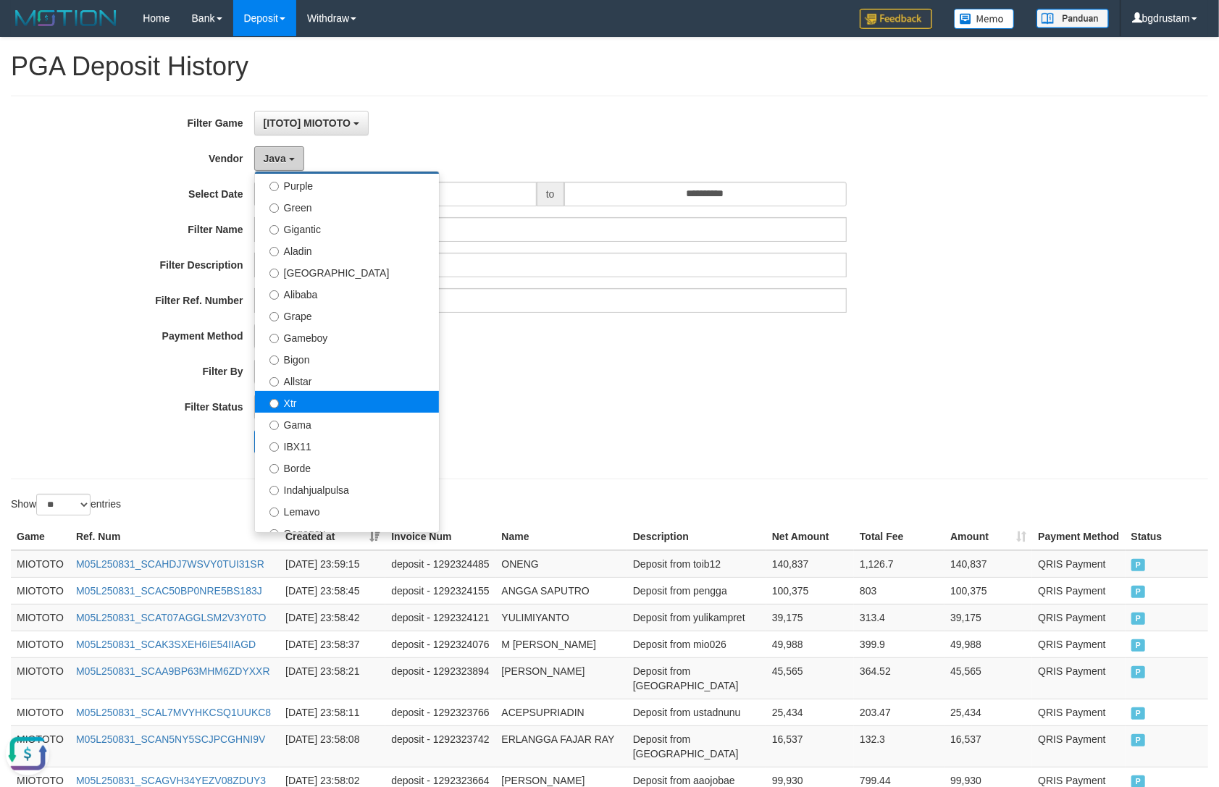
scroll to position [161, 0]
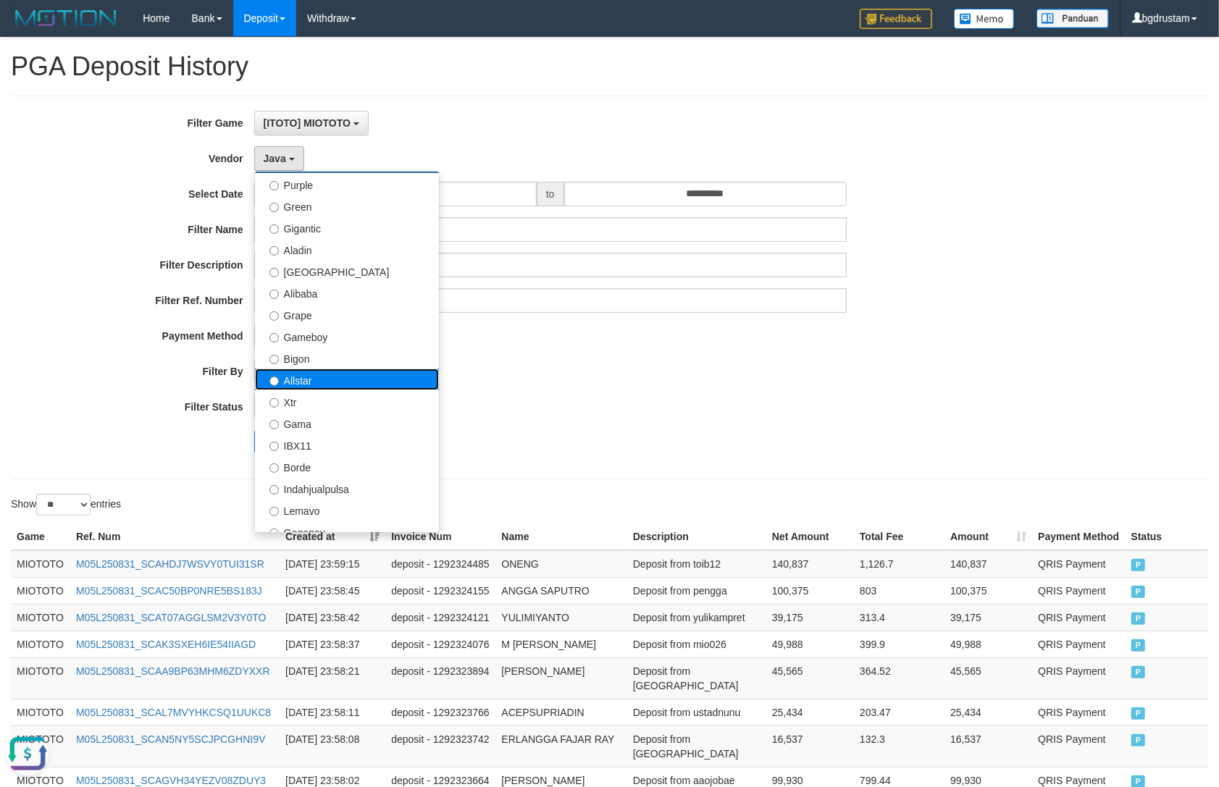
click at [309, 385] on label "Allstar" at bounding box center [347, 380] width 184 height 22
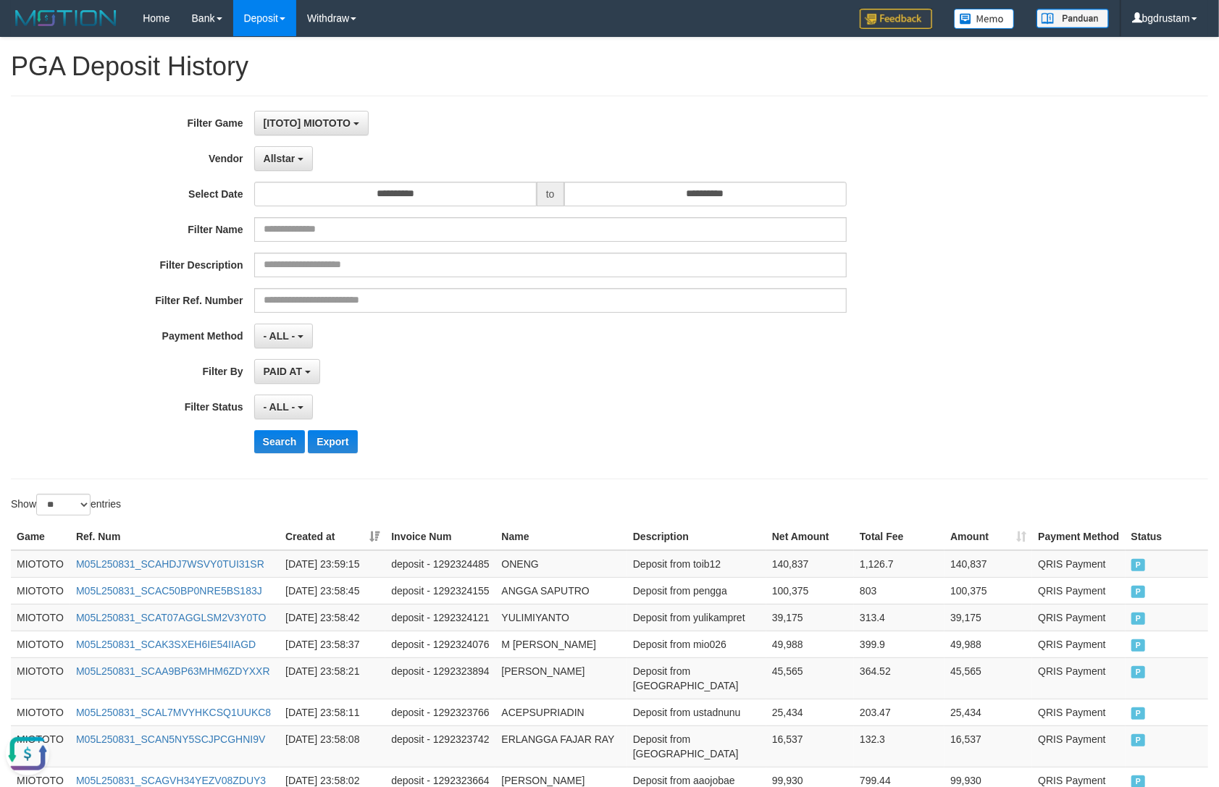
click at [276, 427] on div "**********" at bounding box center [508, 287] width 1016 height 353
click at [275, 438] on button "Search" at bounding box center [279, 441] width 51 height 23
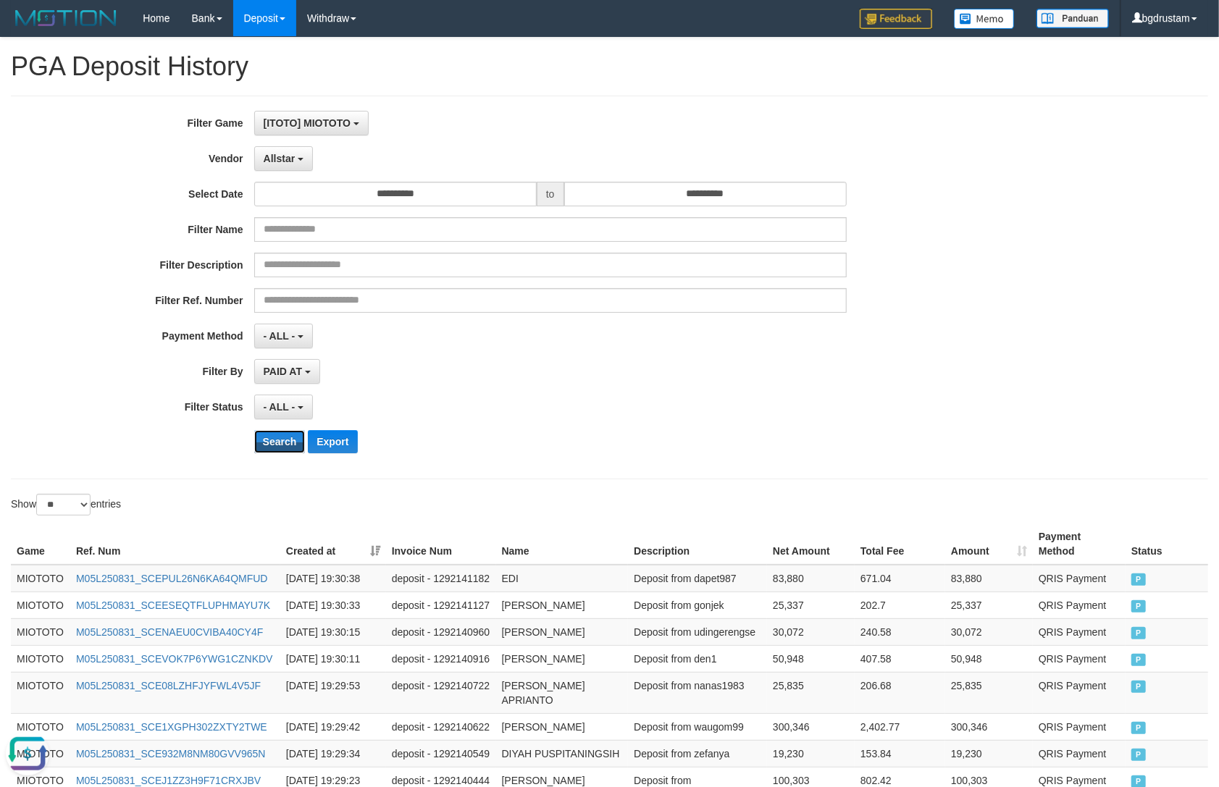
scroll to position [577, 0]
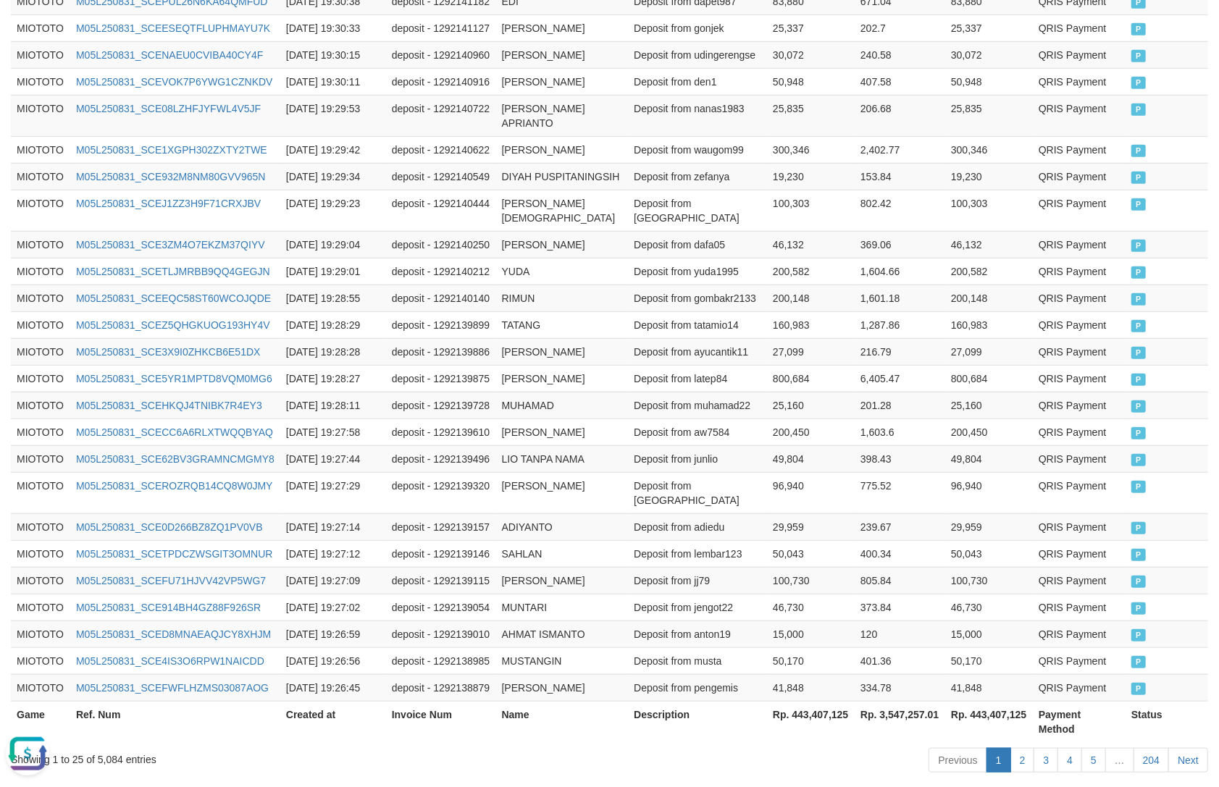
click at [1007, 701] on th "Rp. 443,407,125" at bounding box center [989, 721] width 88 height 41
copy th "443,407,125"
click at [109, 747] on div "Showing 1 to 25 of 5,084 entries" at bounding box center [254, 757] width 486 height 20
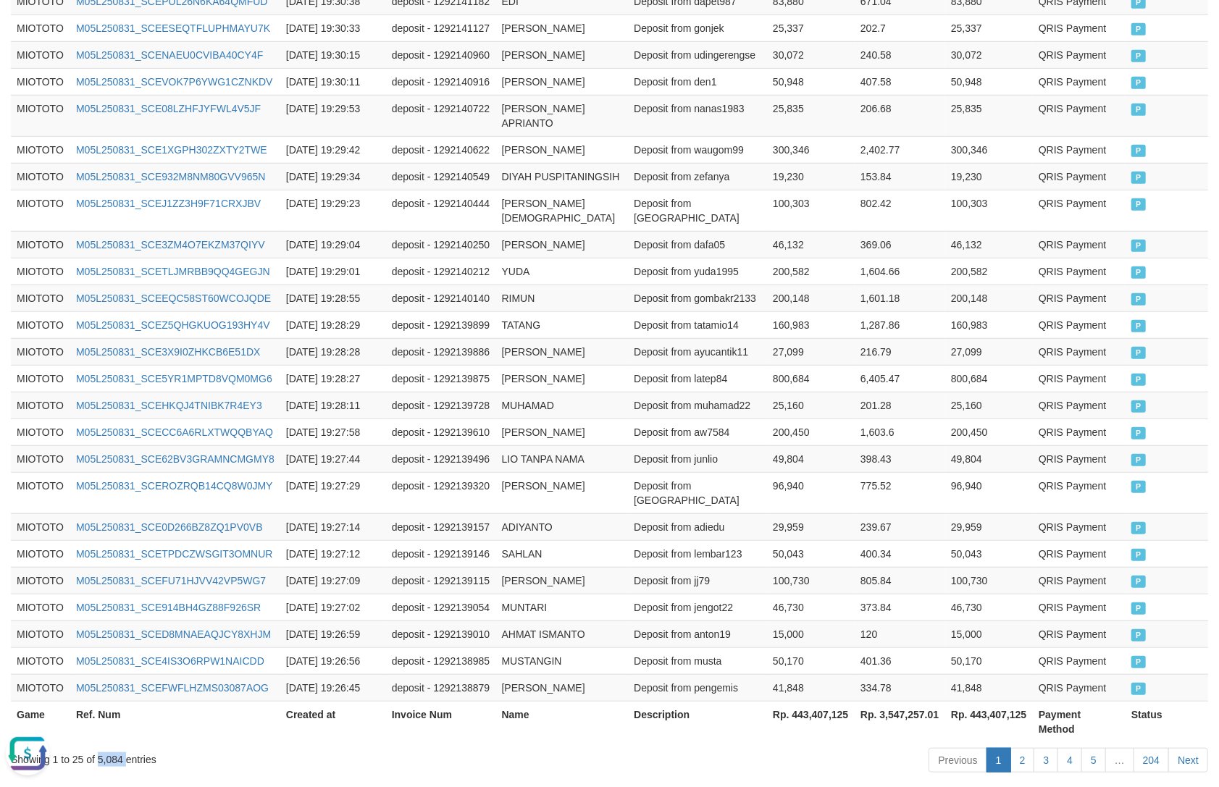
copy div "5,084"
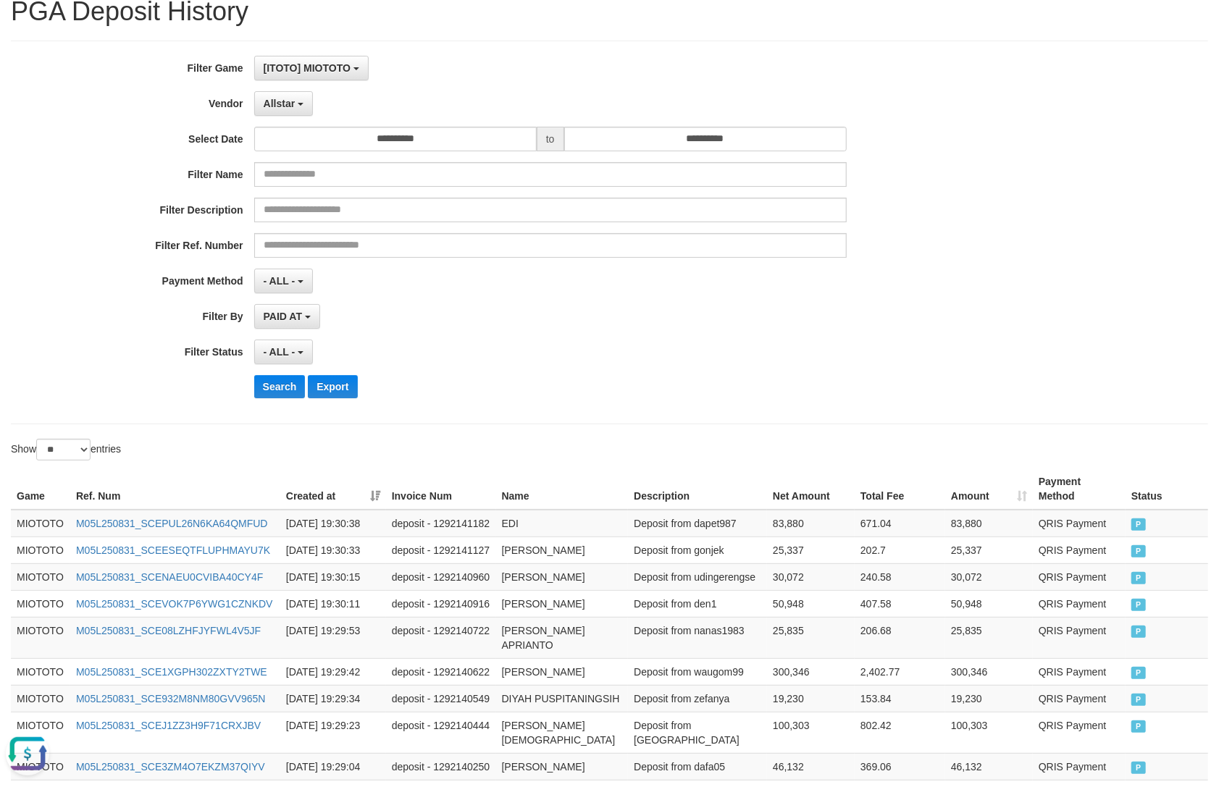
scroll to position [0, 0]
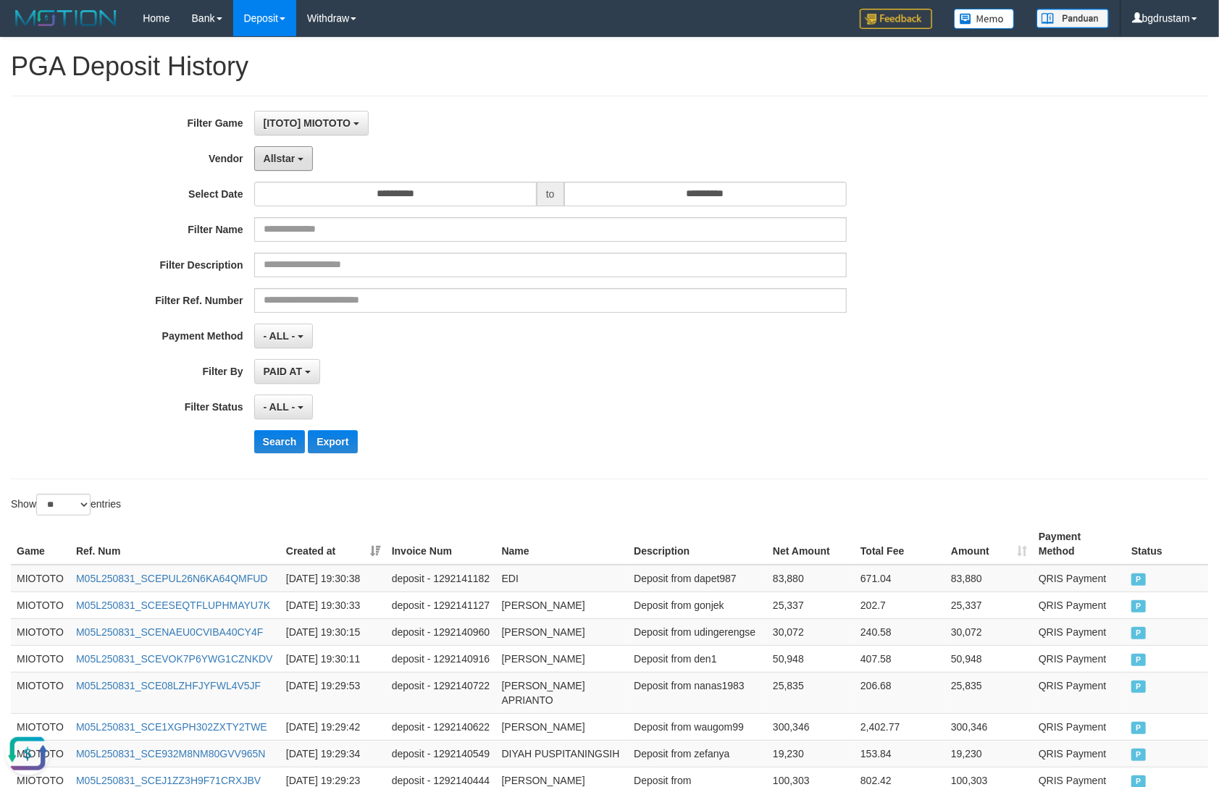
drag, startPoint x: 287, startPoint y: 162, endPoint x: 285, endPoint y: 177, distance: 16.1
click at [287, 162] on span "Allstar" at bounding box center [280, 159] width 32 height 12
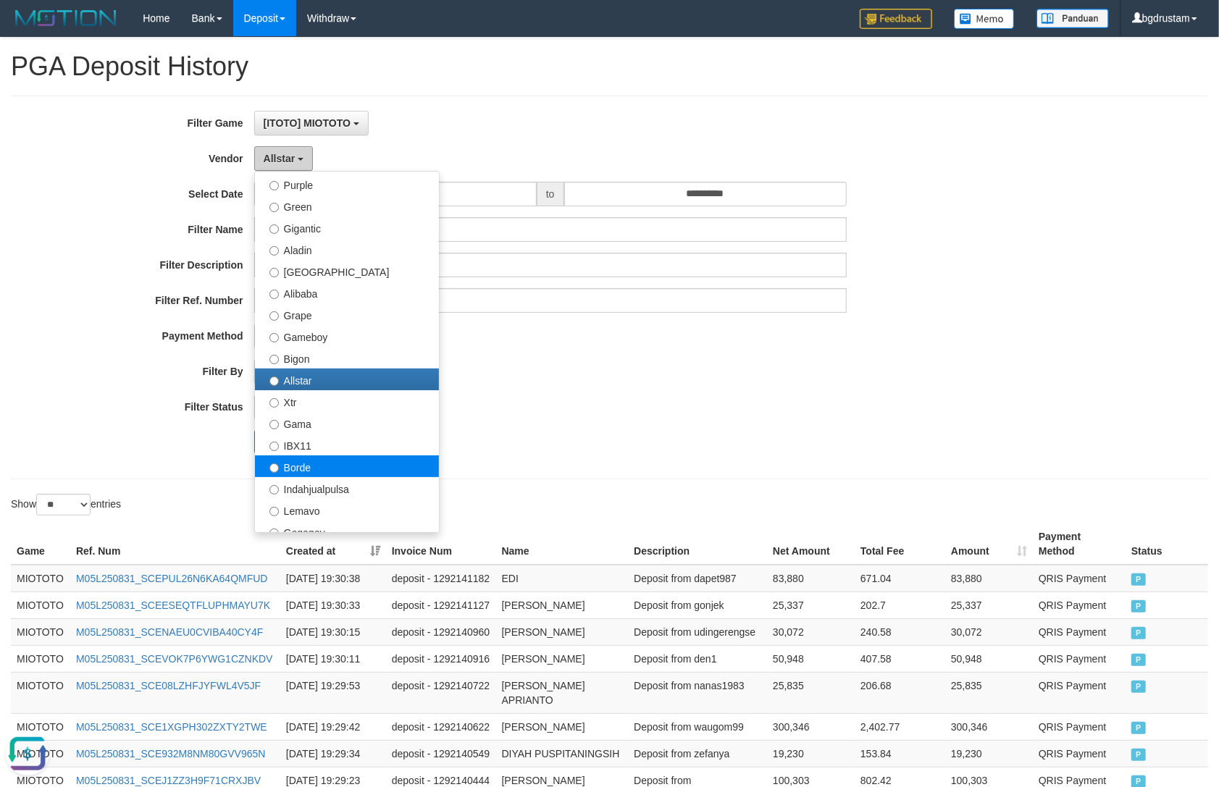
scroll to position [241, 0]
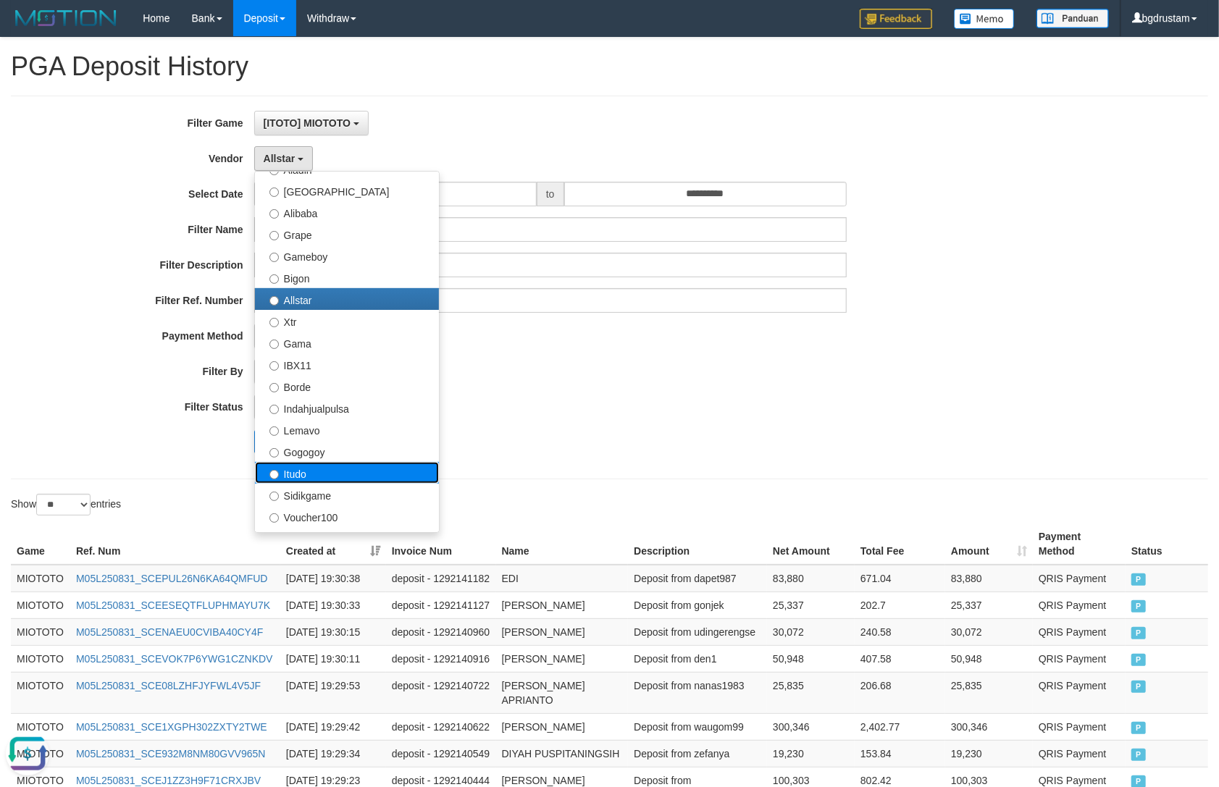
click at [300, 469] on label "Itudo" at bounding box center [347, 473] width 184 height 22
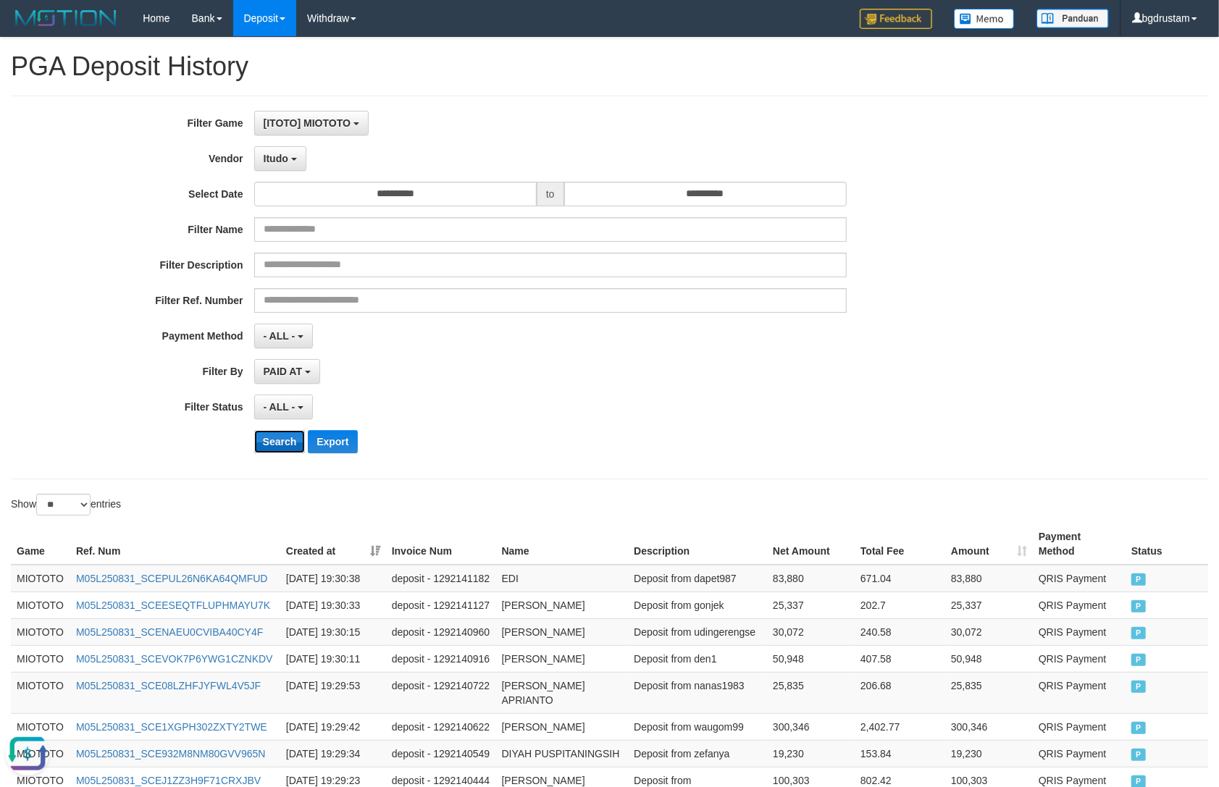
click at [269, 445] on button "Search" at bounding box center [279, 441] width 51 height 23
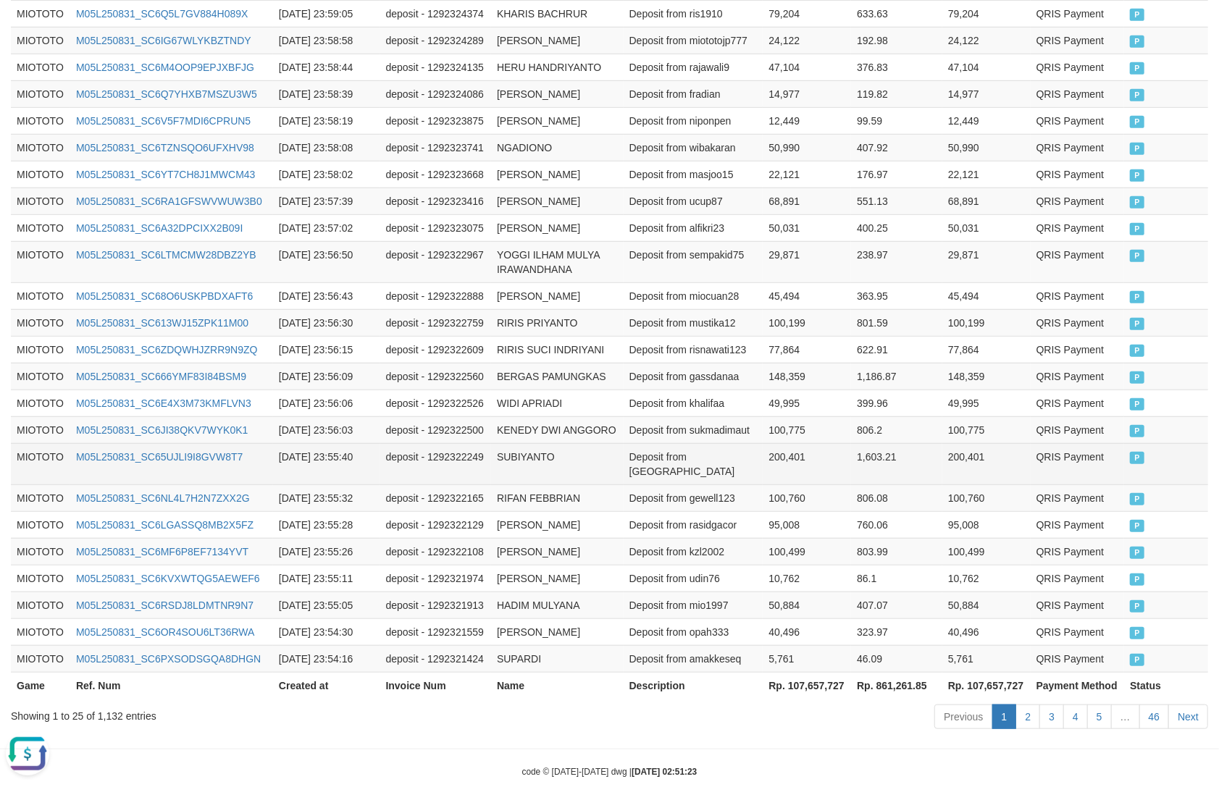
scroll to position [592, 0]
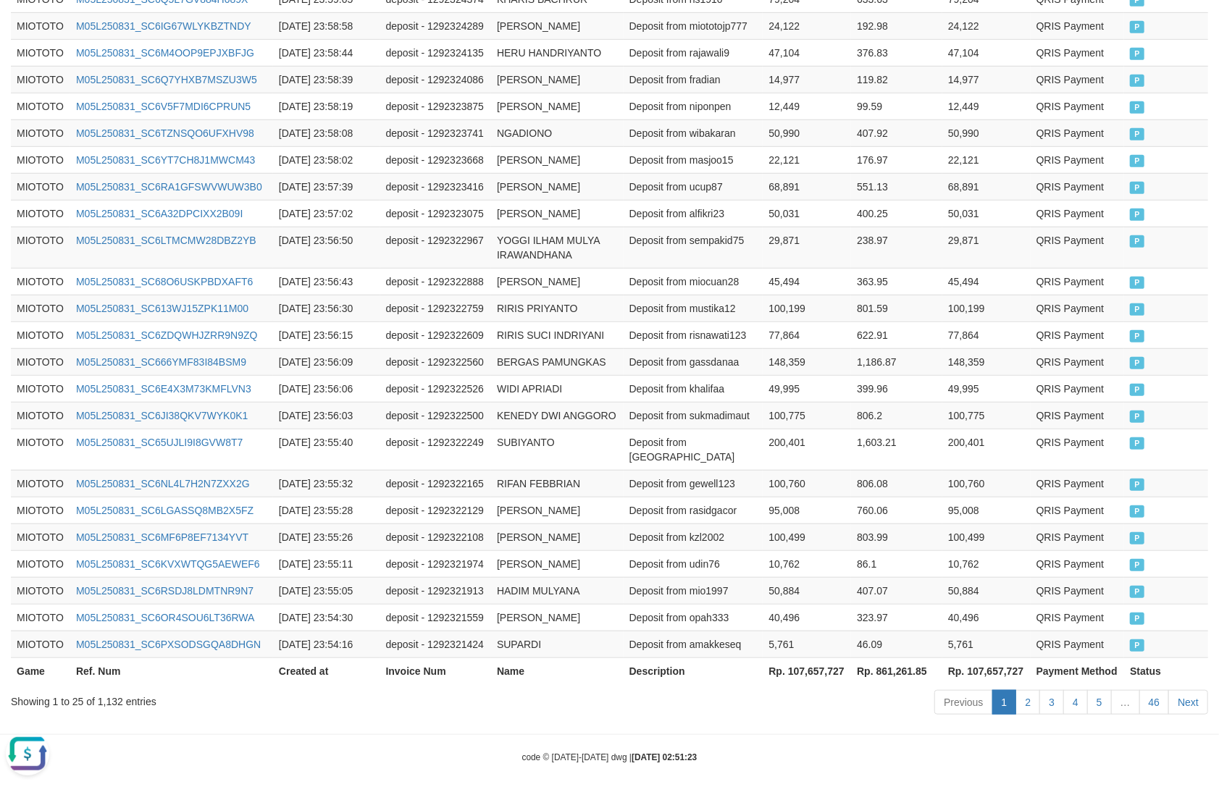
click at [995, 658] on th "Rp. 107,657,727" at bounding box center [986, 671] width 88 height 27
copy th "107,657,727"
click at [109, 689] on div "Showing 1 to 25 of 1,132 entries" at bounding box center [254, 699] width 486 height 20
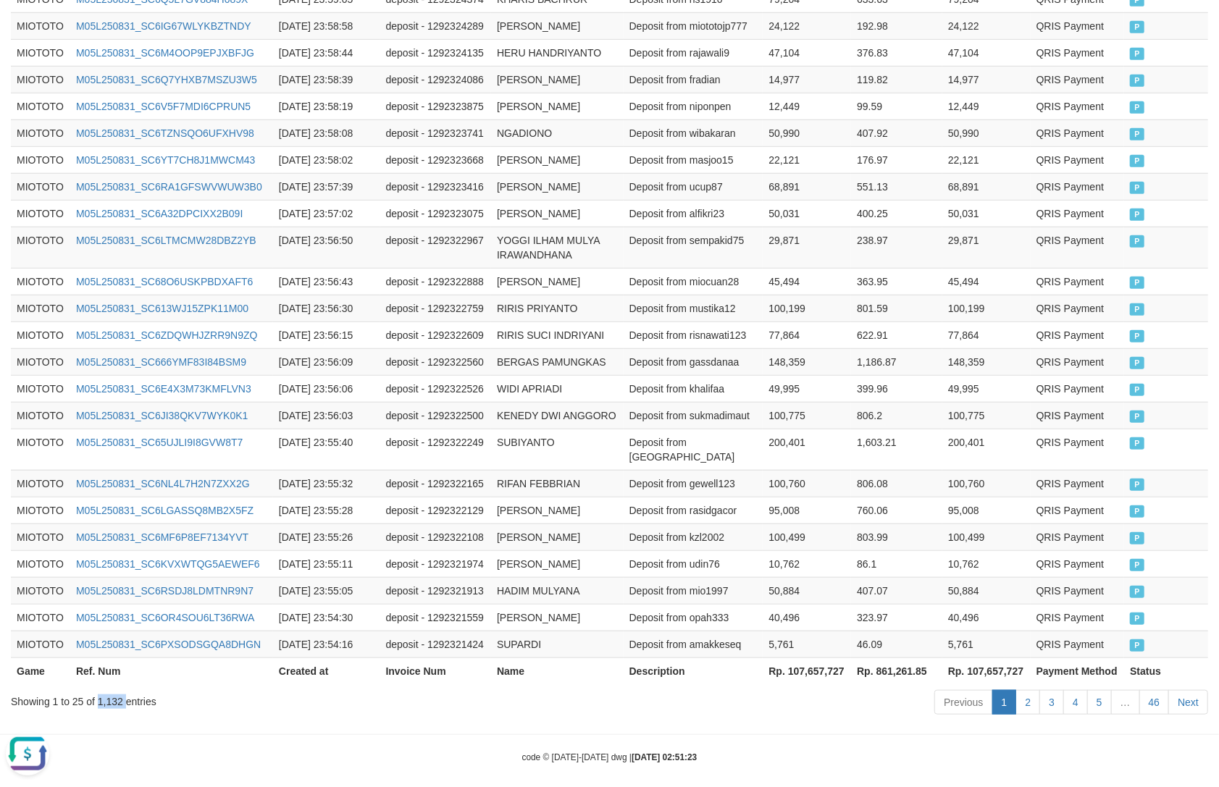
copy div "1,132"
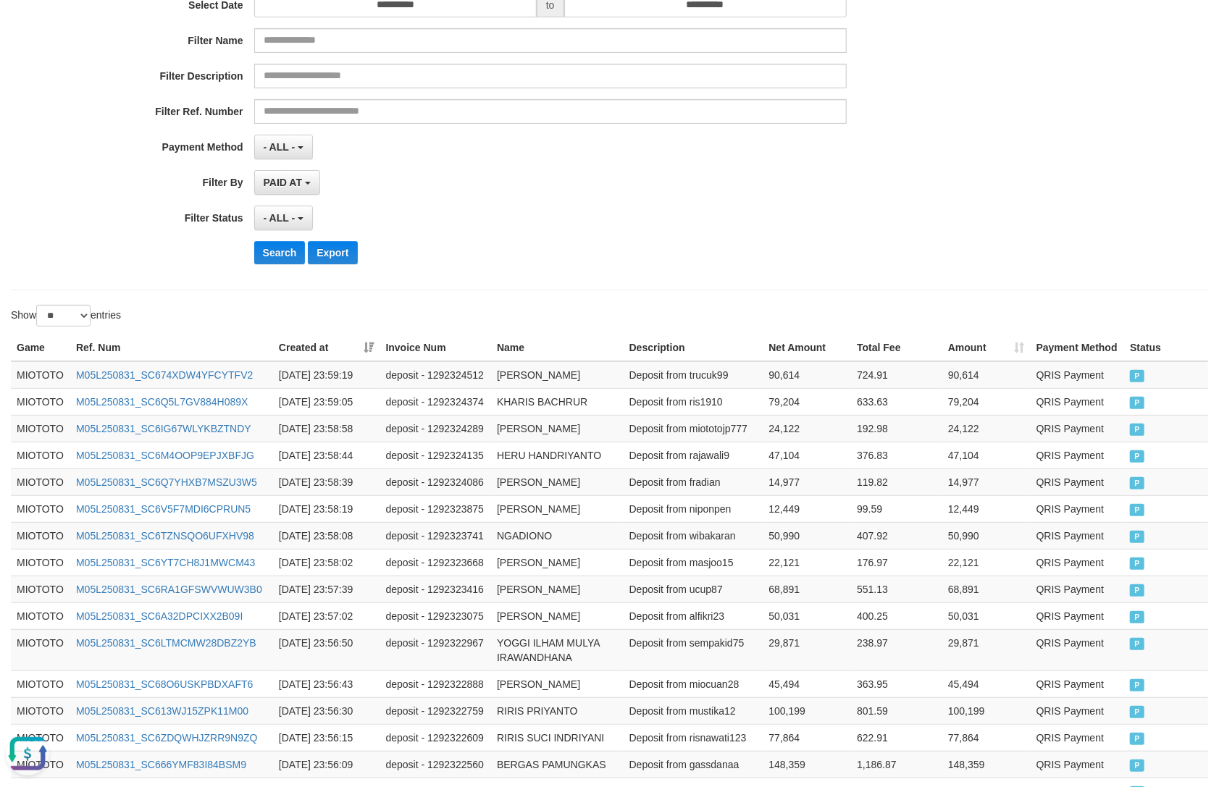
scroll to position [0, 0]
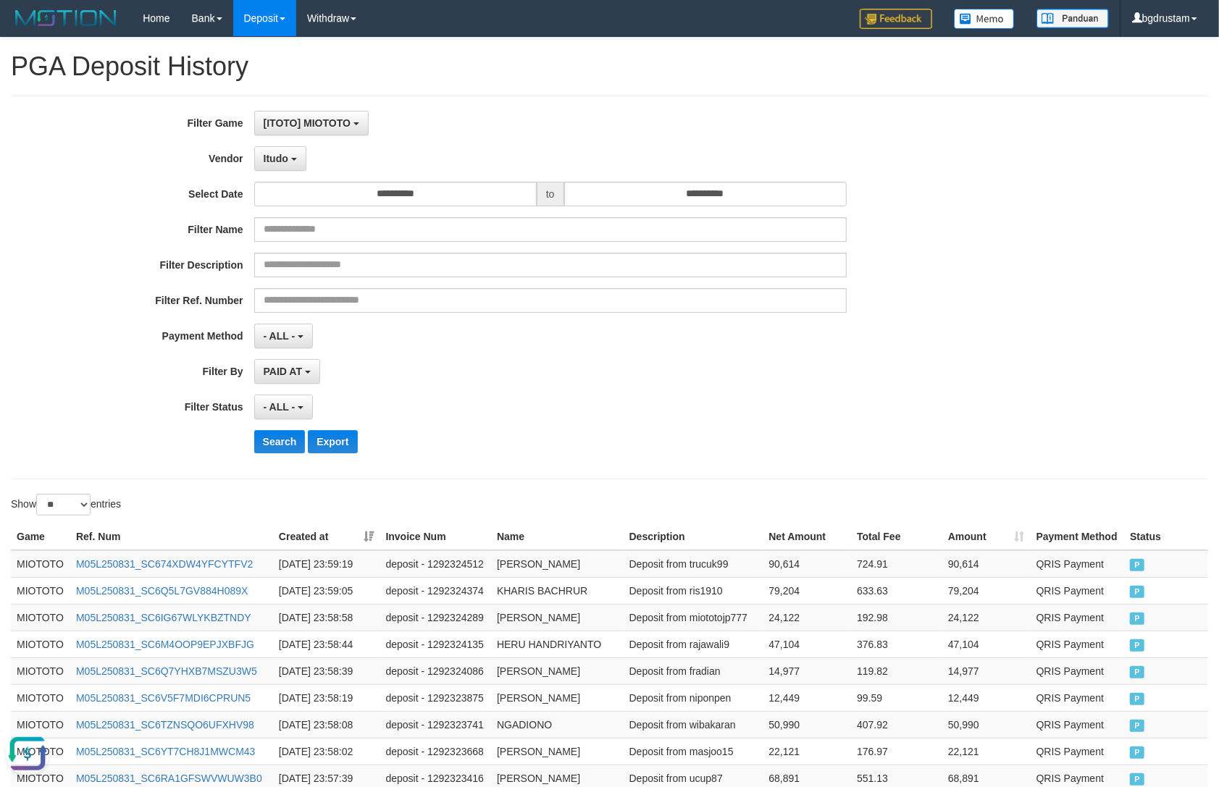
click at [288, 172] on div "**********" at bounding box center [508, 287] width 1016 height 353
click at [280, 164] on button "Itudo" at bounding box center [280, 158] width 52 height 25
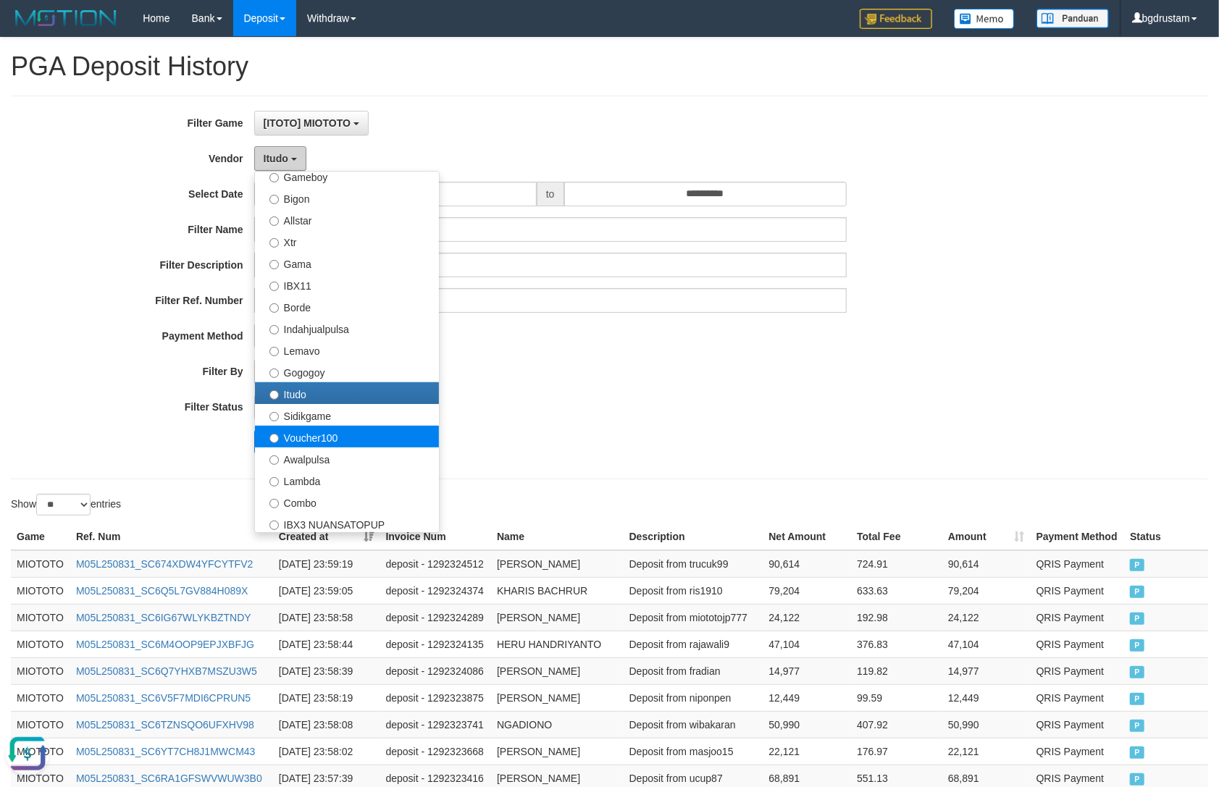
scroll to position [322, 0]
click at [294, 413] on label "Sidikgame" at bounding box center [347, 414] width 184 height 22
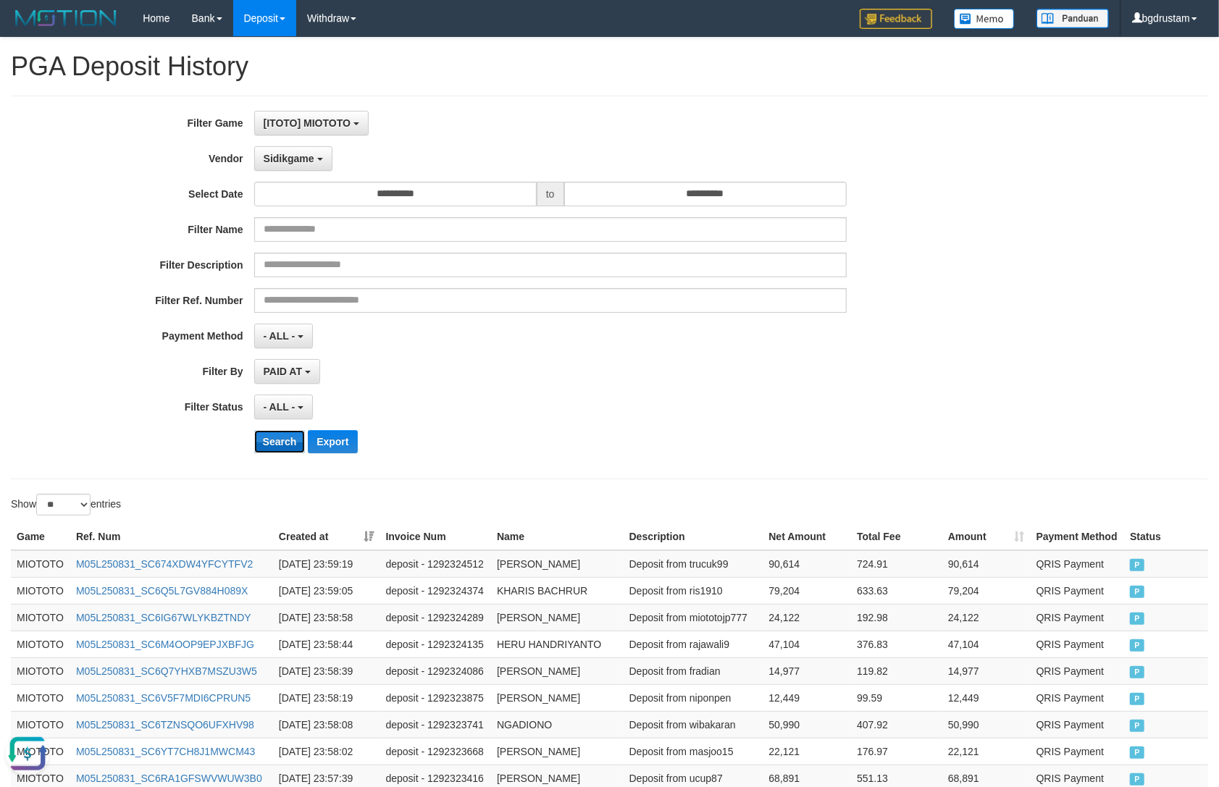
click at [273, 439] on button "Search" at bounding box center [279, 441] width 51 height 23
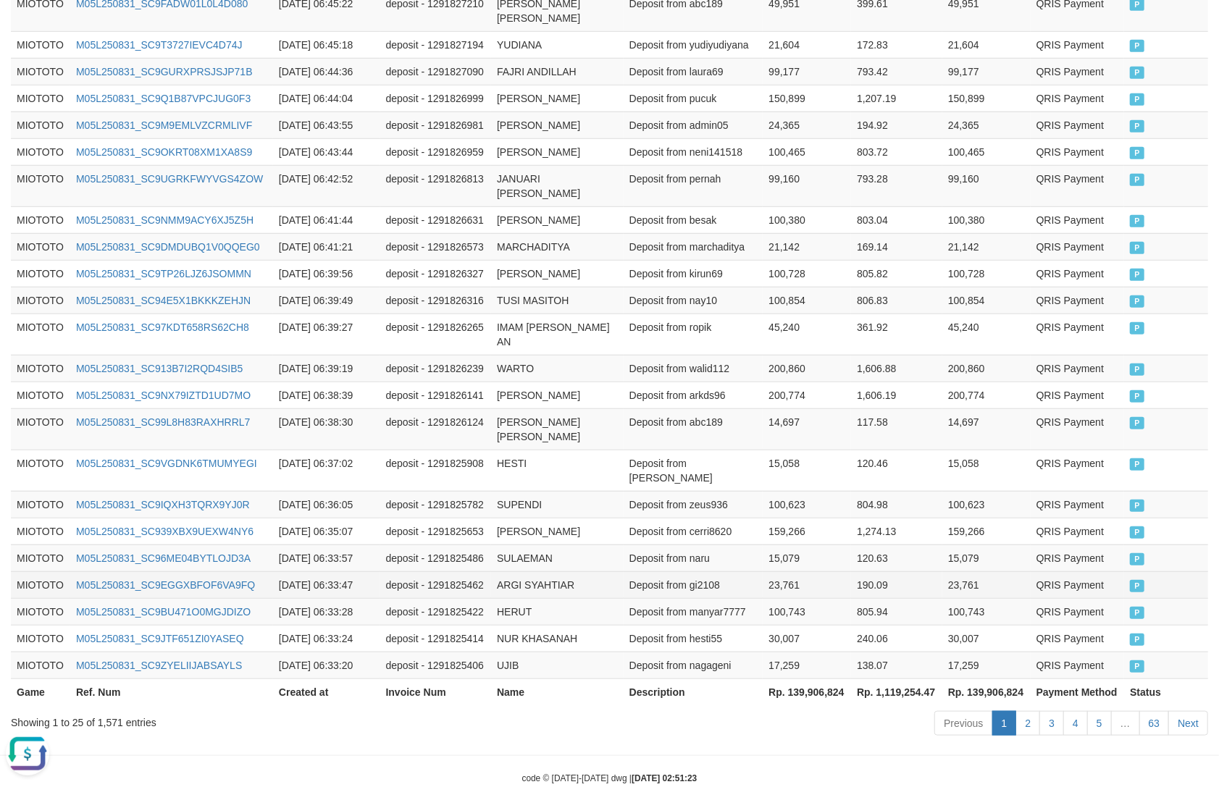
scroll to position [621, 0]
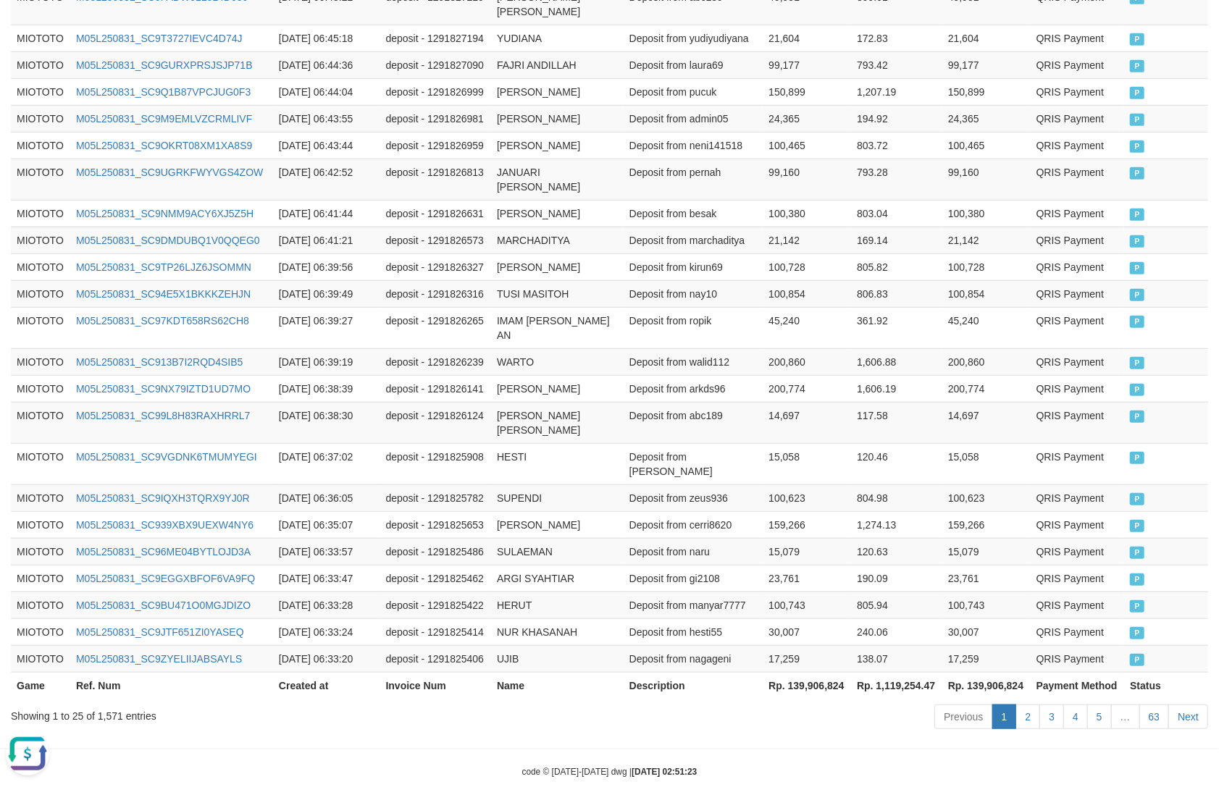
click at [1001, 672] on th "Rp. 139,906,824" at bounding box center [986, 685] width 88 height 27
copy th "139,906,824"
click at [114, 703] on div "Showing 1 to 25 of 1,571 entries" at bounding box center [254, 713] width 486 height 20
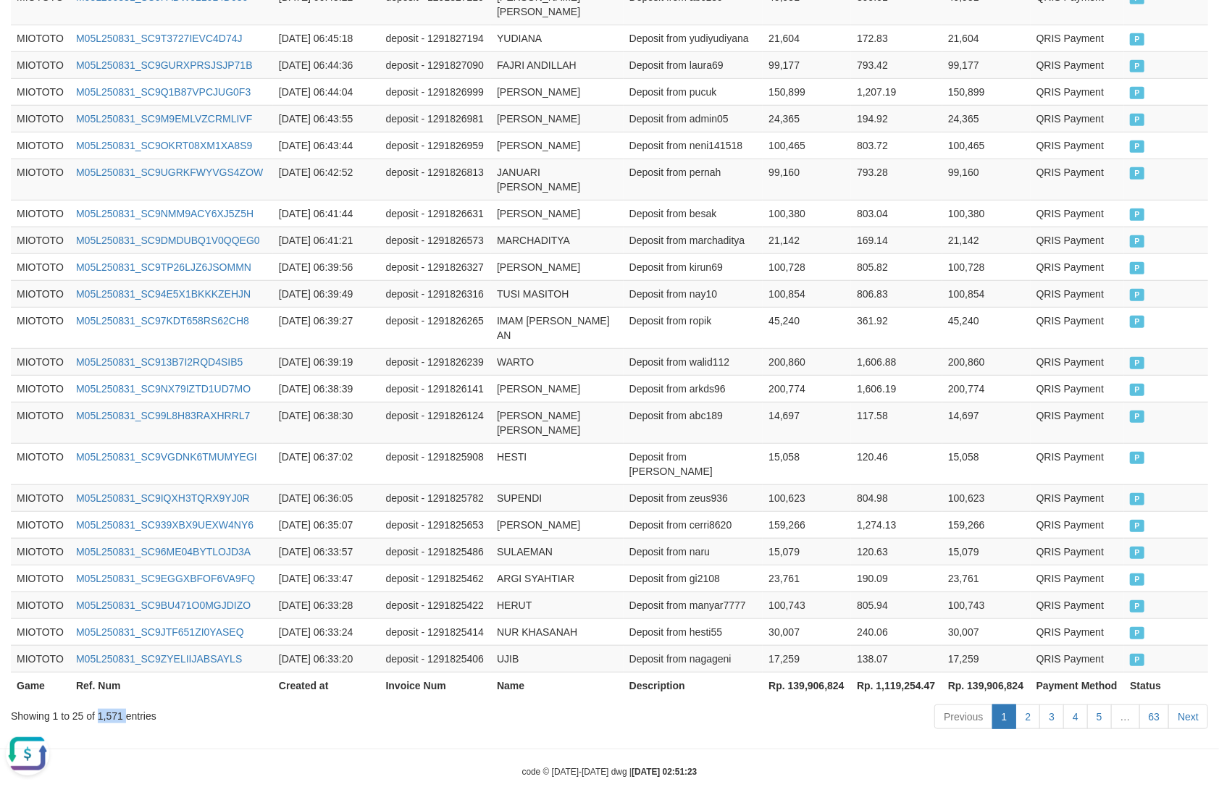
click at [109, 703] on div "Showing 1 to 25 of 1,571 entries" at bounding box center [254, 713] width 486 height 20
click at [107, 703] on div "Showing 1 to 25 of 1,571 entries" at bounding box center [254, 713] width 486 height 20
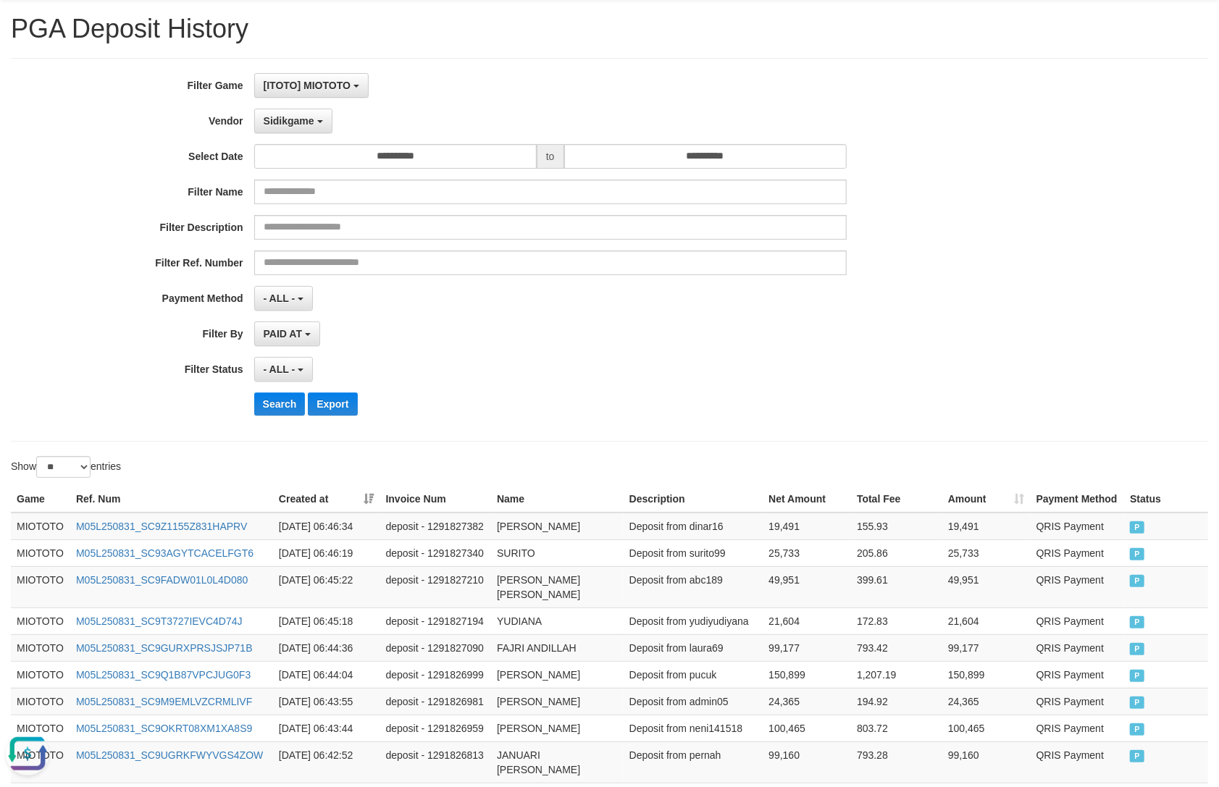
scroll to position [0, 0]
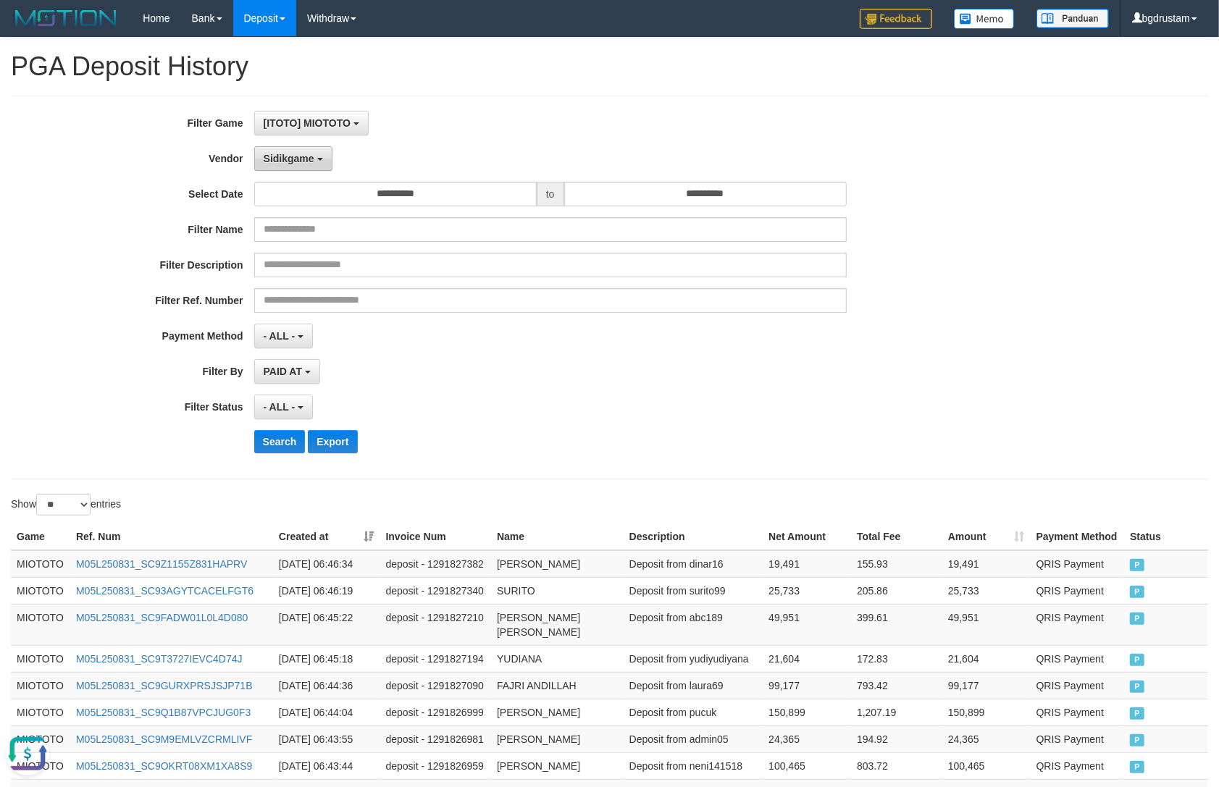
click at [313, 156] on span "Sidikgame" at bounding box center [289, 159] width 51 height 12
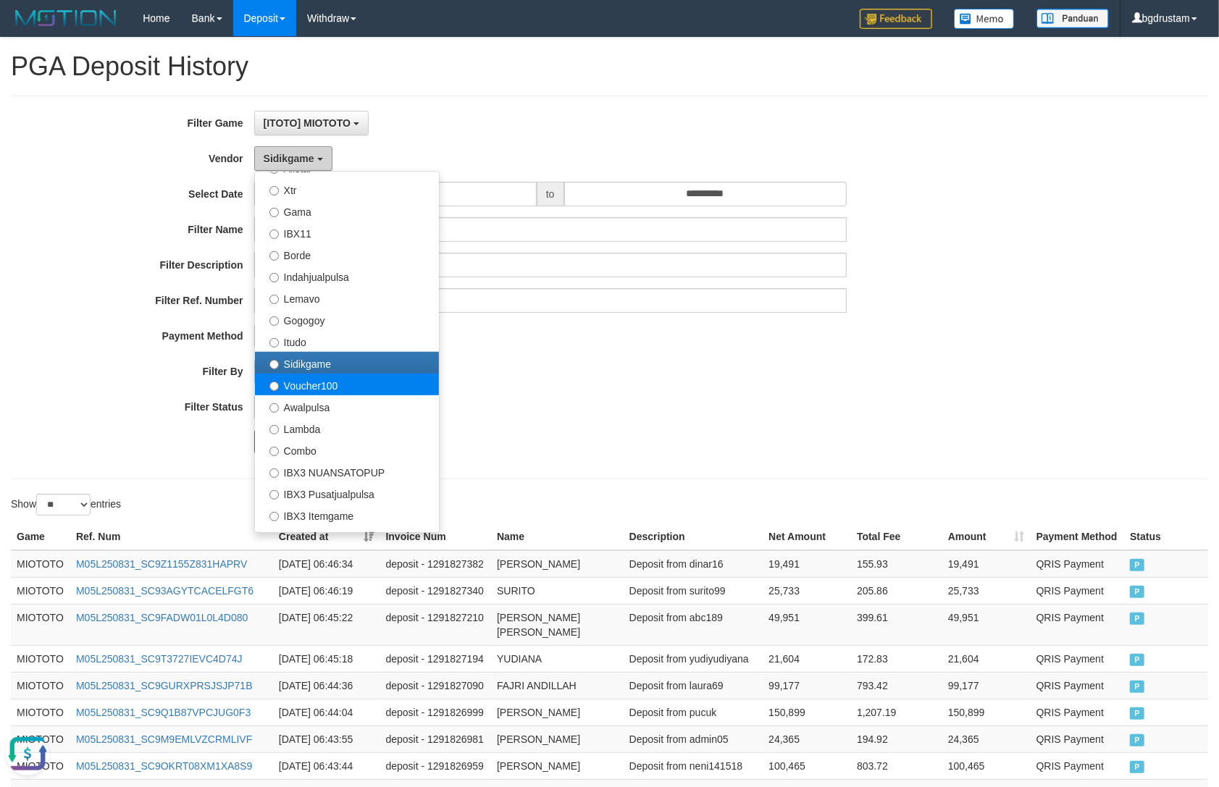
scroll to position [402, 0]
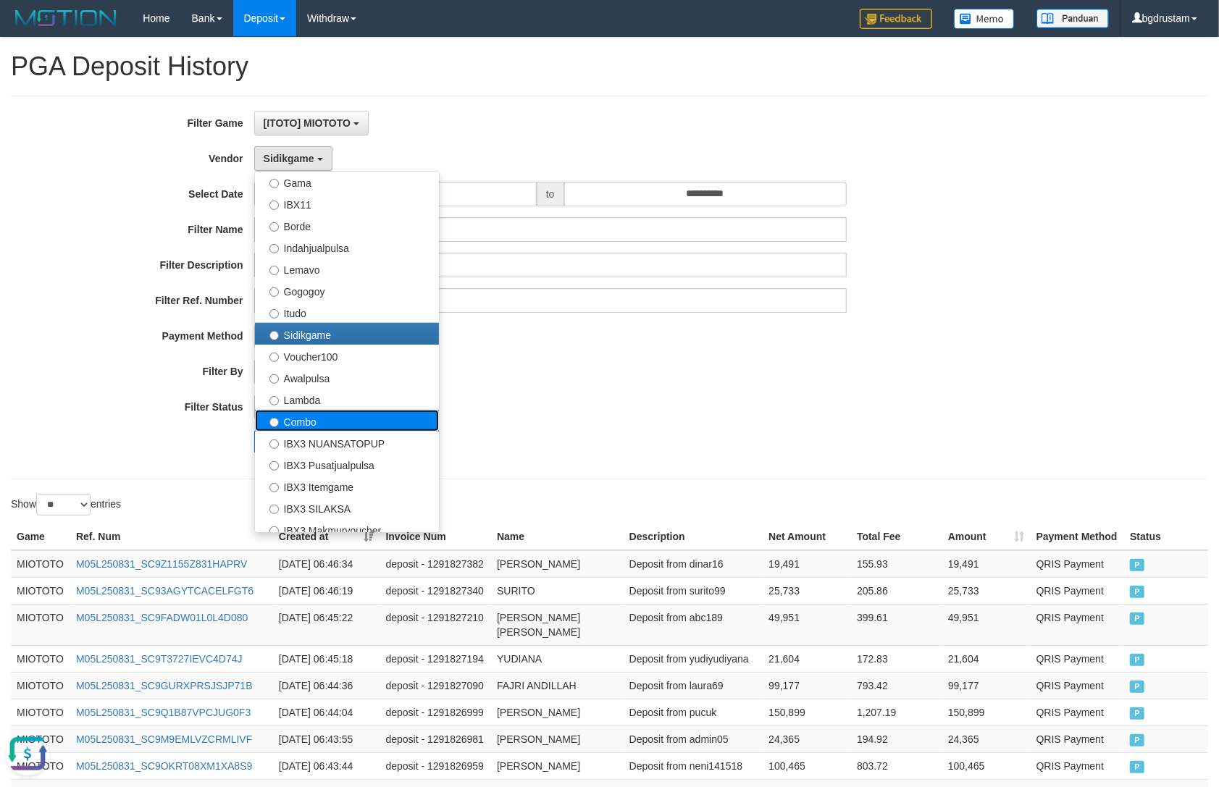
click at [306, 423] on label "Combo" at bounding box center [347, 421] width 184 height 22
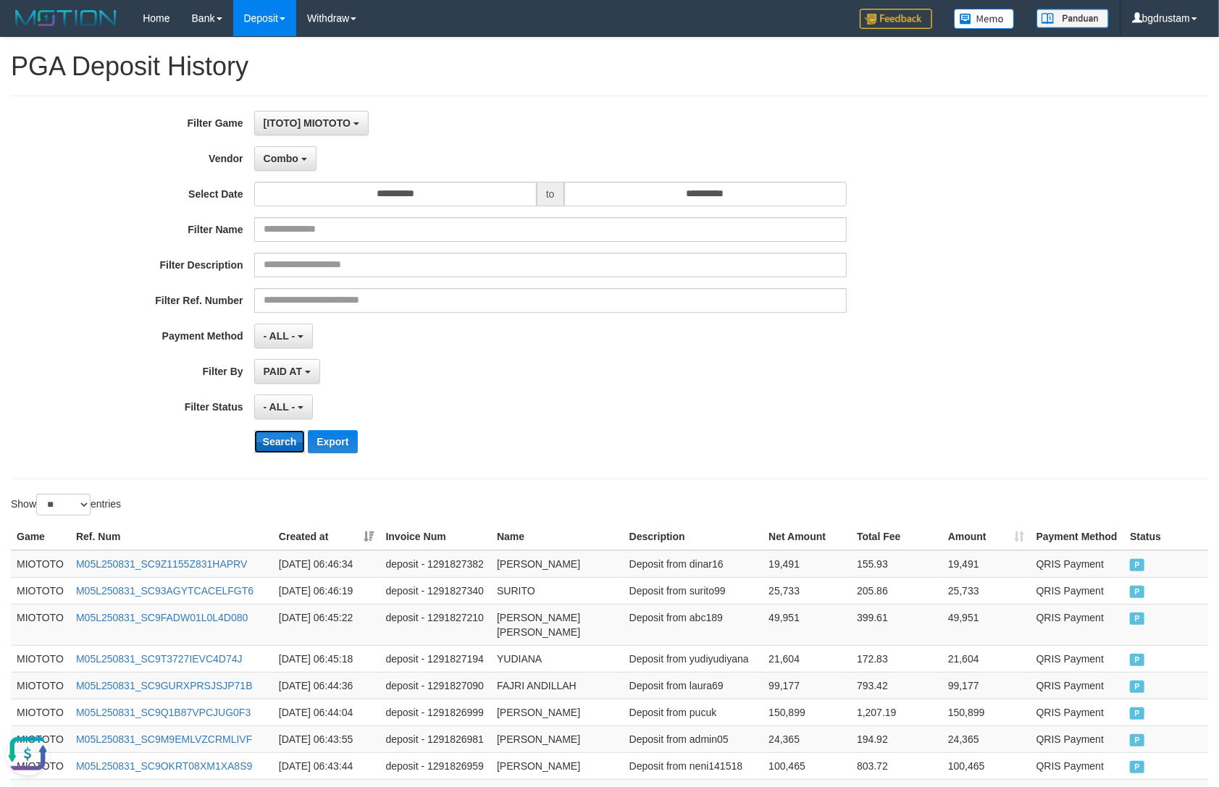
click at [274, 440] on button "Search" at bounding box center [279, 441] width 51 height 23
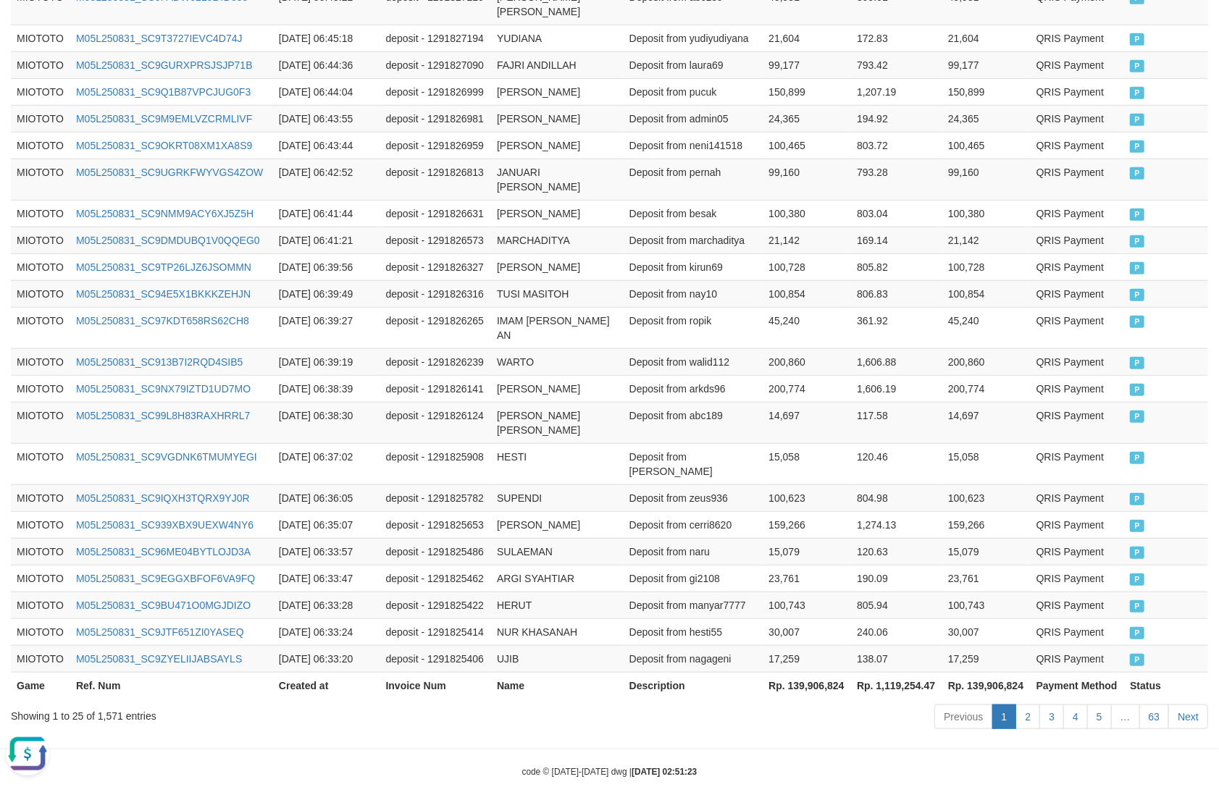
scroll to position [635, 0]
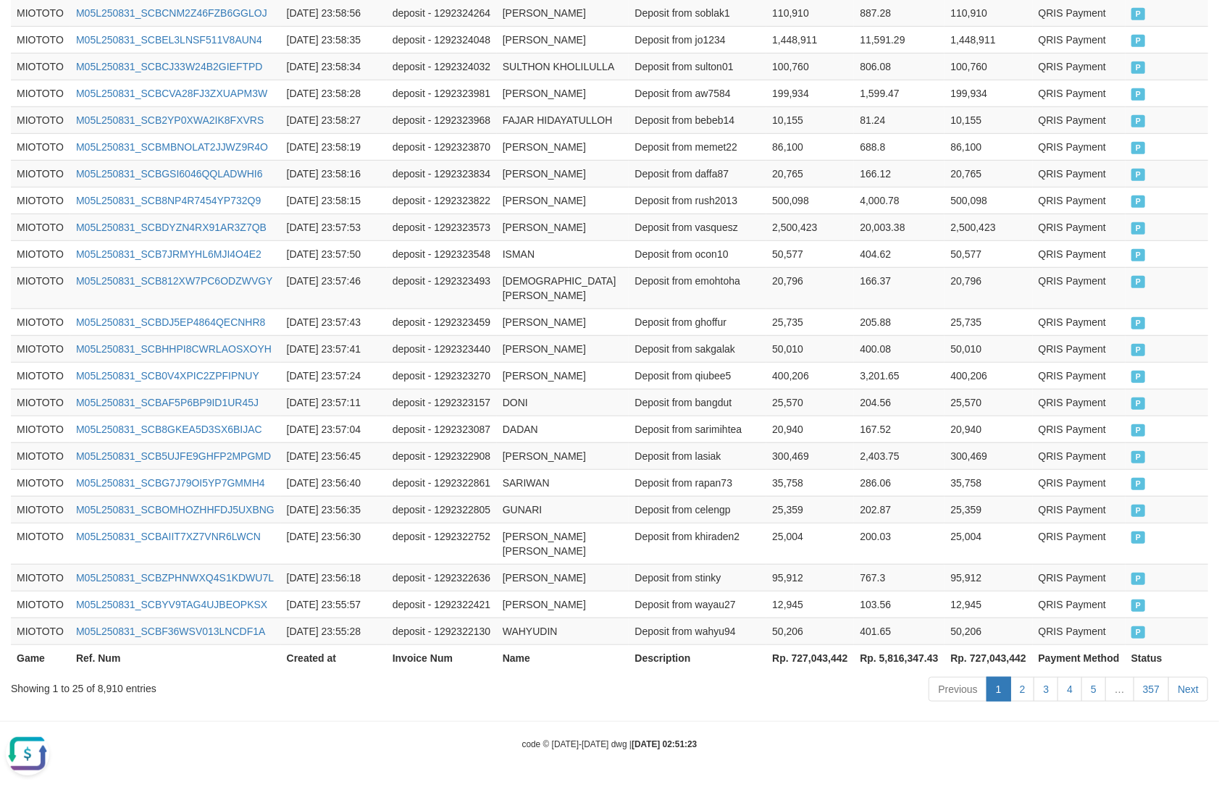
click at [994, 660] on th "Rp. 727,043,442" at bounding box center [989, 658] width 88 height 27
copy th "727,043,442"
click at [103, 682] on div "Showing 1 to 25 of 8,910 entries" at bounding box center [254, 686] width 486 height 20
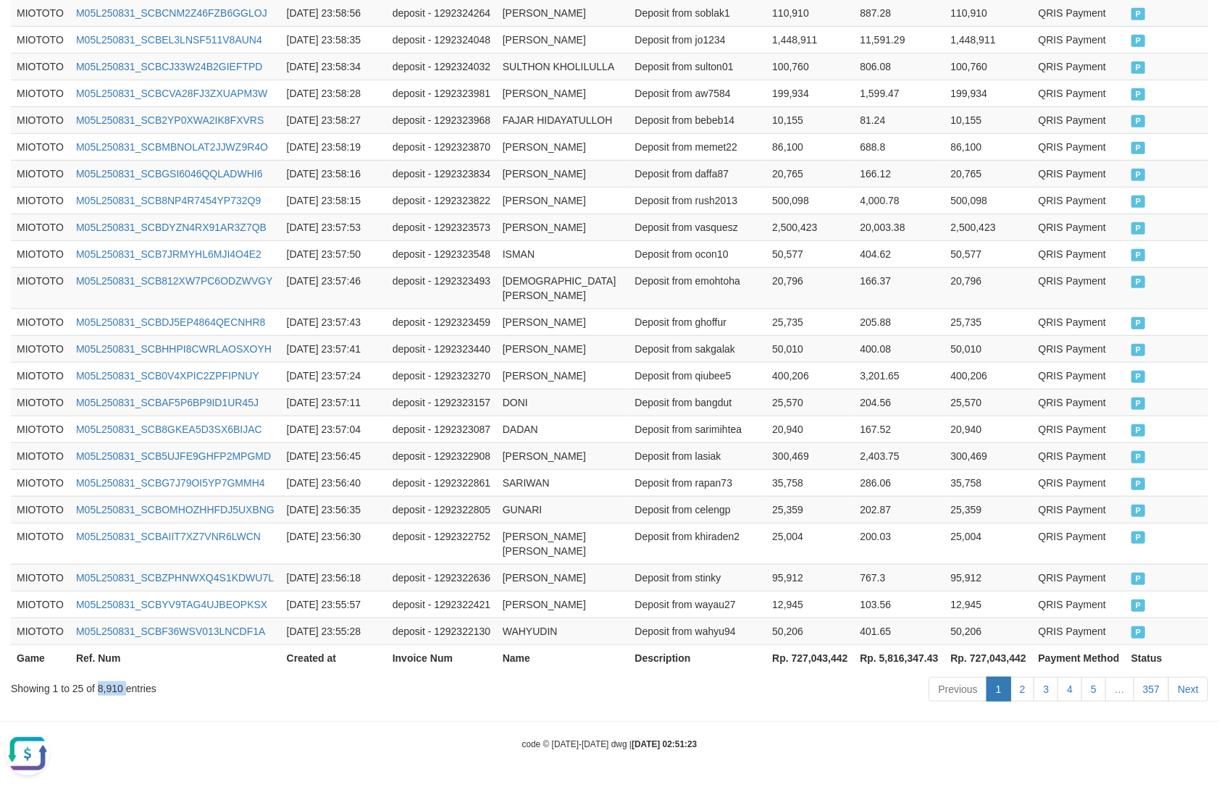
copy div "8,910"
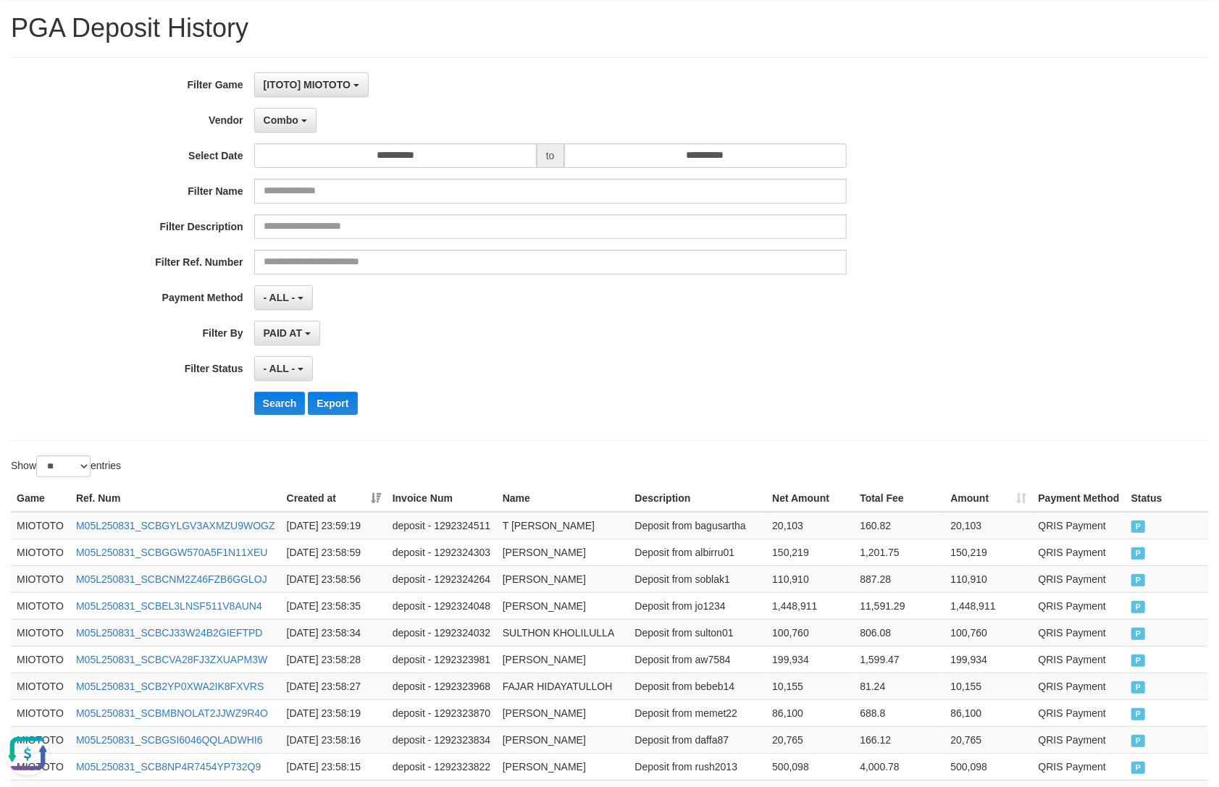
scroll to position [0, 0]
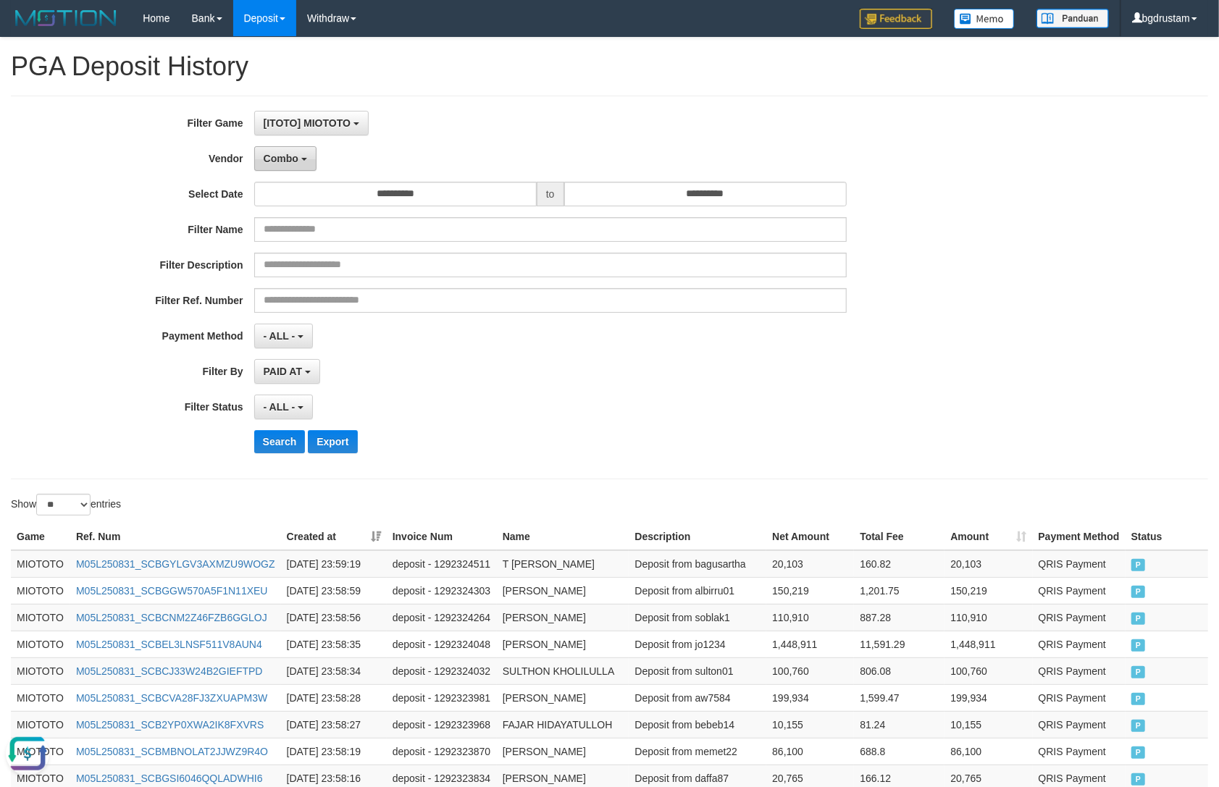
click at [283, 165] on button "Combo" at bounding box center [285, 158] width 62 height 25
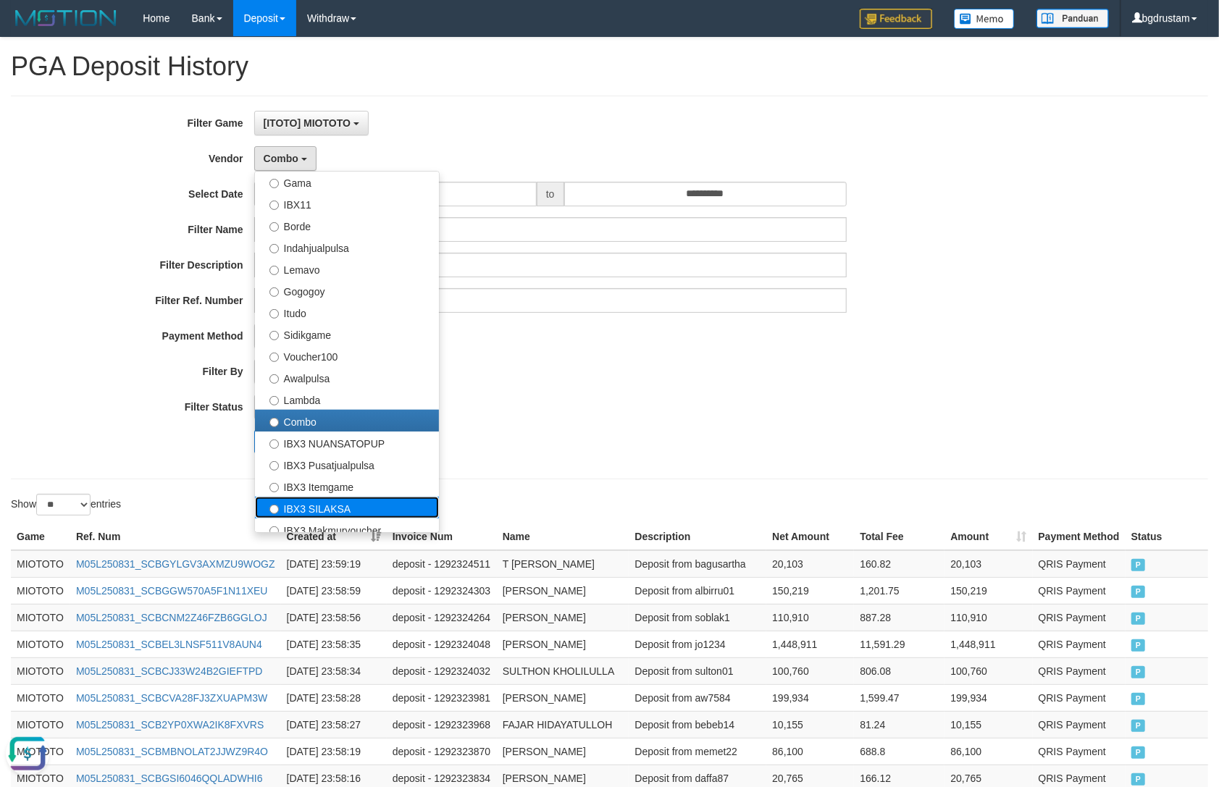
click at [297, 505] on label "IBX3 SILAKSA" at bounding box center [347, 508] width 184 height 22
select select "**********"
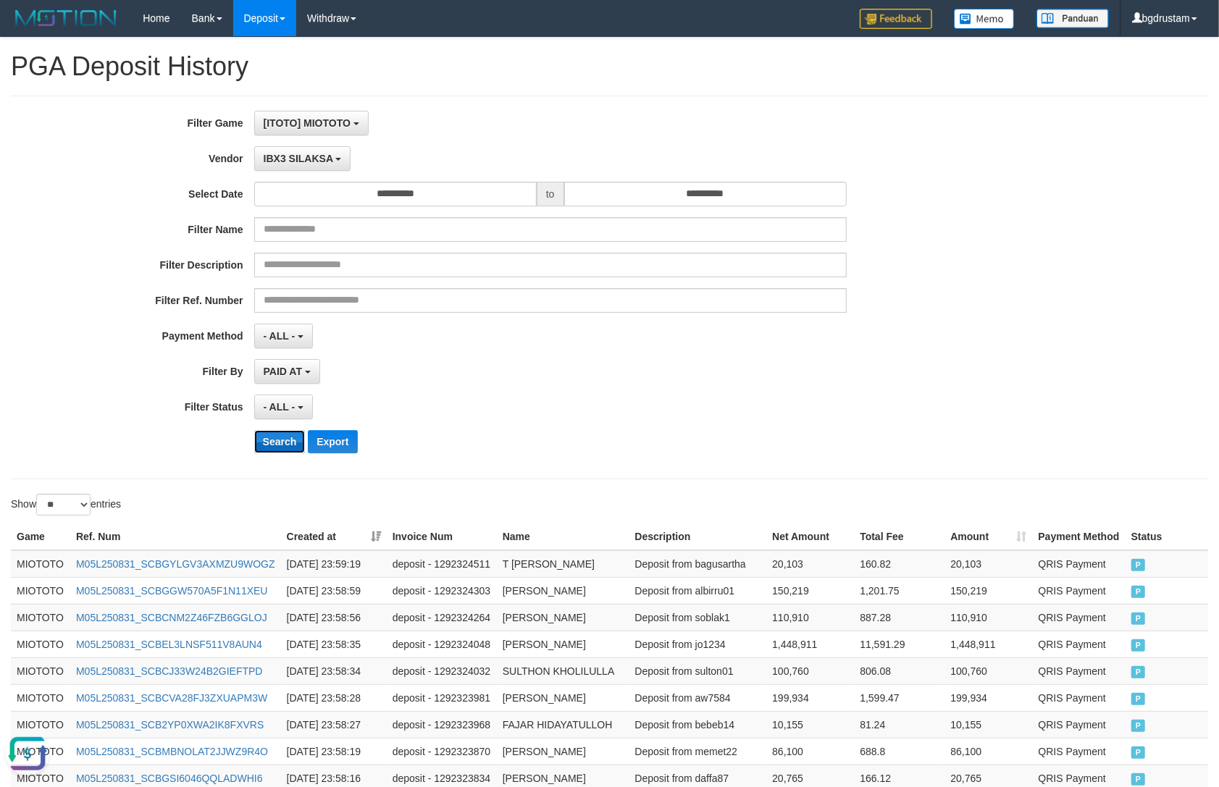
click at [280, 442] on button "Search" at bounding box center [279, 441] width 51 height 23
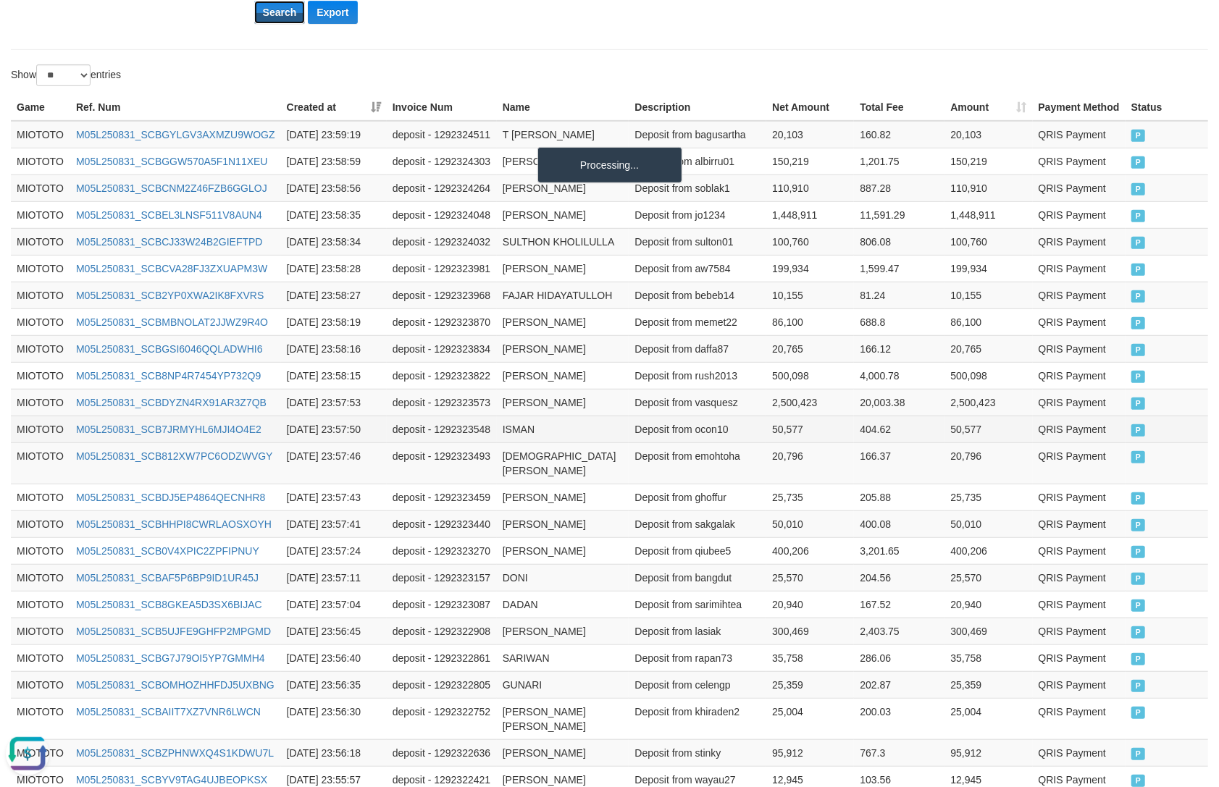
scroll to position [606, 0]
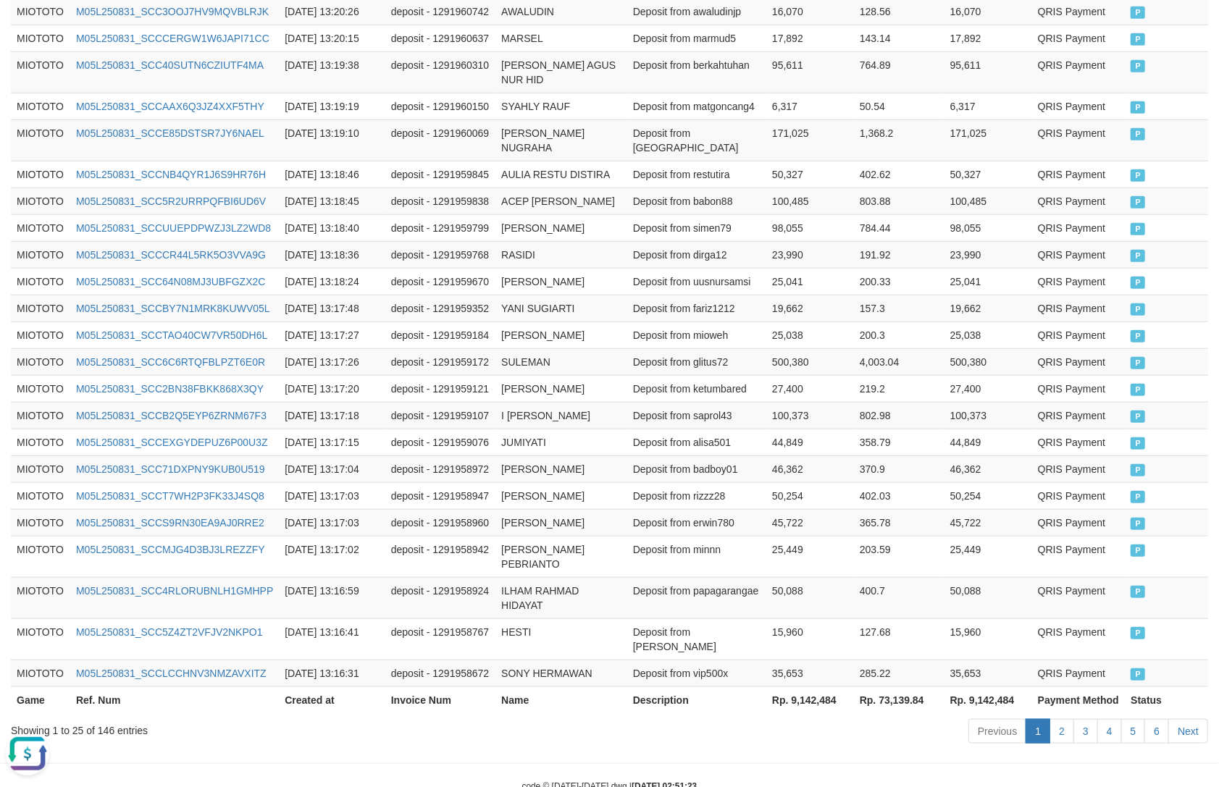
click at [983, 687] on th "Rp. 9,142,484" at bounding box center [989, 700] width 88 height 27
copy th "9,142,484"
click at [100, 718] on div "Showing 1 to 25 of 146 entries" at bounding box center [254, 728] width 486 height 20
